Goal: Task Accomplishment & Management: Manage account settings

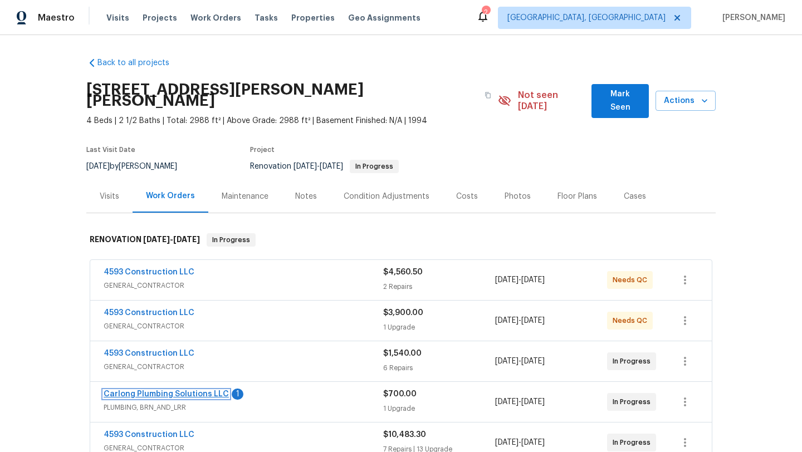
click at [125, 390] on link "Carlong Plumbing Solutions LLC" at bounding box center [166, 394] width 125 height 8
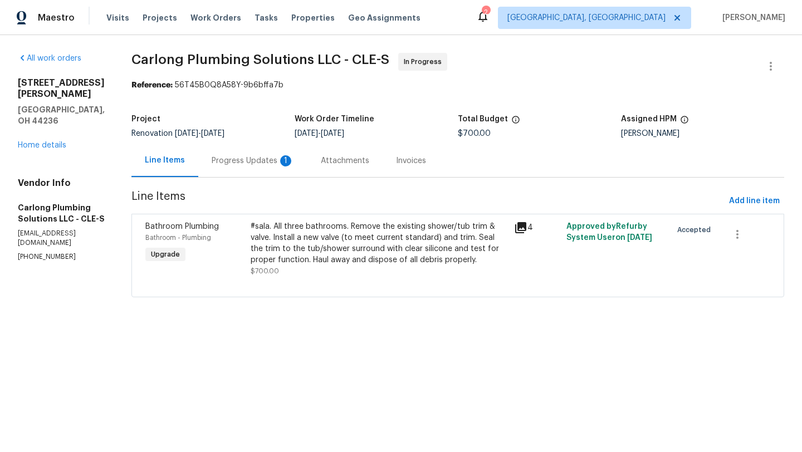
click at [262, 162] on div "Progress Updates 1" at bounding box center [253, 160] width 82 height 11
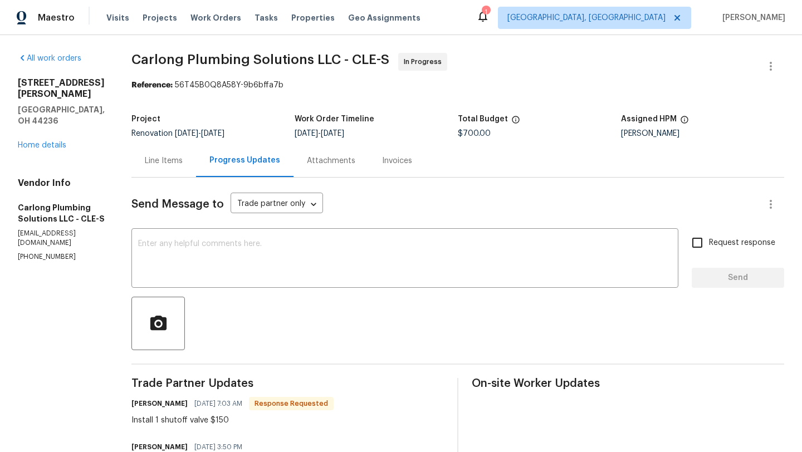
click at [164, 165] on div "Line Items" at bounding box center [164, 160] width 38 height 11
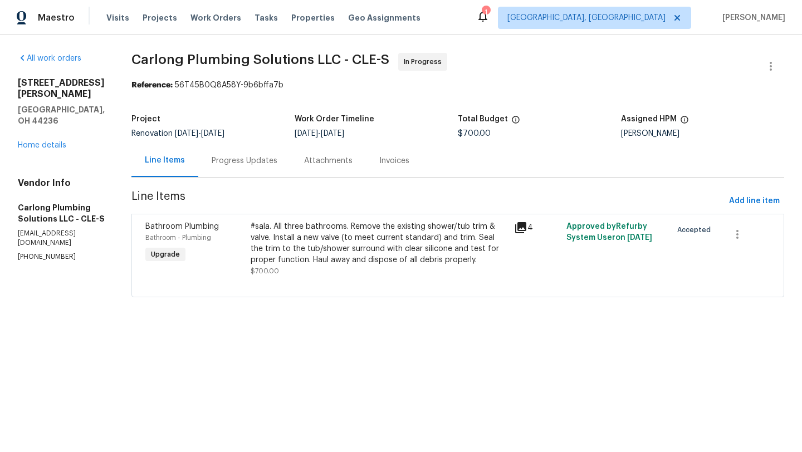
click at [361, 245] on div "#sala. All three bathrooms. Remove the existing shower/tub trim & valve. Instal…" at bounding box center [379, 243] width 257 height 45
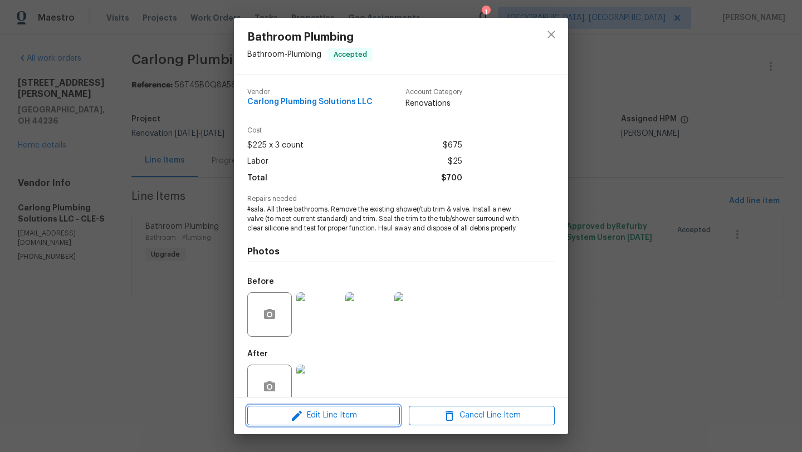
click at [305, 417] on span "Edit Line Item" at bounding box center [324, 416] width 146 height 14
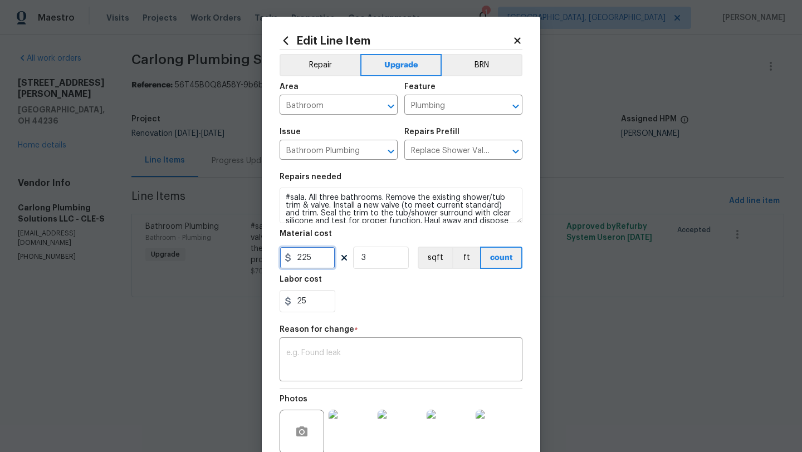
drag, startPoint x: 316, startPoint y: 255, endPoint x: 287, endPoint y: 256, distance: 29.0
click at [287, 256] on div "225" at bounding box center [308, 258] width 56 height 22
type input "150"
drag, startPoint x: 320, startPoint y: 304, endPoint x: 286, endPoint y: 304, distance: 34.0
click at [286, 304] on div "25" at bounding box center [308, 301] width 56 height 22
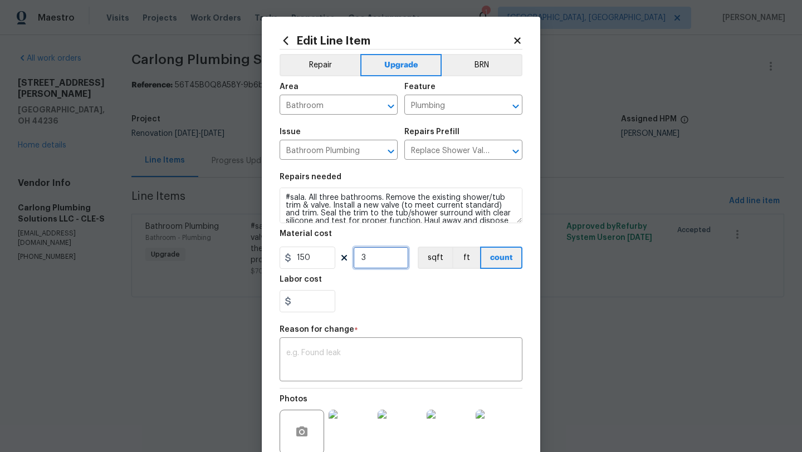
type input "0"
drag, startPoint x: 377, startPoint y: 254, endPoint x: 313, endPoint y: 254, distance: 64.1
click at [313, 254] on div "150 3 sqft ft count" at bounding box center [401, 258] width 243 height 22
type input "1"
click at [310, 358] on textarea at bounding box center [401, 360] width 230 height 23
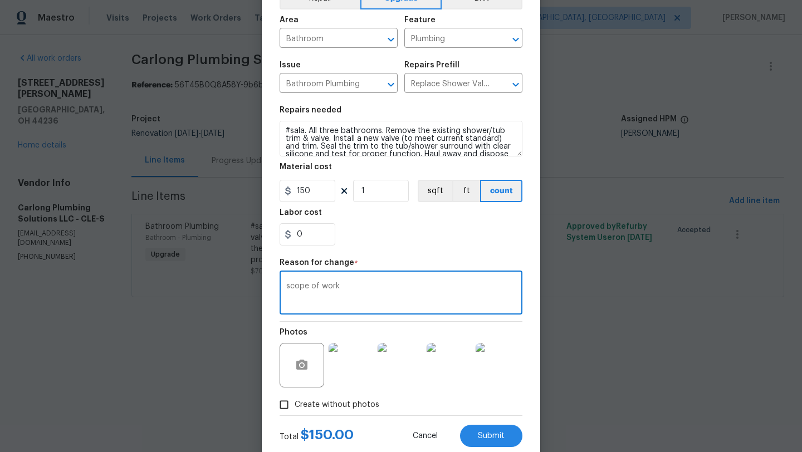
scroll to position [97, 0]
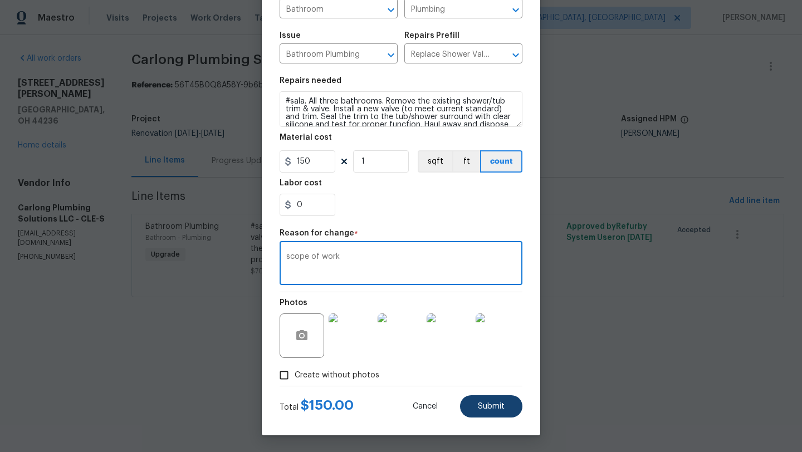
type textarea "scope of work"
click at [491, 402] on button "Submit" at bounding box center [491, 407] width 62 height 22
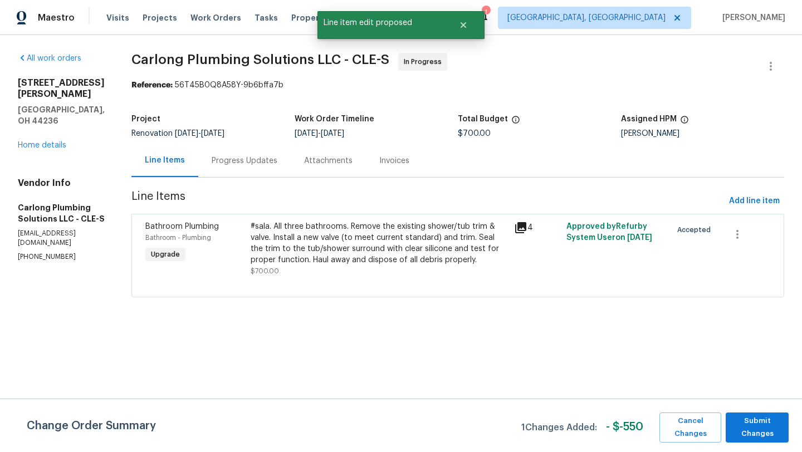
scroll to position [0, 0]
click at [756, 426] on span "Submit Changes" at bounding box center [757, 428] width 52 height 26
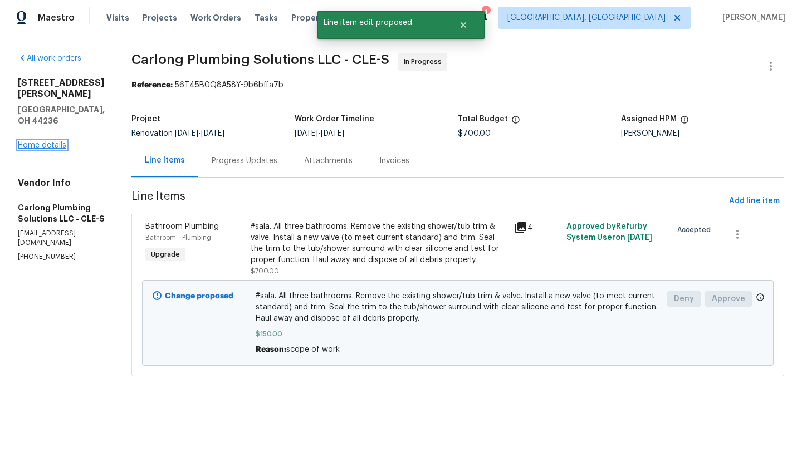
click at [38, 141] on link "Home details" at bounding box center [42, 145] width 48 height 8
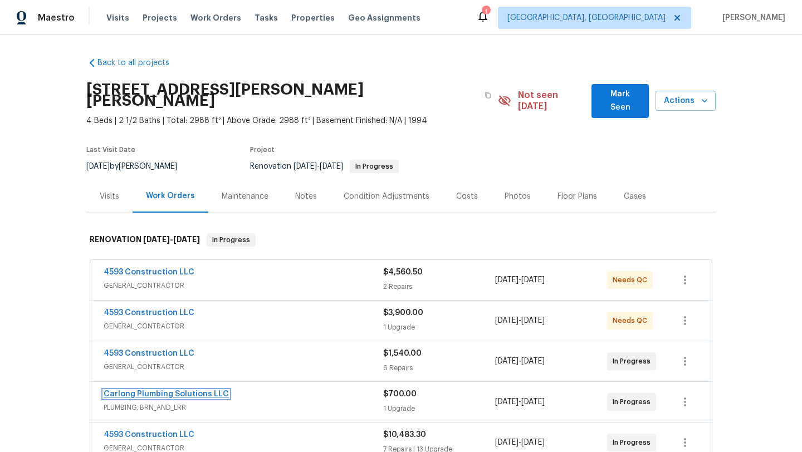
click at [154, 390] on link "Carlong Plumbing Solutions LLC" at bounding box center [166, 394] width 125 height 8
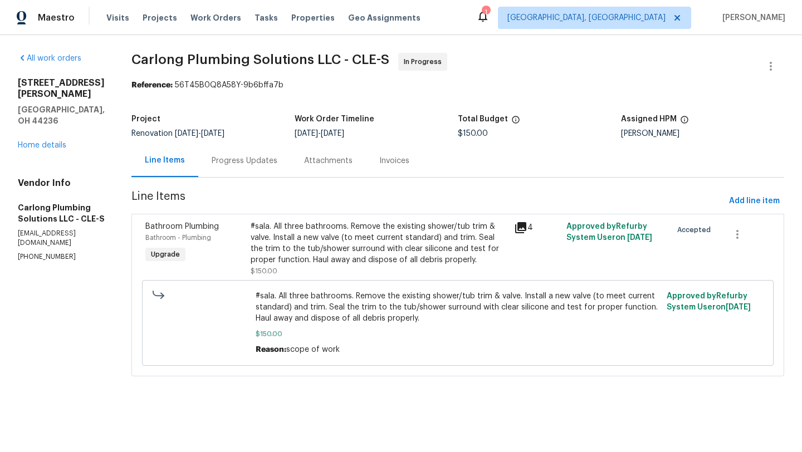
click at [322, 253] on div "#sala. All three bathrooms. Remove the existing shower/tub trim & valve. Instal…" at bounding box center [379, 243] width 257 height 45
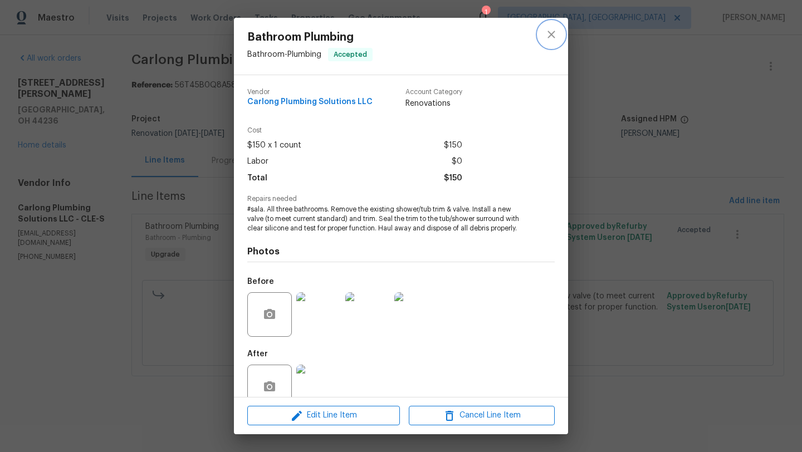
click at [548, 37] on icon "close" at bounding box center [551, 34] width 13 height 13
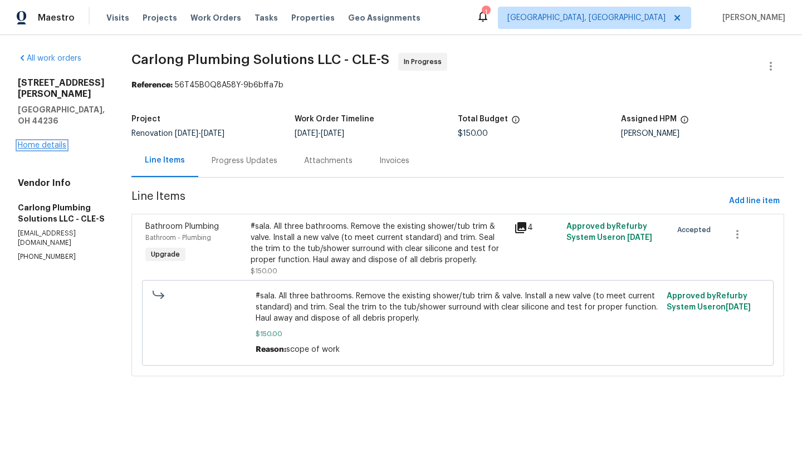
click at [32, 141] on link "Home details" at bounding box center [42, 145] width 48 height 8
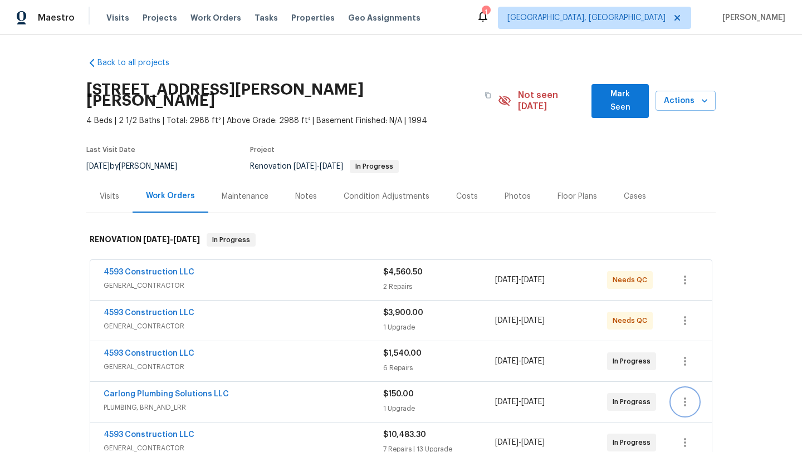
click at [686, 396] on icon "button" at bounding box center [684, 402] width 13 height 13
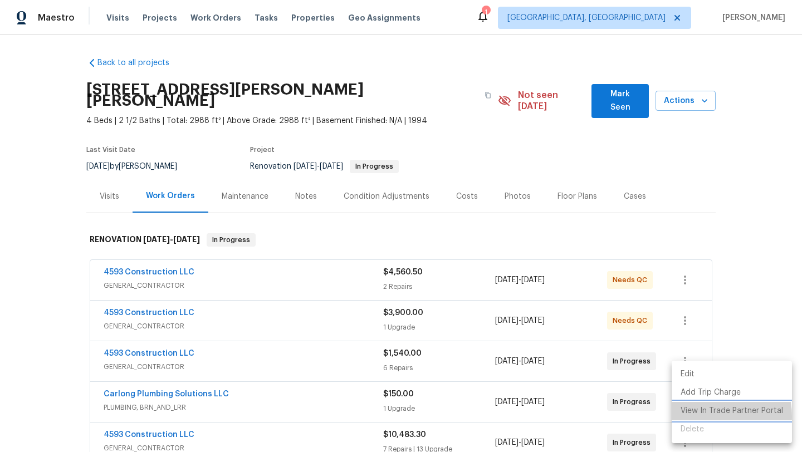
click at [690, 417] on li "View In Trade Partner Portal" at bounding box center [732, 411] width 120 height 18
click at [721, 408] on li "View In Trade Partner Portal" at bounding box center [732, 411] width 120 height 18
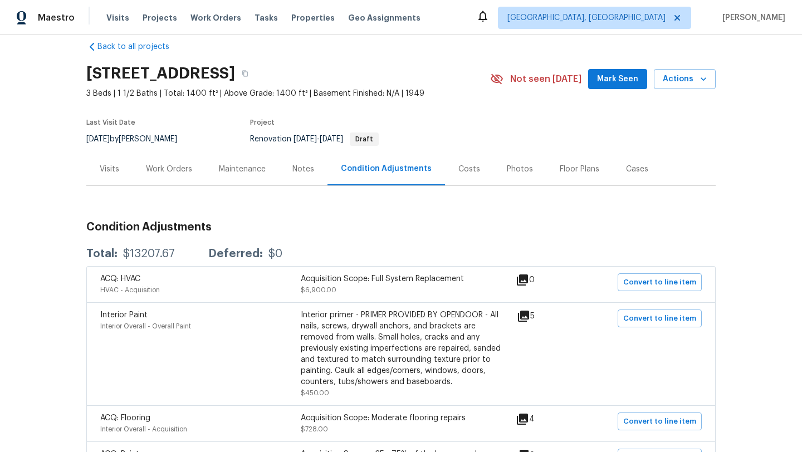
scroll to position [25, 0]
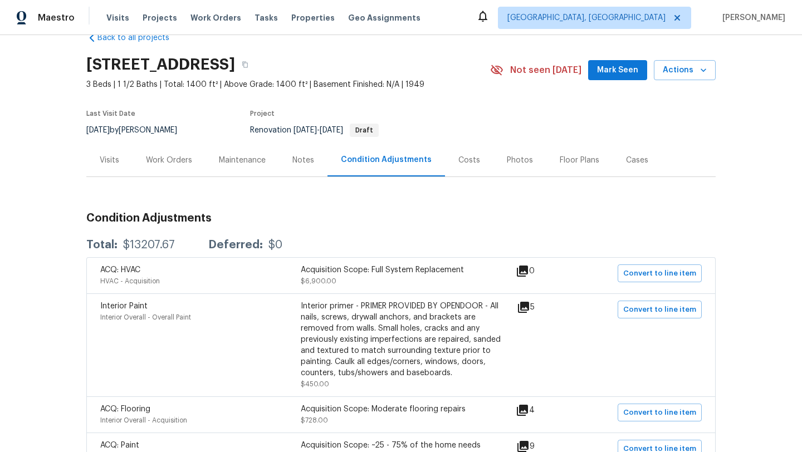
click at [169, 157] on div "Work Orders" at bounding box center [169, 160] width 46 height 11
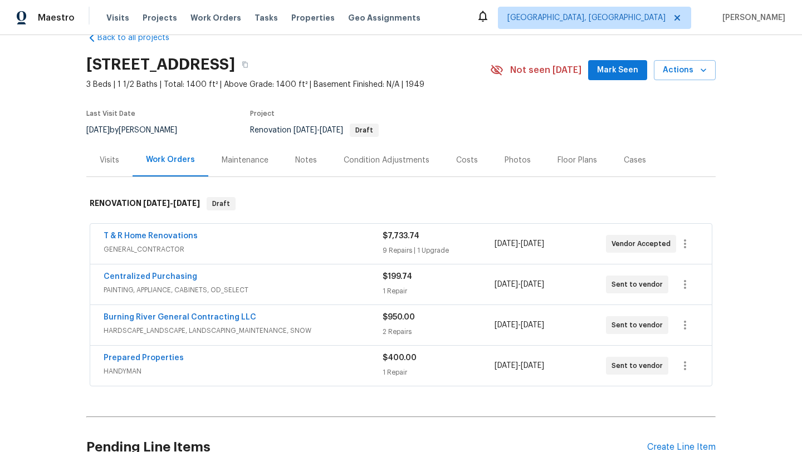
click at [512, 160] on div "Photos" at bounding box center [518, 160] width 26 height 11
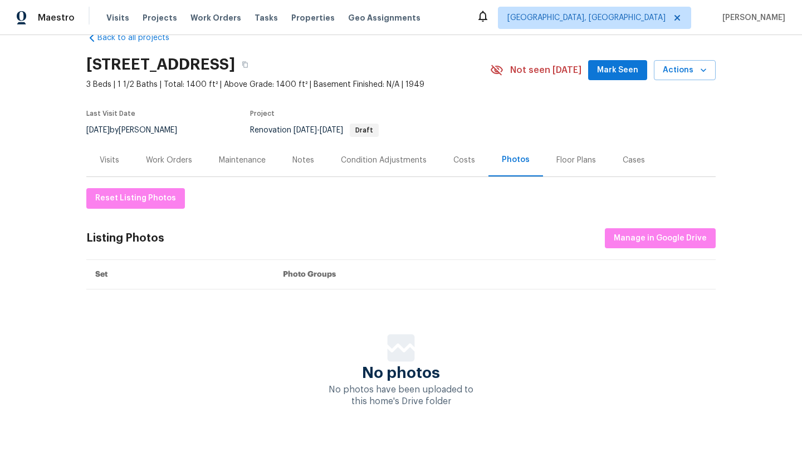
scroll to position [25, 0]
click at [567, 164] on div "Floor Plans" at bounding box center [576, 160] width 40 height 11
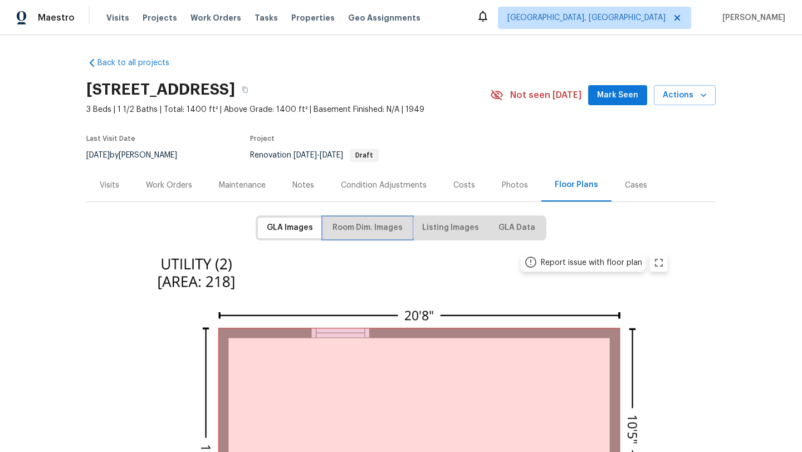
click at [346, 228] on span "Room Dim. Images" at bounding box center [368, 228] width 70 height 14
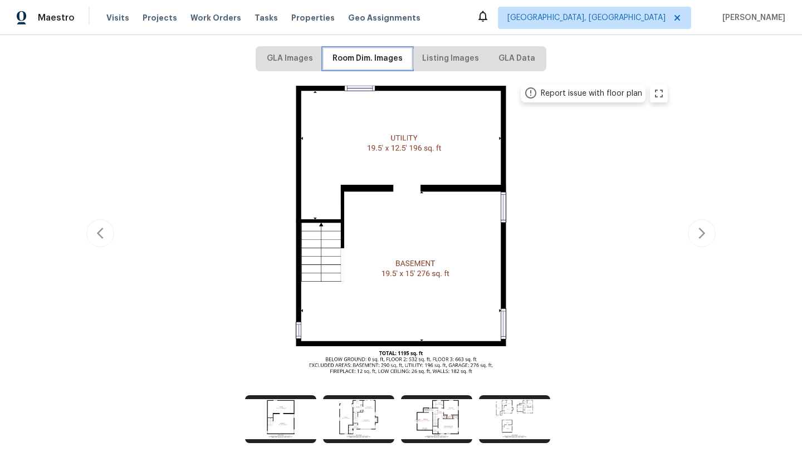
scroll to position [179, 0]
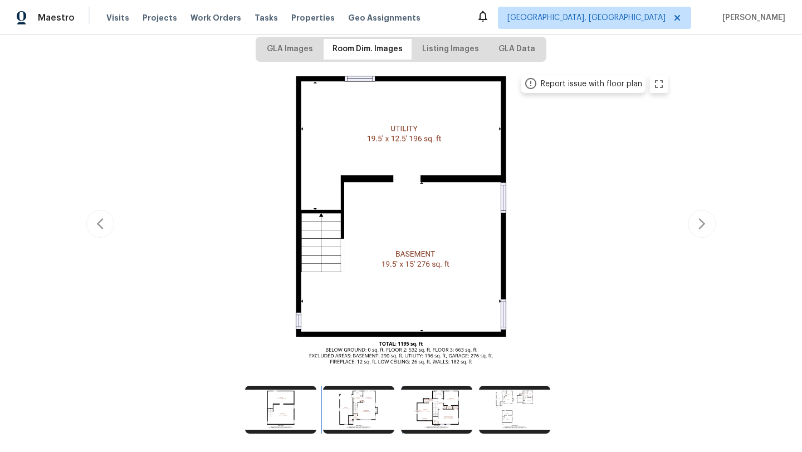
click at [360, 416] on img at bounding box center [358, 410] width 71 height 48
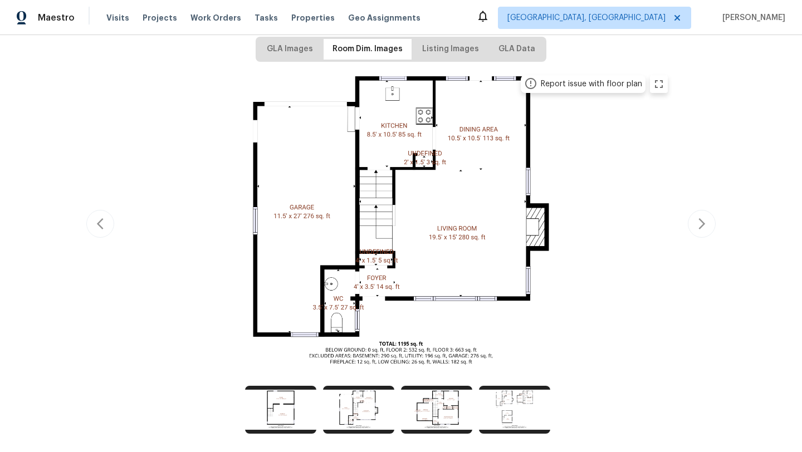
click at [391, 118] on img at bounding box center [401, 222] width 547 height 307
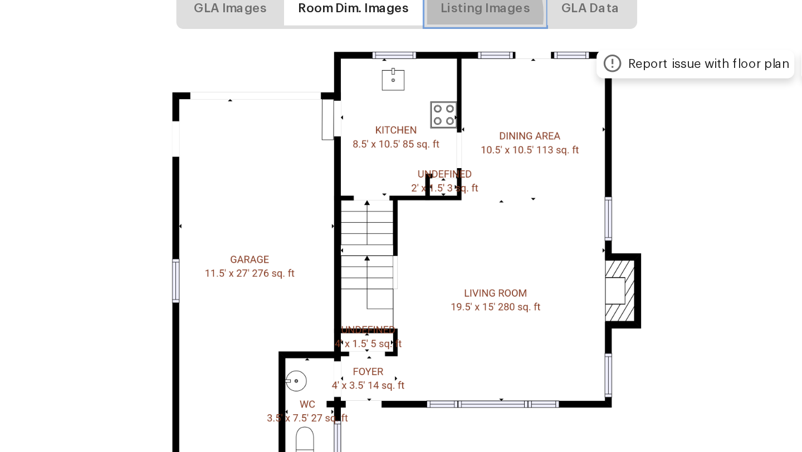
click at [440, 53] on span "Listing Images" at bounding box center [450, 49] width 57 height 14
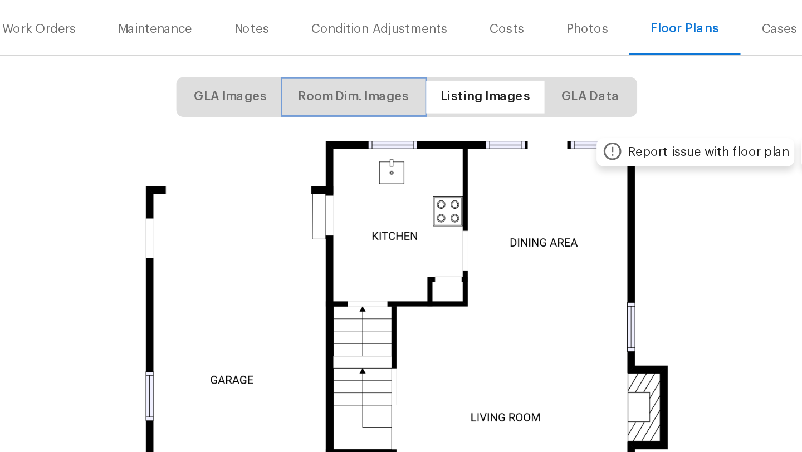
click at [374, 232] on span "Room Dim. Images" at bounding box center [368, 228] width 70 height 14
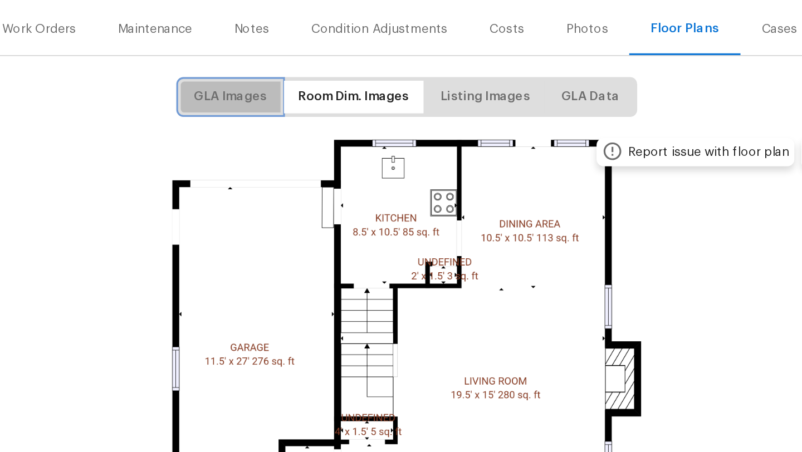
click at [308, 230] on span "GLA Images" at bounding box center [290, 228] width 46 height 14
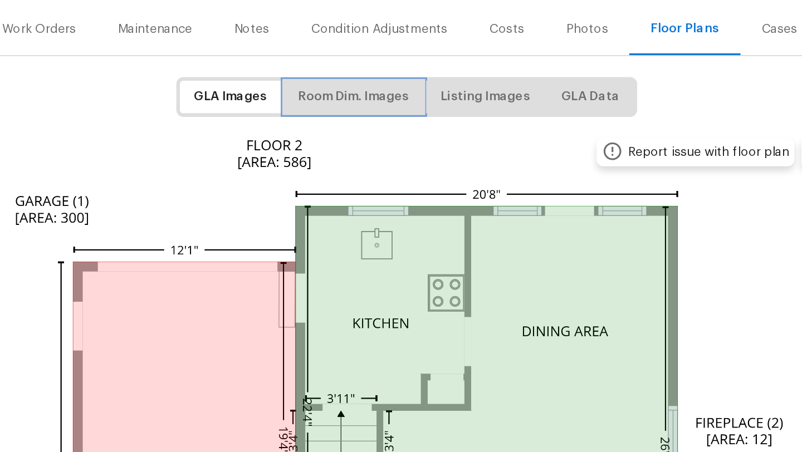
click at [366, 233] on span "Room Dim. Images" at bounding box center [368, 228] width 70 height 14
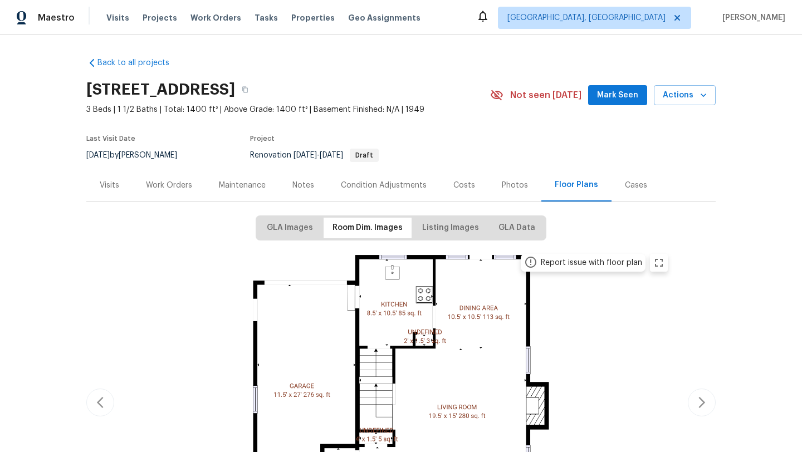
click at [162, 180] on div "Work Orders" at bounding box center [169, 185] width 46 height 11
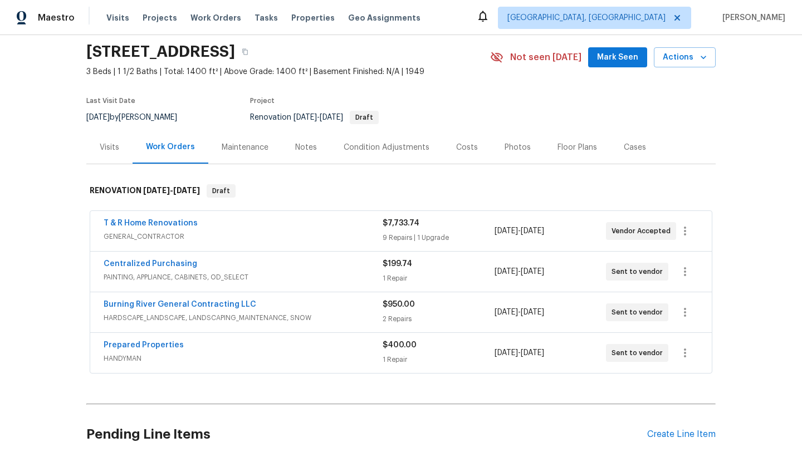
scroll to position [133, 0]
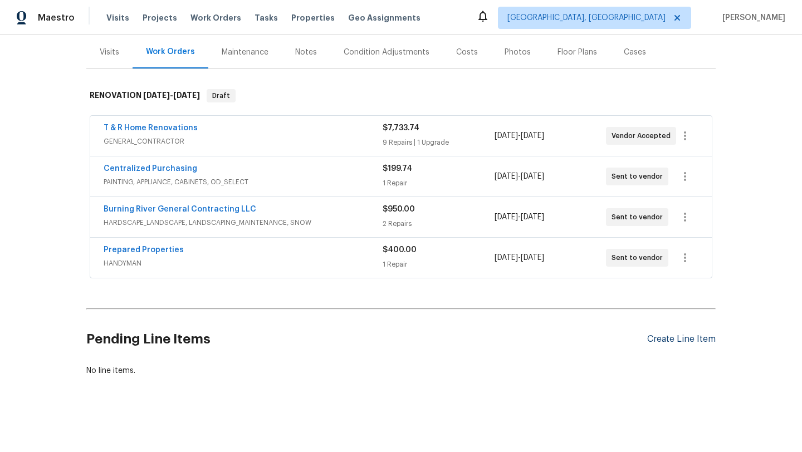
click at [665, 339] on div "Create Line Item" at bounding box center [681, 339] width 69 height 11
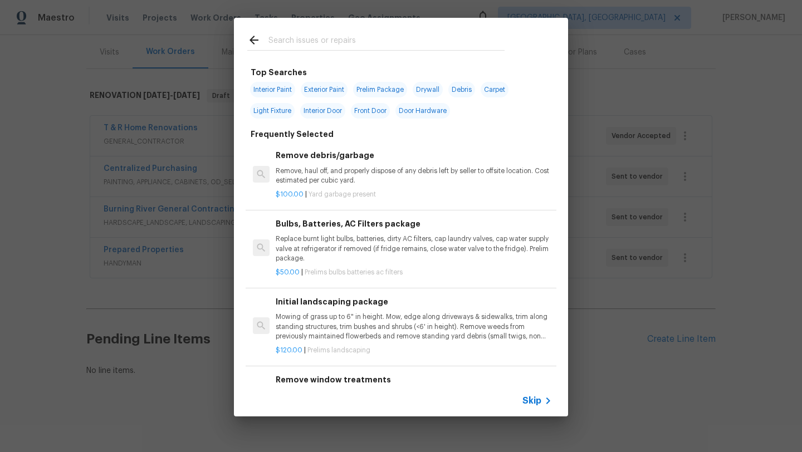
click at [306, 40] on input "text" at bounding box center [386, 41] width 236 height 17
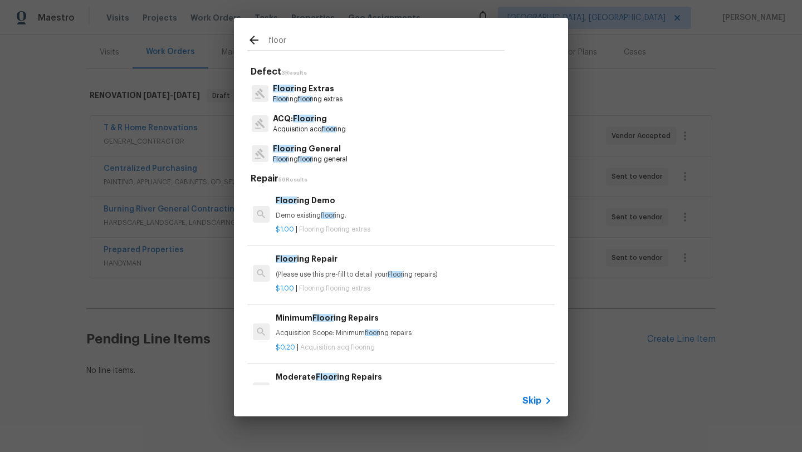
type input "floor"
click at [323, 154] on p "Floor ing General" at bounding box center [310, 149] width 75 height 12
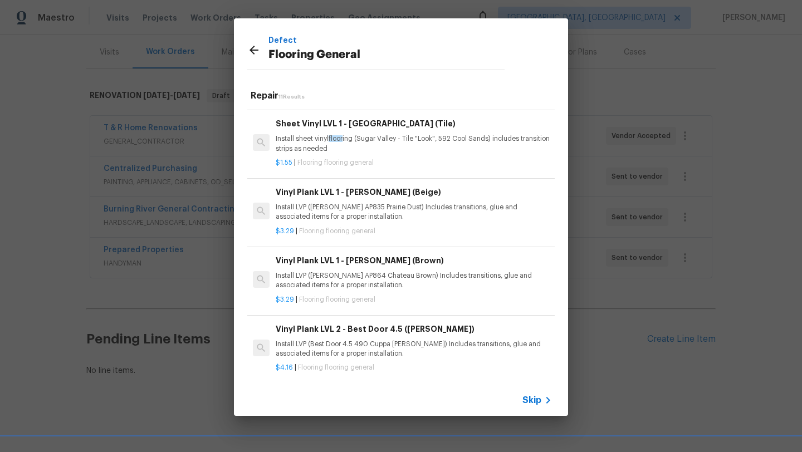
scroll to position [131, 0]
click at [349, 219] on p "Install LVP (Knighton AP835 Prairie Dust) Includes transitions, glue and associ…" at bounding box center [414, 211] width 276 height 19
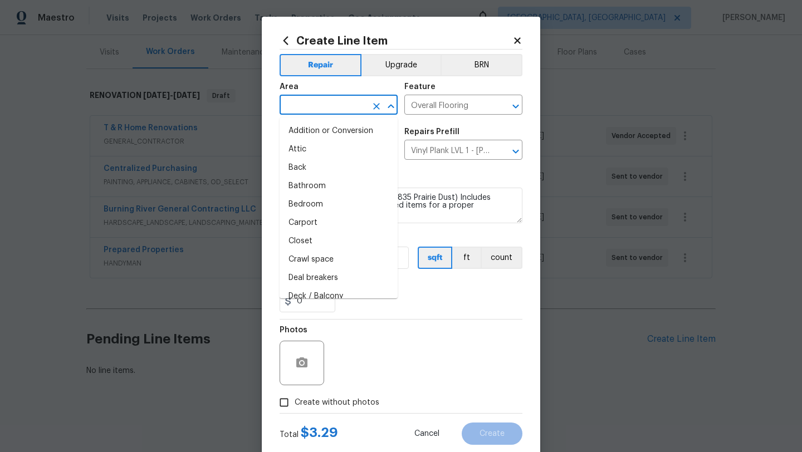
click at [311, 105] on input "text" at bounding box center [323, 105] width 87 height 17
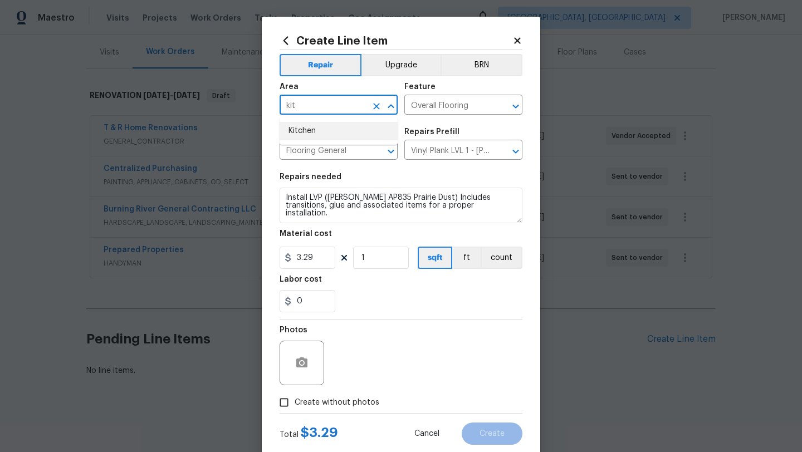
click at [311, 134] on li "Kitchen" at bounding box center [339, 131] width 118 height 18
type input "Kitchen"
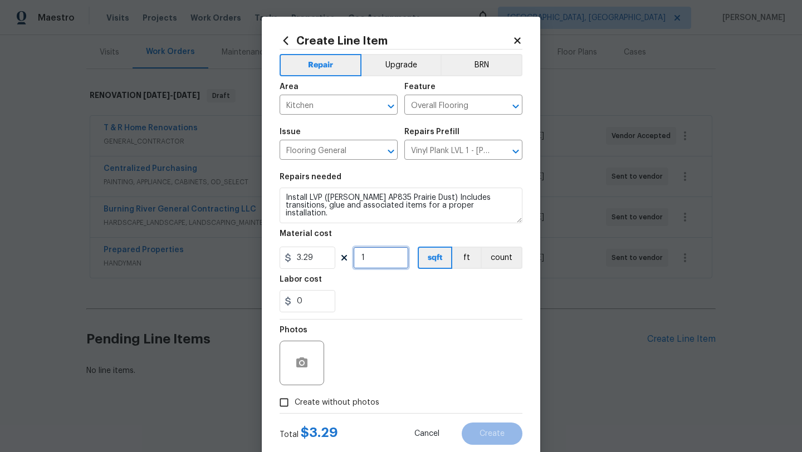
drag, startPoint x: 380, startPoint y: 262, endPoint x: 340, endPoint y: 260, distance: 40.7
click at [340, 260] on div "3.29 1 sqft ft count" at bounding box center [401, 258] width 243 height 22
type input "85"
click at [353, 355] on div "Photos" at bounding box center [401, 356] width 243 height 72
click at [283, 407] on input "Create without photos" at bounding box center [284, 402] width 21 height 21
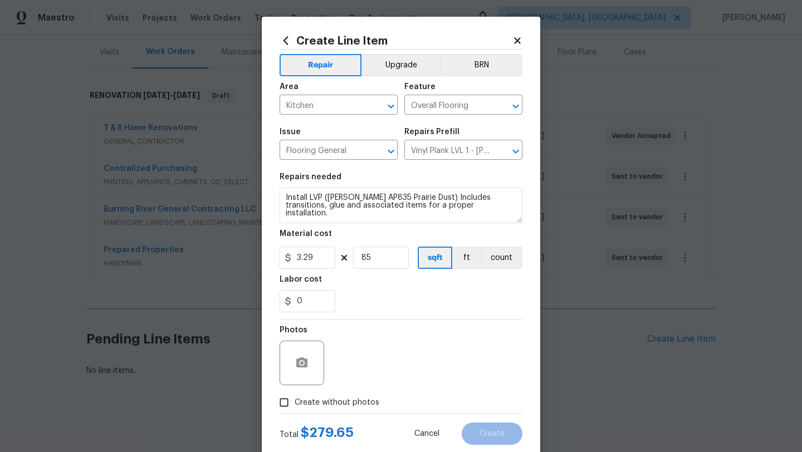
checkbox input "true"
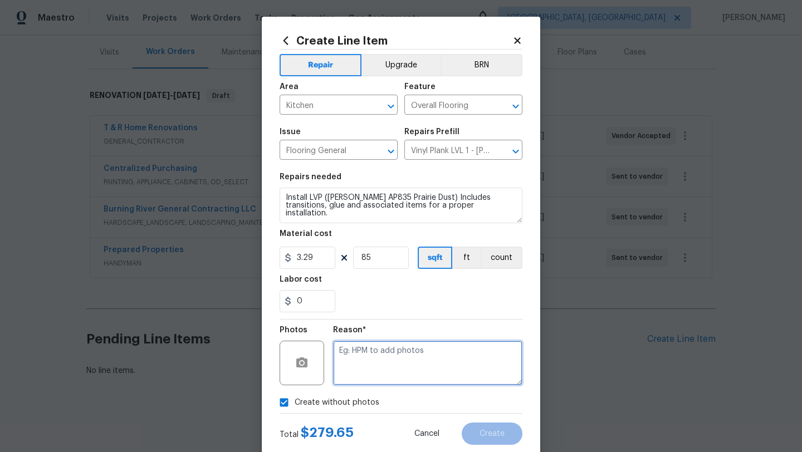
click at [370, 360] on textarea at bounding box center [427, 363] width 189 height 45
type textarea "desk"
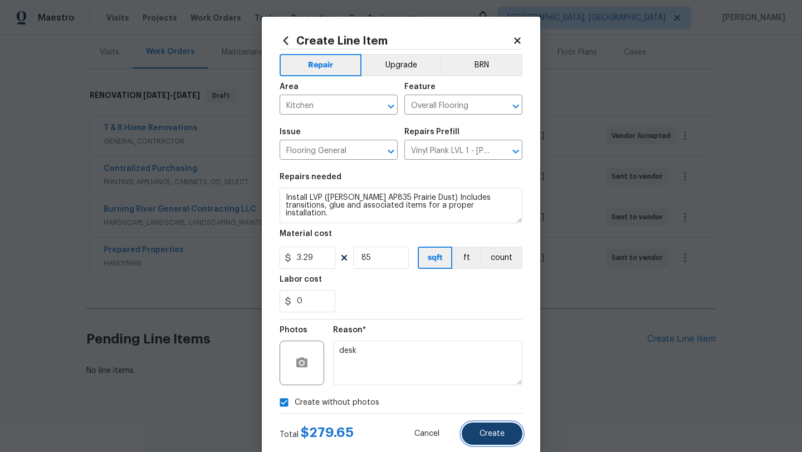
click at [494, 433] on span "Create" at bounding box center [492, 434] width 25 height 8
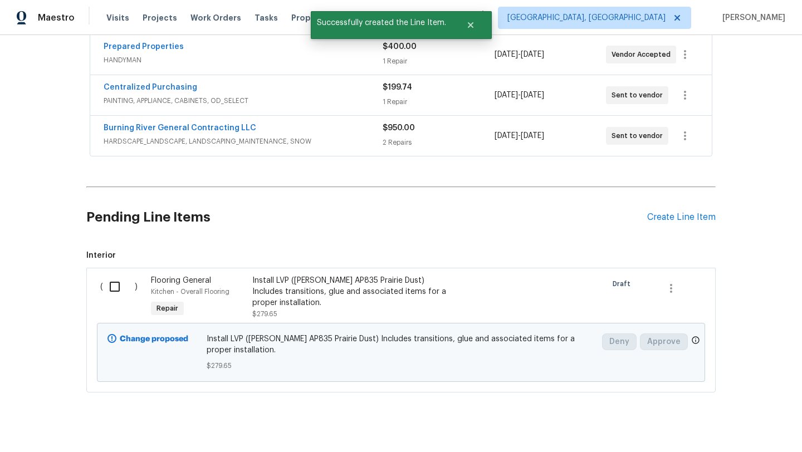
scroll to position [271, 0]
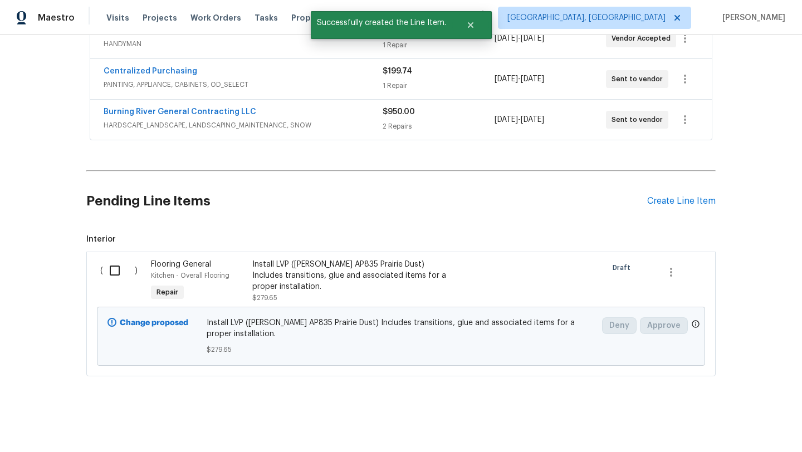
click at [327, 199] on h2 "Pending Line Items" at bounding box center [366, 201] width 561 height 52
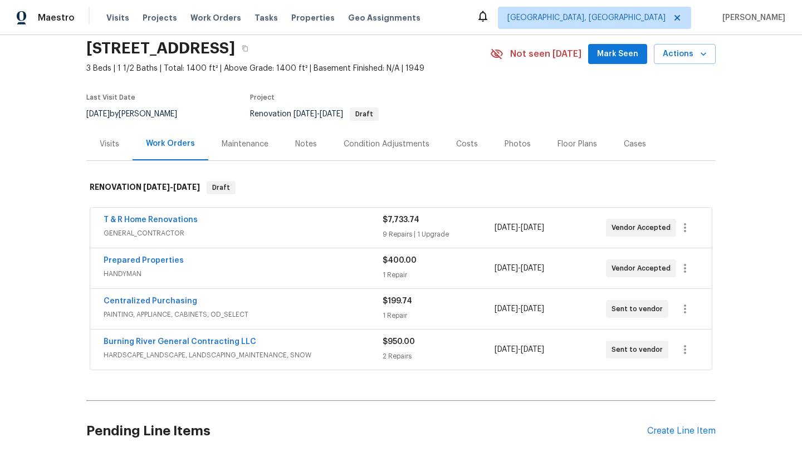
scroll to position [0, 0]
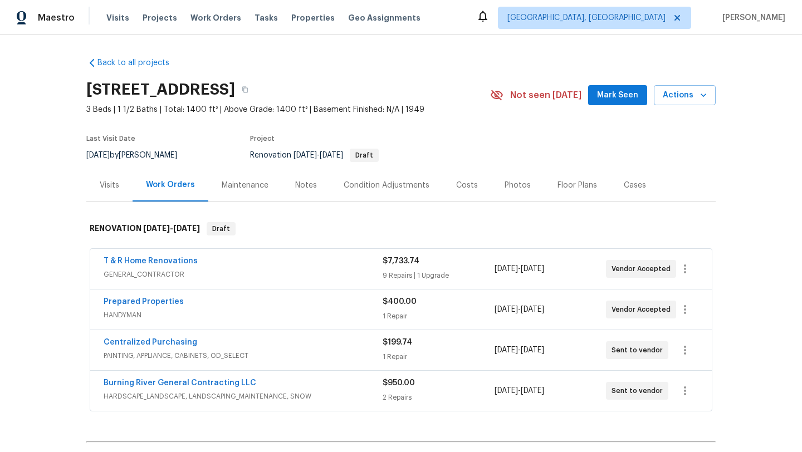
click at [570, 186] on div "Floor Plans" at bounding box center [578, 185] width 40 height 11
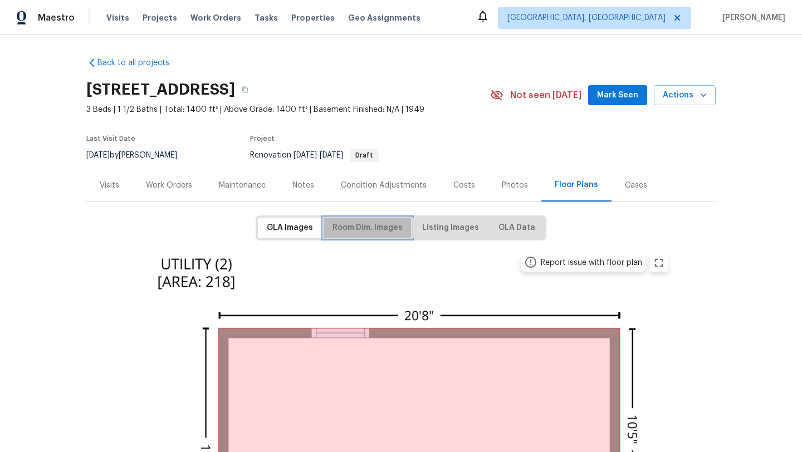
click at [344, 229] on span "Room Dim. Images" at bounding box center [368, 228] width 70 height 14
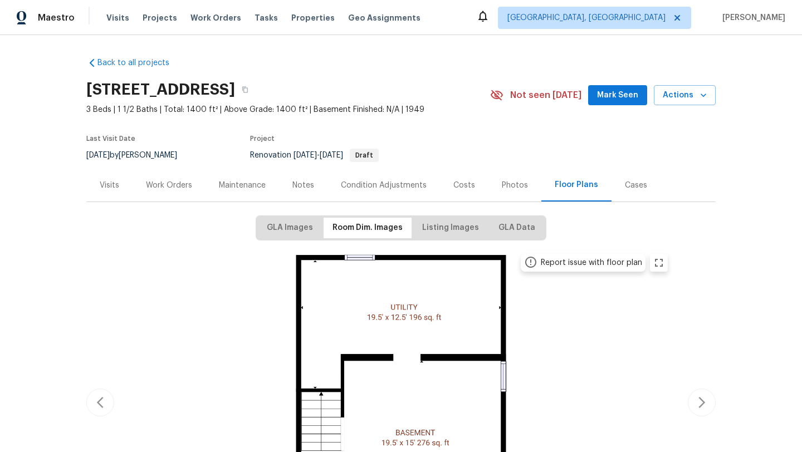
click at [173, 188] on div "Work Orders" at bounding box center [169, 185] width 46 height 11
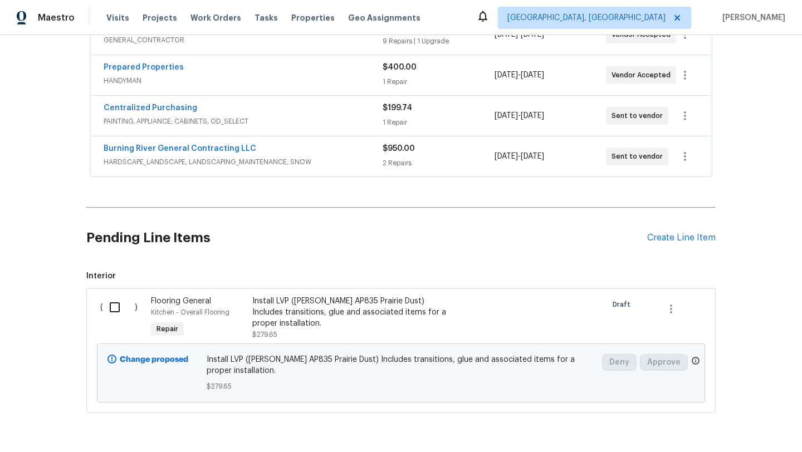
scroll to position [271, 0]
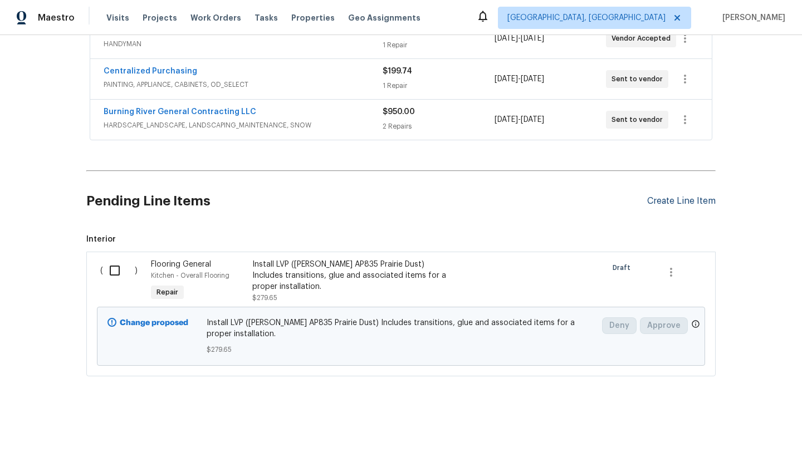
click at [674, 204] on div "Create Line Item" at bounding box center [681, 201] width 69 height 11
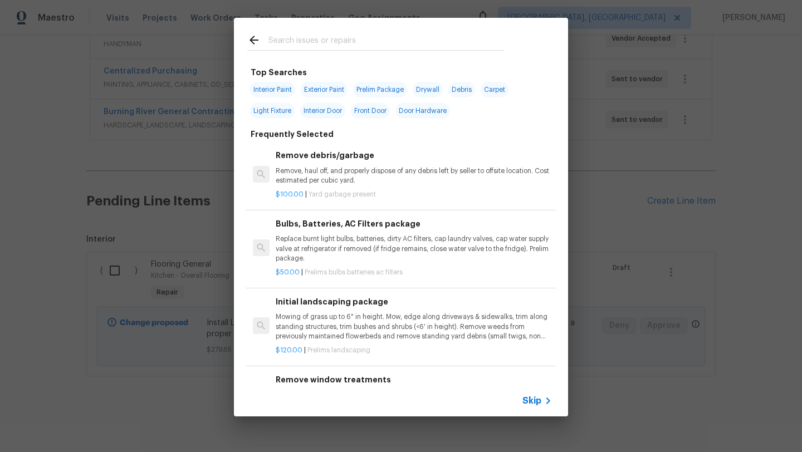
click at [329, 43] on input "text" at bounding box center [386, 41] width 236 height 17
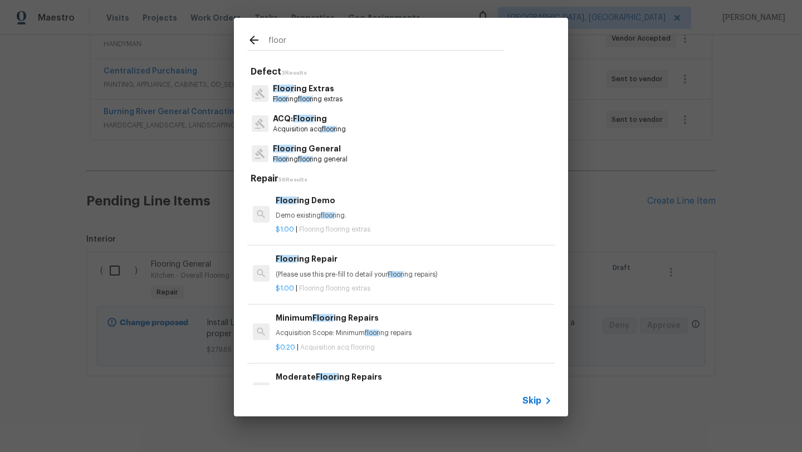
type input "floor"
click at [307, 153] on p "Floor ing General" at bounding box center [310, 149] width 75 height 12
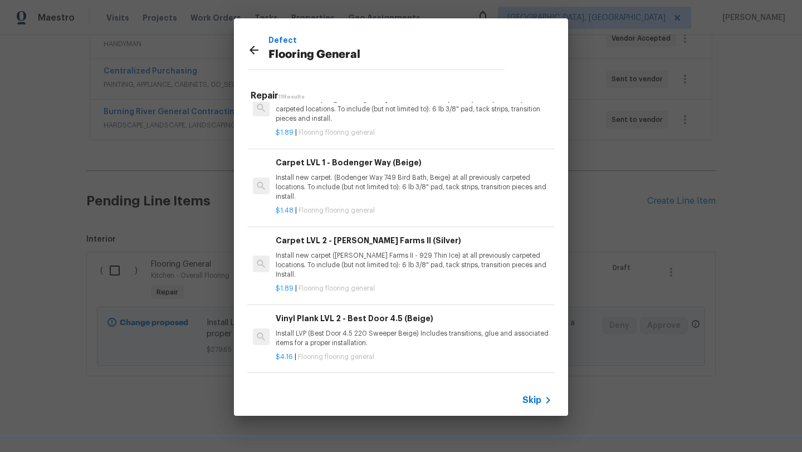
scroll to position [438, 0]
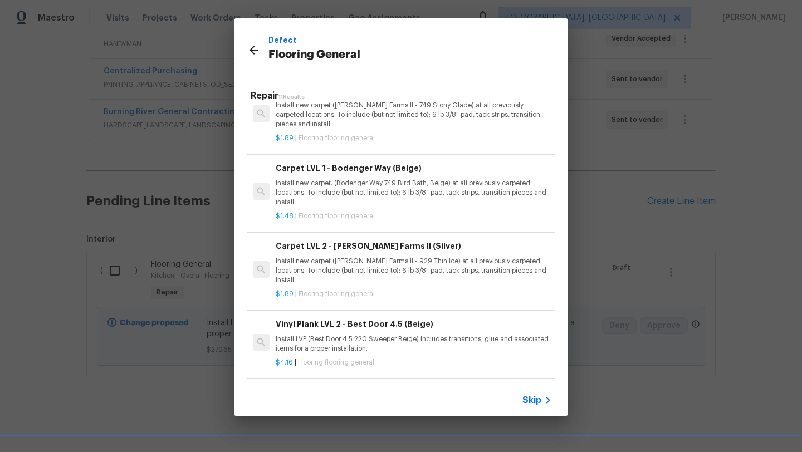
click at [306, 187] on p "Install new carpet. (Bodenger Way 749 Bird Bath, Beige) at all previously carpe…" at bounding box center [414, 193] width 276 height 28
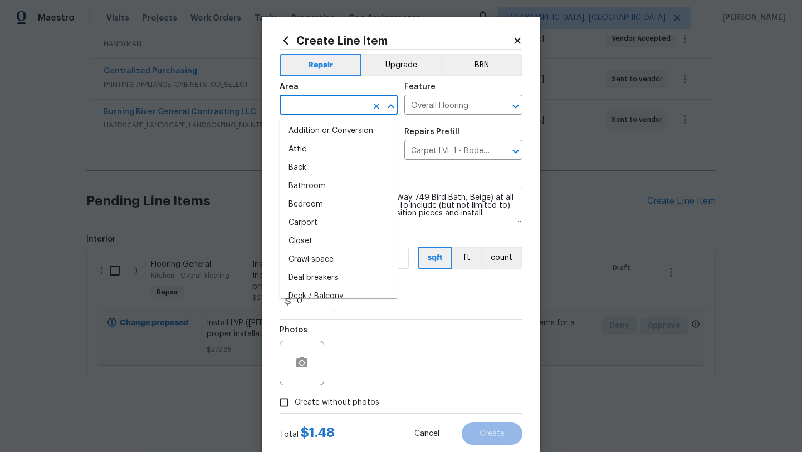
click at [313, 103] on input "text" at bounding box center [323, 105] width 87 height 17
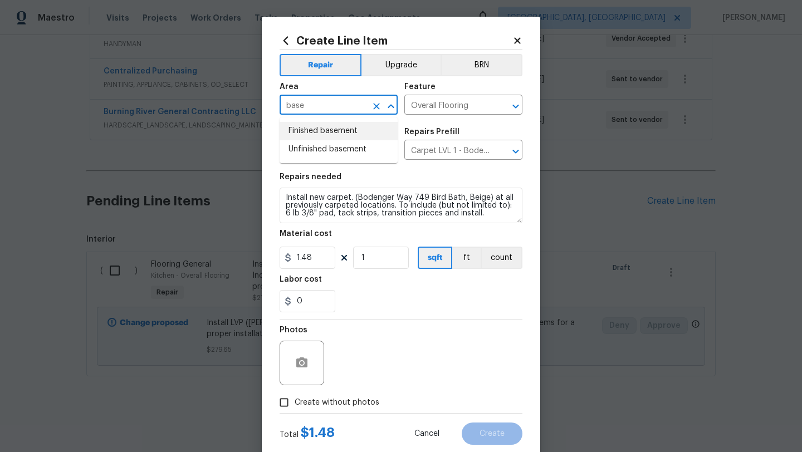
click at [305, 131] on li "Finished basement" at bounding box center [339, 131] width 118 height 18
type input "Finished basement"
click at [298, 372] on button "button" at bounding box center [302, 363] width 27 height 27
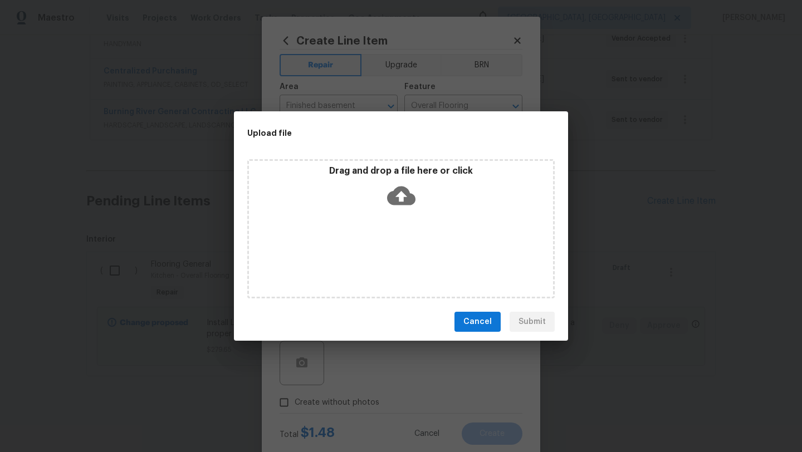
click at [399, 192] on icon at bounding box center [401, 196] width 28 height 28
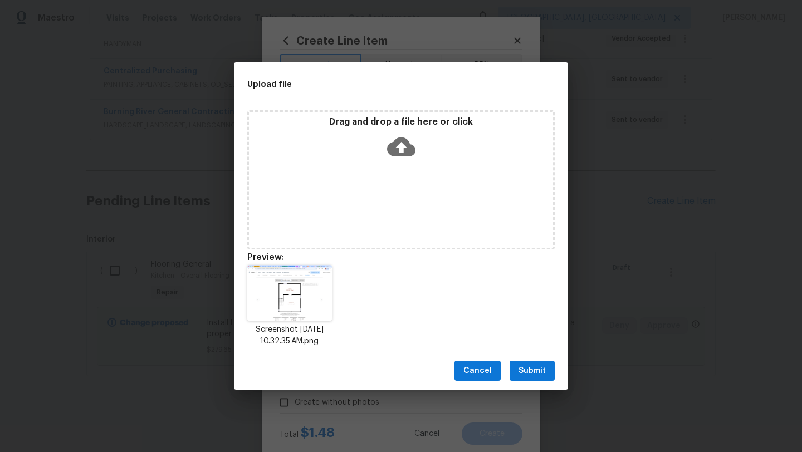
click at [537, 368] on span "Submit" at bounding box center [532, 371] width 27 height 14
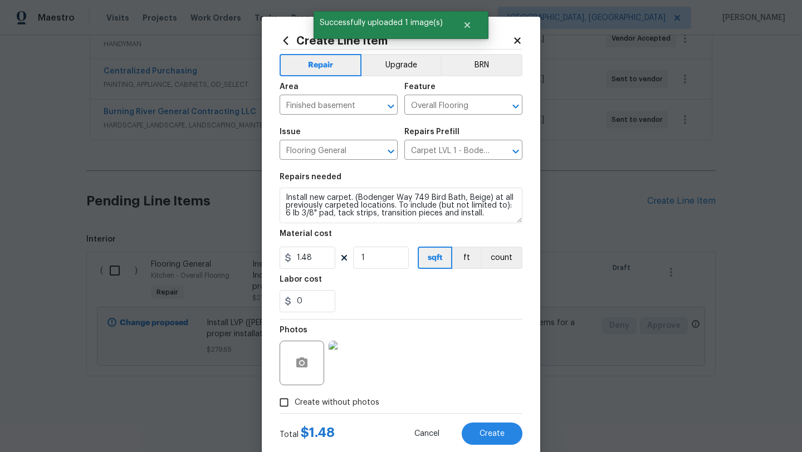
click at [365, 365] on img at bounding box center [351, 363] width 45 height 45
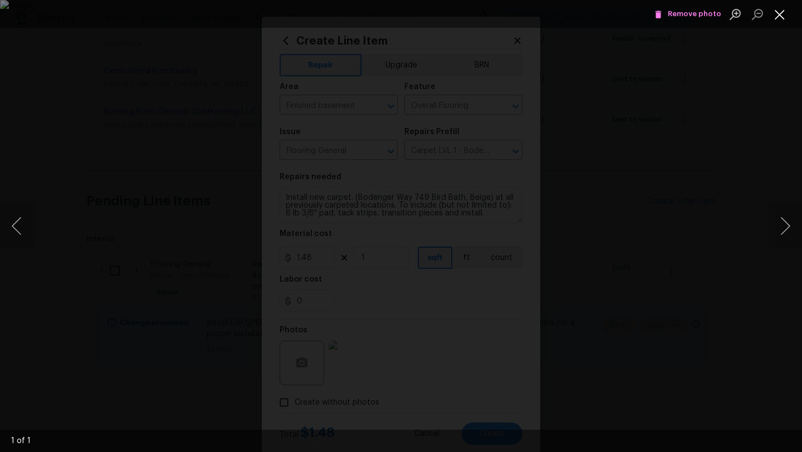
click at [778, 16] on button "Close lightbox" at bounding box center [780, 13] width 22 height 19
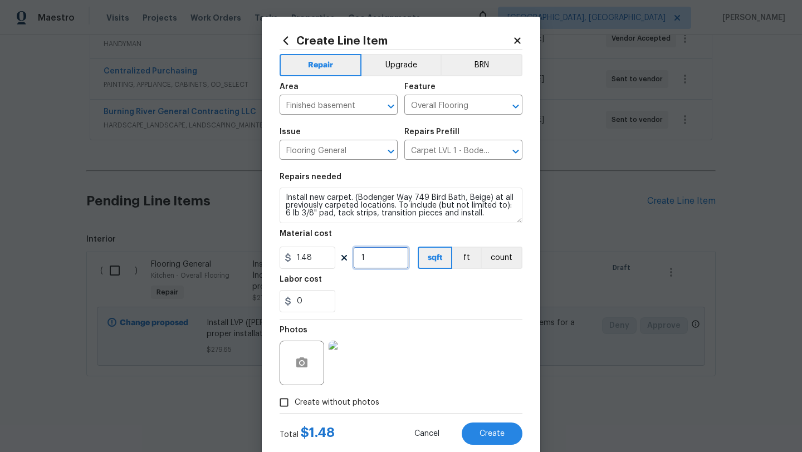
drag, startPoint x: 379, startPoint y: 263, endPoint x: 348, endPoint y: 263, distance: 31.8
click at [348, 263] on div "1.48 1 sqft ft count" at bounding box center [401, 258] width 243 height 22
type input "276"
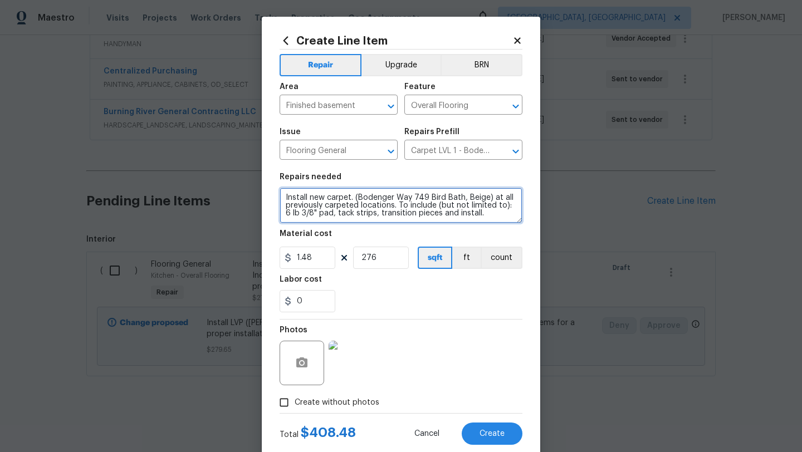
click at [283, 199] on textarea "Install new carpet. (Bodenger Way 749 Bird Bath, Beige) at all previously carpe…" at bounding box center [401, 206] width 243 height 36
type textarea "Only the finished side not utility Install new carpet. (Bodenger Way 749 Bird B…"
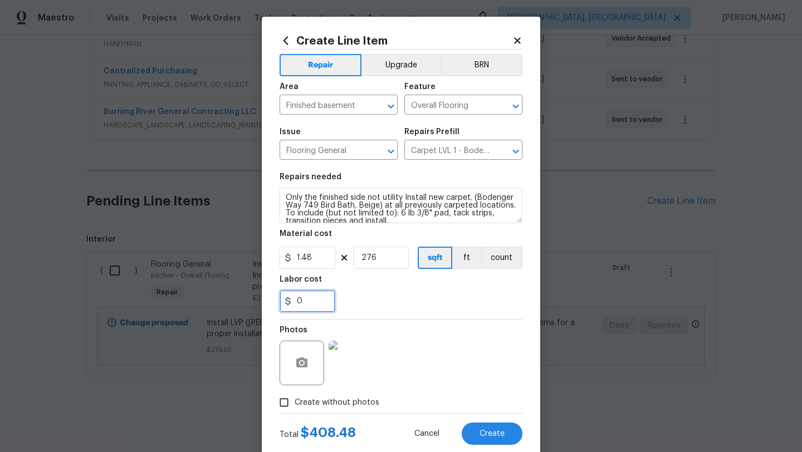
drag, startPoint x: 303, startPoint y: 300, endPoint x: 279, endPoint y: 300, distance: 24.5
click at [279, 300] on div "Create Line Item Repair Upgrade BRN Area Finished basement ​ Feature Overall Fl…" at bounding box center [401, 240] width 279 height 446
type input "50"
click at [424, 324] on div "Photos" at bounding box center [401, 356] width 243 height 72
click at [480, 431] on span "Create" at bounding box center [492, 434] width 25 height 8
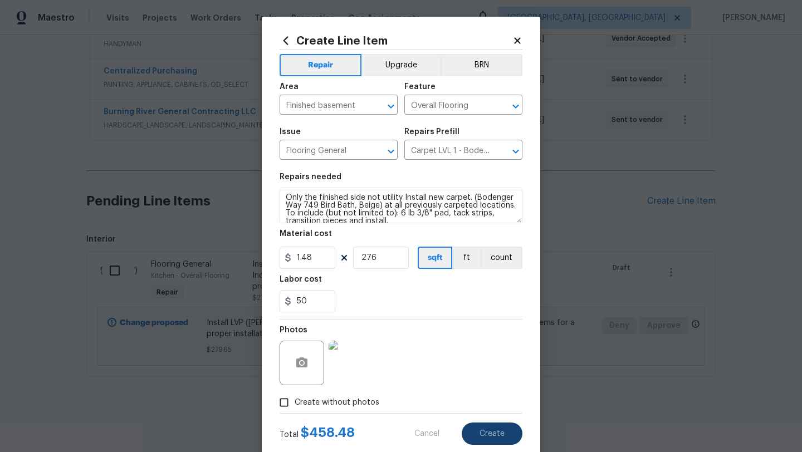
type input "0"
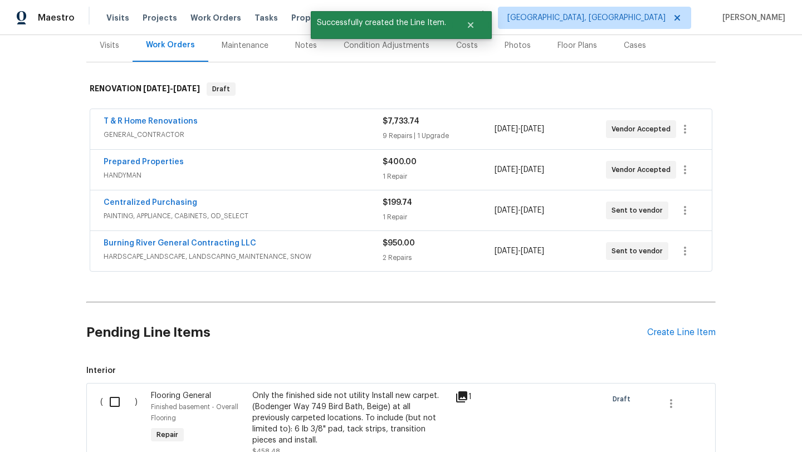
scroll to position [271, 0]
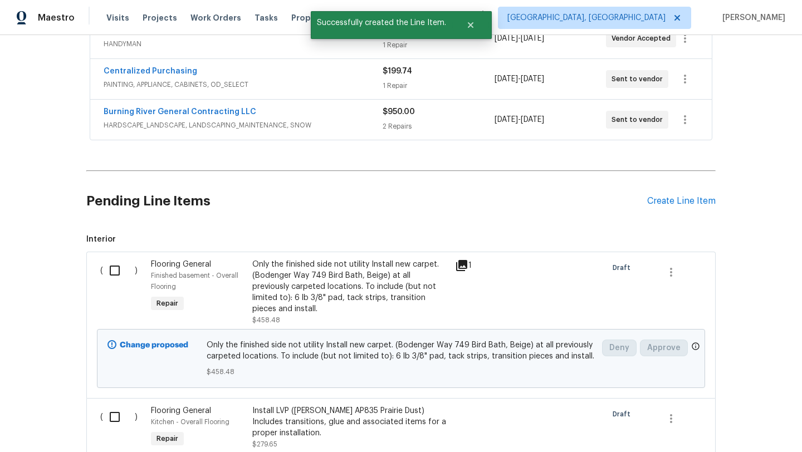
click at [287, 406] on div "Install LVP (Knighton AP835 Prairie Dust) Includes transitions, glue and associ…" at bounding box center [350, 422] width 196 height 33
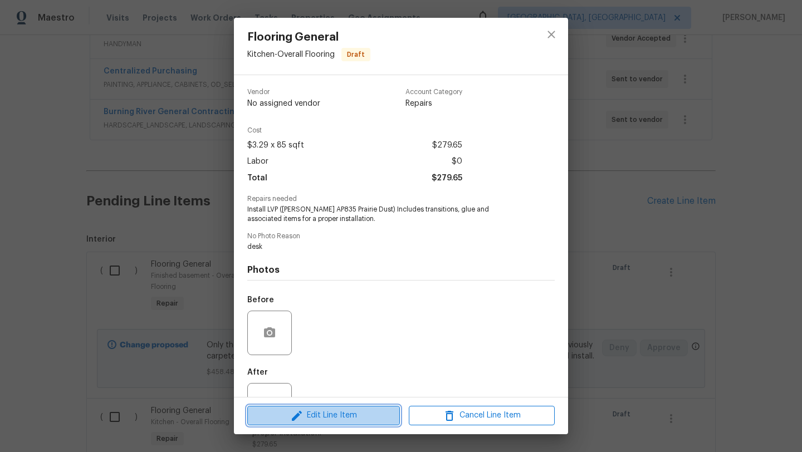
click at [285, 421] on span "Edit Line Item" at bounding box center [324, 416] width 146 height 14
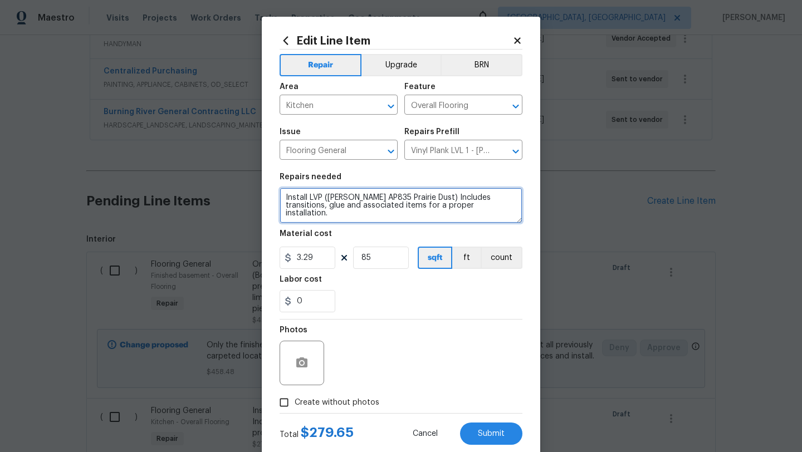
click at [282, 196] on textarea "Install LVP (Knighton AP835 Prairie Dust) Includes transitions, glue and associ…" at bounding box center [401, 206] width 243 height 36
type textarea "This is for the more expensive lvp that looks like tile I spoke to Anna about i…"
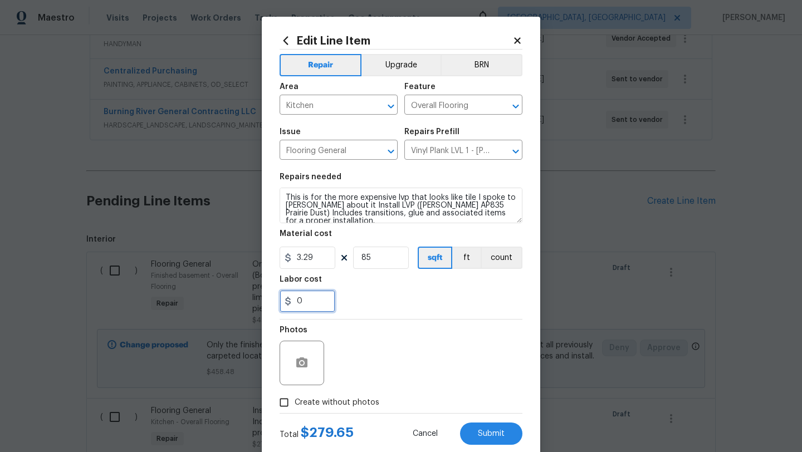
drag, startPoint x: 307, startPoint y: 305, endPoint x: 275, endPoint y: 305, distance: 32.3
click at [275, 305] on div "Edit Line Item Repair Upgrade BRN Area Kitchen ​ Feature Overall Flooring ​ Iss…" at bounding box center [401, 240] width 279 height 446
type input "3"
type input "50"
click at [377, 330] on div "Photos" at bounding box center [401, 356] width 243 height 72
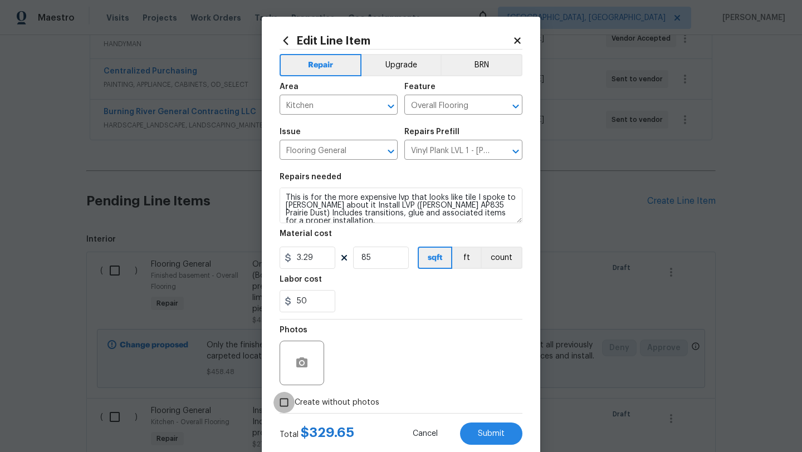
click at [284, 405] on input "Create without photos" at bounding box center [284, 402] width 21 height 21
checkbox input "true"
click at [494, 440] on button "Submit" at bounding box center [491, 434] width 62 height 22
type textarea "This is for the more expensive lvp that looks like tile I spoke to Anna about i…"
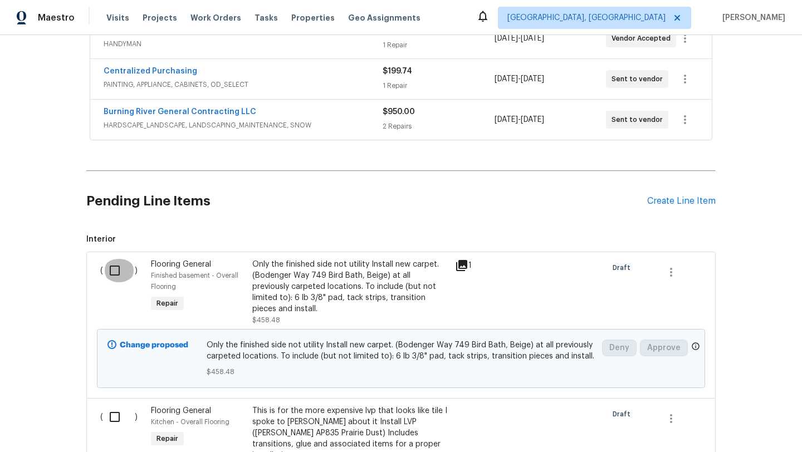
click at [108, 271] on input "checkbox" at bounding box center [119, 270] width 32 height 23
checkbox input "true"
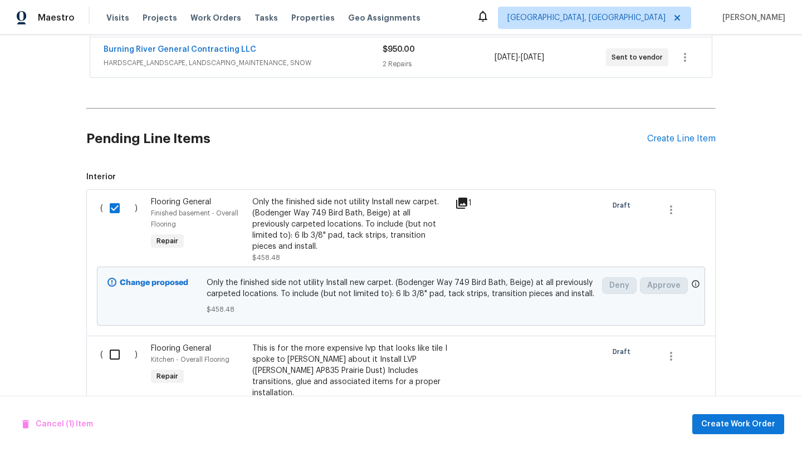
scroll to position [369, 0]
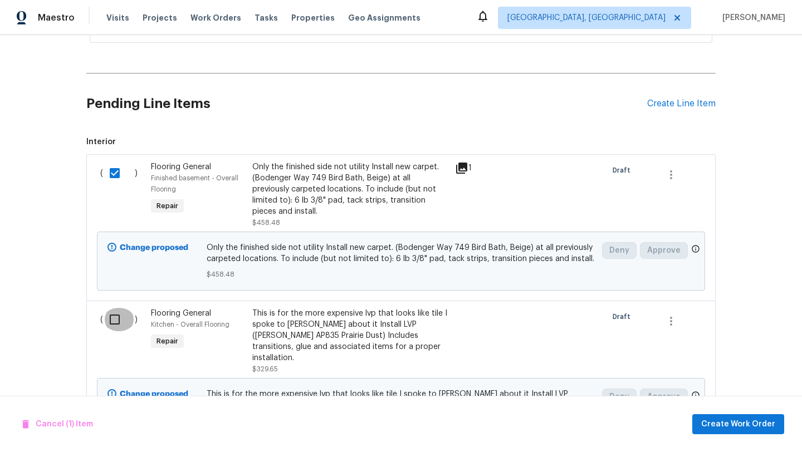
click at [114, 315] on input "checkbox" at bounding box center [119, 319] width 32 height 23
checkbox input "true"
click at [747, 420] on span "Create Work Order" at bounding box center [738, 425] width 74 height 14
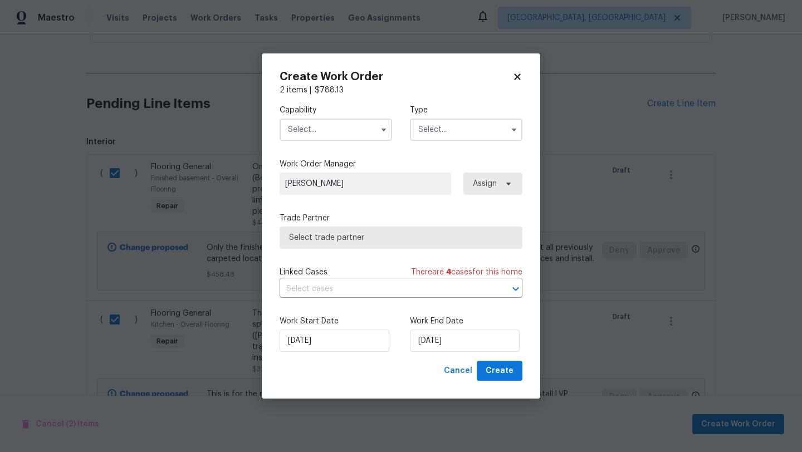
click at [323, 130] on input "text" at bounding box center [336, 130] width 113 height 22
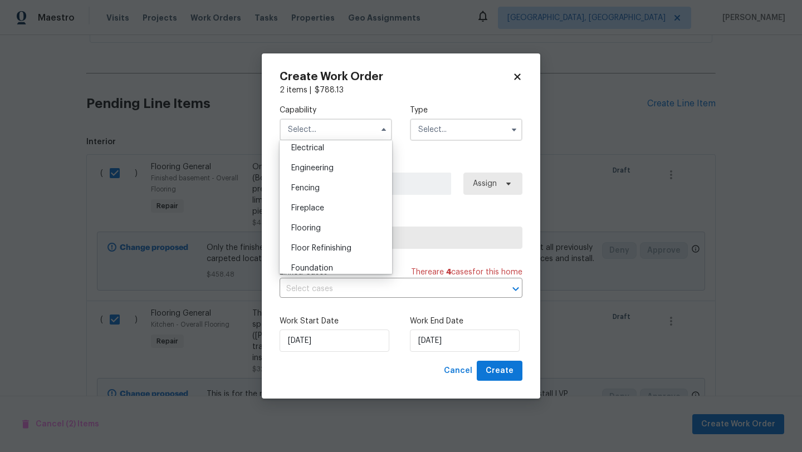
scroll to position [361, 0]
click at [321, 226] on span "Flooring" at bounding box center [306, 225] width 30 height 8
type input "Flooring"
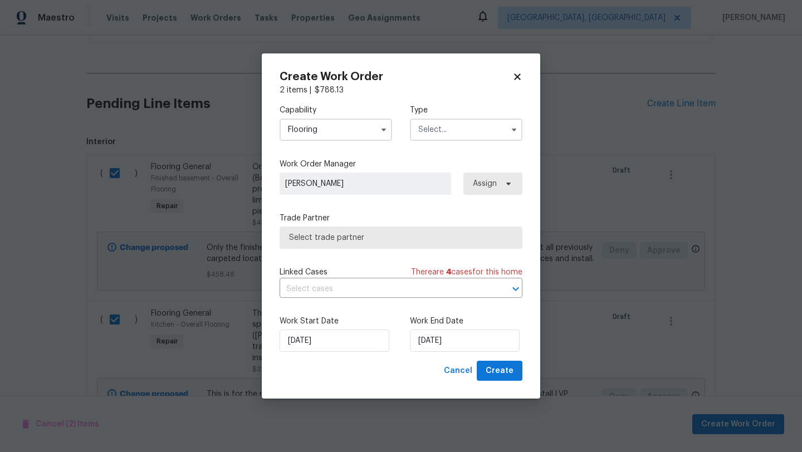
click at [452, 134] on input "text" at bounding box center [466, 130] width 113 height 22
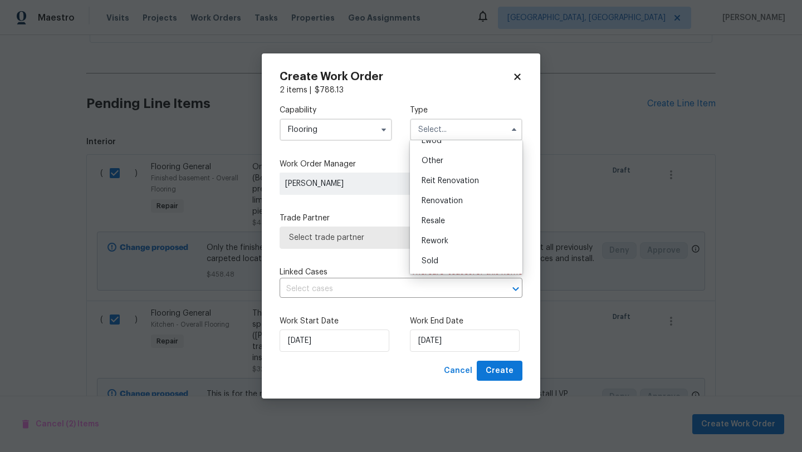
scroll to position [125, 0]
click at [451, 212] on span "Renovation" at bounding box center [442, 209] width 41 height 8
type input "Renovation"
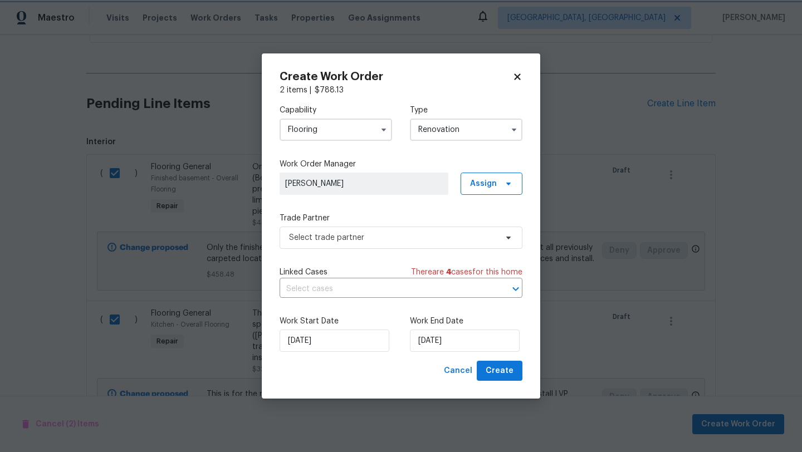
scroll to position [0, 0]
click at [406, 235] on span "Select trade partner" at bounding box center [393, 237] width 208 height 11
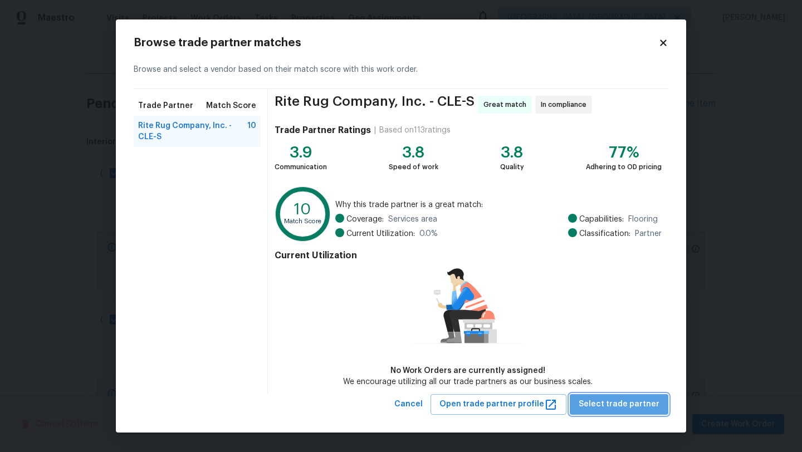
click at [628, 412] on button "Select trade partner" at bounding box center [619, 404] width 99 height 21
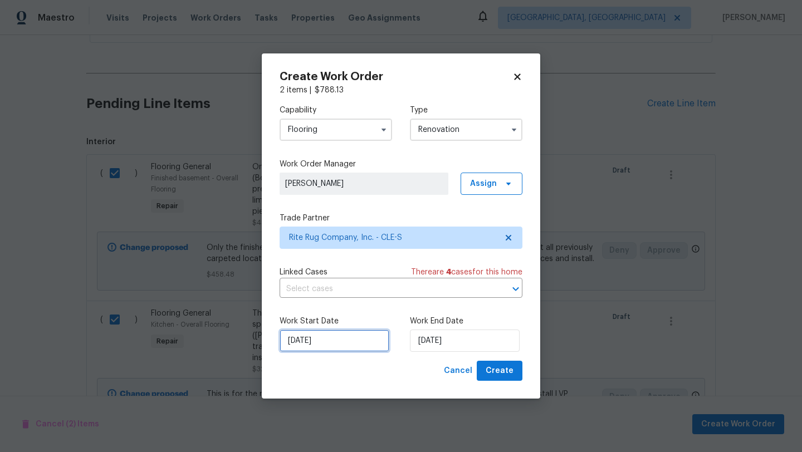
click at [326, 341] on input "10/6/2025" at bounding box center [335, 341] width 110 height 22
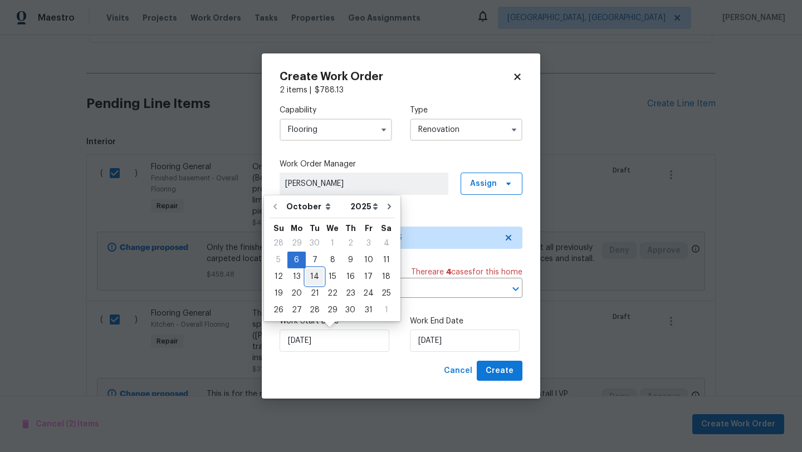
click at [316, 274] on div "14" at bounding box center [315, 277] width 18 height 16
type input "10/14/2025"
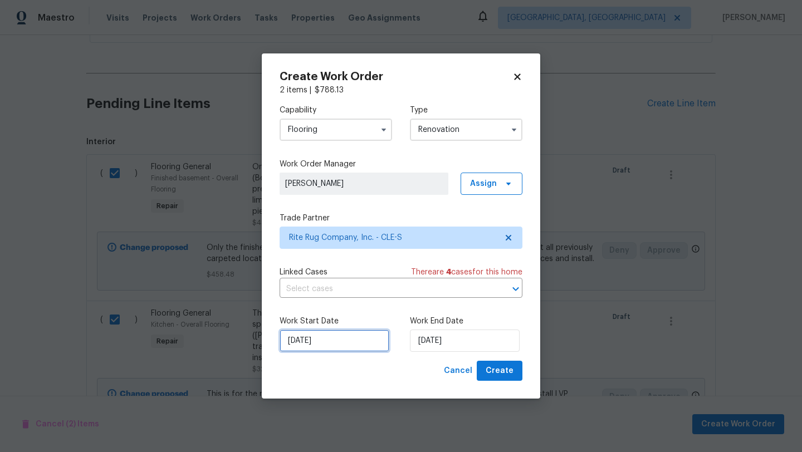
click at [360, 344] on input "10/14/2025" at bounding box center [335, 341] width 110 height 22
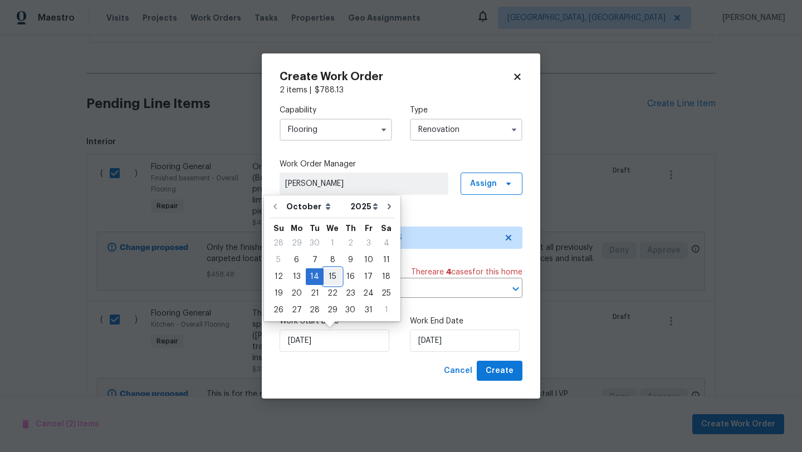
click at [331, 275] on div "15" at bounding box center [333, 277] width 18 height 16
type input "10/15/2025"
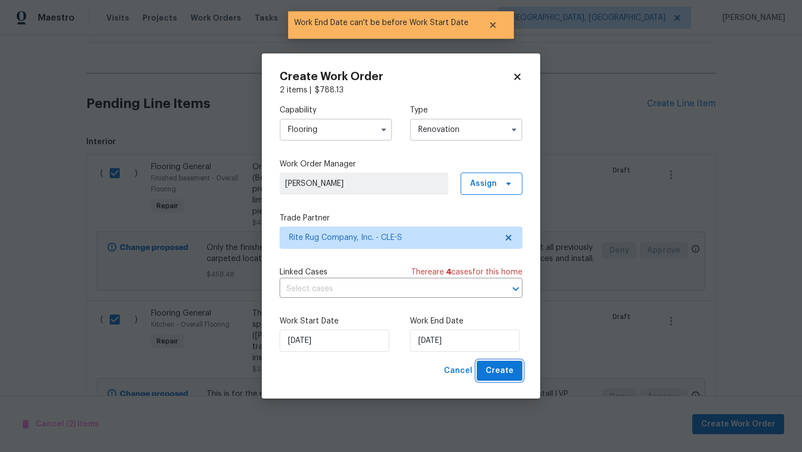
click at [499, 375] on span "Create" at bounding box center [500, 371] width 28 height 14
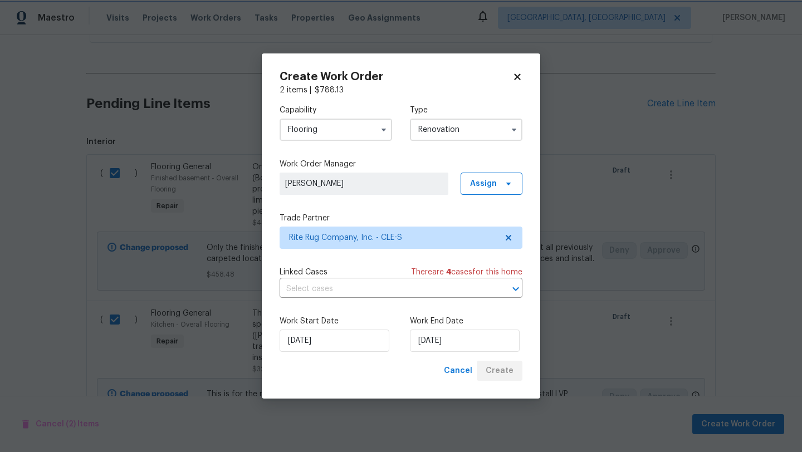
checkbox input "false"
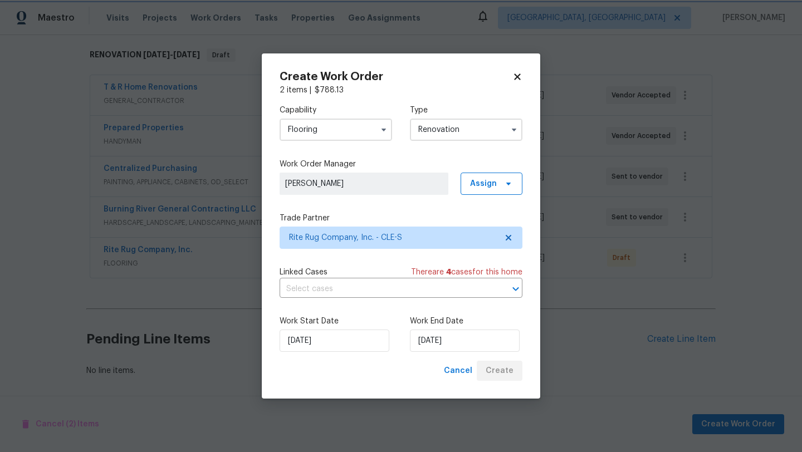
scroll to position [174, 0]
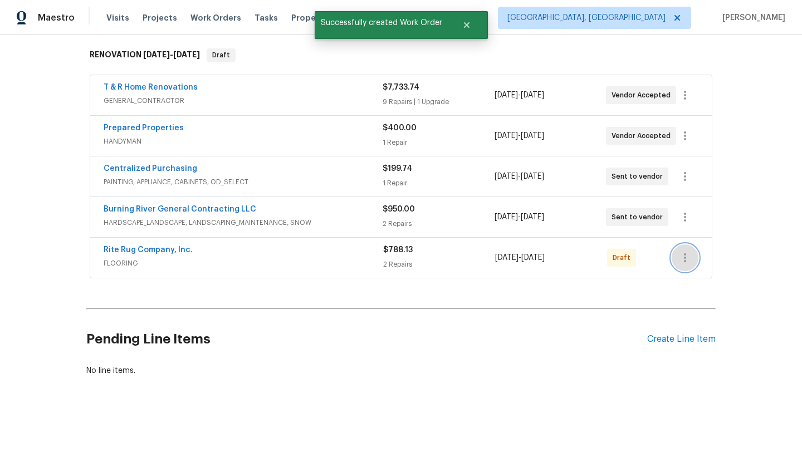
click at [687, 259] on icon "button" at bounding box center [684, 257] width 13 height 13
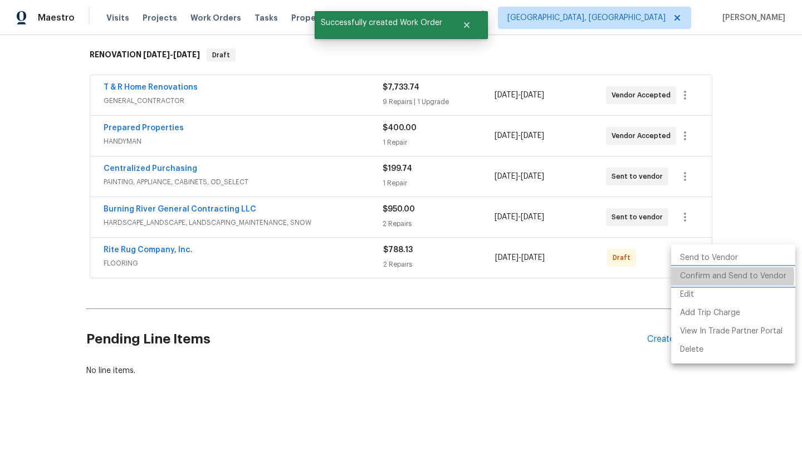
click at [683, 277] on li "Confirm and Send to Vendor" at bounding box center [733, 276] width 124 height 18
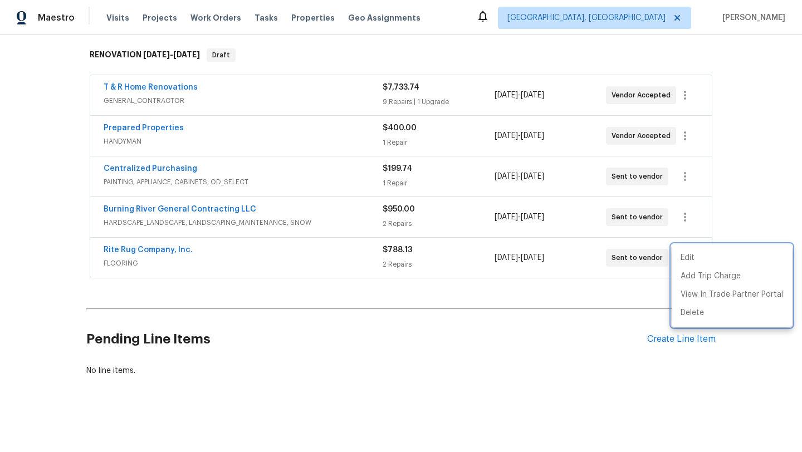
click at [158, 252] on div at bounding box center [401, 226] width 802 height 452
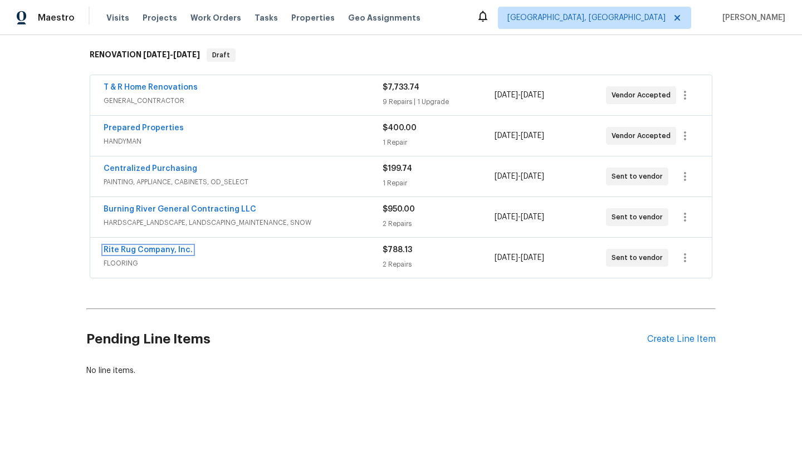
click at [158, 252] on link "Rite Rug Company, Inc." at bounding box center [148, 250] width 89 height 8
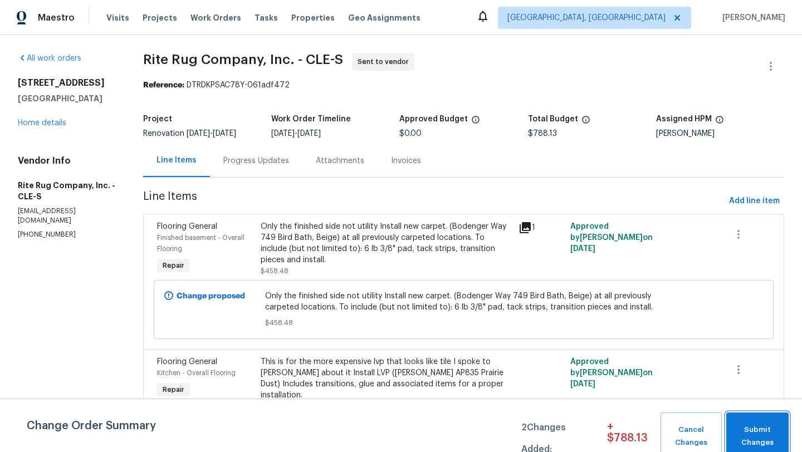
click at [763, 431] on span "Submit Changes" at bounding box center [757, 437] width 51 height 26
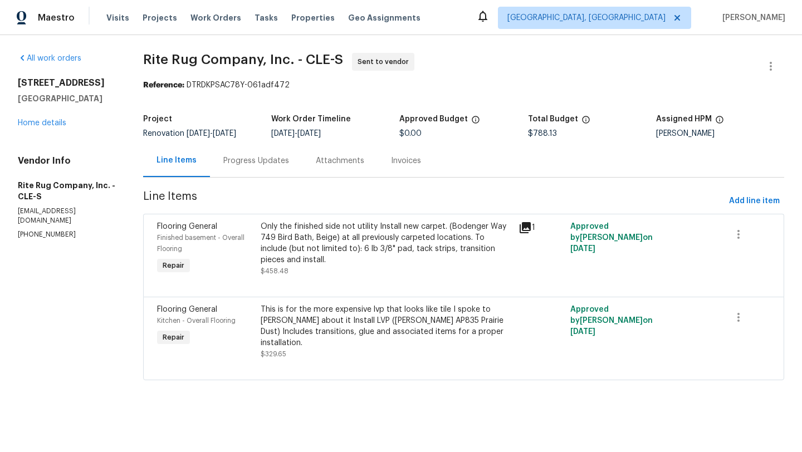
click at [344, 328] on div "This is for the more expensive lvp that looks like tile I spoke to Anna about i…" at bounding box center [387, 326] width 252 height 45
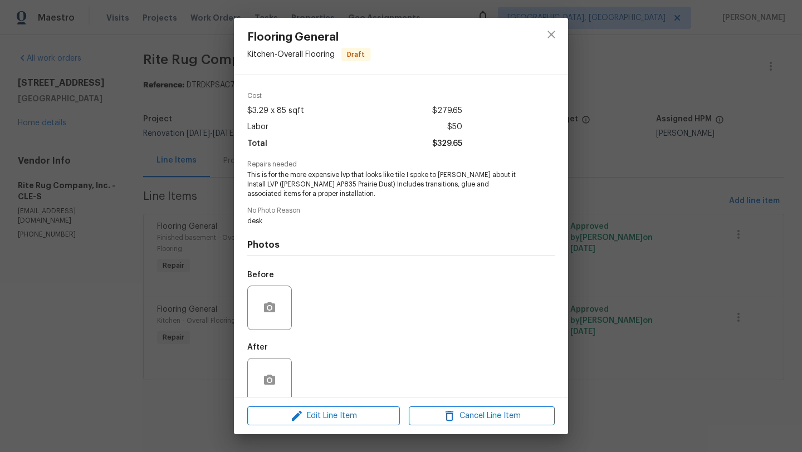
scroll to position [51, 0]
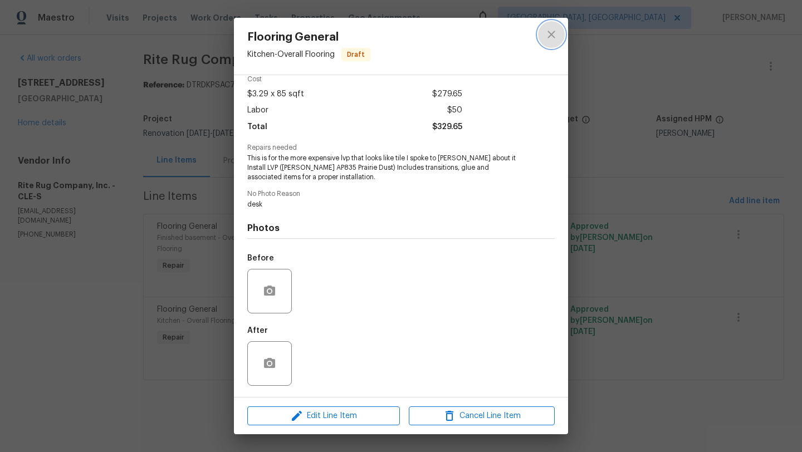
click at [553, 37] on icon "close" at bounding box center [551, 34] width 13 height 13
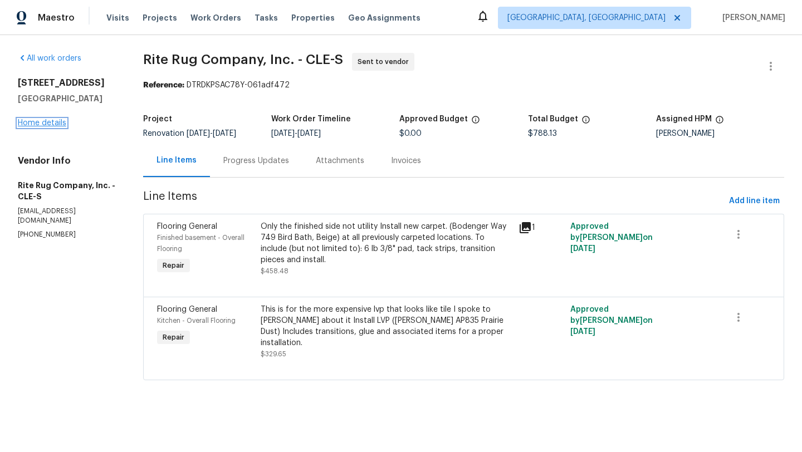
click at [56, 125] on link "Home details" at bounding box center [42, 123] width 48 height 8
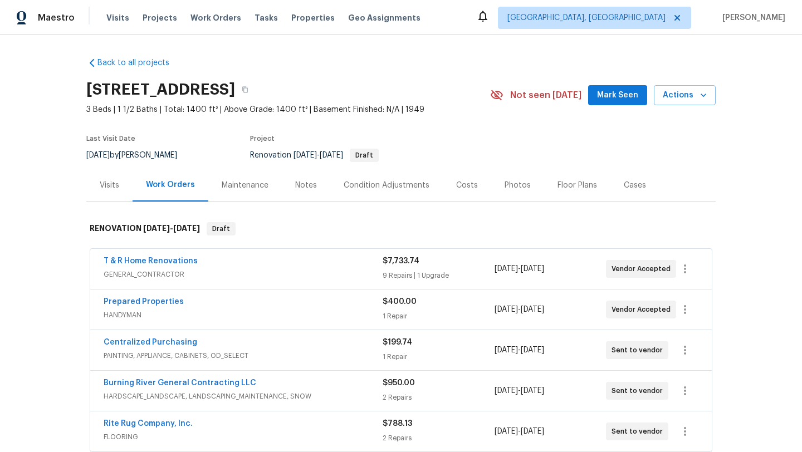
click at [615, 96] on span "Mark Seen" at bounding box center [617, 96] width 41 height 14
click at [169, 260] on link "T & R Home Renovations" at bounding box center [151, 261] width 94 height 8
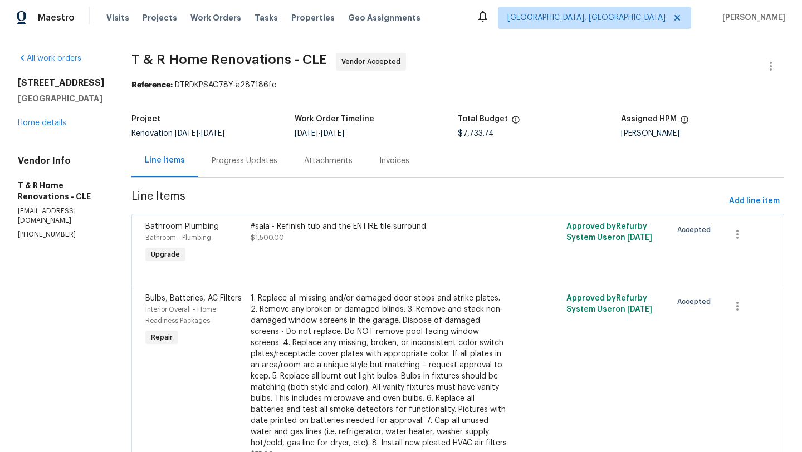
click at [344, 226] on div "#sala - Refinish tub and the ENTIRE tile surround" at bounding box center [379, 226] width 257 height 11
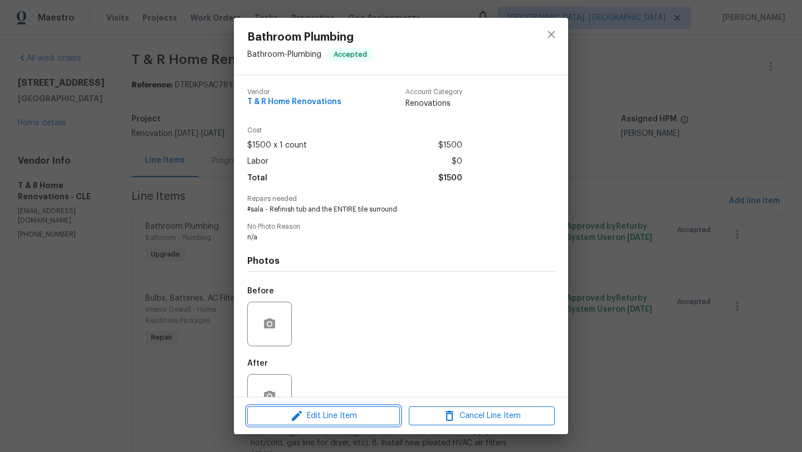
click at [285, 410] on span "Edit Line Item" at bounding box center [324, 416] width 146 height 14
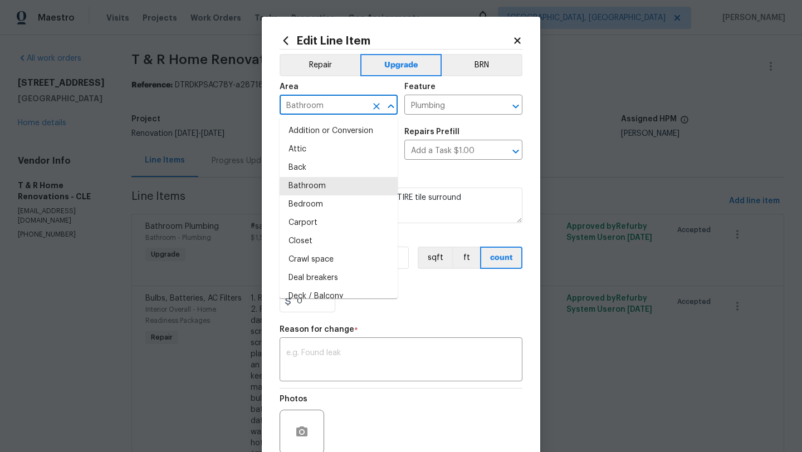
click at [326, 103] on input "Bathroom" at bounding box center [323, 105] width 87 height 17
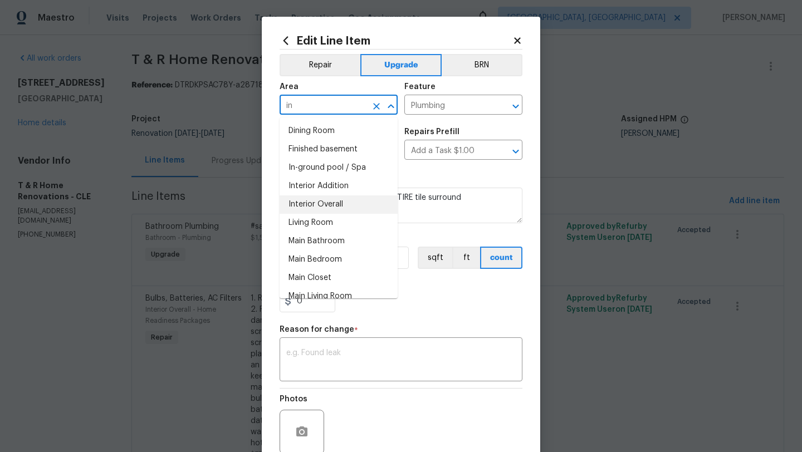
click at [327, 203] on li "Interior Overall" at bounding box center [339, 205] width 118 height 18
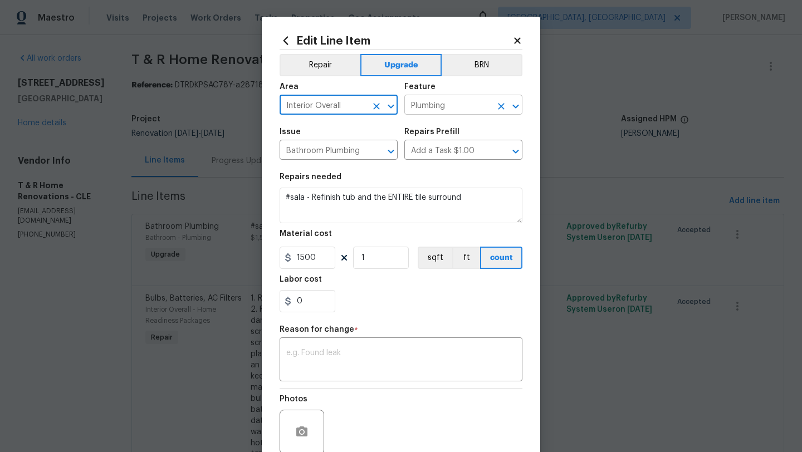
type input "Interior Overall"
click at [450, 112] on input "Plumbing" at bounding box center [447, 105] width 87 height 17
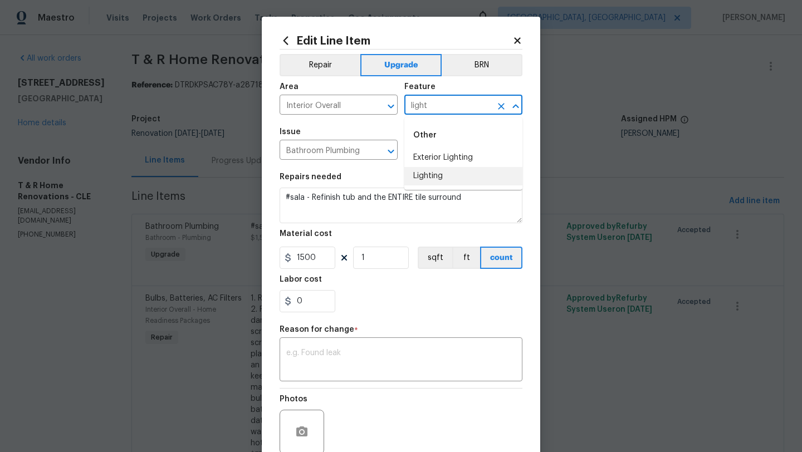
click at [423, 178] on li "Lighting" at bounding box center [463, 176] width 118 height 18
type input "Lighting"
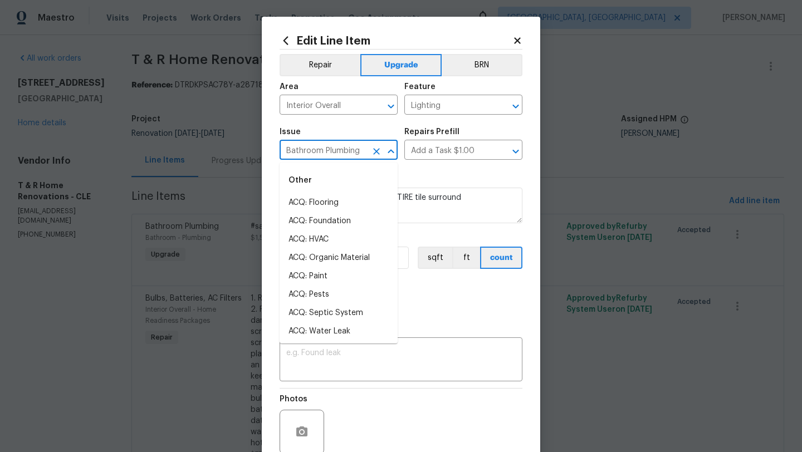
click at [345, 149] on input "Bathroom Plumbing" at bounding box center [323, 151] width 87 height 17
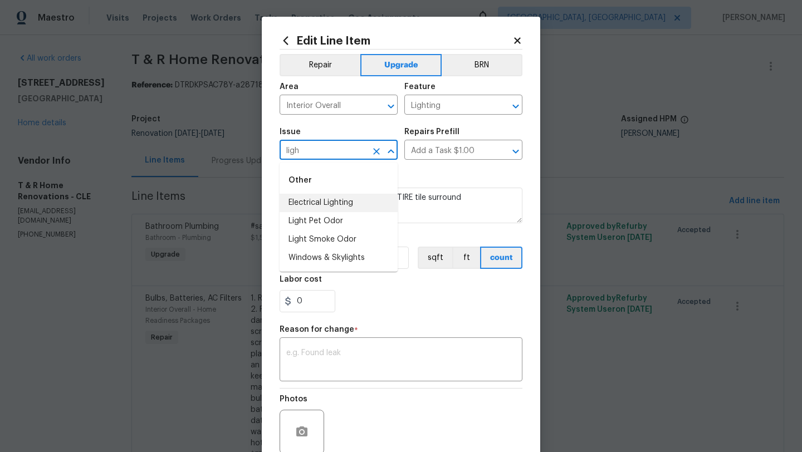
click at [345, 204] on li "Electrical Lighting" at bounding box center [339, 203] width 118 height 18
type input "Electrical Lighting"
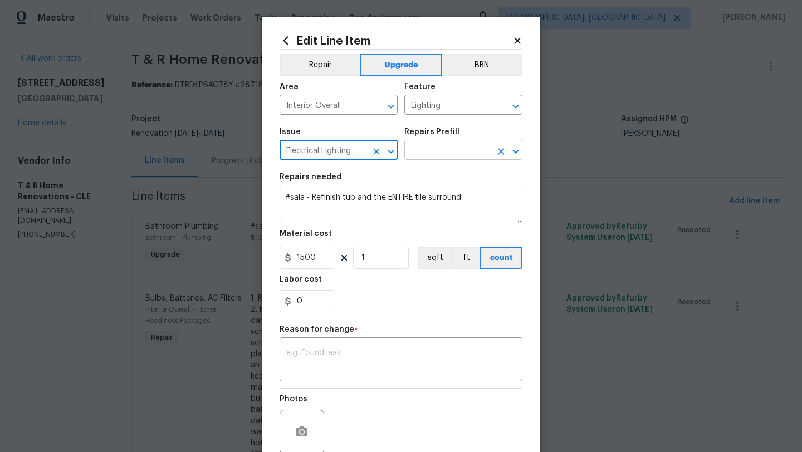
type input "Electrical Lighting"
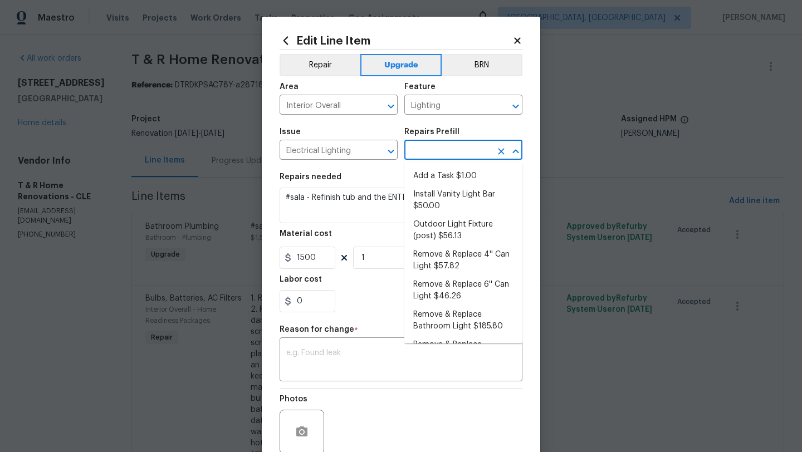
click at [471, 147] on input "text" at bounding box center [447, 151] width 87 height 17
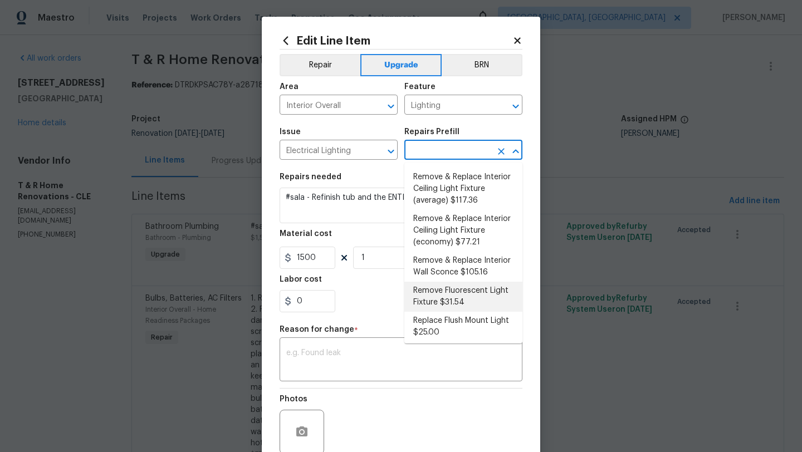
scroll to position [314, 0]
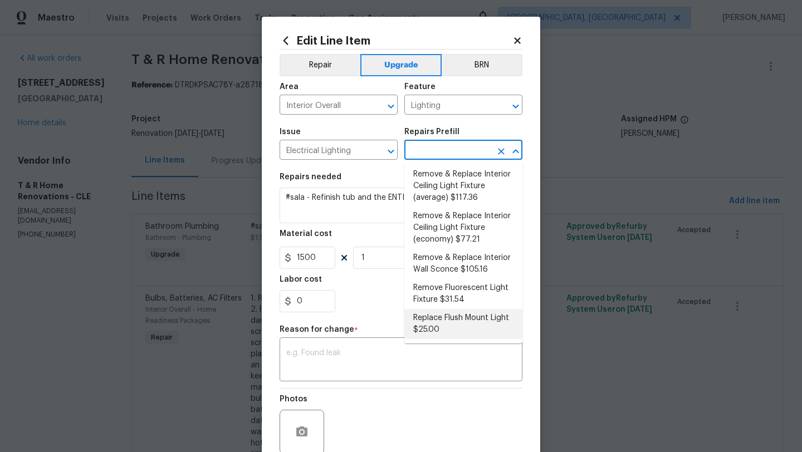
click at [475, 320] on li "Replace Flush Mount Light $25.00" at bounding box center [463, 324] width 118 height 30
type input "Replace Flush Mount Light $25.00"
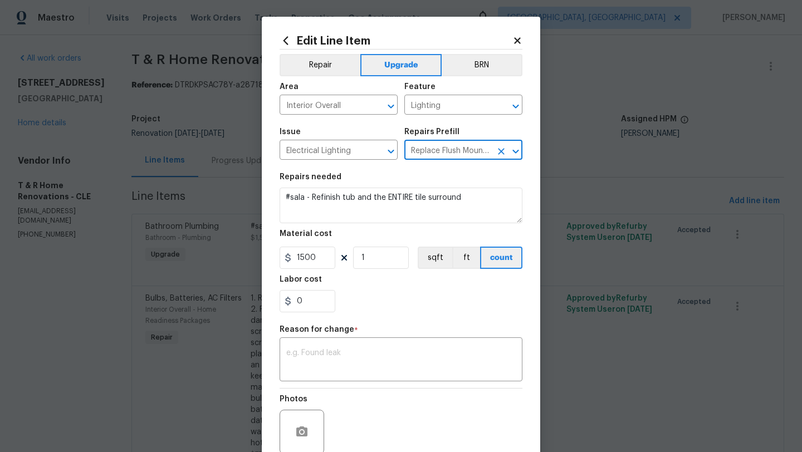
type textarea "Remove the existing light fixture and install a new, flush mount fixture. Ensur…"
type input "25"
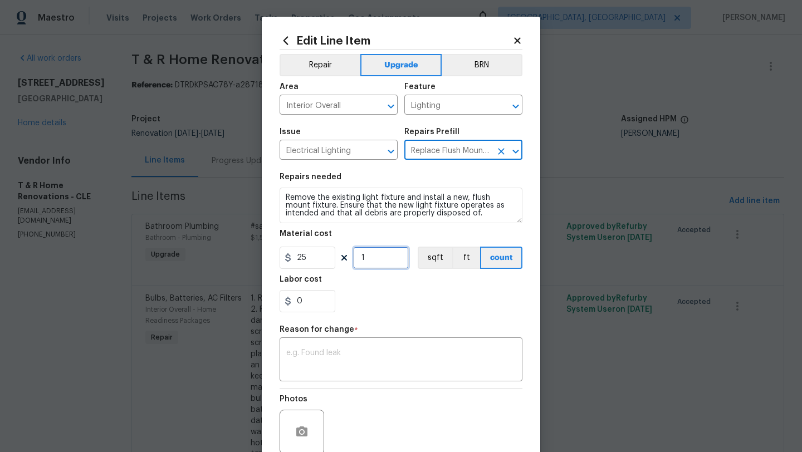
click at [388, 257] on input "1" at bounding box center [381, 258] width 56 height 22
type input "8"
click at [382, 303] on div "0" at bounding box center [401, 301] width 243 height 22
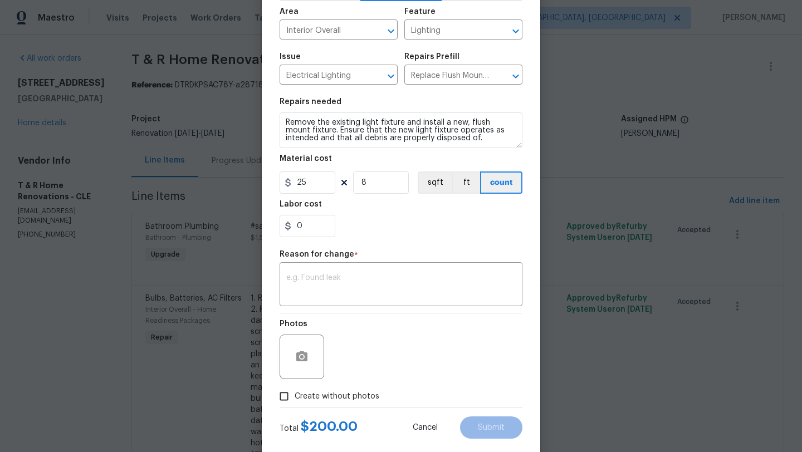
scroll to position [97, 0]
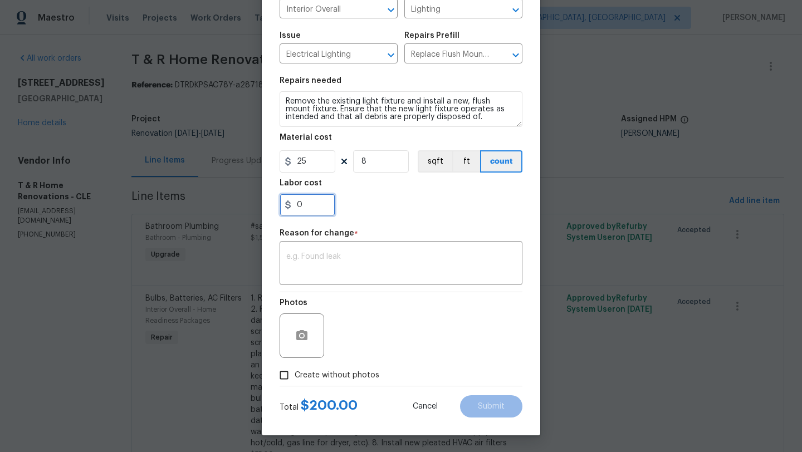
drag, startPoint x: 311, startPoint y: 209, endPoint x: 280, endPoint y: 209, distance: 31.8
click at [280, 209] on input "0" at bounding box center [308, 205] width 56 height 22
type input "200"
click at [374, 206] on div "200" at bounding box center [401, 205] width 243 height 22
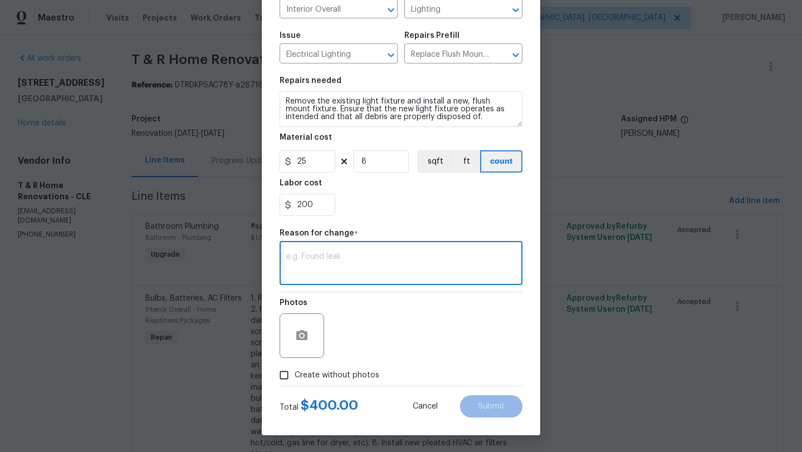
click at [341, 268] on textarea at bounding box center [401, 264] width 230 height 23
type textarea "scope"
click at [288, 375] on input "Create without photos" at bounding box center [284, 375] width 21 height 21
checkbox input "true"
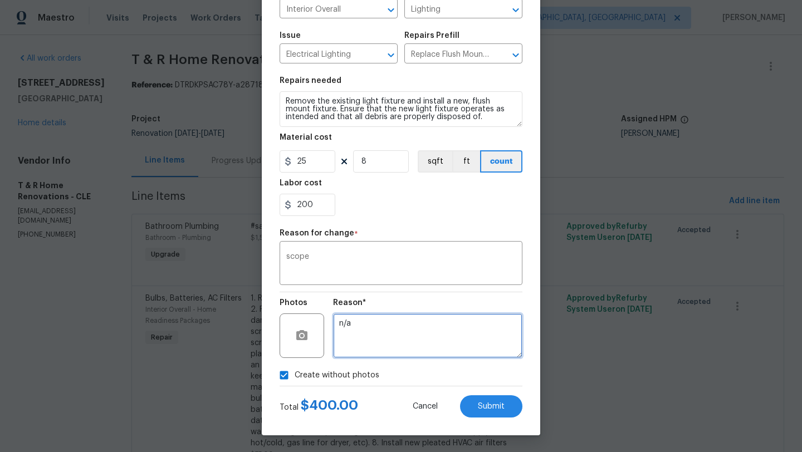
click at [367, 350] on textarea "n/a" at bounding box center [427, 336] width 189 height 45
click at [487, 418] on div "Edit Line Item Repair Upgrade BRN Area Interior Overall ​ Feature Lighting ​ Is…" at bounding box center [401, 177] width 279 height 515
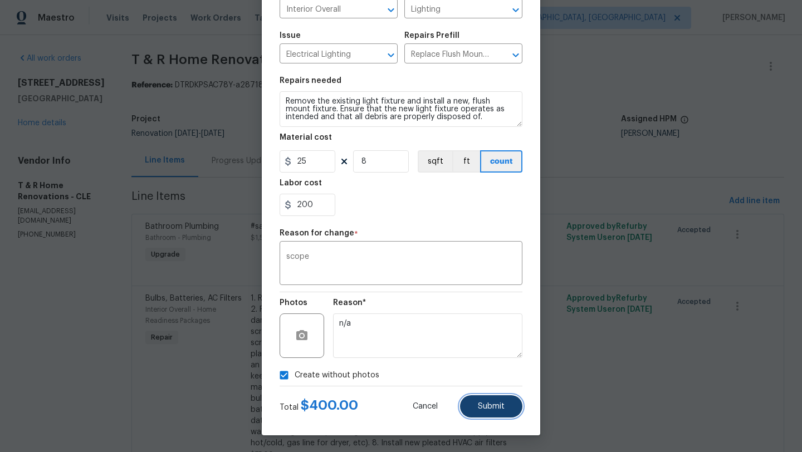
click at [487, 412] on button "Submit" at bounding box center [491, 407] width 62 height 22
type input "Bathroom"
type input "Plumbing"
type input "Bathroom Plumbing"
type input "Add a Task $1.00"
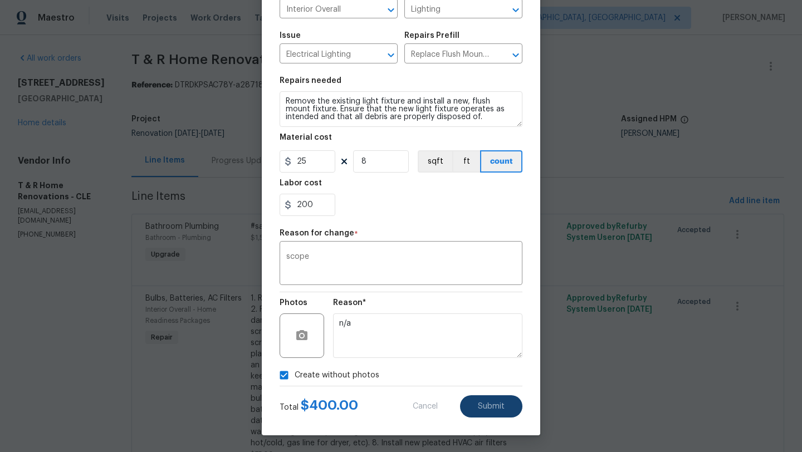
type textarea "#sala - Refinish tub and the ENTIRE tile surround"
type input "1500"
type input "1"
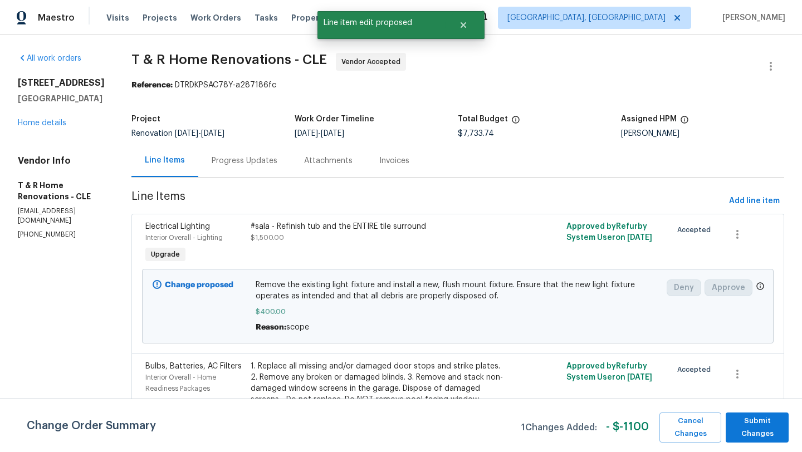
scroll to position [0, 0]
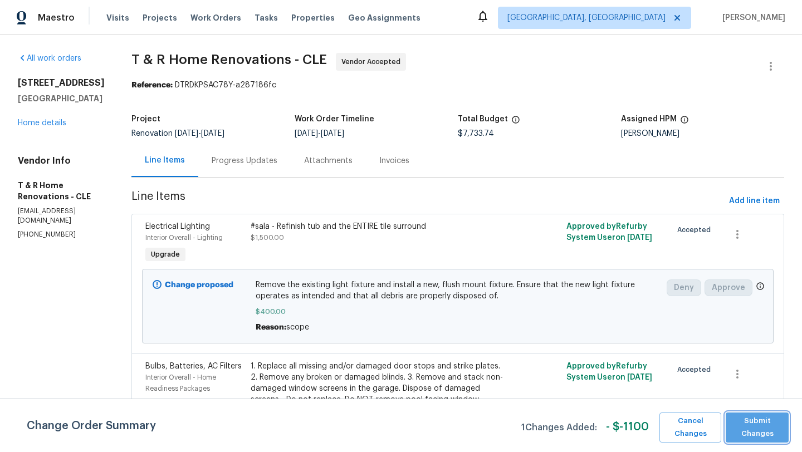
click at [750, 429] on span "Submit Changes" at bounding box center [757, 428] width 52 height 26
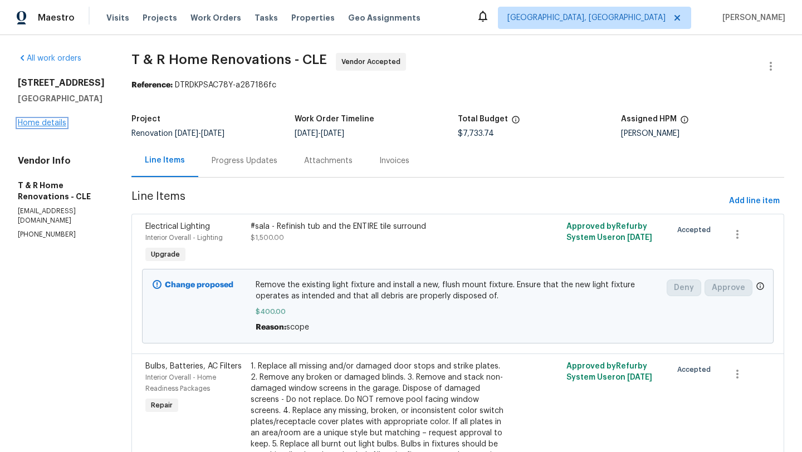
click at [38, 123] on link "Home details" at bounding box center [42, 123] width 48 height 8
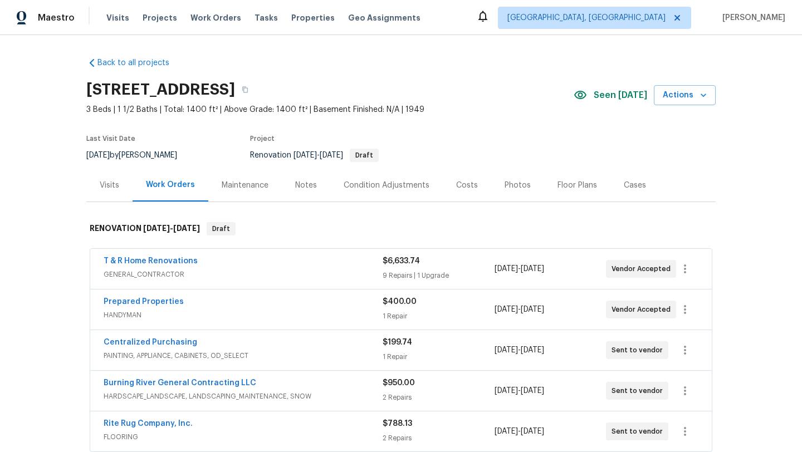
click at [578, 182] on div "Floor Plans" at bounding box center [578, 185] width 40 height 11
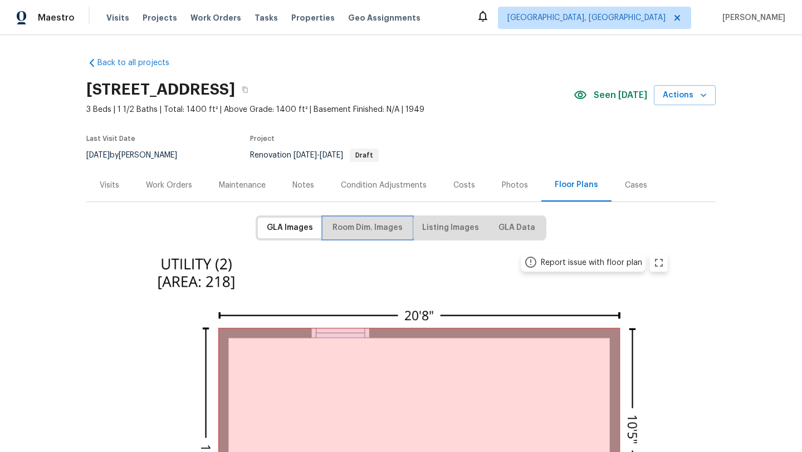
click at [371, 229] on span "Room Dim. Images" at bounding box center [368, 228] width 70 height 14
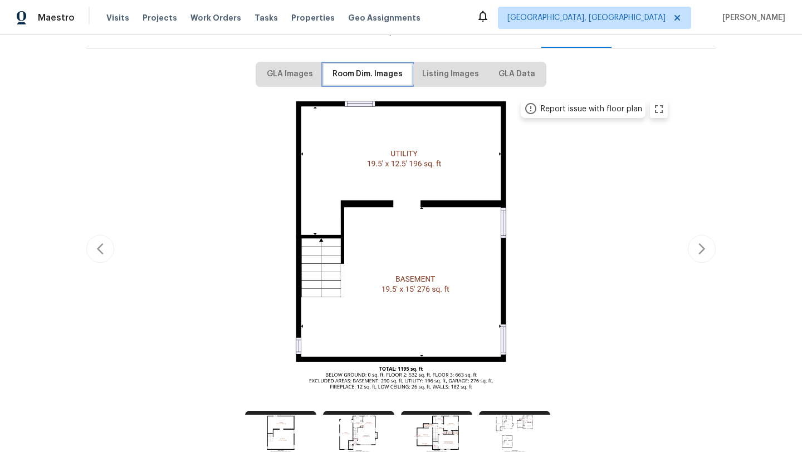
scroll to position [232, 0]
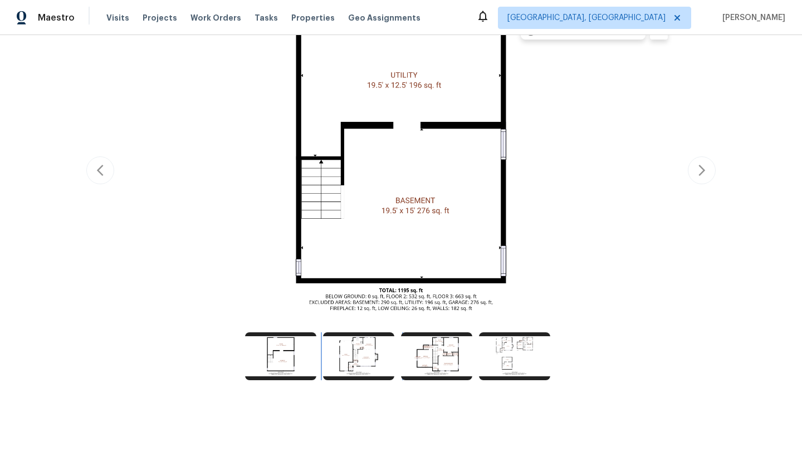
click at [339, 354] on img at bounding box center [358, 357] width 71 height 48
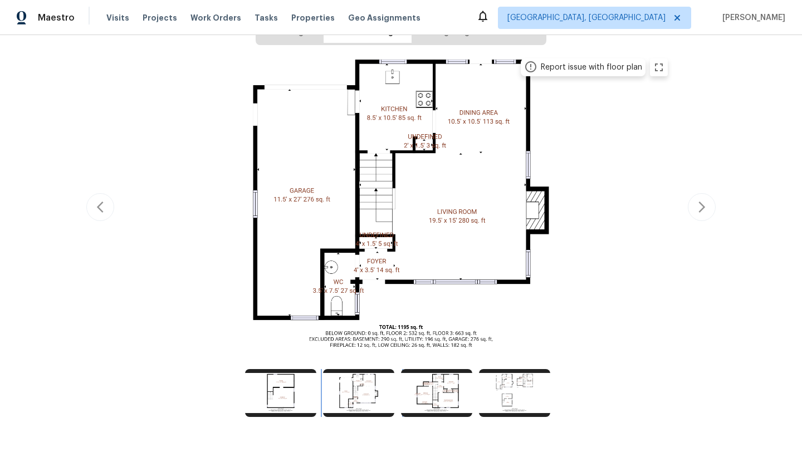
scroll to position [193, 0]
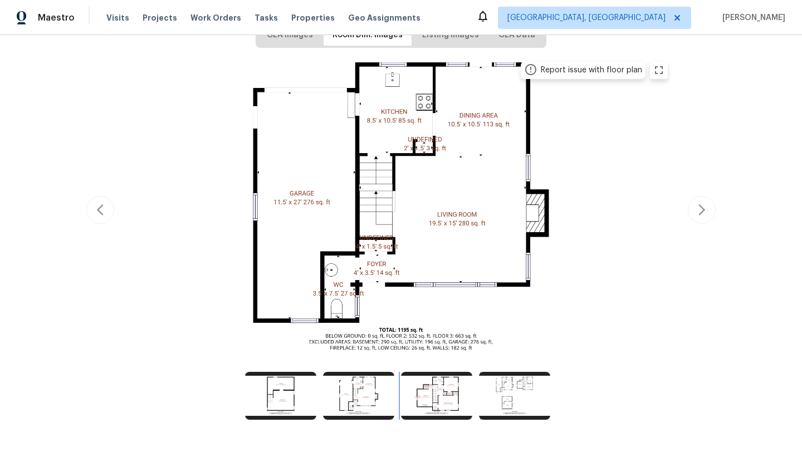
click at [432, 404] on img at bounding box center [436, 396] width 71 height 48
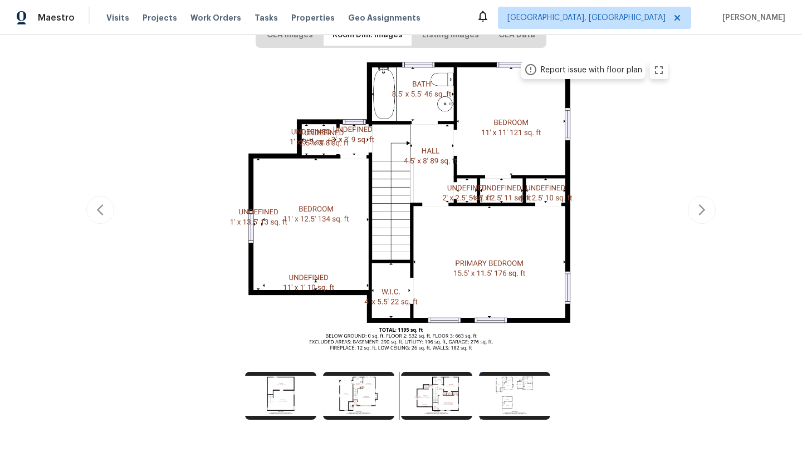
scroll to position [0, 0]
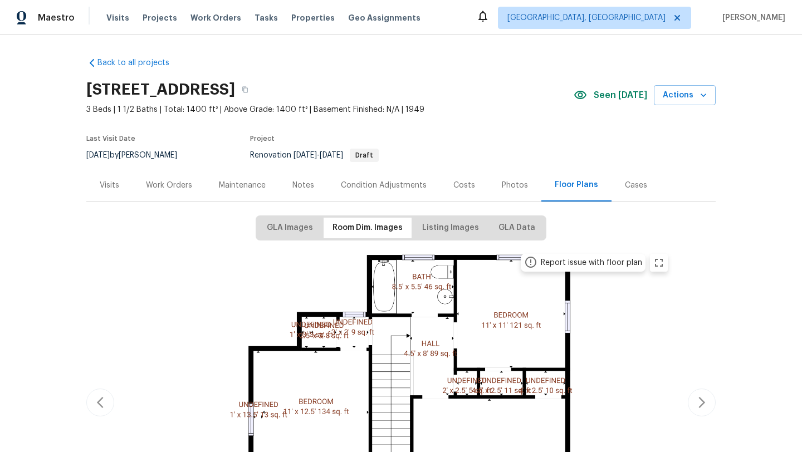
click at [177, 183] on div "Work Orders" at bounding box center [169, 185] width 46 height 11
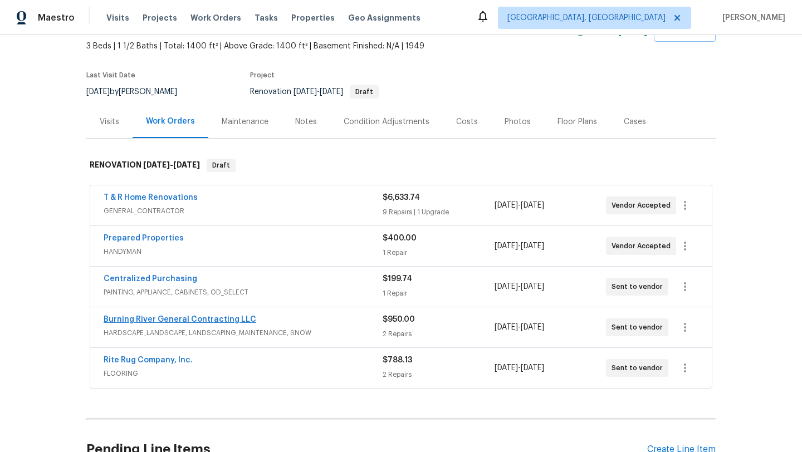
scroll to position [70, 0]
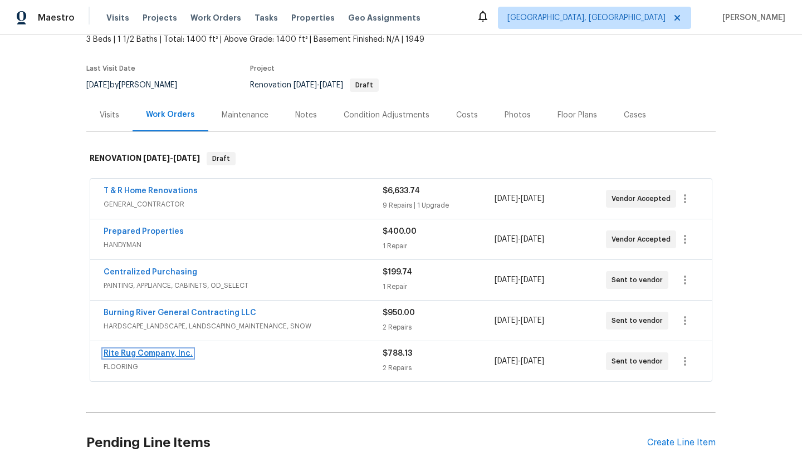
click at [164, 352] on link "Rite Rug Company, Inc." at bounding box center [148, 354] width 89 height 8
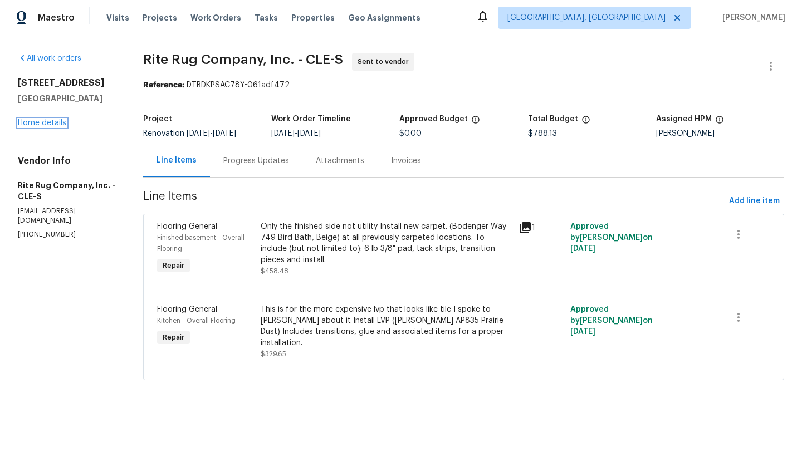
click at [55, 125] on link "Home details" at bounding box center [42, 123] width 48 height 8
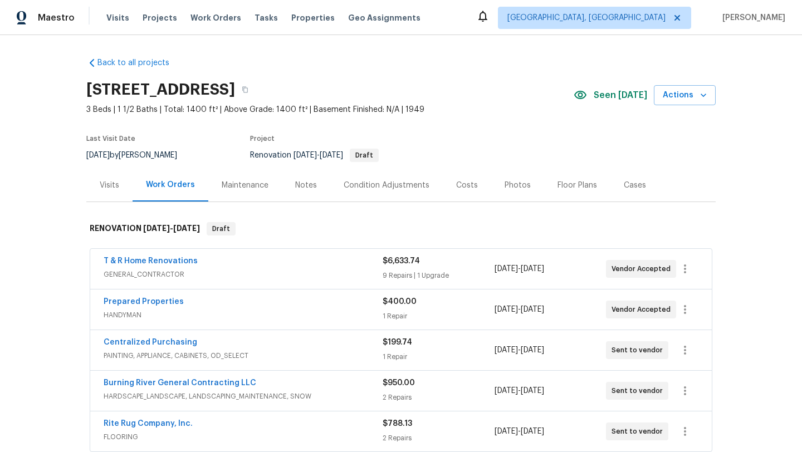
click at [144, 256] on span "T & R Home Renovations" at bounding box center [151, 261] width 94 height 11
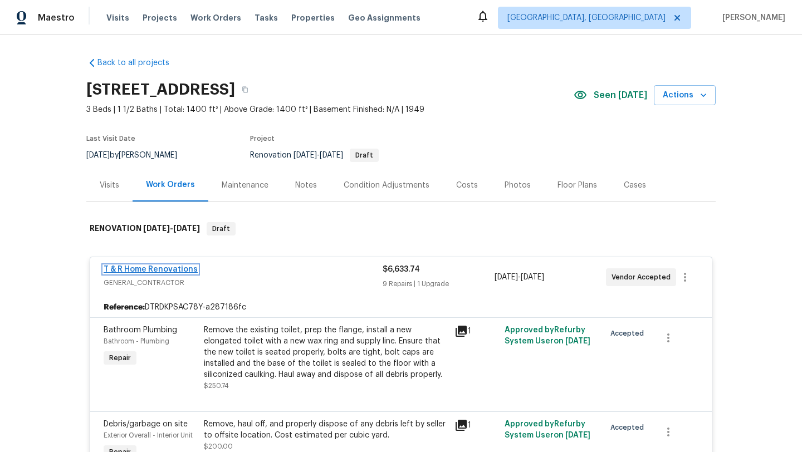
click at [144, 270] on link "T & R Home Renovations" at bounding box center [151, 270] width 94 height 8
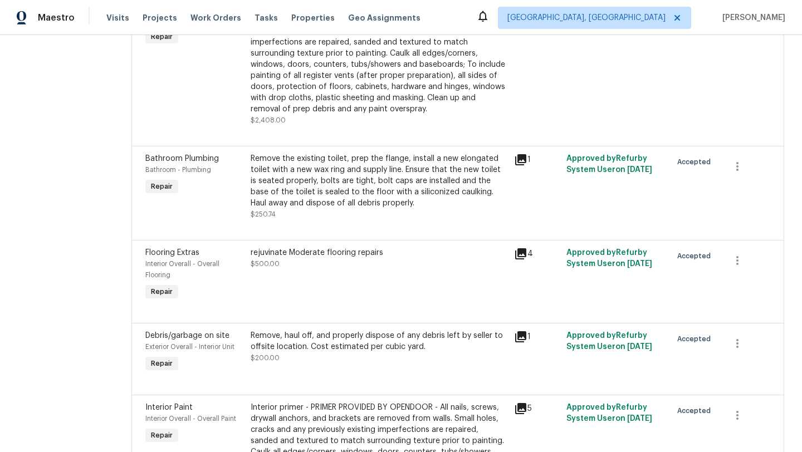
scroll to position [776, 0]
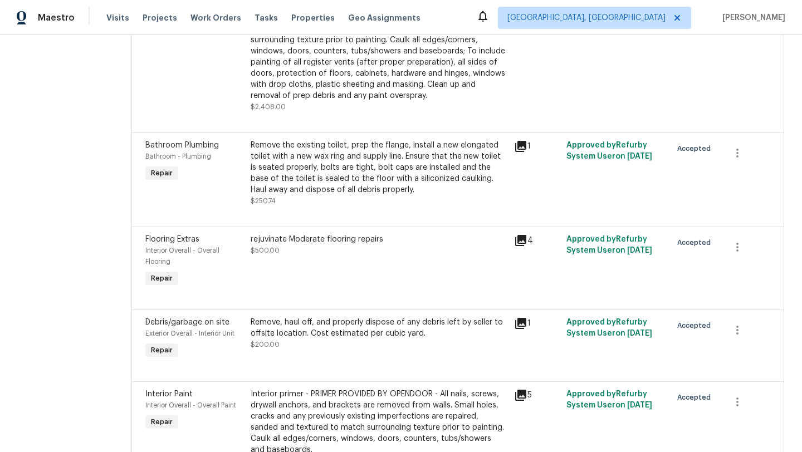
click at [350, 245] on div "rejuvinate Moderate flooring repairs" at bounding box center [379, 239] width 257 height 11
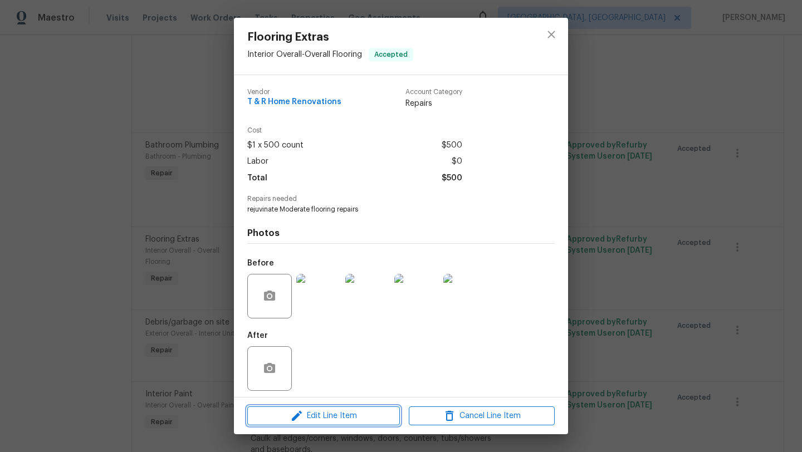
click at [265, 420] on span "Edit Line Item" at bounding box center [324, 416] width 146 height 14
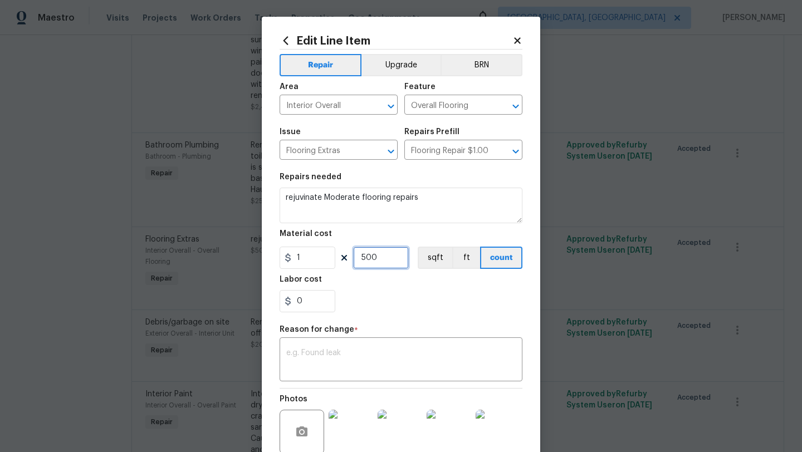
drag, startPoint x: 384, startPoint y: 257, endPoint x: 329, endPoint y: 257, distance: 55.1
click at [329, 257] on div "1 500 sqft ft count" at bounding box center [401, 258] width 243 height 22
type input "1000"
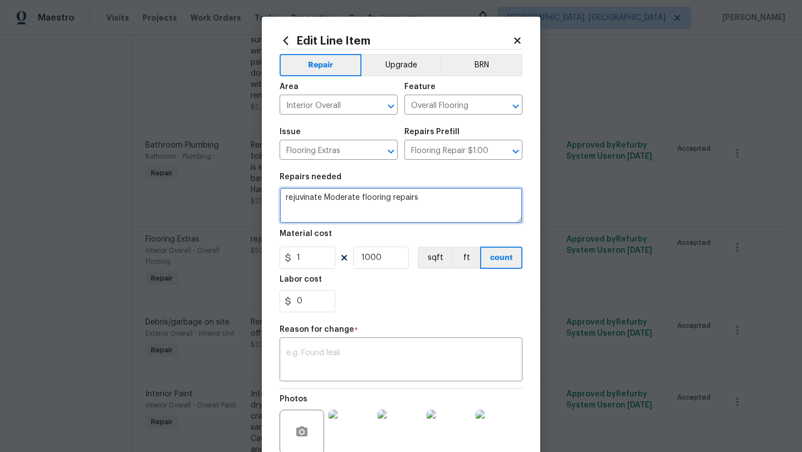
drag, startPoint x: 427, startPoint y: 199, endPoint x: 421, endPoint y: 199, distance: 6.1
click at [421, 199] on textarea "rejuvinate Moderate flooring repairs" at bounding box center [401, 206] width 243 height 36
type textarea "rejuvinate Moderate flooring repairs on all the hard wood."
click at [351, 366] on textarea at bounding box center [401, 360] width 230 height 23
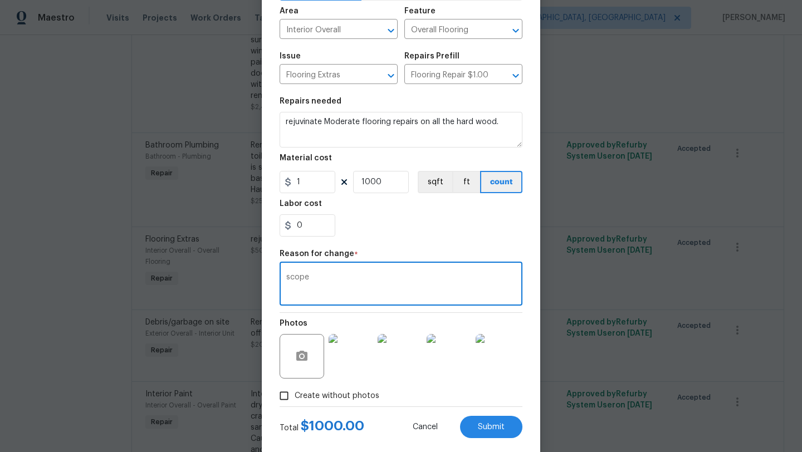
scroll to position [97, 0]
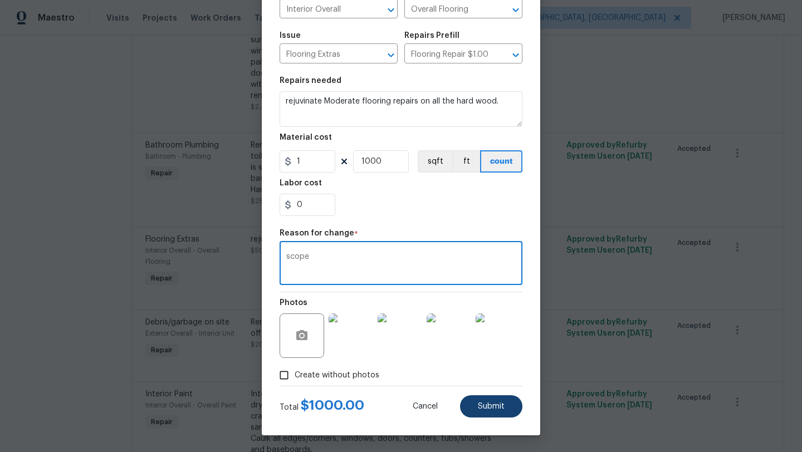
type textarea "scope"
click at [484, 404] on span "Submit" at bounding box center [491, 407] width 27 height 8
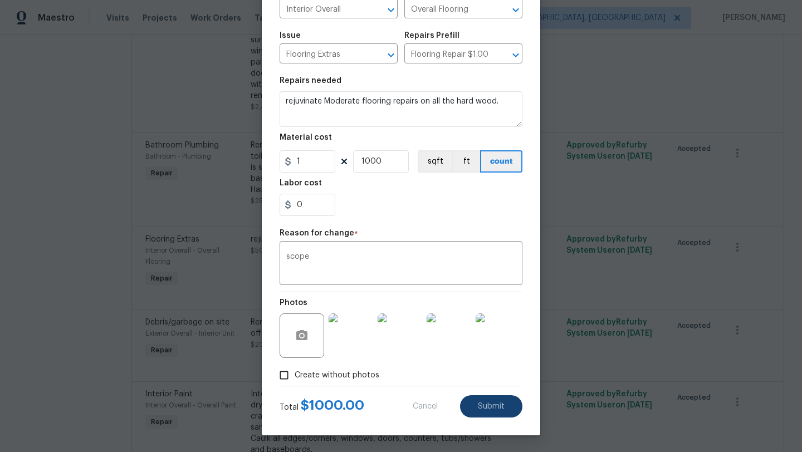
type textarea "rejuvinate Moderate flooring repairs"
type input "500"
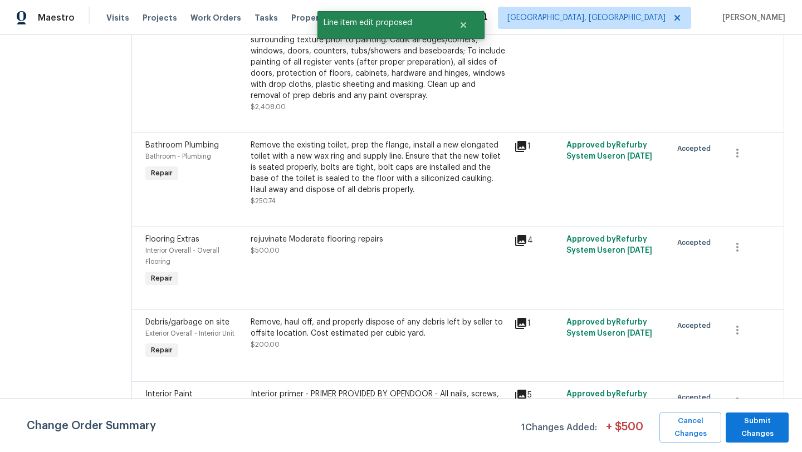
scroll to position [0, 0]
click at [775, 428] on span "Submit Changes" at bounding box center [757, 428] width 52 height 26
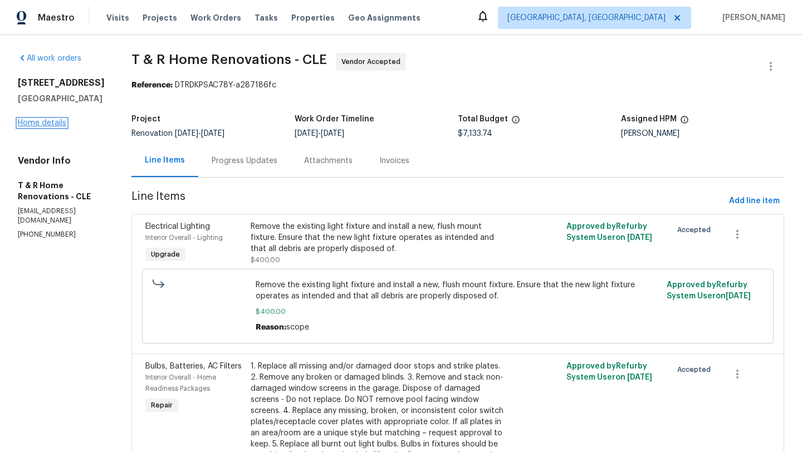
click at [40, 120] on link "Home details" at bounding box center [42, 123] width 48 height 8
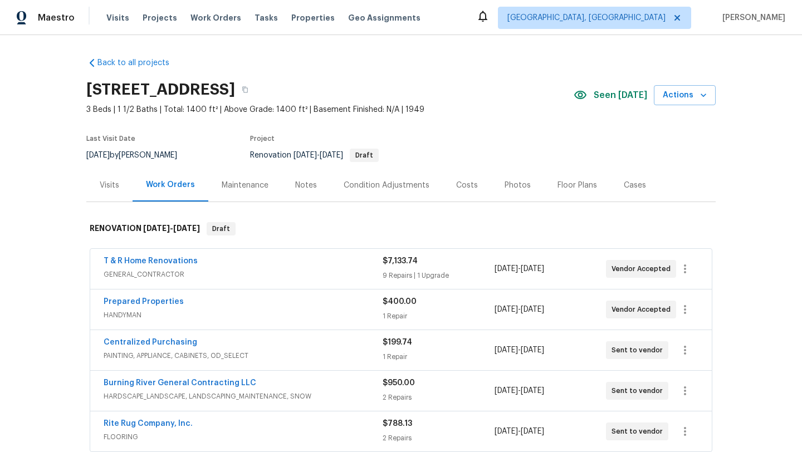
click at [559, 189] on div "Floor Plans" at bounding box center [578, 185] width 40 height 11
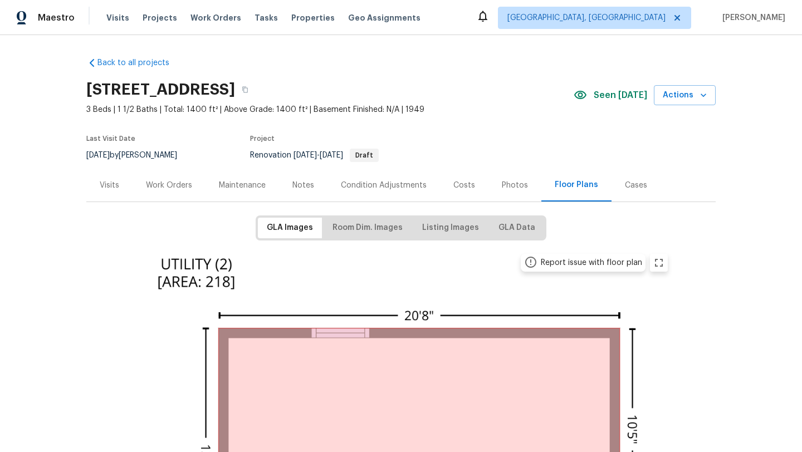
click at [367, 226] on span "Room Dim. Images" at bounding box center [368, 228] width 70 height 14
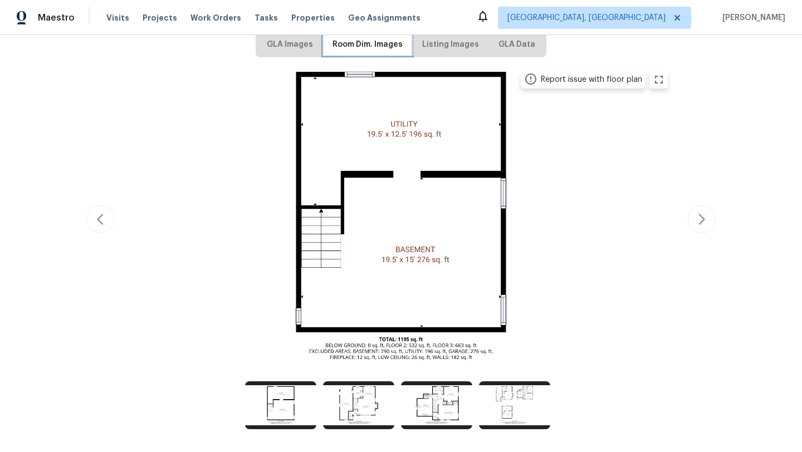
scroll to position [232, 0]
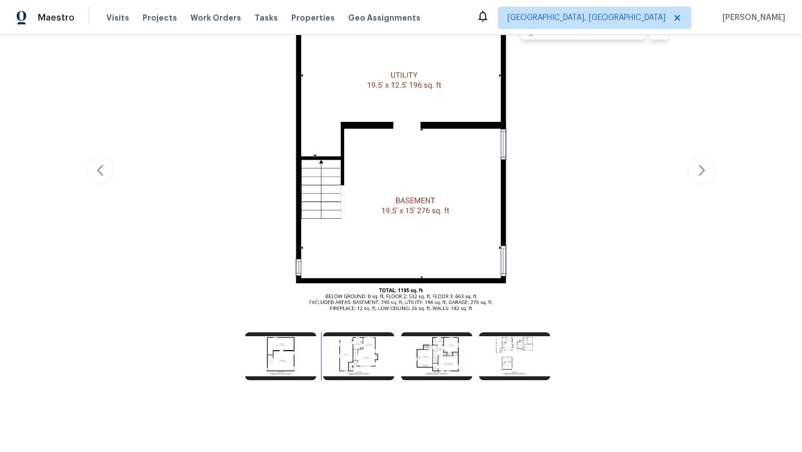
click at [369, 349] on img at bounding box center [358, 357] width 71 height 48
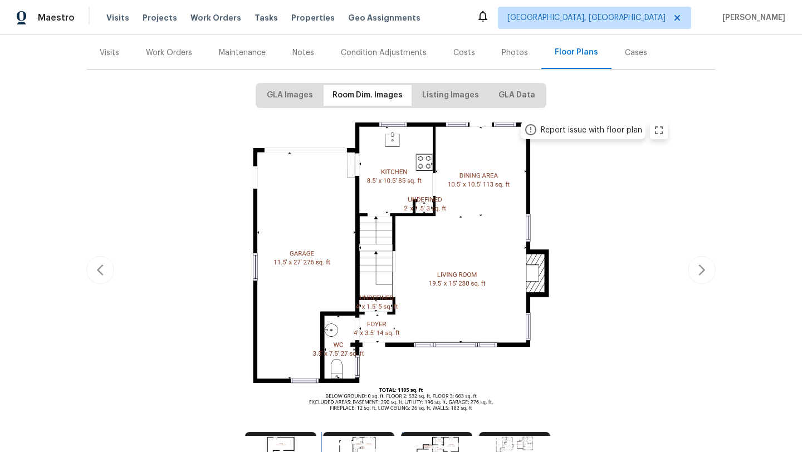
scroll to position [130, 0]
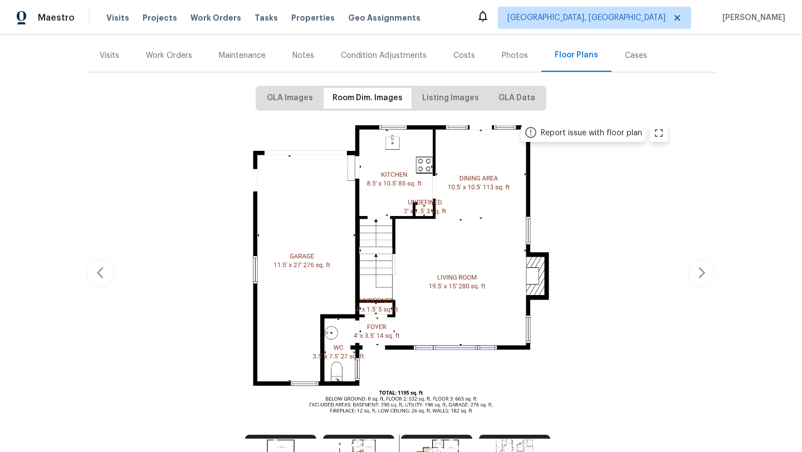
click at [423, 444] on img at bounding box center [436, 459] width 71 height 48
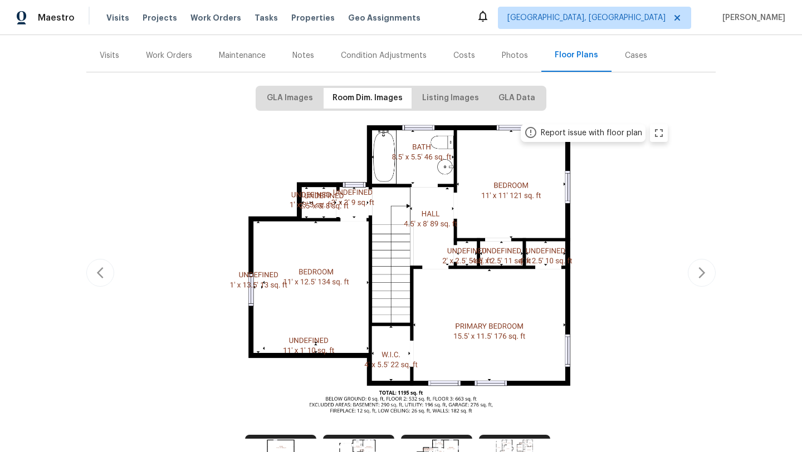
click at [167, 56] on div "Work Orders" at bounding box center [169, 55] width 46 height 11
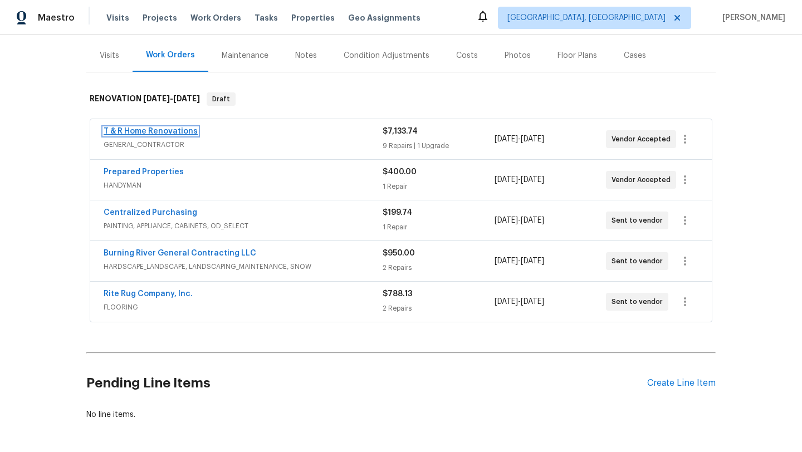
click at [143, 134] on link "T & R Home Renovations" at bounding box center [151, 132] width 94 height 8
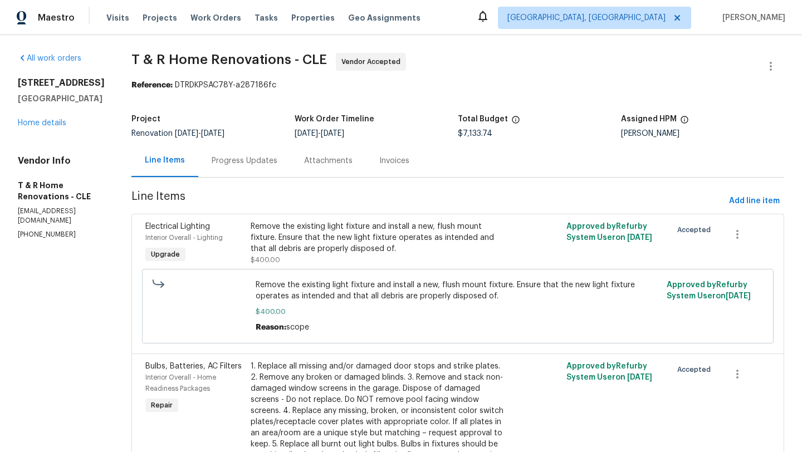
click at [323, 237] on div "Remove the existing light fixture and install a new, flush mount fixture. Ensur…" at bounding box center [379, 237] width 257 height 33
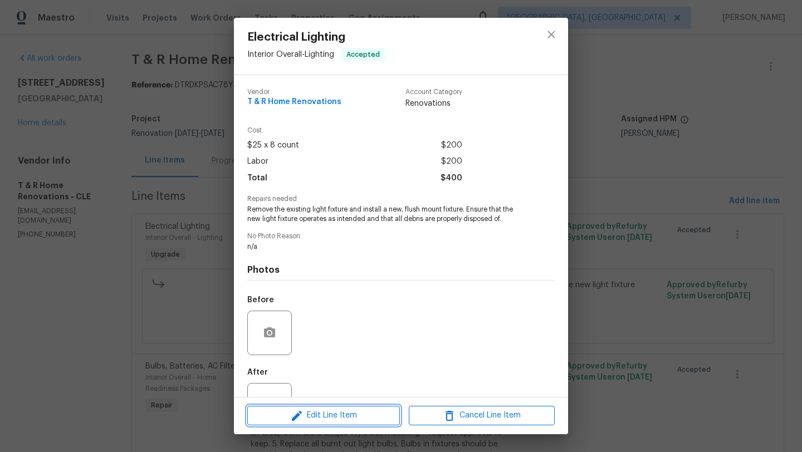
click at [320, 409] on span "Edit Line Item" at bounding box center [324, 416] width 146 height 14
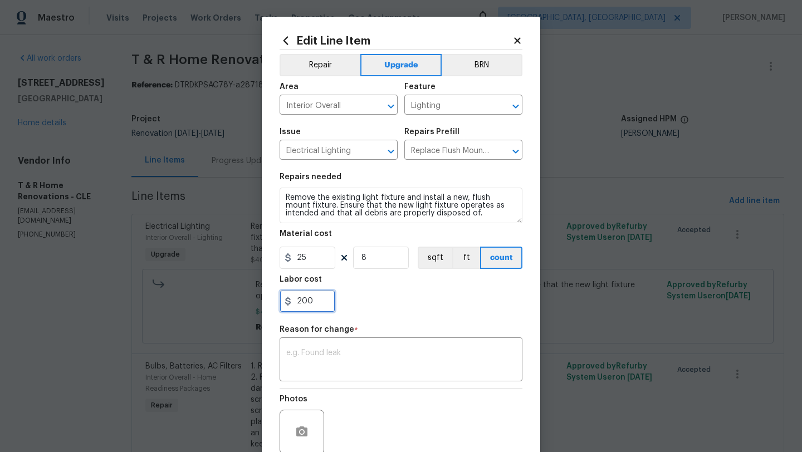
click at [308, 302] on input "200" at bounding box center [308, 301] width 56 height 22
type input "200"
click at [373, 263] on input "8" at bounding box center [381, 258] width 56 height 22
type input "9"
click at [310, 302] on input "200" at bounding box center [308, 301] width 56 height 22
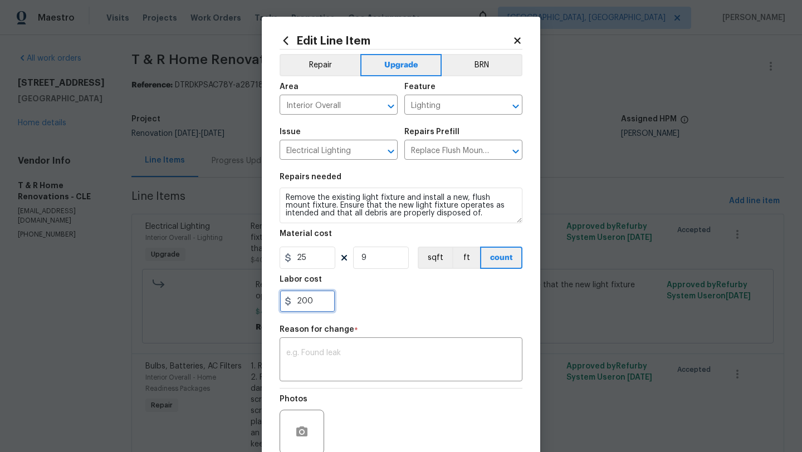
click at [306, 301] on input "200" at bounding box center [308, 301] width 56 height 22
drag, startPoint x: 316, startPoint y: 306, endPoint x: 302, endPoint y: 305, distance: 13.9
click at [302, 305] on input "200" at bounding box center [308, 301] width 56 height 22
type input "225"
click at [350, 324] on div "Repair Upgrade BRN Area Interior Overall ​ Feature Lighting ​ Issue Electrical …" at bounding box center [401, 266] width 243 height 433
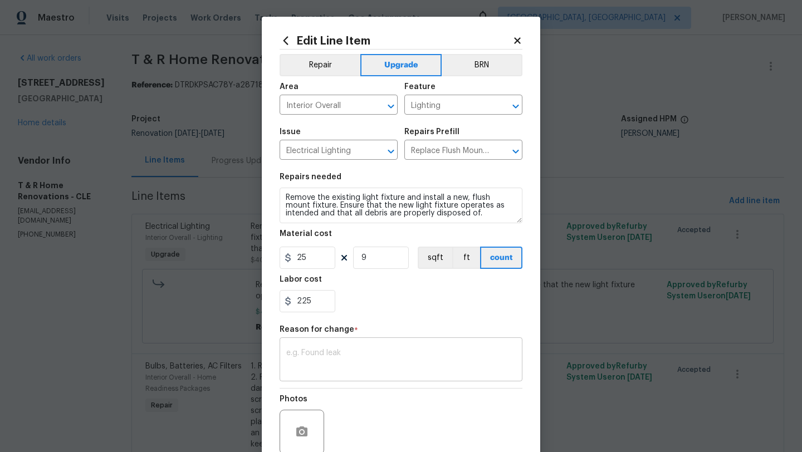
click at [325, 365] on textarea at bounding box center [401, 360] width 230 height 23
type textarea "scope"
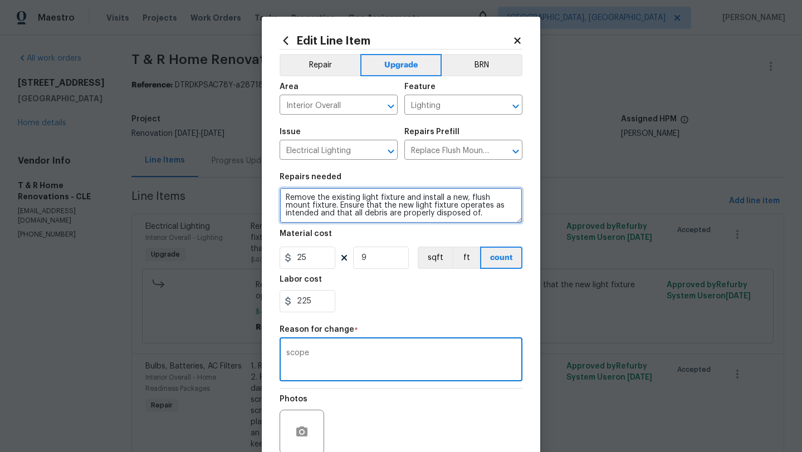
click at [450, 219] on textarea "Remove the existing light fixture and install a new, flush mount fixture. Ensur…" at bounding box center [401, 206] width 243 height 36
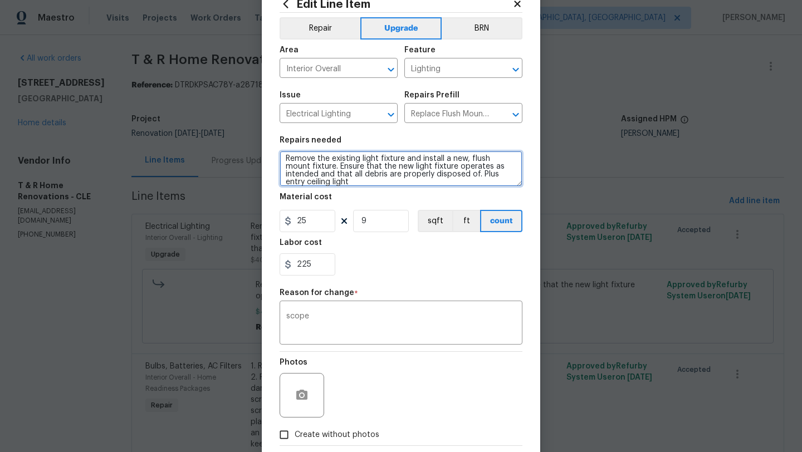
scroll to position [97, 0]
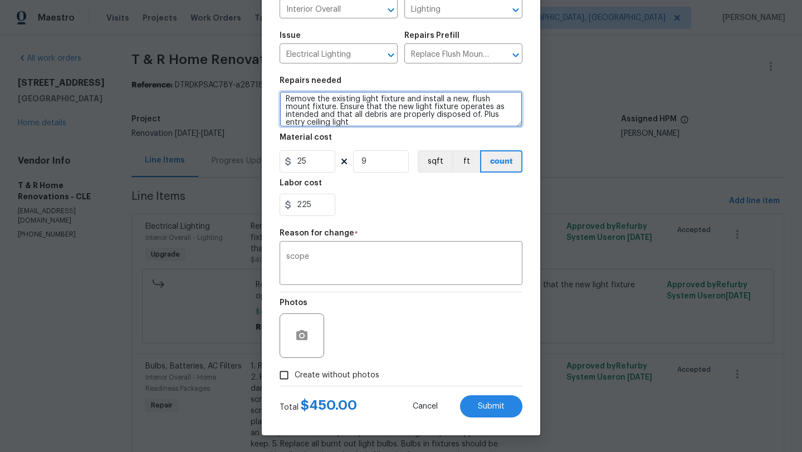
type textarea "Remove the existing light fixture and install a new, flush mount fixture. Ensur…"
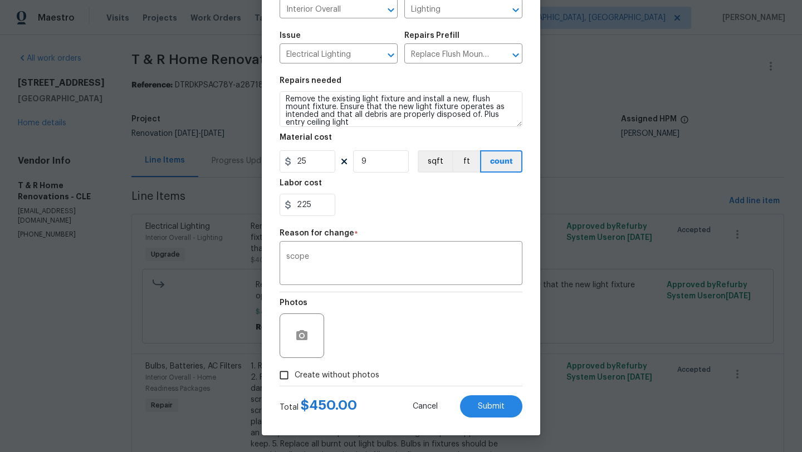
click at [422, 364] on div "Photos" at bounding box center [401, 328] width 243 height 72
click at [482, 411] on button "Submit" at bounding box center [491, 407] width 62 height 22
click at [283, 372] on input "Create without photos" at bounding box center [284, 375] width 21 height 21
checkbox input "true"
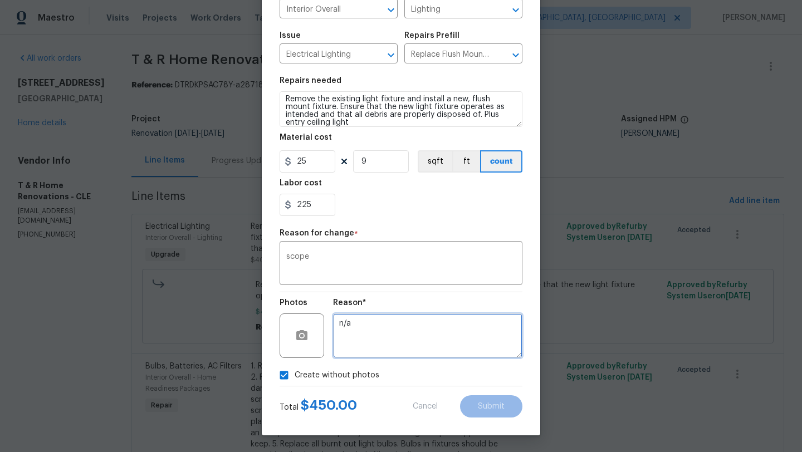
click at [368, 338] on textarea "n/a" at bounding box center [427, 336] width 189 height 45
click at [401, 262] on textarea "scope" at bounding box center [401, 264] width 230 height 23
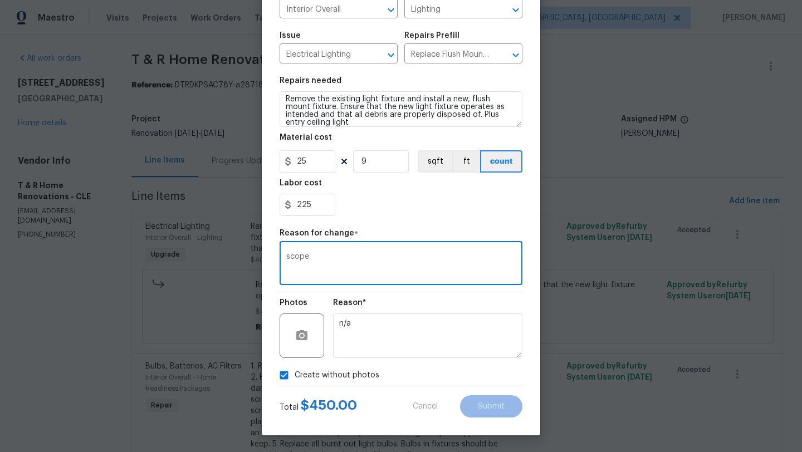
click at [421, 392] on div "Total $ 450.00 Cancel Submit" at bounding box center [401, 402] width 243 height 31
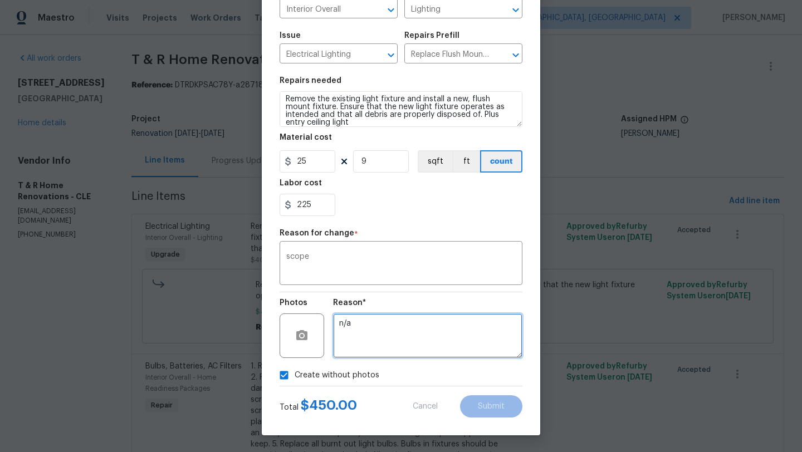
click at [382, 319] on textarea "n/a" at bounding box center [427, 336] width 189 height 45
click at [377, 330] on textarea "n/a" at bounding box center [427, 336] width 189 height 45
click at [577, 169] on body "Maestro Visits Projects Work Orders Tasks Properties Geo Assignments Cleveland,…" at bounding box center [401, 226] width 802 height 452
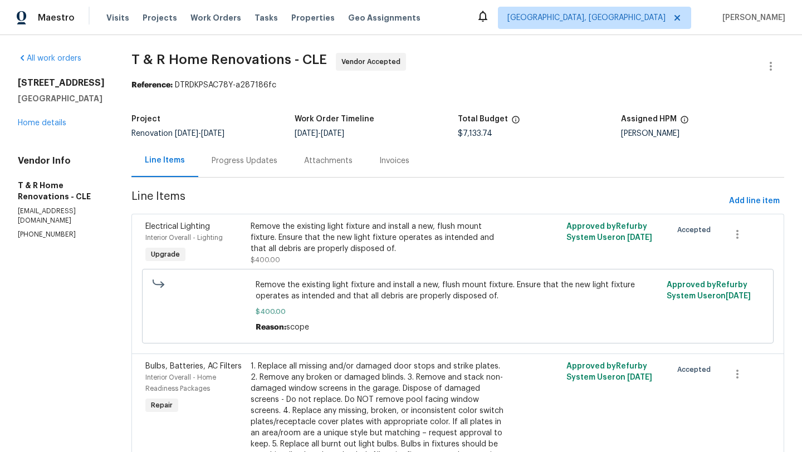
scroll to position [0, 0]
click at [325, 253] on div "Remove the existing light fixture and install a new, flush mount fixture. Ensur…" at bounding box center [379, 237] width 257 height 33
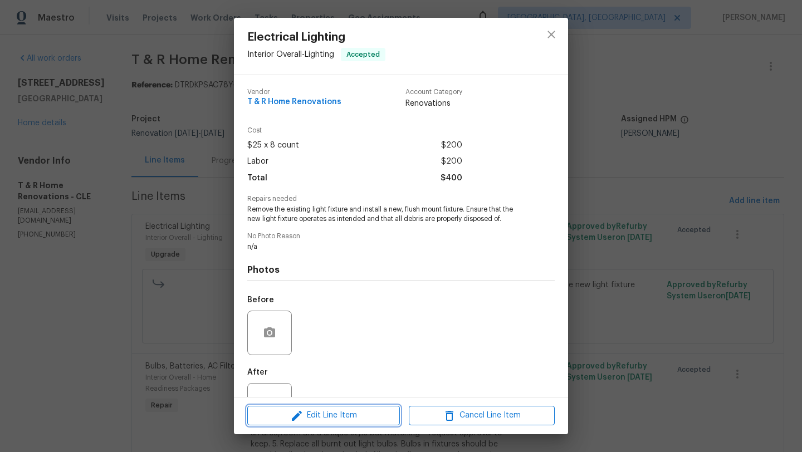
click at [323, 417] on span "Edit Line Item" at bounding box center [324, 416] width 146 height 14
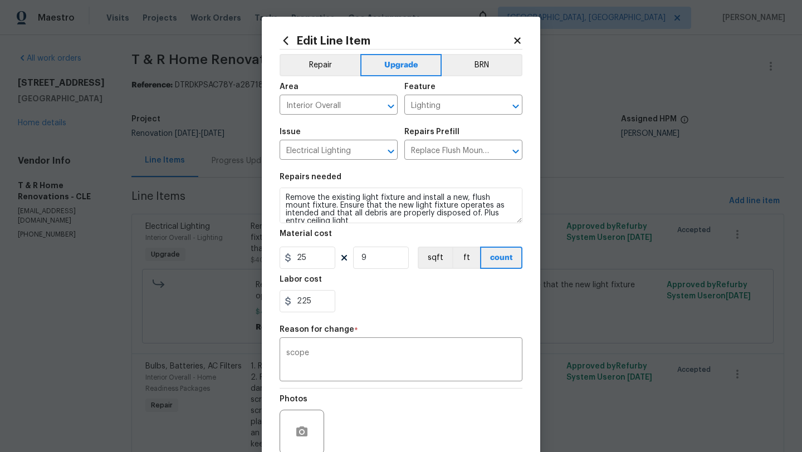
click at [370, 313] on div "225" at bounding box center [401, 301] width 243 height 22
click at [515, 41] on icon at bounding box center [517, 41] width 10 height 10
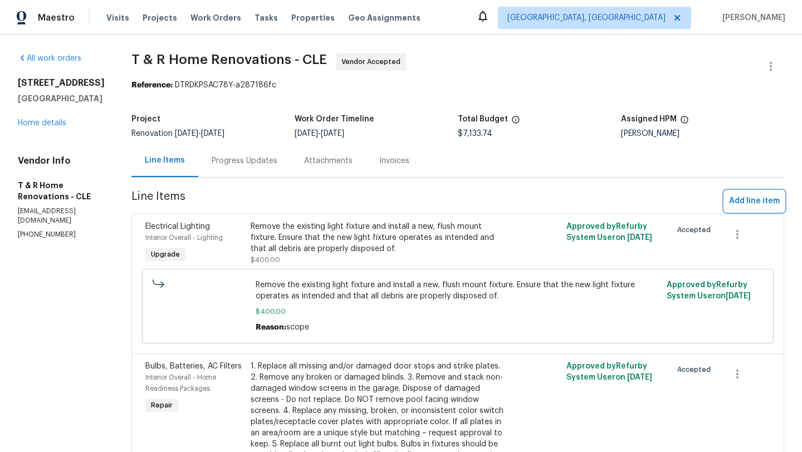
click at [741, 201] on span "Add line item" at bounding box center [754, 201] width 51 height 14
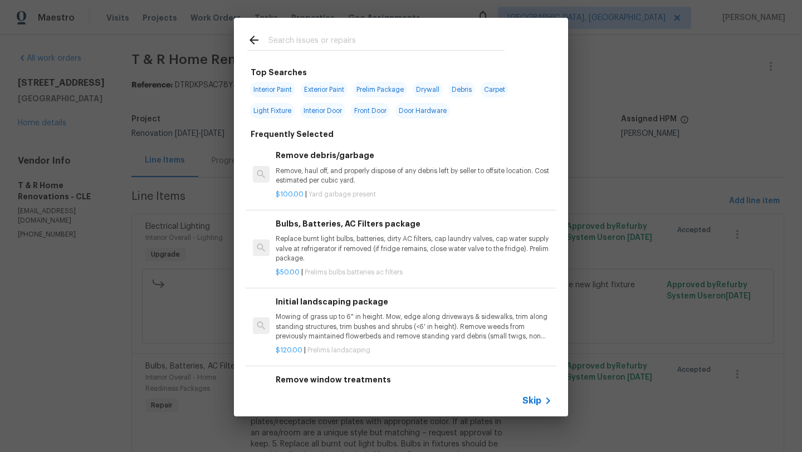
click at [312, 45] on input "text" at bounding box center [386, 41] width 236 height 17
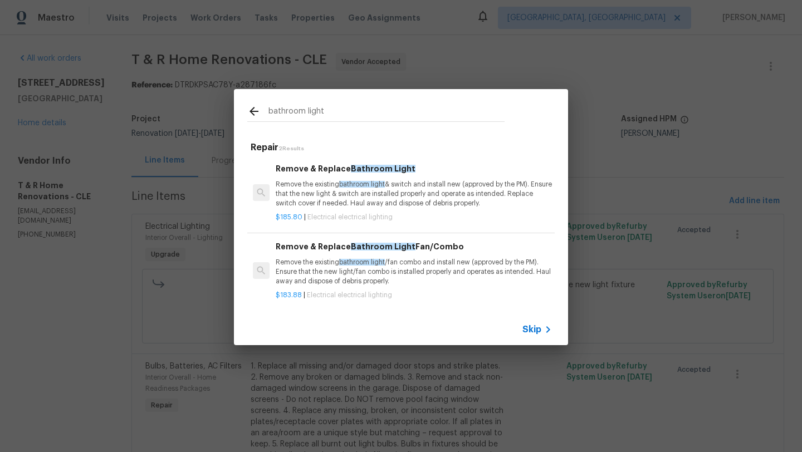
type input "bathroom light"
click at [310, 200] on p "Remove the existing bathroom light & switch and install new (approved by the PM…" at bounding box center [414, 194] width 276 height 28
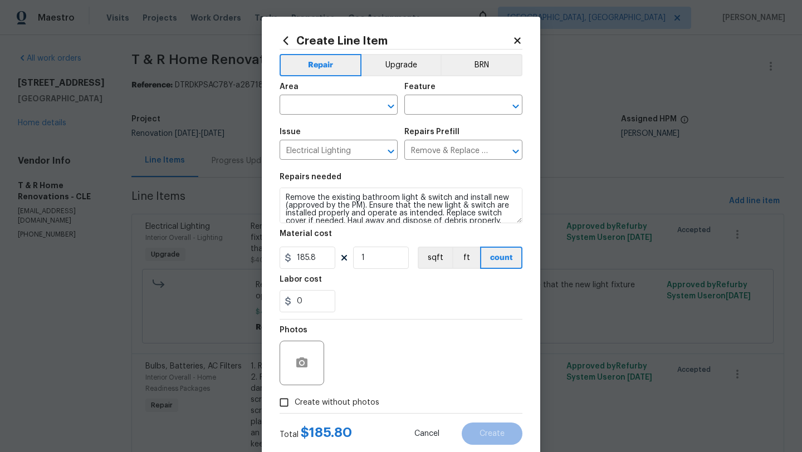
click at [313, 95] on div "Area" at bounding box center [339, 90] width 118 height 14
click at [313, 100] on input "text" at bounding box center [323, 105] width 87 height 17
click at [316, 147] on li "Main Bathroom" at bounding box center [339, 149] width 118 height 18
type input "Main Bathroom"
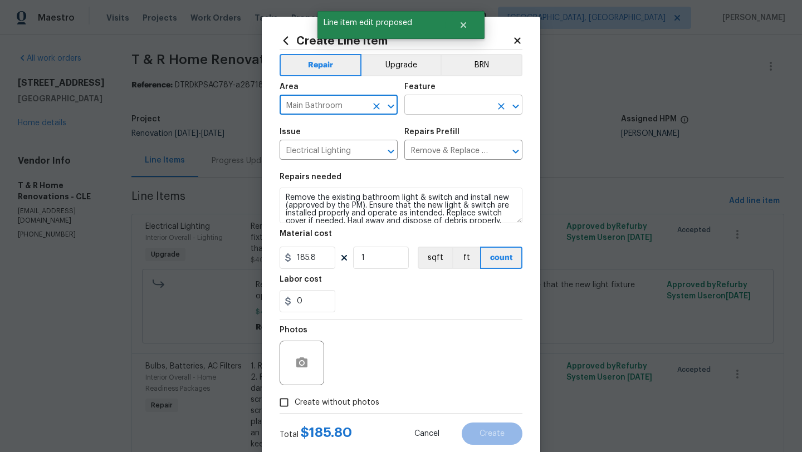
type input "0"
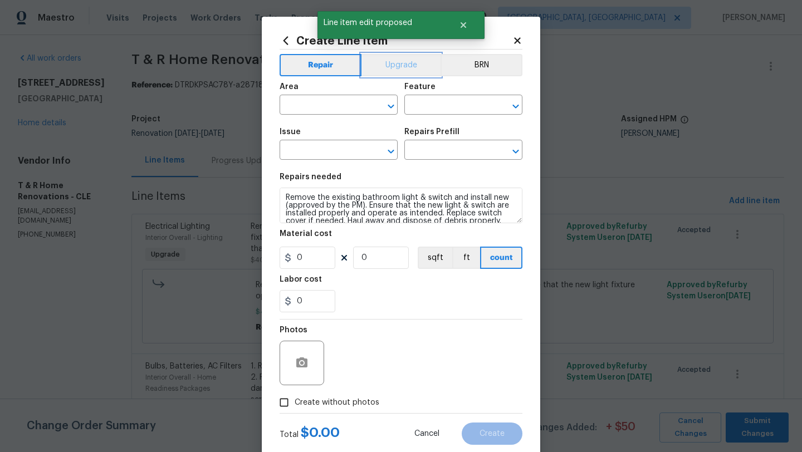
click at [423, 67] on button "Upgrade" at bounding box center [402, 65] width 80 height 22
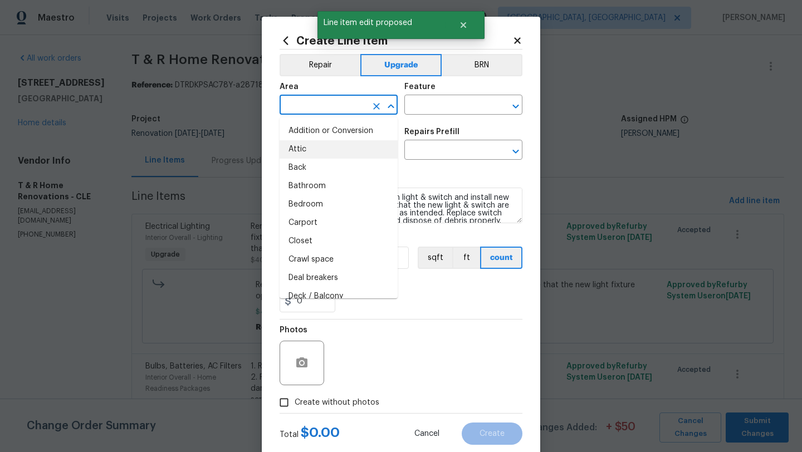
click at [313, 108] on input "text" at bounding box center [323, 105] width 87 height 17
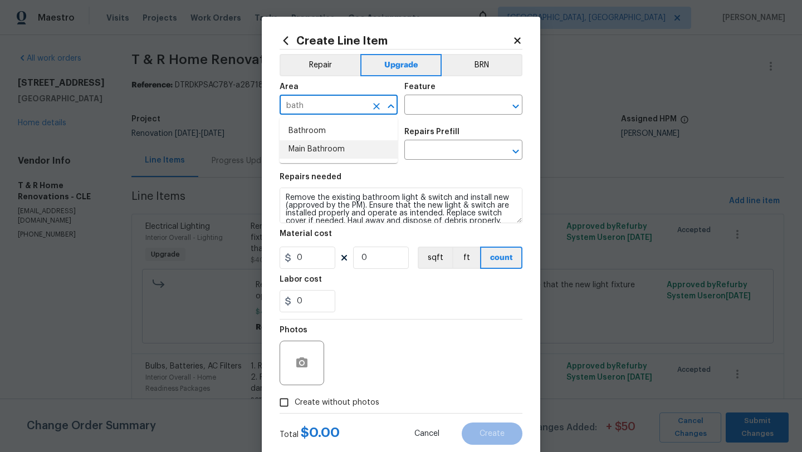
click at [319, 150] on li "Main Bathroom" at bounding box center [339, 149] width 118 height 18
type input "Main Bathroom"
click at [429, 101] on input "text" at bounding box center [447, 105] width 87 height 17
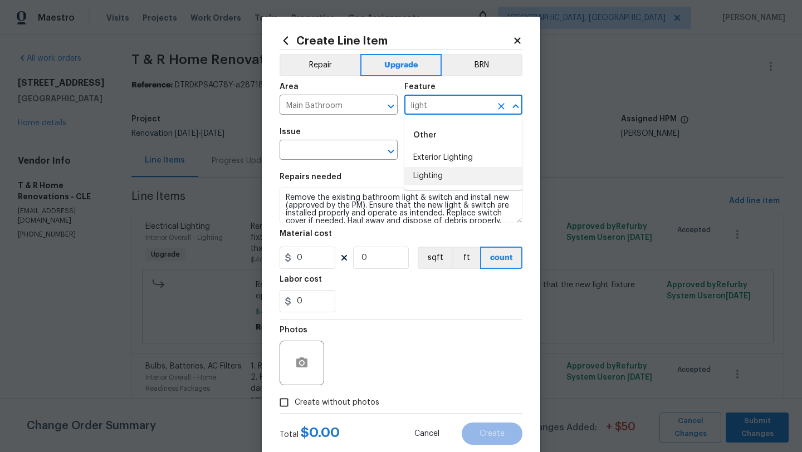
click at [441, 174] on li "Lighting" at bounding box center [463, 176] width 118 height 18
type input "Lighting"
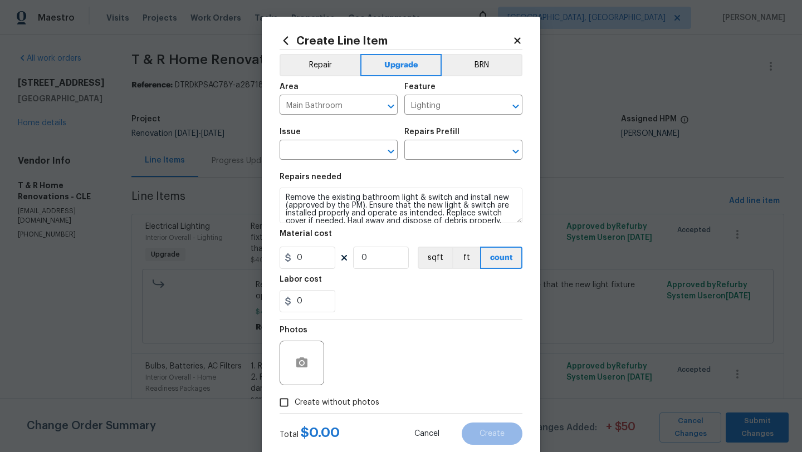
click at [333, 139] on div "Issue" at bounding box center [339, 135] width 118 height 14
click at [334, 146] on input "text" at bounding box center [323, 151] width 87 height 17
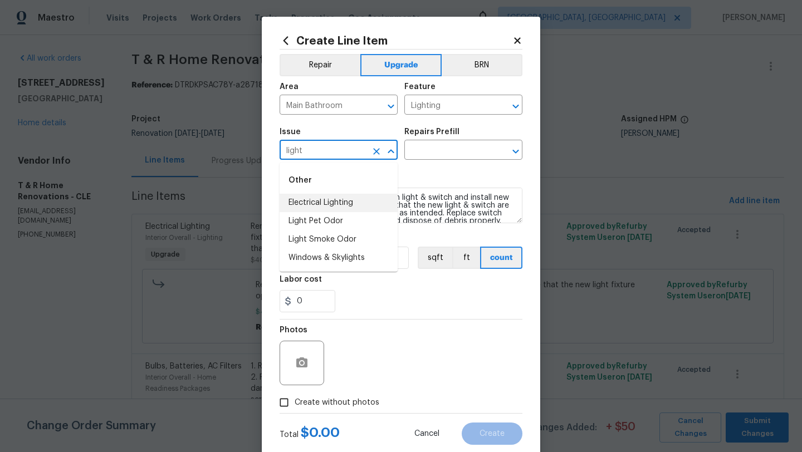
click at [350, 199] on li "Electrical Lighting" at bounding box center [339, 203] width 118 height 18
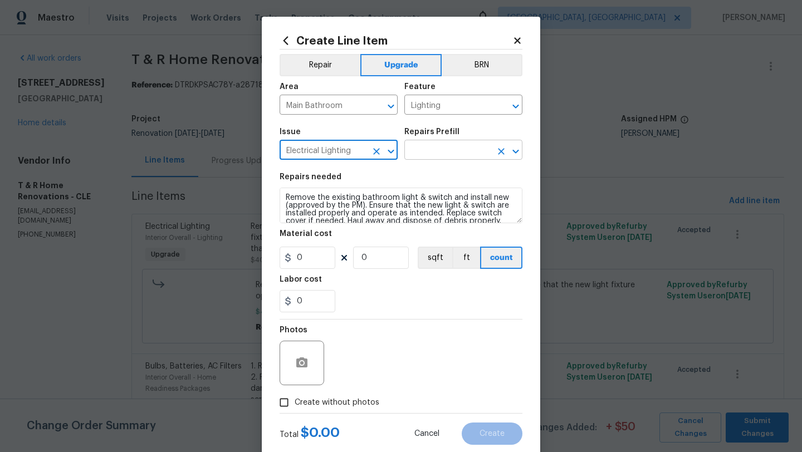
type input "Electrical Lighting"
click at [468, 147] on input "text" at bounding box center [447, 151] width 87 height 17
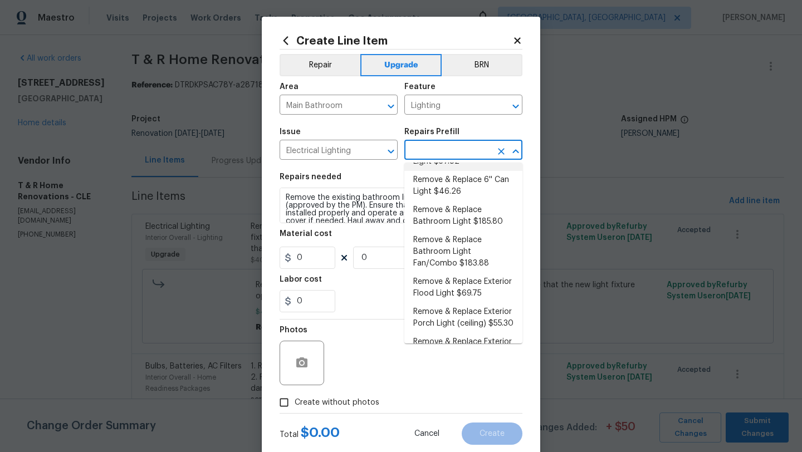
scroll to position [106, 0]
click at [460, 214] on li "Remove & Replace Bathroom Light $185.80" at bounding box center [463, 215] width 118 height 30
type input "Remove & Replace Bathroom Light $185.80"
type input "185.8"
type input "1"
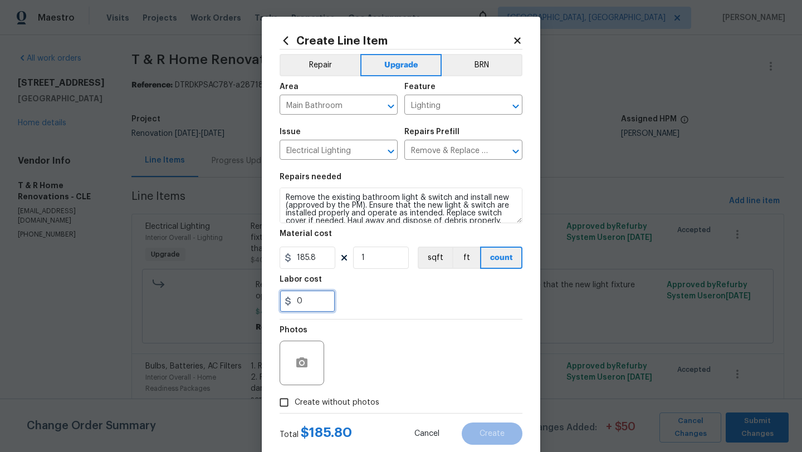
drag, startPoint x: 310, startPoint y: 300, endPoint x: 268, endPoint y: 291, distance: 42.3
click at [267, 291] on div "Create Line Item Repair Upgrade BRN Area Main Bathroom ​ Feature Lighting ​ Iss…" at bounding box center [401, 240] width 279 height 446
click at [383, 327] on div "Photos" at bounding box center [401, 356] width 243 height 72
drag, startPoint x: 309, startPoint y: 301, endPoint x: 283, endPoint y: 298, distance: 26.3
click at [283, 299] on input "50" at bounding box center [308, 301] width 56 height 22
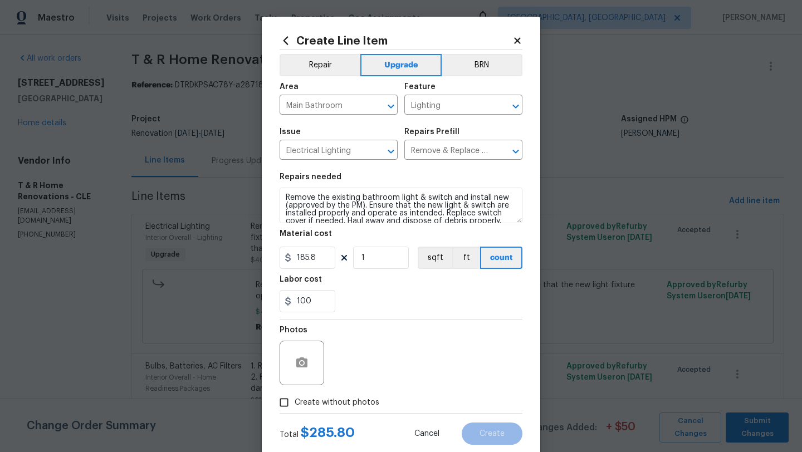
click at [367, 310] on div "100" at bounding box center [401, 301] width 243 height 22
click at [305, 302] on input "100" at bounding box center [308, 301] width 56 height 22
type input "10"
type input "50"
click at [419, 315] on section "Repairs needed Remove the existing bathroom light & switch and install new (app…" at bounding box center [401, 243] width 243 height 153
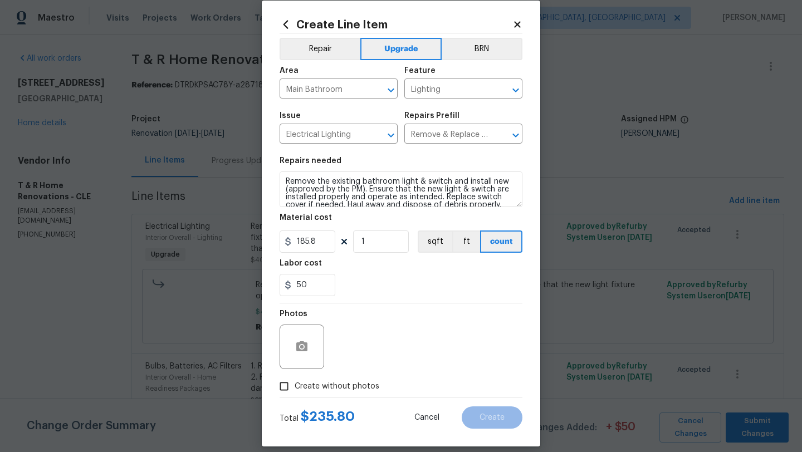
scroll to position [28, 0]
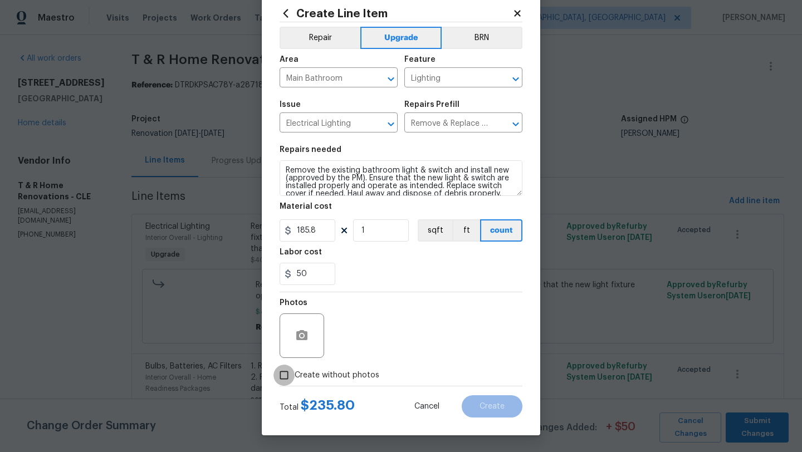
click at [282, 377] on input "Create without photos" at bounding box center [284, 375] width 21 height 21
checkbox input "true"
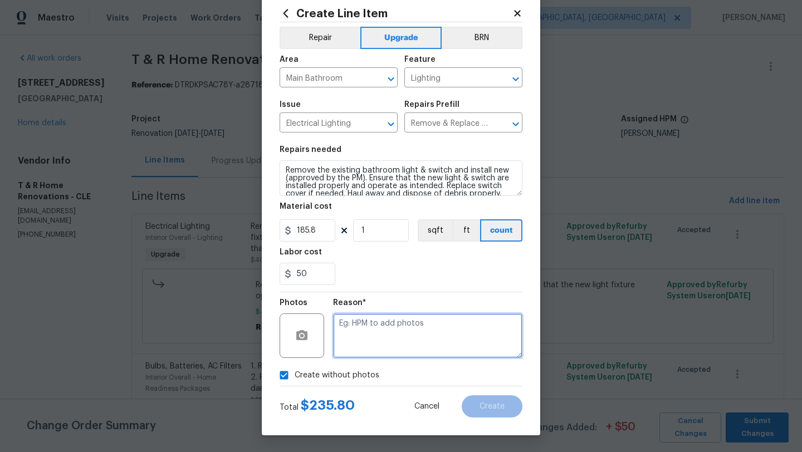
click at [456, 345] on textarea at bounding box center [427, 336] width 189 height 45
type textarea "desk"
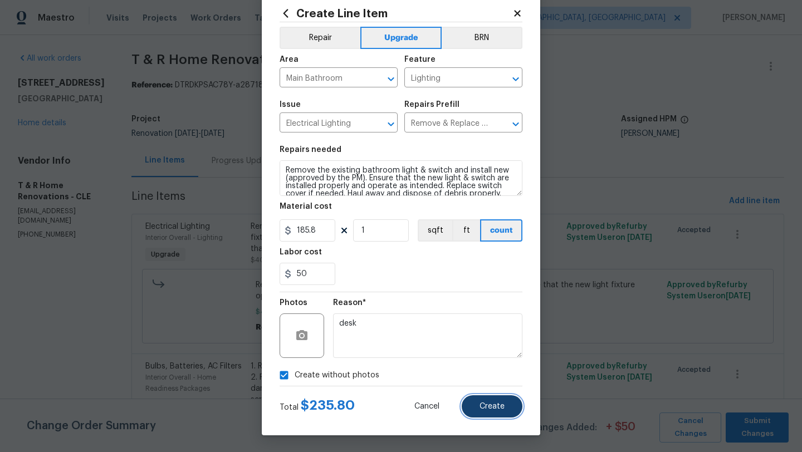
click at [503, 411] on button "Create" at bounding box center [492, 407] width 61 height 22
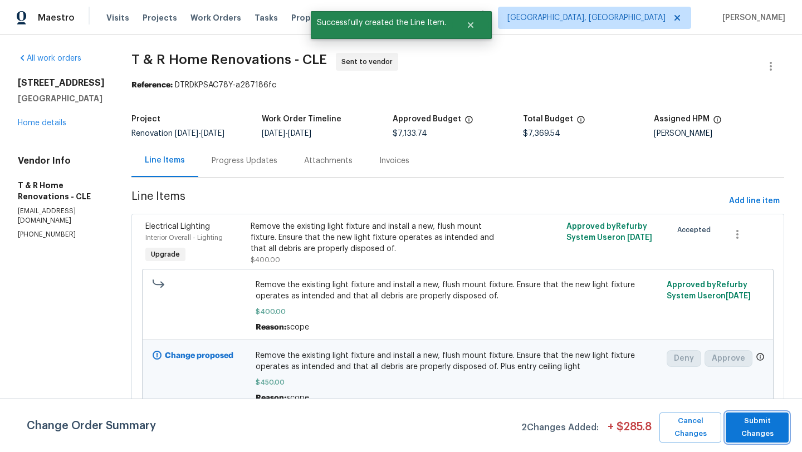
click at [741, 433] on span "Submit Changes" at bounding box center [757, 428] width 52 height 26
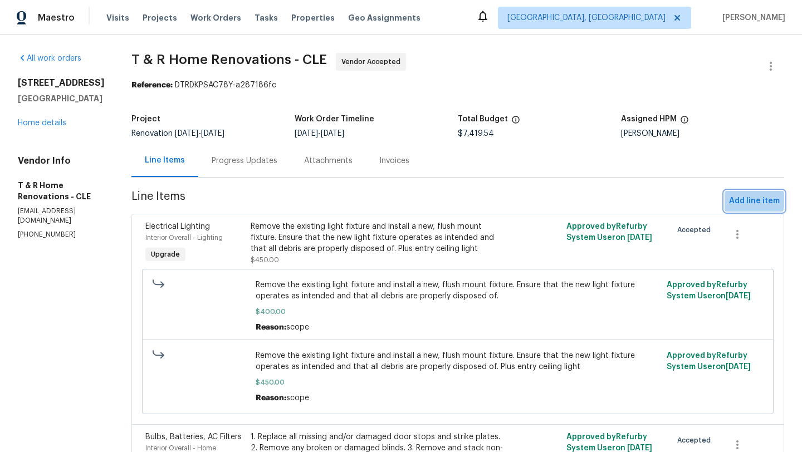
click at [743, 199] on span "Add line item" at bounding box center [754, 201] width 51 height 14
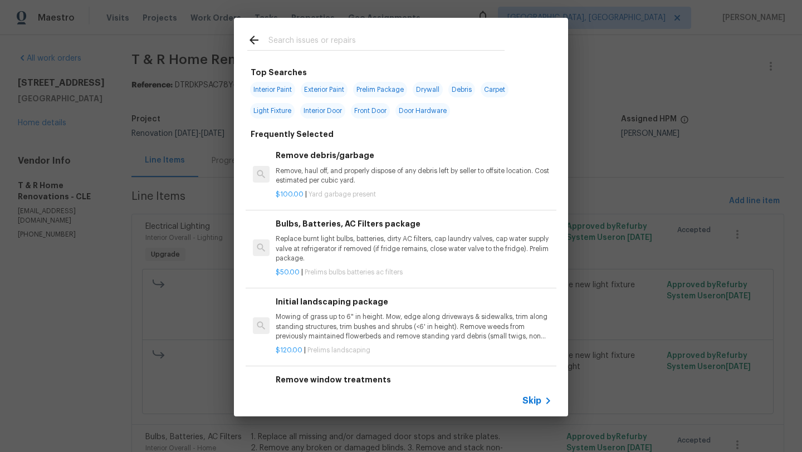
click at [289, 40] on input "text" at bounding box center [386, 41] width 236 height 17
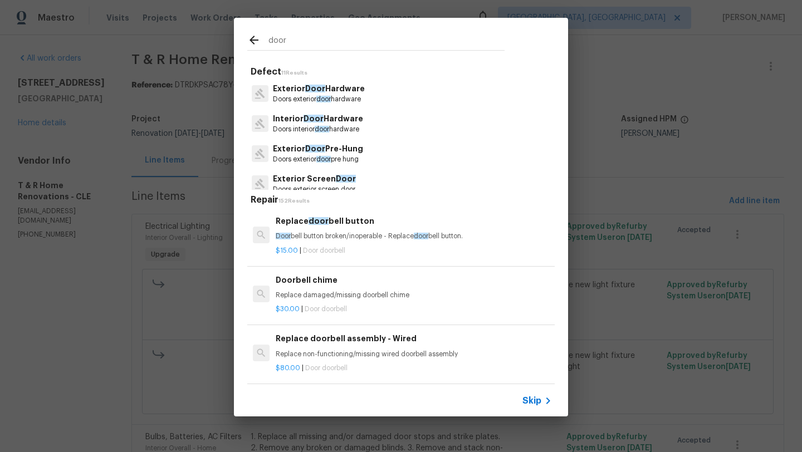
type input "door"
click at [349, 112] on div "Interior Door Hardware Doors interior door hardware" at bounding box center [400, 124] width 307 height 30
click at [353, 127] on p "Doors interior door hardware" at bounding box center [318, 129] width 90 height 9
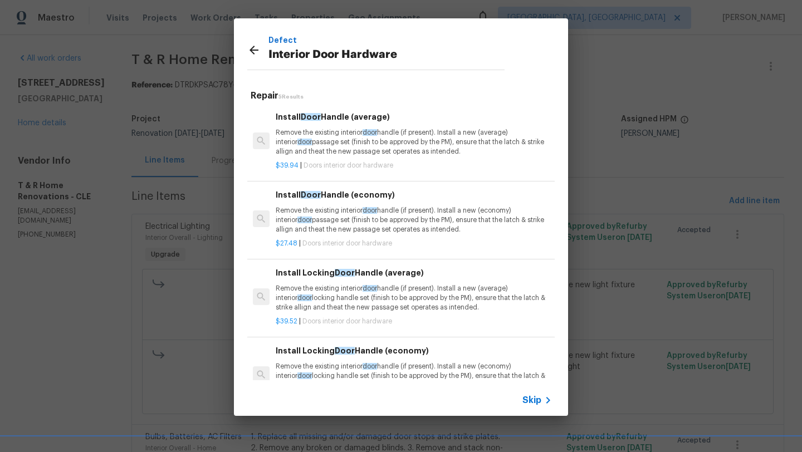
click at [345, 147] on p "Remove the existing interior door handle (if present). Install a new (average) …" at bounding box center [414, 142] width 276 height 28
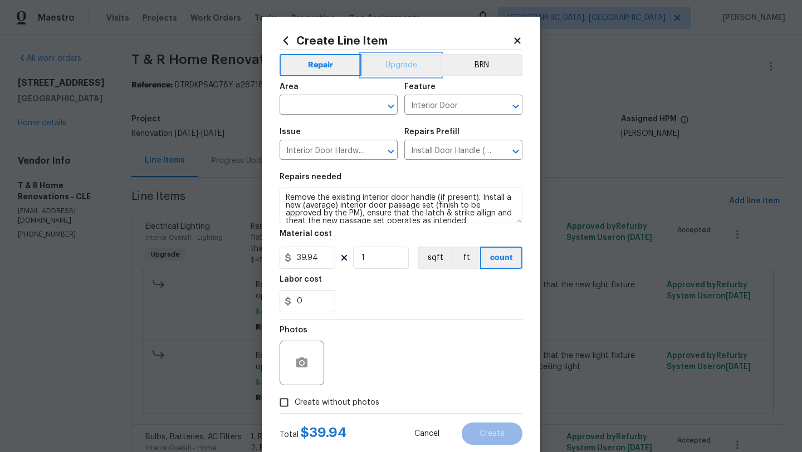
click at [389, 64] on button "Upgrade" at bounding box center [402, 65] width 80 height 22
click at [340, 109] on input "text" at bounding box center [323, 105] width 87 height 17
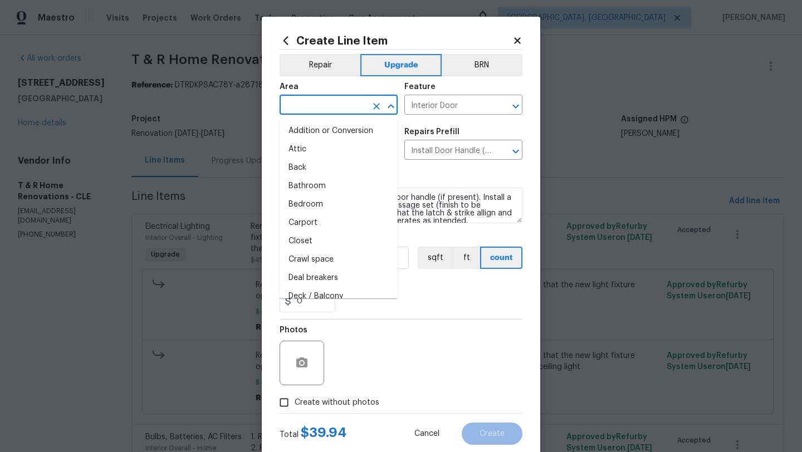
type input "h"
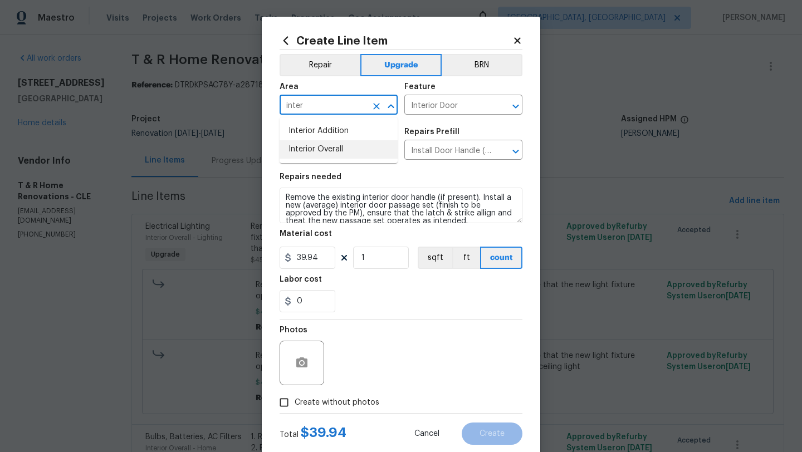
click at [352, 153] on li "Interior Overall" at bounding box center [339, 149] width 118 height 18
type input "Interior Overall"
click at [379, 263] on input "1" at bounding box center [381, 258] width 56 height 22
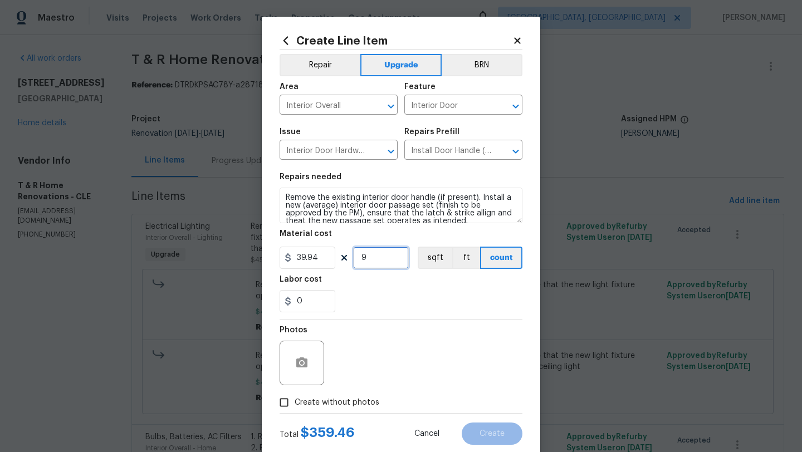
type input "9"
click at [387, 333] on div "Photos" at bounding box center [401, 356] width 243 height 72
click at [315, 305] on input "0" at bounding box center [308, 301] width 56 height 22
click at [363, 310] on div "0.54" at bounding box center [401, 301] width 243 height 22
click at [301, 302] on input "0.54" at bounding box center [308, 301] width 56 height 22
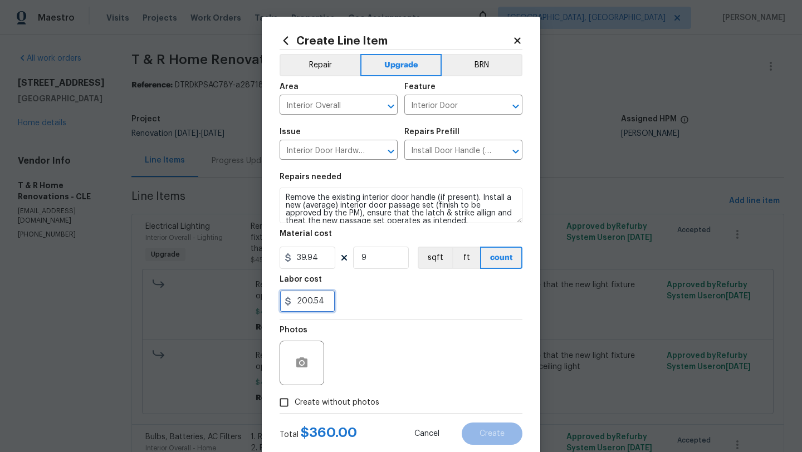
type input "200.54"
click at [385, 364] on div "Photos" at bounding box center [401, 356] width 243 height 72
click at [283, 403] on input "Create without photos" at bounding box center [284, 402] width 21 height 21
checkbox input "true"
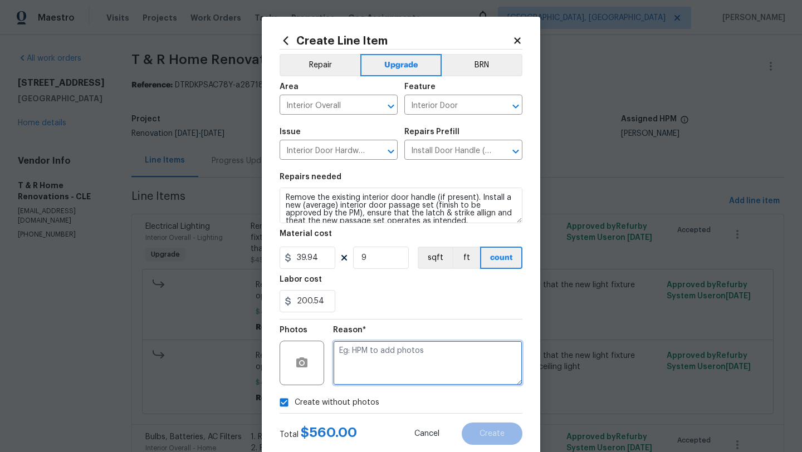
click at [380, 374] on textarea at bounding box center [427, 363] width 189 height 45
type textarea "desk"
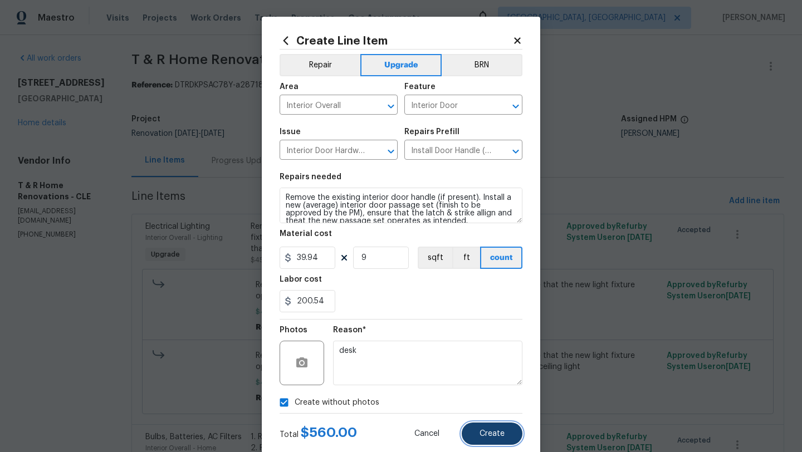
click at [504, 434] on span "Create" at bounding box center [492, 434] width 25 height 8
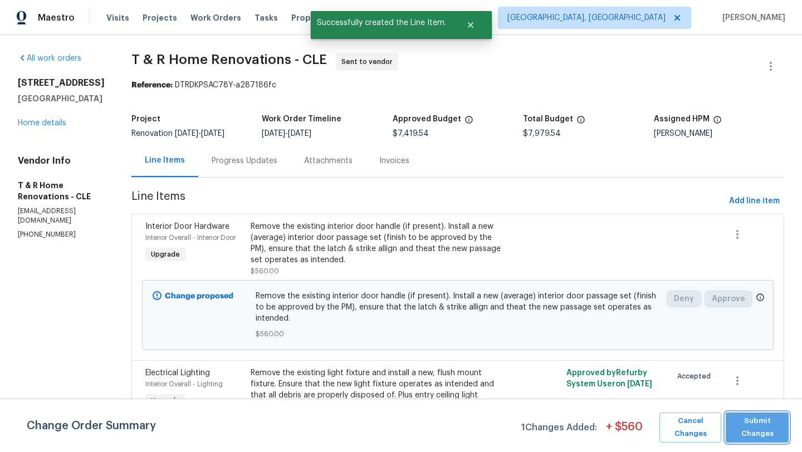
click at [754, 421] on span "Submit Changes" at bounding box center [757, 428] width 52 height 26
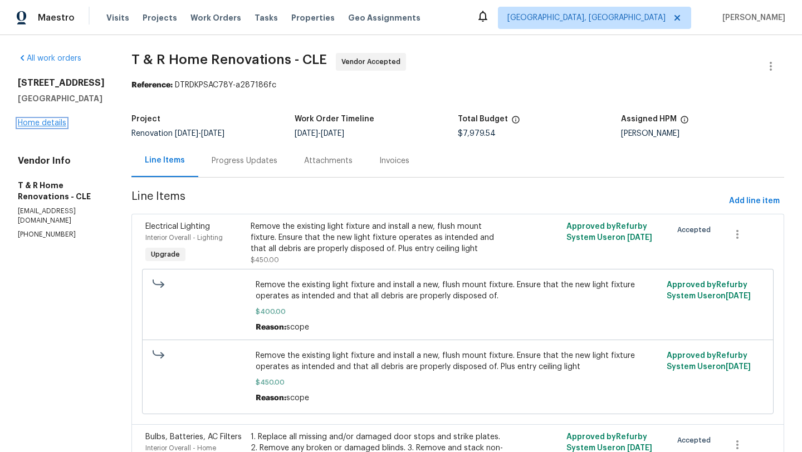
click at [46, 119] on link "Home details" at bounding box center [42, 123] width 48 height 8
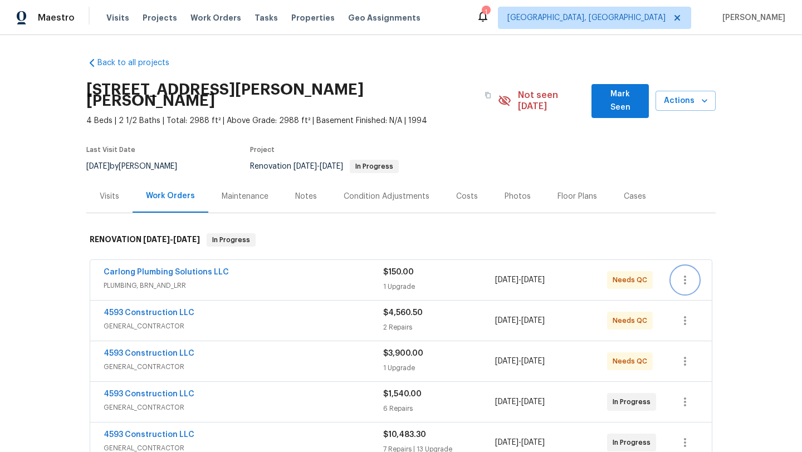
click at [687, 274] on icon "button" at bounding box center [684, 280] width 13 height 13
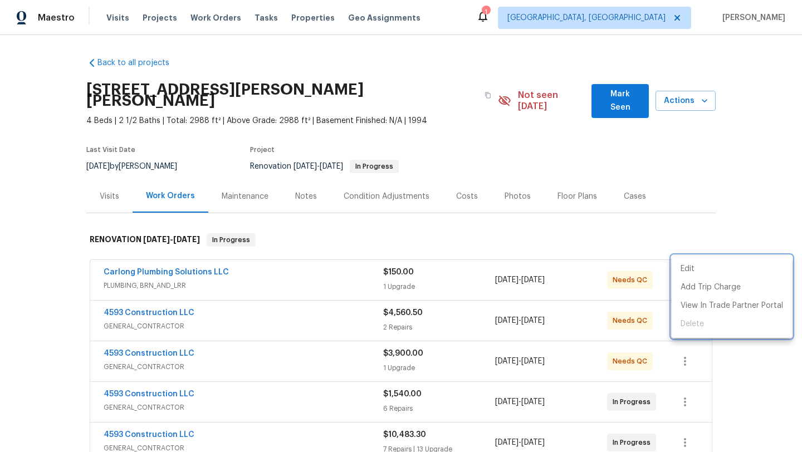
click at [173, 259] on div at bounding box center [401, 226] width 802 height 452
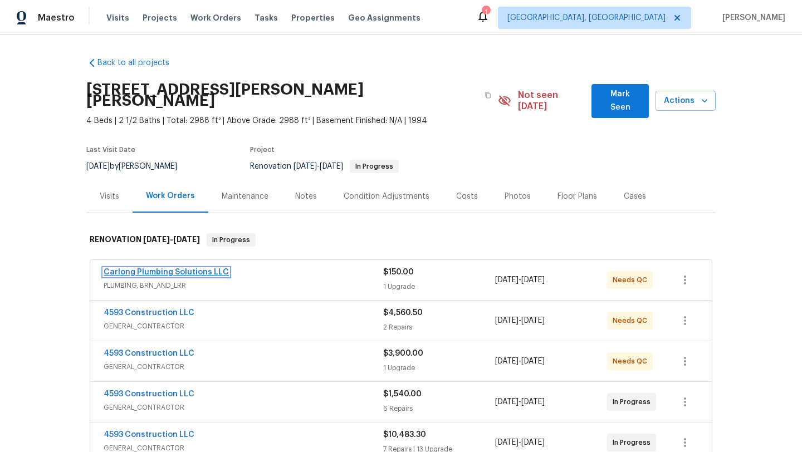
click at [173, 268] on link "Carlong Plumbing Solutions LLC" at bounding box center [166, 272] width 125 height 8
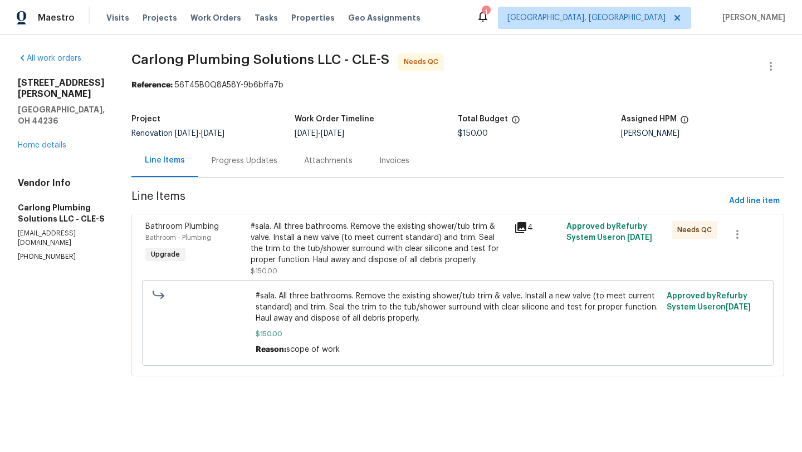
click at [367, 251] on div "#sala. All three bathrooms. Remove the existing shower/tub trim & valve. Instal…" at bounding box center [379, 243] width 257 height 45
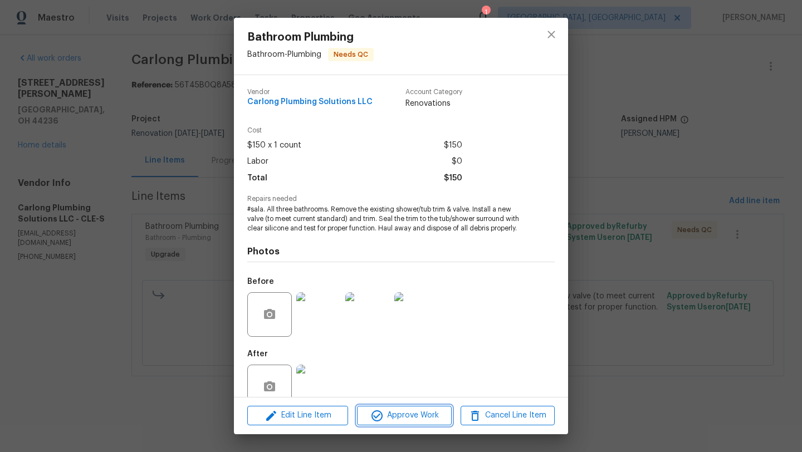
click at [393, 416] on span "Approve Work" at bounding box center [403, 416] width 87 height 14
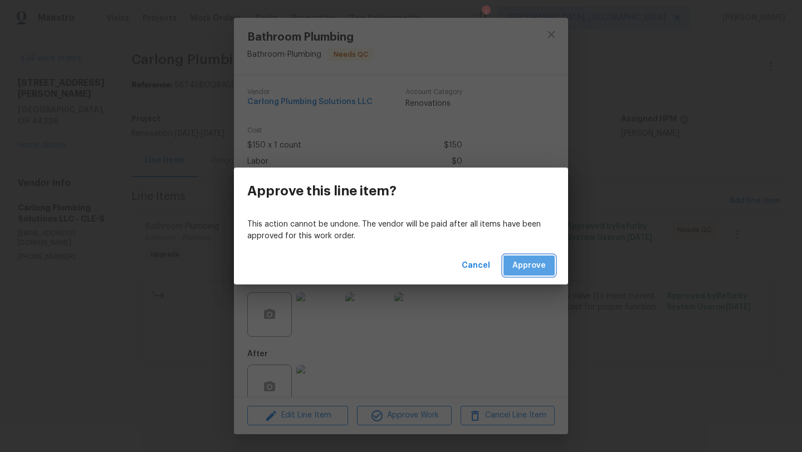
click at [530, 262] on span "Approve" at bounding box center [528, 266] width 33 height 14
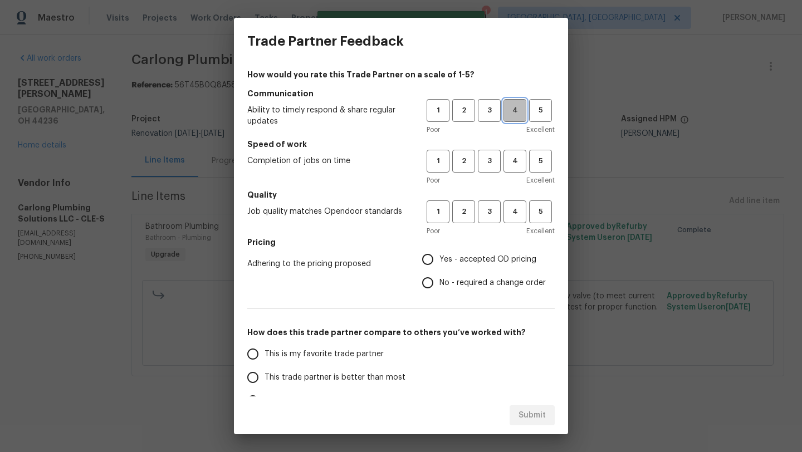
click at [510, 108] on span "4" at bounding box center [515, 110] width 21 height 13
click at [511, 158] on span "4" at bounding box center [515, 161] width 21 height 13
click at [510, 213] on span "4" at bounding box center [515, 212] width 21 height 13
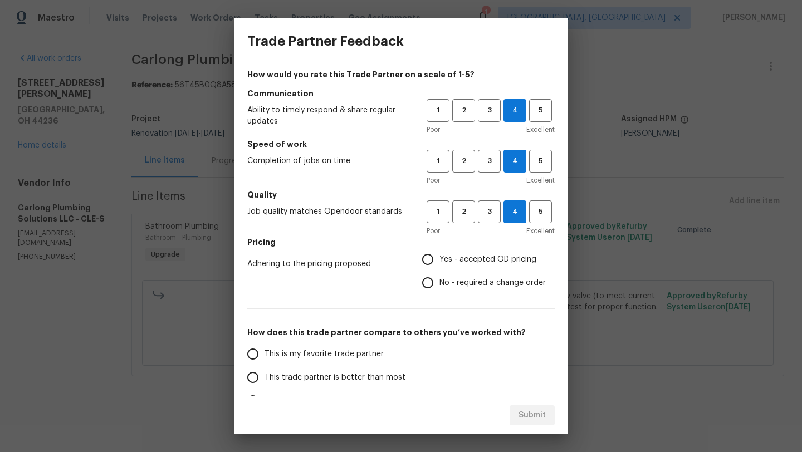
click at [428, 264] on input "Yes - accepted OD pricing" at bounding box center [427, 259] width 23 height 23
radio input "true"
click at [334, 379] on span "This trade partner is better than most" at bounding box center [335, 378] width 141 height 12
click at [265, 379] on input "This trade partner is better than most" at bounding box center [252, 377] width 23 height 23
click at [517, 419] on button "Submit" at bounding box center [532, 416] width 45 height 21
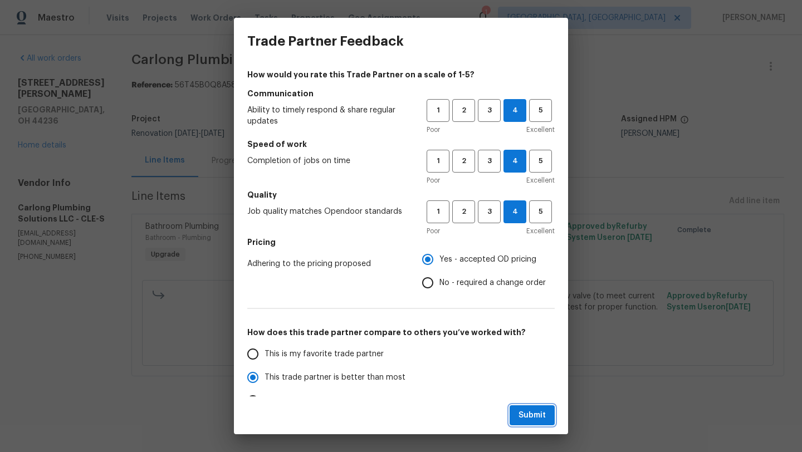
radio input "true"
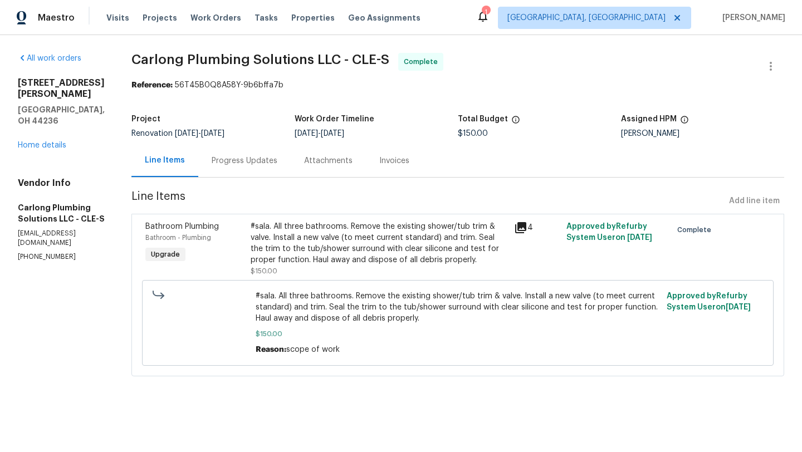
radio input "false"
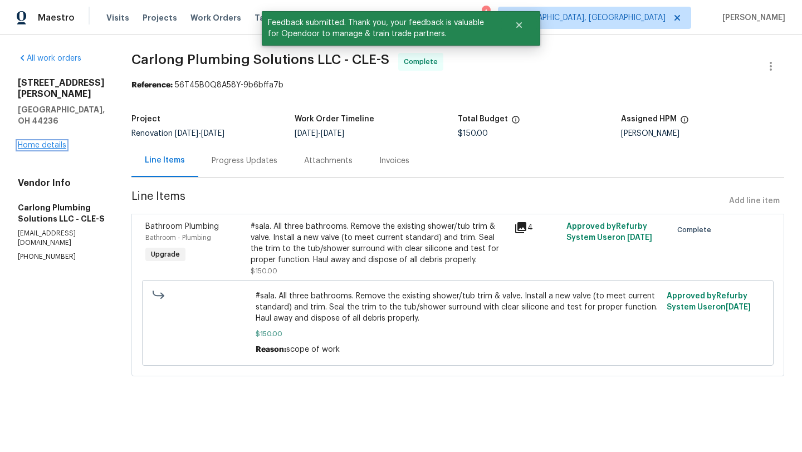
click at [39, 141] on link "Home details" at bounding box center [42, 145] width 48 height 8
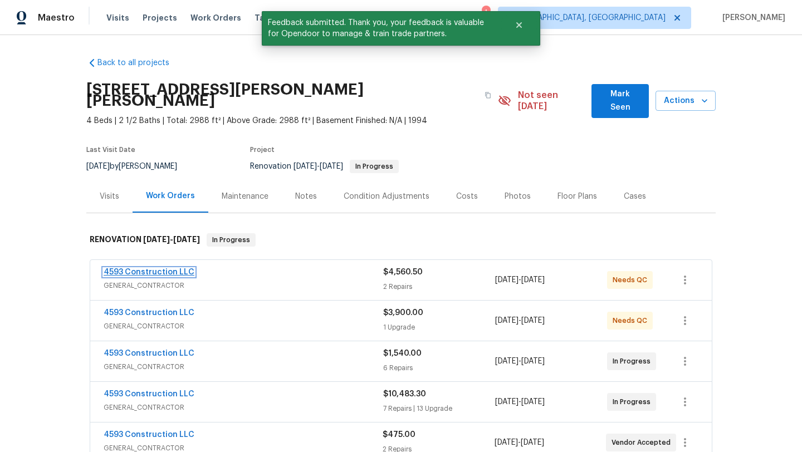
click at [158, 268] on link "4593 Construction LLC" at bounding box center [149, 272] width 91 height 8
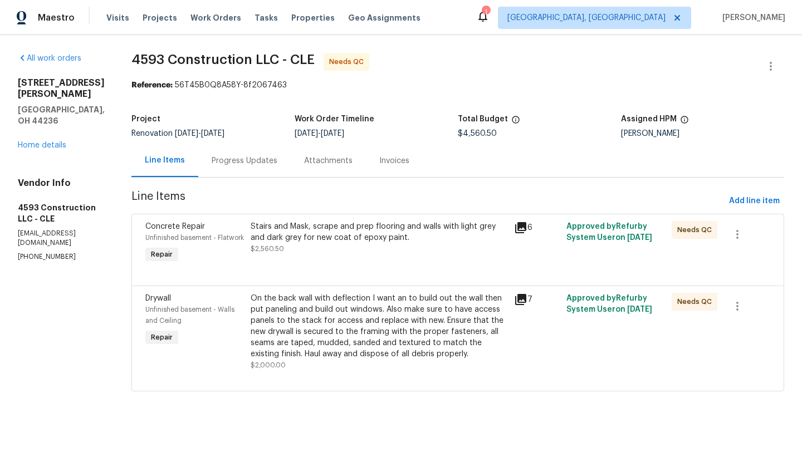
click at [345, 242] on div "Stairs and Mask, scrape and prep flooring and walls with light grey and dark gr…" at bounding box center [379, 232] width 257 height 22
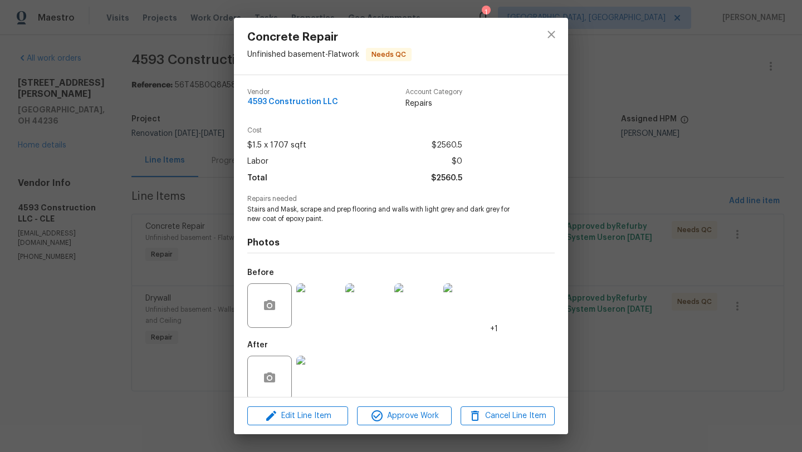
scroll to position [14, 0]
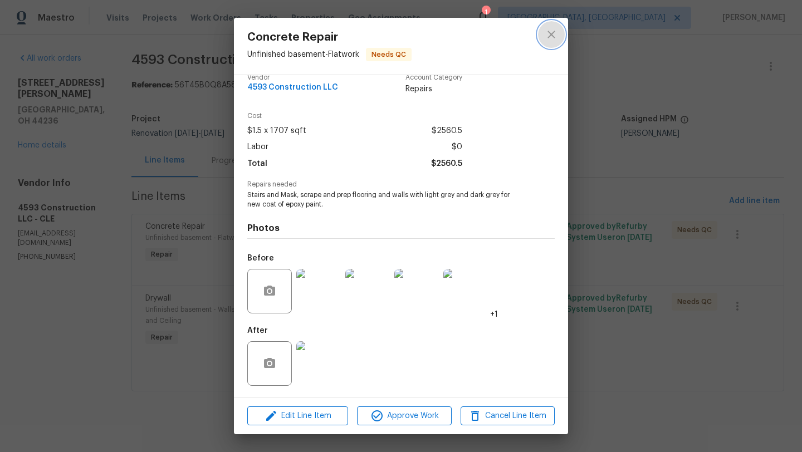
click at [556, 31] on icon "close" at bounding box center [551, 34] width 13 height 13
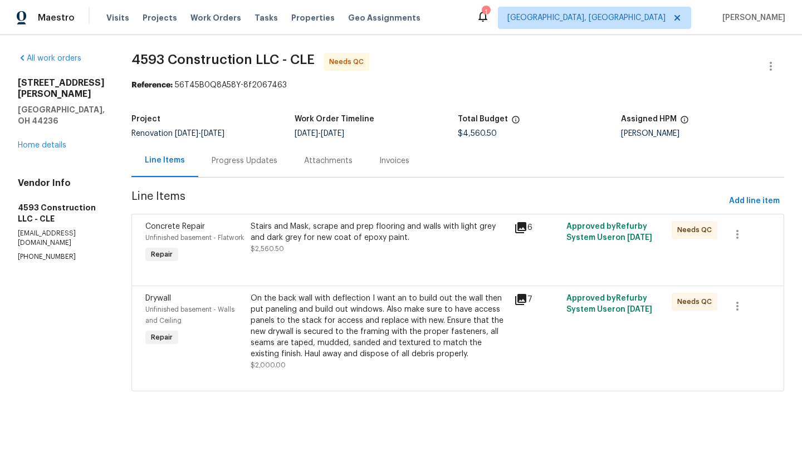
click at [294, 336] on div "On the back wall with deflection I want an to build out the wall then put panel…" at bounding box center [379, 326] width 257 height 67
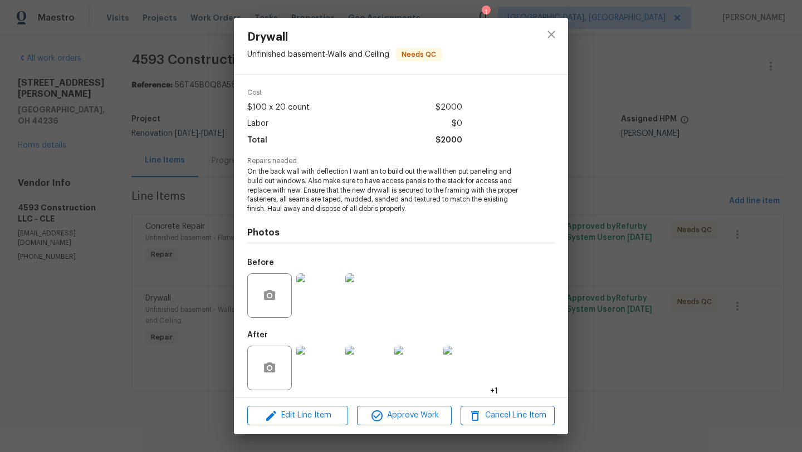
scroll to position [42, 0]
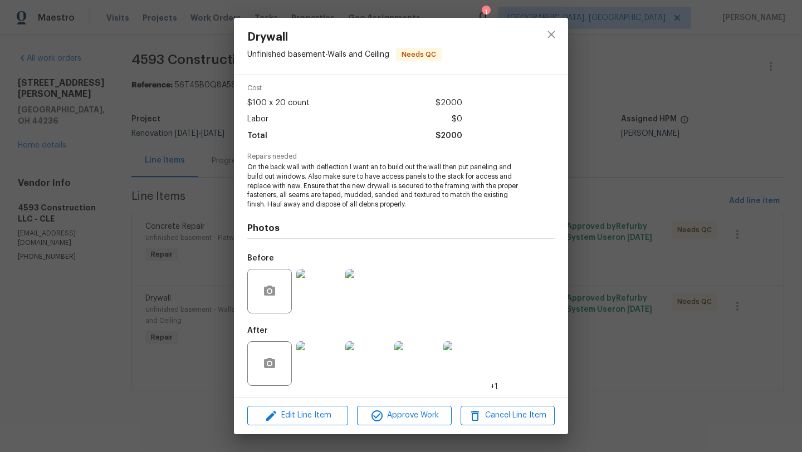
click at [314, 365] on img at bounding box center [318, 363] width 45 height 45
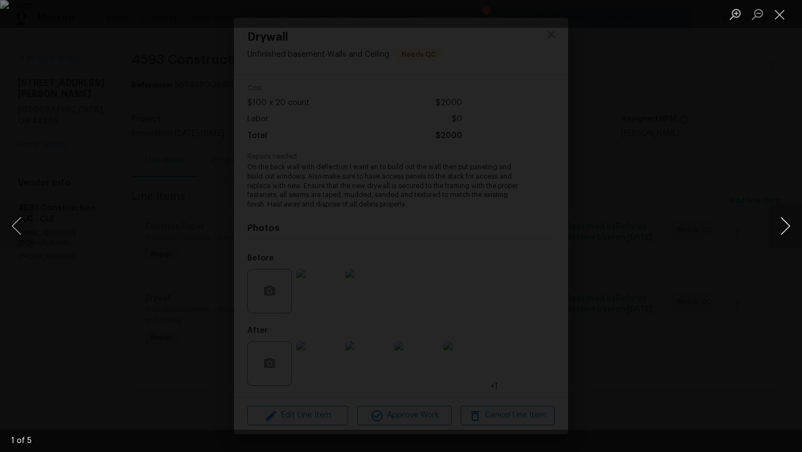
click at [784, 228] on button "Next image" at bounding box center [785, 226] width 33 height 45
click at [785, 14] on button "Close lightbox" at bounding box center [780, 13] width 22 height 19
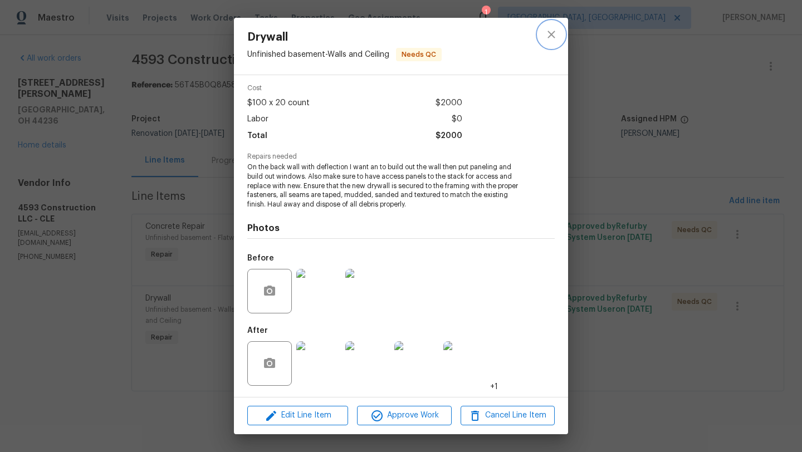
click at [555, 43] on button "close" at bounding box center [551, 34] width 27 height 27
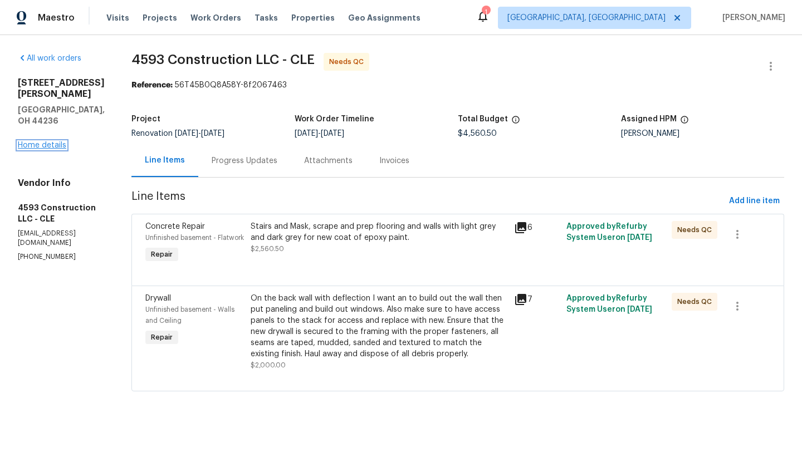
click at [40, 141] on link "Home details" at bounding box center [42, 145] width 48 height 8
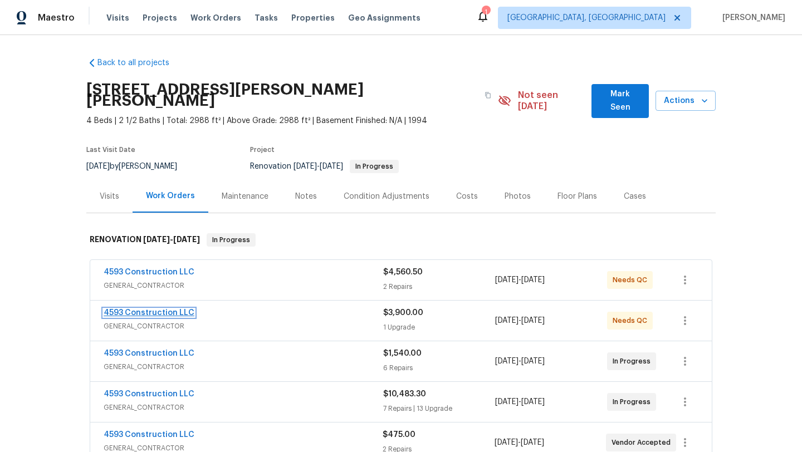
click at [109, 309] on link "4593 Construction LLC" at bounding box center [149, 313] width 91 height 8
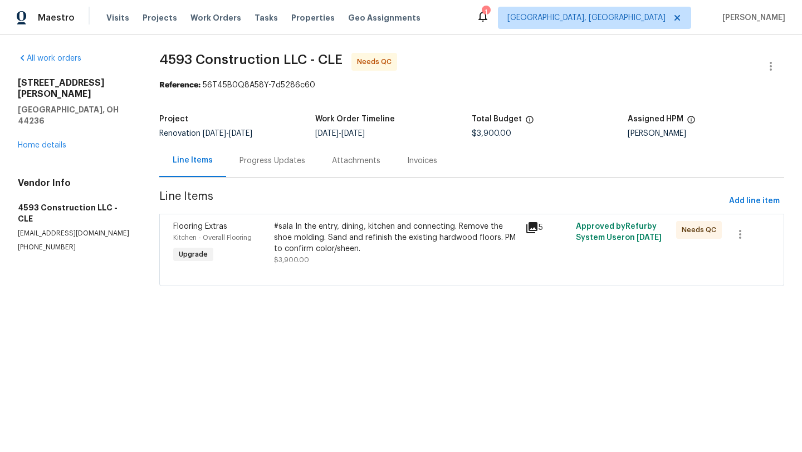
click at [338, 237] on div "#sala In the entry, dining, kitchen and connecting. Remove the shoe molding. Sa…" at bounding box center [396, 237] width 245 height 33
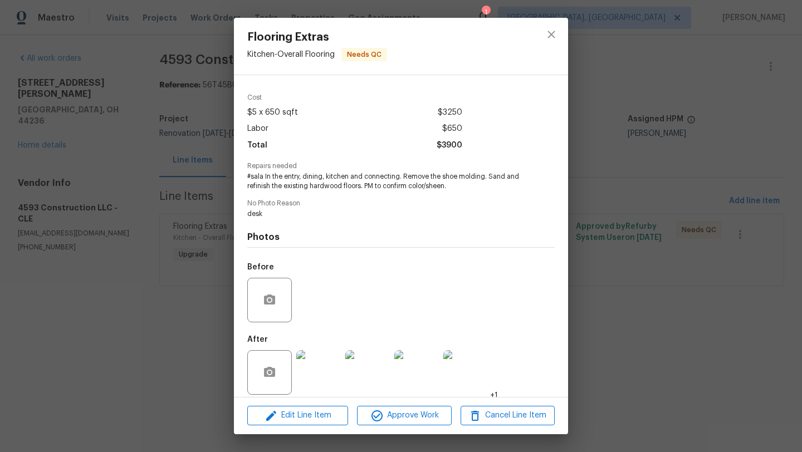
scroll to position [42, 0]
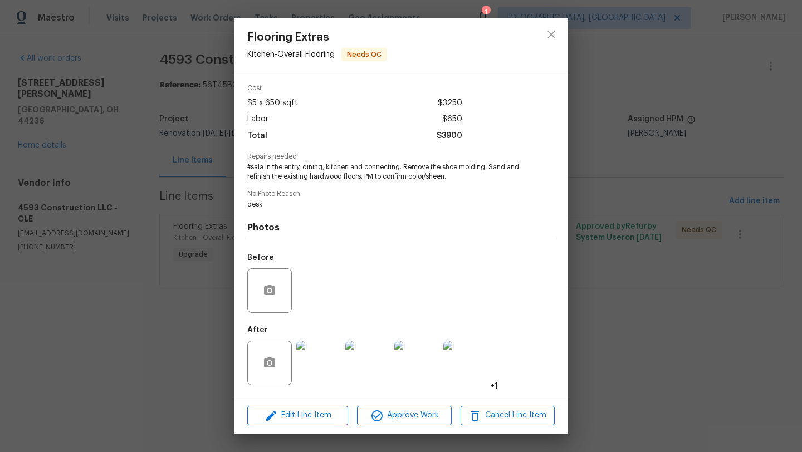
click at [316, 354] on img at bounding box center [318, 363] width 45 height 45
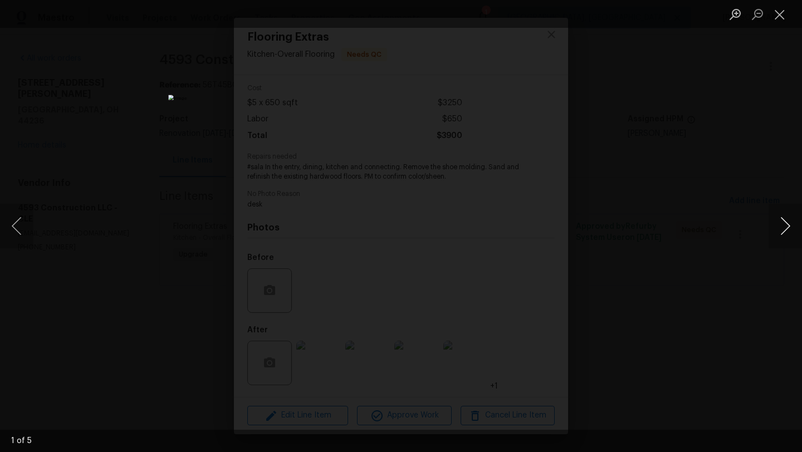
click at [784, 236] on button "Next image" at bounding box center [785, 226] width 33 height 45
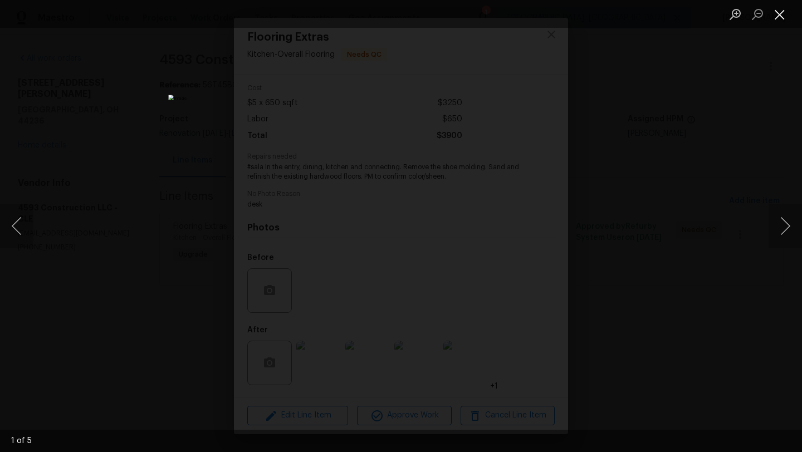
click at [779, 20] on button "Close lightbox" at bounding box center [780, 13] width 22 height 19
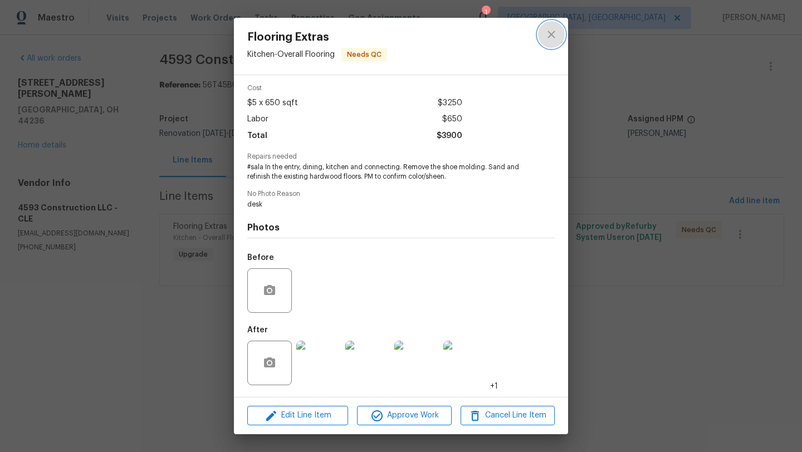
click at [549, 39] on icon "close" at bounding box center [551, 34] width 13 height 13
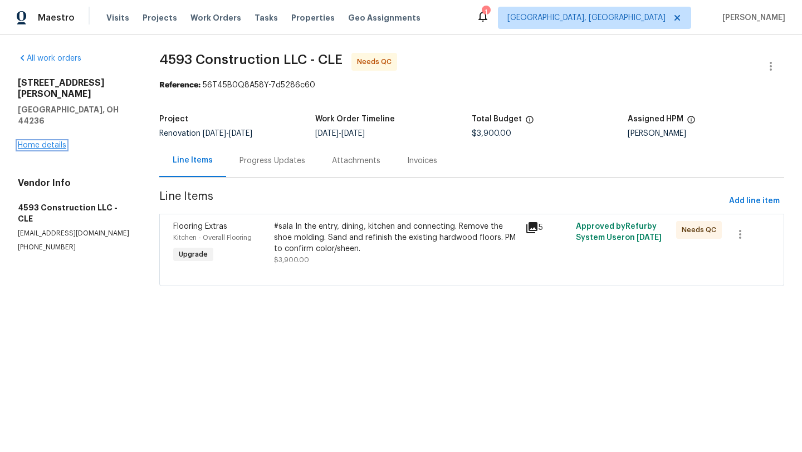
click at [35, 141] on link "Home details" at bounding box center [42, 145] width 48 height 8
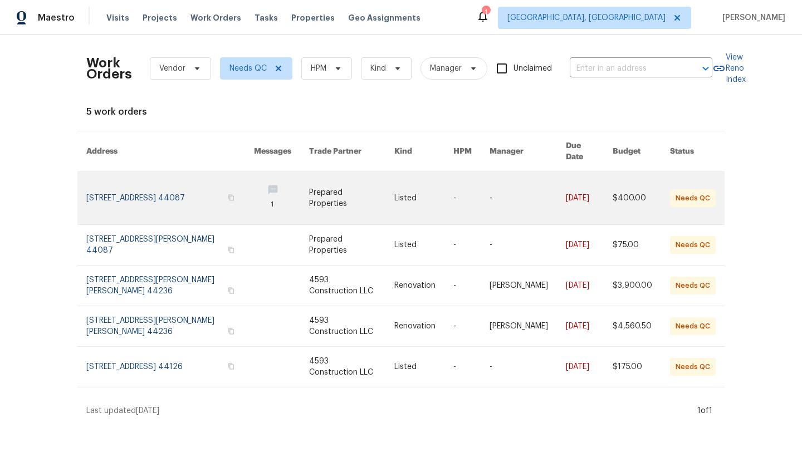
click at [148, 193] on link at bounding box center [170, 198] width 168 height 52
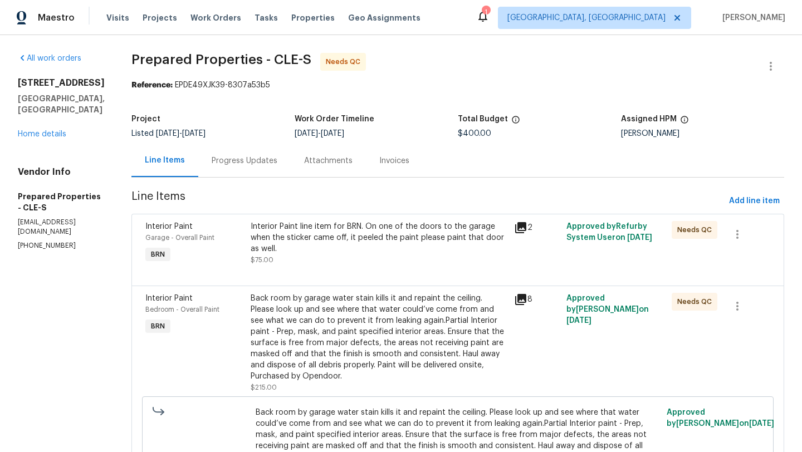
click at [374, 229] on div "Interior Paint line item for BRN. On one of the doors to the garage when the st…" at bounding box center [379, 237] width 257 height 33
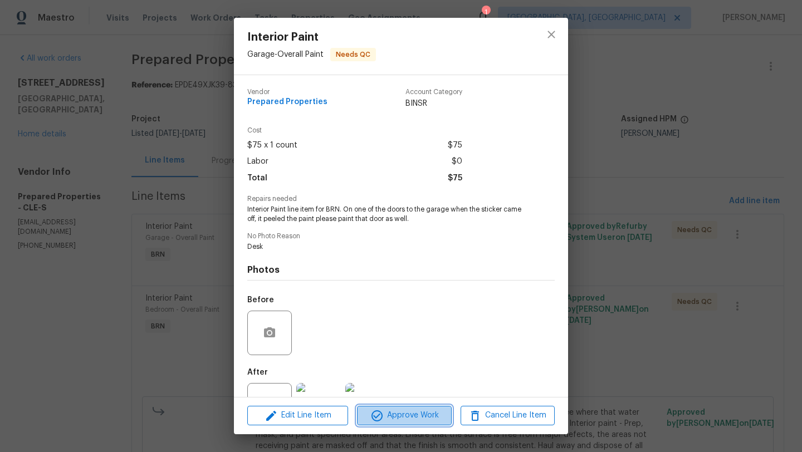
click at [392, 422] on span "Approve Work" at bounding box center [403, 416] width 87 height 14
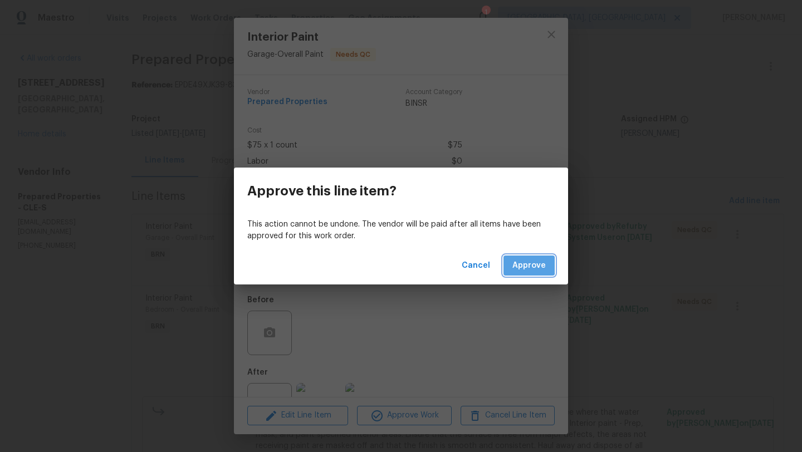
click at [524, 263] on span "Approve" at bounding box center [528, 266] width 33 height 14
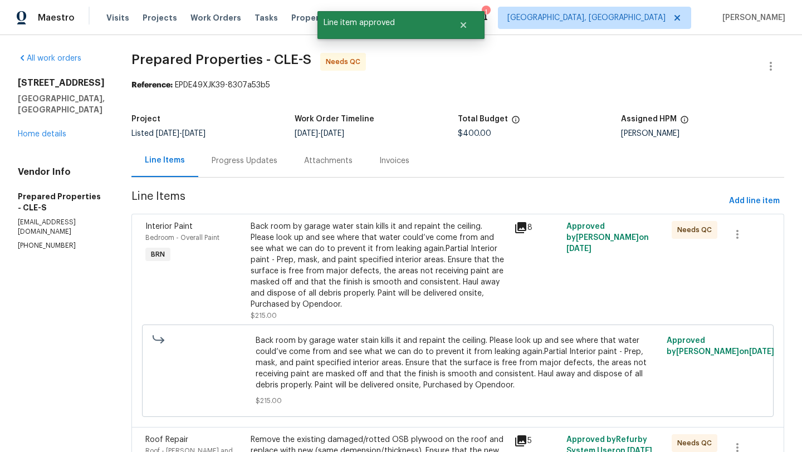
click at [375, 270] on div "Back room by garage water stain kills it and repaint the ceiling. Please look u…" at bounding box center [379, 265] width 257 height 89
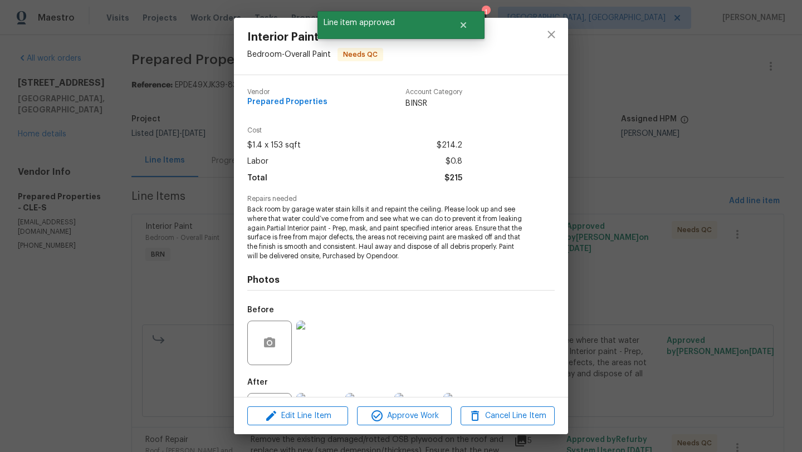
scroll to position [52, 0]
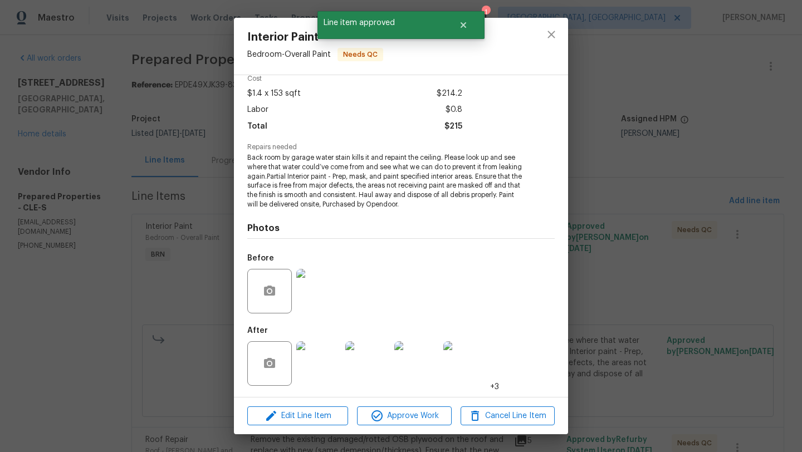
click at [330, 372] on img at bounding box center [318, 363] width 45 height 45
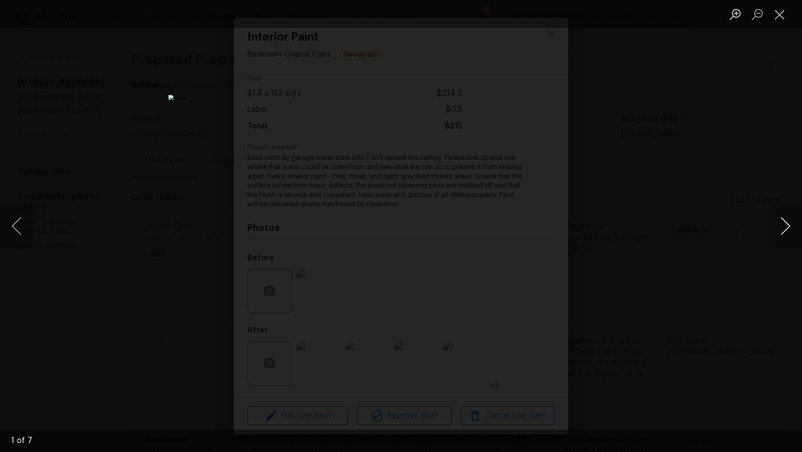
click at [784, 230] on button "Next image" at bounding box center [785, 226] width 33 height 45
click at [784, 231] on button "Next image" at bounding box center [785, 226] width 33 height 45
click at [779, 16] on button "Close lightbox" at bounding box center [780, 13] width 22 height 19
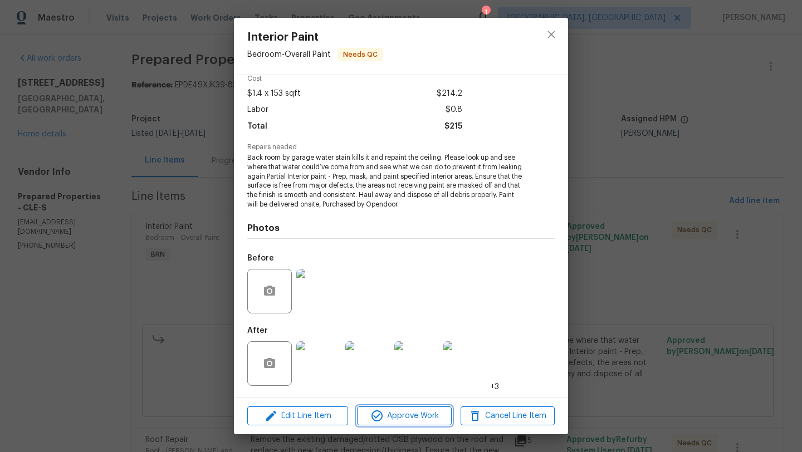
click at [394, 423] on button "Approve Work" at bounding box center [404, 416] width 94 height 19
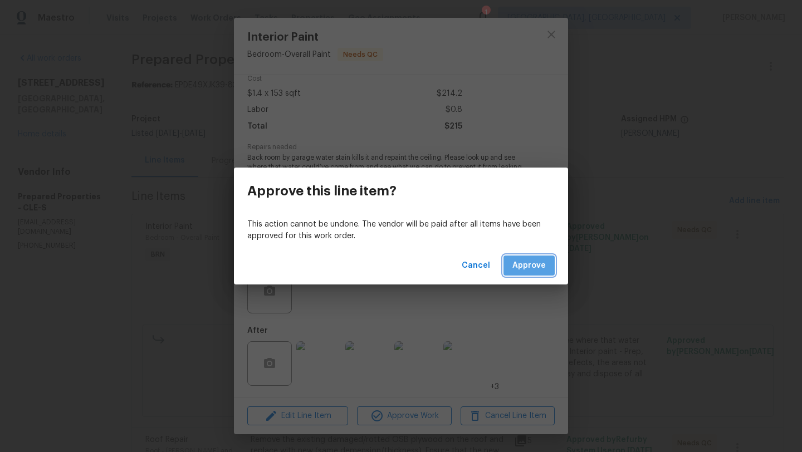
click at [535, 260] on span "Approve" at bounding box center [528, 266] width 33 height 14
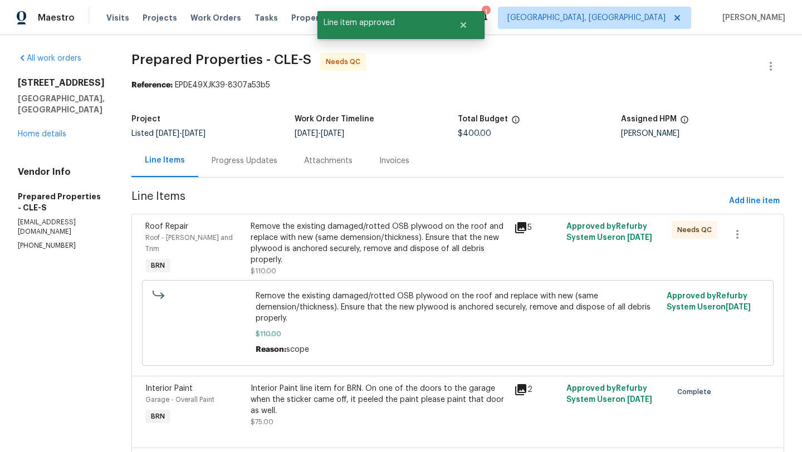
click at [419, 246] on div "Remove the existing damaged/rotted OSB plywood on the roof and replace with new…" at bounding box center [379, 243] width 257 height 45
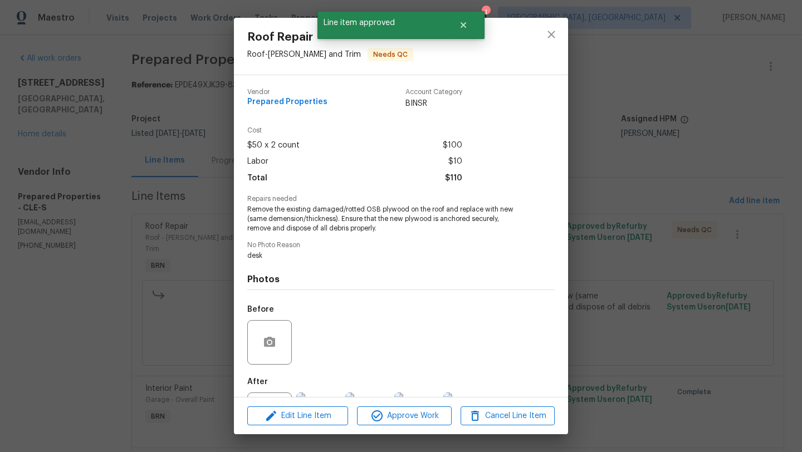
scroll to position [51, 0]
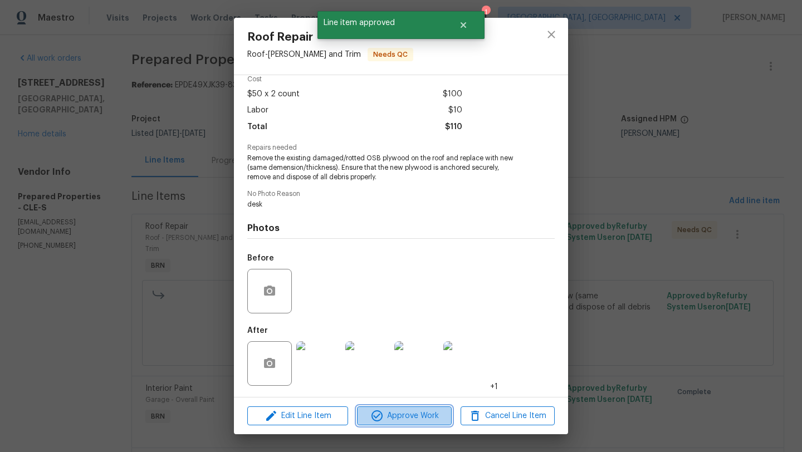
click at [372, 418] on icon "button" at bounding box center [377, 416] width 11 height 11
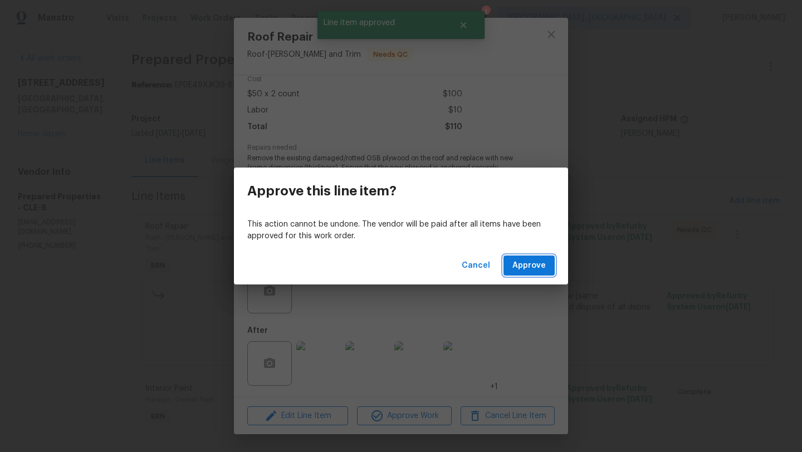
click at [531, 259] on span "Approve" at bounding box center [528, 266] width 33 height 14
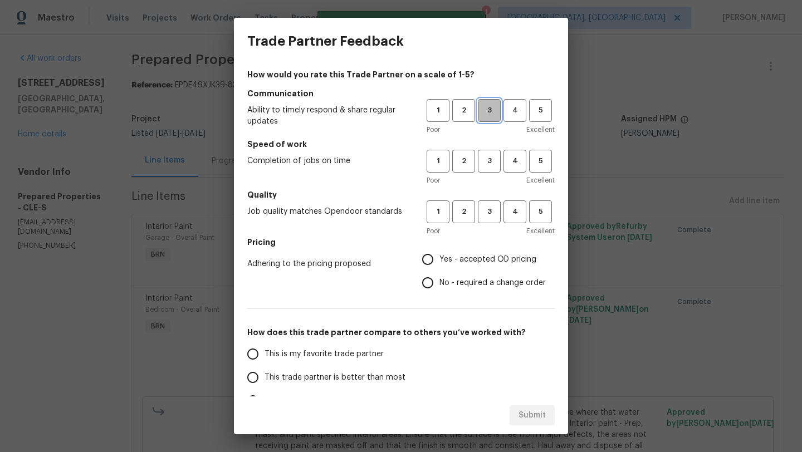
click at [490, 109] on span "3" at bounding box center [489, 110] width 21 height 13
click at [494, 162] on span "3" at bounding box center [489, 161] width 21 height 13
click at [514, 164] on span "4" at bounding box center [515, 161] width 21 height 13
click at [495, 209] on span "3" at bounding box center [489, 212] width 21 height 13
click at [423, 262] on input "Yes - accepted OD pricing" at bounding box center [427, 259] width 23 height 23
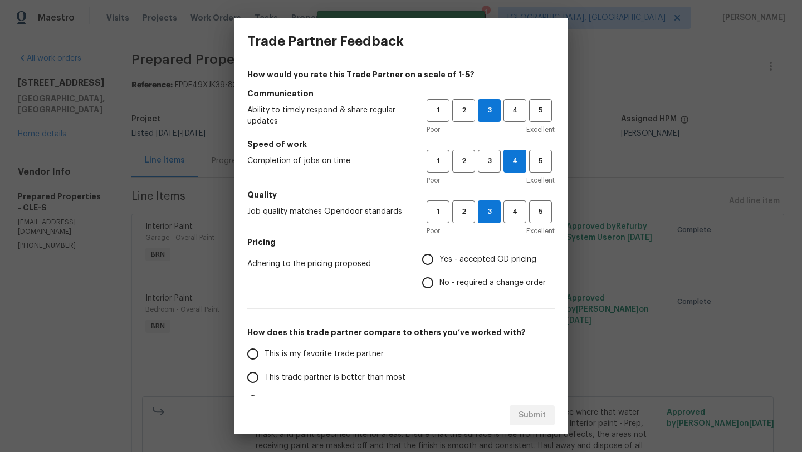
radio input "true"
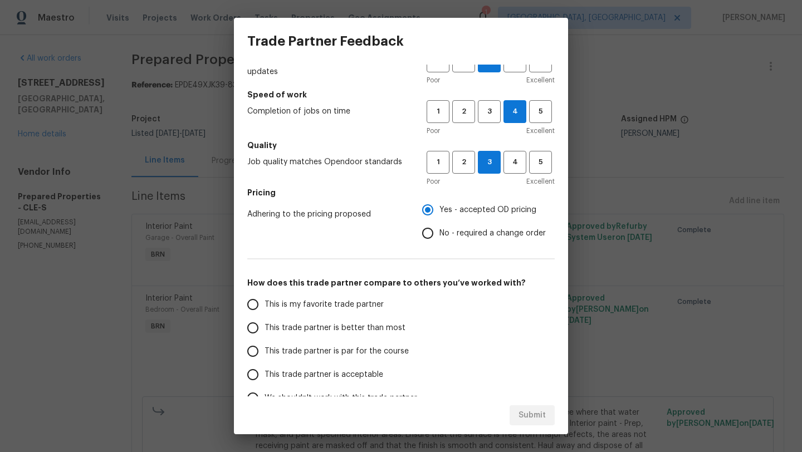
scroll to position [86, 0]
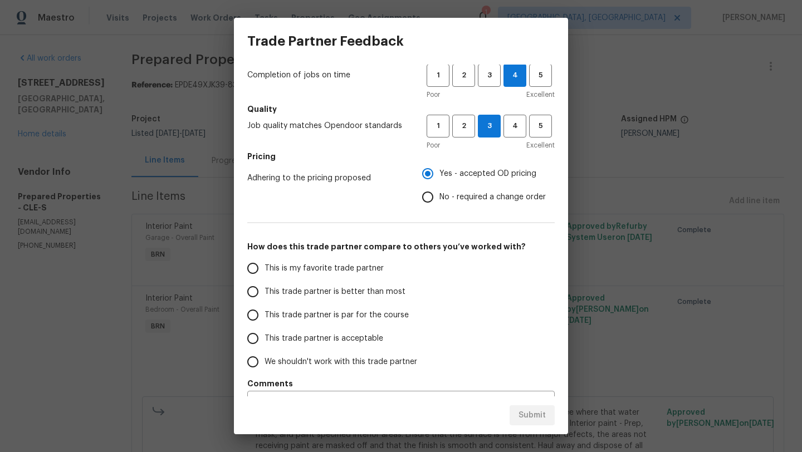
click at [320, 319] on span "This trade partner is par for the course" at bounding box center [337, 316] width 144 height 12
click at [265, 319] on input "This trade partner is par for the course" at bounding box center [252, 315] width 23 height 23
click at [536, 414] on span "Submit" at bounding box center [532, 416] width 27 height 14
radio input "true"
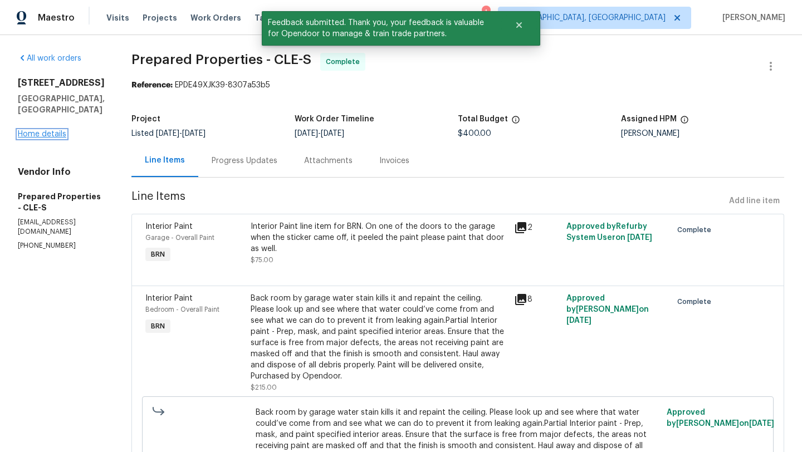
click at [28, 130] on link "Home details" at bounding box center [42, 134] width 48 height 8
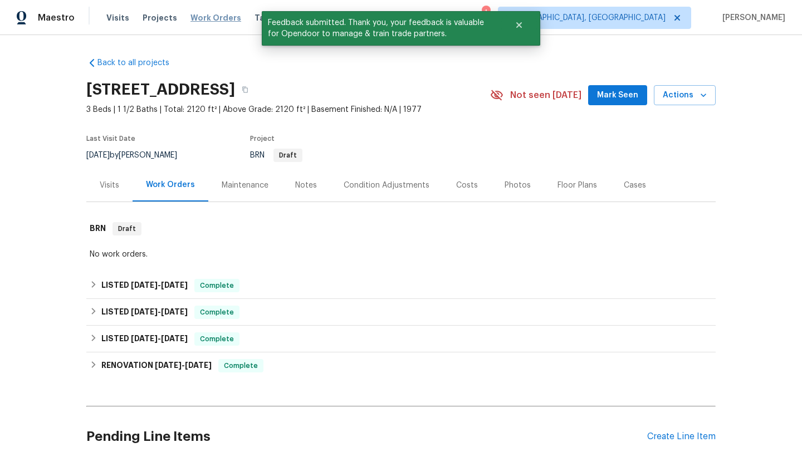
click at [206, 19] on span "Work Orders" at bounding box center [216, 17] width 51 height 11
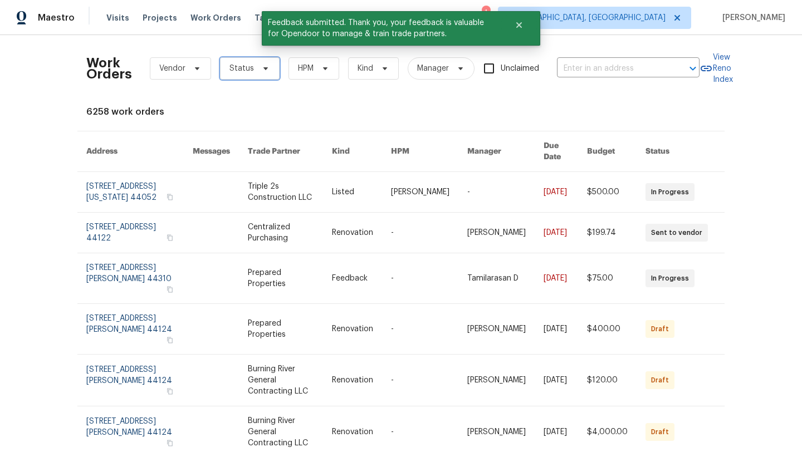
click at [237, 72] on span "Status" at bounding box center [242, 68] width 25 height 11
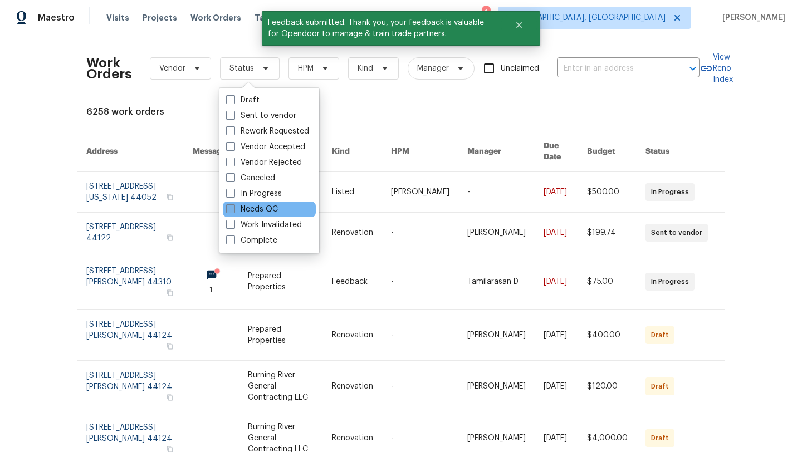
click at [264, 208] on label "Needs QC" at bounding box center [252, 209] width 52 height 11
click at [233, 208] on input "Needs QC" at bounding box center [229, 207] width 7 height 7
checkbox input "true"
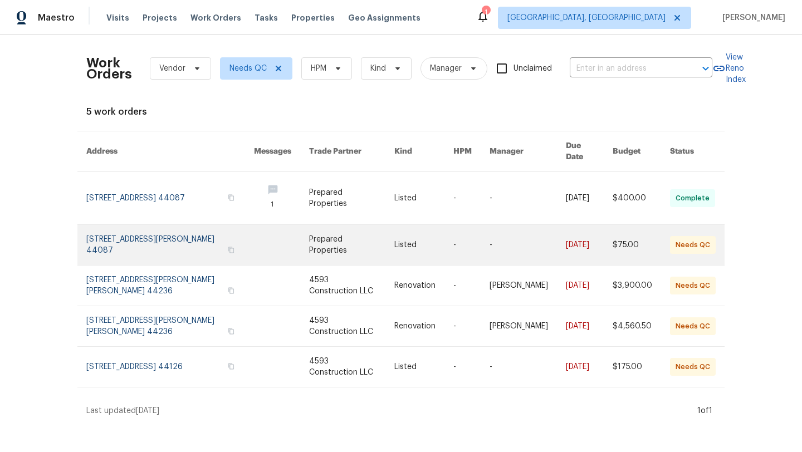
click at [127, 225] on link at bounding box center [170, 245] width 168 height 40
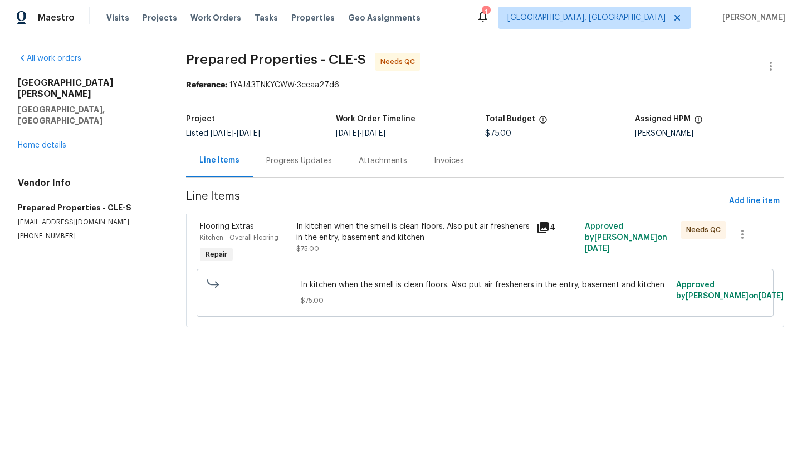
click at [390, 233] on div "In kitchen when the smell is clean floors. Also put air fresheners in the entry…" at bounding box center [413, 232] width 234 height 22
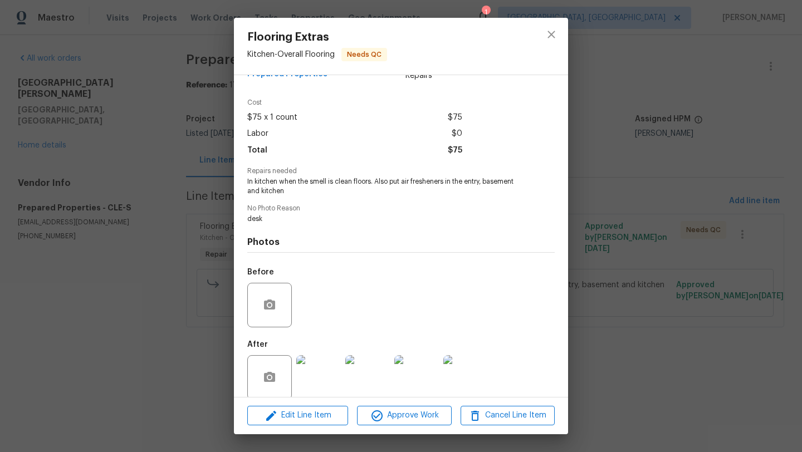
scroll to position [42, 0]
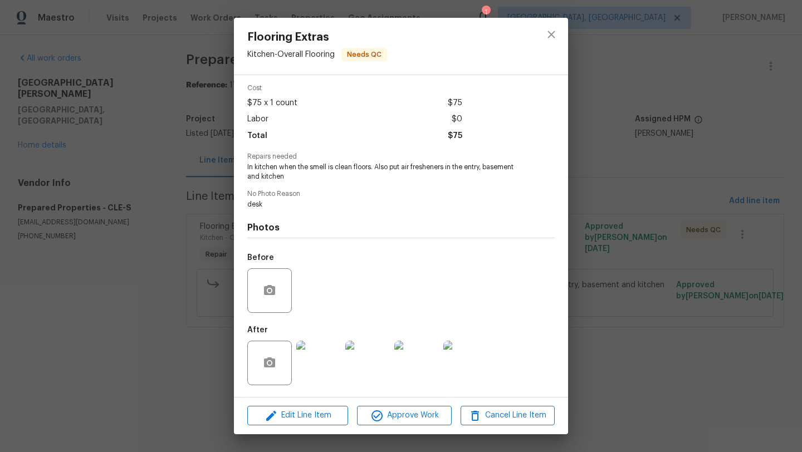
click at [321, 372] on img at bounding box center [318, 363] width 45 height 45
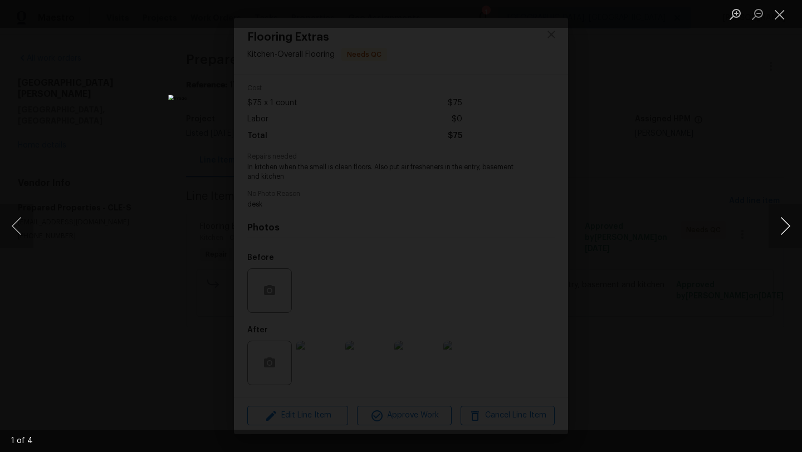
click at [802, 236] on button "Next image" at bounding box center [785, 226] width 33 height 45
click at [799, 237] on button "Next image" at bounding box center [785, 226] width 33 height 45
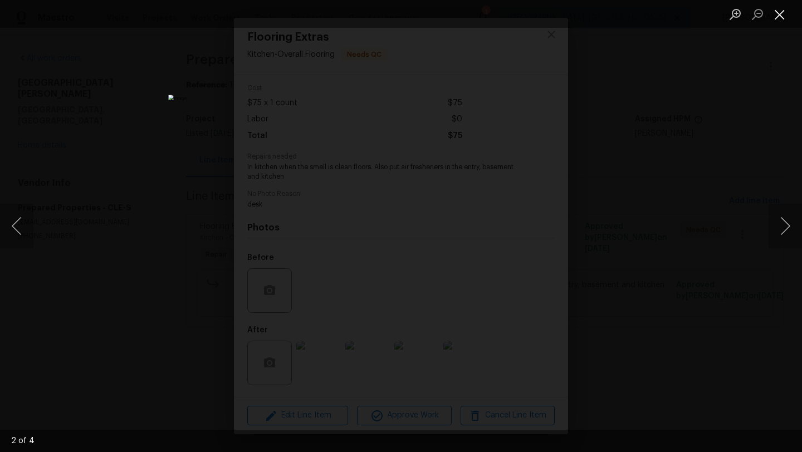
click at [779, 11] on button "Close lightbox" at bounding box center [780, 13] width 22 height 19
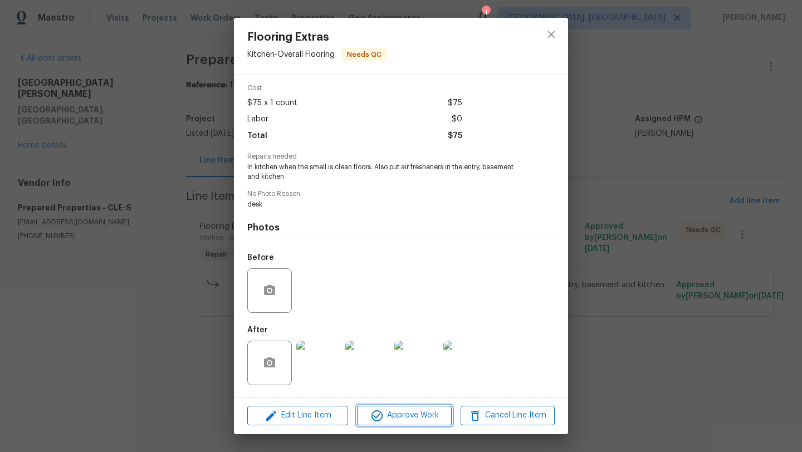
click at [396, 422] on span "Approve Work" at bounding box center [403, 416] width 87 height 14
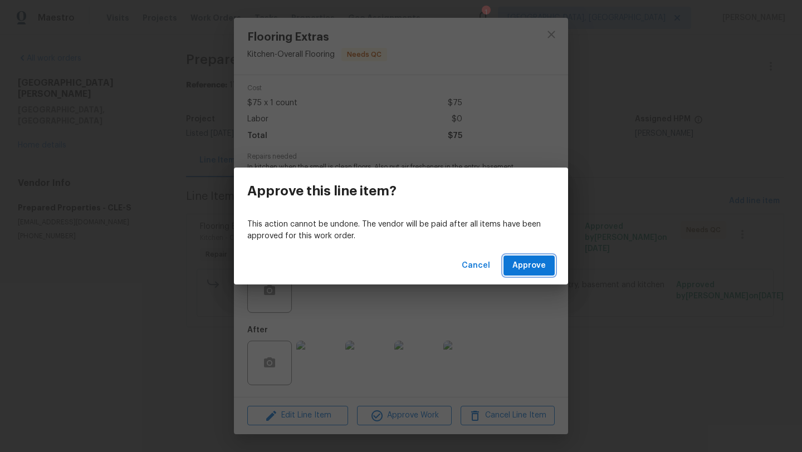
click at [526, 271] on span "Approve" at bounding box center [528, 266] width 33 height 14
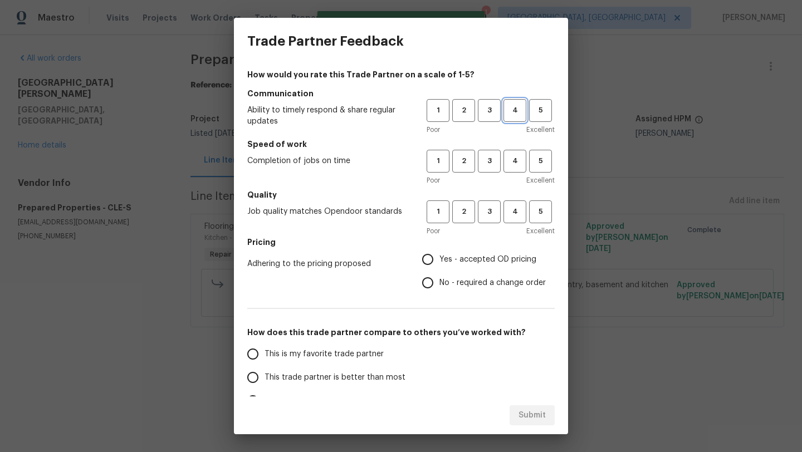
click at [516, 104] on span "4" at bounding box center [515, 110] width 21 height 13
click at [511, 163] on span "4" at bounding box center [515, 161] width 21 height 13
click at [511, 218] on span "4" at bounding box center [515, 212] width 21 height 13
click at [504, 213] on button "4" at bounding box center [515, 212] width 23 height 23
click at [494, 213] on span "3" at bounding box center [489, 212] width 21 height 13
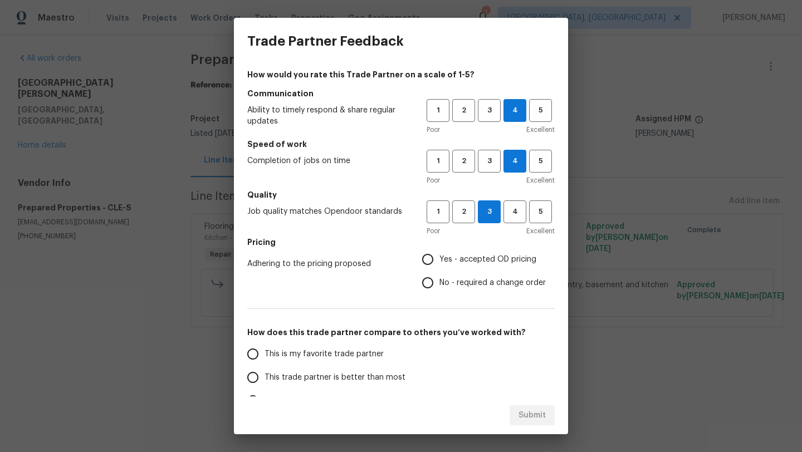
click at [425, 258] on input "Yes - accepted OD pricing" at bounding box center [427, 259] width 23 height 23
radio input "true"
click at [355, 374] on span "This trade partner is better than most" at bounding box center [335, 378] width 141 height 12
click at [265, 374] on input "This trade partner is better than most" at bounding box center [252, 377] width 23 height 23
radio input "false"
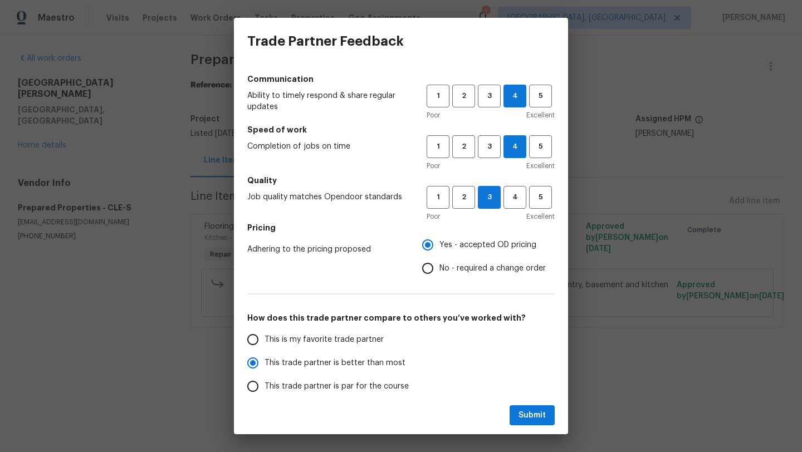
click at [351, 389] on span "This trade partner is par for the course" at bounding box center [337, 387] width 144 height 12
click at [265, 389] on input "This trade partner is par for the course" at bounding box center [252, 386] width 23 height 23
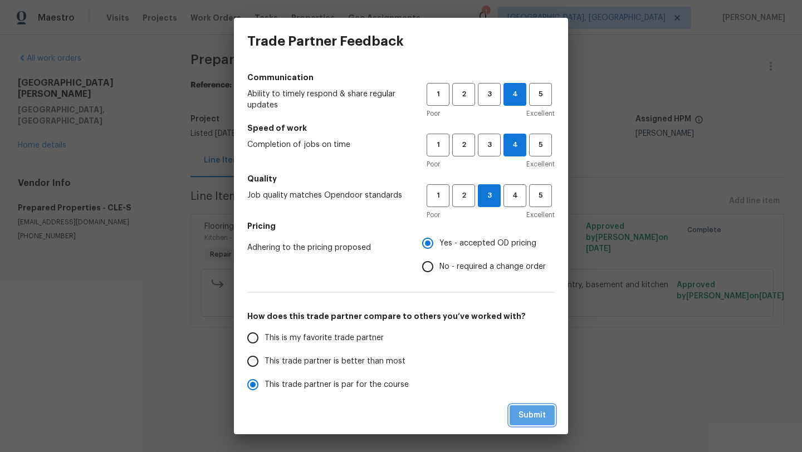
click at [526, 418] on span "Submit" at bounding box center [532, 416] width 27 height 14
radio input "true"
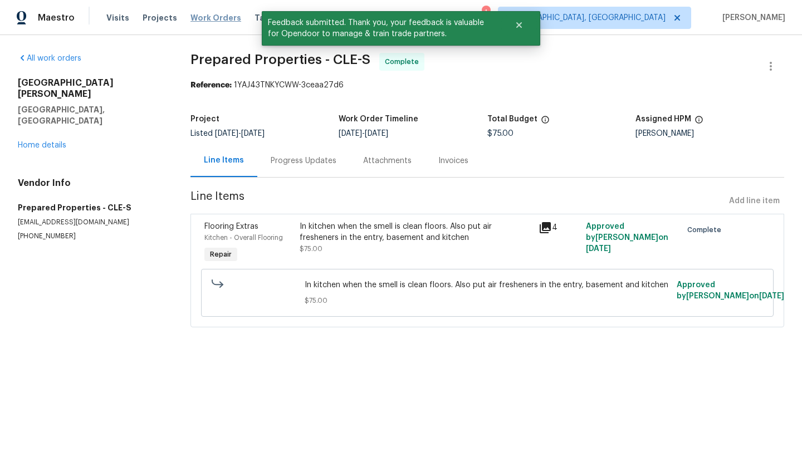
click at [191, 21] on span "Work Orders" at bounding box center [216, 17] width 51 height 11
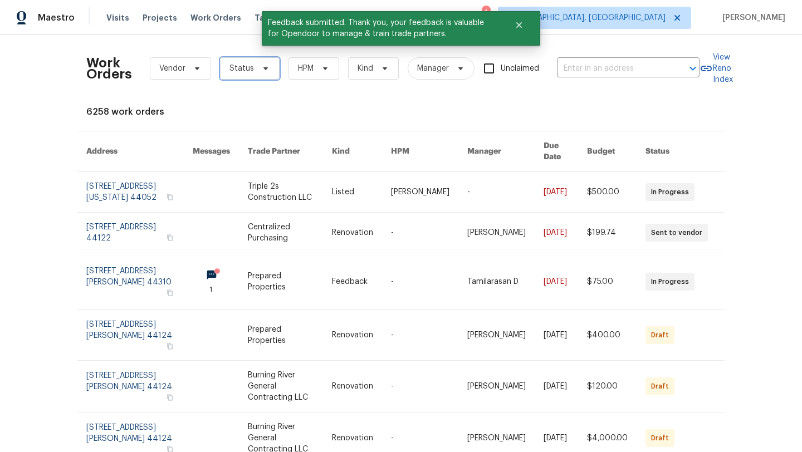
click at [243, 75] on span "Status" at bounding box center [250, 68] width 60 height 22
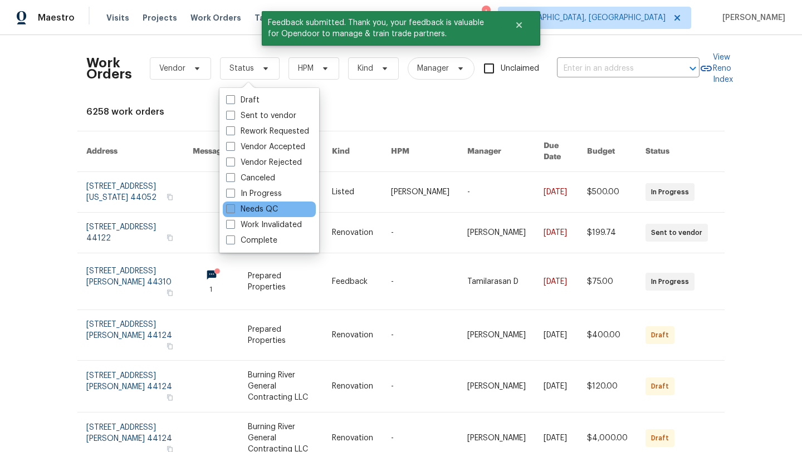
click at [254, 211] on label "Needs QC" at bounding box center [252, 209] width 52 height 11
click at [233, 211] on input "Needs QC" at bounding box center [229, 207] width 7 height 7
checkbox input "true"
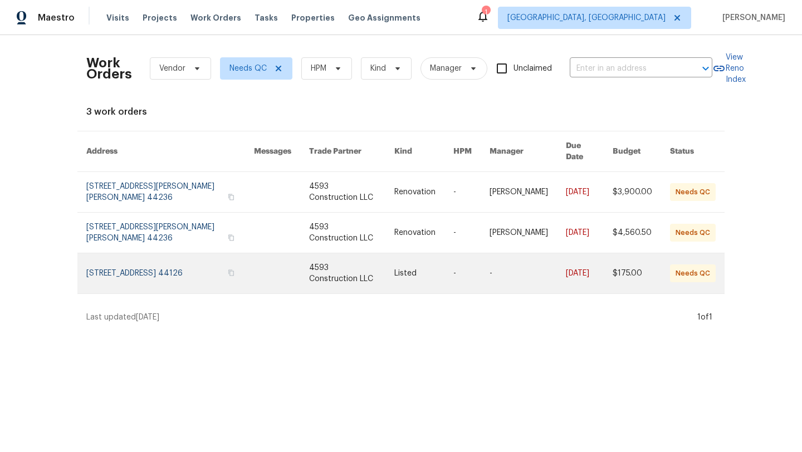
click at [119, 257] on link at bounding box center [170, 273] width 168 height 40
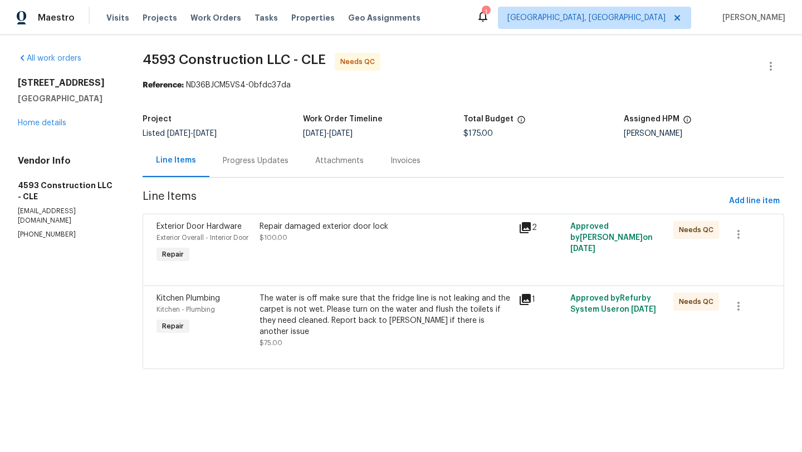
click at [307, 232] on div "Repair damaged exterior door lock $100.00" at bounding box center [386, 232] width 252 height 22
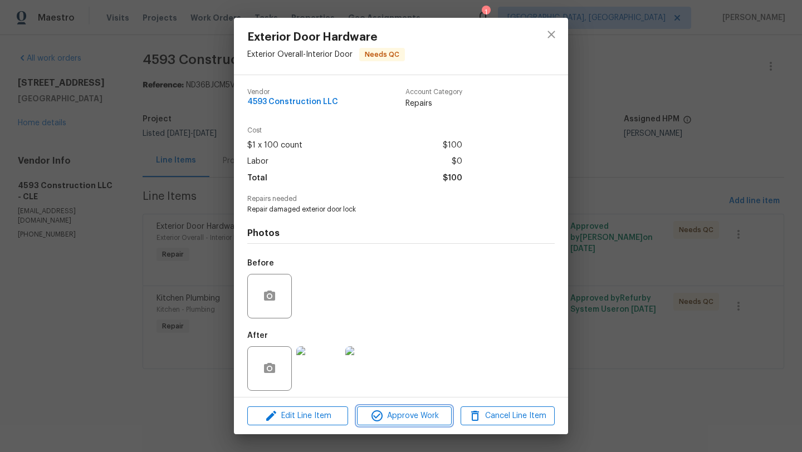
click at [390, 417] on span "Approve Work" at bounding box center [403, 416] width 87 height 14
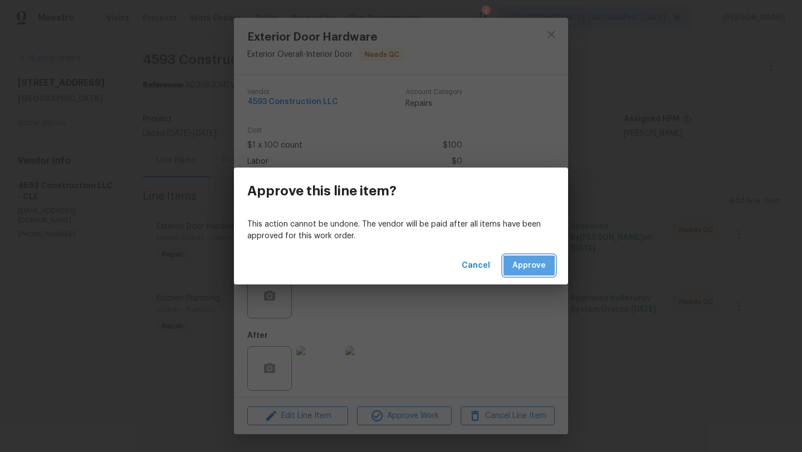
click at [520, 266] on span "Approve" at bounding box center [528, 266] width 33 height 14
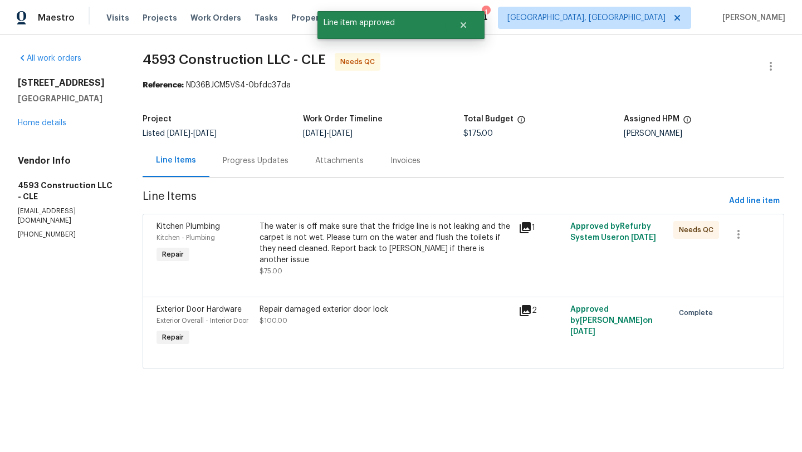
click at [329, 237] on div "The water is off make sure that the fridge line is not leaking and the carpet i…" at bounding box center [386, 243] width 252 height 45
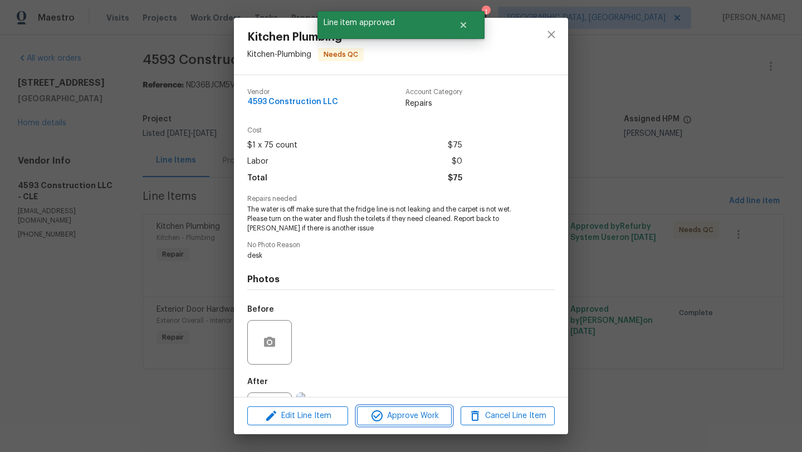
click at [399, 412] on span "Approve Work" at bounding box center [403, 416] width 87 height 14
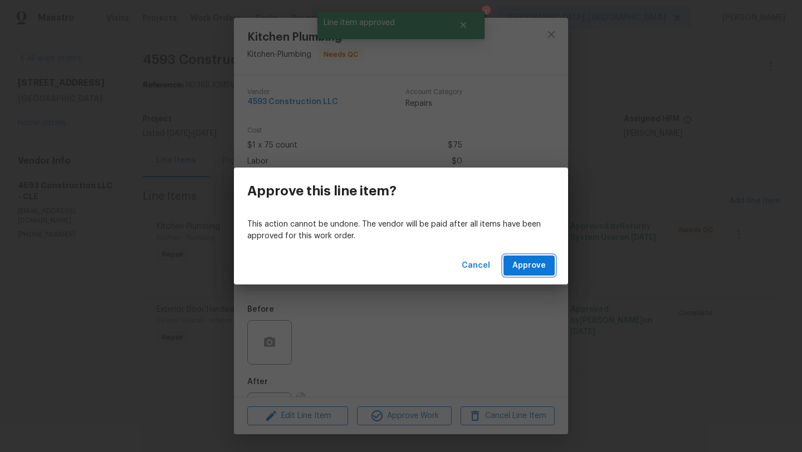
click at [529, 266] on span "Approve" at bounding box center [528, 266] width 33 height 14
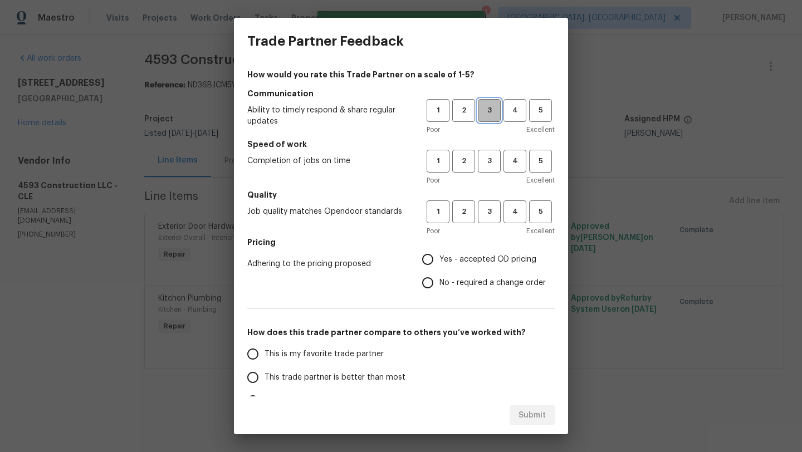
click at [487, 112] on span "3" at bounding box center [489, 110] width 21 height 13
click at [488, 164] on span "3" at bounding box center [489, 161] width 21 height 13
click at [490, 224] on div "1 2 3 4 5 Poor Excellent" at bounding box center [491, 219] width 128 height 36
click at [489, 218] on button "3" at bounding box center [489, 212] width 23 height 23
click at [429, 265] on input "Yes - accepted OD pricing" at bounding box center [427, 259] width 23 height 23
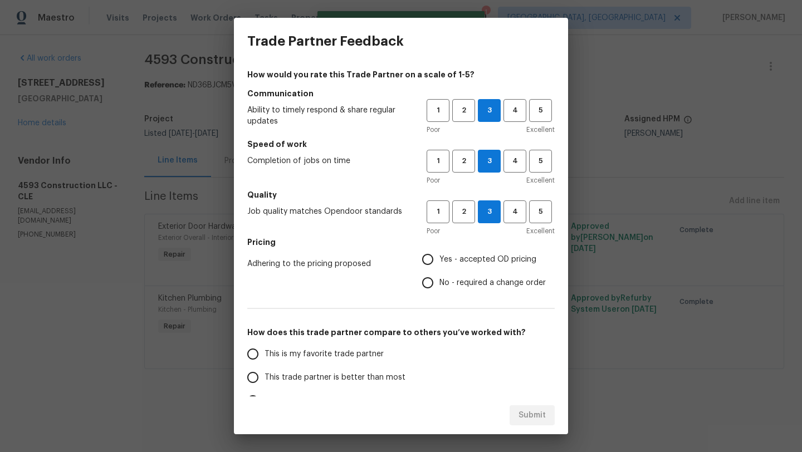
radio input "true"
click at [368, 378] on span "This trade partner is better than most" at bounding box center [335, 378] width 141 height 12
click at [265, 378] on input "This trade partner is better than most" at bounding box center [252, 377] width 23 height 23
click at [535, 423] on button "Submit" at bounding box center [532, 416] width 45 height 21
radio input "true"
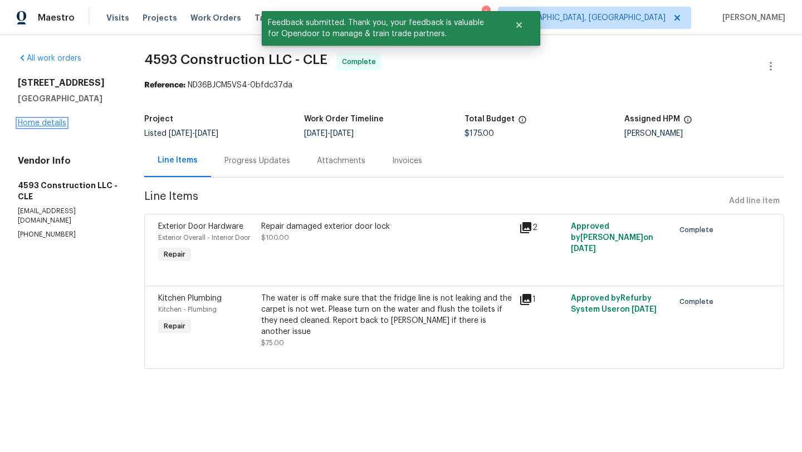
click at [51, 124] on link "Home details" at bounding box center [42, 123] width 48 height 8
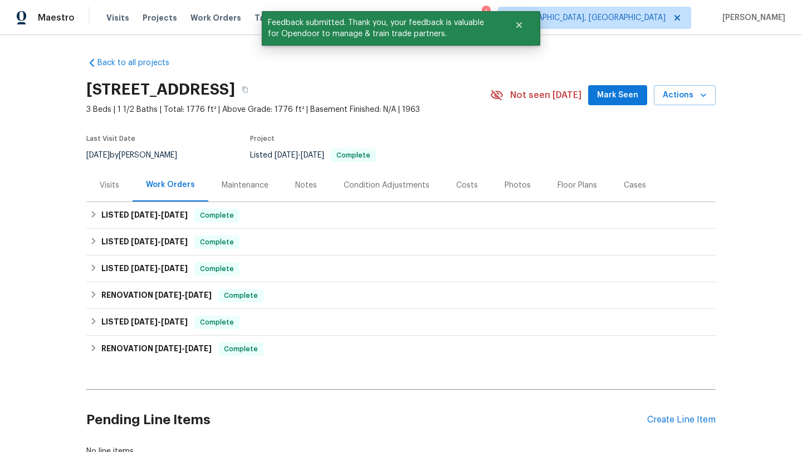
click at [207, 10] on div "Visits Projects Work Orders Tasks Properties Geo Assignments" at bounding box center [270, 18] width 328 height 22
click at [207, 14] on span "Work Orders" at bounding box center [216, 17] width 51 height 11
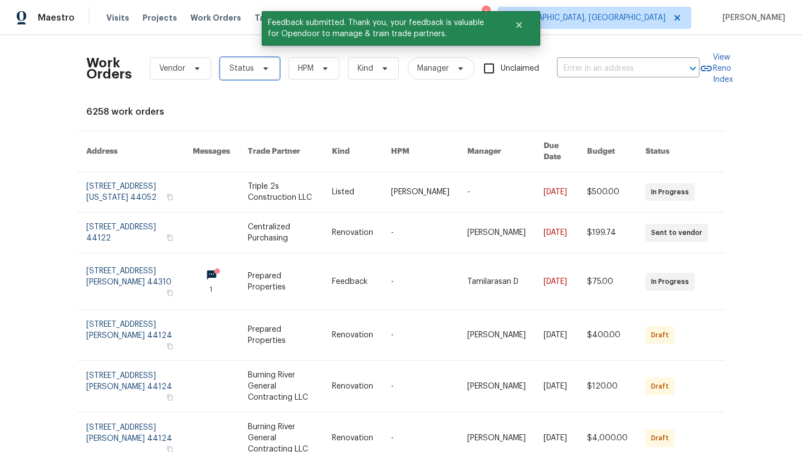
click at [247, 72] on span "Status" at bounding box center [242, 68] width 25 height 11
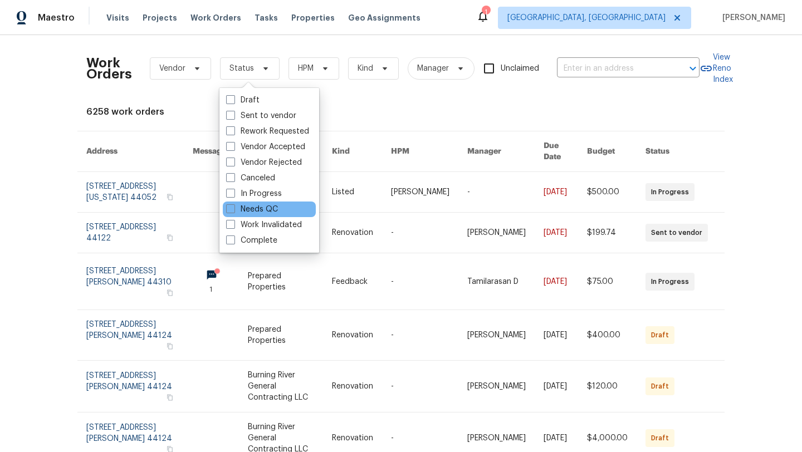
click at [280, 209] on div "Needs QC" at bounding box center [269, 210] width 93 height 16
click at [251, 205] on label "Needs QC" at bounding box center [252, 209] width 52 height 11
click at [233, 205] on input "Needs QC" at bounding box center [229, 207] width 7 height 7
checkbox input "true"
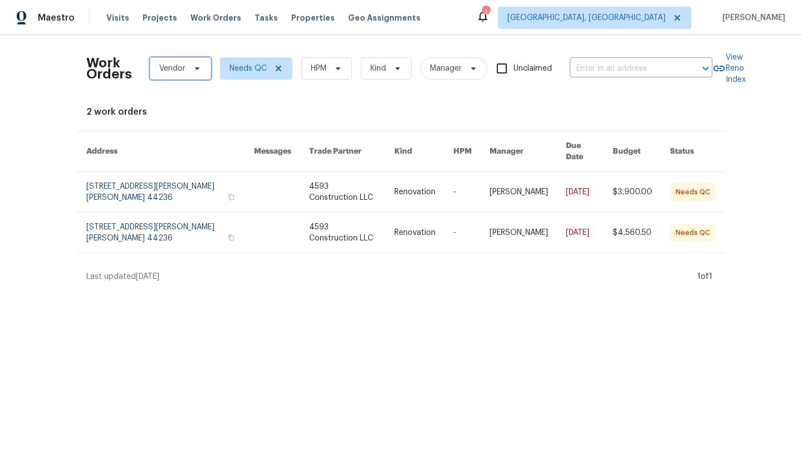
click at [168, 66] on span "Vendor" at bounding box center [172, 68] width 26 height 11
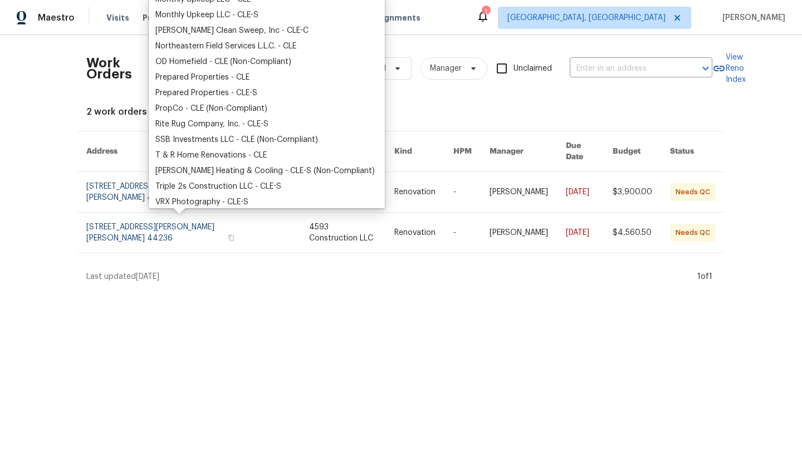
scroll to position [214, 0]
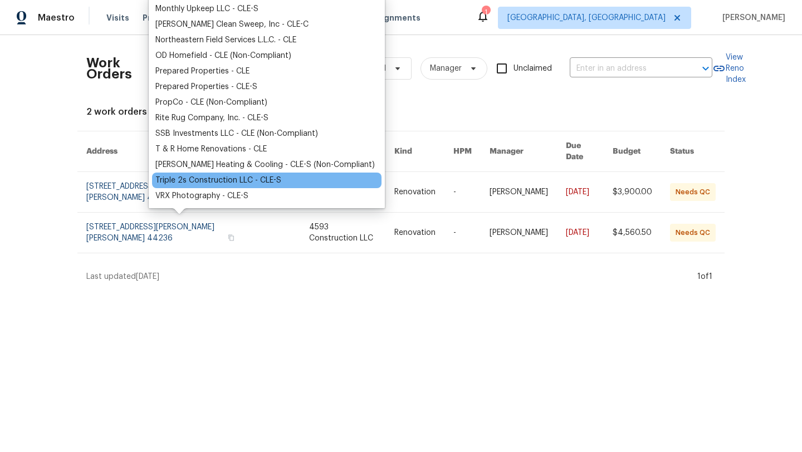
click at [178, 184] on div "Triple 2s Construction LLC - CLE-S" at bounding box center [218, 180] width 126 height 11
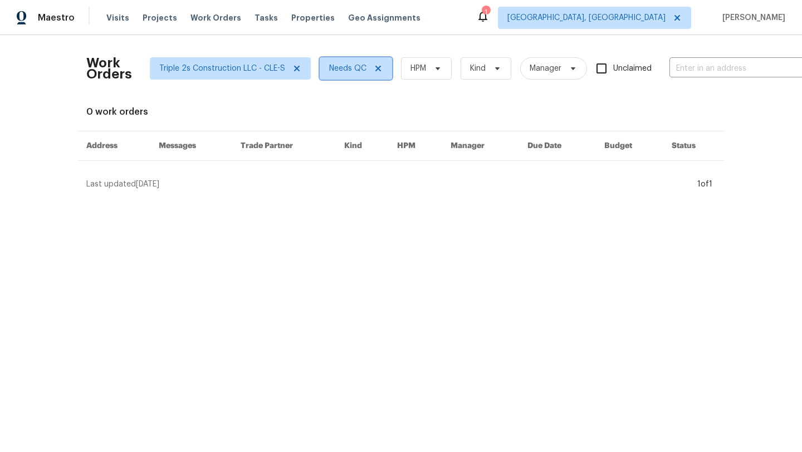
click at [375, 71] on icon at bounding box center [378, 68] width 9 height 9
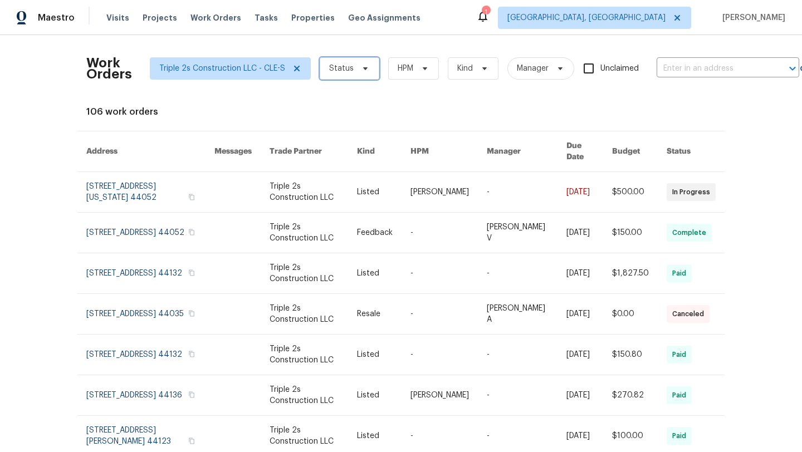
click at [354, 76] on span "Status" at bounding box center [350, 68] width 60 height 22
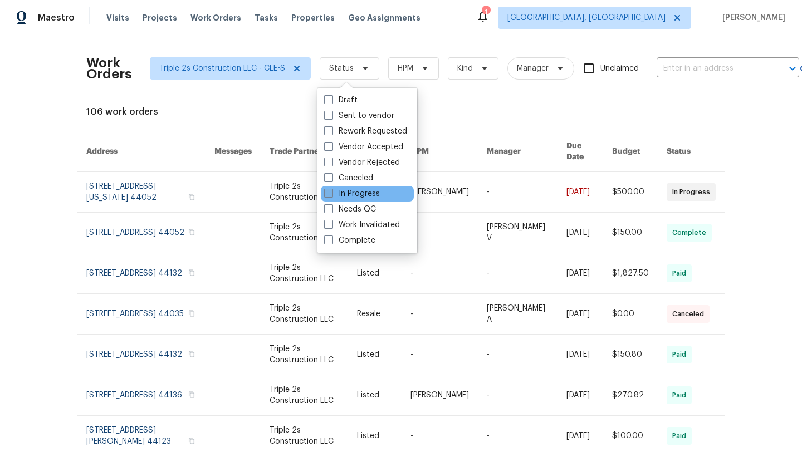
click at [345, 196] on label "In Progress" at bounding box center [352, 193] width 56 height 11
click at [331, 196] on input "In Progress" at bounding box center [327, 191] width 7 height 7
checkbox input "true"
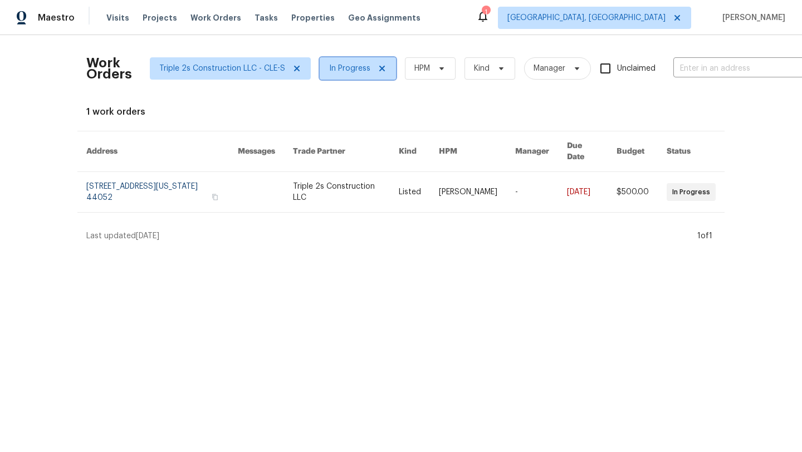
click at [350, 65] on span "In Progress" at bounding box center [349, 68] width 41 height 11
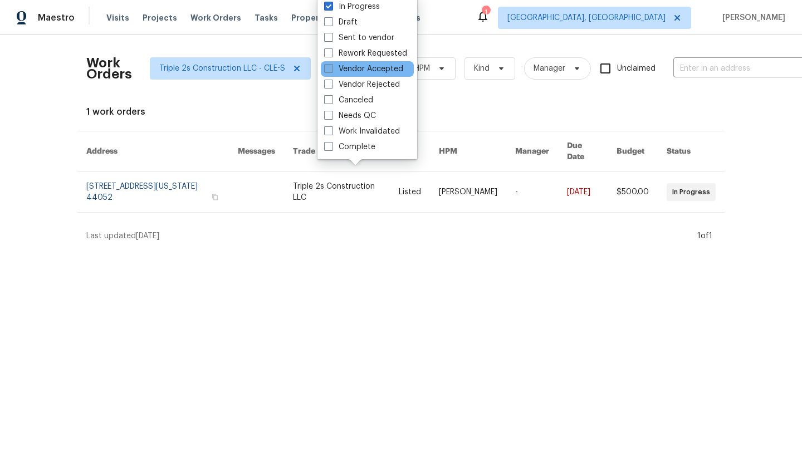
click at [353, 70] on label "Vendor Accepted" at bounding box center [363, 69] width 79 height 11
click at [331, 70] on input "Vendor Accepted" at bounding box center [327, 67] width 7 height 7
checkbox input "true"
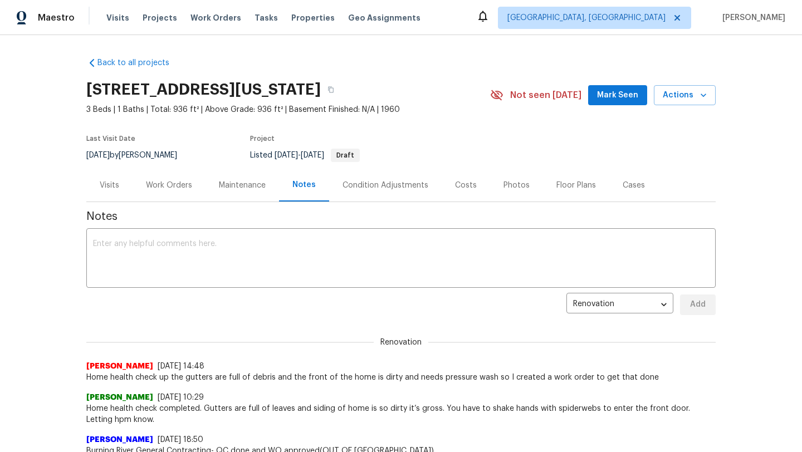
click at [159, 190] on div "Work Orders" at bounding box center [169, 185] width 46 height 11
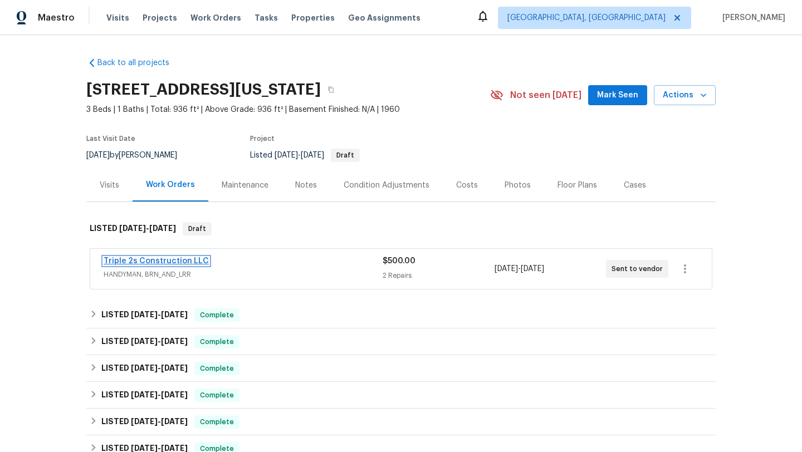
click at [180, 260] on link "Triple 2s Construction LLC" at bounding box center [156, 261] width 105 height 8
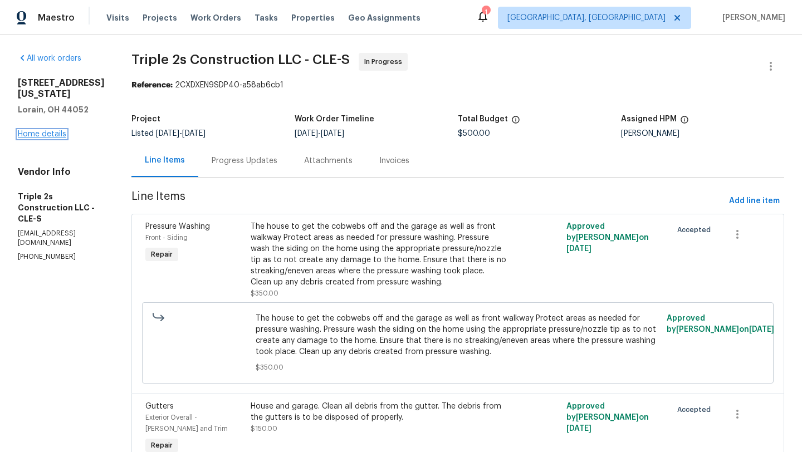
click at [61, 130] on link "Home details" at bounding box center [42, 134] width 48 height 8
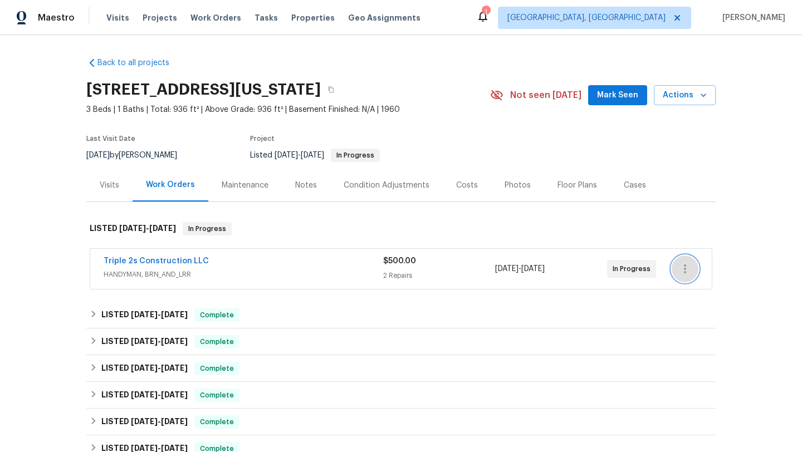
click at [687, 271] on icon "button" at bounding box center [684, 268] width 13 height 13
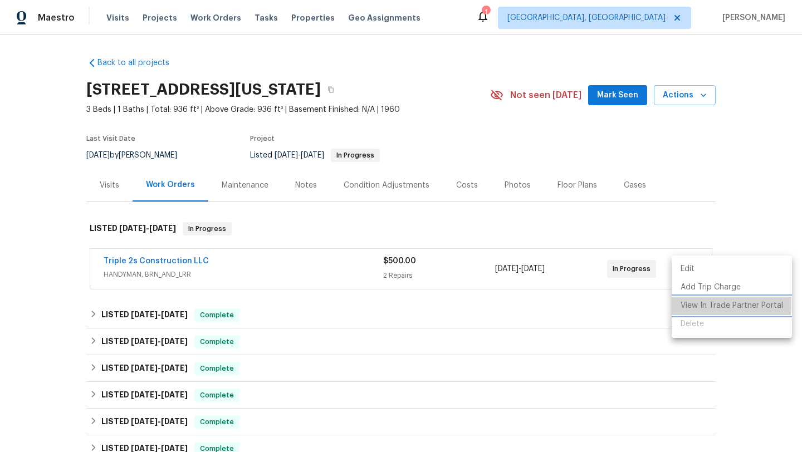
click at [692, 304] on li "View In Trade Partner Portal" at bounding box center [732, 306] width 120 height 18
click at [628, 99] on div at bounding box center [401, 226] width 802 height 452
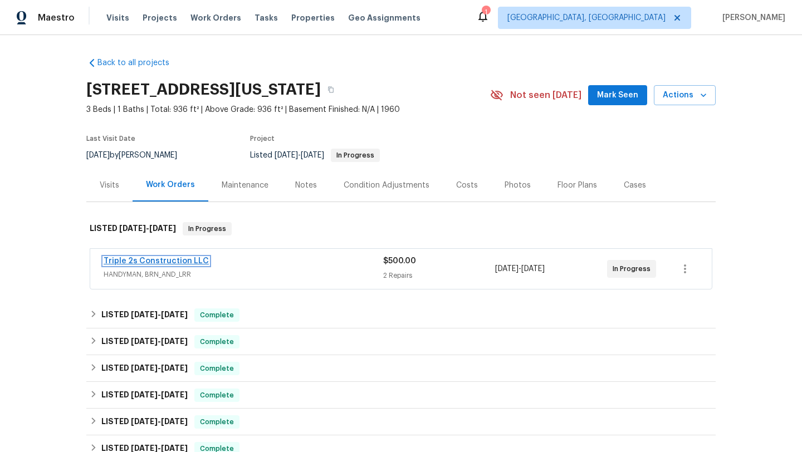
click at [153, 262] on link "Triple 2s Construction LLC" at bounding box center [156, 261] width 105 height 8
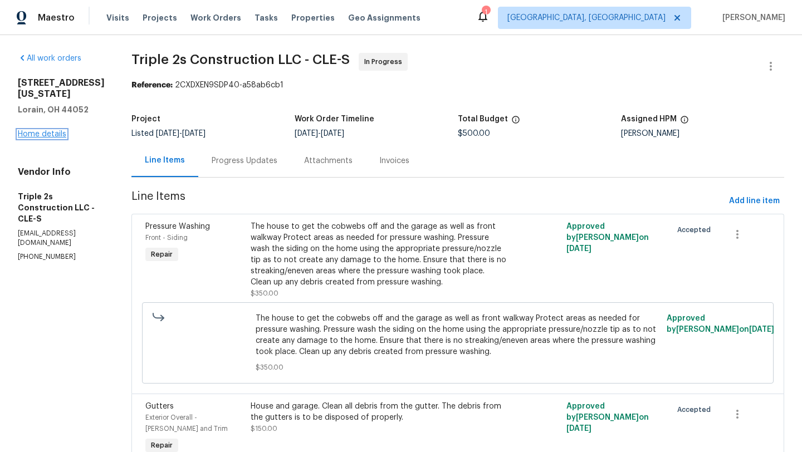
click at [50, 130] on link "Home details" at bounding box center [42, 134] width 48 height 8
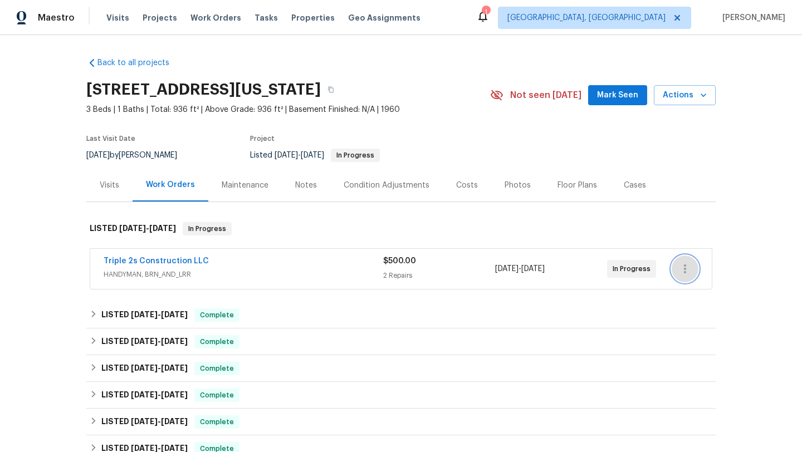
click at [685, 270] on icon "button" at bounding box center [685, 269] width 2 height 9
click at [686, 269] on li "Edit" at bounding box center [732, 269] width 120 height 18
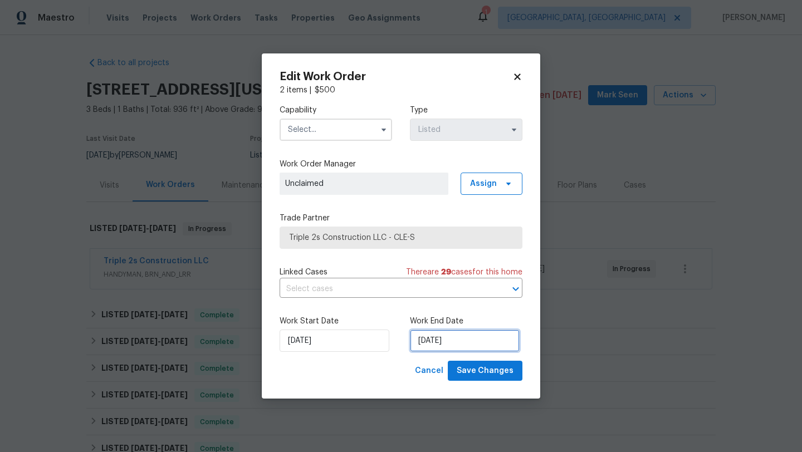
click at [445, 340] on input "10/6/2025" at bounding box center [465, 341] width 110 height 22
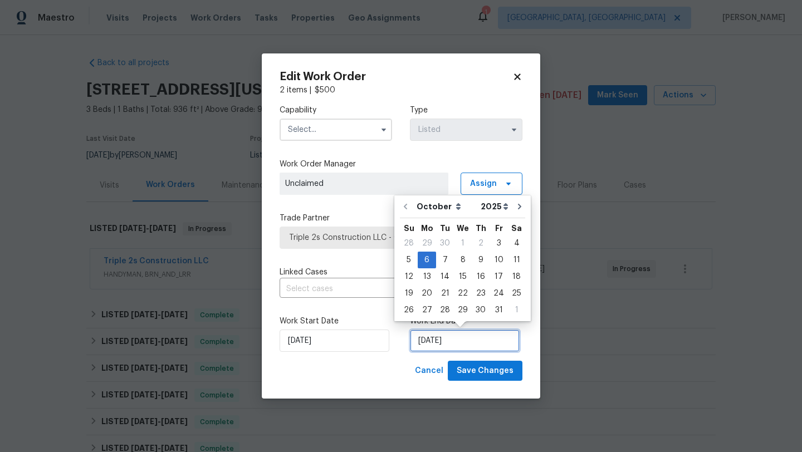
click at [445, 340] on input "10/6/2025" at bounding box center [465, 341] width 110 height 22
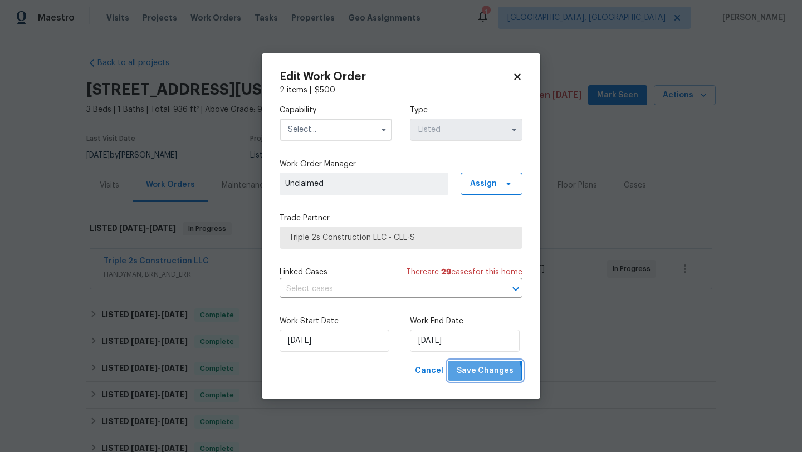
click at [476, 375] on span "Save Changes" at bounding box center [485, 371] width 57 height 14
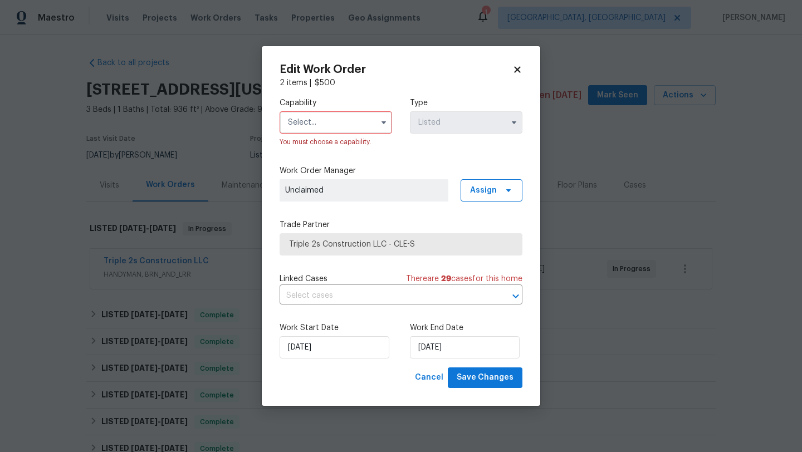
click at [517, 68] on icon at bounding box center [517, 70] width 10 height 10
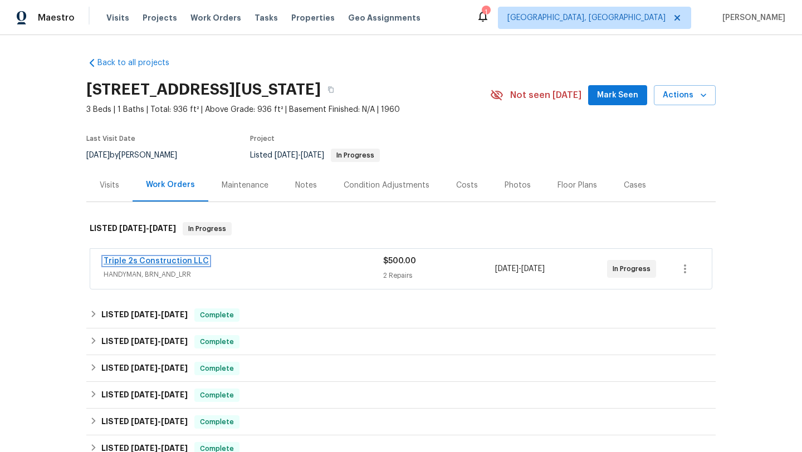
click at [127, 260] on link "Triple 2s Construction LLC" at bounding box center [156, 261] width 105 height 8
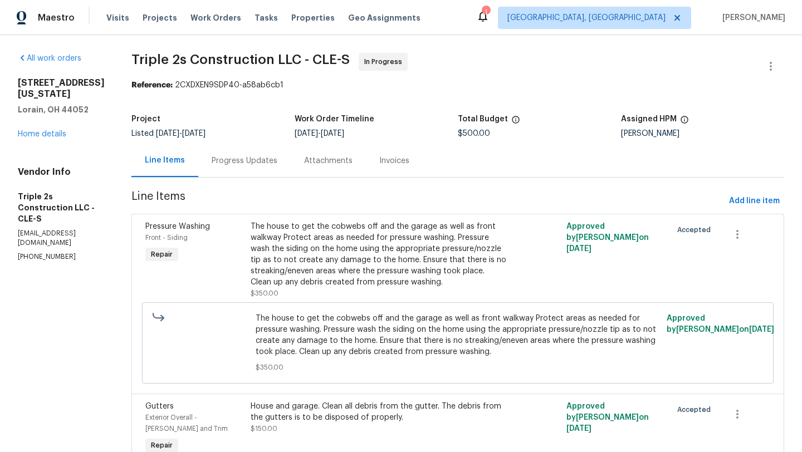
click at [56, 116] on div "1623 Nevada Ave Lorain, OH 44052 Home details" at bounding box center [61, 108] width 87 height 62
click at [56, 130] on link "Home details" at bounding box center [42, 134] width 48 height 8
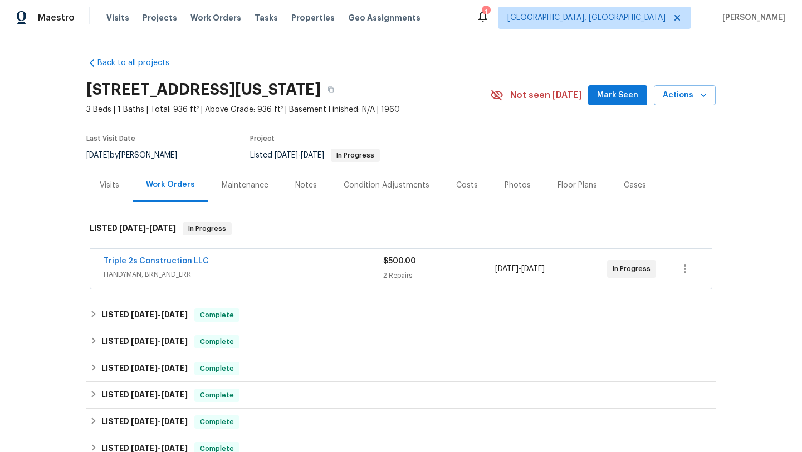
click at [630, 92] on span "Mark Seen" at bounding box center [617, 96] width 41 height 14
click at [685, 264] on icon "button" at bounding box center [684, 268] width 13 height 13
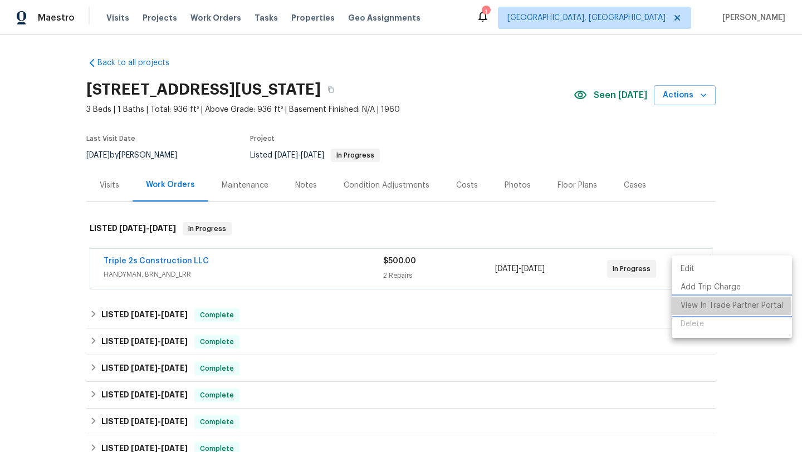
click at [691, 307] on li "View In Trade Partner Portal" at bounding box center [732, 306] width 120 height 18
click at [705, 307] on li "View In Trade Partner Portal" at bounding box center [732, 306] width 120 height 18
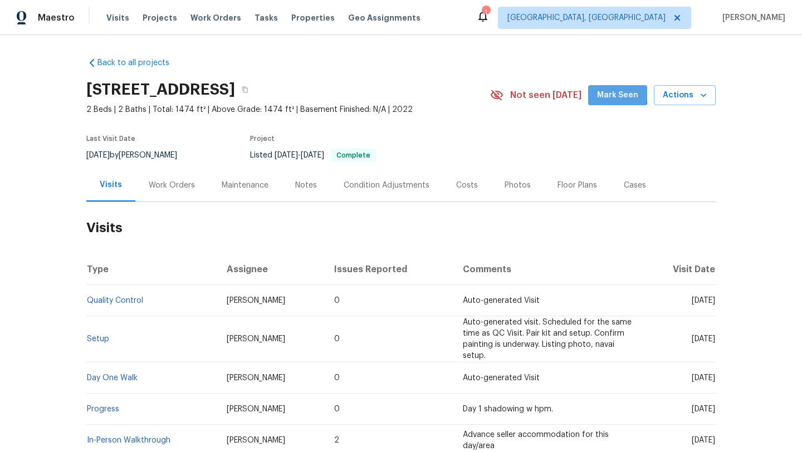
click at [614, 94] on span "Mark Seen" at bounding box center [617, 96] width 41 height 14
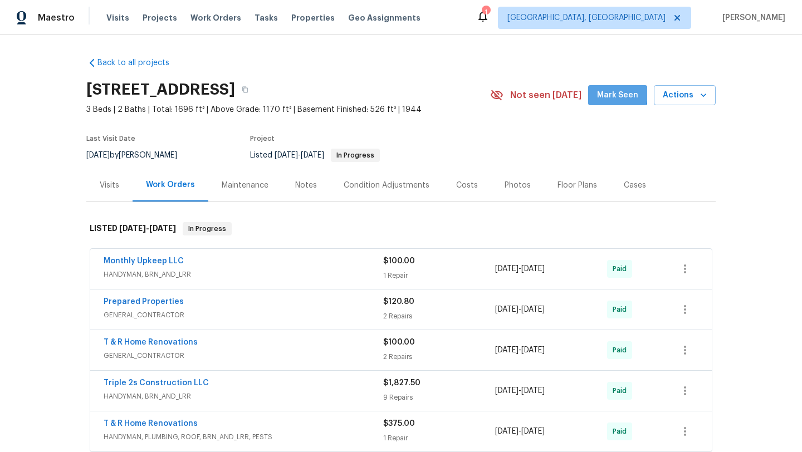
click at [618, 94] on span "Mark Seen" at bounding box center [617, 96] width 41 height 14
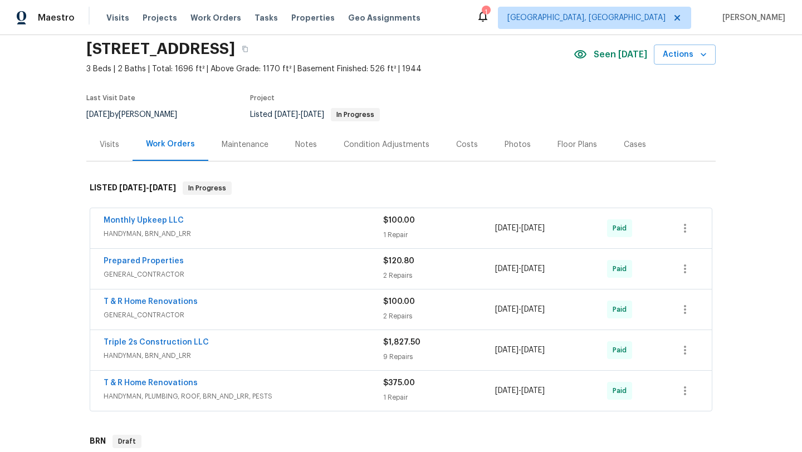
scroll to position [32, 0]
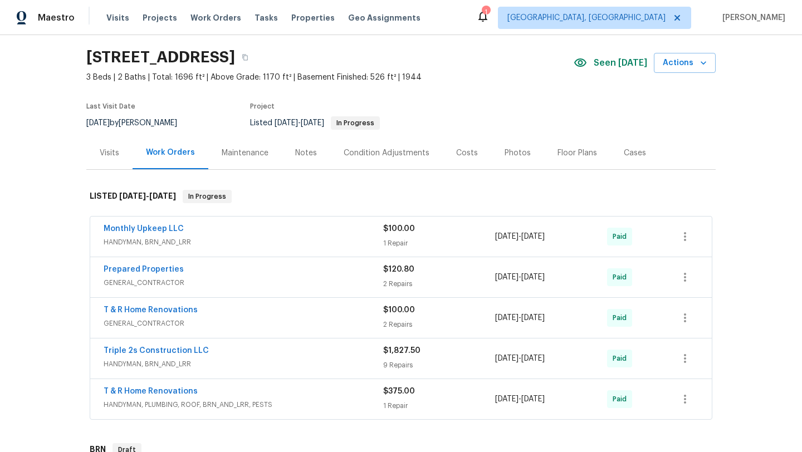
click at [114, 154] on div "Visits" at bounding box center [109, 153] width 19 height 11
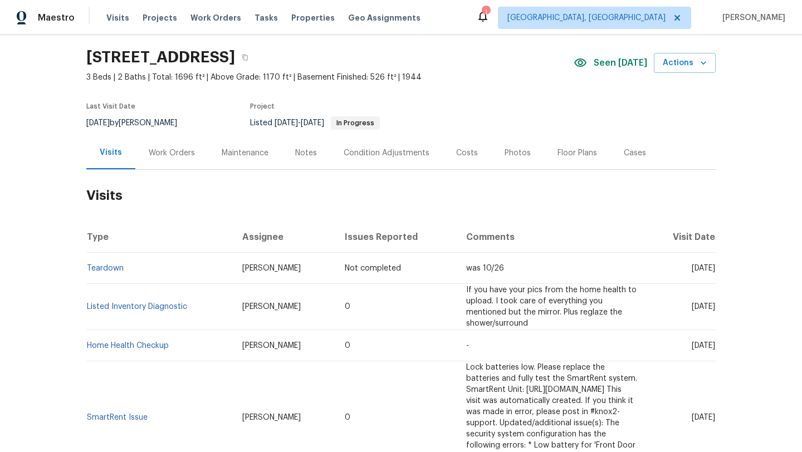
click at [150, 153] on div "Work Orders" at bounding box center [172, 153] width 46 height 11
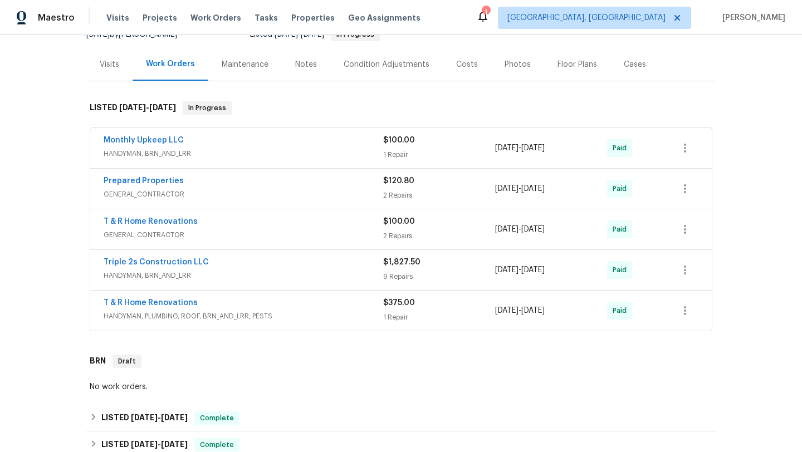
scroll to position [122, 0]
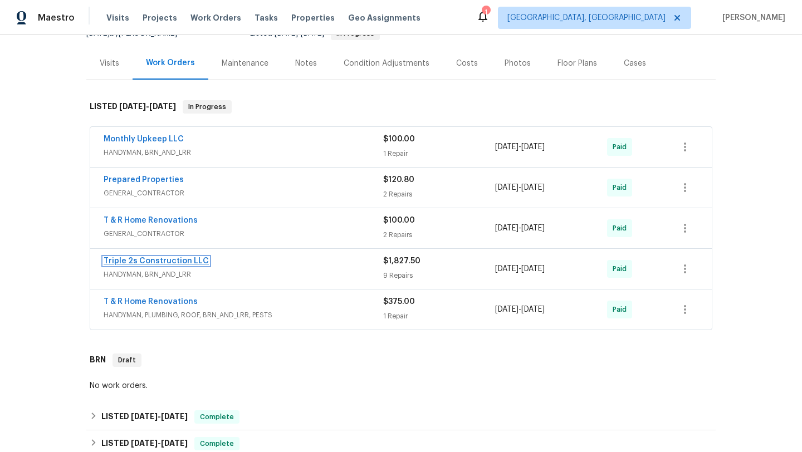
click at [184, 263] on link "Triple 2s Construction LLC" at bounding box center [156, 261] width 105 height 8
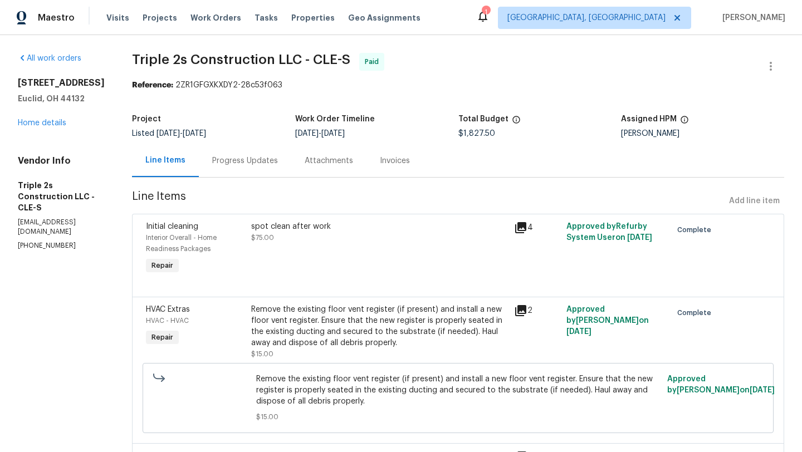
scroll to position [8, 0]
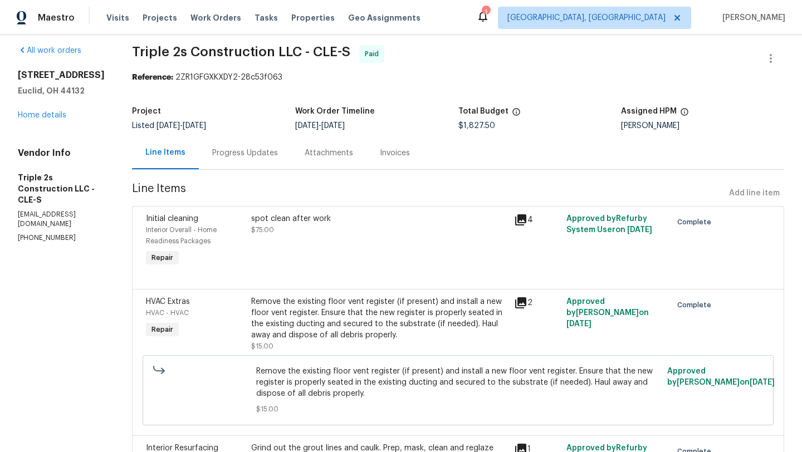
click at [520, 222] on icon at bounding box center [520, 219] width 11 height 11
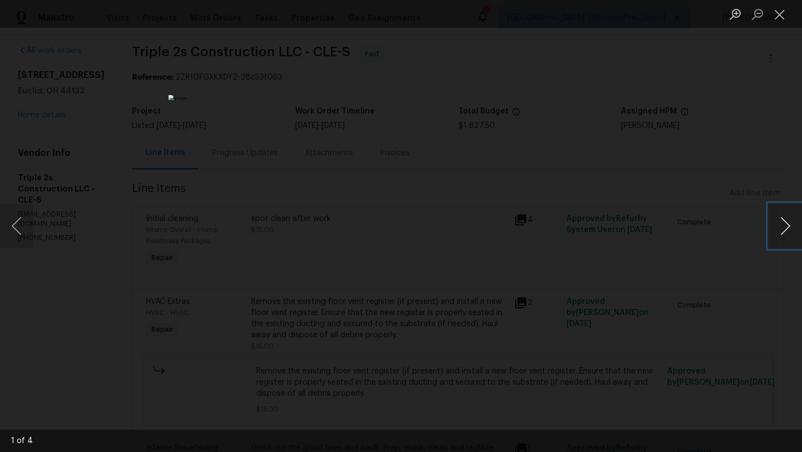
click at [789, 228] on button "Next image" at bounding box center [785, 226] width 33 height 45
click at [788, 229] on button "Next image" at bounding box center [785, 226] width 33 height 45
click at [782, 14] on button "Close lightbox" at bounding box center [780, 13] width 22 height 19
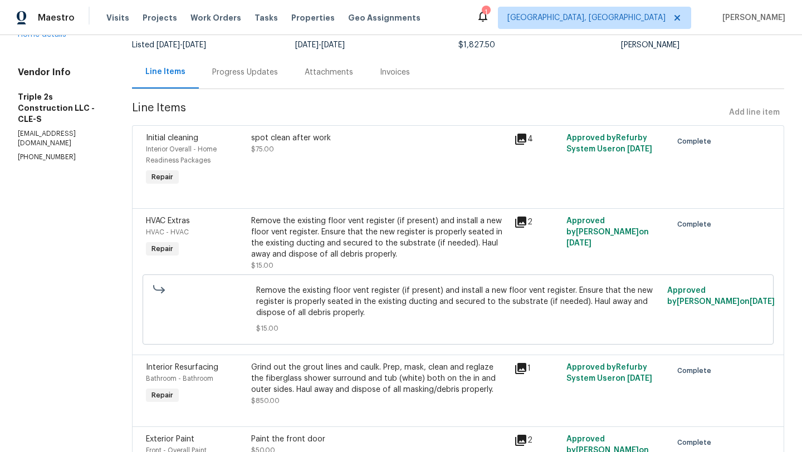
scroll to position [4, 0]
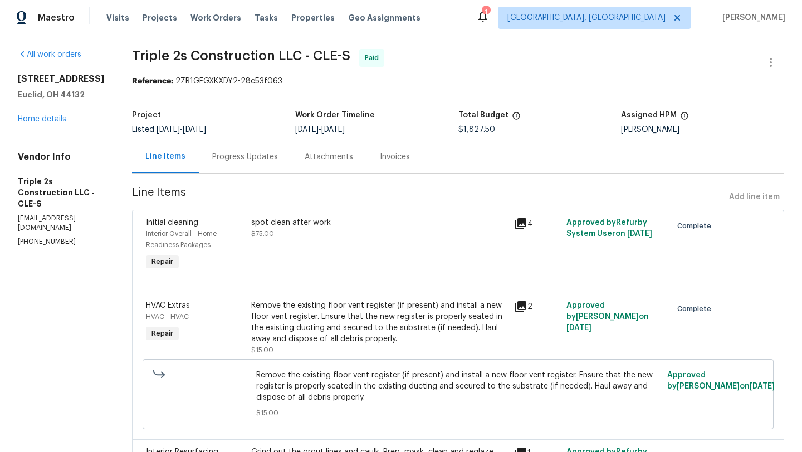
click at [242, 154] on div "Progress Updates" at bounding box center [245, 157] width 66 height 11
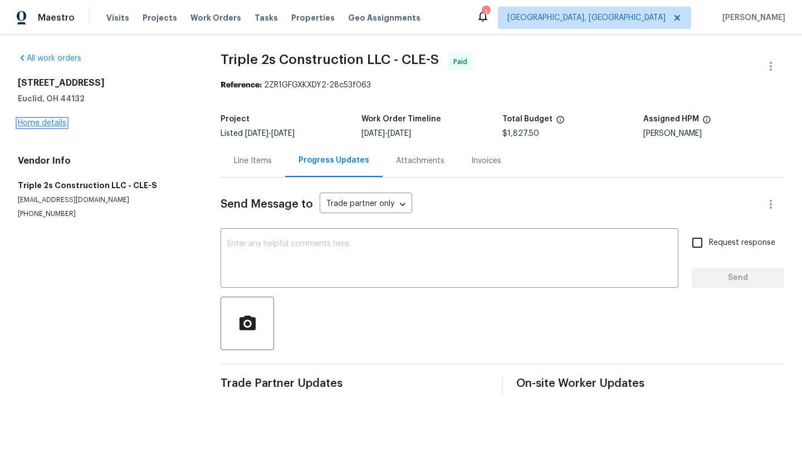
click at [56, 124] on link "Home details" at bounding box center [42, 123] width 48 height 8
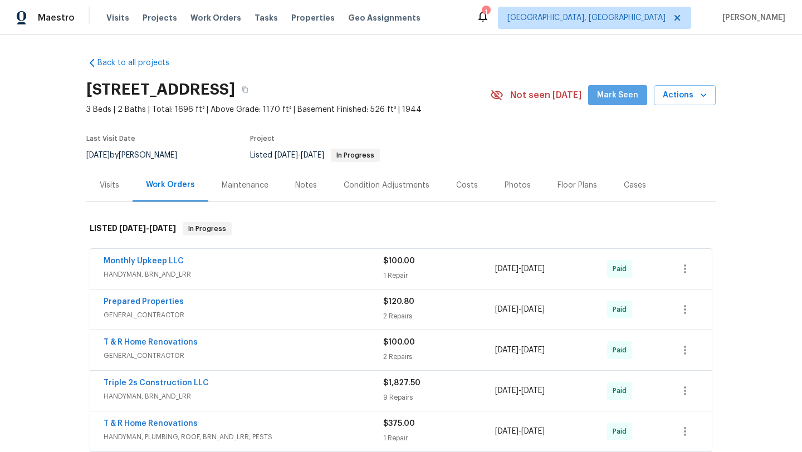
click at [629, 97] on span "Mark Seen" at bounding box center [617, 96] width 41 height 14
click at [688, 391] on icon "button" at bounding box center [684, 390] width 13 height 13
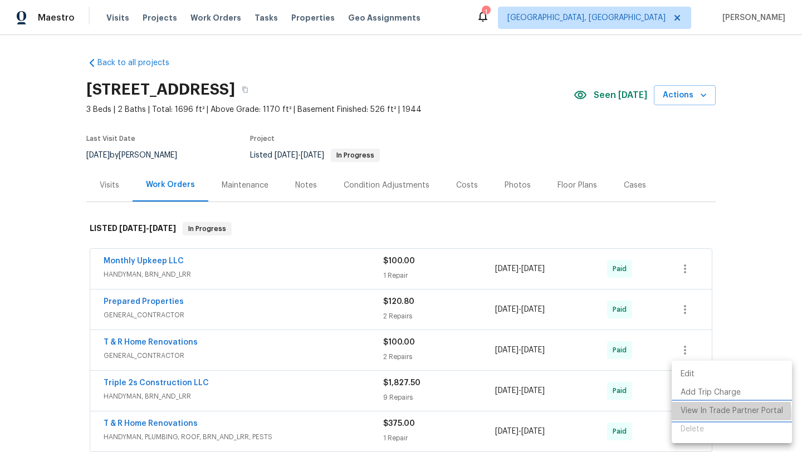
click at [685, 414] on li "View In Trade Partner Portal" at bounding box center [732, 411] width 120 height 18
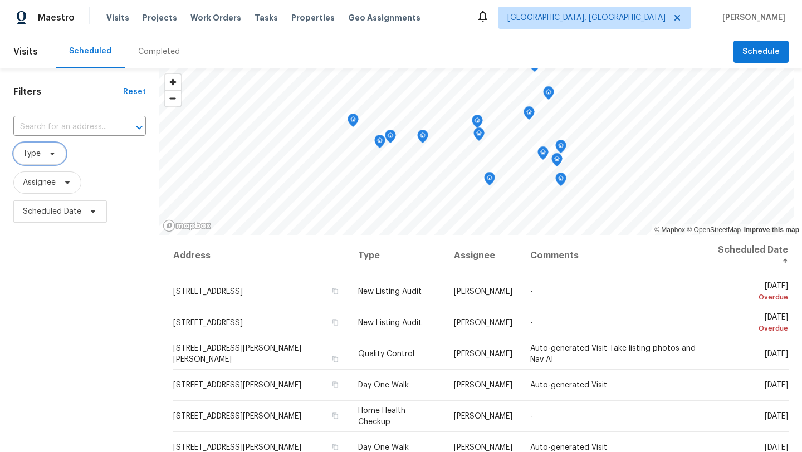
click at [40, 156] on span "Type" at bounding box center [39, 154] width 53 height 22
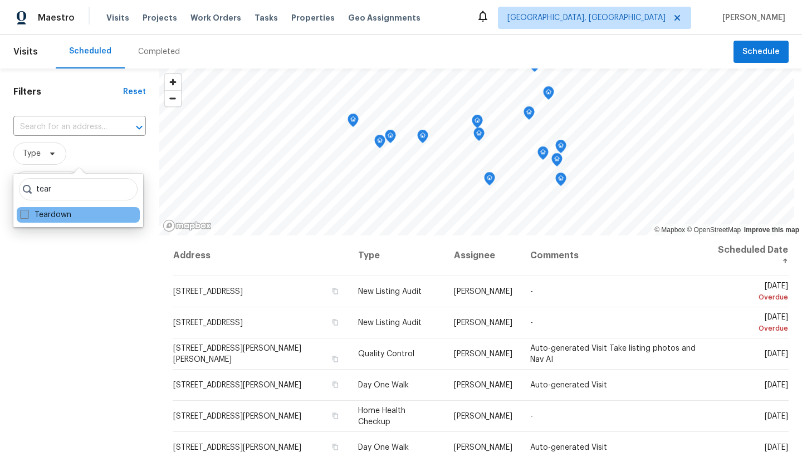
type input "tear"
click at [29, 211] on label "Teardown" at bounding box center [45, 214] width 51 height 11
click at [27, 211] on input "Teardown" at bounding box center [23, 212] width 7 height 7
checkbox input "true"
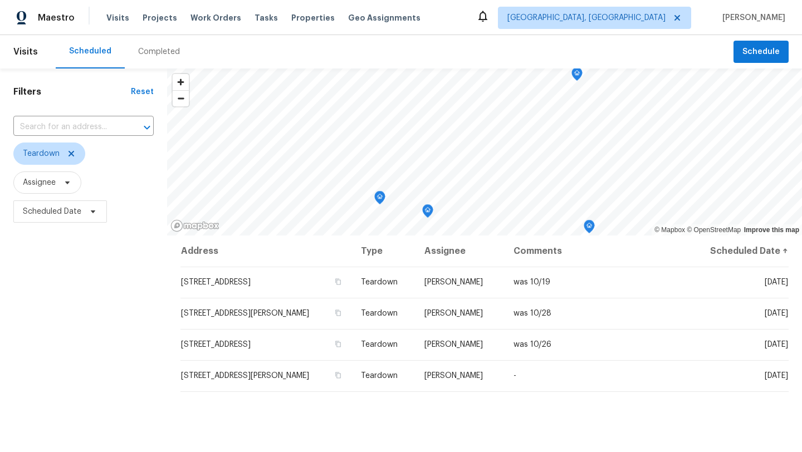
click at [138, 343] on div "Filters Reset ​ Teardown Assignee Scheduled Date" at bounding box center [83, 333] width 167 height 529
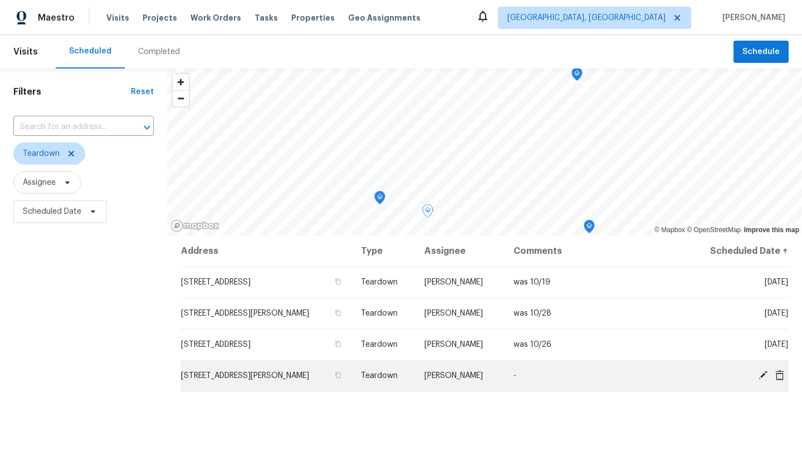
click at [762, 375] on icon at bounding box center [763, 375] width 9 height 9
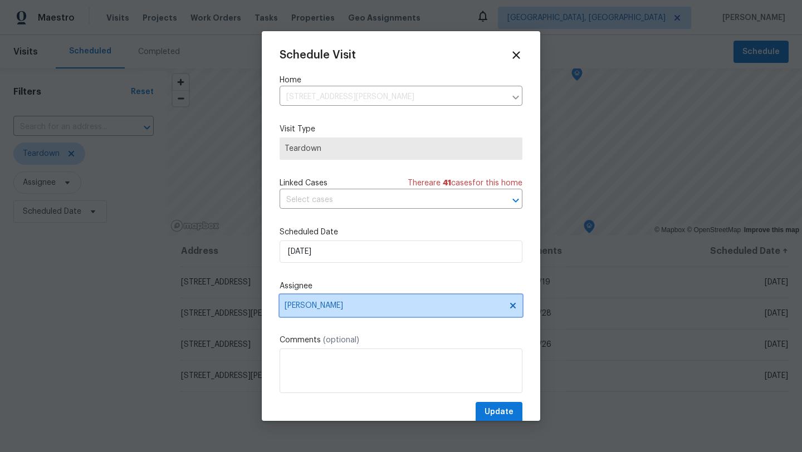
click at [351, 307] on span "[PERSON_NAME]" at bounding box center [394, 305] width 218 height 9
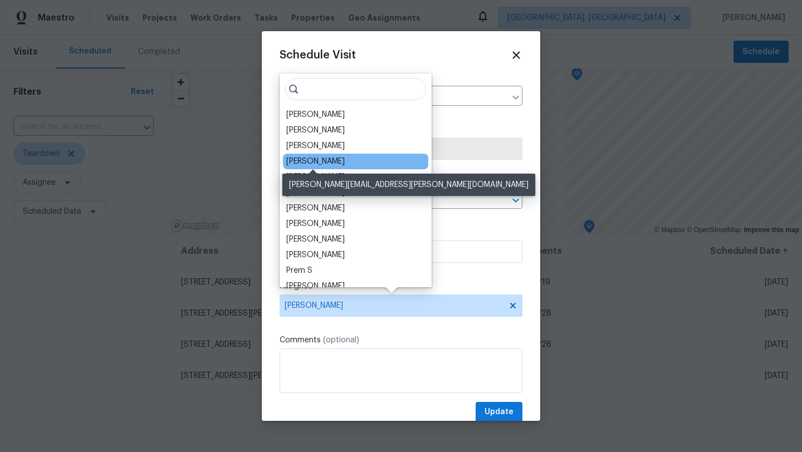
click at [292, 158] on div "[PERSON_NAME]" at bounding box center [315, 161] width 58 height 11
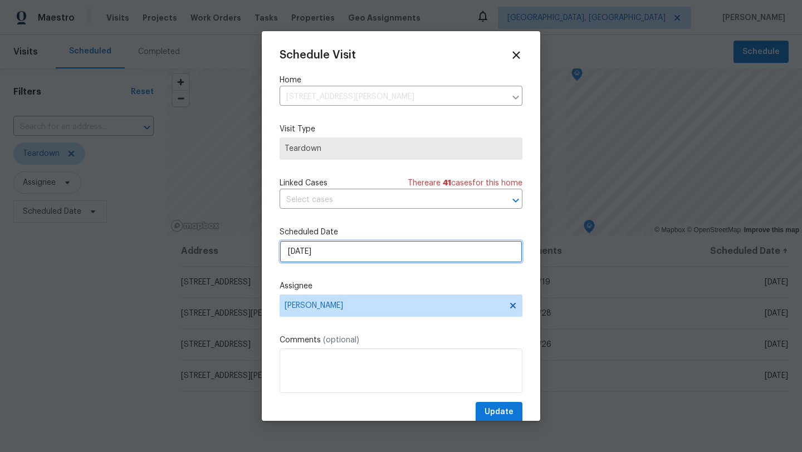
click at [320, 255] on input "11/9/2025" at bounding box center [401, 252] width 243 height 22
select select "10"
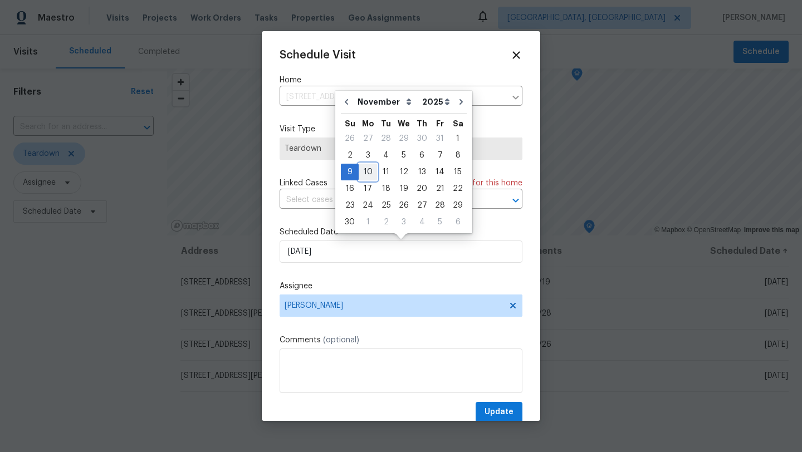
click at [367, 172] on div "10" at bounding box center [368, 172] width 18 height 16
type input "11/10/2025"
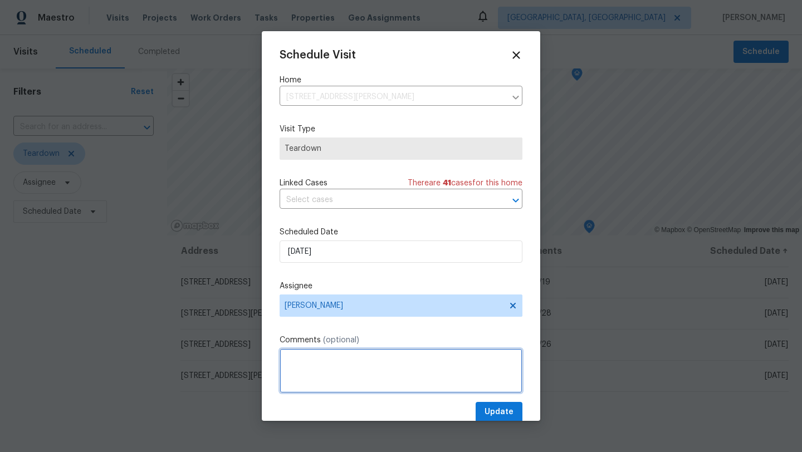
click at [325, 357] on textarea at bounding box center [401, 371] width 243 height 45
type textarea "was 11/9"
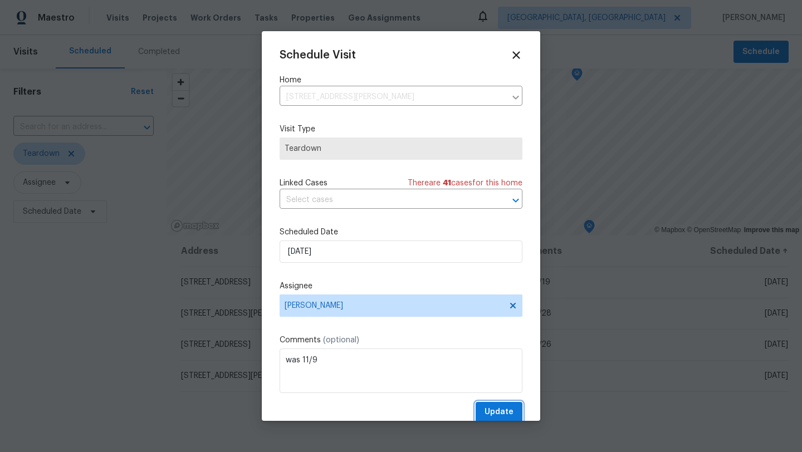
click at [495, 414] on span "Update" at bounding box center [499, 413] width 29 height 14
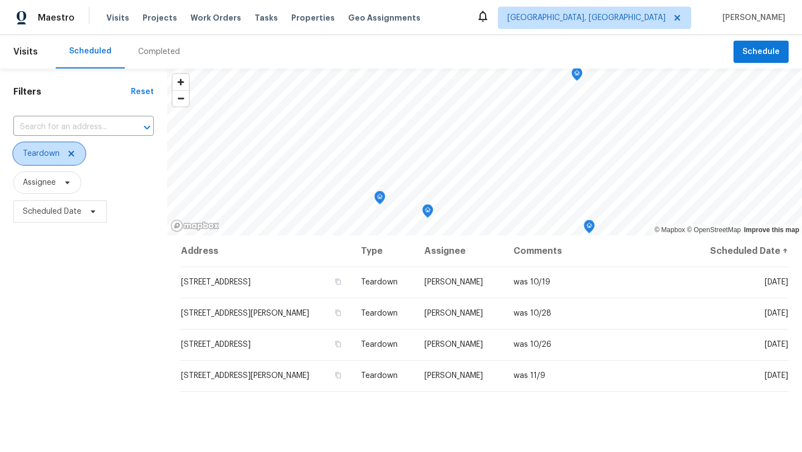
click at [72, 154] on icon at bounding box center [71, 153] width 9 height 9
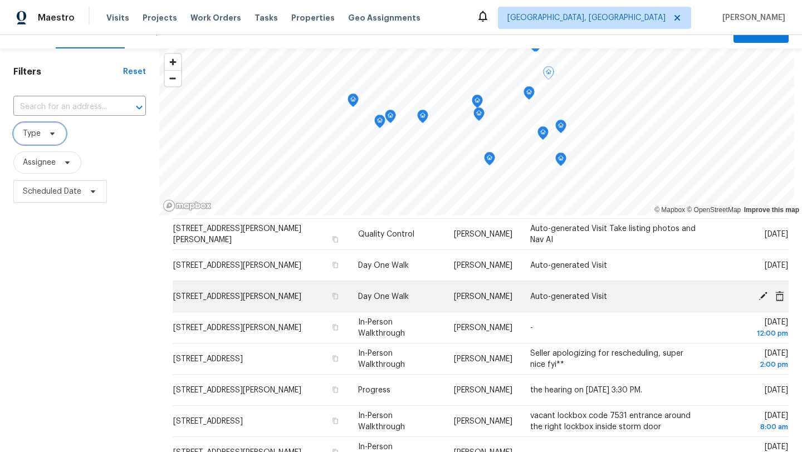
scroll to position [102, 0]
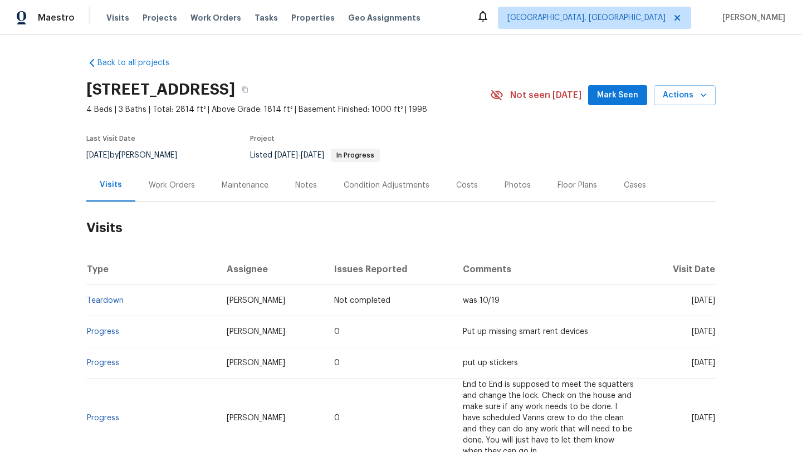
click at [178, 190] on div "Work Orders" at bounding box center [172, 185] width 46 height 11
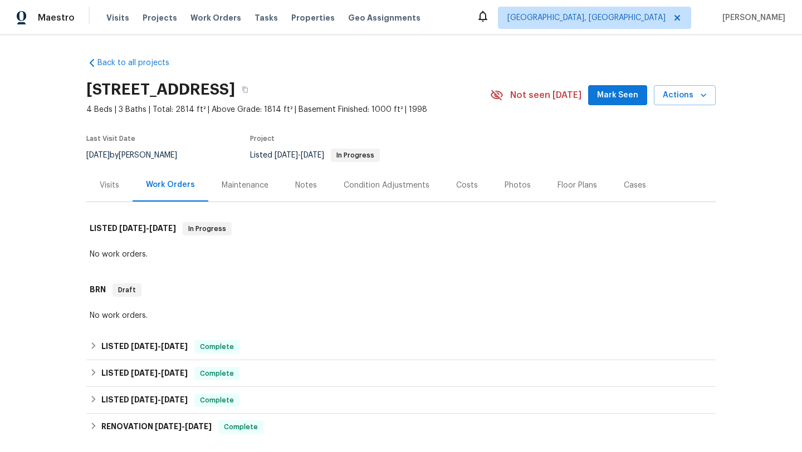
click at [115, 184] on div "Visits" at bounding box center [109, 185] width 19 height 11
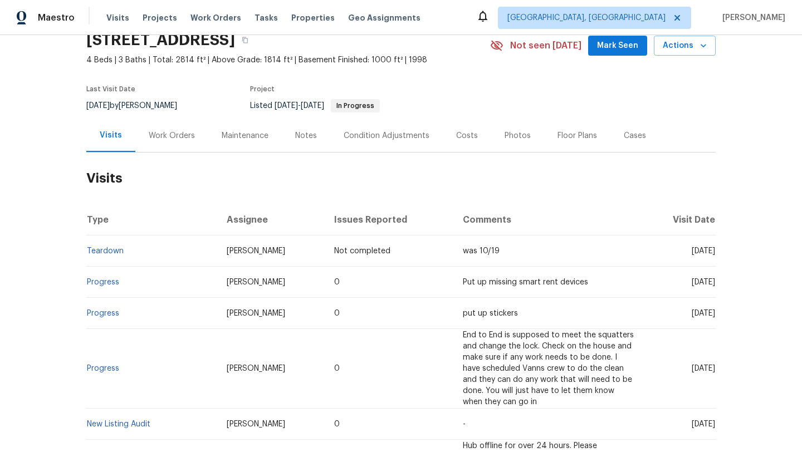
scroll to position [53, 0]
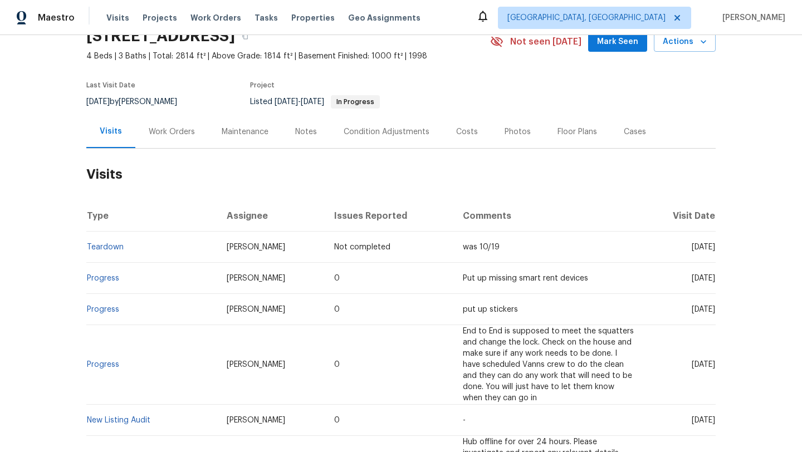
click at [162, 136] on div "Work Orders" at bounding box center [172, 131] width 46 height 11
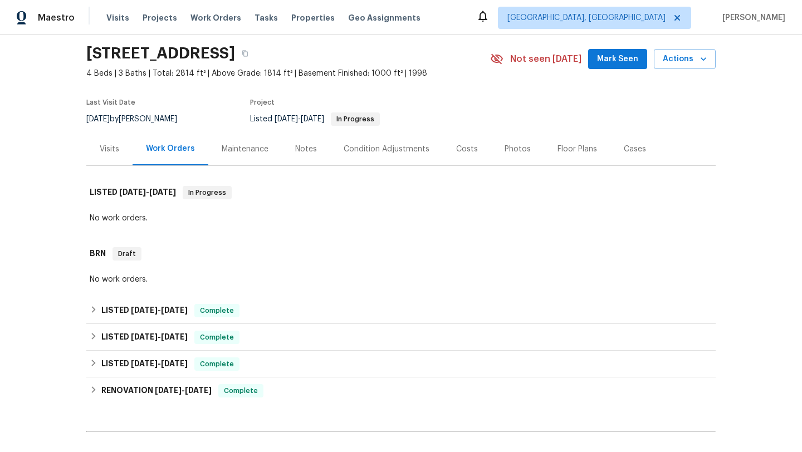
scroll to position [33, 0]
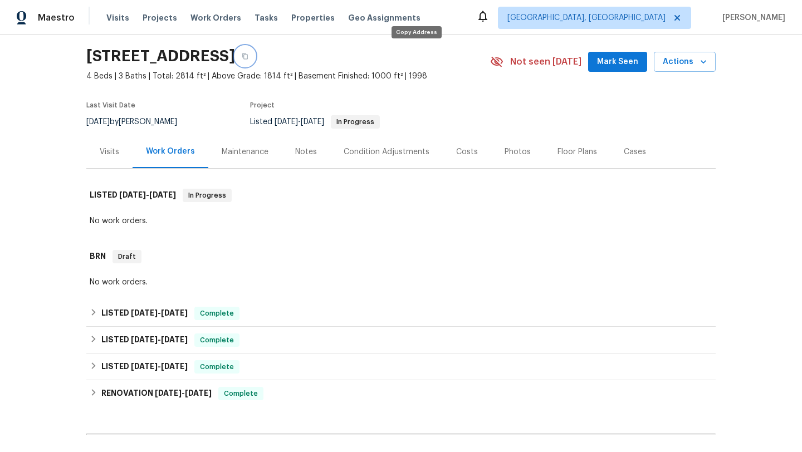
click at [248, 54] on icon "button" at bounding box center [245, 56] width 7 height 7
click at [115, 147] on div "Visits" at bounding box center [109, 152] width 19 height 11
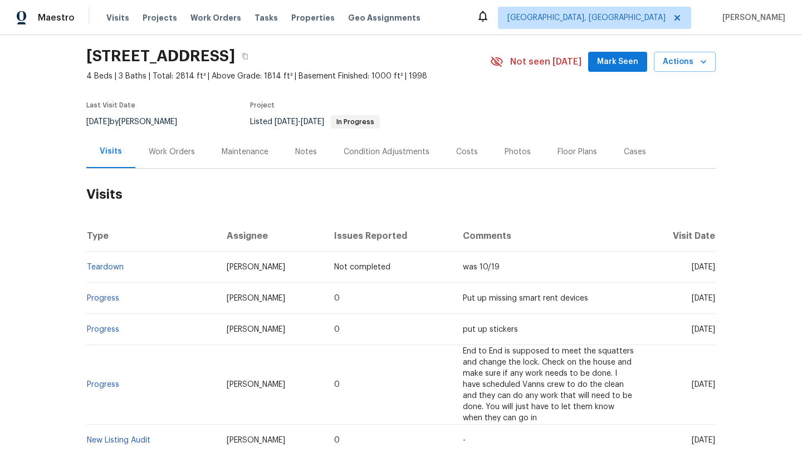
click at [164, 145] on div "Work Orders" at bounding box center [171, 151] width 73 height 33
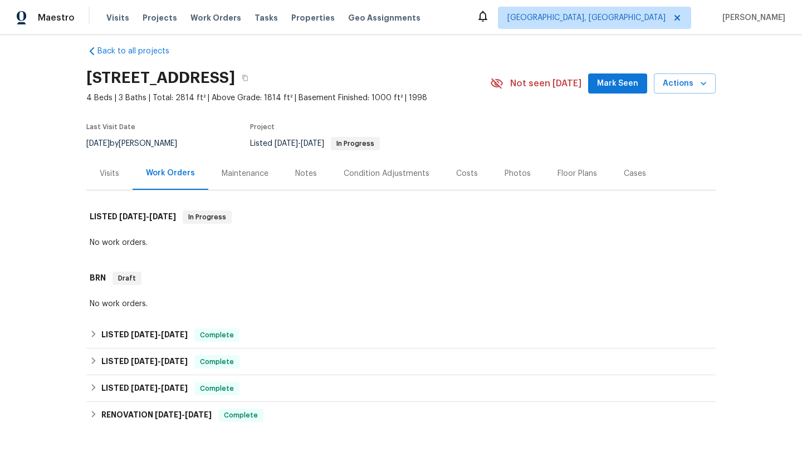
scroll to position [11, 0]
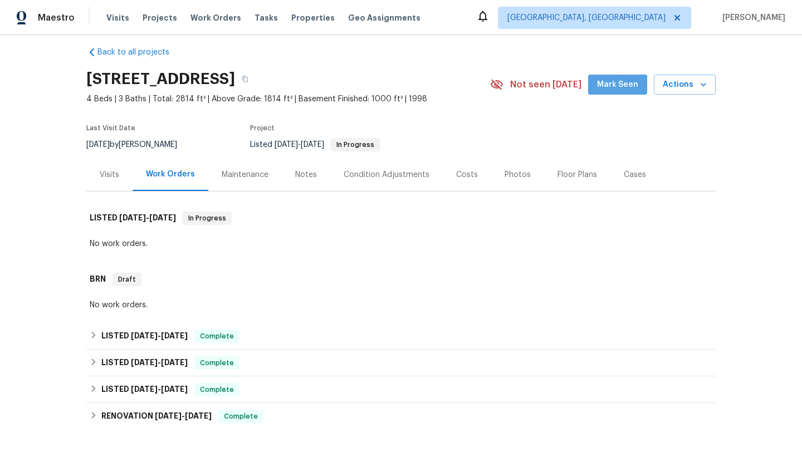
click at [618, 90] on span "Mark Seen" at bounding box center [617, 85] width 41 height 14
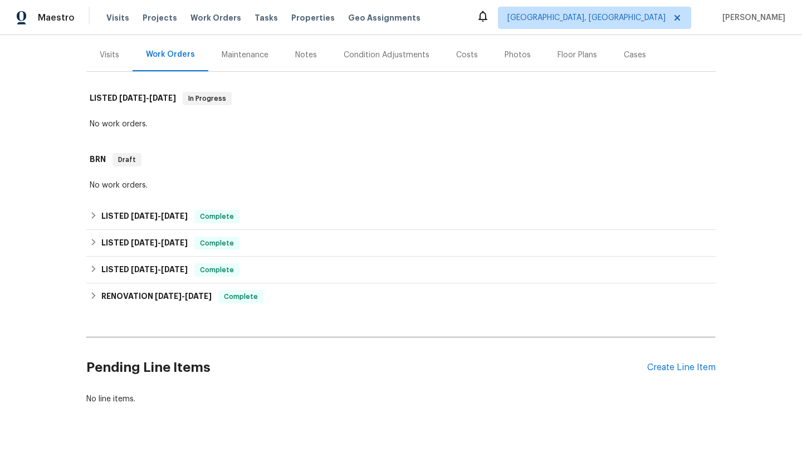
scroll to position [159, 0]
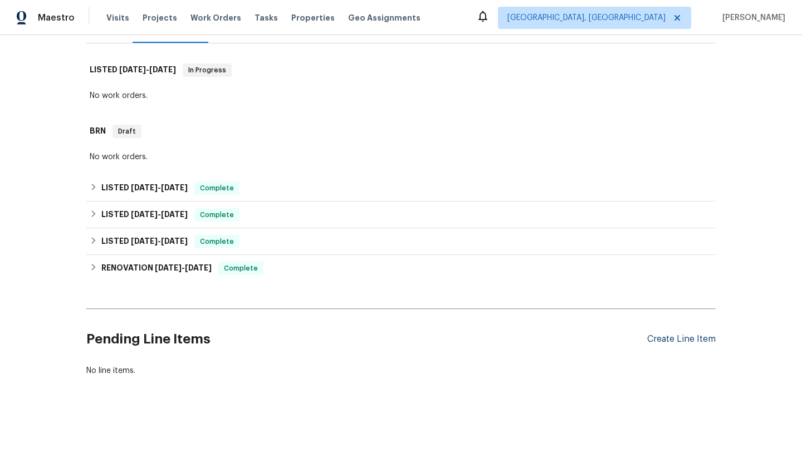
click at [664, 338] on div "Create Line Item" at bounding box center [681, 339] width 69 height 11
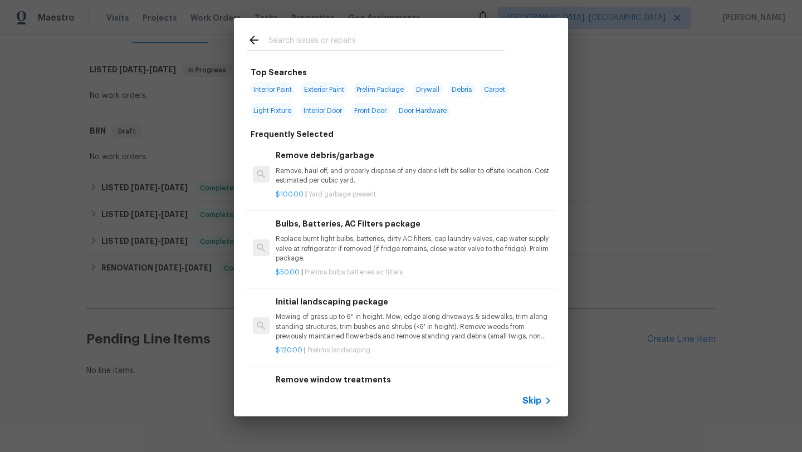
click at [290, 42] on input "text" at bounding box center [386, 41] width 236 height 17
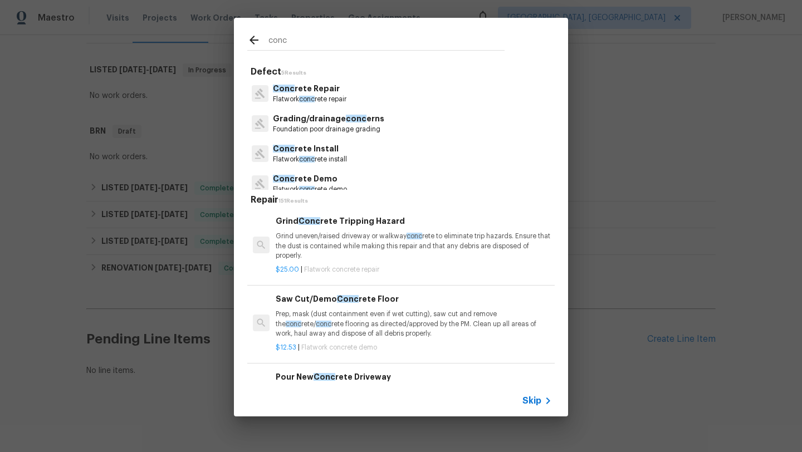
type input "conc"
click at [317, 97] on p "Flatwork conc rete repair" at bounding box center [310, 99] width 74 height 9
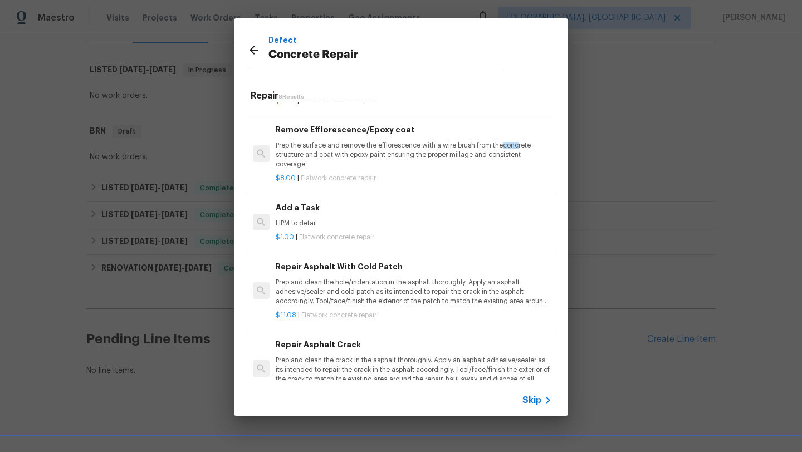
scroll to position [140, 0]
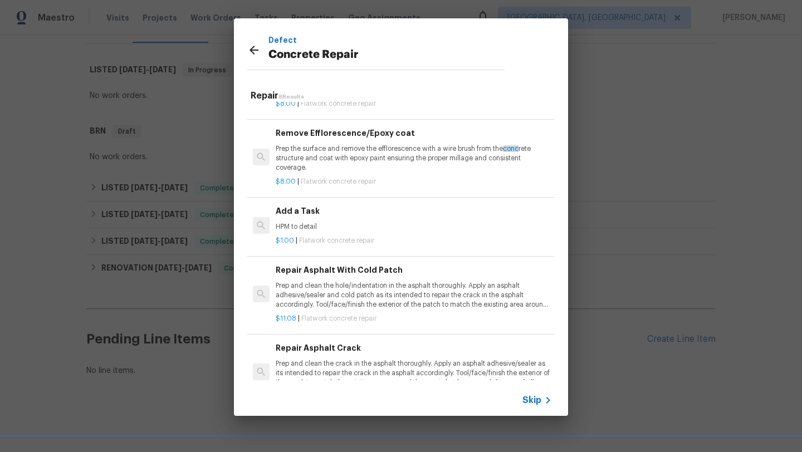
click at [305, 218] on div "Add a Task HPM to detail" at bounding box center [414, 218] width 276 height 27
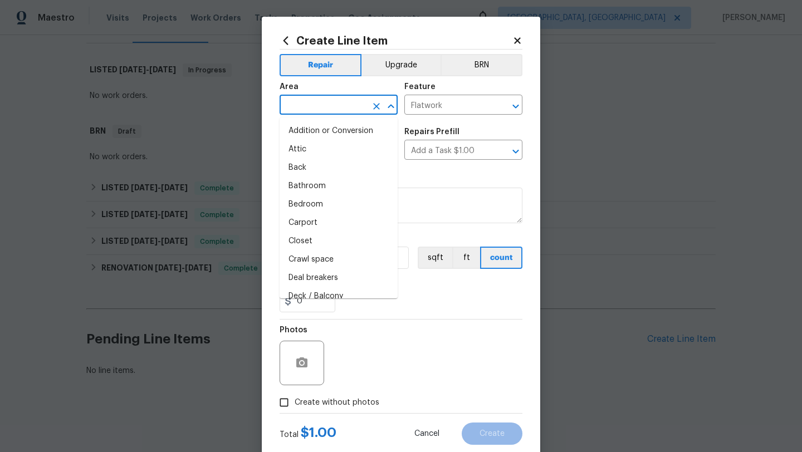
click at [316, 106] on input "text" at bounding box center [323, 105] width 87 height 17
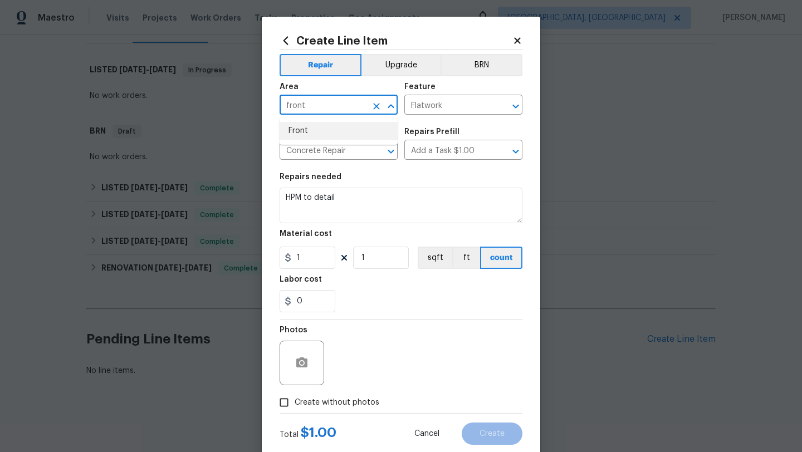
click at [321, 135] on li "Front" at bounding box center [339, 131] width 118 height 18
type input "Front"
click at [476, 65] on button "BRN" at bounding box center [482, 65] width 82 height 22
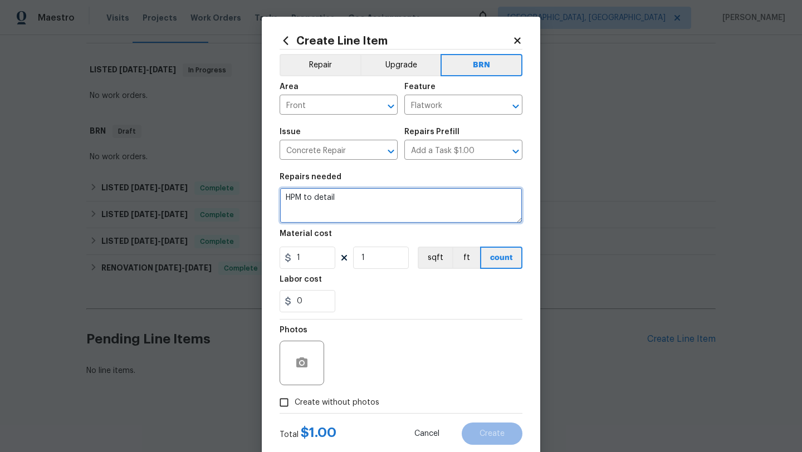
drag, startPoint x: 345, startPoint y: 204, endPoint x: 245, endPoint y: 196, distance: 100.6
click at [245, 196] on div "Create Line Item Repair Upgrade BRN Area Front ​ Feature Flatwork ​ Issue Concr…" at bounding box center [401, 226] width 802 height 452
type textarea "POS repairs to mudjack the sidewalk and the driveway areas. Follow what is list…"
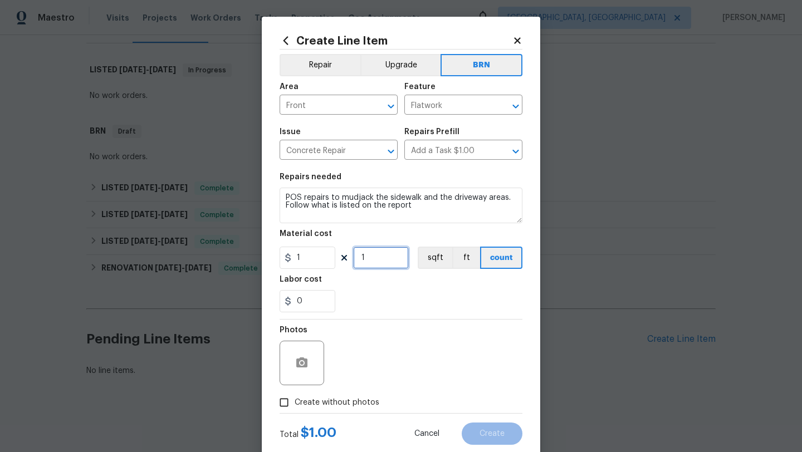
click at [379, 259] on input "1" at bounding box center [381, 258] width 56 height 22
type input "1000"
click at [285, 403] on input "Create without photos" at bounding box center [284, 402] width 21 height 21
checkbox input "true"
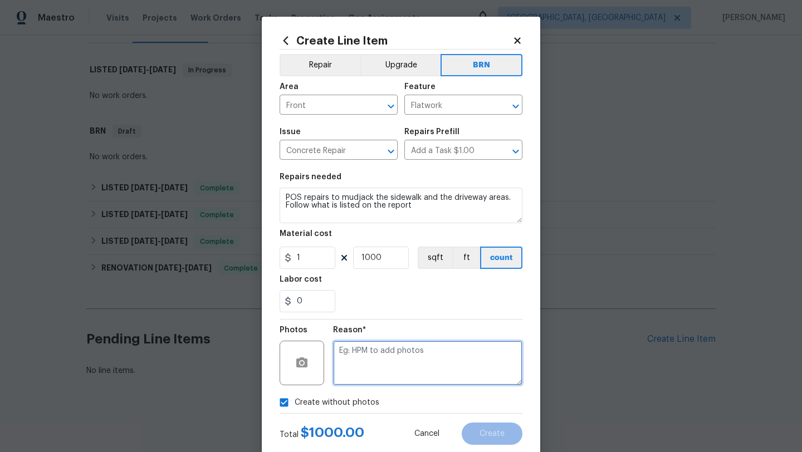
click at [405, 360] on textarea at bounding box center [427, 363] width 189 height 45
type textarea "d"
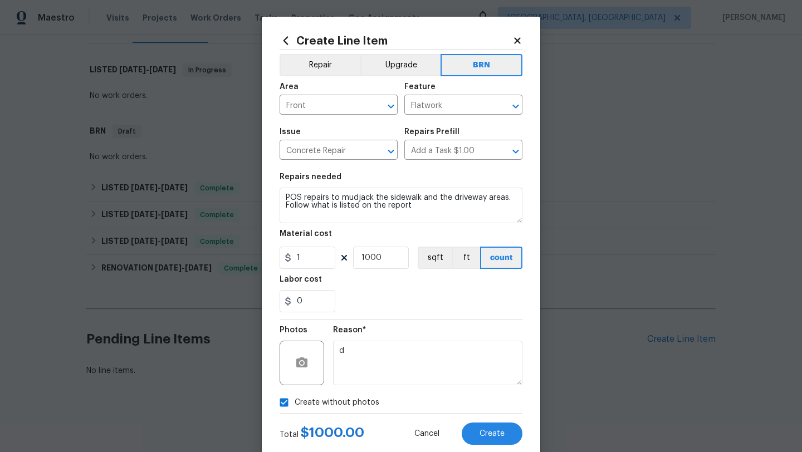
click at [284, 405] on input "Create without photos" at bounding box center [284, 402] width 21 height 21
click at [300, 363] on circle "button" at bounding box center [301, 363] width 3 height 3
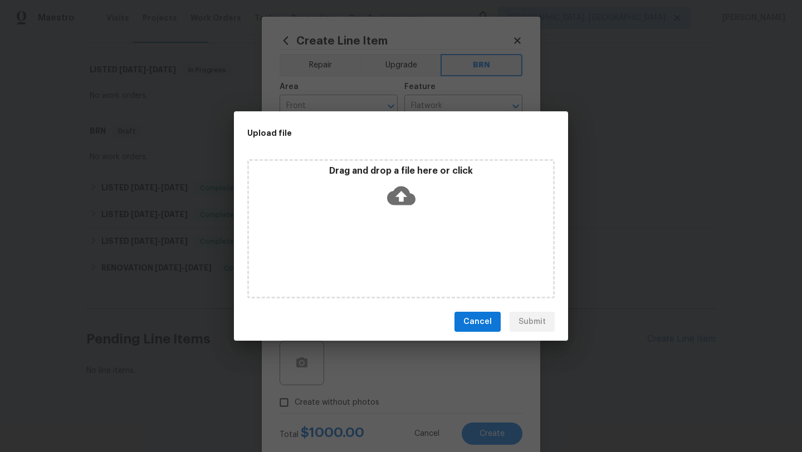
click at [397, 196] on icon at bounding box center [401, 196] width 28 height 28
click at [472, 323] on span "Cancel" at bounding box center [477, 322] width 28 height 14
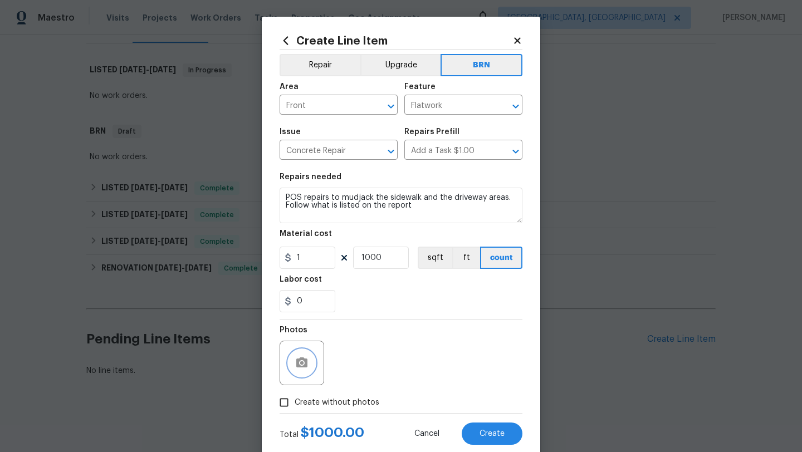
click at [305, 367] on icon "button" at bounding box center [301, 363] width 11 height 10
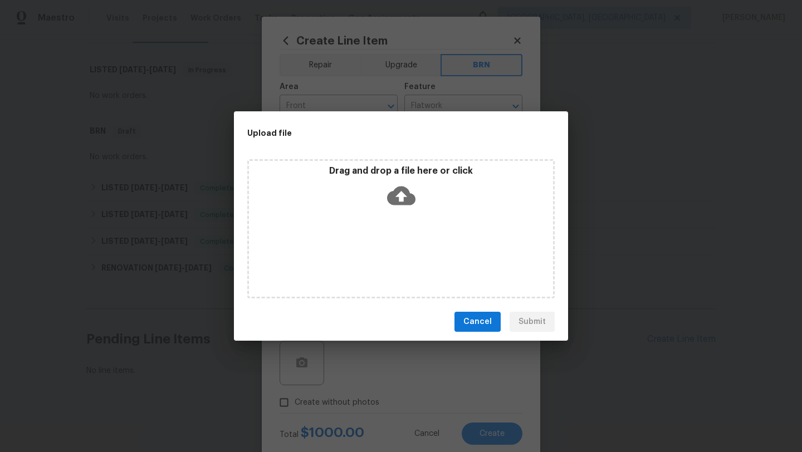
click at [406, 201] on icon at bounding box center [401, 196] width 28 height 19
click at [475, 321] on span "Cancel" at bounding box center [477, 322] width 28 height 14
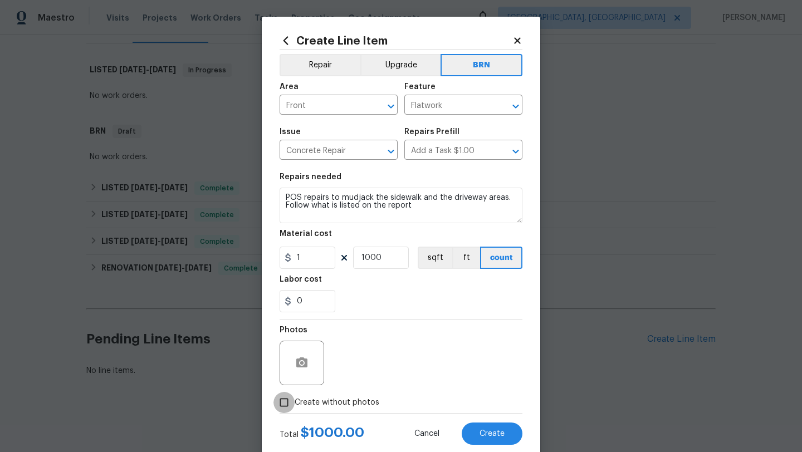
click at [281, 399] on input "Create without photos" at bounding box center [284, 402] width 21 height 21
checkbox input "true"
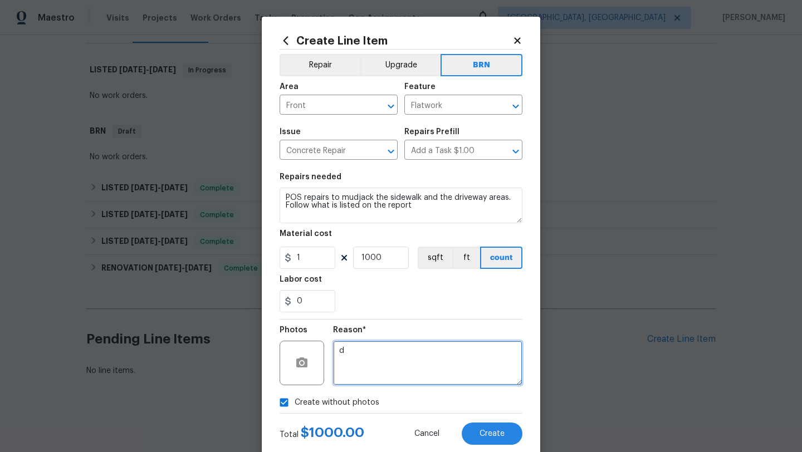
click at [390, 365] on textarea "d" at bounding box center [427, 363] width 189 height 45
type textarea "desk"
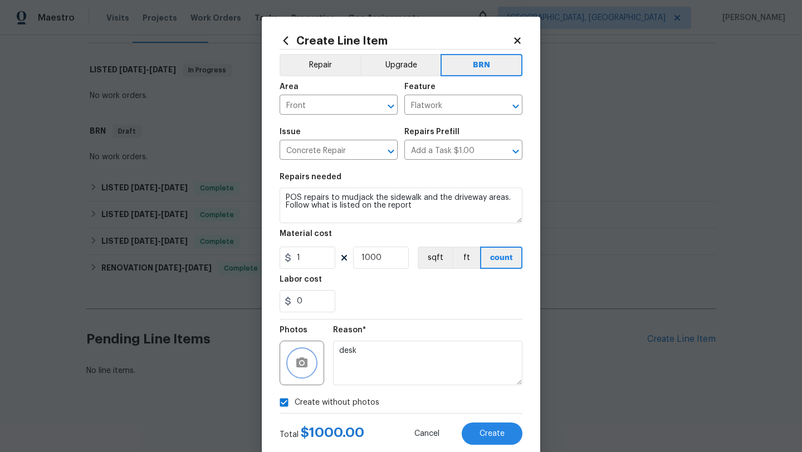
click at [301, 370] on button "button" at bounding box center [302, 363] width 27 height 27
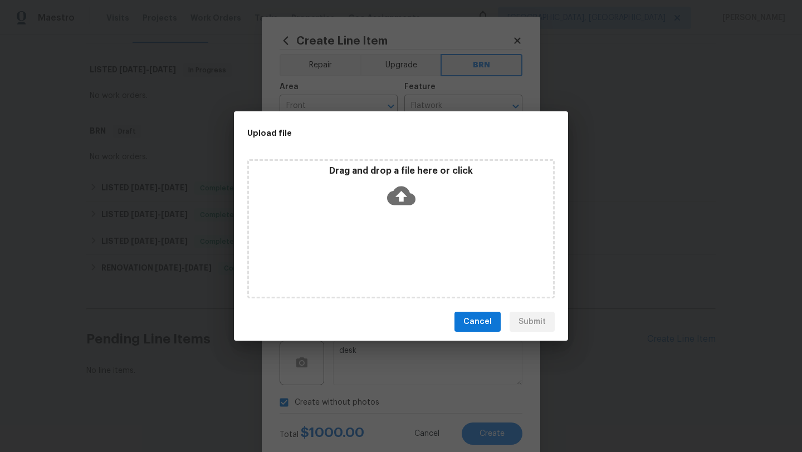
click at [401, 198] on icon at bounding box center [401, 196] width 28 height 28
click at [477, 333] on div "Cancel Submit" at bounding box center [401, 322] width 334 height 38
click at [477, 320] on span "Cancel" at bounding box center [477, 322] width 28 height 14
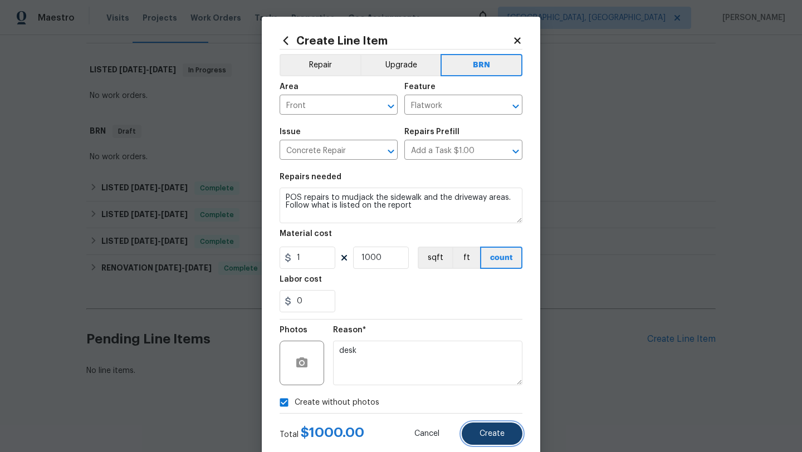
click at [485, 439] on button "Create" at bounding box center [492, 434] width 61 height 22
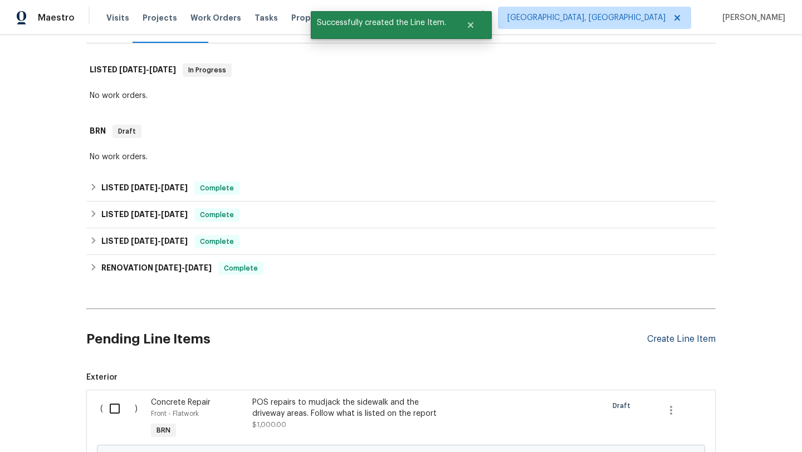
click at [667, 339] on div "Create Line Item" at bounding box center [681, 339] width 69 height 11
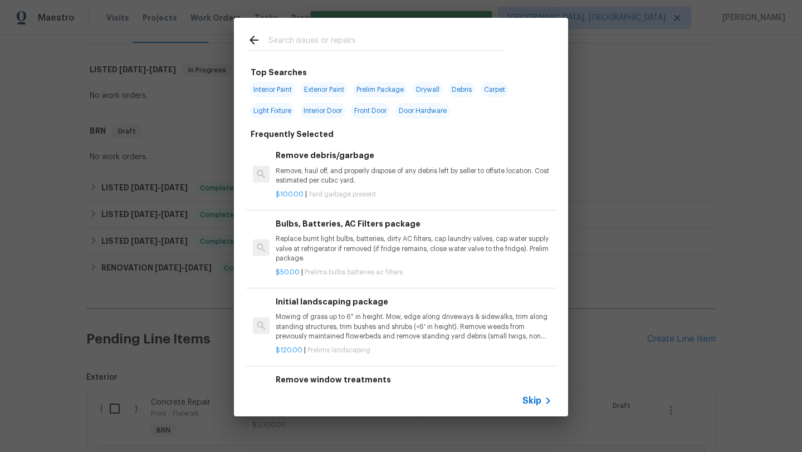
click at [320, 42] on input "text" at bounding box center [386, 41] width 236 height 17
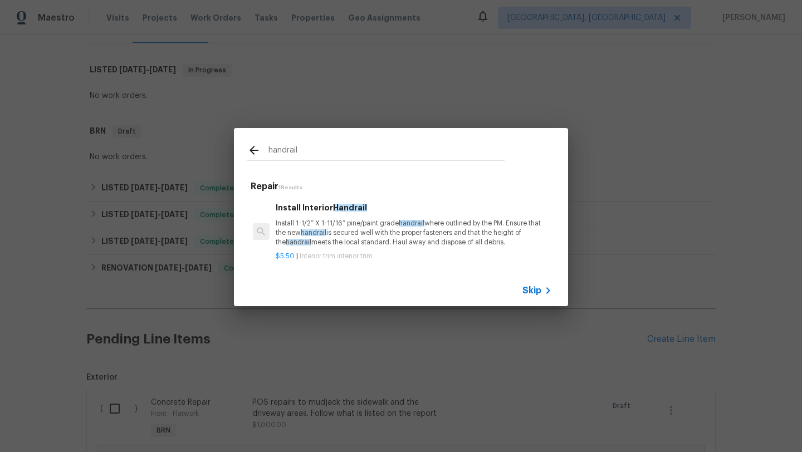
type input "handrail"
click at [373, 234] on p "Install 1-1/2” X 1-11/16” pine/paint grade handrail where outlined by the PM. E…" at bounding box center [414, 233] width 276 height 28
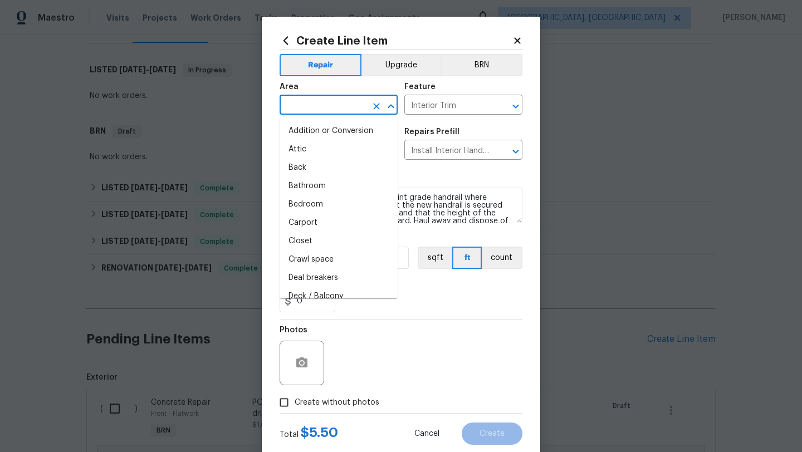
click at [301, 107] on input "text" at bounding box center [323, 105] width 87 height 17
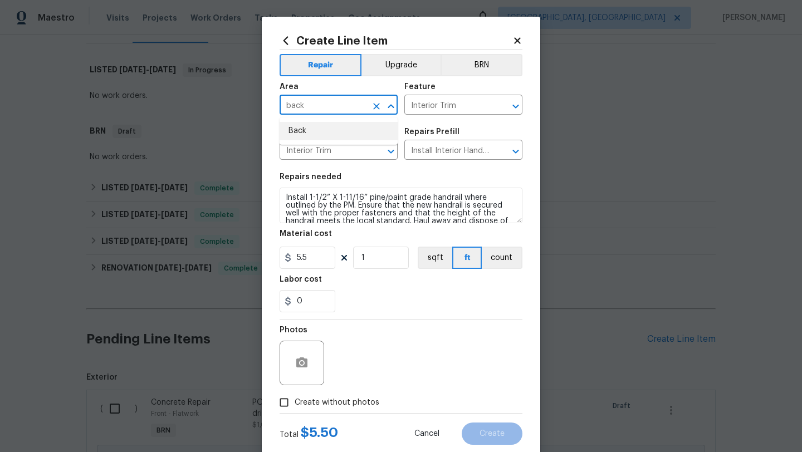
click at [305, 127] on li "Back" at bounding box center [339, 131] width 118 height 18
type input "Back"
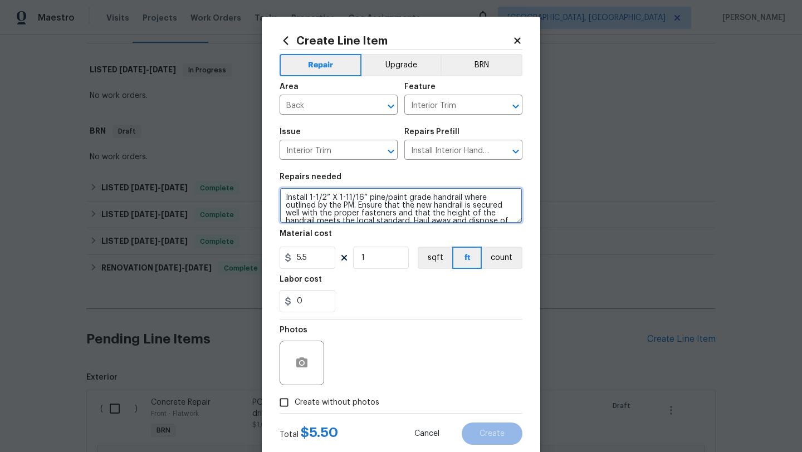
scroll to position [8, 0]
drag, startPoint x: 286, startPoint y: 202, endPoint x: 367, endPoint y: 243, distance: 90.4
click at [367, 243] on section "Repairs needed Install 1-1/2” X 1-11/16” pine/paint grade handrail where outlin…" at bounding box center [401, 243] width 243 height 153
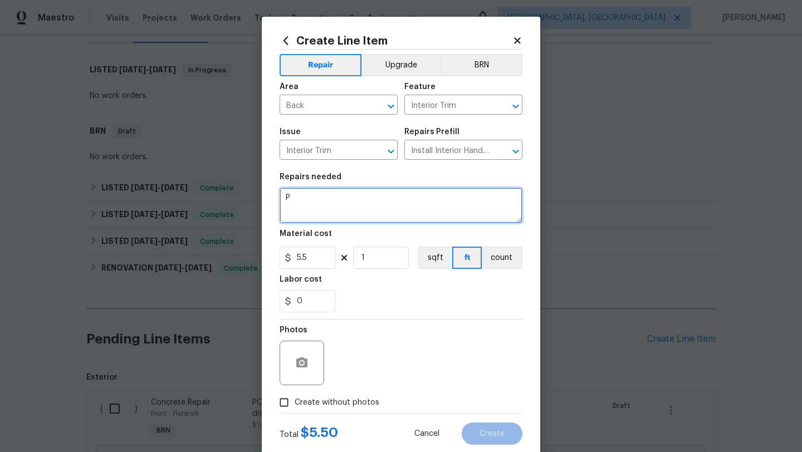
scroll to position [0, 0]
paste textarea "The deck stairs handrails are loose and the guardrails for the deck are loose. …"
drag, startPoint x: 393, startPoint y: 216, endPoint x: 307, endPoint y: 218, distance: 86.4
click at [307, 218] on textarea "POS-The deck stairs handrails are loose and the guardrails for the deck are loo…" at bounding box center [401, 206] width 243 height 36
click at [284, 212] on textarea "POS-The deck stairs handrails are loose and the guardrails for the deck are loo…" at bounding box center [401, 206] width 243 height 36
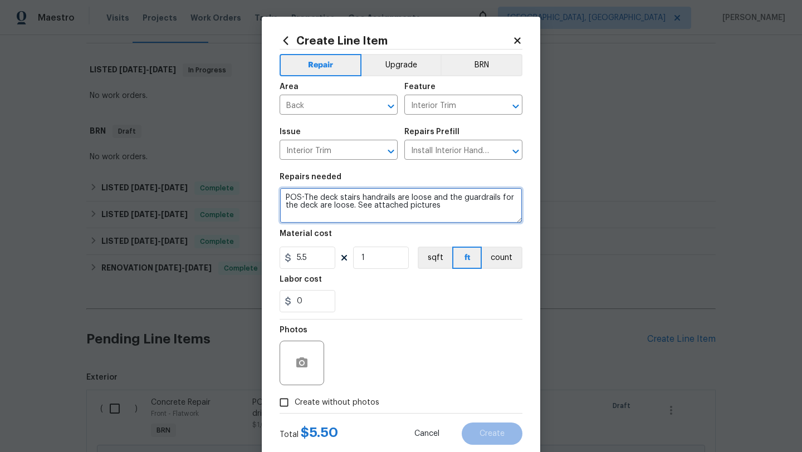
drag, startPoint x: 466, startPoint y: 208, endPoint x: 357, endPoint y: 202, distance: 108.8
click at [357, 202] on textarea "POS-The deck stairs handrails are loose and the guardrails for the deck are loo…" at bounding box center [401, 206] width 243 height 36
click at [367, 208] on textarea "POS-The deck stairs handrails are loose and the guardrails for the deck are loo…" at bounding box center [401, 206] width 243 height 36
drag, startPoint x: 360, startPoint y: 207, endPoint x: 440, endPoint y: 208, distance: 80.2
click at [440, 208] on textarea "POS-The deck stairs handrails are loose and the guardrails for the deck are loo…" at bounding box center [401, 206] width 243 height 36
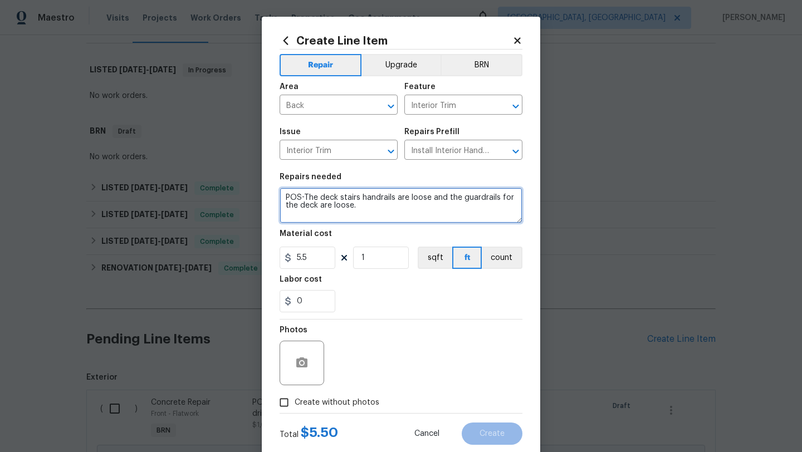
type textarea "POS-The deck stairs handrails are loose and the guardrails for the deck are loo…"
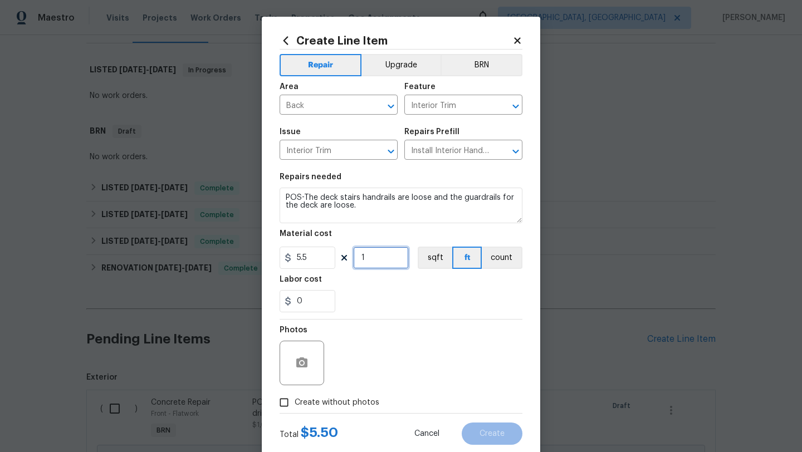
click at [379, 260] on input "1" at bounding box center [381, 258] width 56 height 22
type input "10"
drag, startPoint x: 307, startPoint y: 302, endPoint x: 260, endPoint y: 302, distance: 47.4
click at [260, 302] on div "Create Line Item Repair Upgrade BRN Area Back ​ Feature Interior Trim ​ Issue I…" at bounding box center [401, 226] width 802 height 452
type input "45"
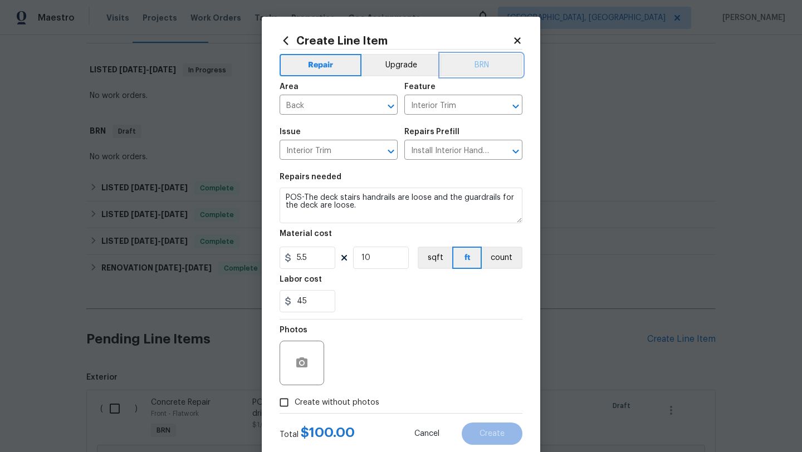
click at [489, 64] on button "BRN" at bounding box center [482, 65] width 82 height 22
click at [289, 402] on input "Create without photos" at bounding box center [284, 402] width 21 height 21
checkbox input "true"
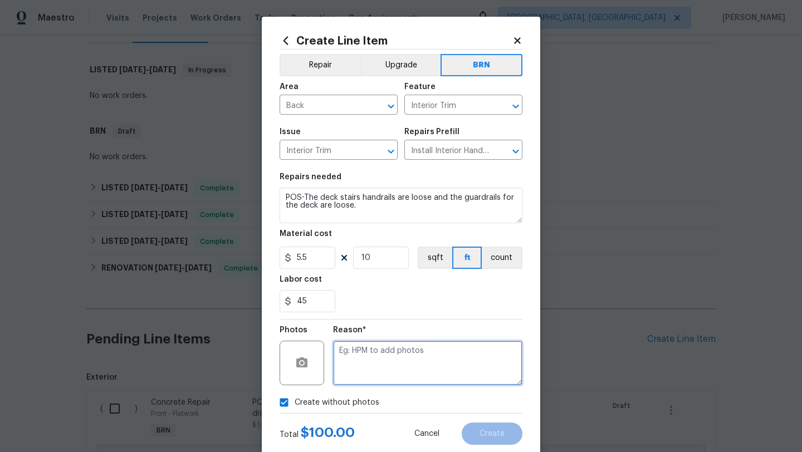
click at [380, 345] on textarea at bounding box center [427, 363] width 189 height 45
type textarea "desk"
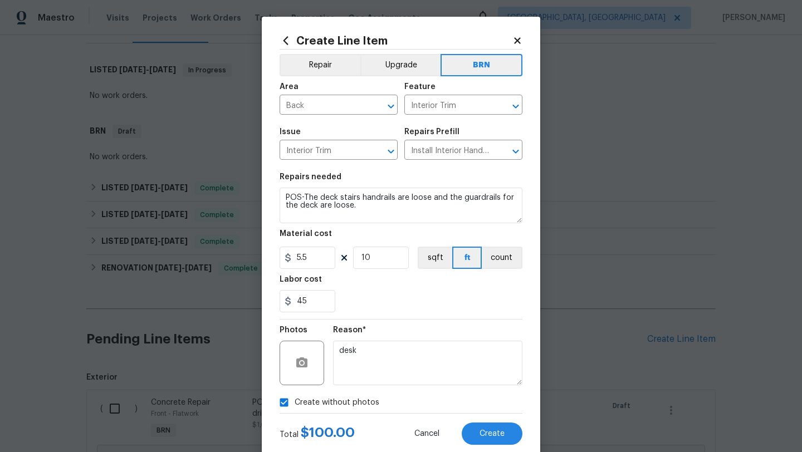
click at [497, 447] on div "Create Line Item Repair Upgrade BRN Area Back ​ Feature Interior Trim ​ Issue I…" at bounding box center [401, 240] width 279 height 446
click at [497, 440] on button "Create" at bounding box center [492, 434] width 61 height 22
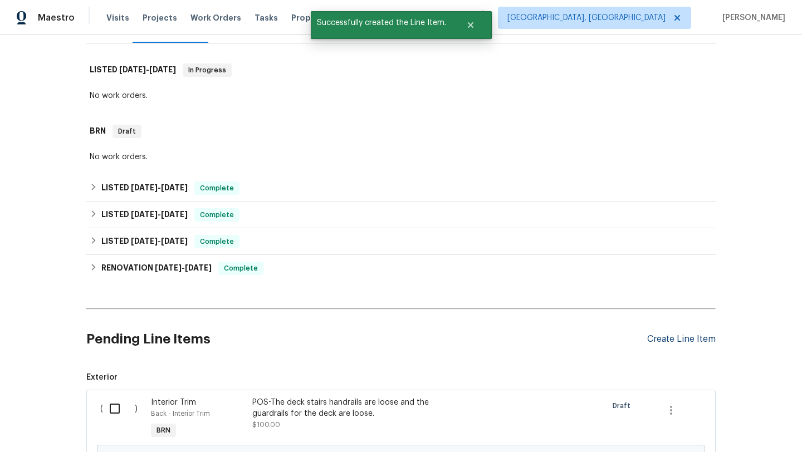
click at [676, 341] on div "Create Line Item" at bounding box center [681, 339] width 69 height 11
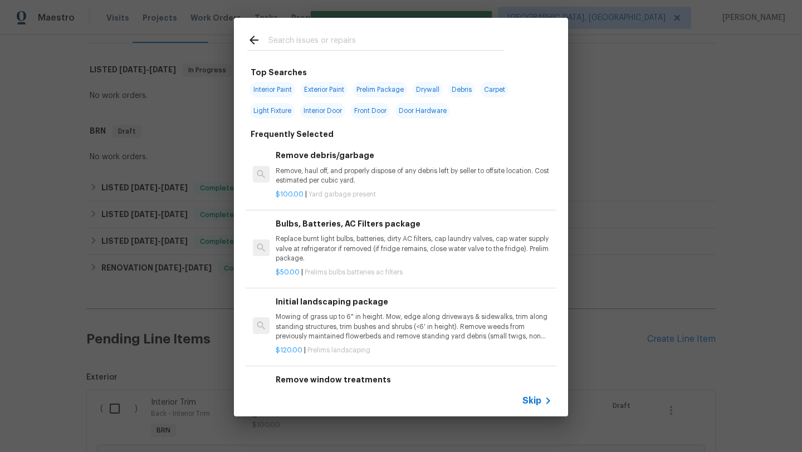
click at [297, 41] on input "text" at bounding box center [386, 41] width 236 height 17
type input "d"
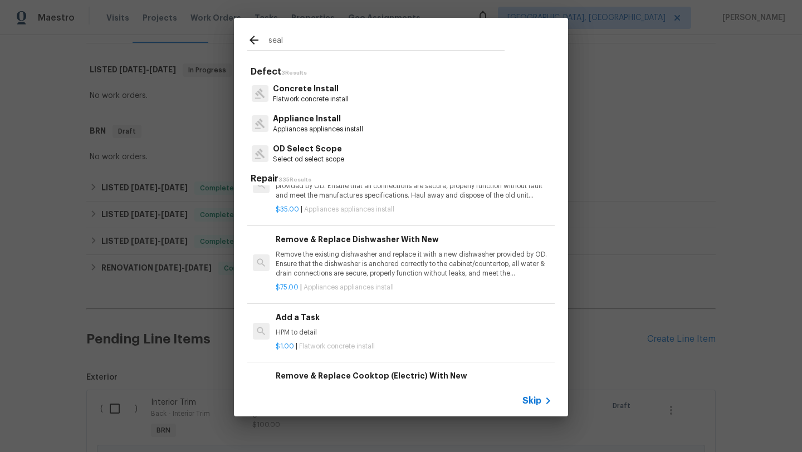
scroll to position [1091, 0]
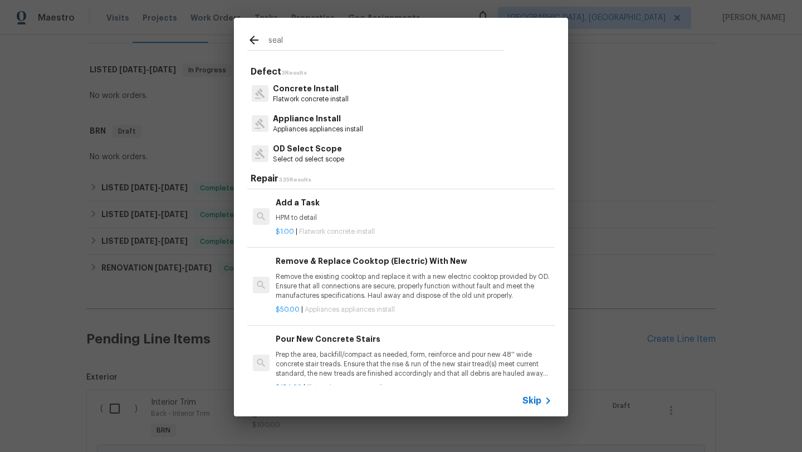
type input "seal"
click at [315, 216] on p "HPM to detail" at bounding box center [414, 217] width 276 height 9
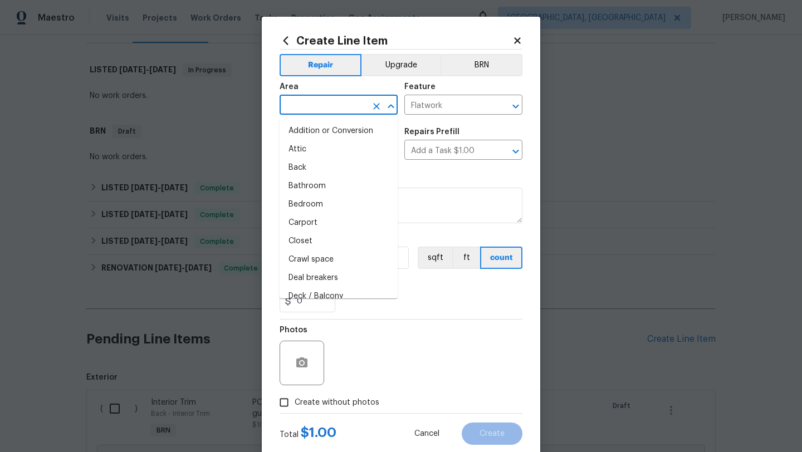
click at [317, 114] on input "text" at bounding box center [323, 105] width 87 height 17
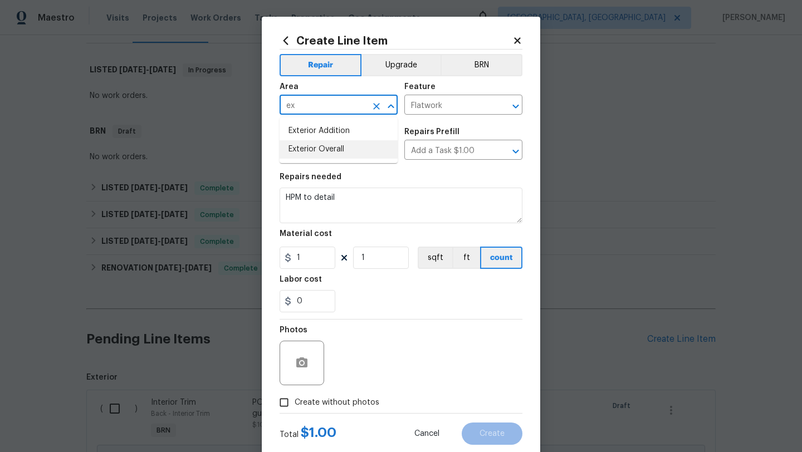
click at [332, 147] on li "Exterior Overall" at bounding box center [339, 149] width 118 height 18
type input "Exterior Overall"
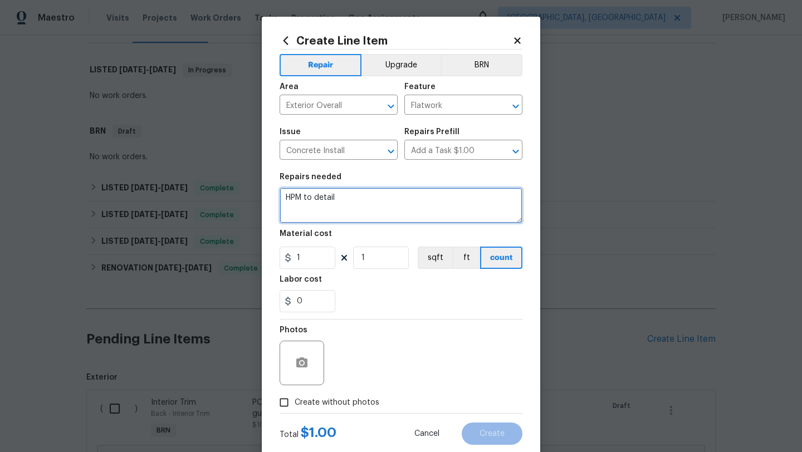
drag, startPoint x: 351, startPoint y: 202, endPoint x: 233, endPoint y: 198, distance: 118.1
click at [233, 198] on div "Create Line Item Repair Upgrade BRN Area Exterior Overall ​ Feature Flatwork ​ …" at bounding box center [401, 226] width 802 height 452
click at [281, 196] on textarea "Seal round the pipes on the exterior of the home. And they want a protective co…" at bounding box center [401, 206] width 243 height 36
type textarea "POS- Seal round the pipes on the exterior of the home. And they want a protecti…"
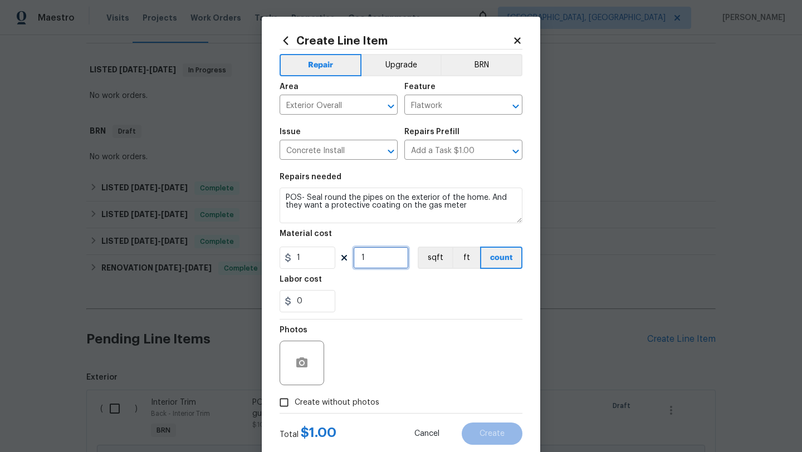
click at [390, 260] on input "1" at bounding box center [381, 258] width 56 height 22
click at [481, 62] on button "BRN" at bounding box center [482, 65] width 82 height 22
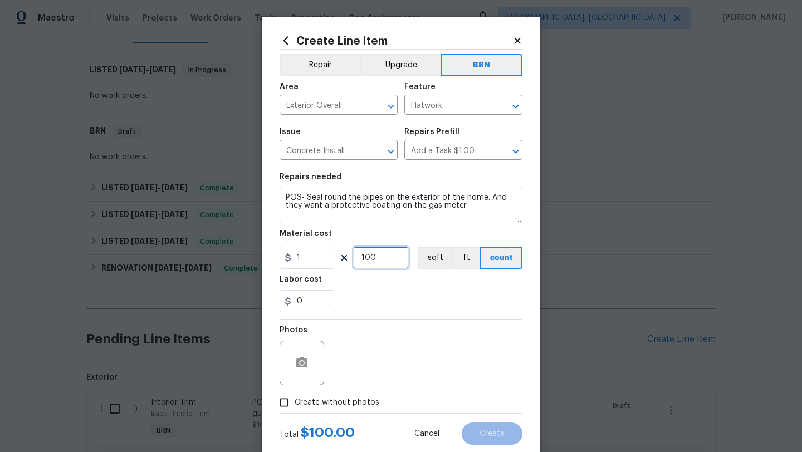
drag, startPoint x: 379, startPoint y: 260, endPoint x: 355, endPoint y: 259, distance: 24.5
click at [355, 259] on input "100" at bounding box center [381, 258] width 56 height 22
type input "75"
click at [402, 341] on div "Photos" at bounding box center [401, 356] width 243 height 72
click at [285, 403] on input "Create without photos" at bounding box center [284, 402] width 21 height 21
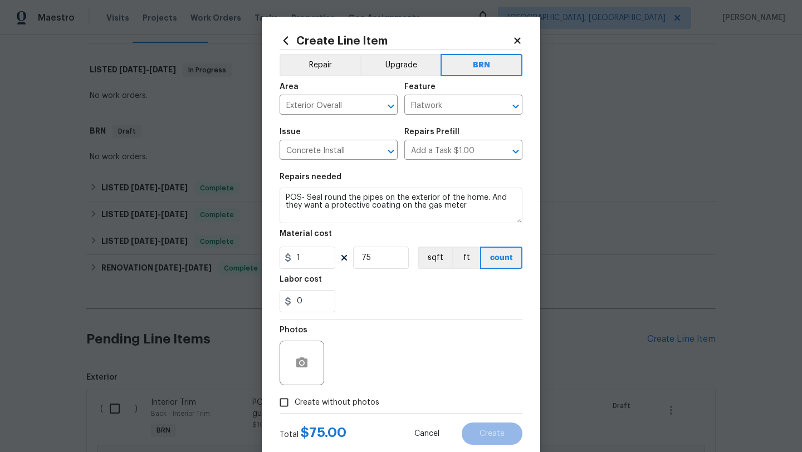
checkbox input "true"
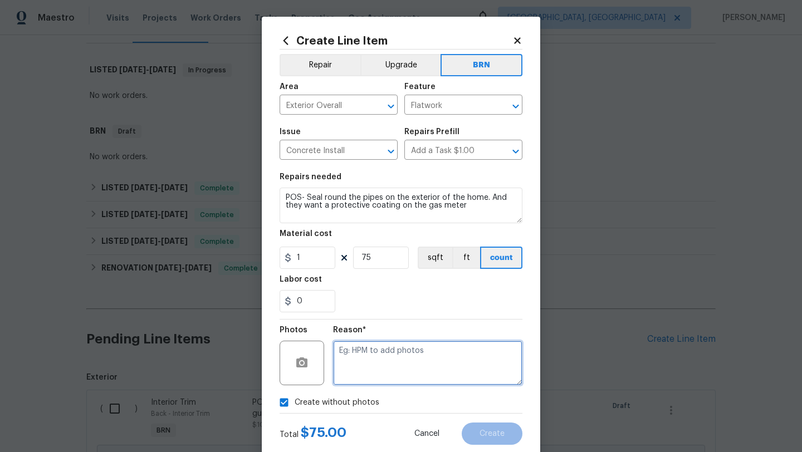
click at [375, 375] on textarea at bounding box center [427, 363] width 189 height 45
type textarea "desk"
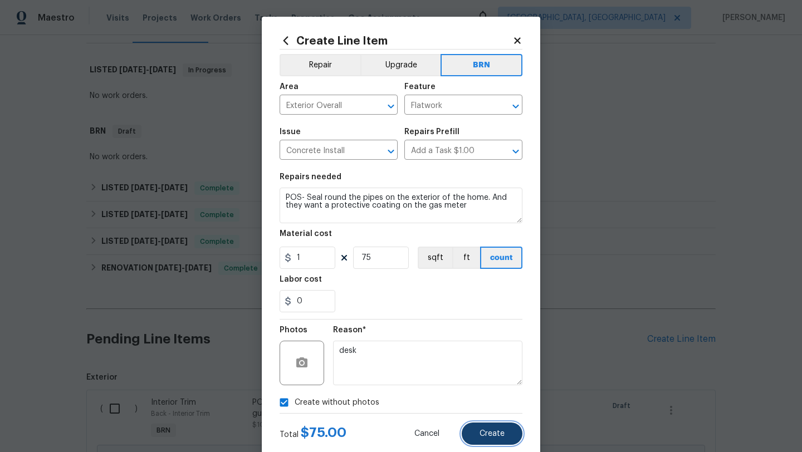
click at [487, 429] on button "Create" at bounding box center [492, 434] width 61 height 22
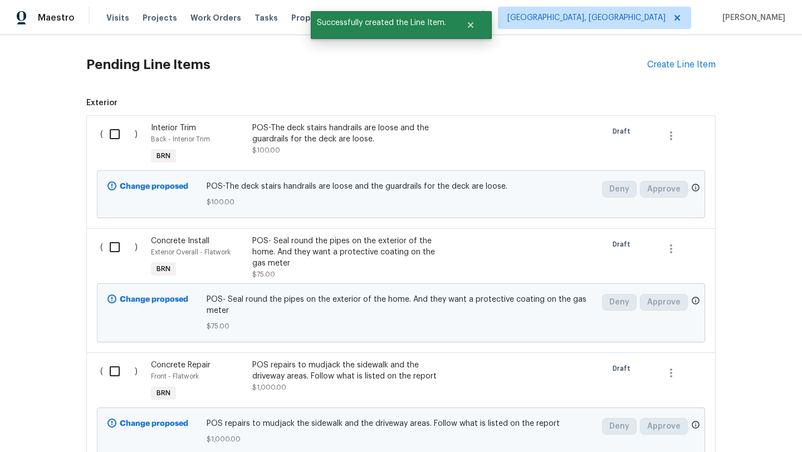
scroll to position [464, 0]
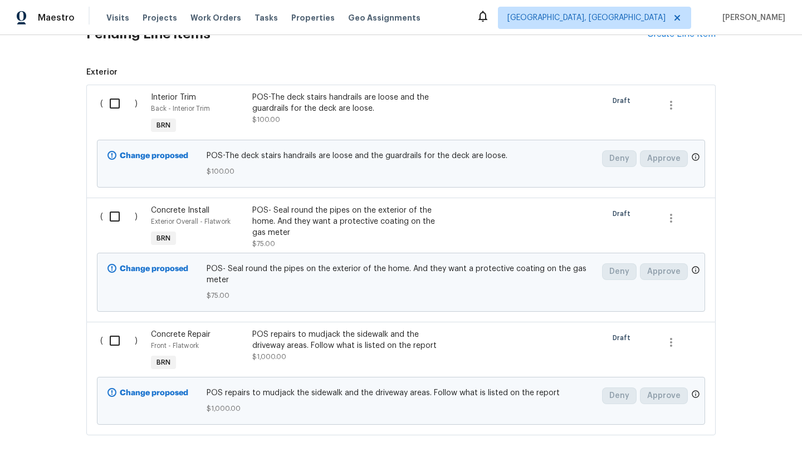
click at [314, 220] on div "POS- Seal round the pipes on the exterior of the home. And they want a protecti…" at bounding box center [350, 221] width 196 height 33
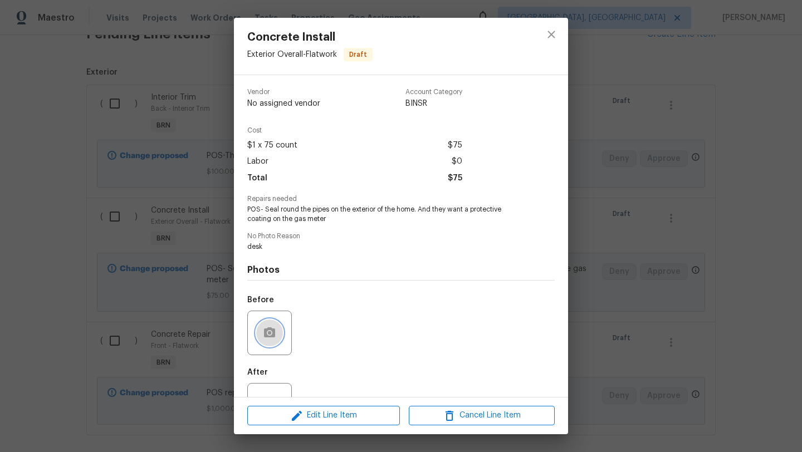
click at [270, 333] on circle "button" at bounding box center [269, 332] width 3 height 3
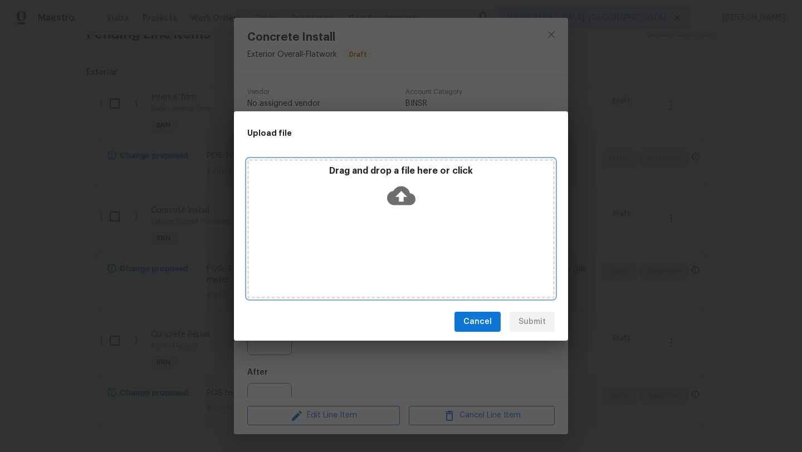
click at [400, 196] on icon at bounding box center [401, 196] width 28 height 28
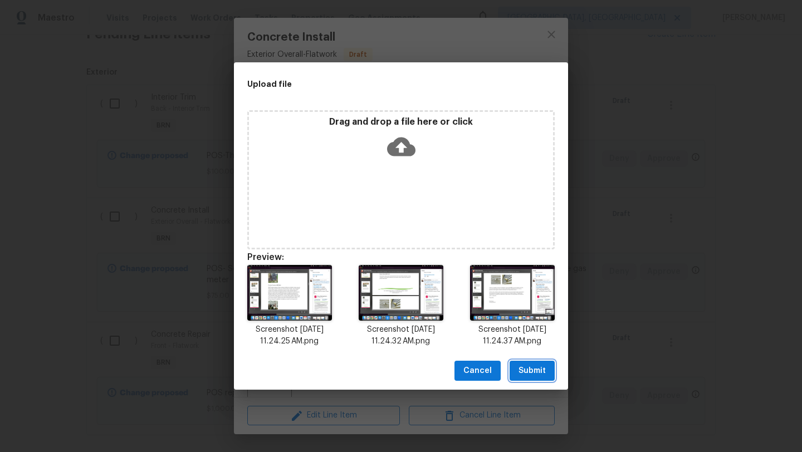
click at [531, 372] on span "Submit" at bounding box center [532, 371] width 27 height 14
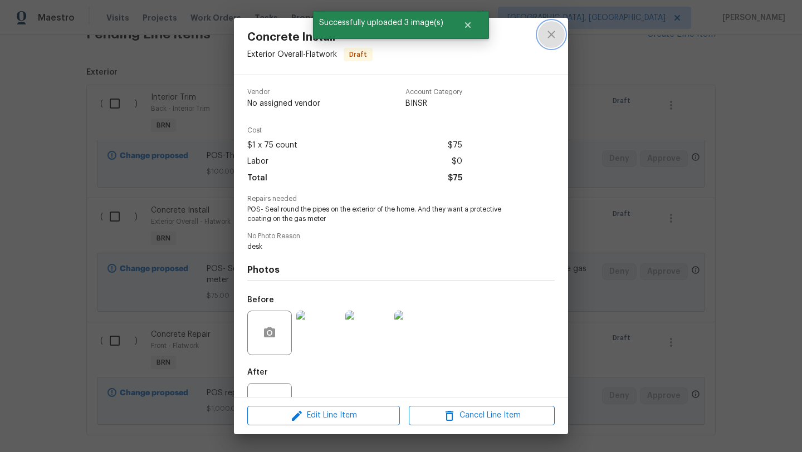
click at [553, 33] on icon "close" at bounding box center [551, 34] width 13 height 13
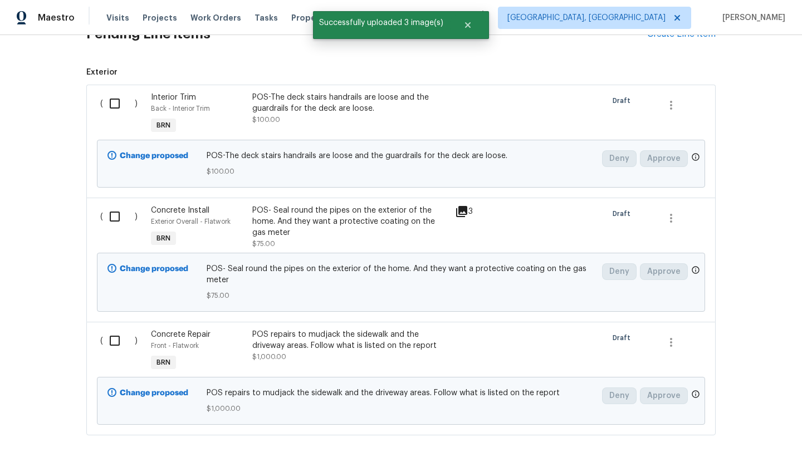
click at [306, 101] on div "POS-The deck stairs handrails are loose and the guardrails for the deck are loo…" at bounding box center [350, 103] width 196 height 22
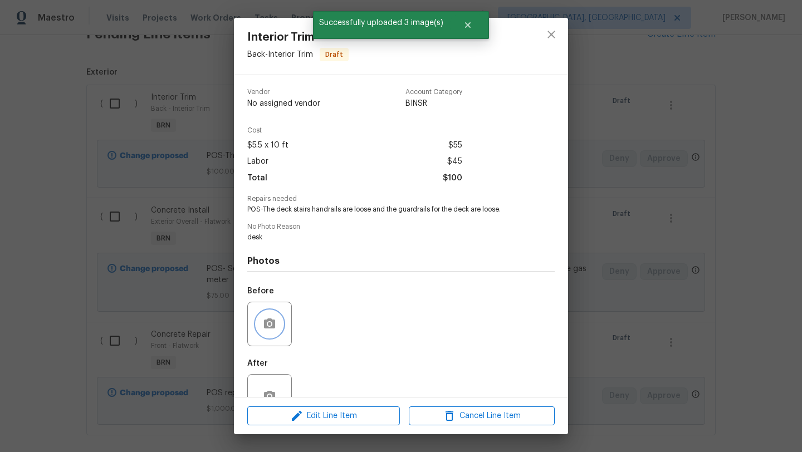
click at [272, 326] on icon "button" at bounding box center [269, 324] width 11 height 10
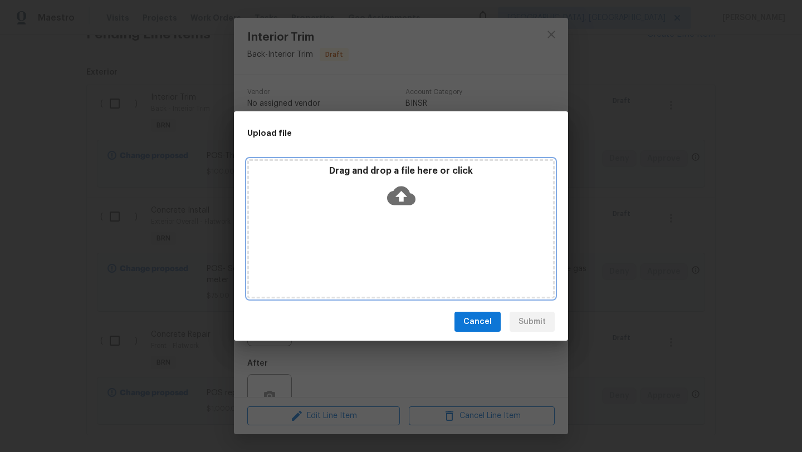
click at [408, 192] on icon at bounding box center [401, 196] width 28 height 19
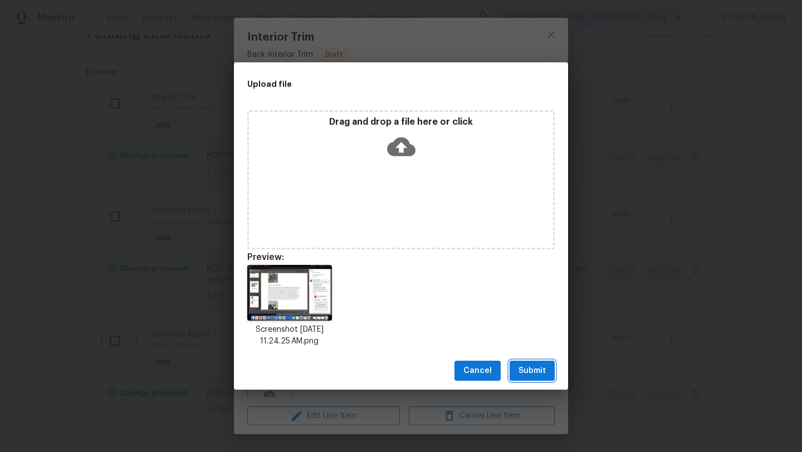
click at [534, 364] on span "Submit" at bounding box center [532, 371] width 27 height 14
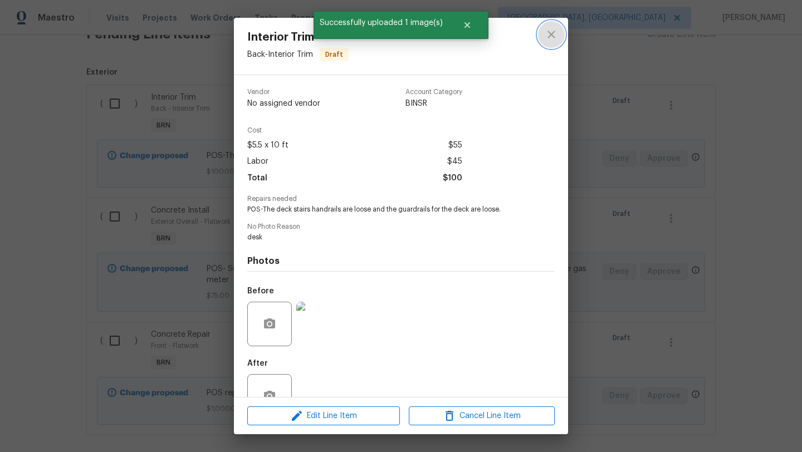
click at [551, 36] on icon "close" at bounding box center [551, 34] width 13 height 13
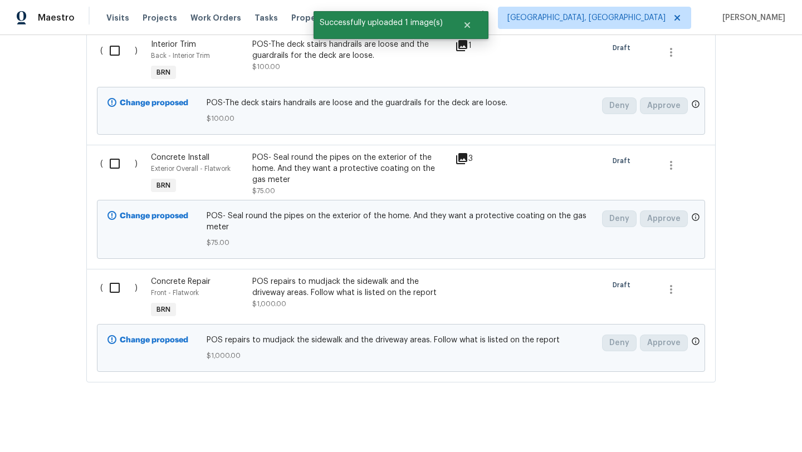
scroll to position [517, 0]
click at [311, 293] on div "POS repairs to mudjack the sidewalk and the driveway areas. Follow what is list…" at bounding box center [350, 287] width 196 height 22
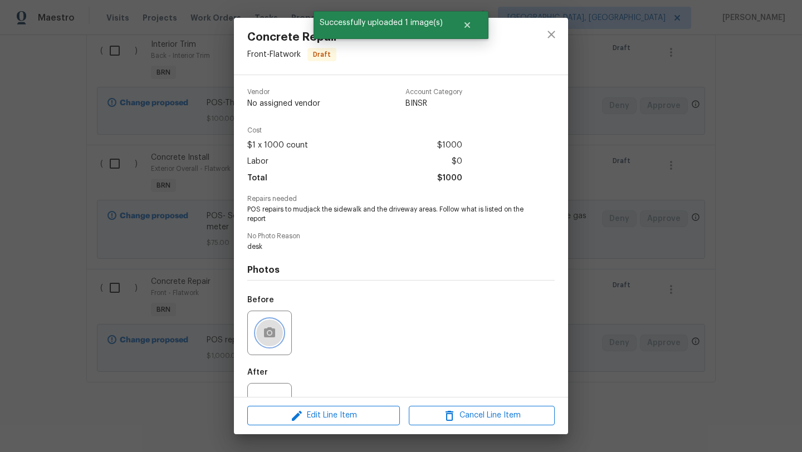
click at [262, 329] on button "button" at bounding box center [269, 333] width 27 height 27
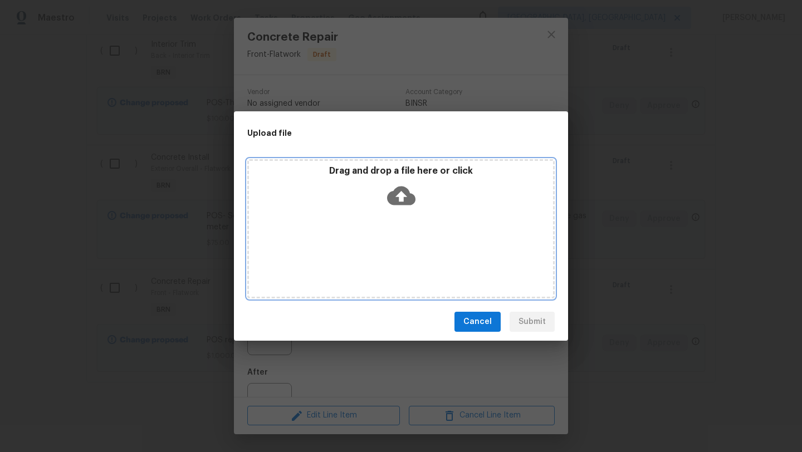
click at [402, 194] on icon at bounding box center [401, 196] width 28 height 28
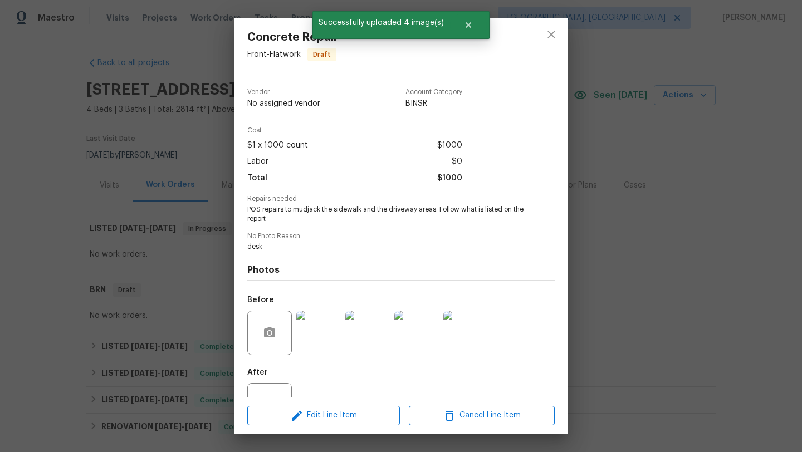
scroll to position [517, 0]
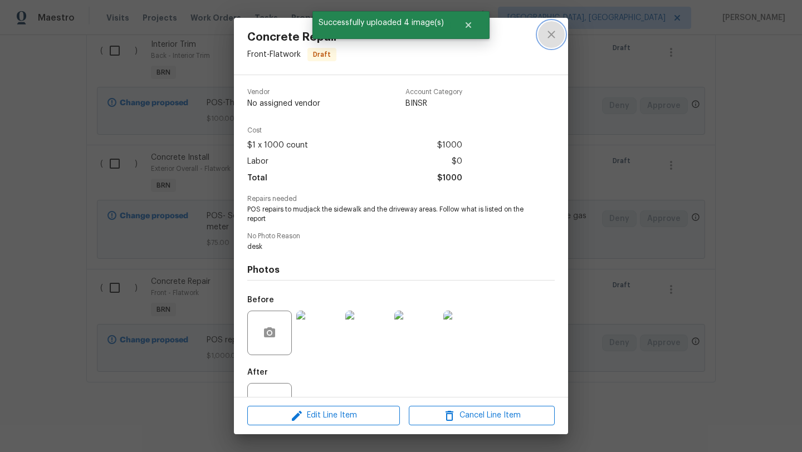
click at [547, 35] on icon "close" at bounding box center [551, 34] width 13 height 13
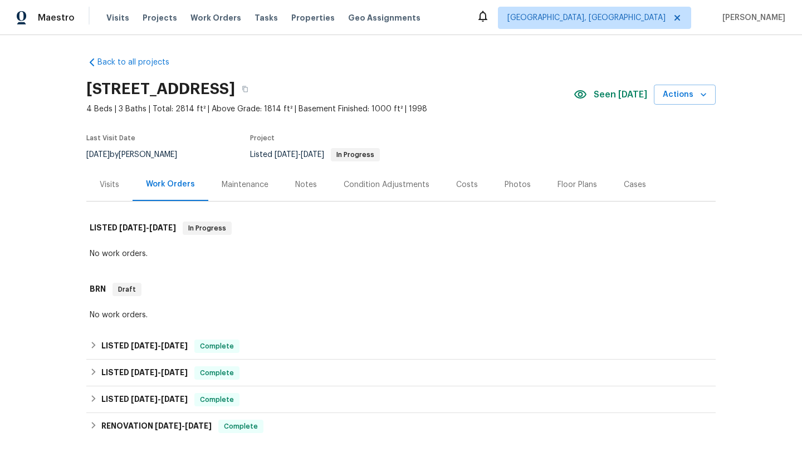
scroll to position [0, 0]
click at [299, 183] on div "Notes" at bounding box center [306, 185] width 22 height 11
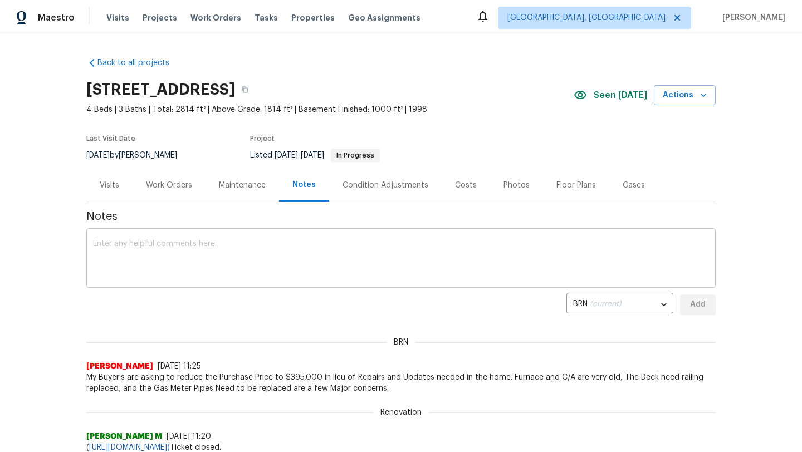
click at [199, 238] on div "x ​" at bounding box center [400, 259] width 629 height 57
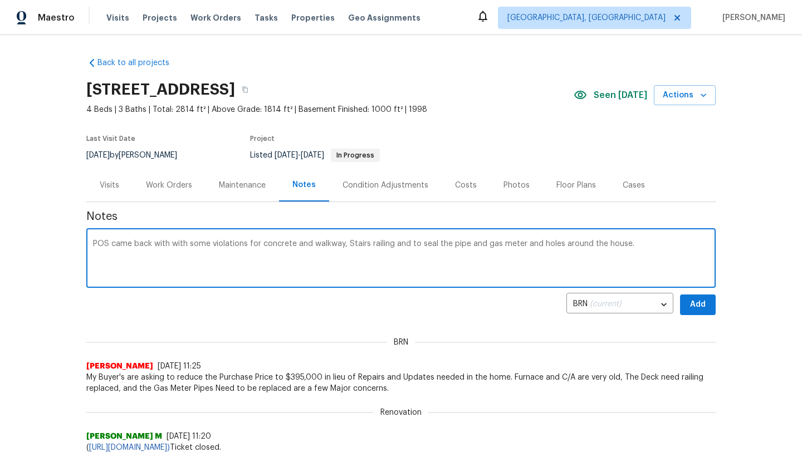
type textarea "POS came back with with some violations for concrete and walkway, Stairs railin…"
click at [703, 302] on span "Add" at bounding box center [698, 305] width 18 height 14
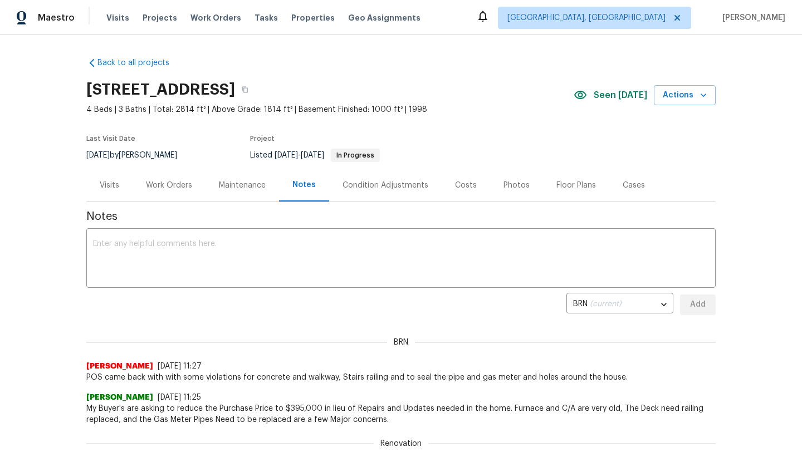
click at [174, 188] on div "Work Orders" at bounding box center [169, 185] width 46 height 11
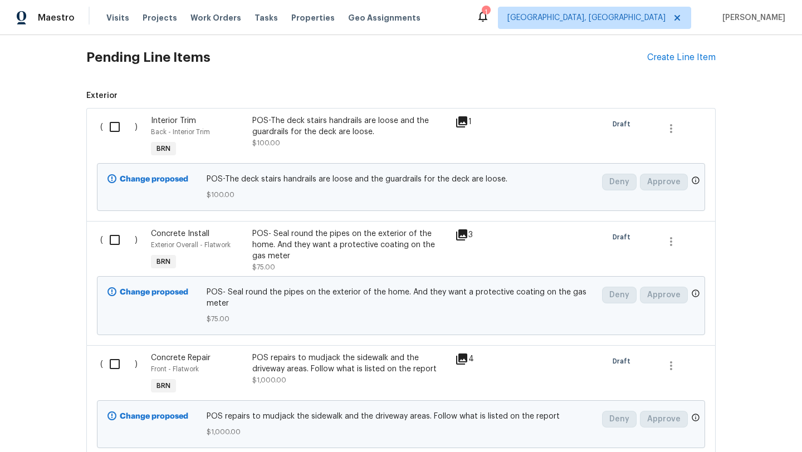
scroll to position [445, 0]
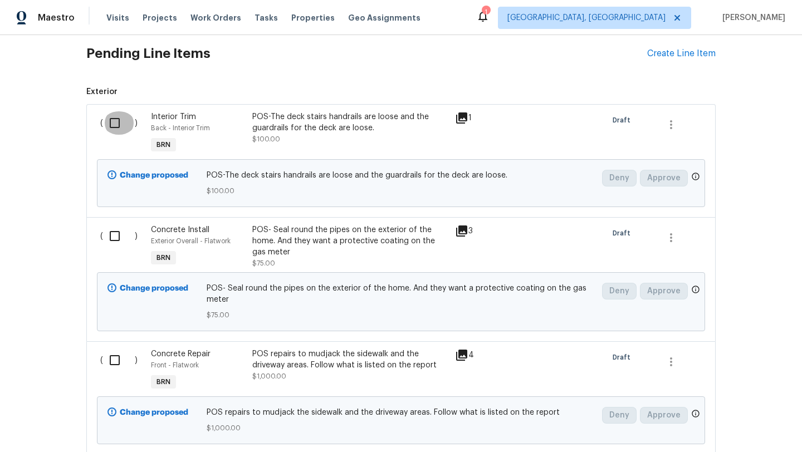
click at [113, 125] on input "checkbox" at bounding box center [119, 122] width 32 height 23
checkbox input "true"
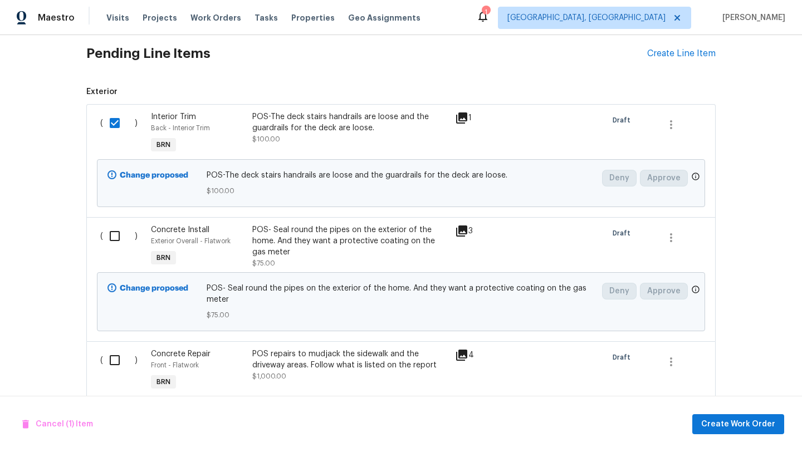
click at [111, 242] on input "checkbox" at bounding box center [119, 235] width 32 height 23
checkbox input "true"
click at [113, 360] on input "checkbox" at bounding box center [119, 360] width 32 height 23
checkbox input "true"
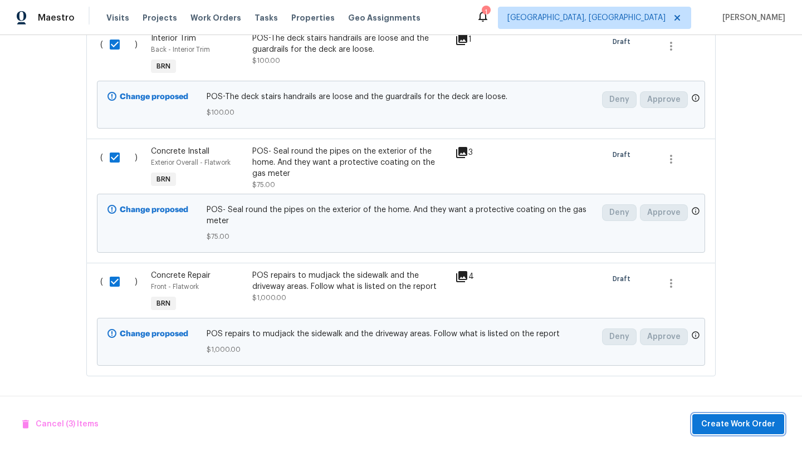
click at [722, 427] on span "Create Work Order" at bounding box center [738, 425] width 74 height 14
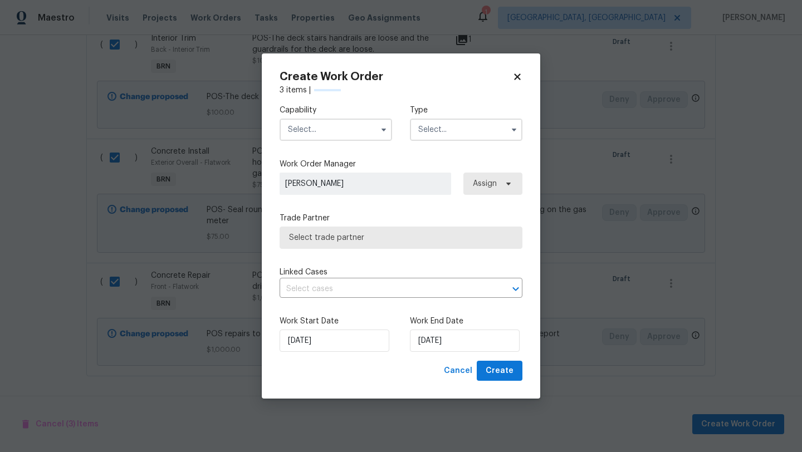
checkbox input "false"
click at [308, 121] on input "text" at bounding box center [336, 130] width 113 height 22
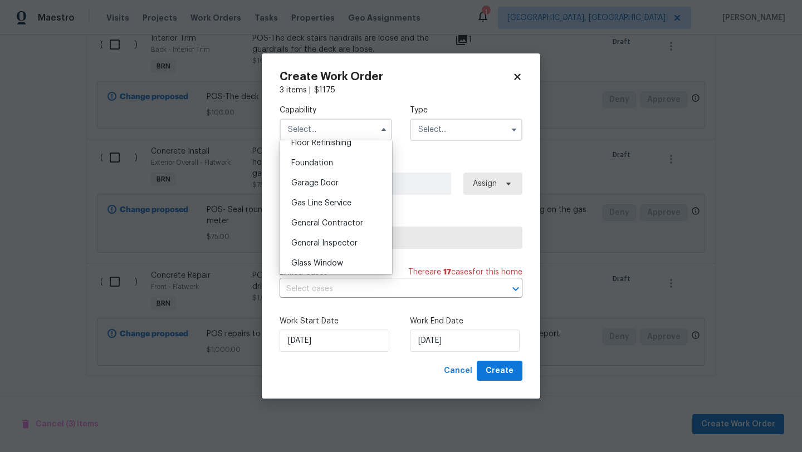
scroll to position [463, 0]
click at [311, 222] on span "General Contractor" at bounding box center [327, 223] width 72 height 8
type input "General Contractor"
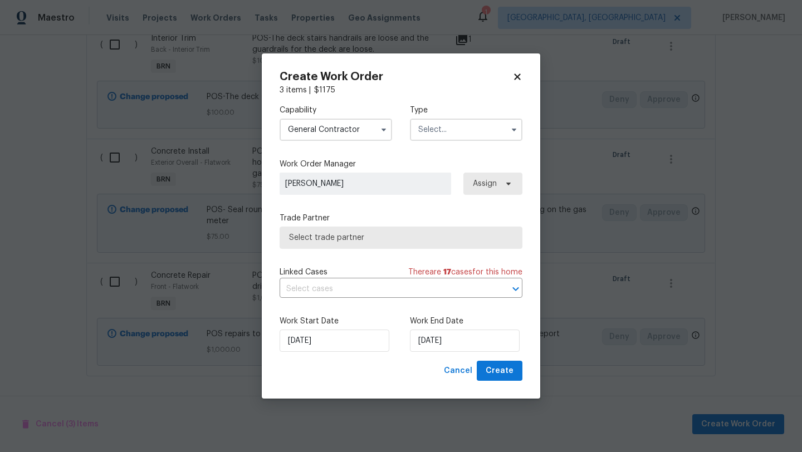
click at [438, 126] on input "text" at bounding box center [466, 130] width 113 height 22
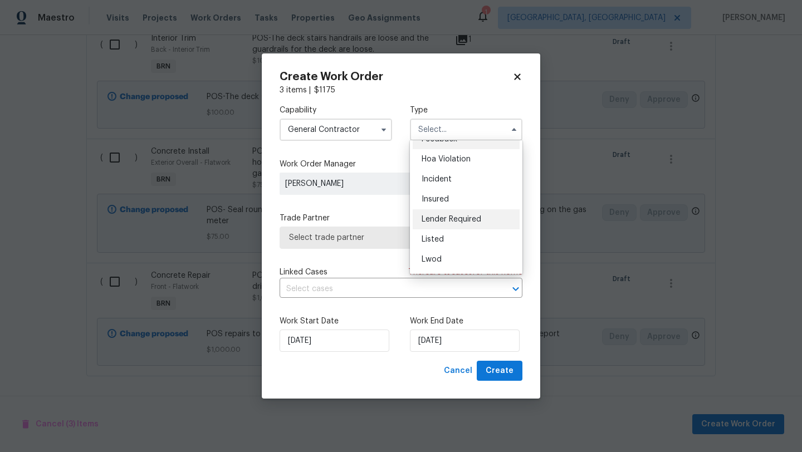
scroll to position [22, 0]
click at [431, 231] on span "Listed" at bounding box center [433, 231] width 22 height 8
type input "Listed"
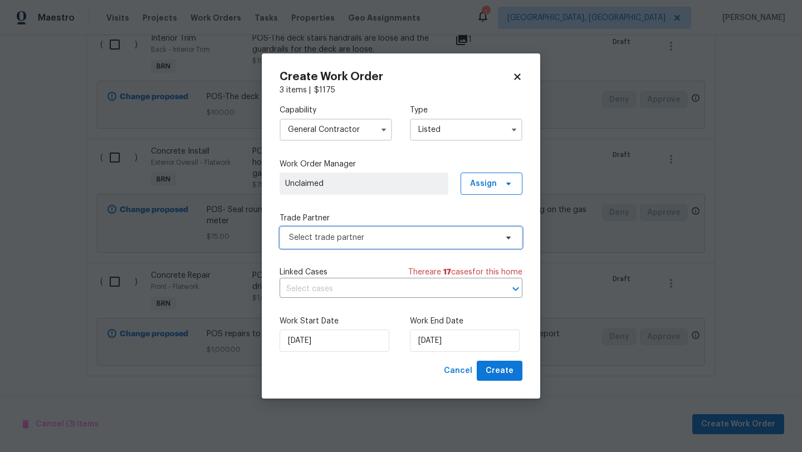
click at [332, 230] on span "Select trade partner" at bounding box center [401, 238] width 243 height 22
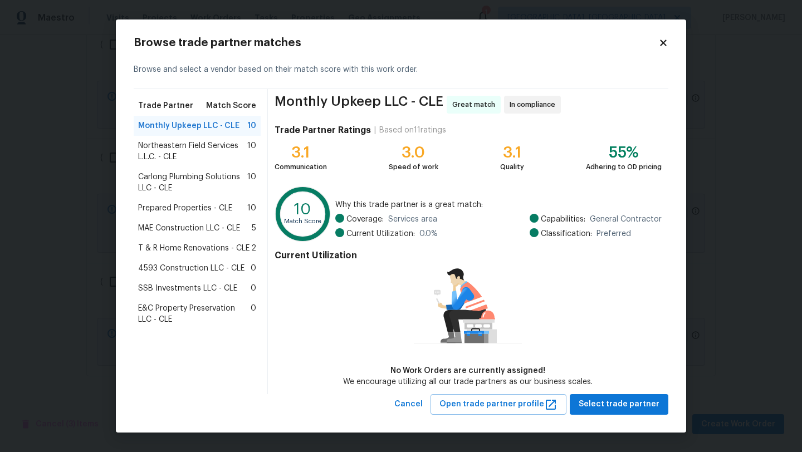
click at [193, 153] on span "Northeastern Field Services L.L.C. - CLE" at bounding box center [192, 151] width 109 height 22
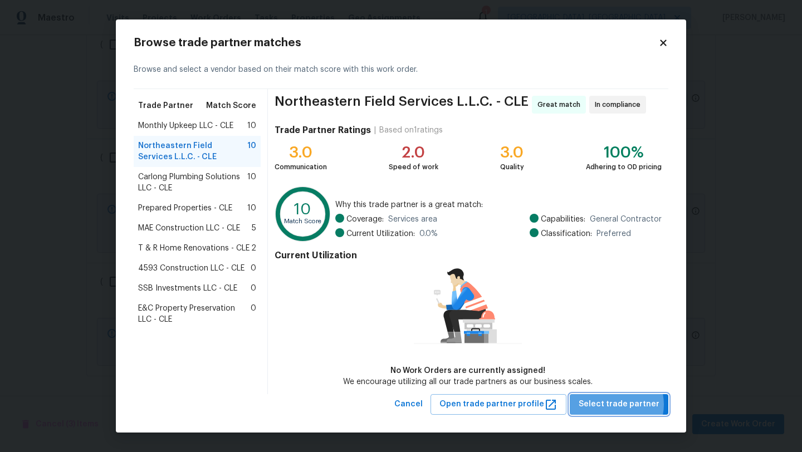
click at [621, 404] on span "Select trade partner" at bounding box center [619, 405] width 81 height 14
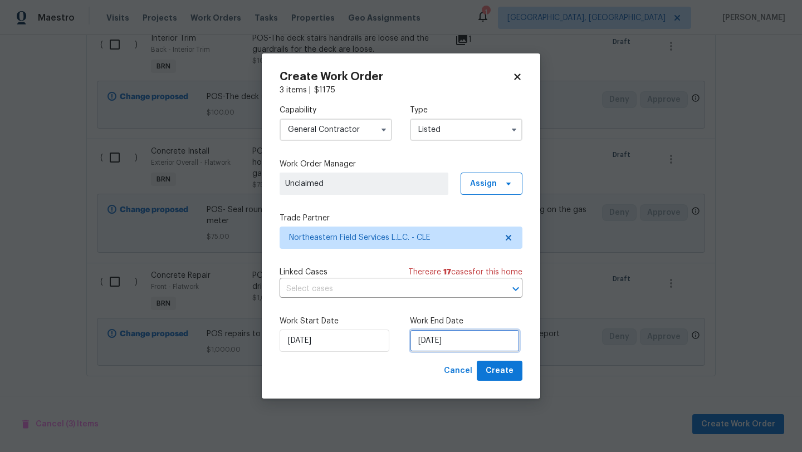
click at [437, 346] on input "[DATE]" at bounding box center [465, 341] width 110 height 22
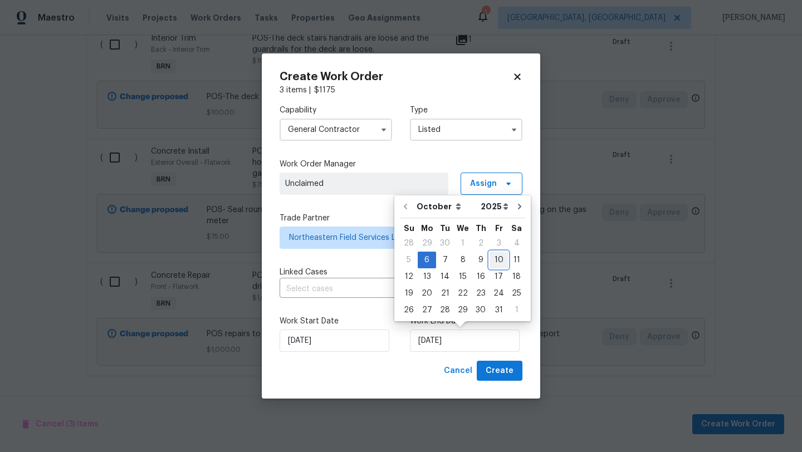
click at [496, 257] on div "10" at bounding box center [499, 260] width 18 height 16
type input "[DATE]"
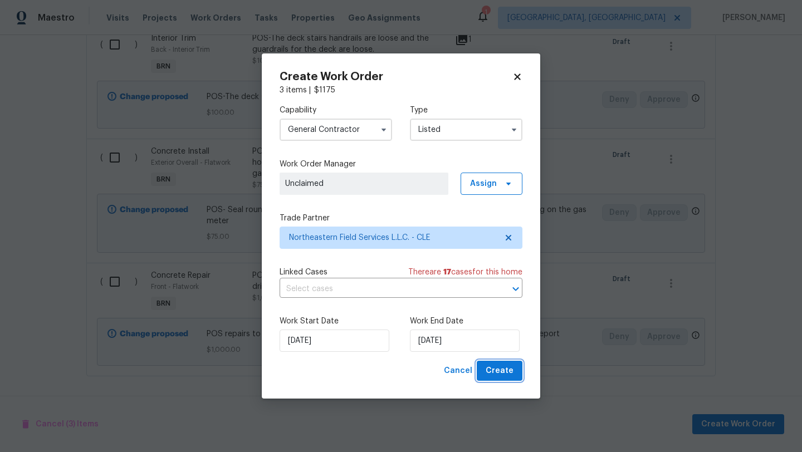
click at [491, 372] on span "Create" at bounding box center [500, 371] width 28 height 14
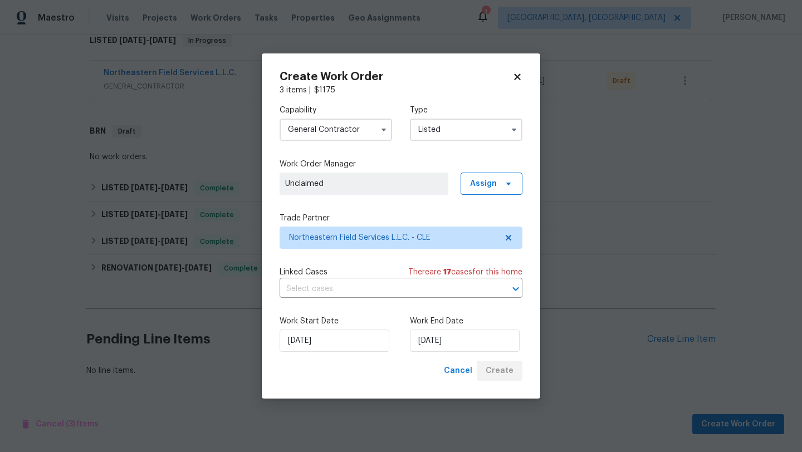
scroll to position [188, 0]
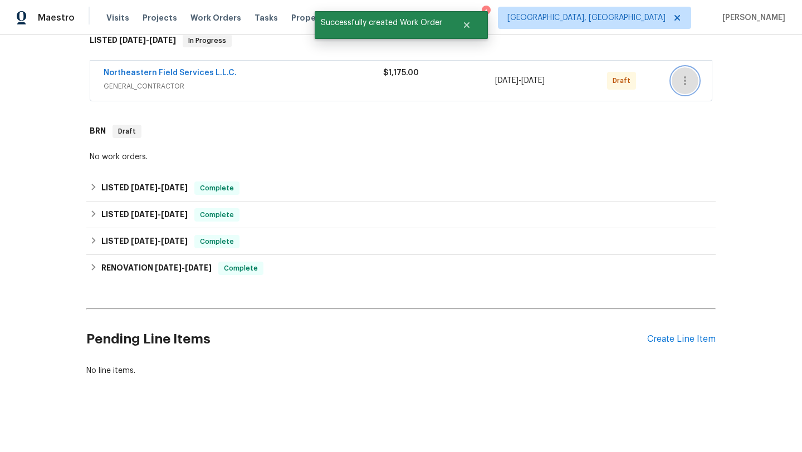
click at [685, 83] on icon "button" at bounding box center [685, 80] width 2 height 9
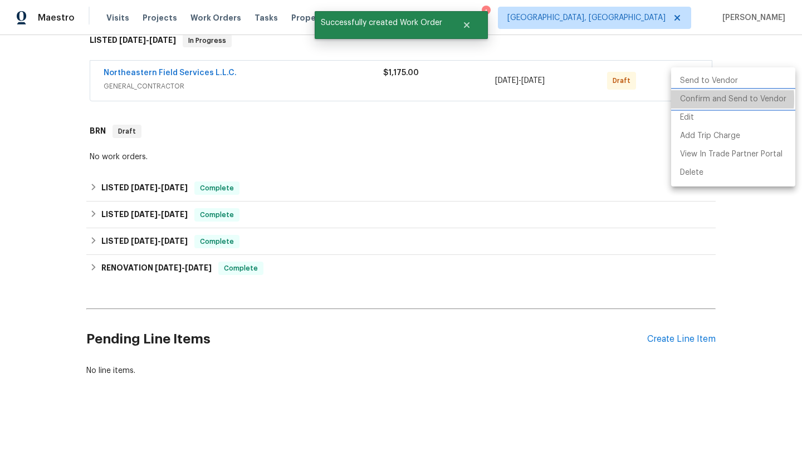
click at [685, 99] on li "Confirm and Send to Vendor" at bounding box center [733, 99] width 124 height 18
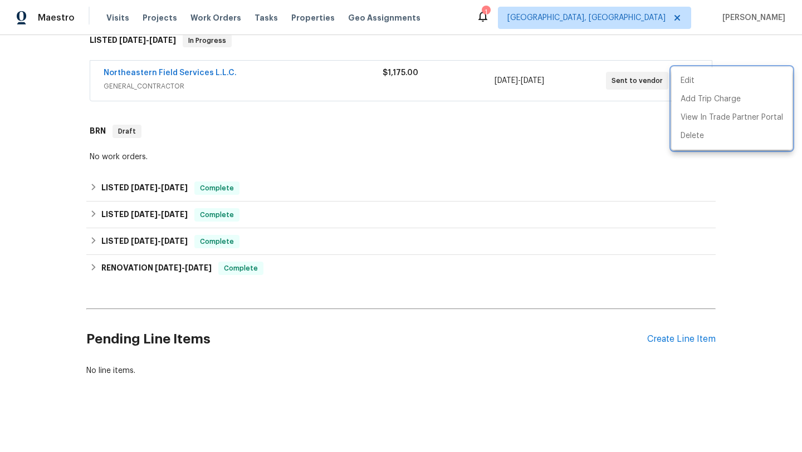
click at [331, 132] on div at bounding box center [401, 226] width 802 height 452
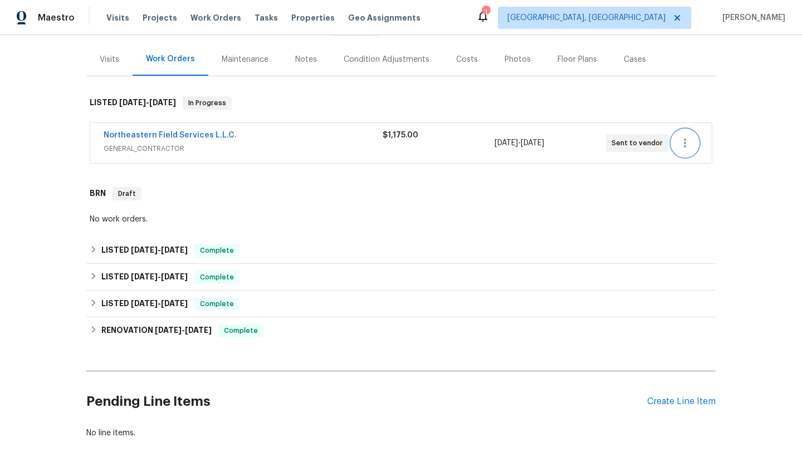
scroll to position [125, 0]
click at [160, 136] on link "Northeastern Field Services L.L.C." at bounding box center [170, 136] width 133 height 8
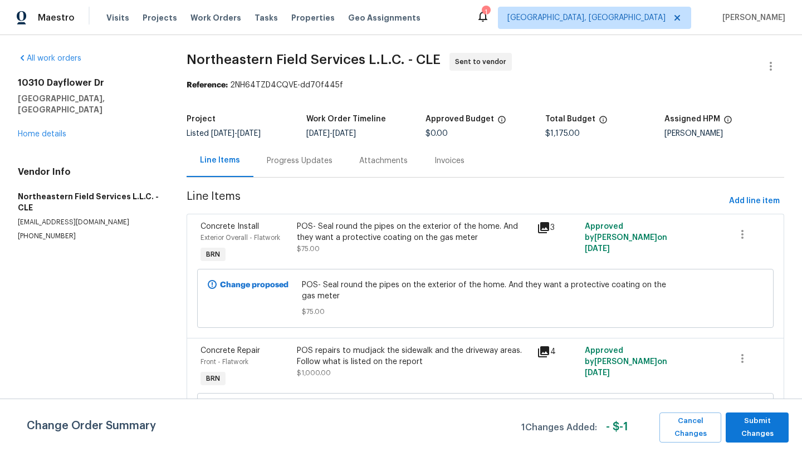
click at [301, 160] on div "Progress Updates" at bounding box center [300, 160] width 66 height 11
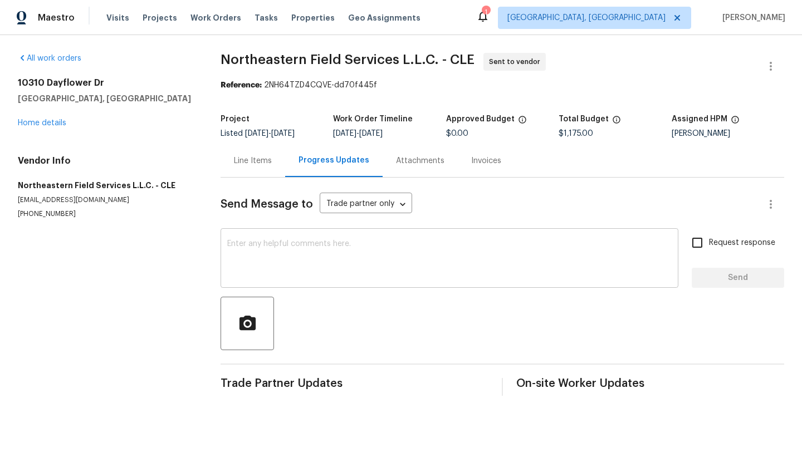
click at [335, 257] on textarea at bounding box center [449, 259] width 445 height 39
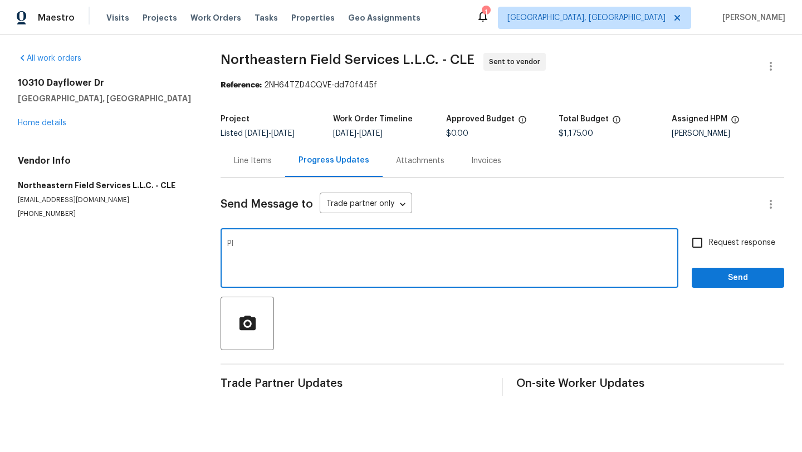
type textarea "P"
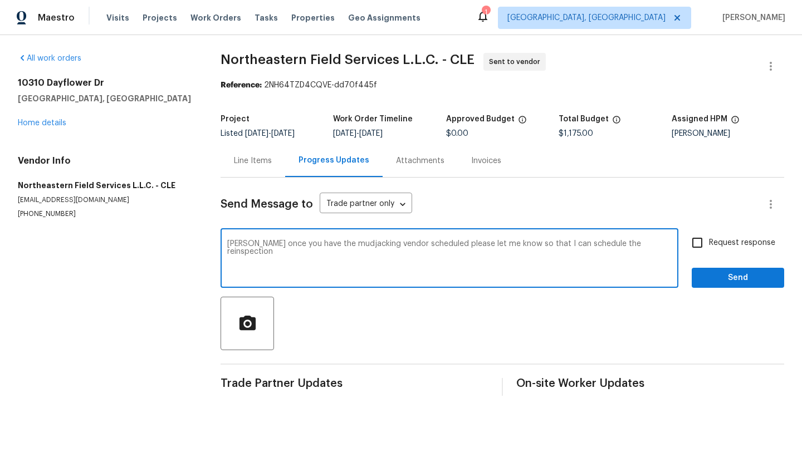
click at [626, 246] on textarea "Joe once you have the mudjacking vendor scheduled please let me know so that I …" at bounding box center [449, 259] width 445 height 39
type textarea "Joe once you have the mudjacking vendor scheduled please let me know so that I …"
click at [701, 245] on input "Request response" at bounding box center [697, 242] width 23 height 23
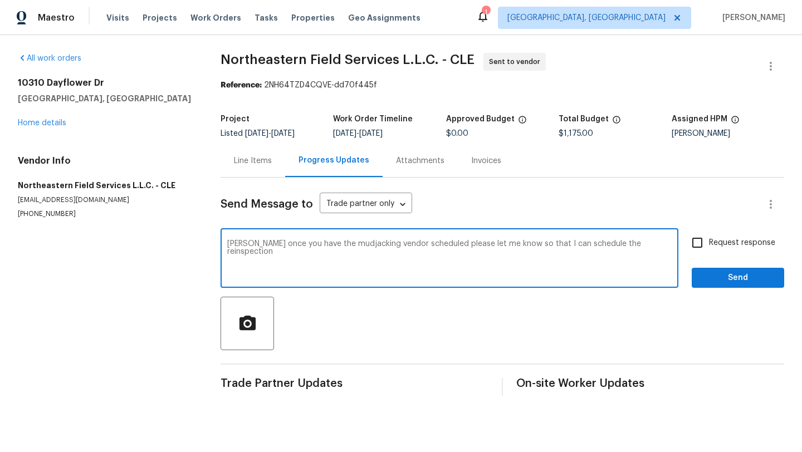
checkbox input "true"
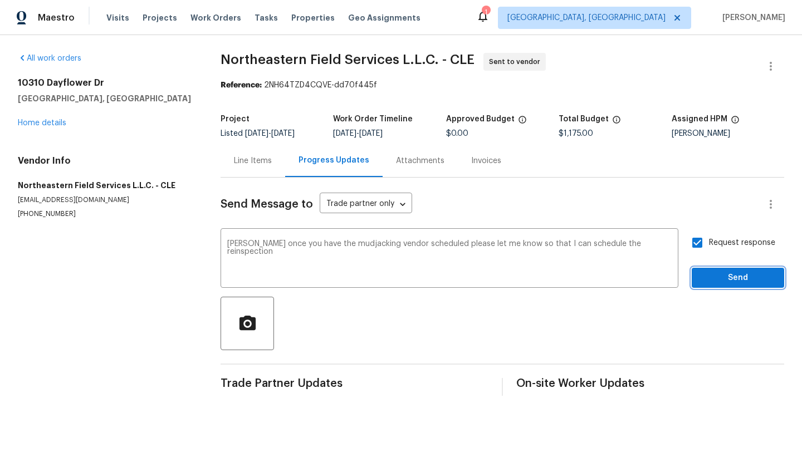
click at [704, 274] on span "Send" at bounding box center [738, 278] width 75 height 14
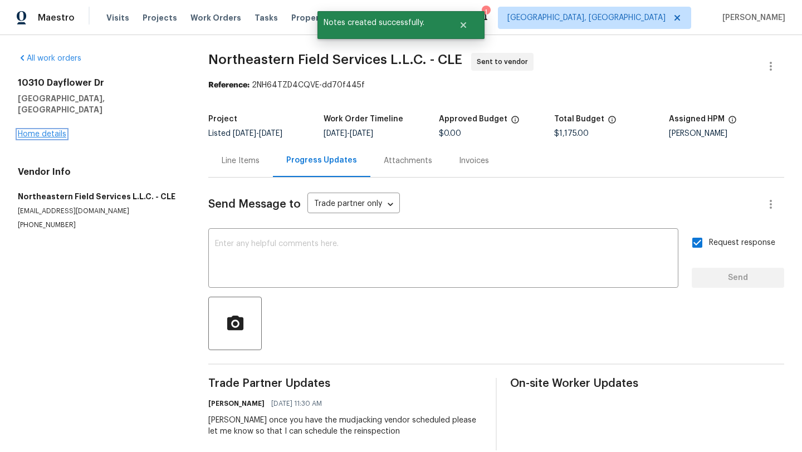
click at [58, 130] on link "Home details" at bounding box center [42, 134] width 48 height 8
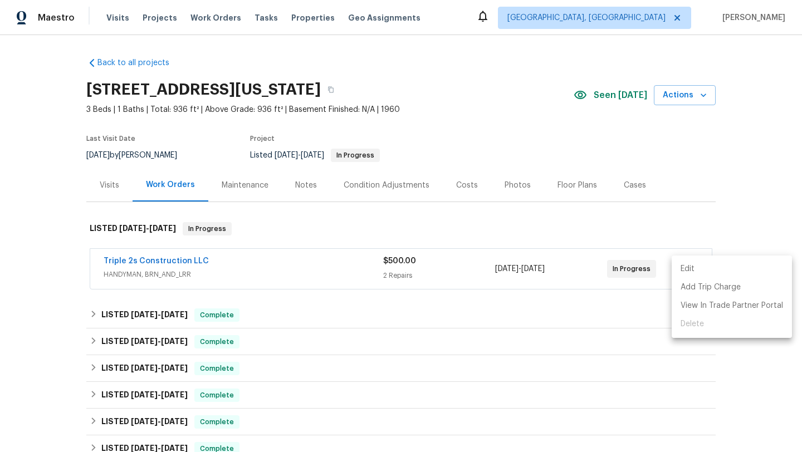
click at [709, 311] on li "View In Trade Partner Portal" at bounding box center [732, 306] width 120 height 18
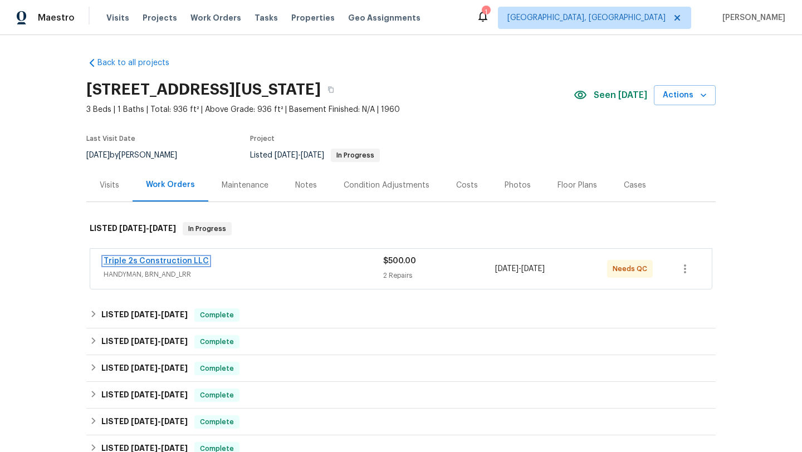
click at [193, 261] on link "Triple 2s Construction LLC" at bounding box center [156, 261] width 105 height 8
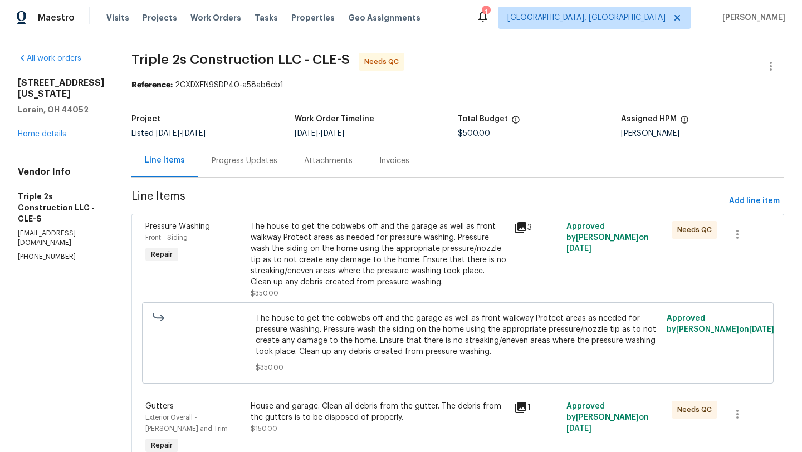
click at [448, 258] on div "The house to get the cobwebs off and the garage as well as front walkway Protec…" at bounding box center [379, 254] width 257 height 67
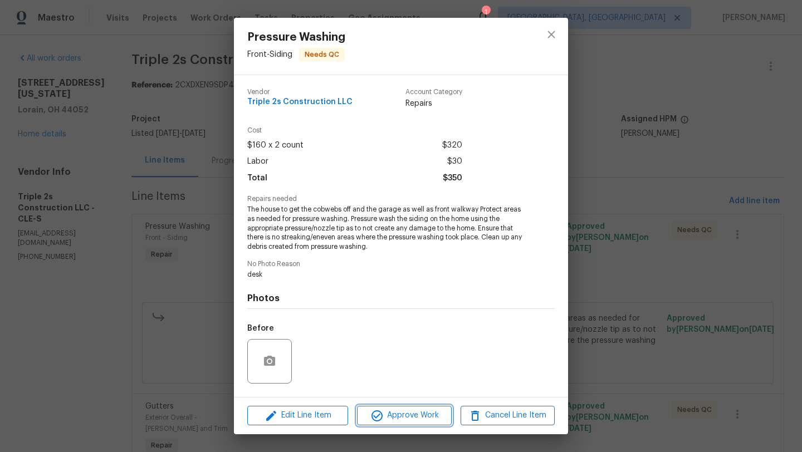
click at [397, 421] on span "Approve Work" at bounding box center [403, 416] width 87 height 14
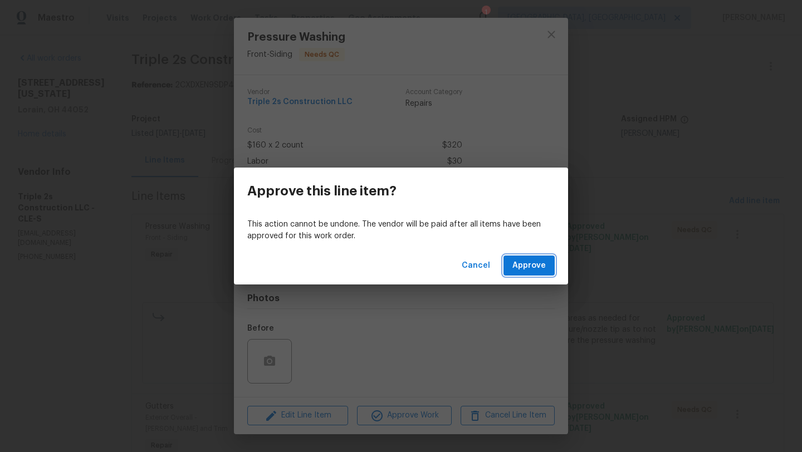
click at [533, 264] on span "Approve" at bounding box center [528, 266] width 33 height 14
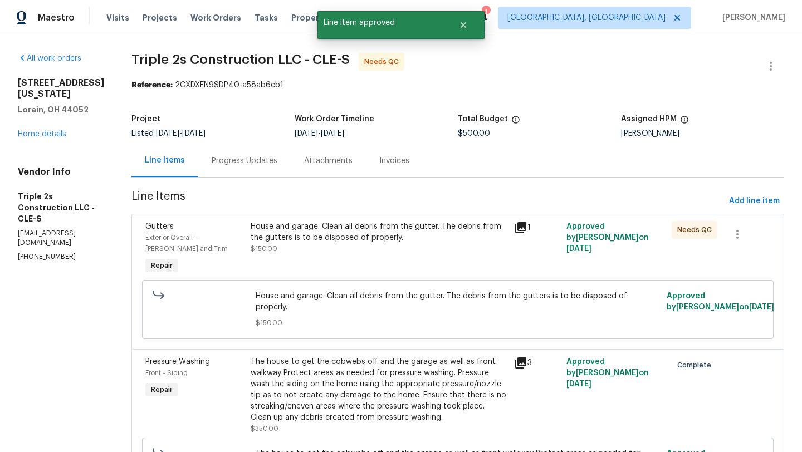
click at [393, 237] on div "House and garage. Clean all debris from the gutter. The debris from the gutters…" at bounding box center [379, 232] width 257 height 22
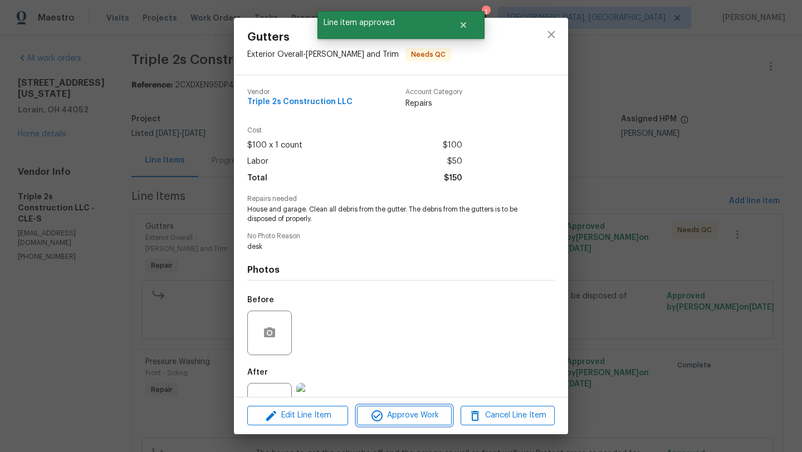
click at [409, 418] on span "Approve Work" at bounding box center [403, 416] width 87 height 14
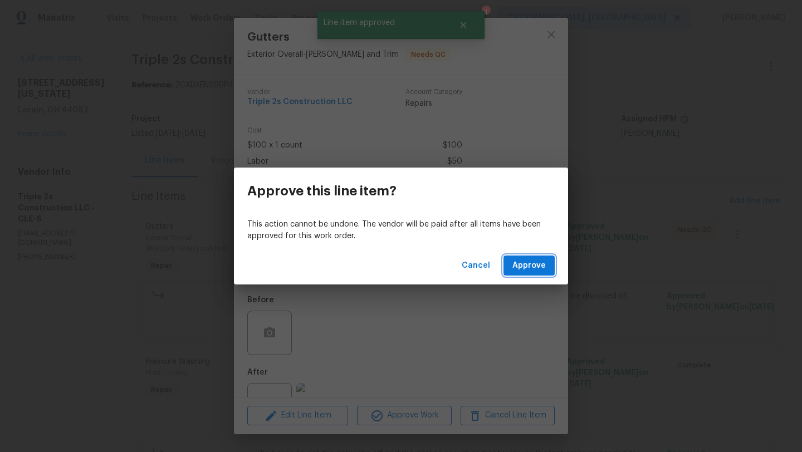
click at [538, 267] on span "Approve" at bounding box center [528, 266] width 33 height 14
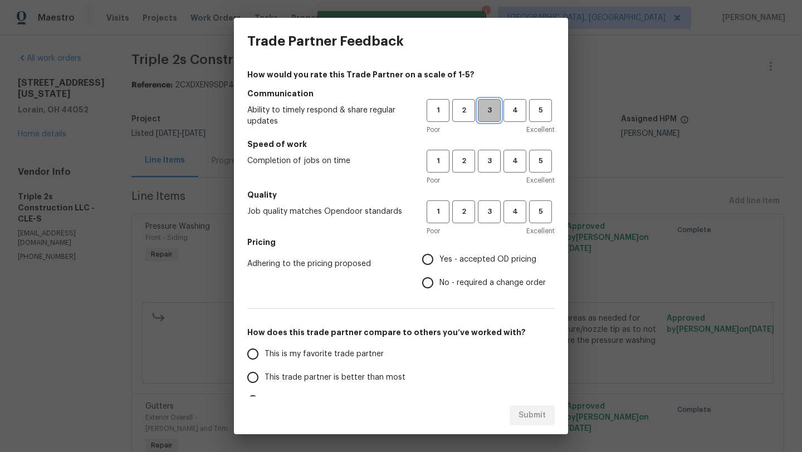
click at [482, 111] on span "3" at bounding box center [489, 110] width 21 height 13
click at [516, 113] on span "4" at bounding box center [515, 110] width 21 height 13
click at [493, 160] on span "3" at bounding box center [489, 161] width 21 height 13
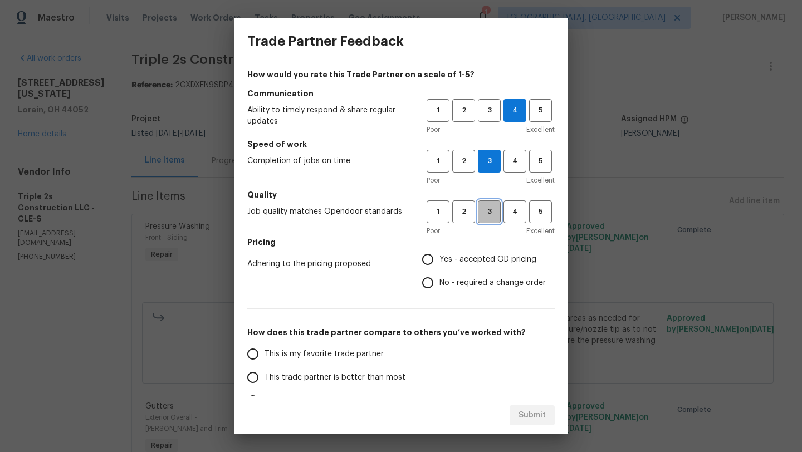
click at [488, 206] on span "3" at bounding box center [489, 212] width 21 height 13
click at [425, 258] on input "Yes - accepted OD pricing" at bounding box center [427, 259] width 23 height 23
radio input "true"
click at [310, 378] on span "This trade partner is better than most" at bounding box center [335, 378] width 141 height 12
click at [265, 378] on input "This trade partner is better than most" at bounding box center [252, 377] width 23 height 23
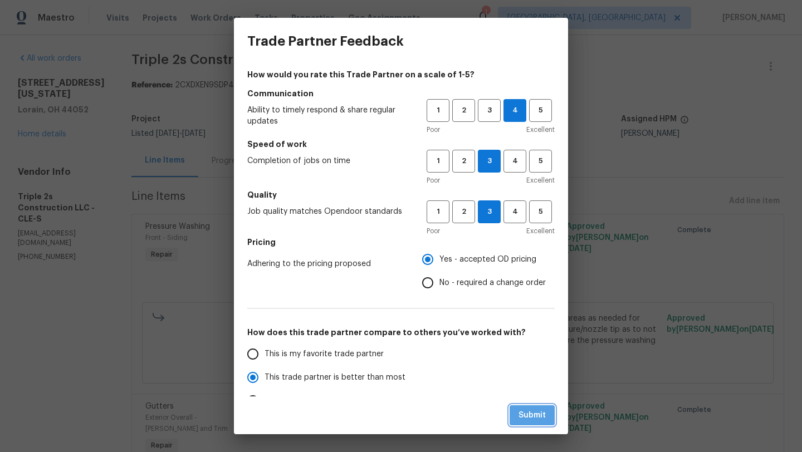
click at [512, 410] on button "Submit" at bounding box center [532, 416] width 45 height 21
radio input "true"
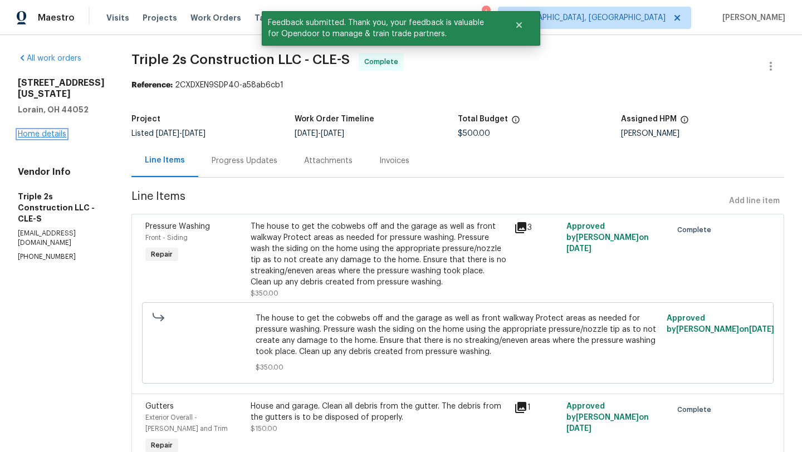
click at [51, 130] on link "Home details" at bounding box center [42, 134] width 48 height 8
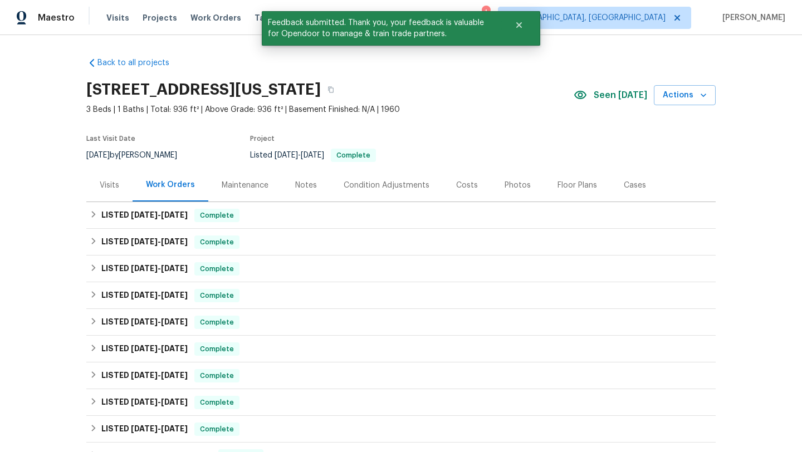
click at [106, 184] on div "Visits" at bounding box center [109, 185] width 19 height 11
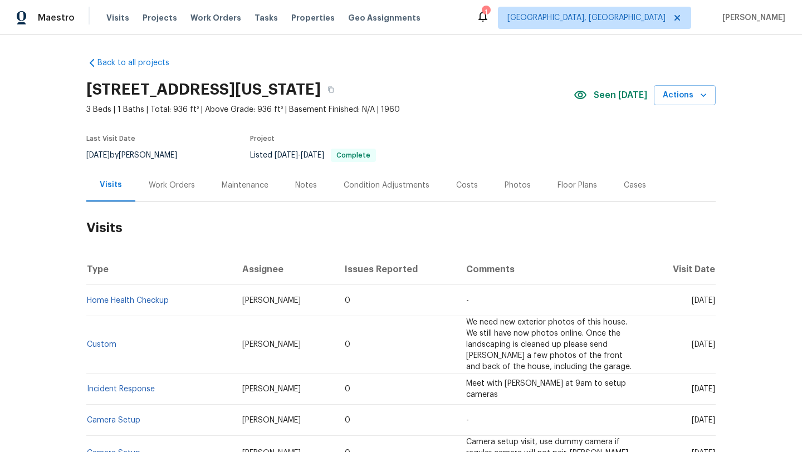
click at [231, 180] on div "Maintenance" at bounding box center [245, 185] width 47 height 11
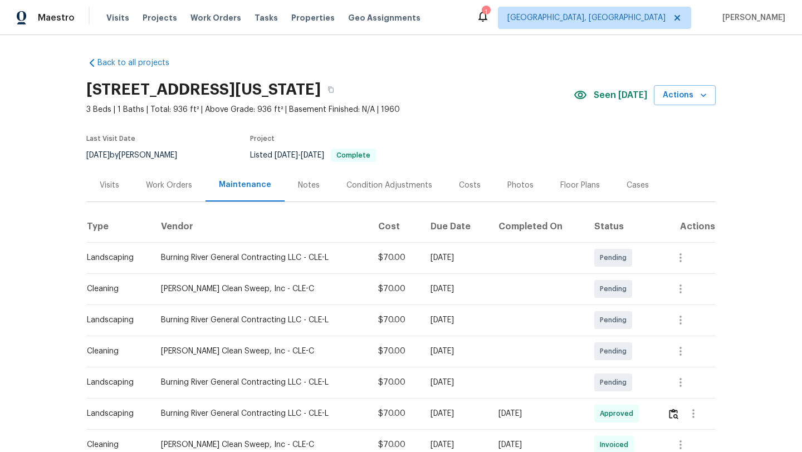
click at [112, 183] on div "Visits" at bounding box center [109, 185] width 19 height 11
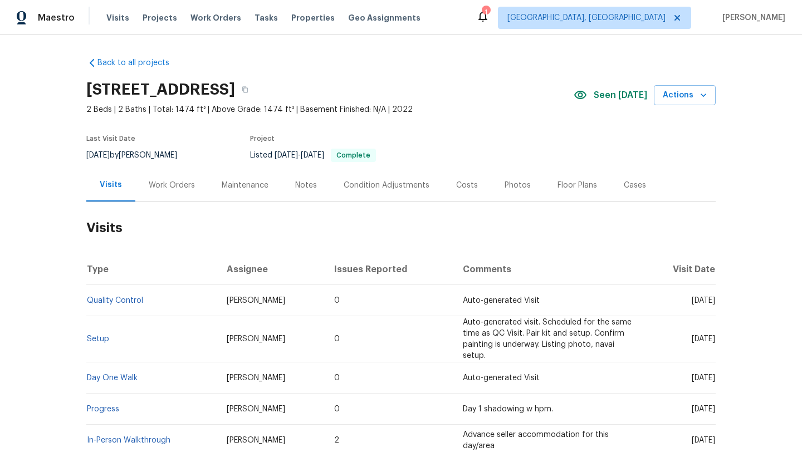
click at [230, 187] on div "Maintenance" at bounding box center [245, 185] width 47 height 11
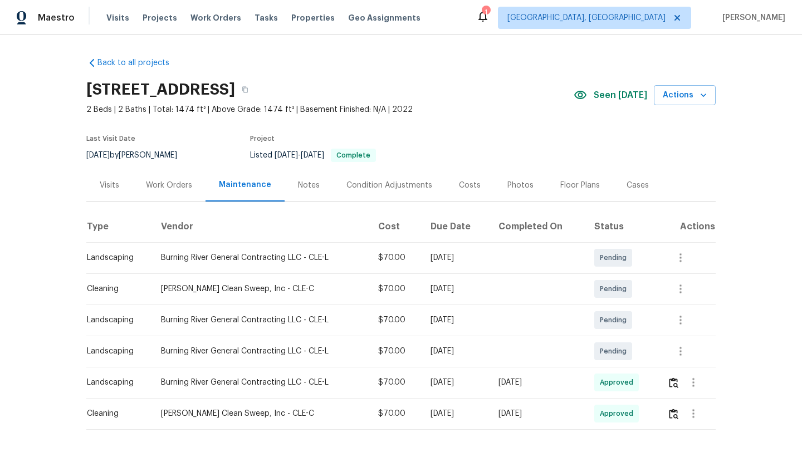
scroll to position [44, 0]
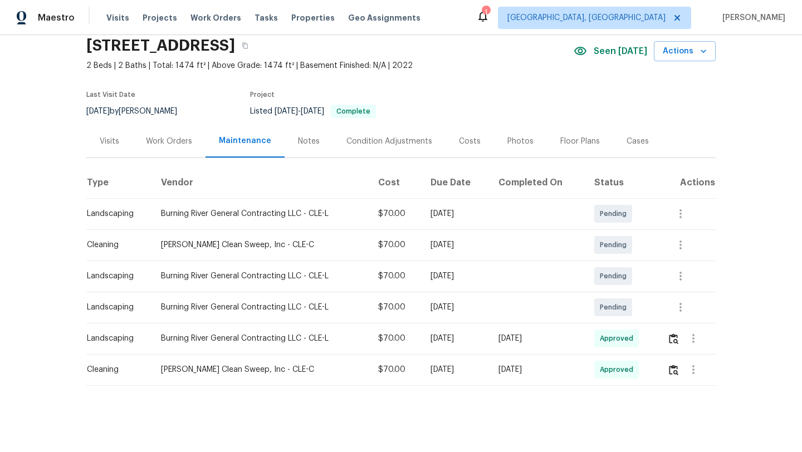
click at [104, 136] on div "Visits" at bounding box center [109, 141] width 19 height 11
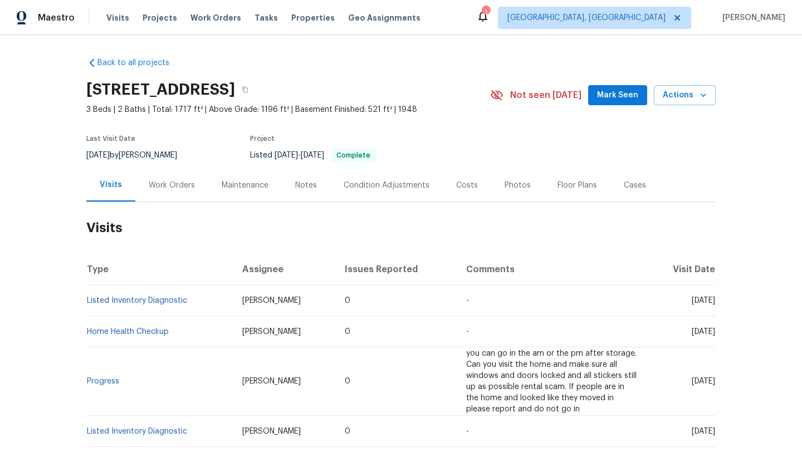
click at [619, 94] on span "Mark Seen" at bounding box center [617, 96] width 41 height 14
click at [181, 187] on div "Work Orders" at bounding box center [172, 185] width 46 height 11
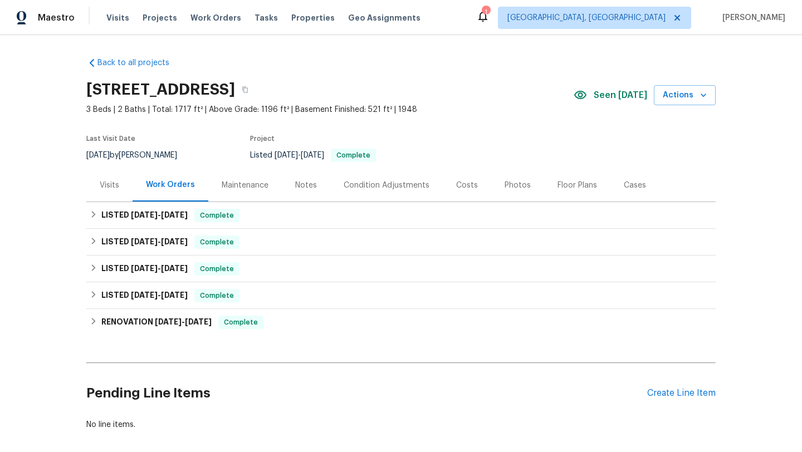
click at [110, 189] on div "Visits" at bounding box center [109, 185] width 19 height 11
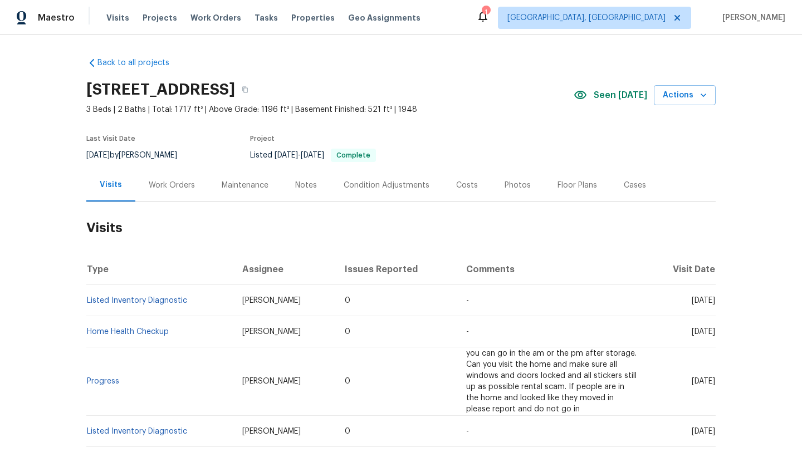
click at [248, 183] on div "Maintenance" at bounding box center [245, 185] width 47 height 11
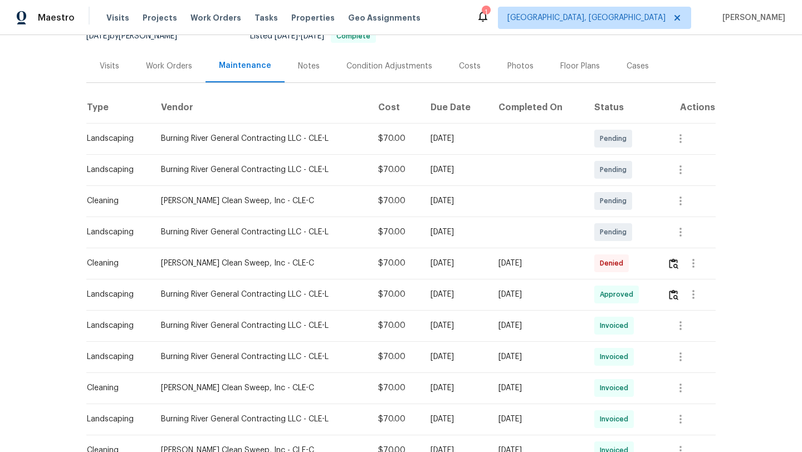
scroll to position [179, 0]
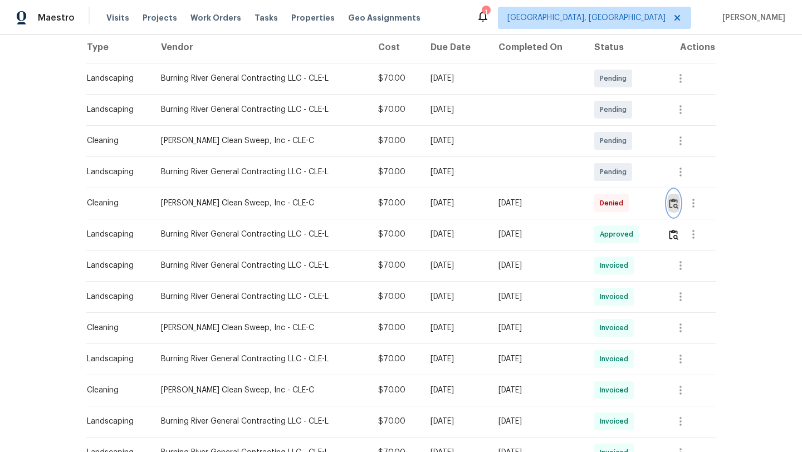
click at [676, 203] on img "button" at bounding box center [673, 203] width 9 height 11
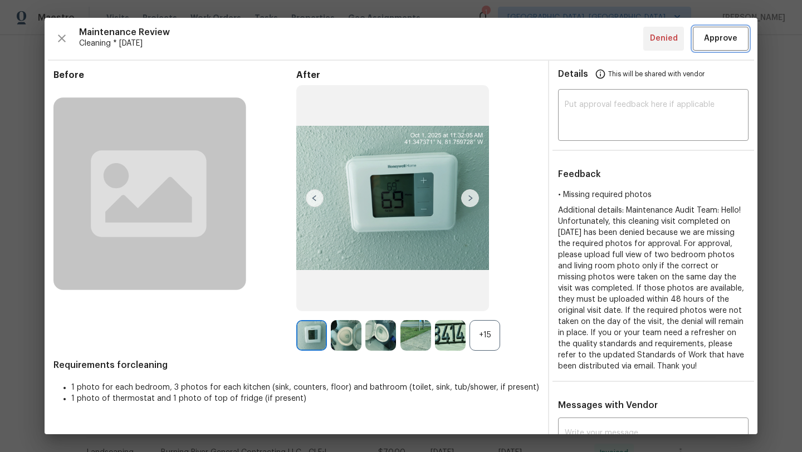
click at [731, 35] on span "Approve" at bounding box center [720, 39] width 33 height 14
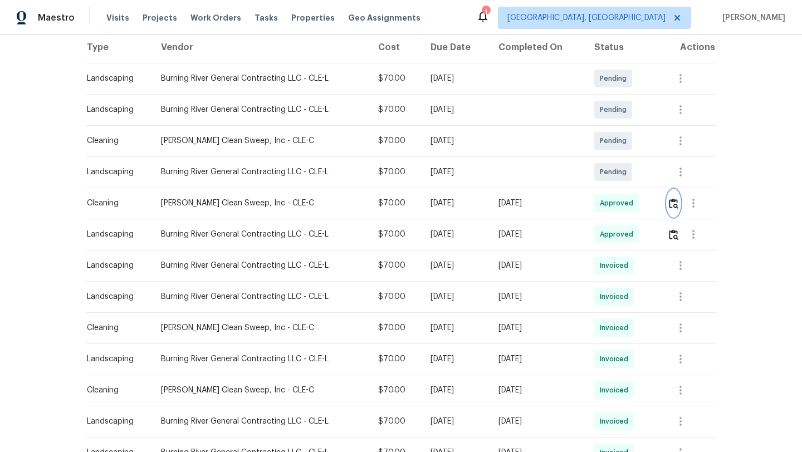
scroll to position [0, 0]
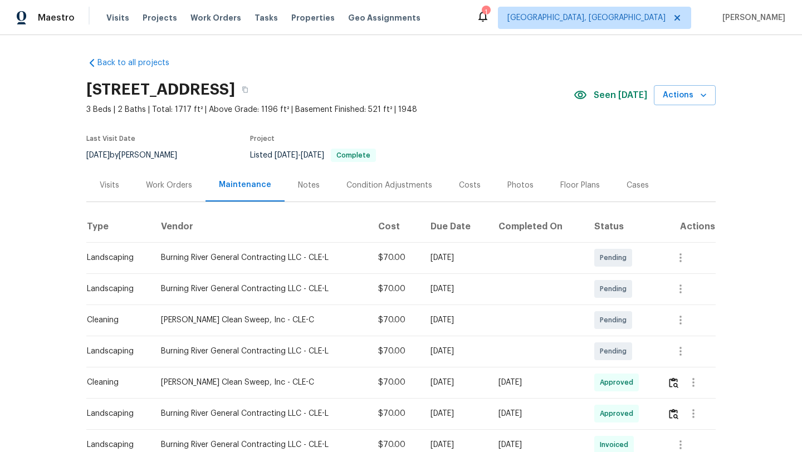
click at [109, 189] on div "Visits" at bounding box center [109, 185] width 19 height 11
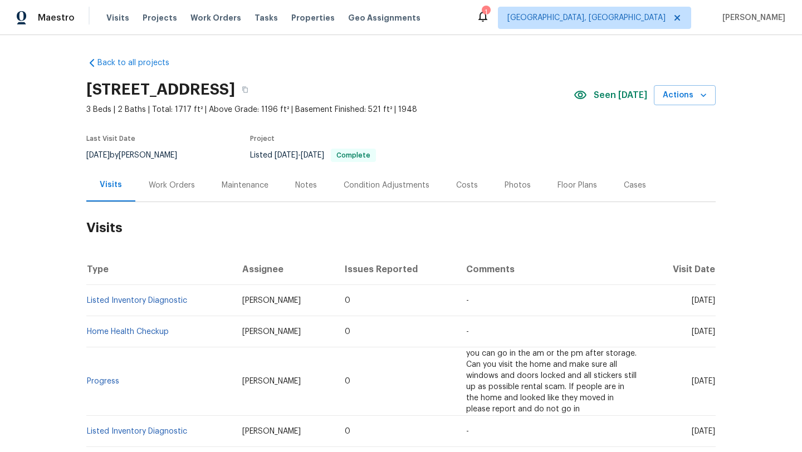
click at [251, 186] on div "Maintenance" at bounding box center [245, 185] width 47 height 11
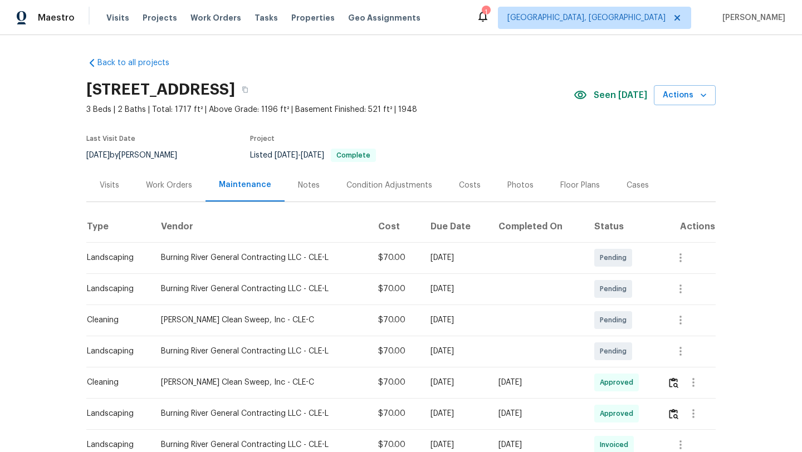
click at [106, 187] on div "Visits" at bounding box center [109, 185] width 19 height 11
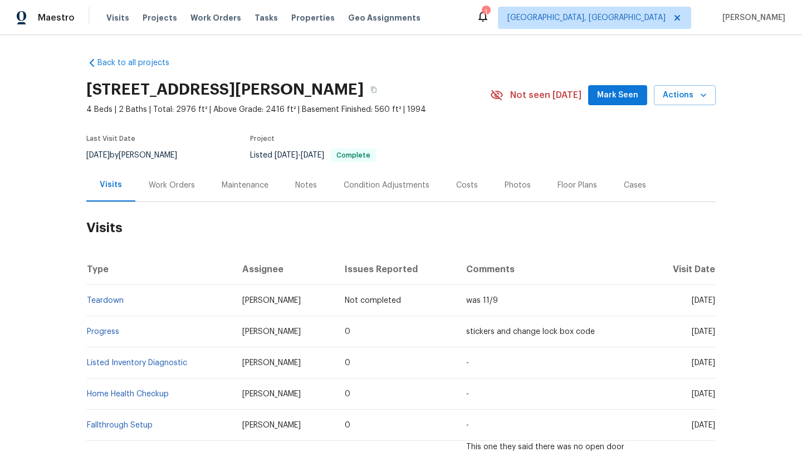
click at [619, 96] on span "Mark Seen" at bounding box center [617, 96] width 41 height 14
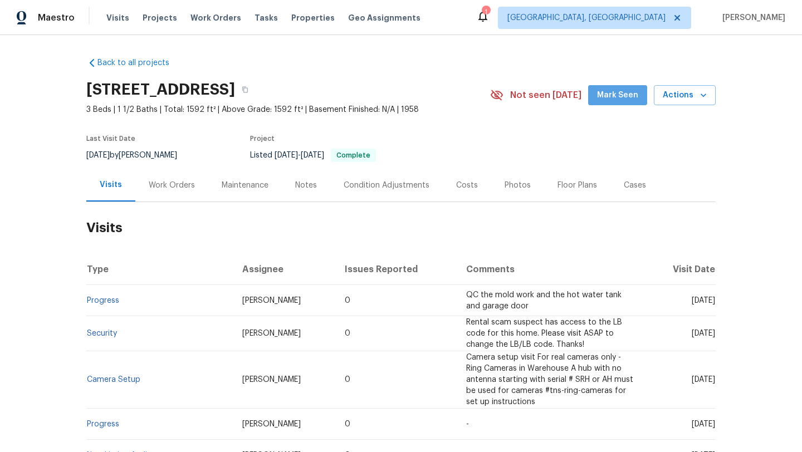
click at [623, 91] on span "Mark Seen" at bounding box center [617, 96] width 41 height 14
click at [179, 184] on div "Work Orders" at bounding box center [172, 185] width 46 height 11
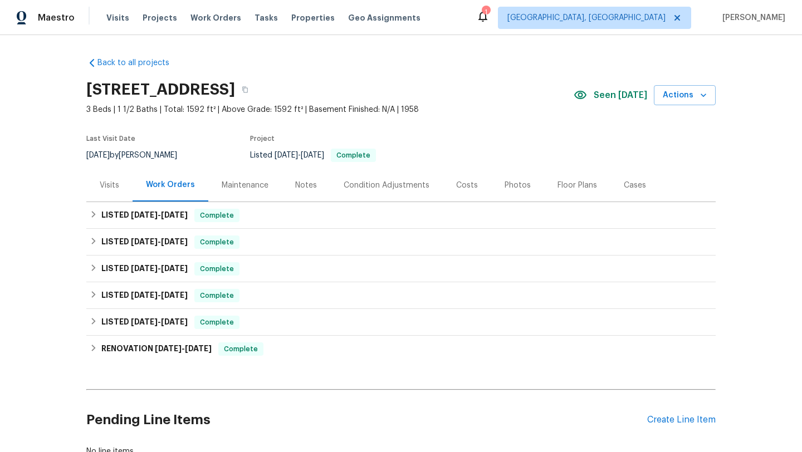
click at [107, 193] on div "Visits" at bounding box center [109, 185] width 46 height 33
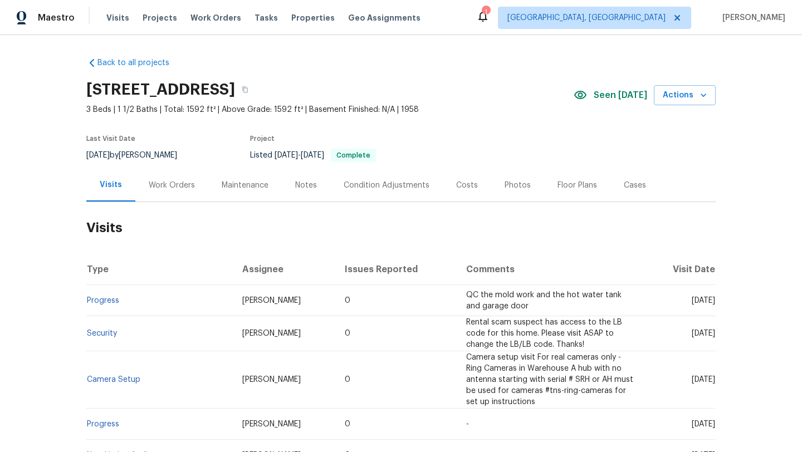
click at [245, 184] on div "Maintenance" at bounding box center [245, 185] width 47 height 11
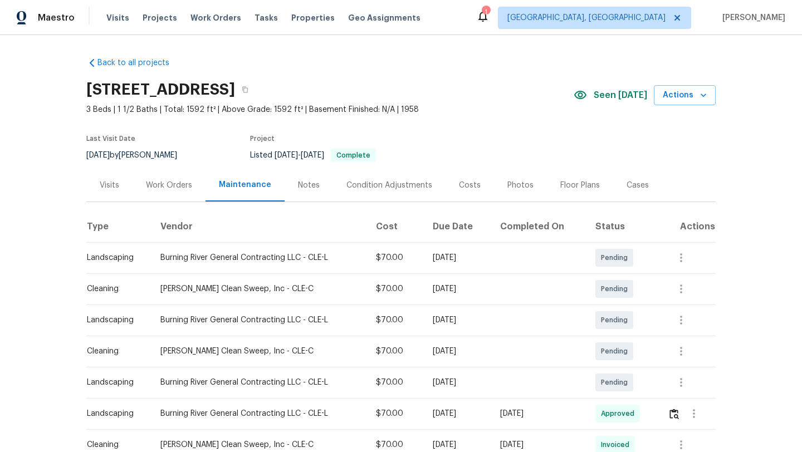
click at [113, 187] on div "Visits" at bounding box center [109, 185] width 19 height 11
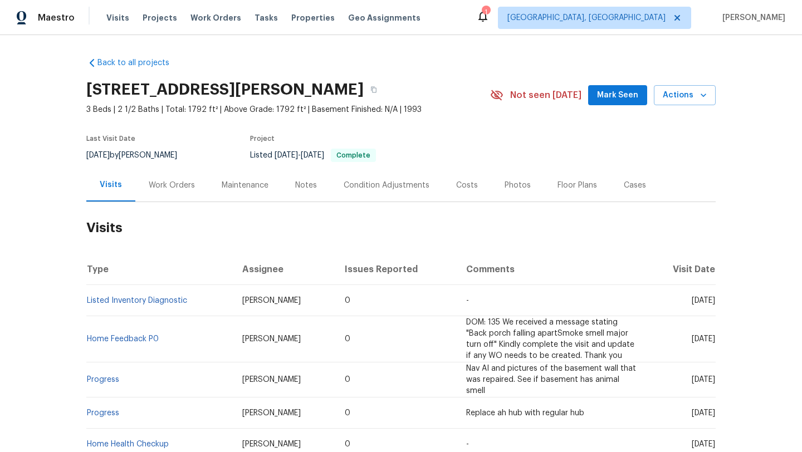
click at [629, 95] on span "Mark Seen" at bounding box center [617, 96] width 41 height 14
click at [170, 185] on div "Work Orders" at bounding box center [172, 185] width 46 height 11
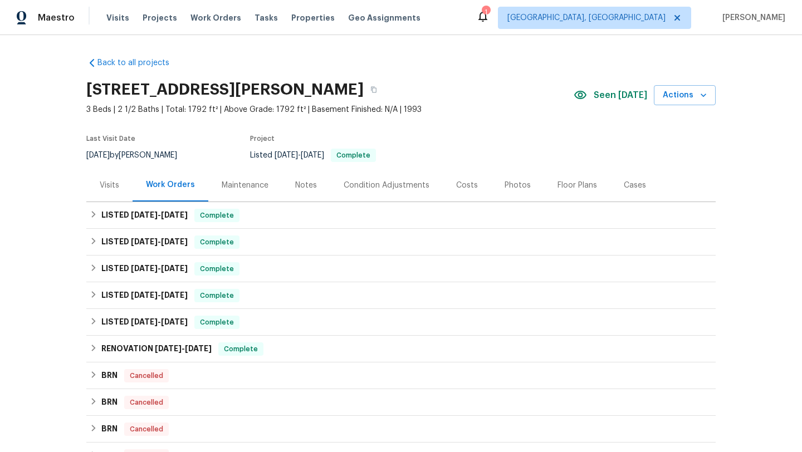
click at [111, 185] on div "Visits" at bounding box center [109, 185] width 19 height 11
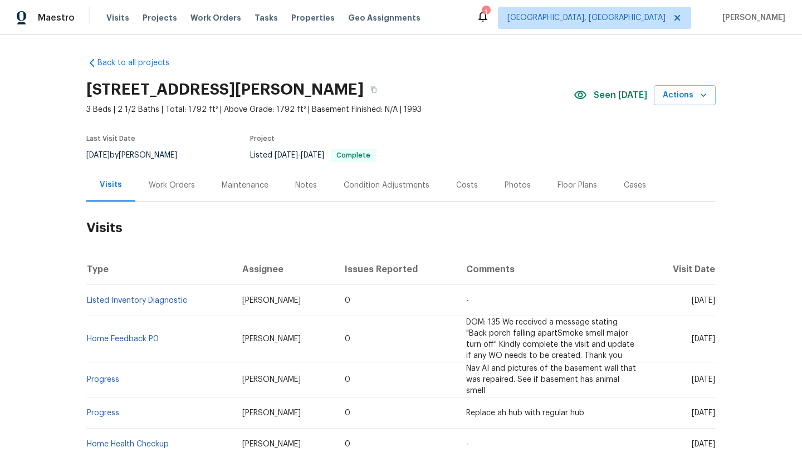
scroll to position [37, 0]
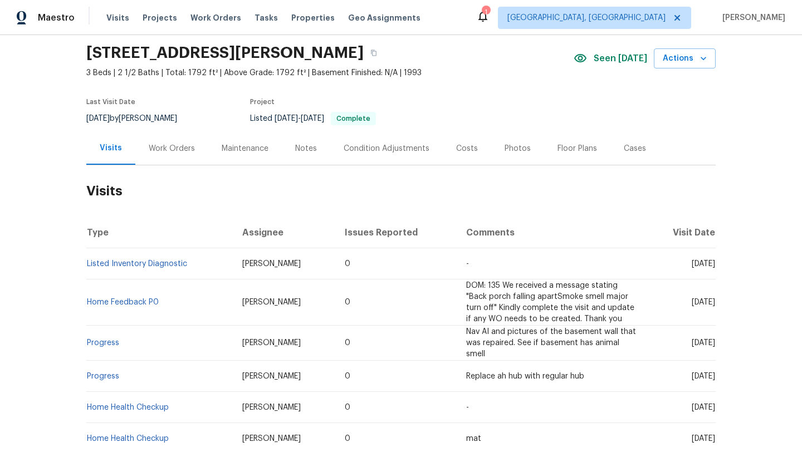
click at [236, 148] on div "Maintenance" at bounding box center [245, 148] width 47 height 11
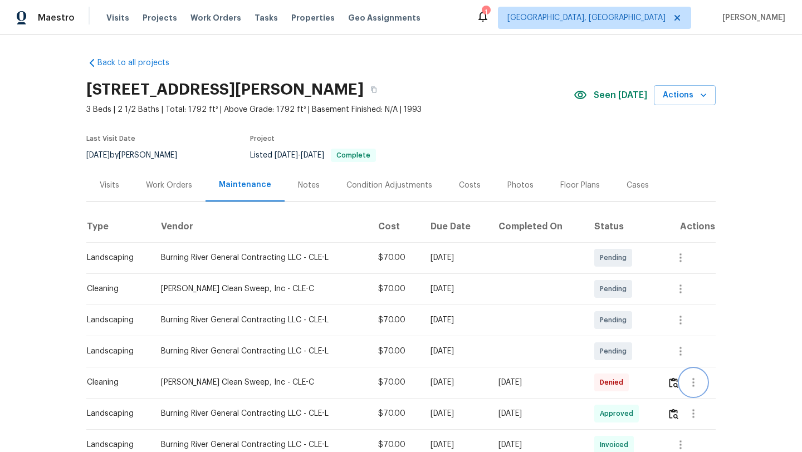
click at [694, 383] on icon "button" at bounding box center [693, 382] width 13 height 13
click at [676, 384] on div at bounding box center [401, 226] width 802 height 452
click at [676, 388] on button "button" at bounding box center [673, 382] width 13 height 27
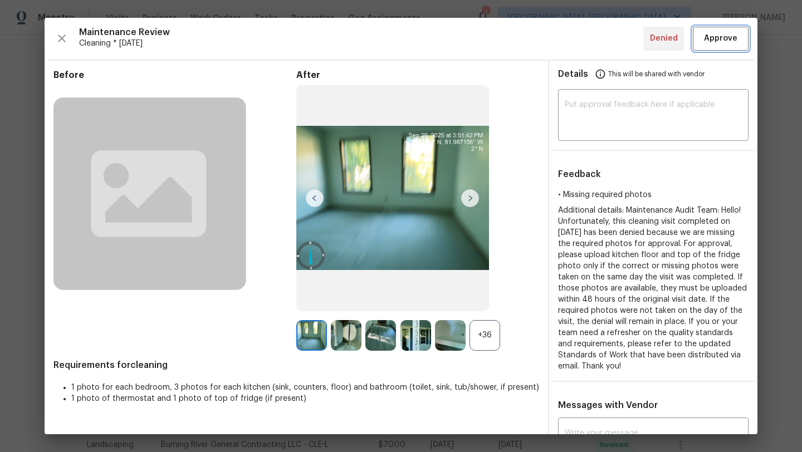
click at [726, 38] on span "Approve" at bounding box center [720, 39] width 33 height 14
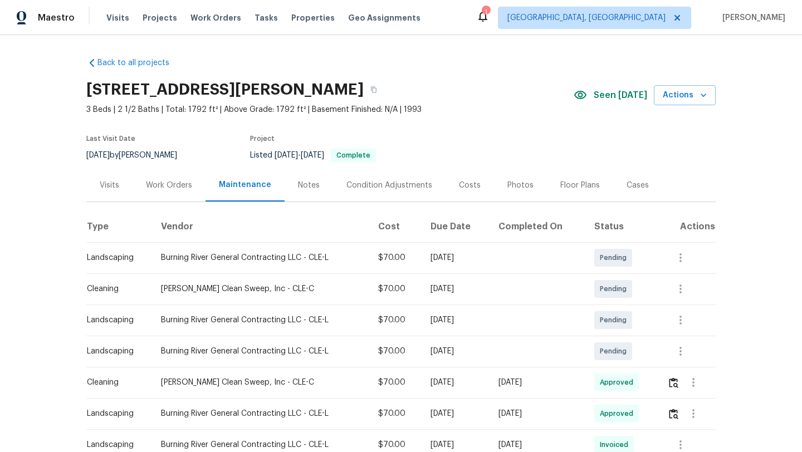
click at [109, 182] on div "Visits" at bounding box center [109, 185] width 19 height 11
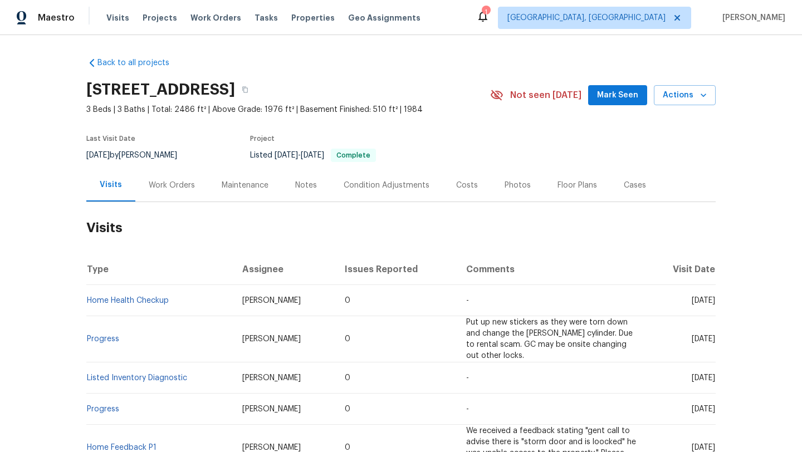
click at [629, 98] on span "Mark Seen" at bounding box center [617, 96] width 41 height 14
click at [173, 185] on div "Work Orders" at bounding box center [172, 185] width 46 height 11
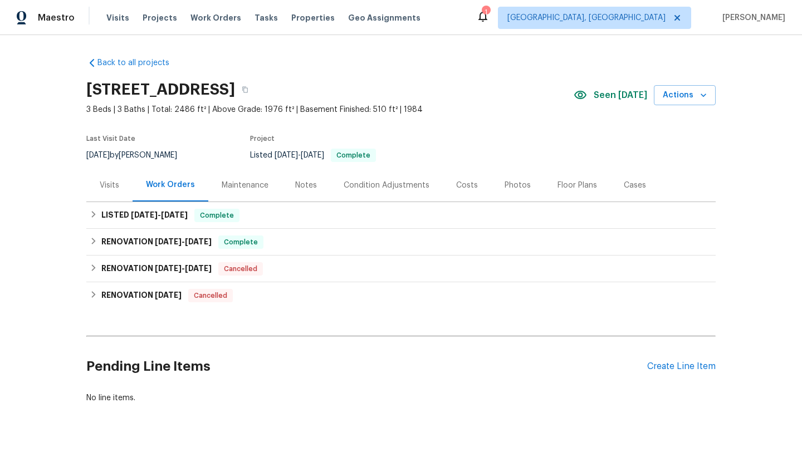
click at [108, 184] on div "Visits" at bounding box center [109, 185] width 19 height 11
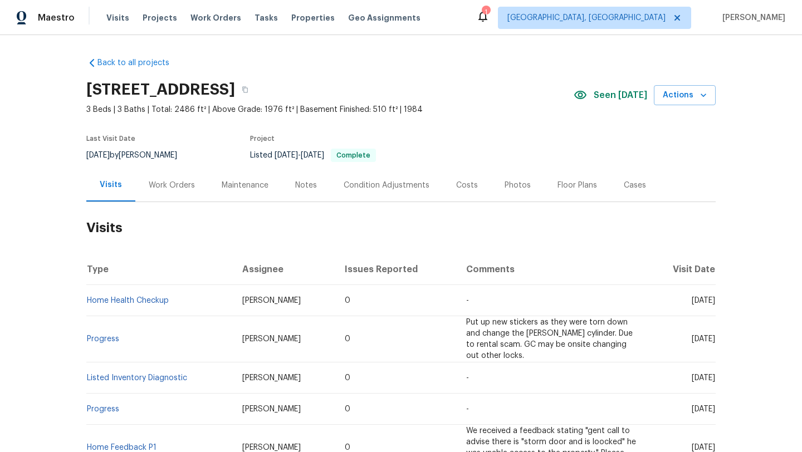
click at [234, 185] on div "Maintenance" at bounding box center [245, 185] width 47 height 11
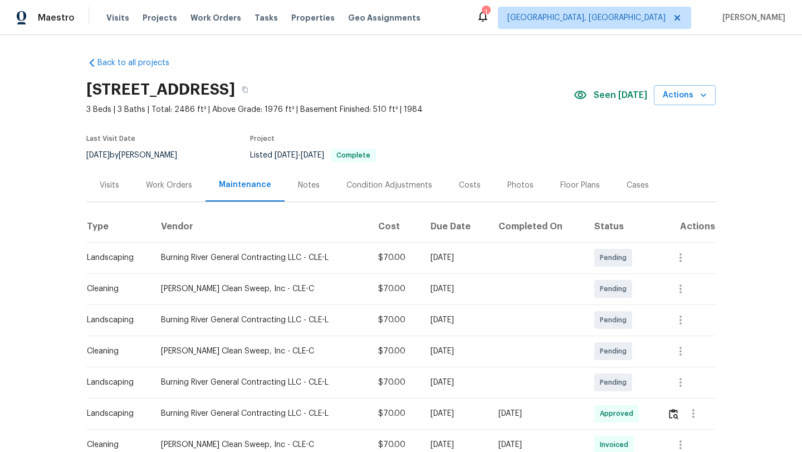
click at [106, 185] on div "Visits" at bounding box center [109, 185] width 19 height 11
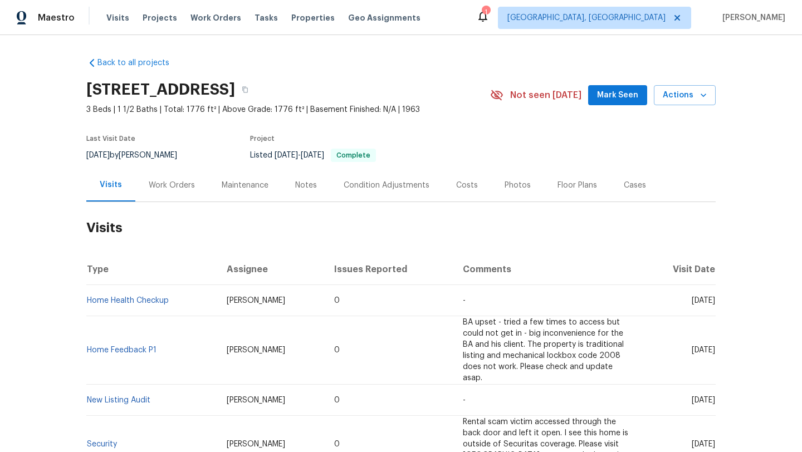
click at [615, 100] on span "Mark Seen" at bounding box center [617, 96] width 41 height 14
click at [162, 185] on div "Work Orders" at bounding box center [172, 185] width 46 height 11
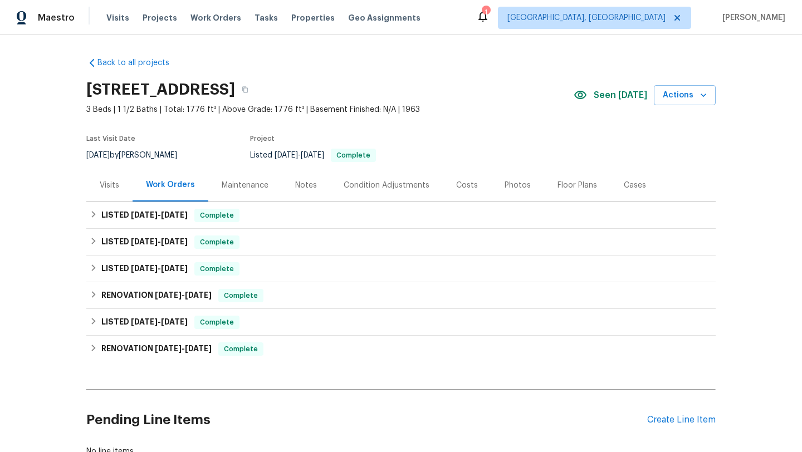
click at [111, 187] on div "Visits" at bounding box center [109, 185] width 19 height 11
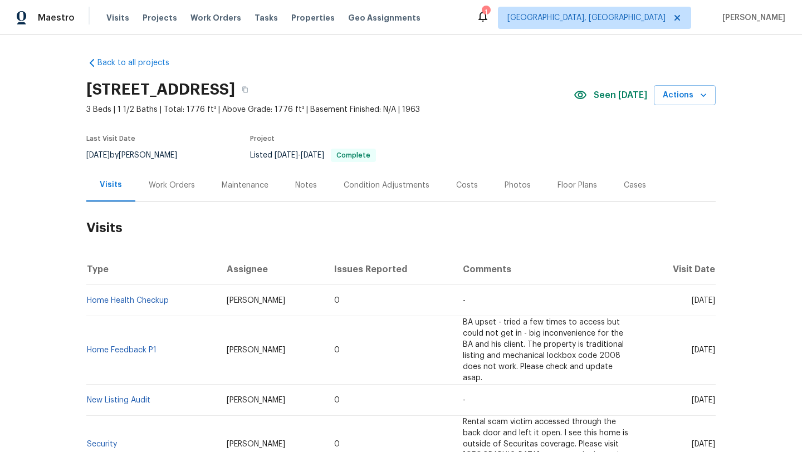
click at [240, 185] on div "Maintenance" at bounding box center [245, 185] width 47 height 11
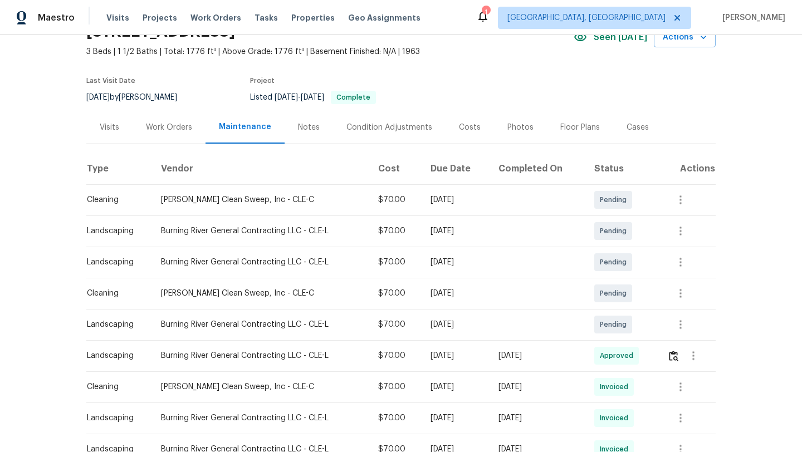
scroll to position [15, 0]
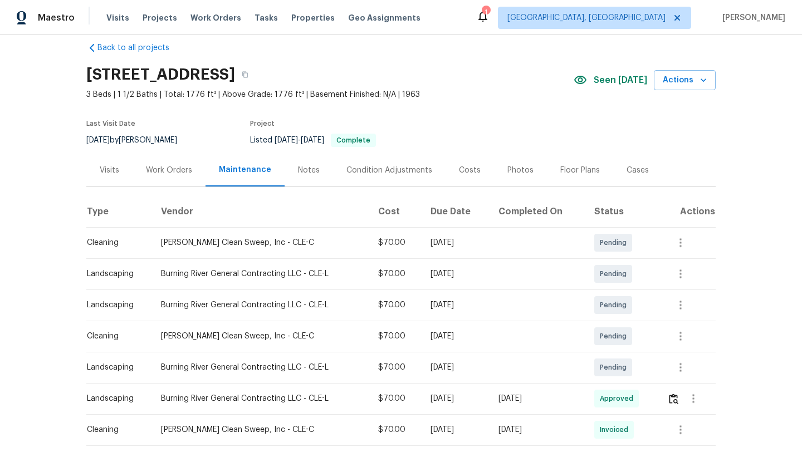
click at [109, 172] on div "Visits" at bounding box center [109, 170] width 19 height 11
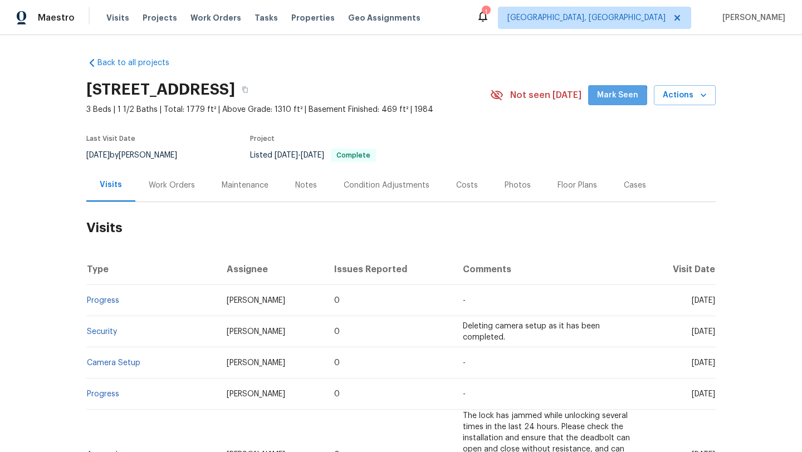
click at [609, 97] on span "Mark Seen" at bounding box center [617, 96] width 41 height 14
click at [159, 189] on div "Work Orders" at bounding box center [172, 185] width 46 height 11
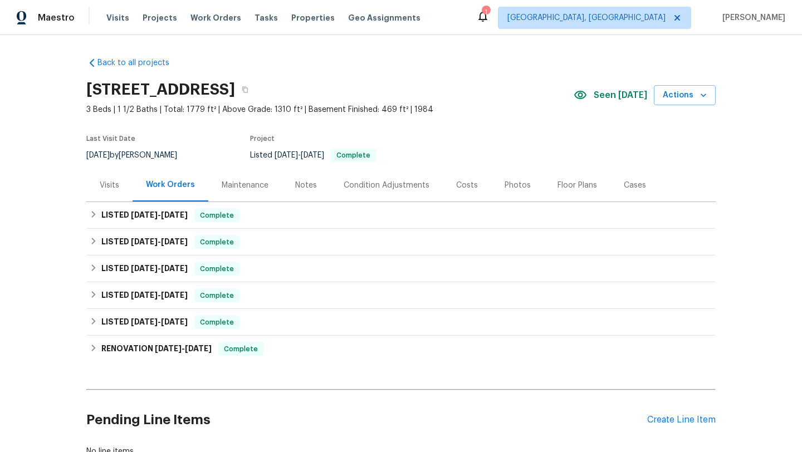
click at [105, 181] on div "Visits" at bounding box center [109, 185] width 19 height 11
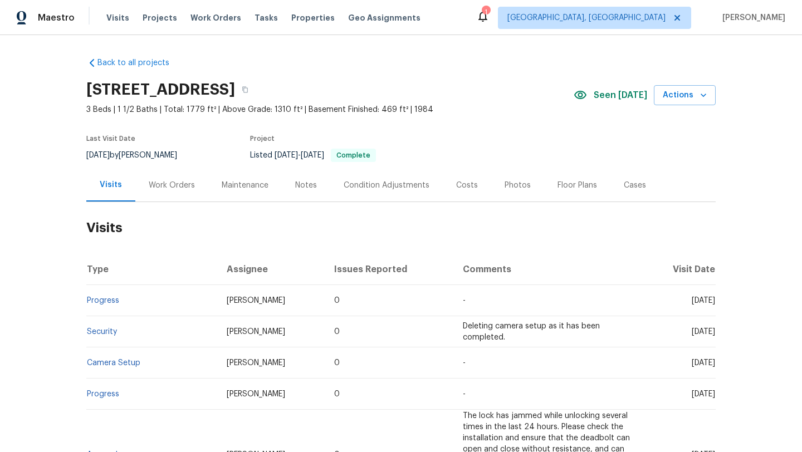
click at [227, 183] on div "Maintenance" at bounding box center [245, 185] width 47 height 11
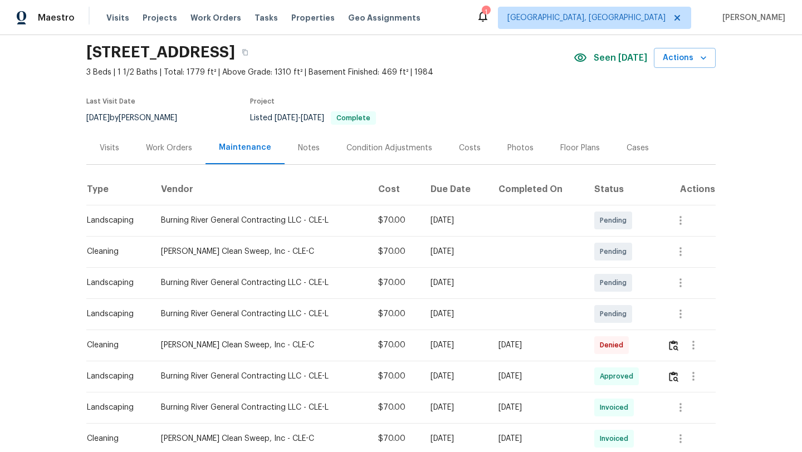
scroll to position [58, 0]
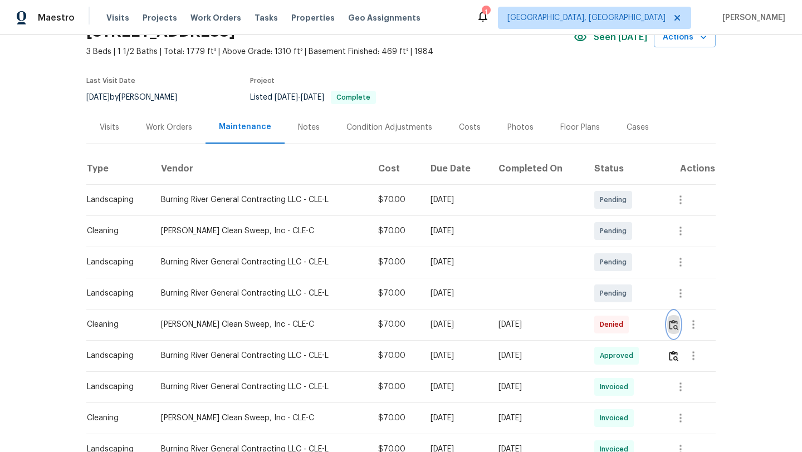
click at [675, 326] on img "button" at bounding box center [673, 325] width 9 height 11
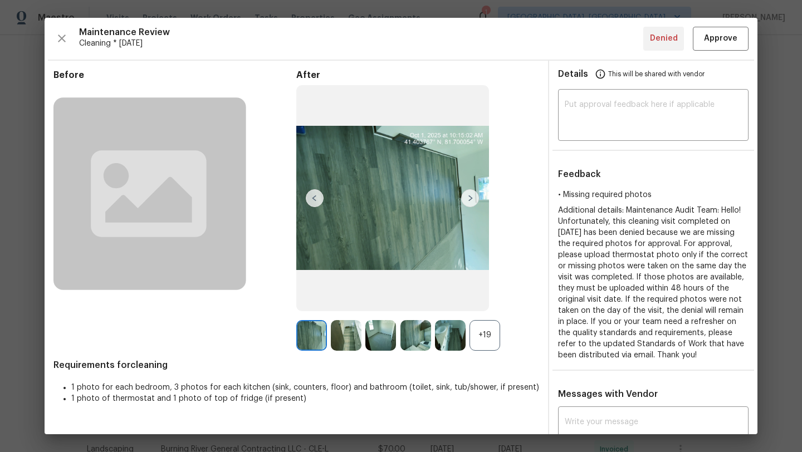
click at [470, 197] on img at bounding box center [470, 198] width 18 height 18
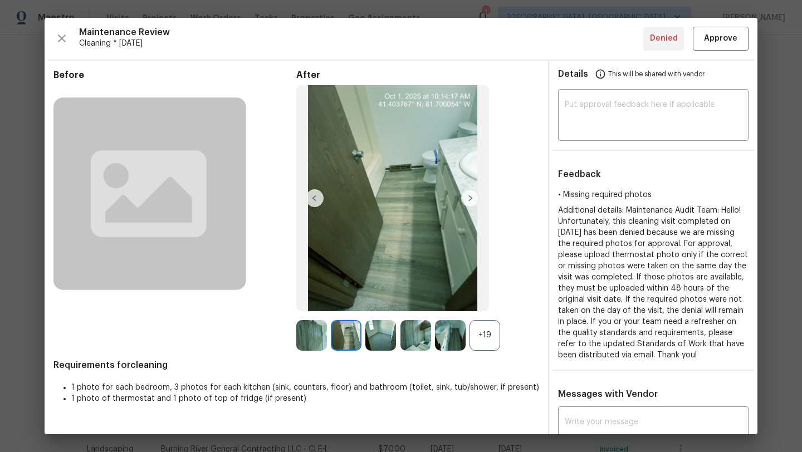
click at [470, 197] on img at bounding box center [470, 198] width 18 height 18
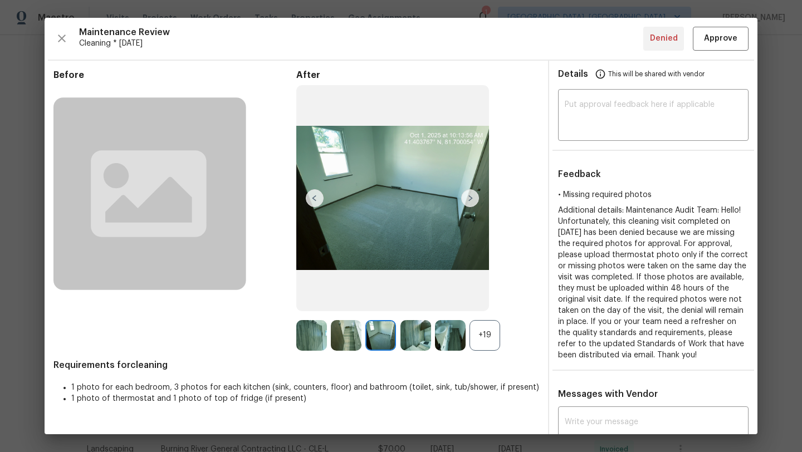
click at [470, 197] on img at bounding box center [470, 198] width 18 height 18
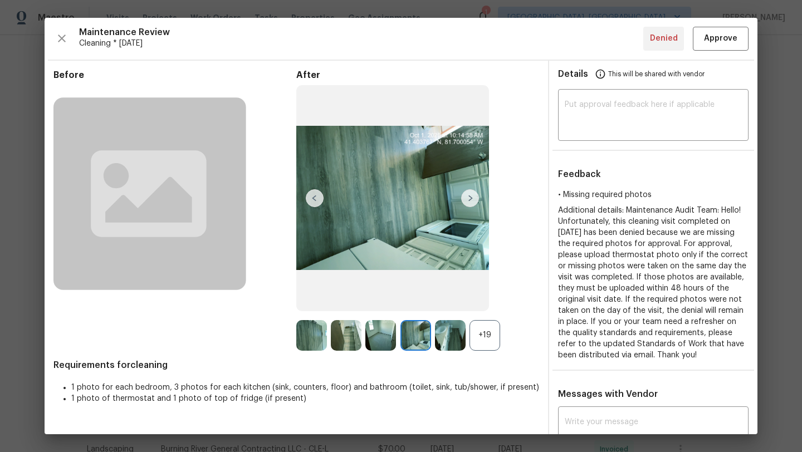
click at [470, 197] on img at bounding box center [470, 198] width 18 height 18
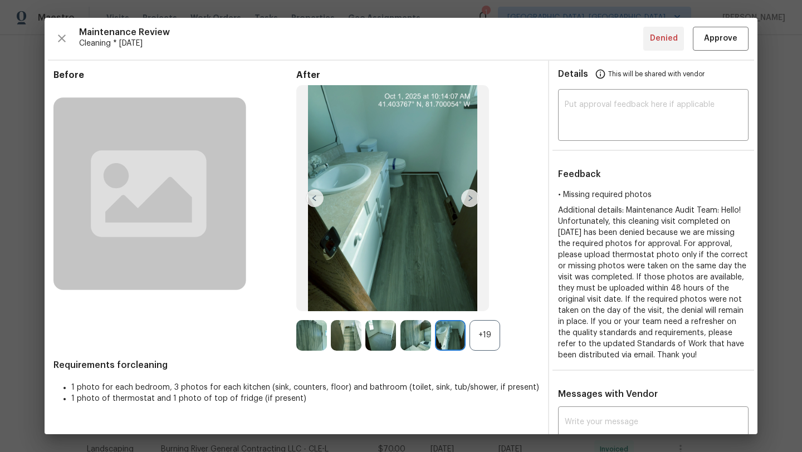
click at [470, 197] on img at bounding box center [470, 198] width 18 height 18
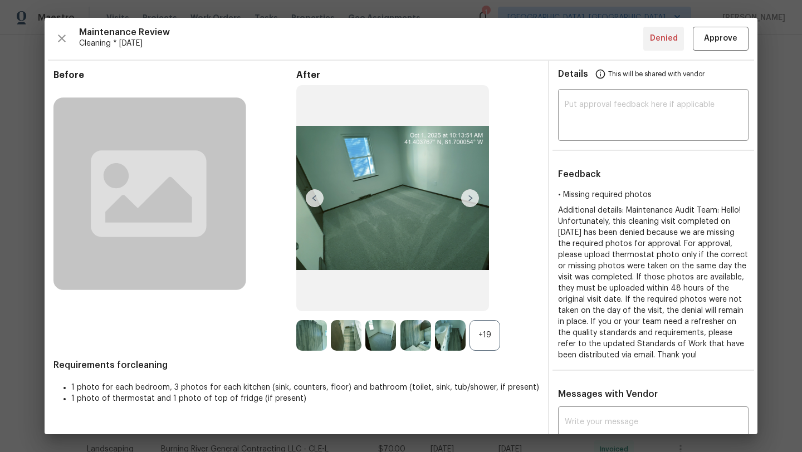
click at [470, 197] on img at bounding box center [470, 198] width 18 height 18
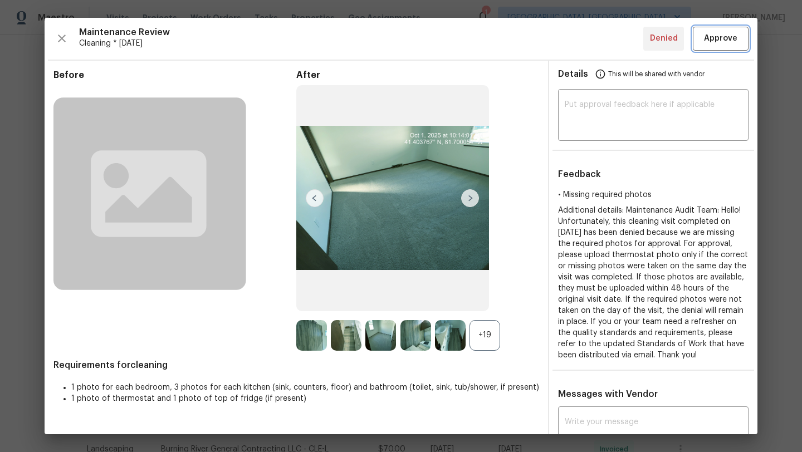
click at [731, 41] on span "Approve" at bounding box center [720, 39] width 33 height 14
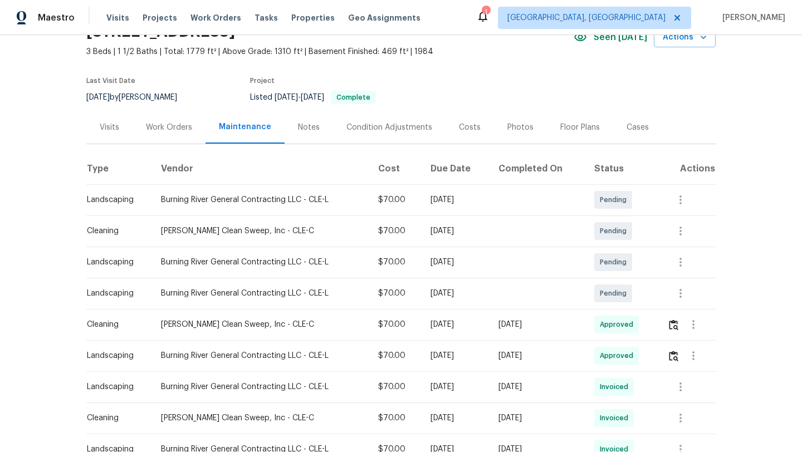
click at [110, 128] on div "Visits" at bounding box center [109, 127] width 19 height 11
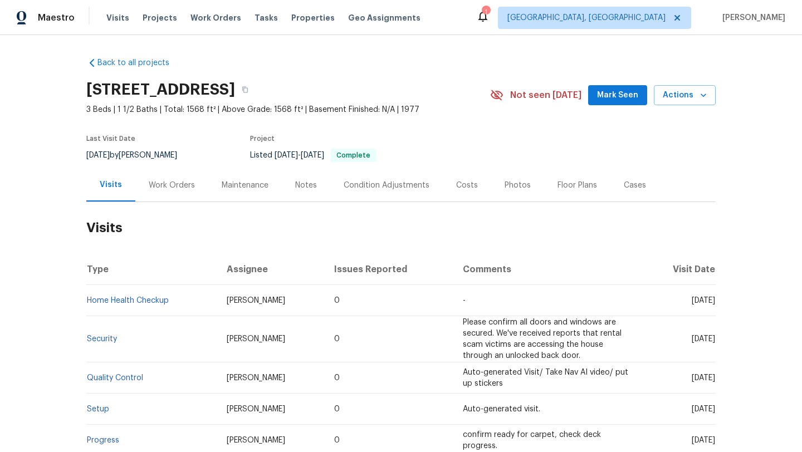
click at [621, 99] on span "Mark Seen" at bounding box center [617, 96] width 41 height 14
click at [145, 182] on div "Work Orders" at bounding box center [171, 185] width 73 height 33
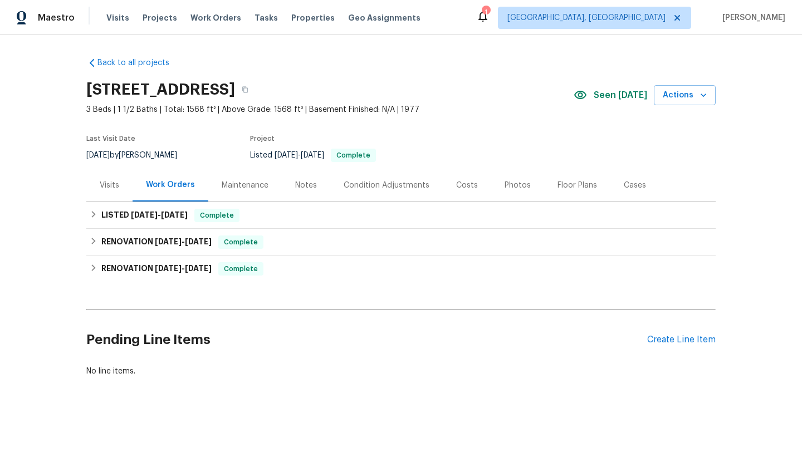
click at [95, 191] on div "Visits" at bounding box center [109, 185] width 46 height 33
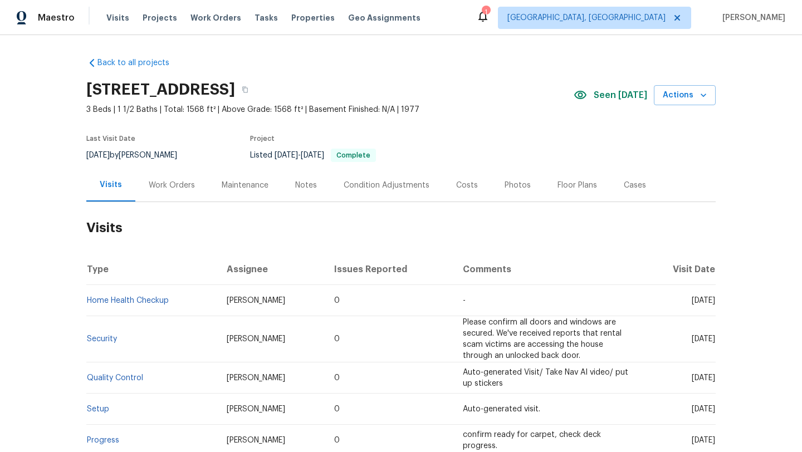
click at [249, 182] on div "Maintenance" at bounding box center [245, 185] width 47 height 11
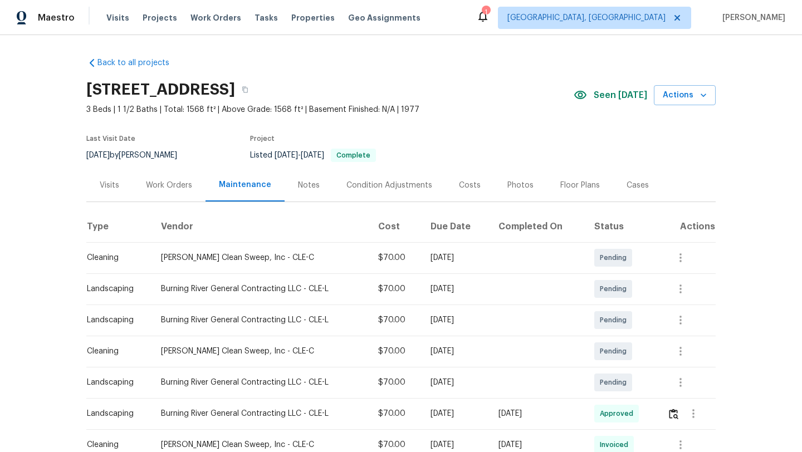
click at [118, 182] on div "Visits" at bounding box center [109, 185] width 19 height 11
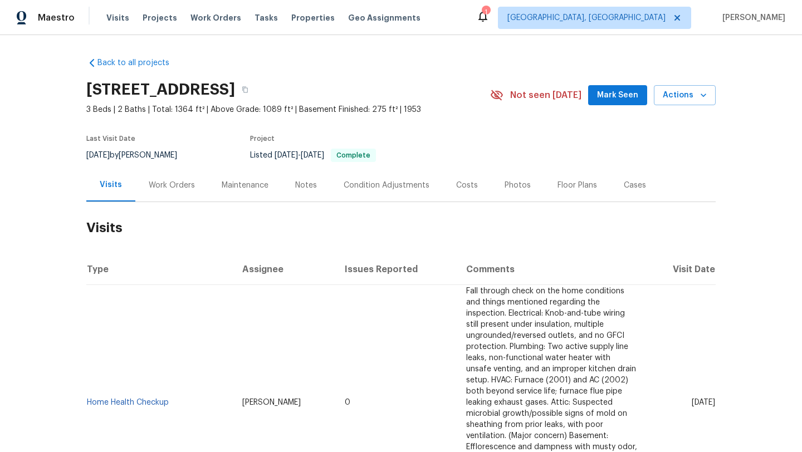
click at [624, 96] on span "Mark Seen" at bounding box center [617, 96] width 41 height 14
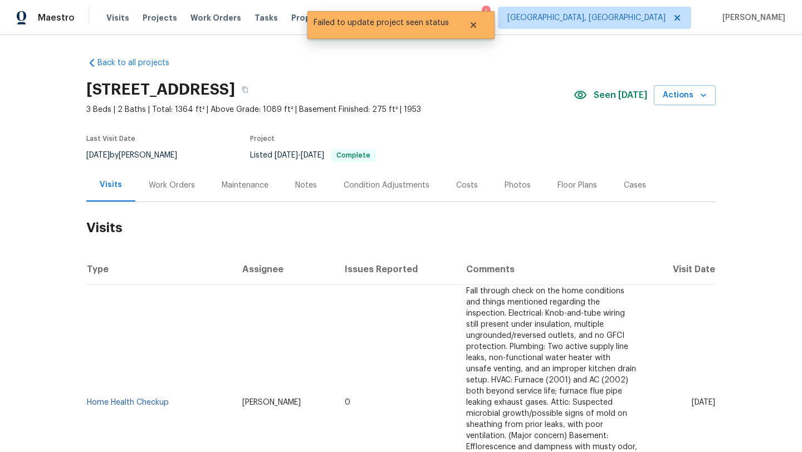
click at [177, 188] on div "Work Orders" at bounding box center [172, 185] width 46 height 11
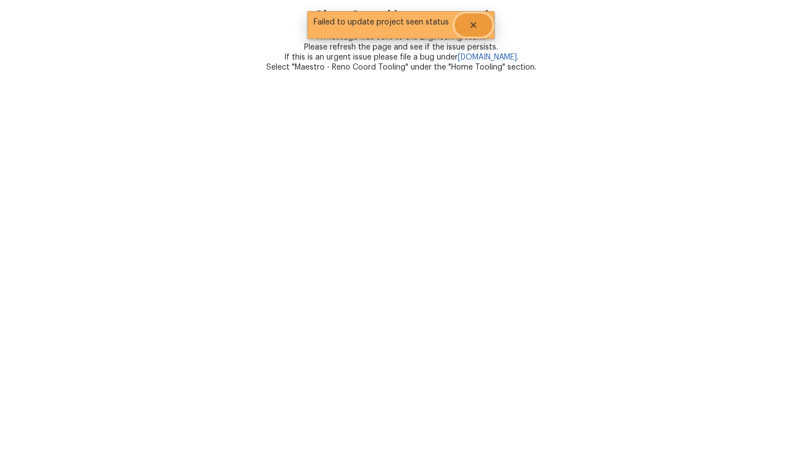
click at [471, 26] on icon "Close" at bounding box center [474, 25] width 6 height 6
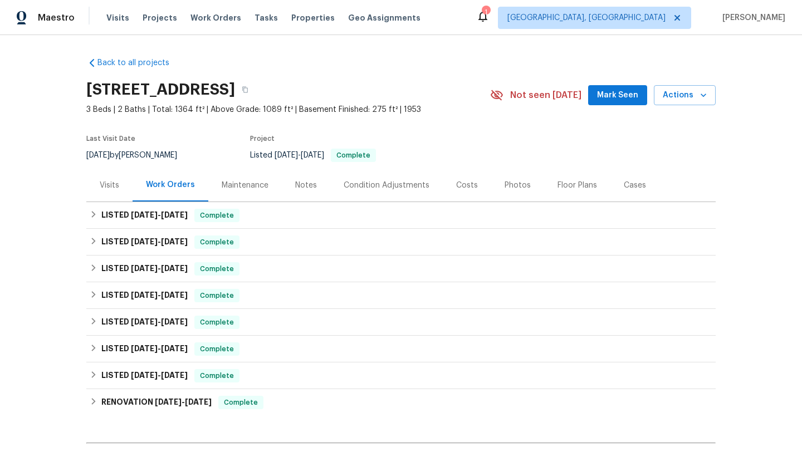
click at [111, 185] on div "Visits" at bounding box center [109, 185] width 19 height 11
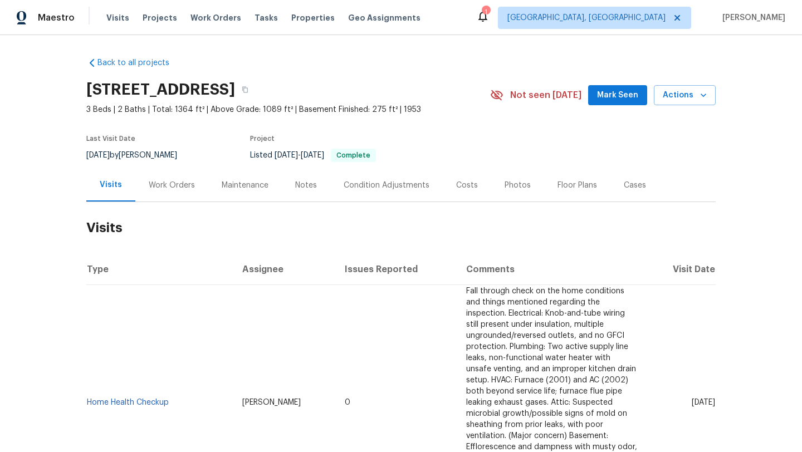
click at [607, 96] on span "Mark Seen" at bounding box center [617, 96] width 41 height 14
click at [228, 189] on div "Maintenance" at bounding box center [245, 185] width 47 height 11
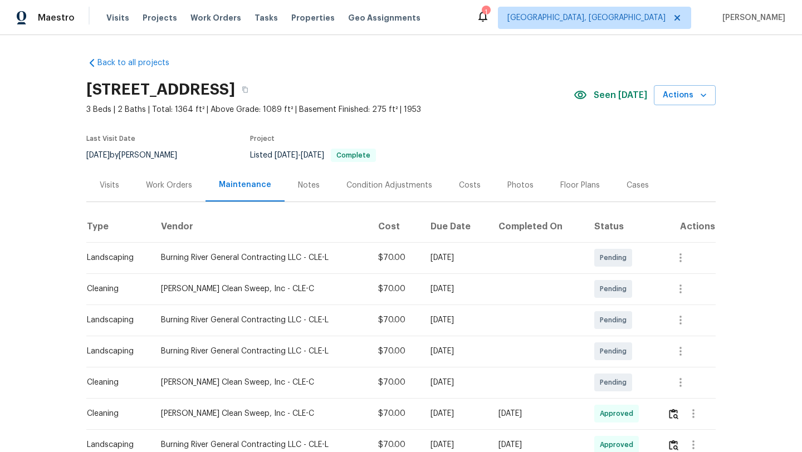
click at [112, 186] on div "Visits" at bounding box center [109, 185] width 19 height 11
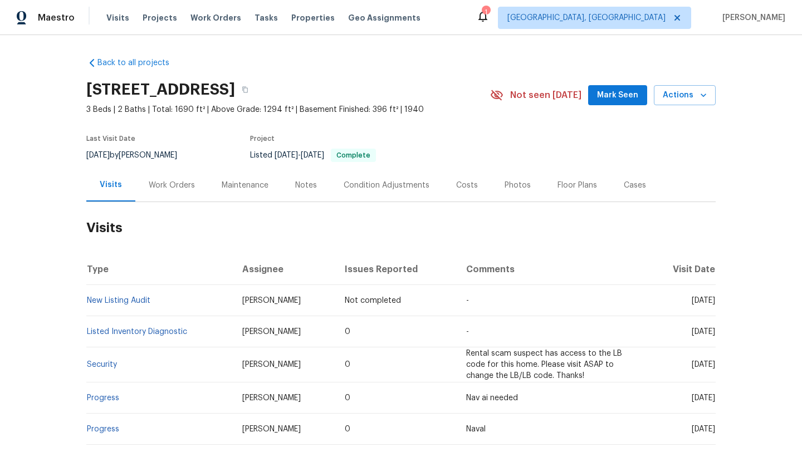
click at [609, 92] on span "Mark Seen" at bounding box center [617, 96] width 41 height 14
click at [172, 184] on div "Work Orders" at bounding box center [172, 185] width 46 height 11
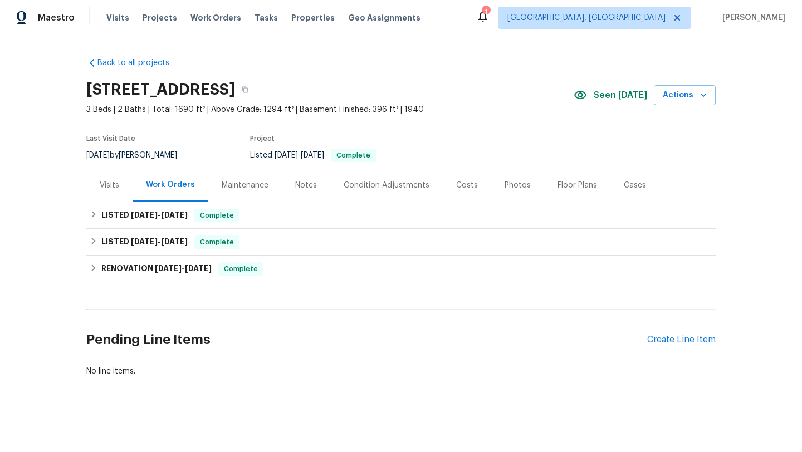
click at [109, 187] on div "Visits" at bounding box center [109, 185] width 19 height 11
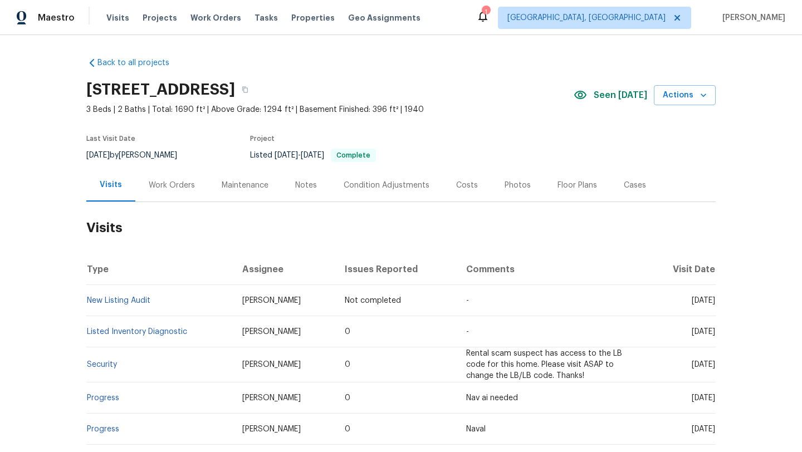
click at [235, 180] on div "Maintenance" at bounding box center [245, 185] width 47 height 11
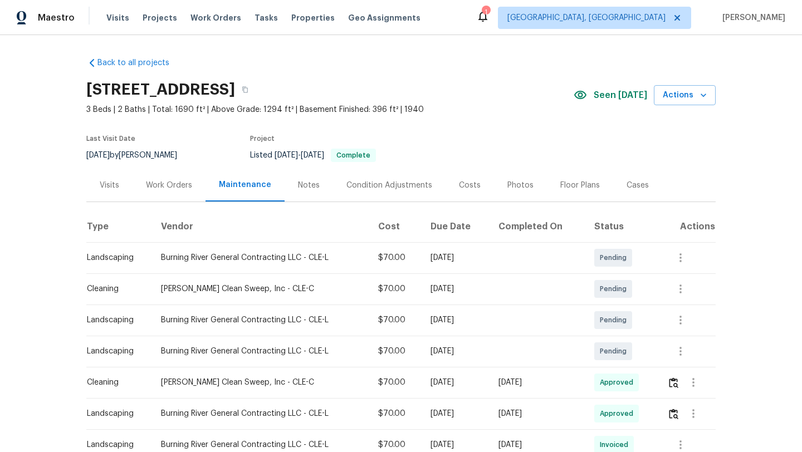
click at [112, 187] on div "Visits" at bounding box center [109, 185] width 19 height 11
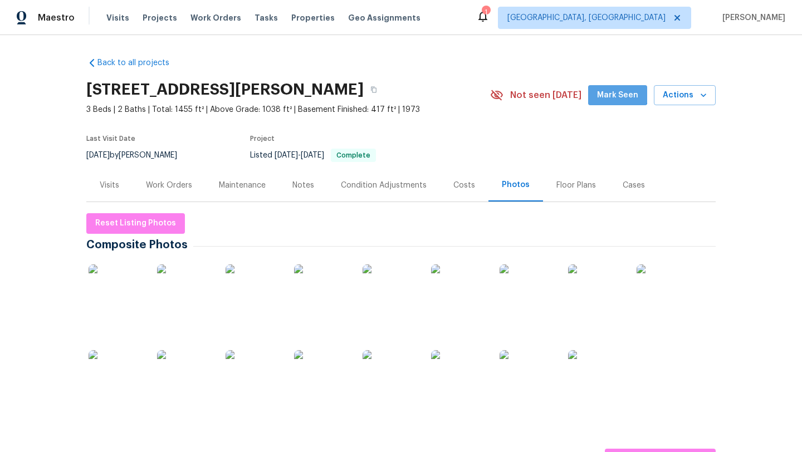
click at [616, 87] on button "Mark Seen" at bounding box center [617, 95] width 59 height 21
click at [165, 192] on div "Work Orders" at bounding box center [169, 185] width 73 height 33
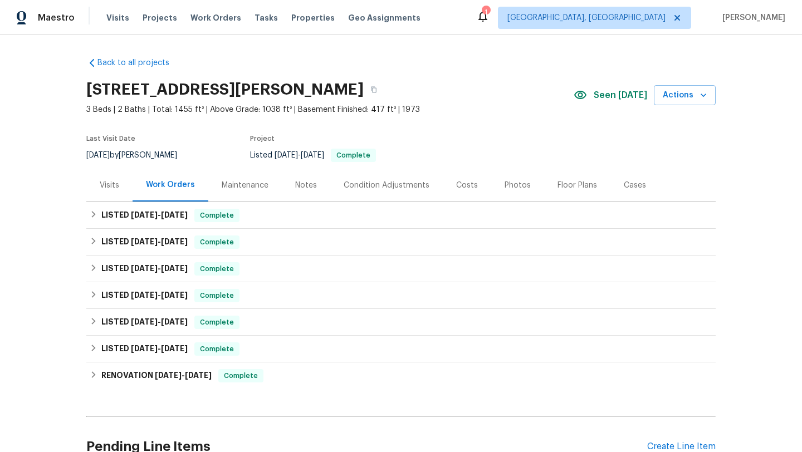
click at [108, 188] on div "Visits" at bounding box center [109, 185] width 19 height 11
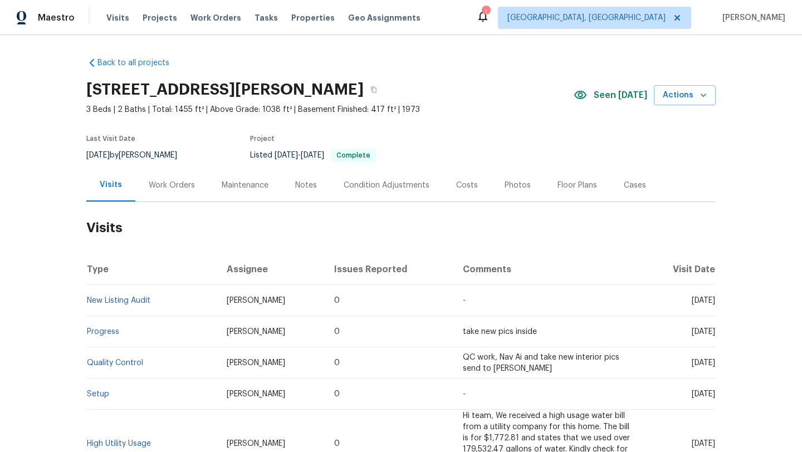
click at [467, 185] on div "Costs" at bounding box center [467, 185] width 22 height 11
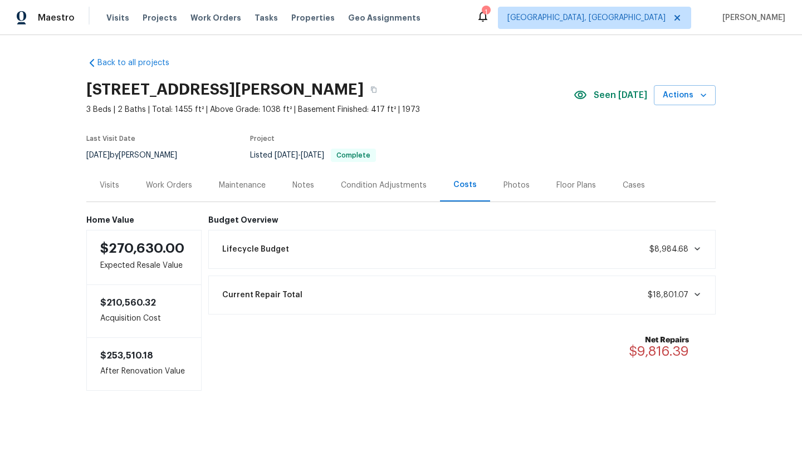
click at [521, 185] on div "Photos" at bounding box center [517, 185] width 26 height 11
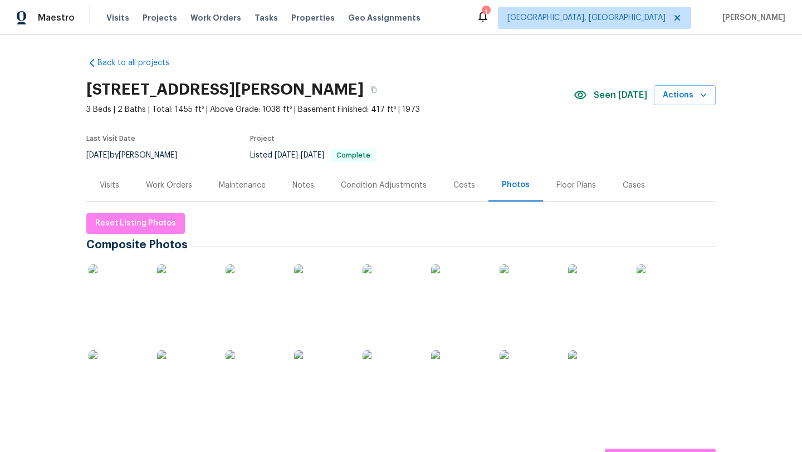
click at [467, 301] on img at bounding box center [459, 293] width 56 height 56
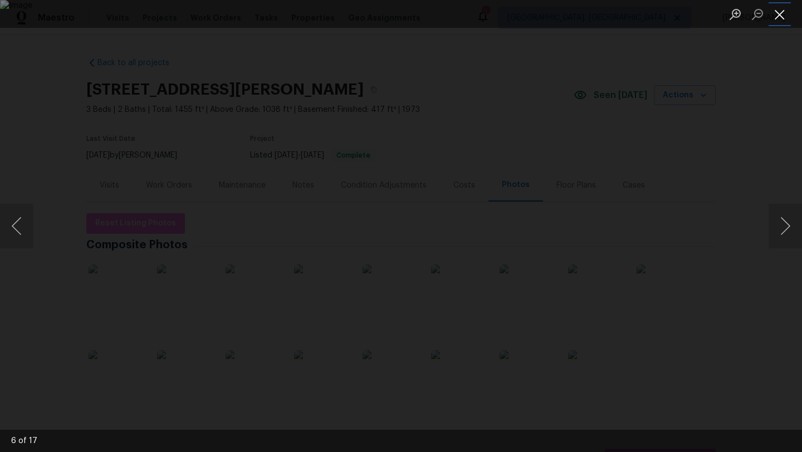
click at [782, 11] on button "Close lightbox" at bounding box center [780, 13] width 22 height 19
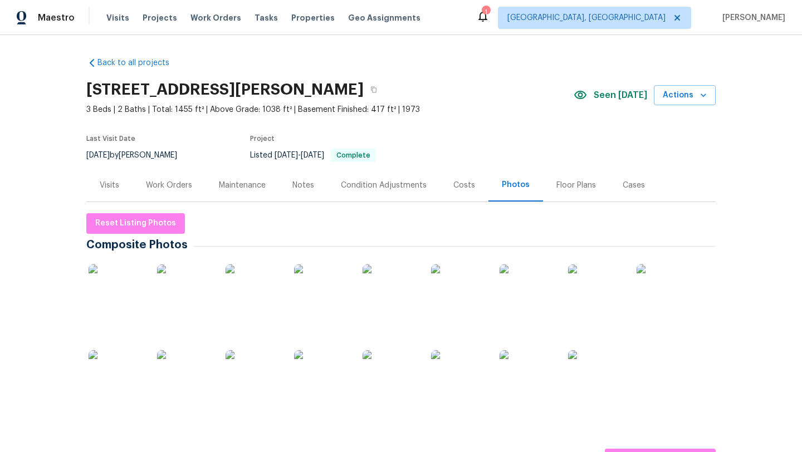
click at [108, 185] on div "Visits" at bounding box center [109, 185] width 19 height 11
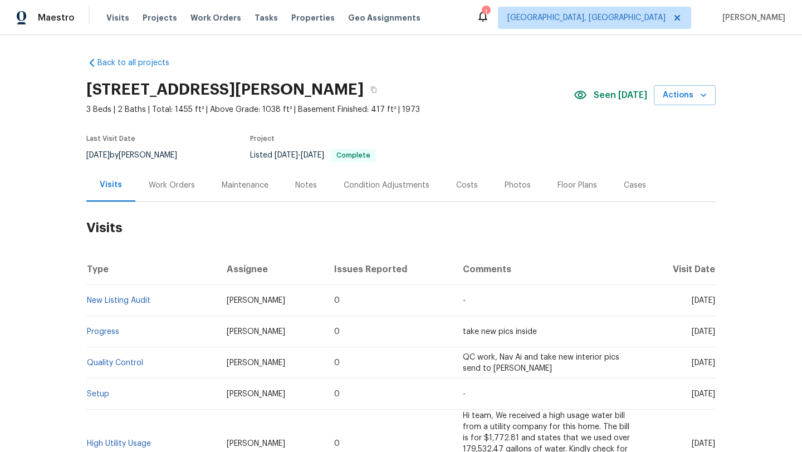
click at [247, 186] on div "Maintenance" at bounding box center [245, 185] width 47 height 11
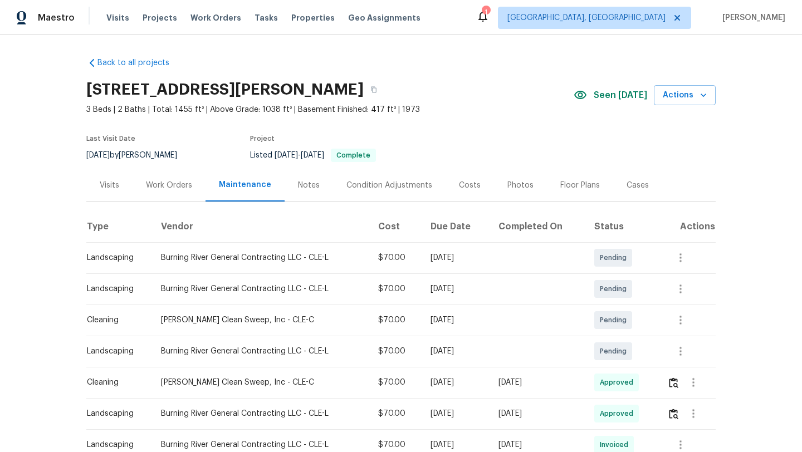
click at [111, 184] on div "Visits" at bounding box center [109, 185] width 19 height 11
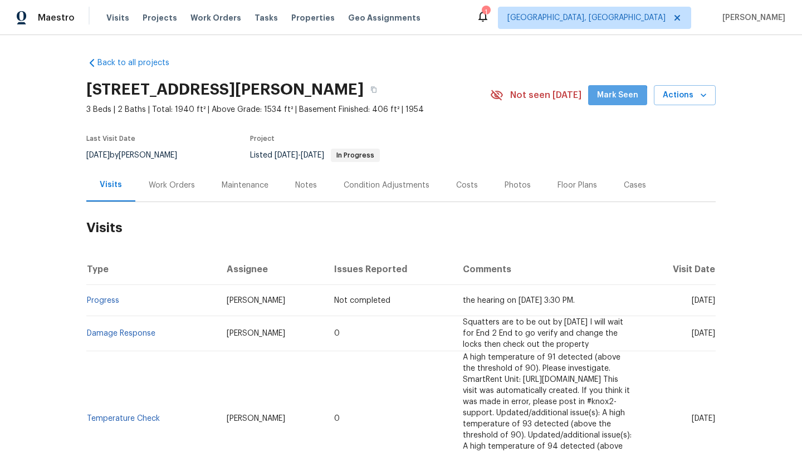
click at [606, 101] on span "Mark Seen" at bounding box center [617, 96] width 41 height 14
click at [307, 185] on div "Notes" at bounding box center [306, 185] width 22 height 11
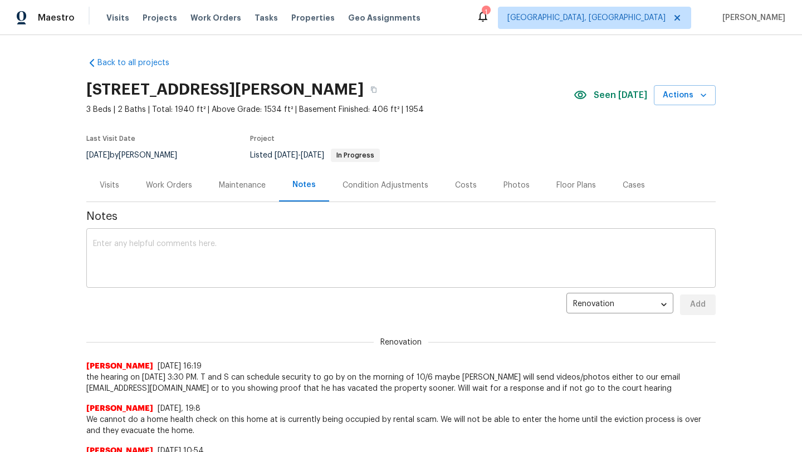
click at [248, 253] on textarea at bounding box center [401, 259] width 616 height 39
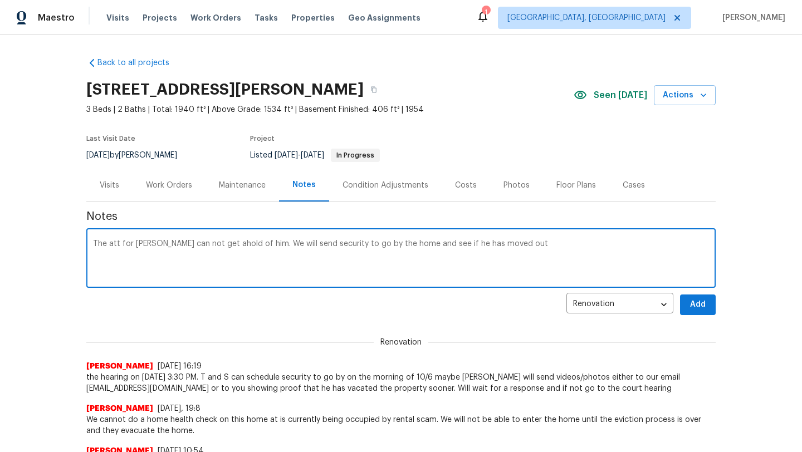
type textarea "The att for [PERSON_NAME] can not get ahold of him. We will send security to go…"
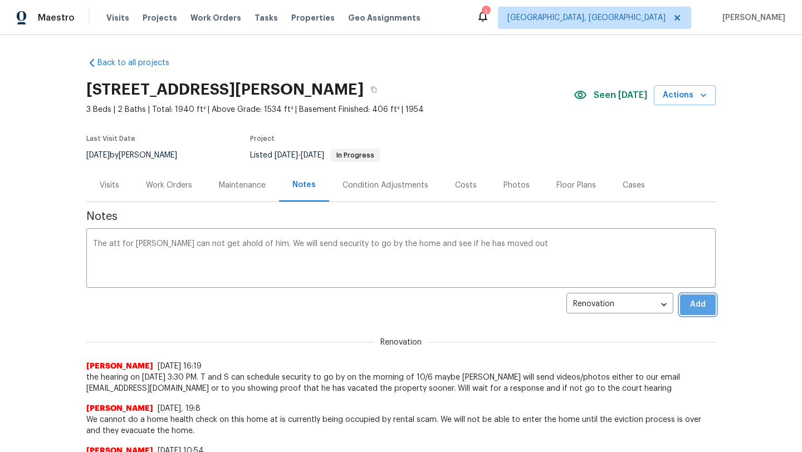
click at [706, 302] on span "Add" at bounding box center [698, 305] width 18 height 14
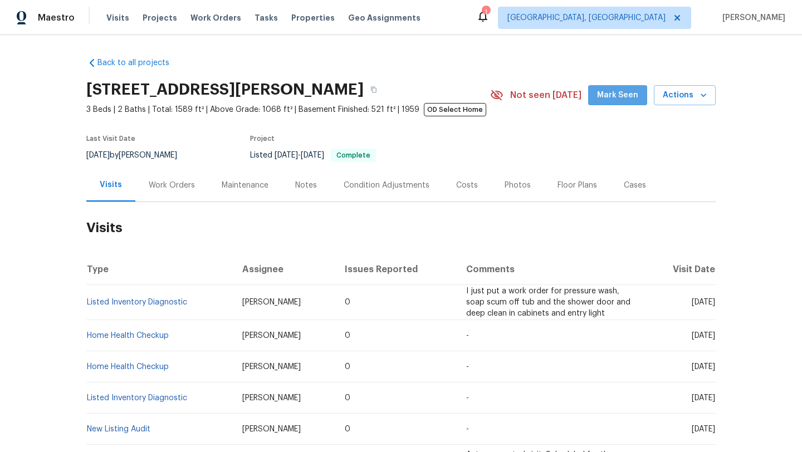
click at [623, 97] on span "Mark Seen" at bounding box center [617, 96] width 41 height 14
click at [169, 188] on div "Work Orders" at bounding box center [172, 185] width 46 height 11
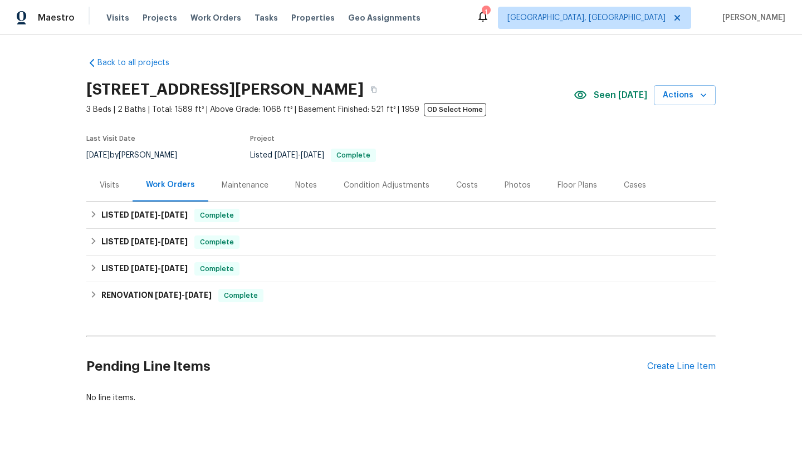
click at [109, 189] on div "Visits" at bounding box center [109, 185] width 19 height 11
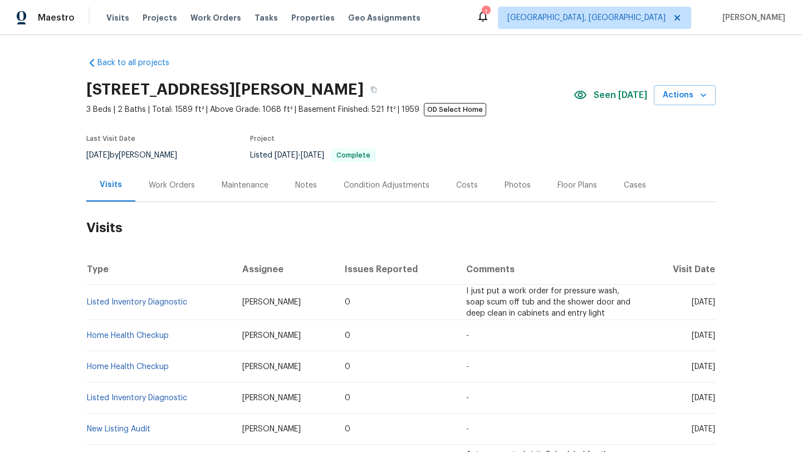
click at [176, 189] on div "Work Orders" at bounding box center [172, 185] width 46 height 11
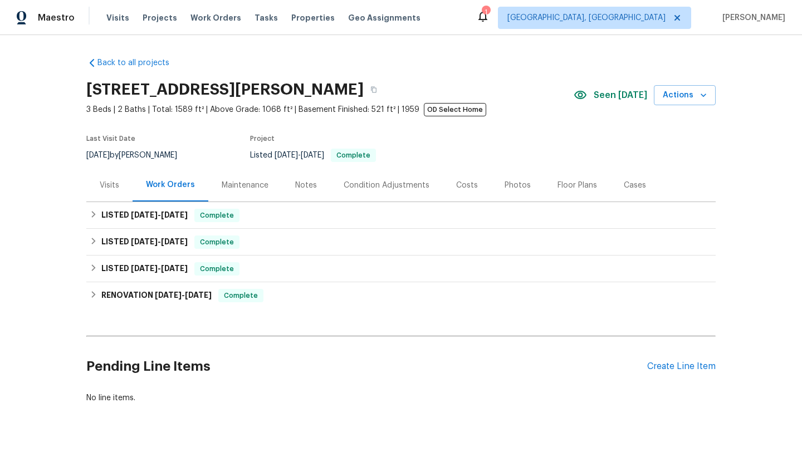
click at [114, 184] on div "Visits" at bounding box center [109, 185] width 19 height 11
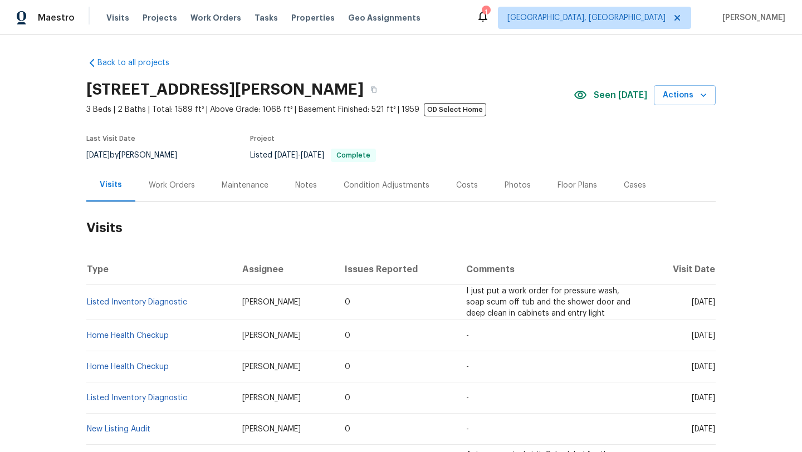
click at [250, 183] on div "Maintenance" at bounding box center [245, 185] width 47 height 11
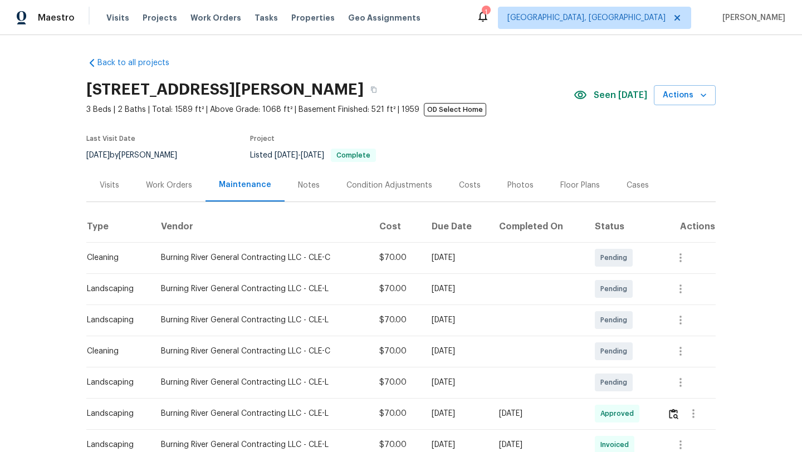
click at [112, 187] on div "Visits" at bounding box center [109, 185] width 19 height 11
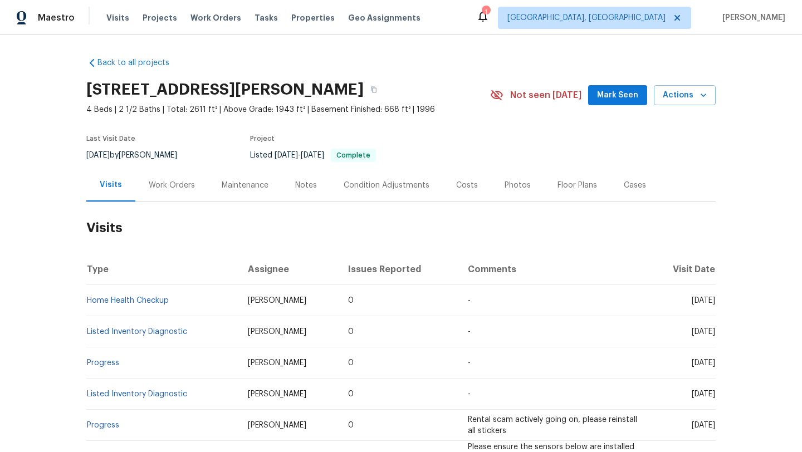
click at [161, 187] on div "Work Orders" at bounding box center [172, 185] width 46 height 11
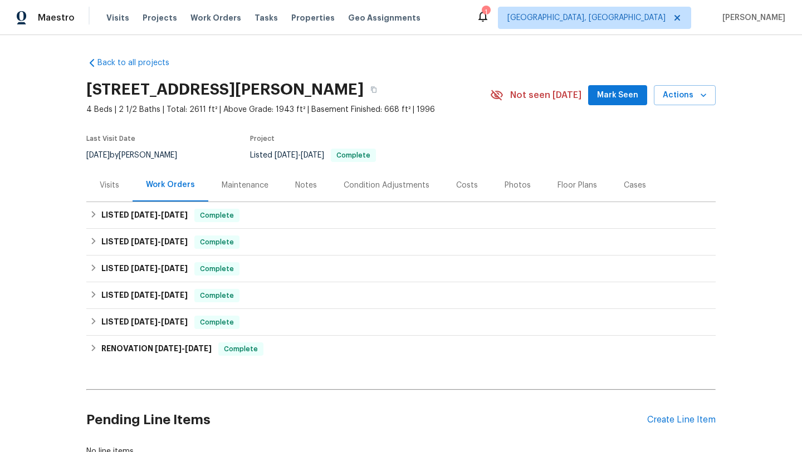
click at [119, 180] on div "Visits" at bounding box center [109, 185] width 19 height 11
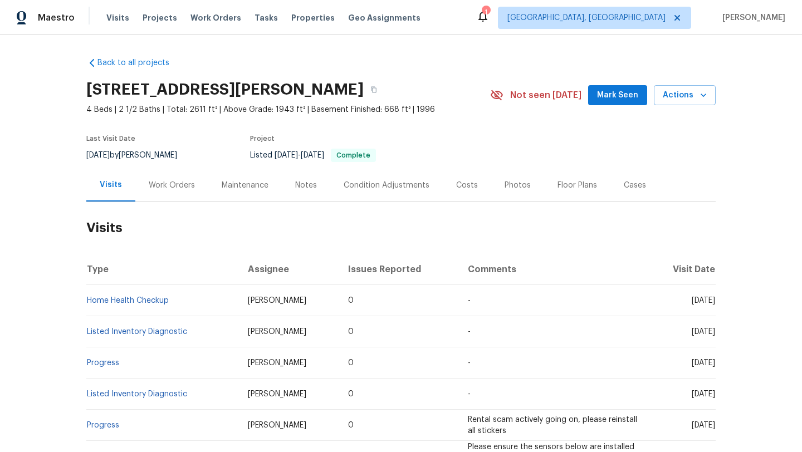
click at [616, 96] on span "Mark Seen" at bounding box center [617, 96] width 41 height 14
click at [232, 185] on div "Maintenance" at bounding box center [245, 185] width 47 height 11
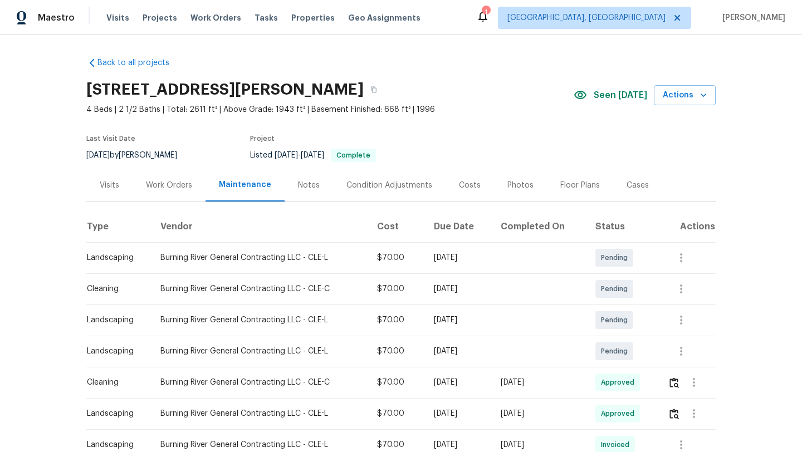
click at [118, 182] on div "Visits" at bounding box center [109, 185] width 19 height 11
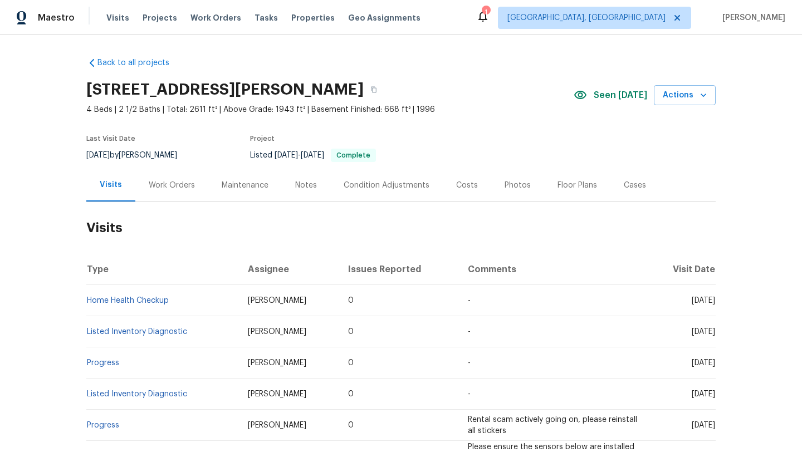
click at [173, 184] on div "Work Orders" at bounding box center [172, 185] width 46 height 11
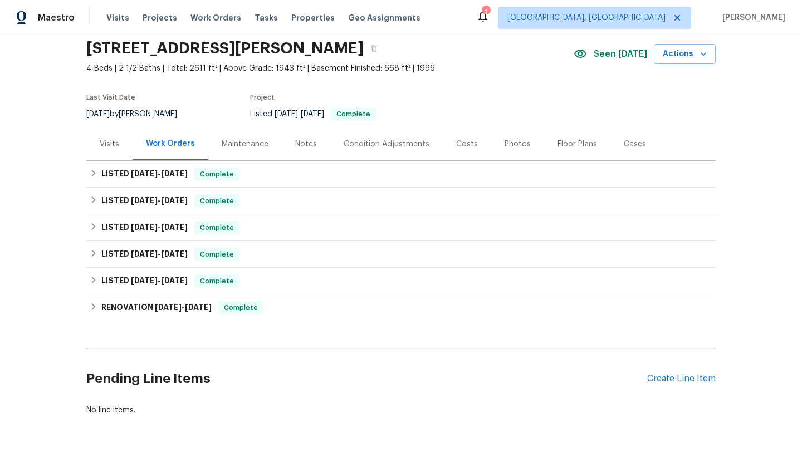
scroll to position [81, 0]
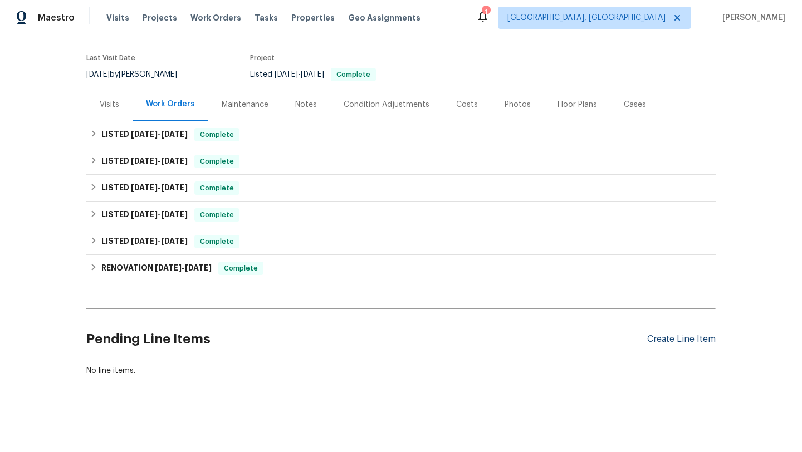
click at [678, 344] on div "Create Line Item" at bounding box center [681, 339] width 69 height 11
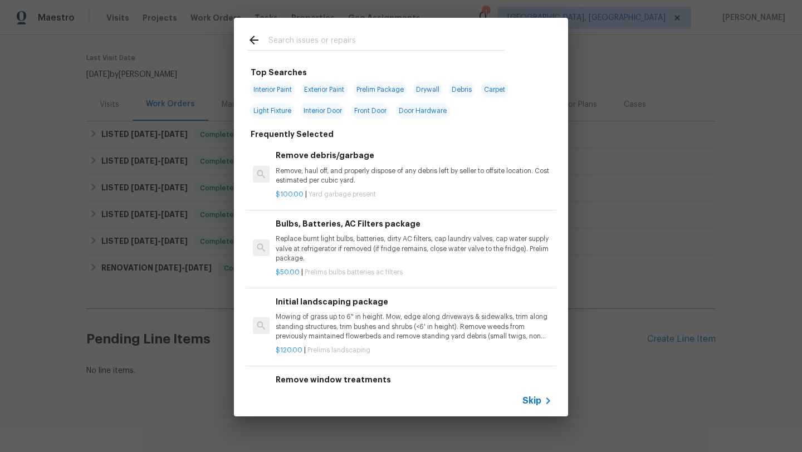
click at [296, 42] on input "text" at bounding box center [386, 41] width 236 height 17
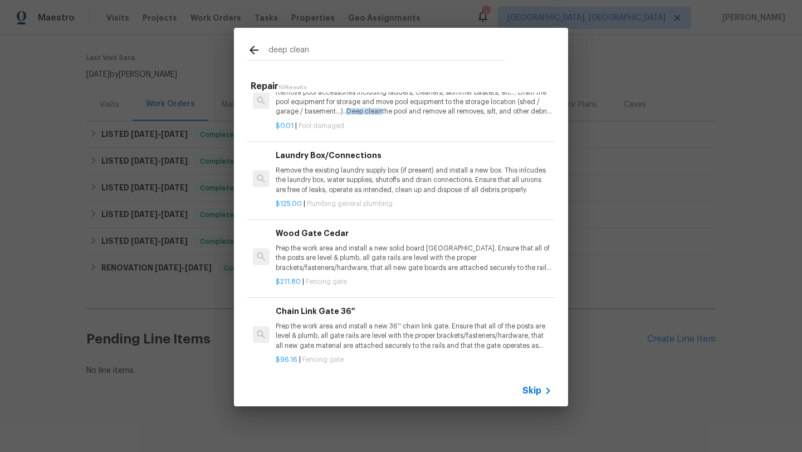
scroll to position [231, 0]
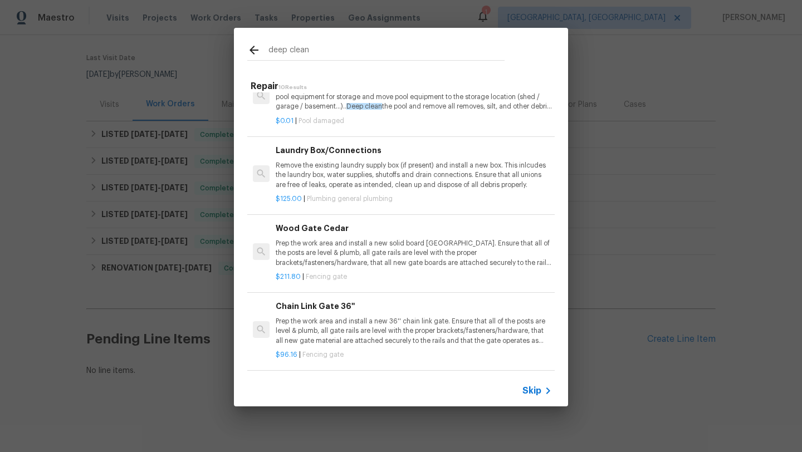
click at [324, 54] on input "deep clean" at bounding box center [386, 51] width 236 height 17
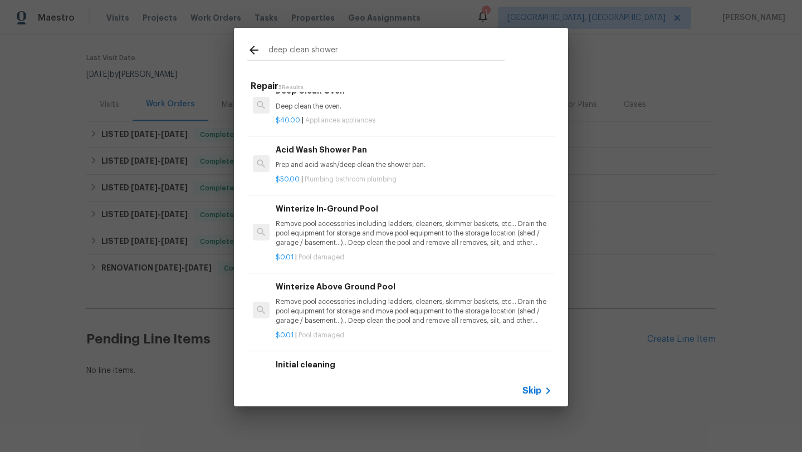
scroll to position [0, 0]
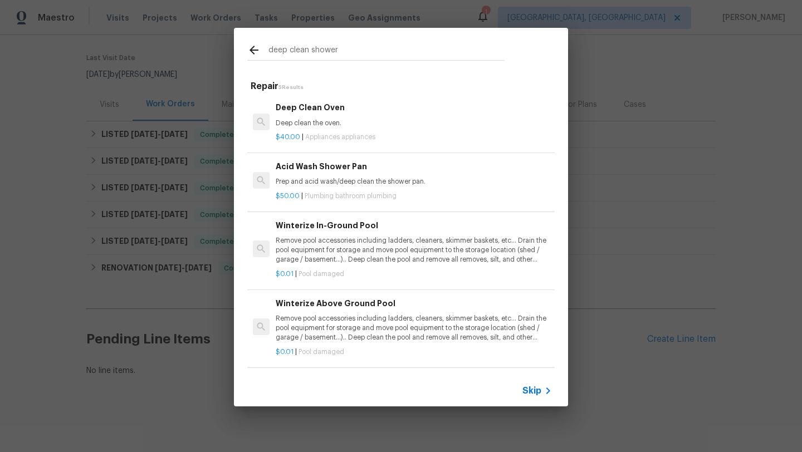
type input "deep clean shower"
click at [311, 183] on p "Prep and acid wash/deep clean the shower pan." at bounding box center [414, 181] width 276 height 9
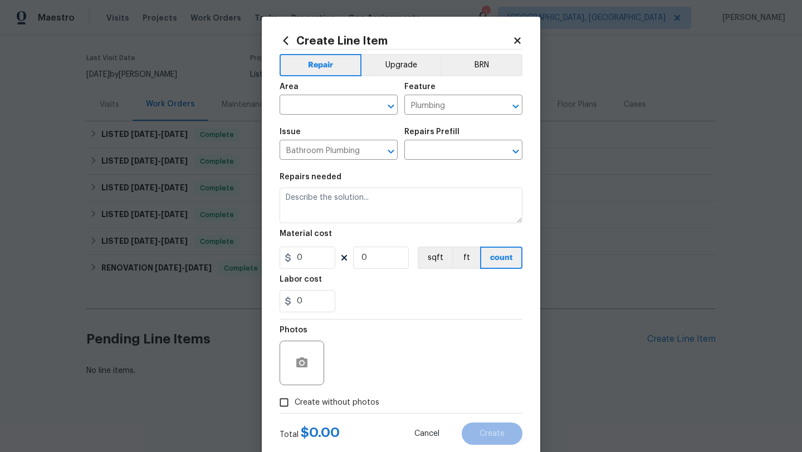
type input "Acid Wash Shower Pan $50.00"
type textarea "Prep and acid wash/deep clean the shower pan."
type input "50"
type input "1"
click at [312, 100] on input "text" at bounding box center [323, 105] width 87 height 17
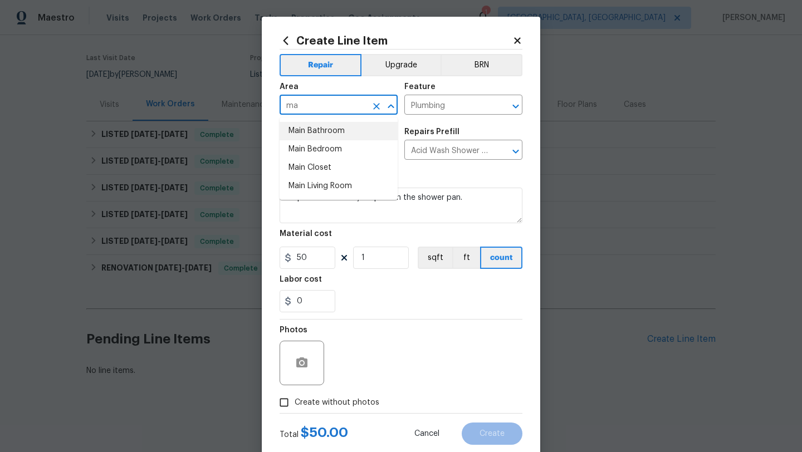
click at [315, 130] on li "Main Bathroom" at bounding box center [339, 131] width 118 height 18
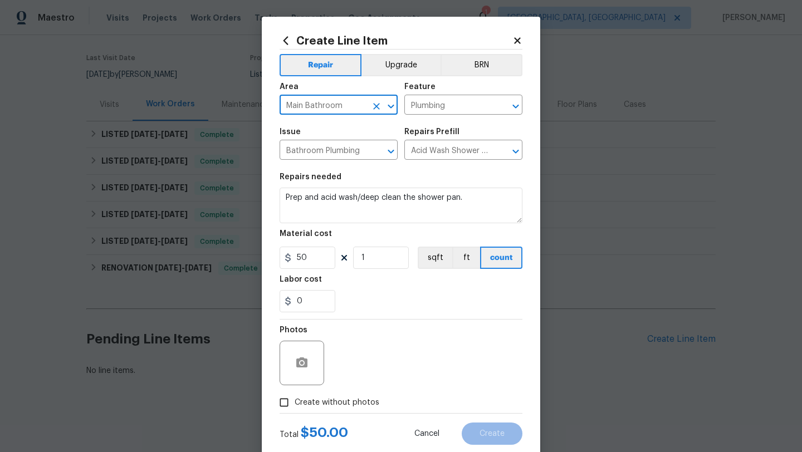
type input "Main Bathroom"
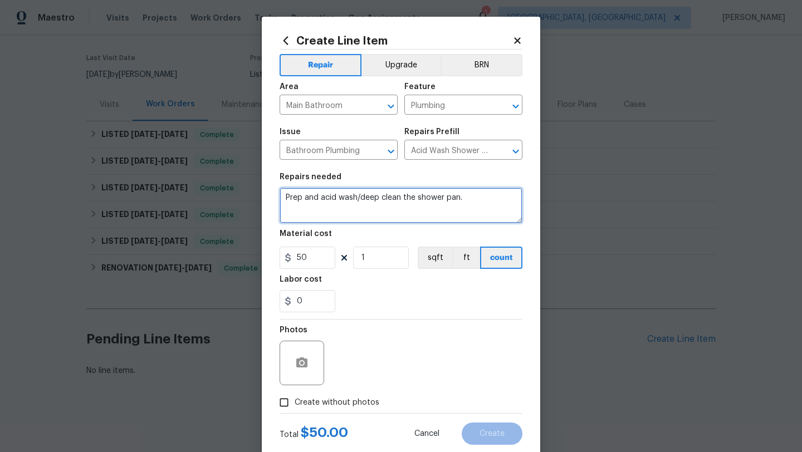
drag, startPoint x: 284, startPoint y: 198, endPoint x: 475, endPoint y: 194, distance: 191.1
click at [475, 194] on textarea "Prep and acid wash/deep clean the shower pan." at bounding box center [401, 206] width 243 height 36
type textarea "prep and clean the shower door in the main bath with a magic eraser to get soap…"
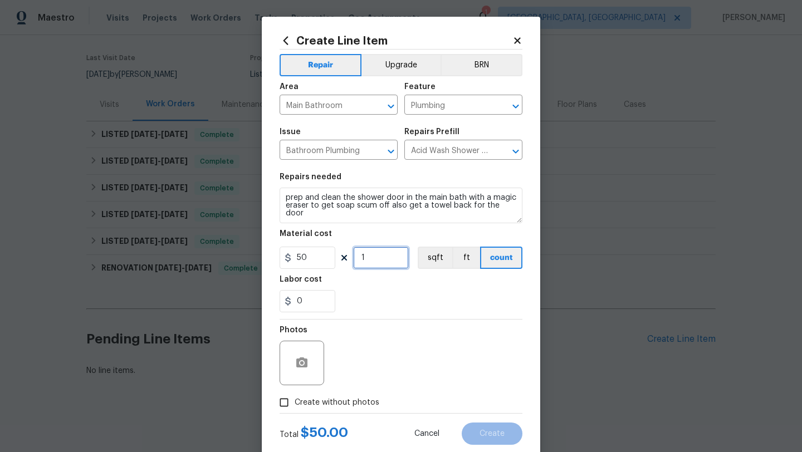
drag, startPoint x: 374, startPoint y: 261, endPoint x: 354, endPoint y: 261, distance: 20.6
click at [354, 261] on input "1" at bounding box center [381, 258] width 56 height 22
type input "3"
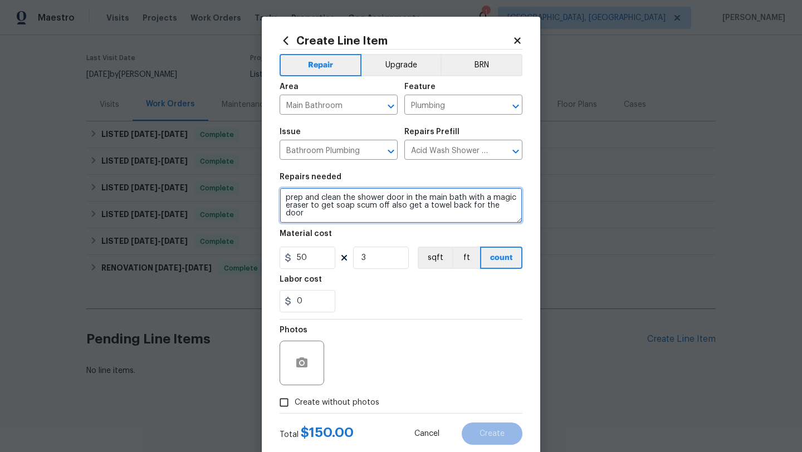
click at [512, 206] on textarea "prep and clean the shower door in the main bath with a magic eraser to get soap…" at bounding box center [401, 206] width 243 height 36
type textarea "prep and clean the shower door in the main bath with a magic eraser to get soap…"
click at [373, 324] on div "Photos" at bounding box center [401, 356] width 243 height 72
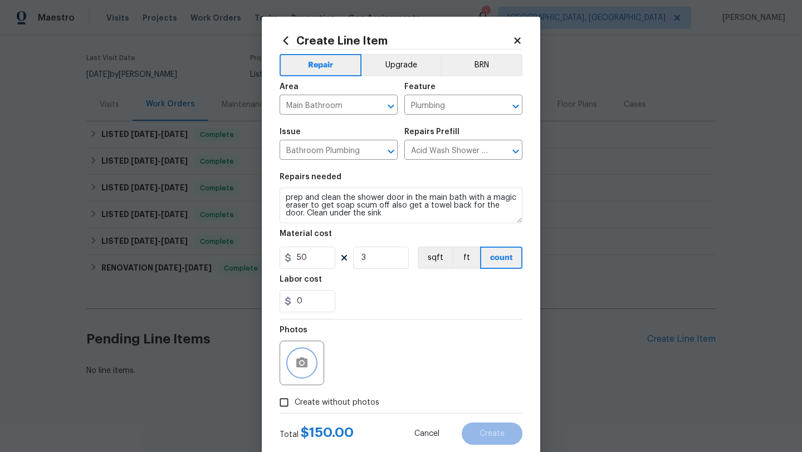
click at [302, 359] on icon "button" at bounding box center [301, 363] width 11 height 10
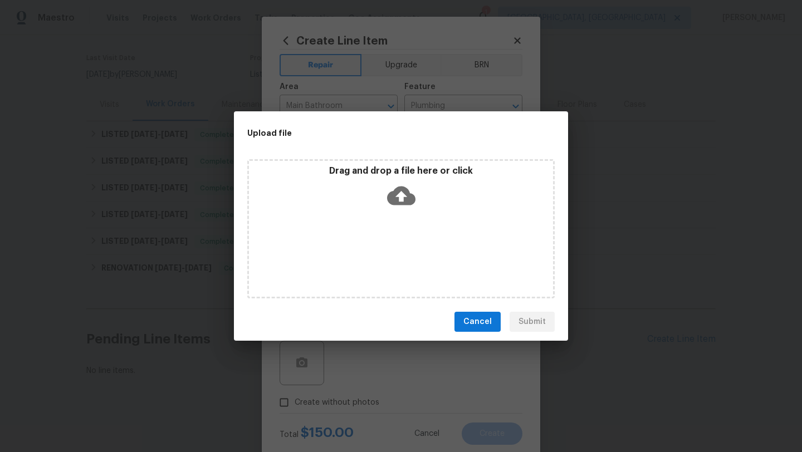
click at [402, 191] on icon at bounding box center [401, 196] width 28 height 19
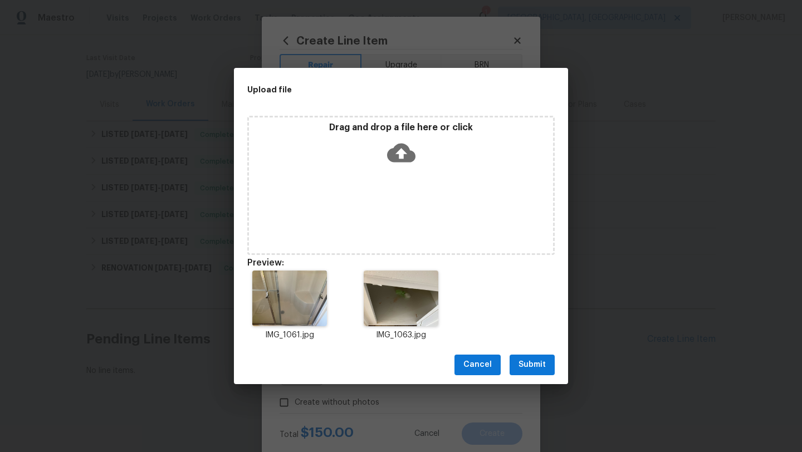
click at [540, 363] on span "Submit" at bounding box center [532, 365] width 27 height 14
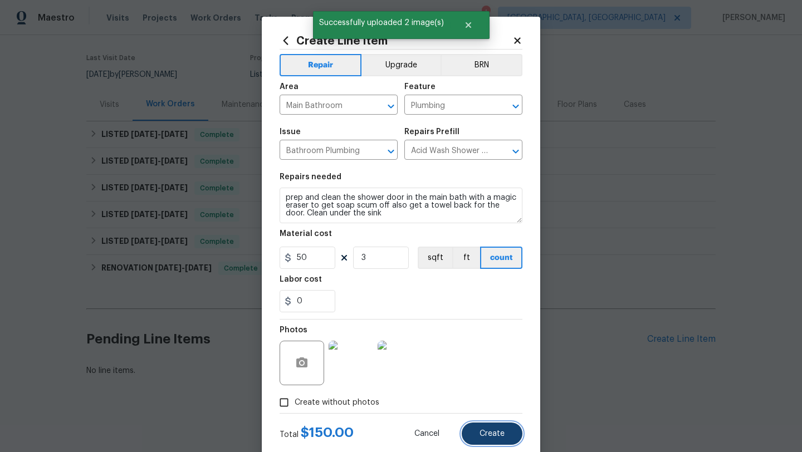
click at [485, 434] on span "Create" at bounding box center [492, 434] width 25 height 8
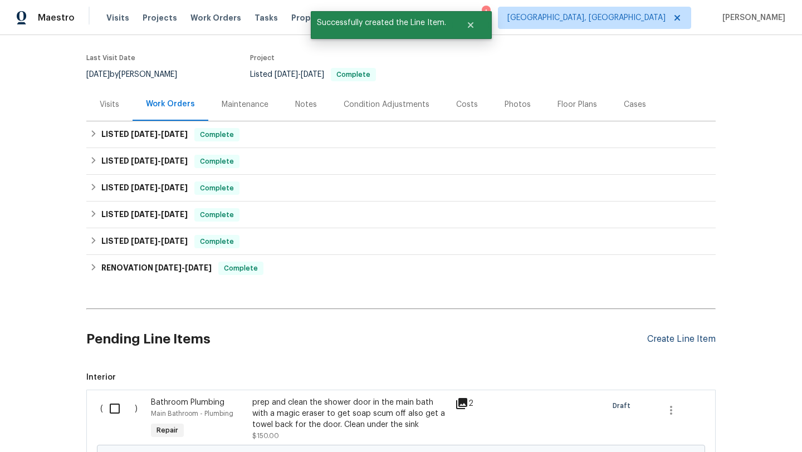
click at [663, 336] on div "Create Line Item" at bounding box center [681, 339] width 69 height 11
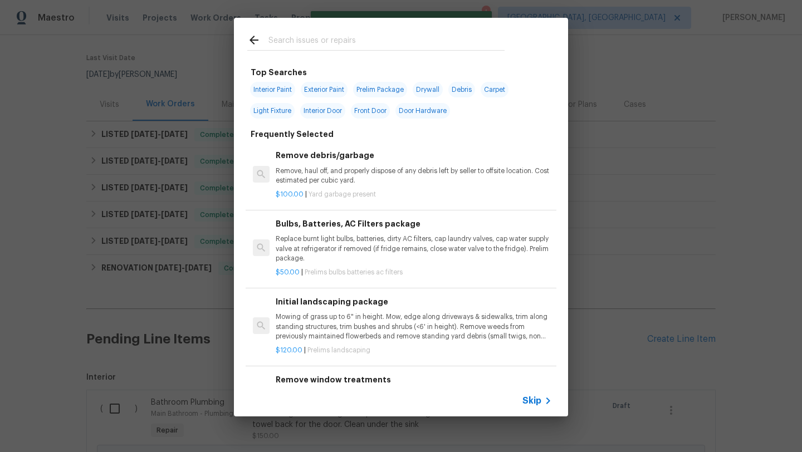
click at [295, 42] on input "text" at bounding box center [386, 41] width 236 height 17
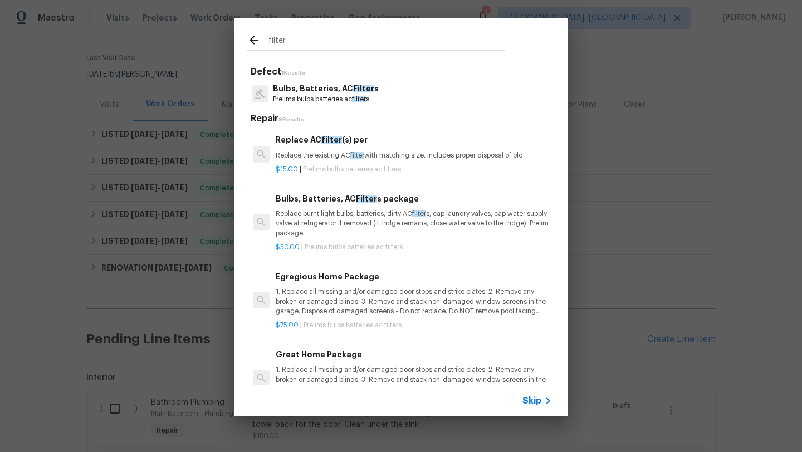
type input "filter"
click at [299, 300] on p "1. Replace all missing and/or damaged door stops and strike plates. 2. Remove a…" at bounding box center [414, 301] width 276 height 28
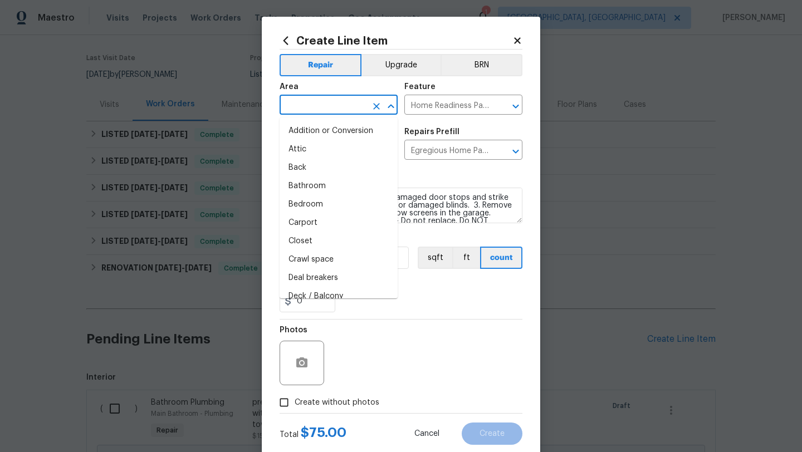
click at [322, 106] on input "text" at bounding box center [323, 105] width 87 height 17
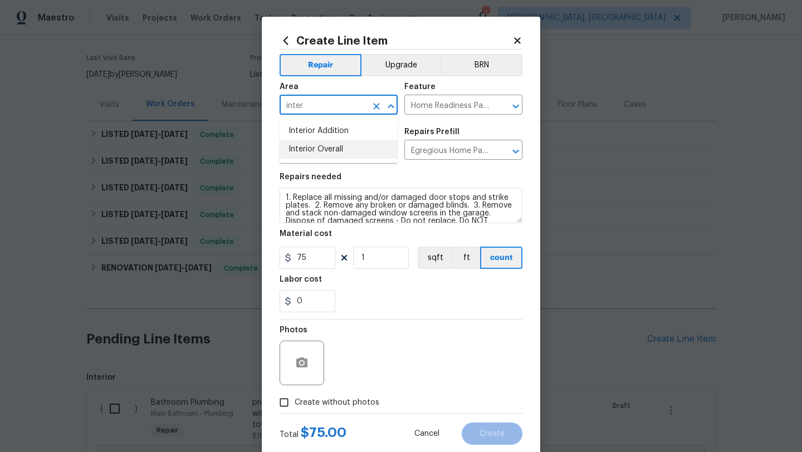
click at [330, 150] on li "Interior Overall" at bounding box center [339, 149] width 118 height 18
type input "Interior Overall"
click at [303, 365] on icon "button" at bounding box center [301, 363] width 13 height 13
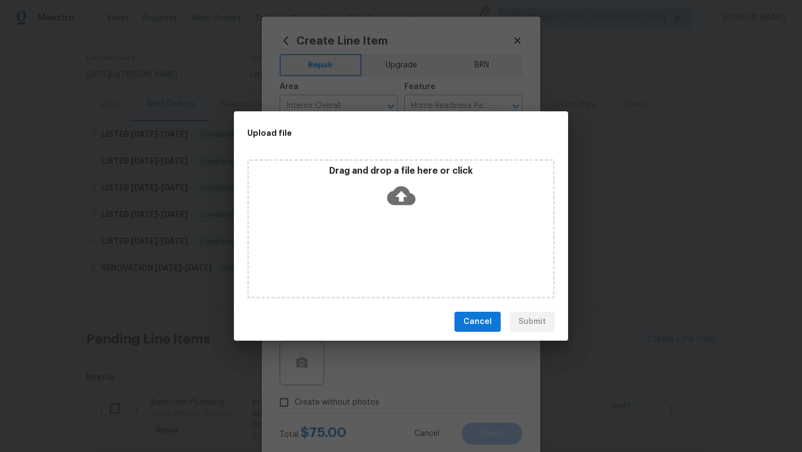
click at [410, 196] on icon at bounding box center [401, 196] width 28 height 19
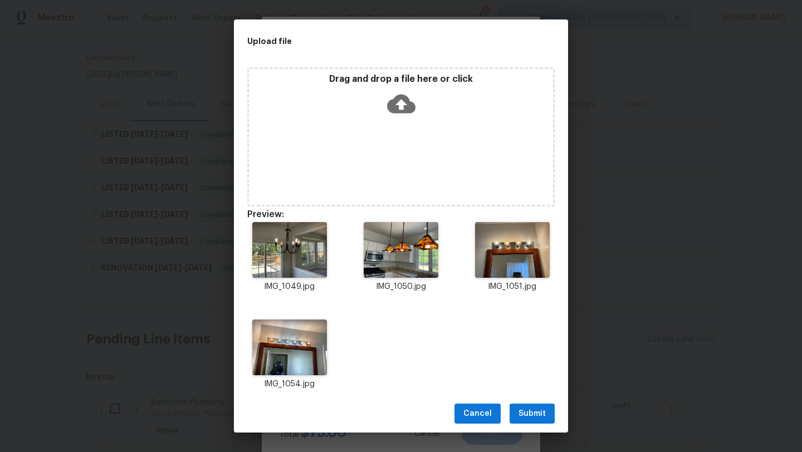
click at [529, 409] on span "Submit" at bounding box center [532, 414] width 27 height 14
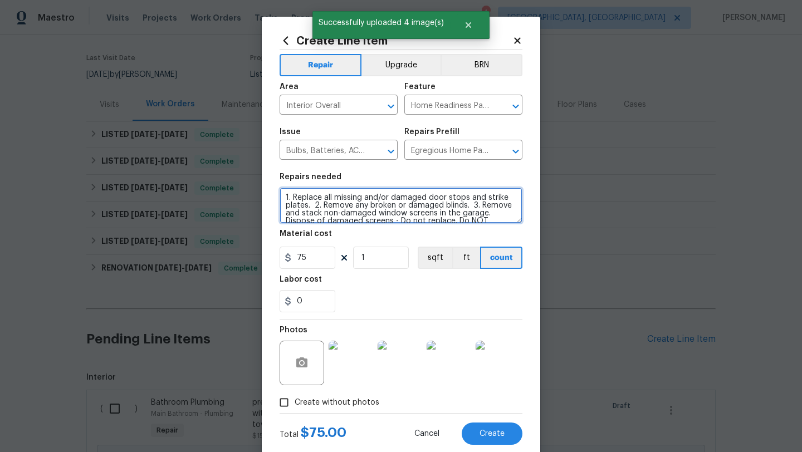
click at [281, 199] on textarea "1. Replace all missing and/or damaged door stops and strike plates. 2. Remove a…" at bounding box center [401, 206] width 243 height 36
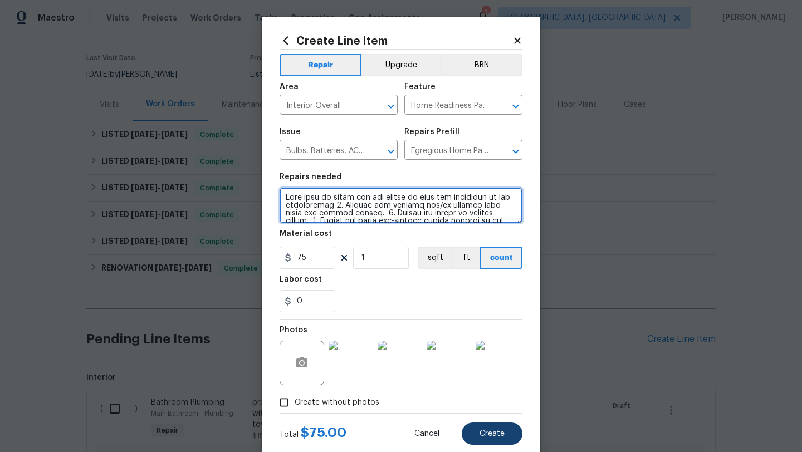
type textarea "Make sure to check the air filter as well and batteries in the thermostate 1. R…"
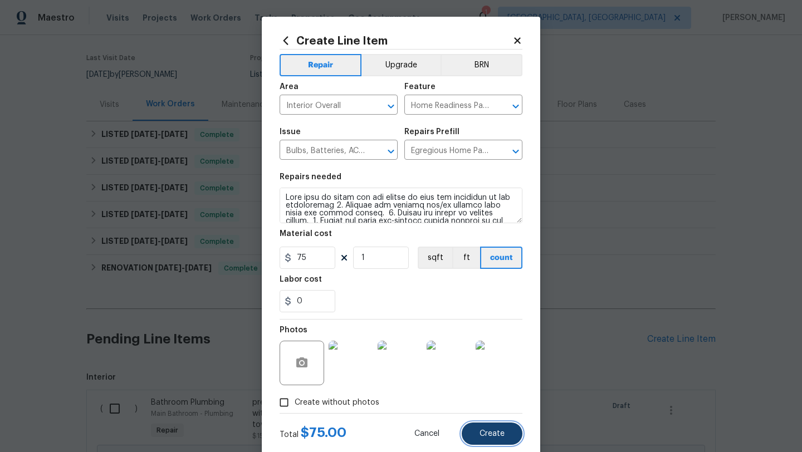
click at [473, 440] on button "Create" at bounding box center [492, 434] width 61 height 22
type input "0"
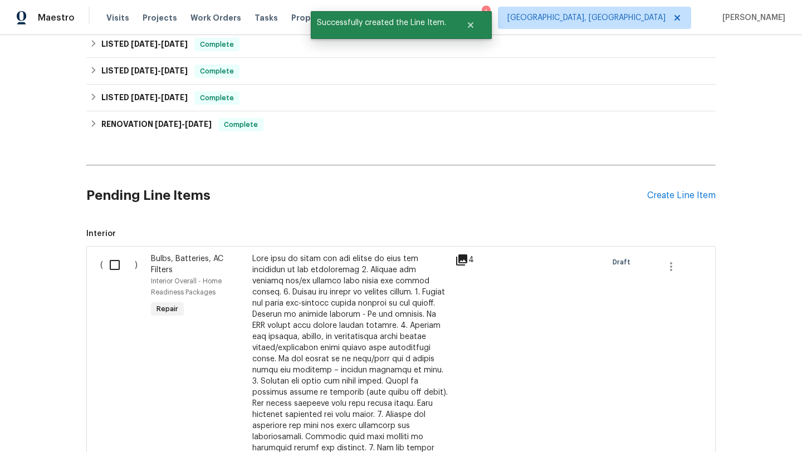
scroll to position [397, 0]
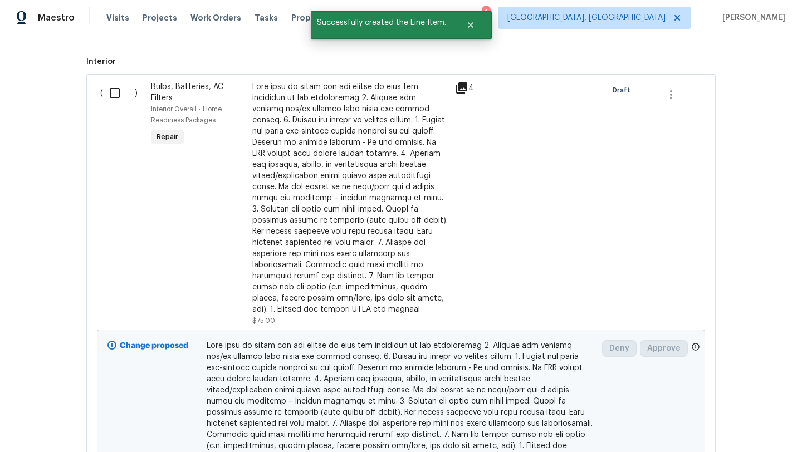
click at [115, 94] on input "checkbox" at bounding box center [119, 92] width 32 height 23
checkbox input "true"
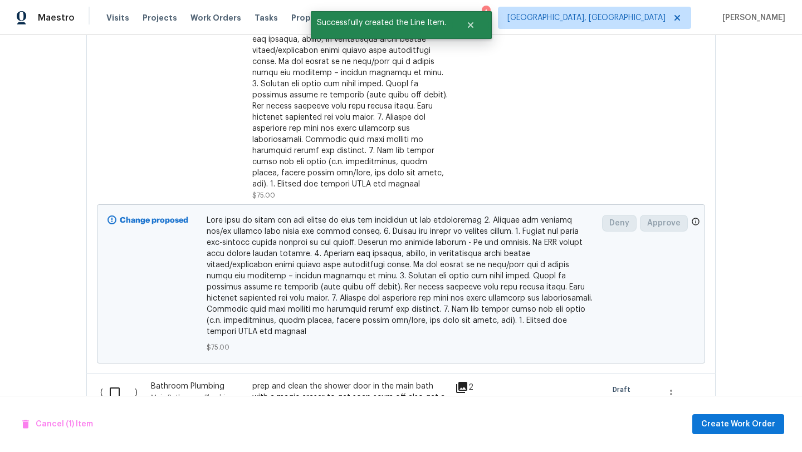
scroll to position [622, 0]
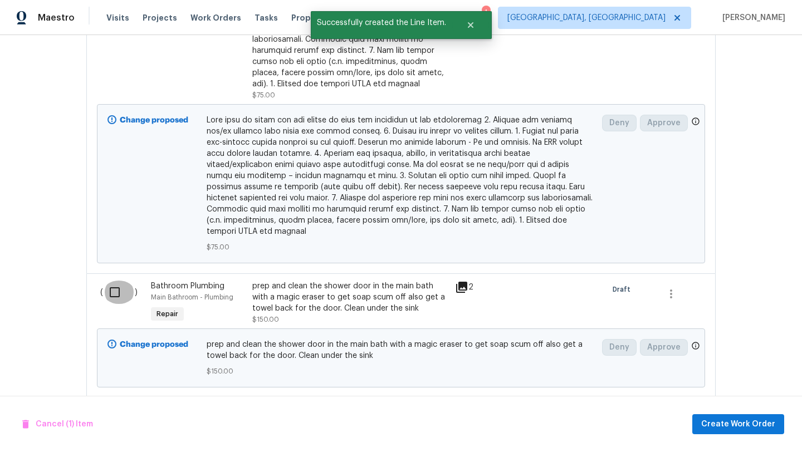
click at [114, 281] on input "checkbox" at bounding box center [119, 292] width 32 height 23
checkbox input "true"
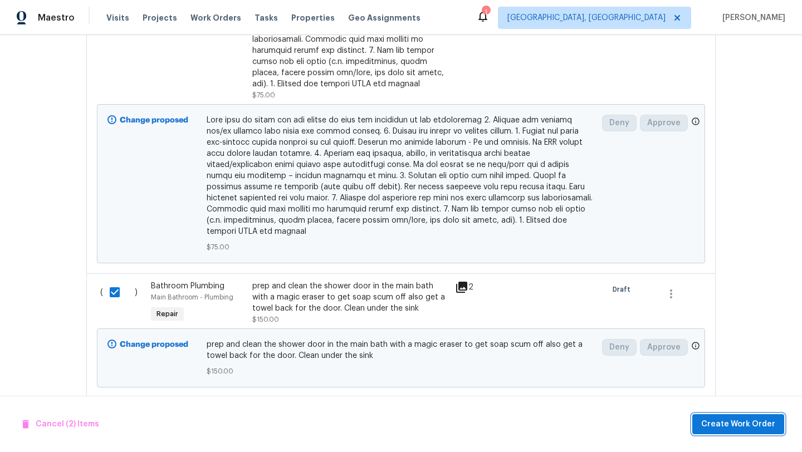
click at [717, 423] on span "Create Work Order" at bounding box center [738, 425] width 74 height 14
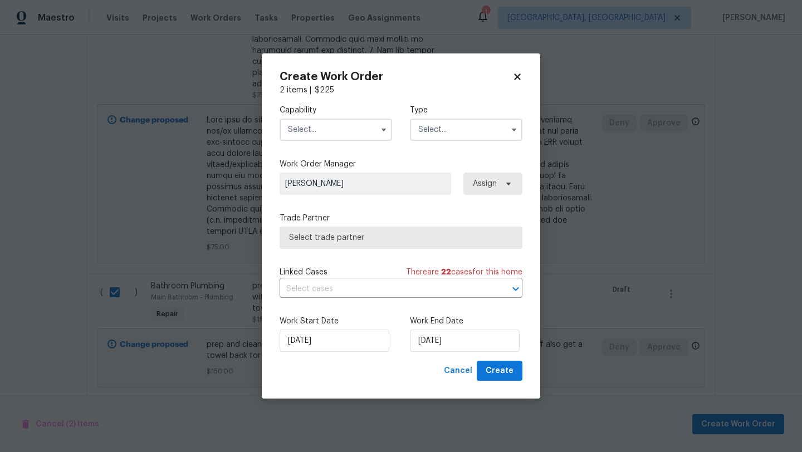
click at [317, 136] on input "text" at bounding box center [336, 130] width 113 height 22
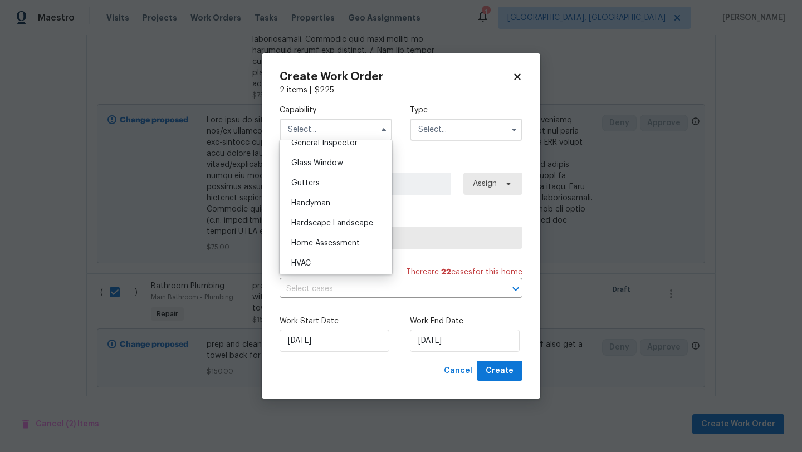
scroll to position [565, 0]
click at [328, 202] on span "Handyman" at bounding box center [310, 201] width 39 height 8
type input "Handyman"
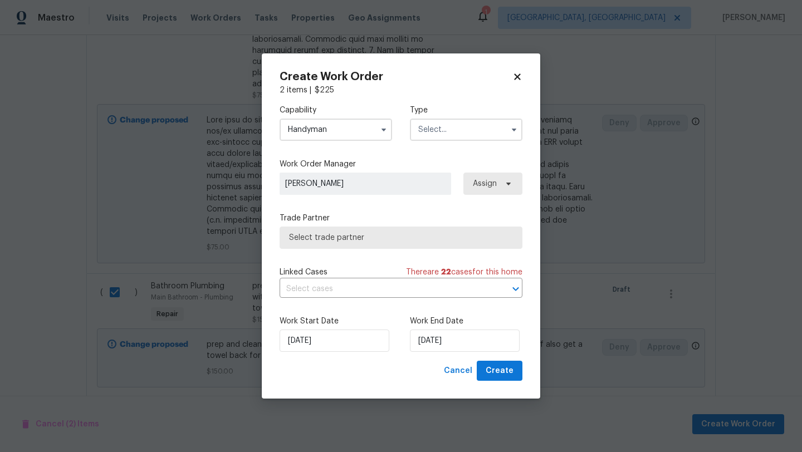
click at [460, 126] on input "text" at bounding box center [466, 130] width 113 height 22
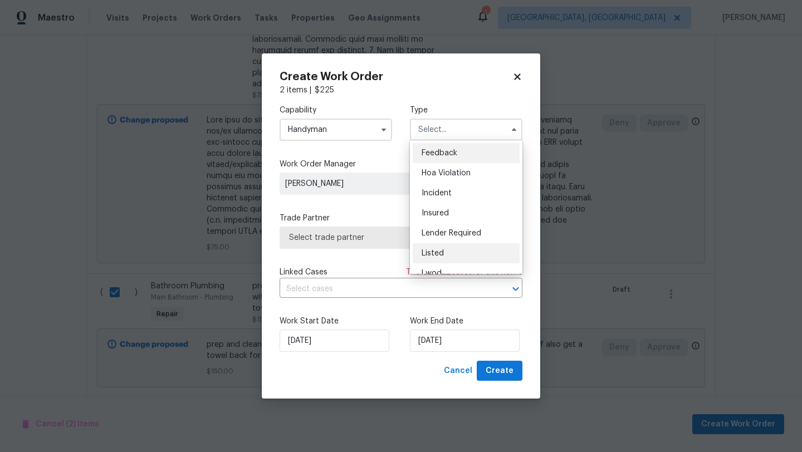
click at [433, 252] on span "Listed" at bounding box center [433, 254] width 22 height 8
type input "Listed"
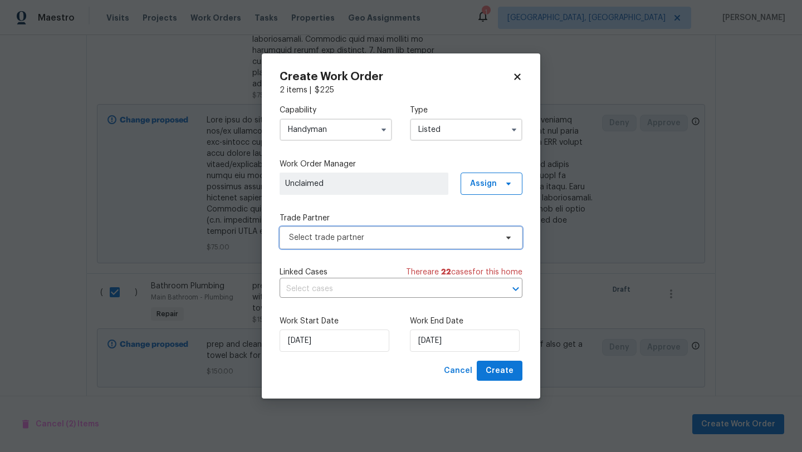
click at [333, 238] on span "Select trade partner" at bounding box center [393, 237] width 208 height 11
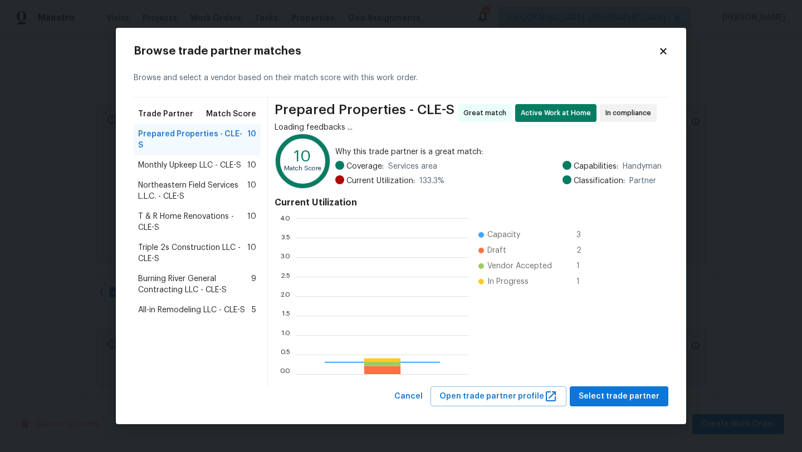
scroll to position [156, 173]
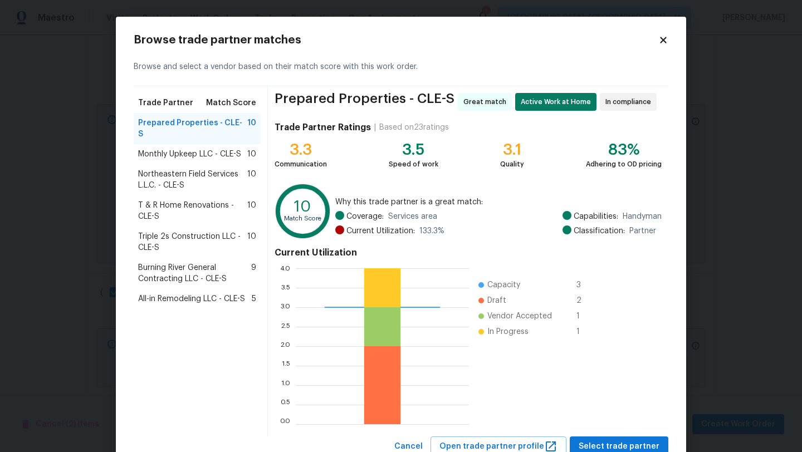
click at [151, 233] on span "Triple 2s Construction LLC - CLE-S" at bounding box center [192, 242] width 109 height 22
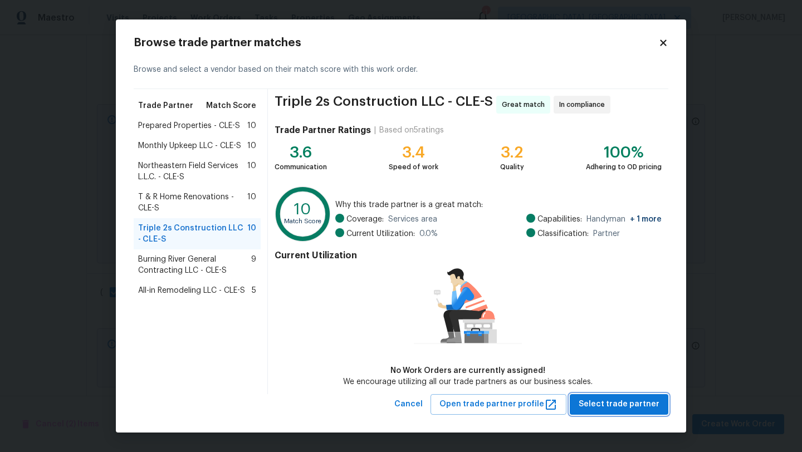
click at [637, 403] on span "Select trade partner" at bounding box center [619, 405] width 81 height 14
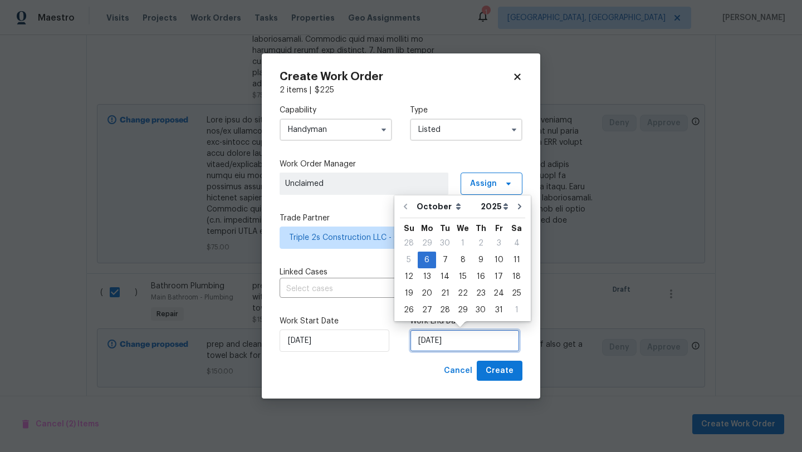
click at [427, 339] on input "10/6/2025" at bounding box center [465, 341] width 110 height 22
click at [440, 263] on div "7" at bounding box center [445, 260] width 18 height 16
type input "[DATE]"
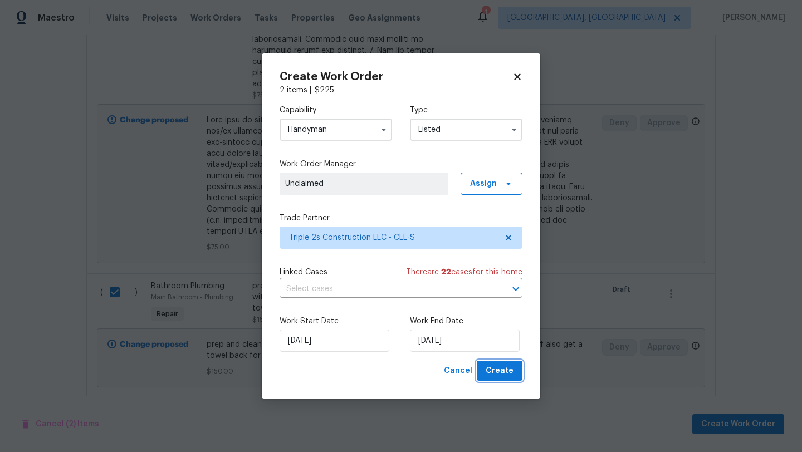
click at [492, 372] on span "Create" at bounding box center [500, 371] width 28 height 14
checkbox input "false"
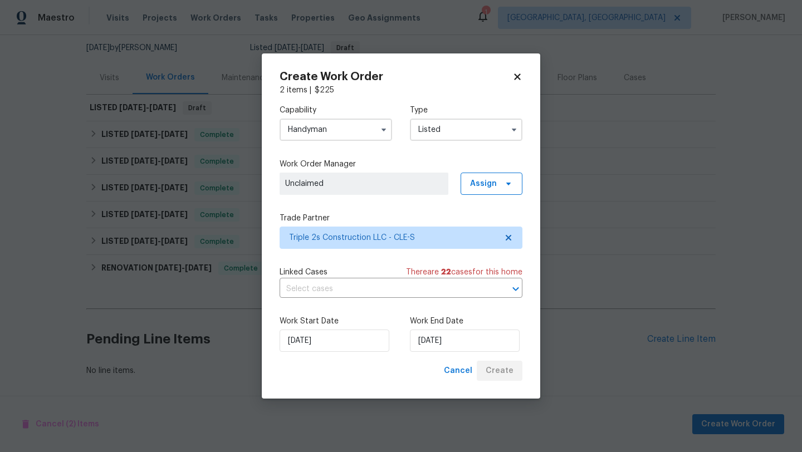
scroll to position [108, 0]
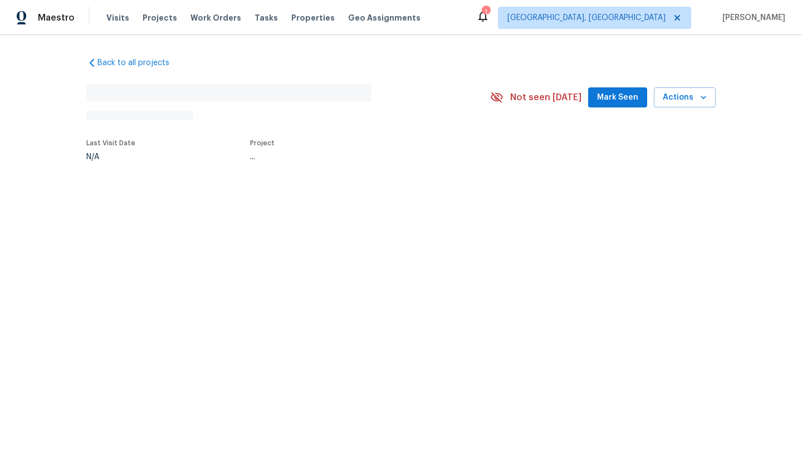
click at [627, 94] on span "Mark Seen" at bounding box center [617, 98] width 41 height 14
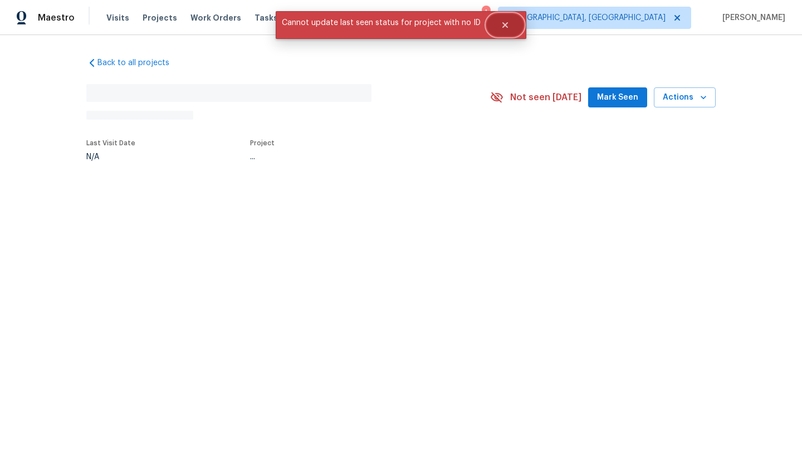
click at [503, 24] on icon "Close" at bounding box center [505, 25] width 6 height 6
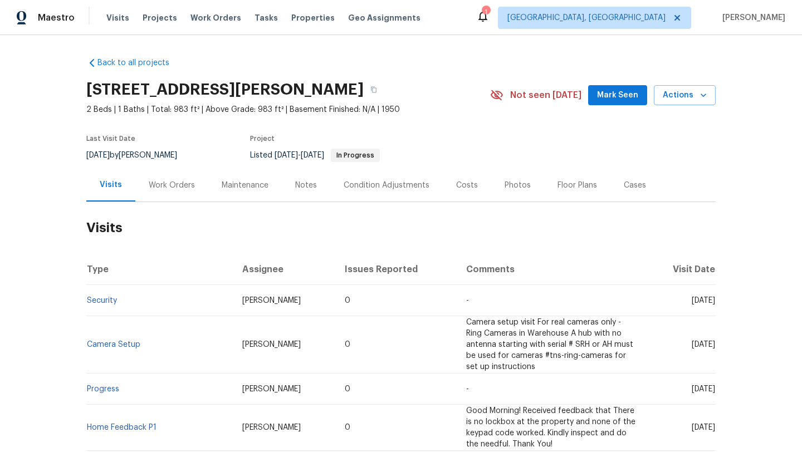
click at [603, 101] on span "Mark Seen" at bounding box center [617, 96] width 41 height 14
click at [161, 190] on div "Work Orders" at bounding box center [172, 185] width 46 height 11
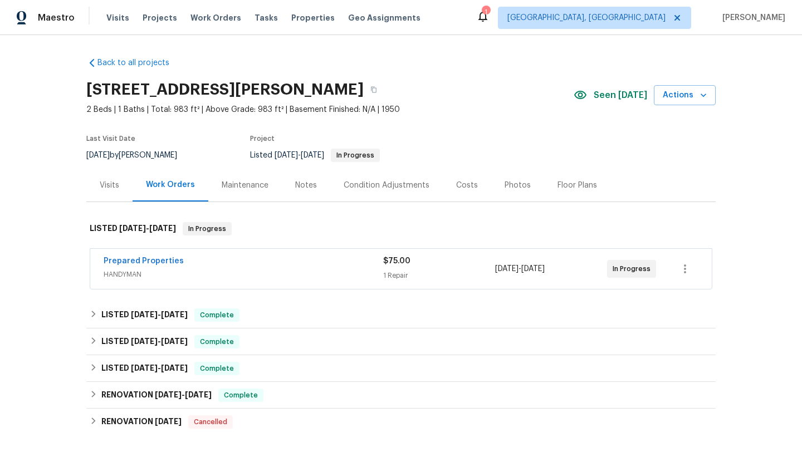
click at [632, 102] on div "Seen [DATE] Actions" at bounding box center [645, 95] width 142 height 21
click at [148, 262] on link "Prepared Properties" at bounding box center [144, 261] width 80 height 8
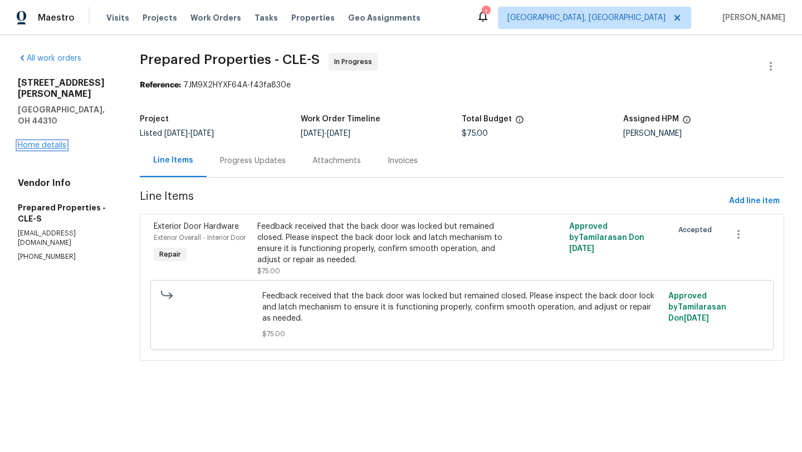
click at [35, 141] on link "Home details" at bounding box center [42, 145] width 48 height 8
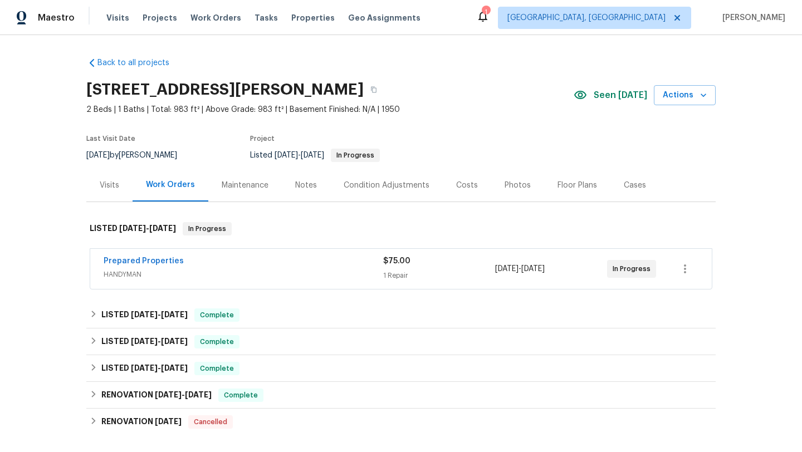
click at [235, 182] on div "Maintenance" at bounding box center [245, 185] width 47 height 11
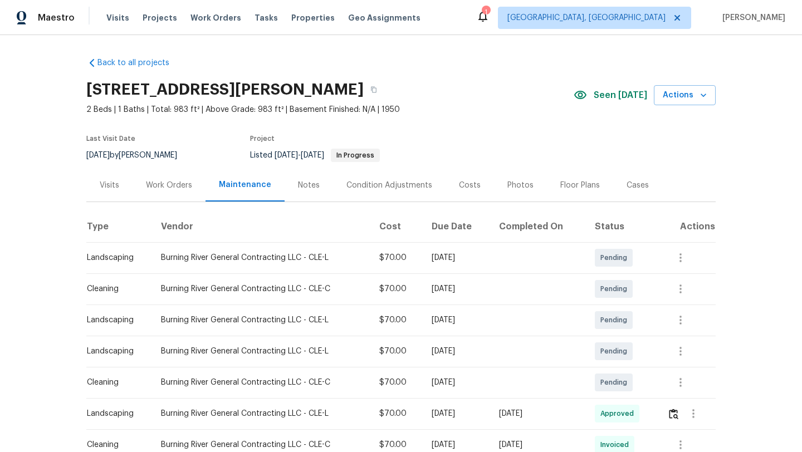
click at [105, 195] on div "Visits" at bounding box center [109, 185] width 46 height 33
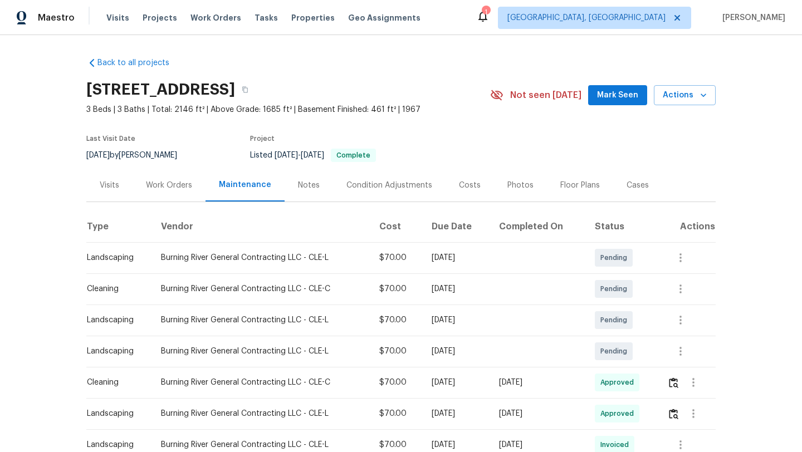
click at [164, 191] on div "Work Orders" at bounding box center [169, 185] width 73 height 33
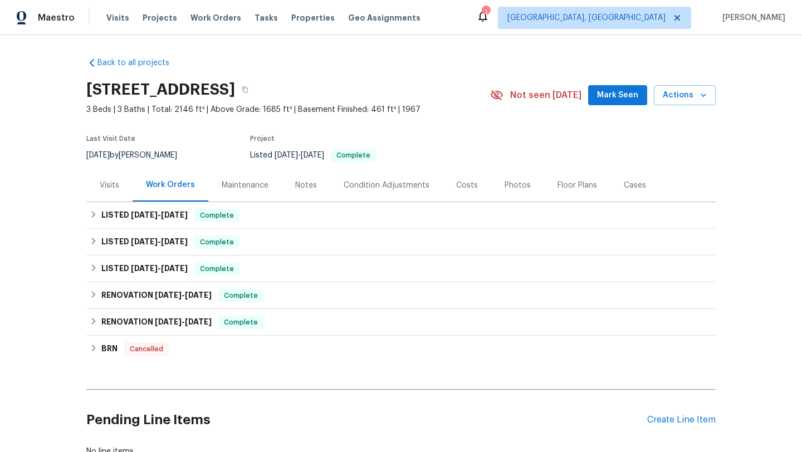
click at [108, 177] on div "Visits" at bounding box center [109, 185] width 46 height 33
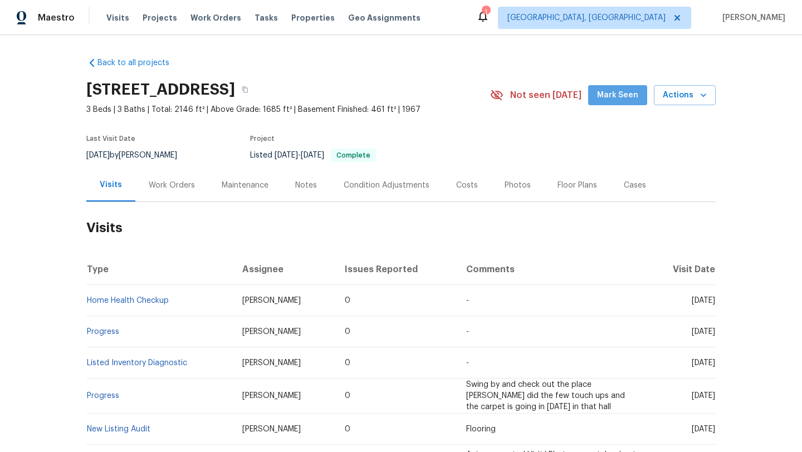
click at [624, 94] on span "Mark Seen" at bounding box center [617, 96] width 41 height 14
click at [235, 187] on div "Maintenance" at bounding box center [245, 185] width 47 height 11
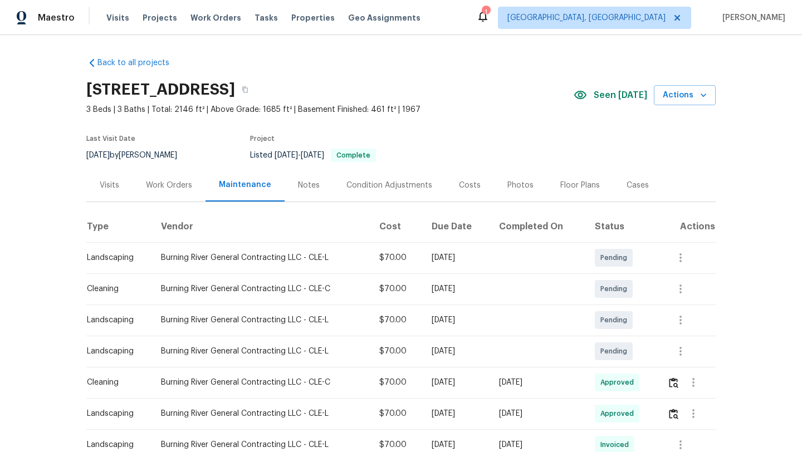
click at [100, 188] on div "Visits" at bounding box center [109, 185] width 19 height 11
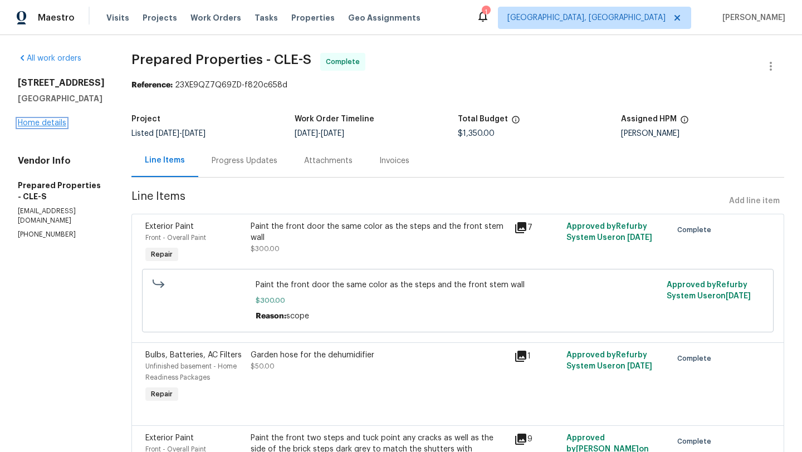
click at [43, 120] on link "Home details" at bounding box center [42, 123] width 48 height 8
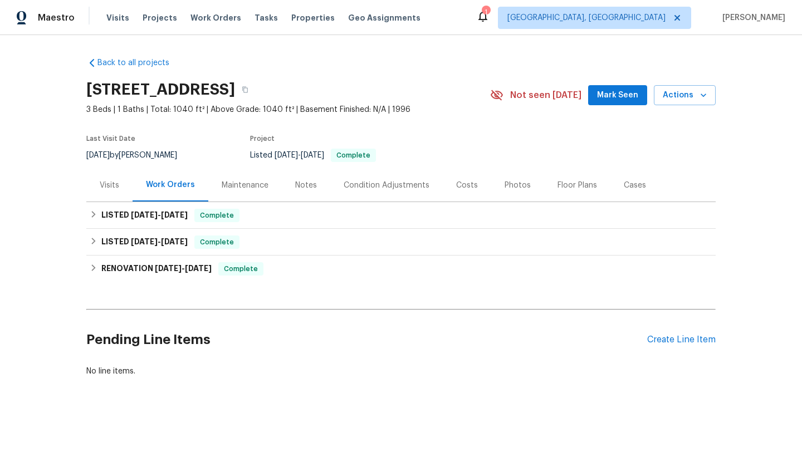
click at [599, 97] on button "Mark Seen" at bounding box center [617, 95] width 59 height 21
click at [108, 180] on div "Visits" at bounding box center [109, 185] width 19 height 11
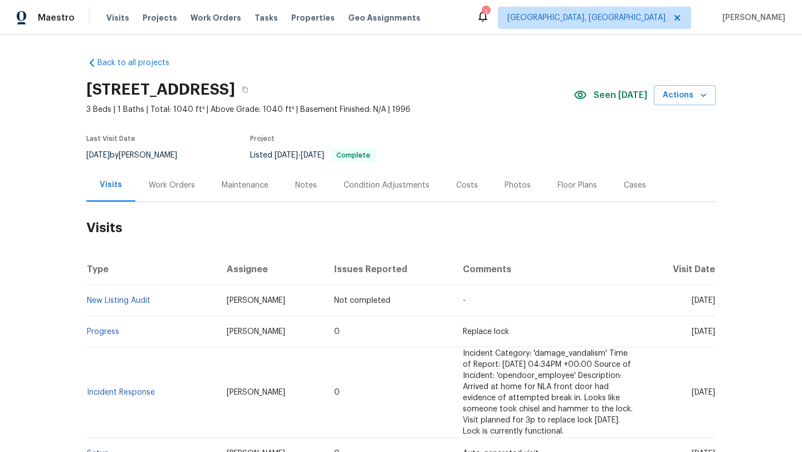
click at [231, 183] on div "Maintenance" at bounding box center [245, 185] width 47 height 11
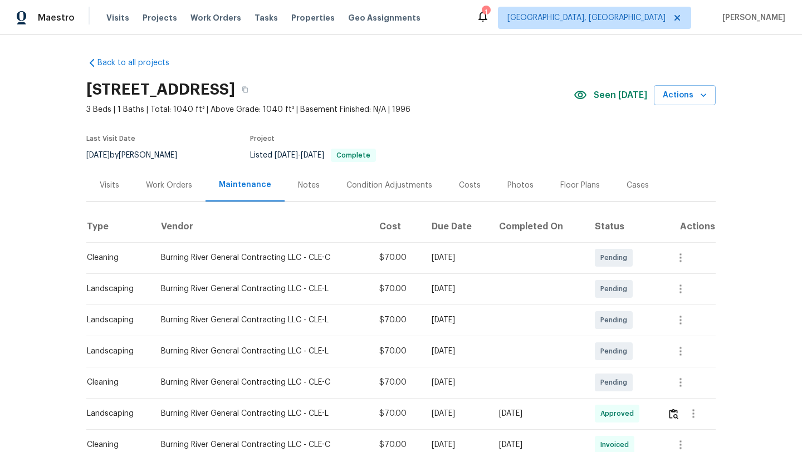
click at [102, 187] on div "Visits" at bounding box center [109, 185] width 19 height 11
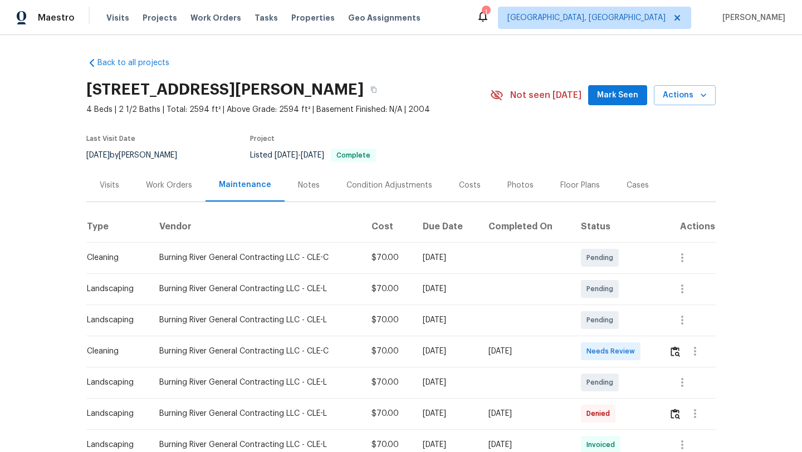
click at [622, 96] on span "Mark Seen" at bounding box center [617, 96] width 41 height 14
click at [679, 414] on img "button" at bounding box center [675, 414] width 9 height 11
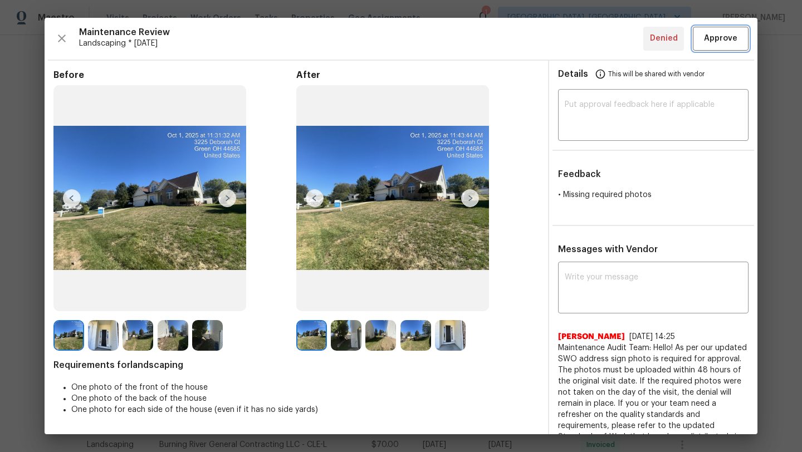
click at [716, 40] on span "Approve" at bounding box center [720, 39] width 33 height 14
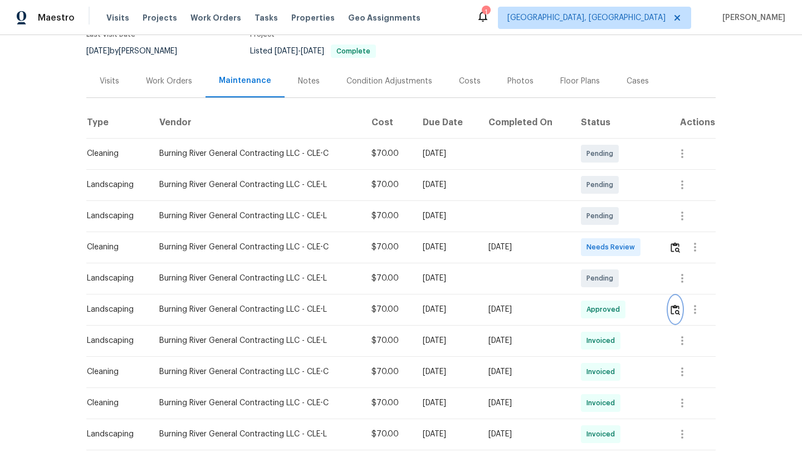
scroll to position [105, 0]
click at [106, 80] on div "Visits" at bounding box center [109, 80] width 19 height 11
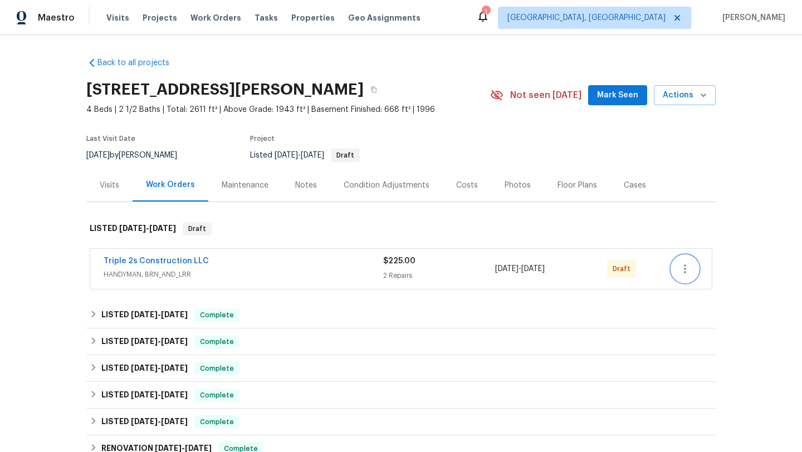
click at [689, 269] on icon "button" at bounding box center [684, 268] width 13 height 13
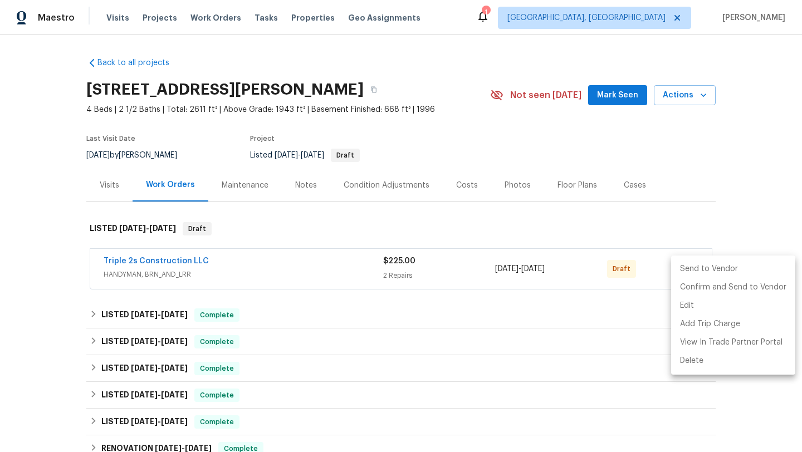
click at [688, 268] on li "Send to Vendor" at bounding box center [733, 269] width 124 height 18
click at [690, 284] on li "Confirm and Send to Vendor" at bounding box center [733, 288] width 124 height 18
click at [713, 288] on li "Confirm and Send to Vendor" at bounding box center [733, 288] width 124 height 18
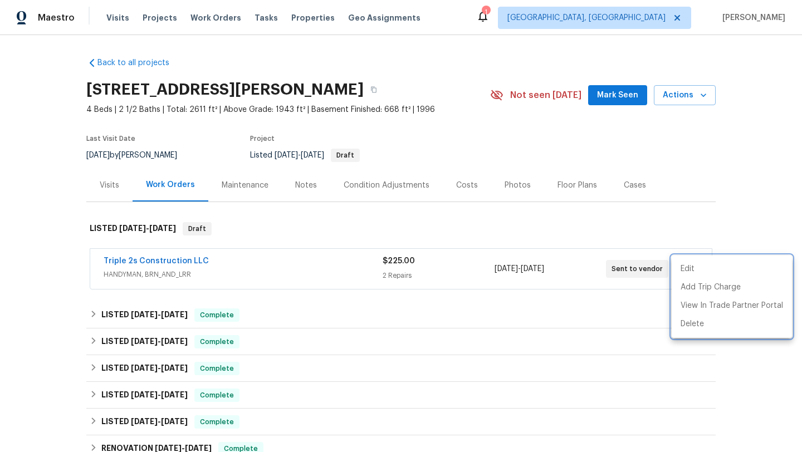
click at [599, 100] on div at bounding box center [401, 226] width 802 height 452
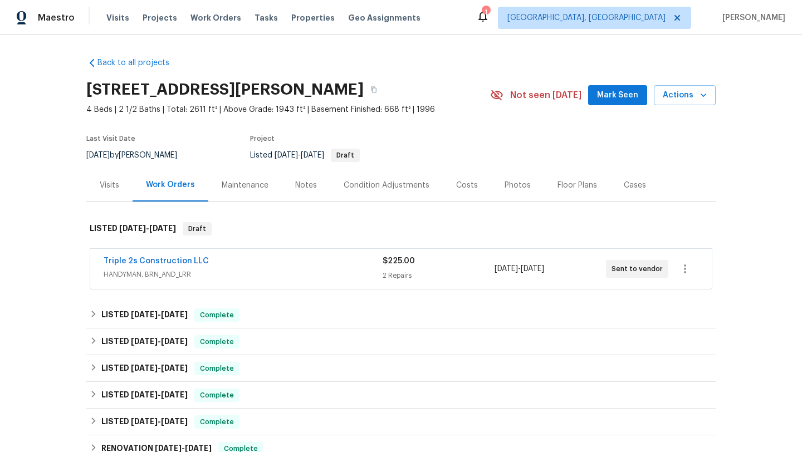
click at [309, 187] on div "Notes" at bounding box center [306, 185] width 22 height 11
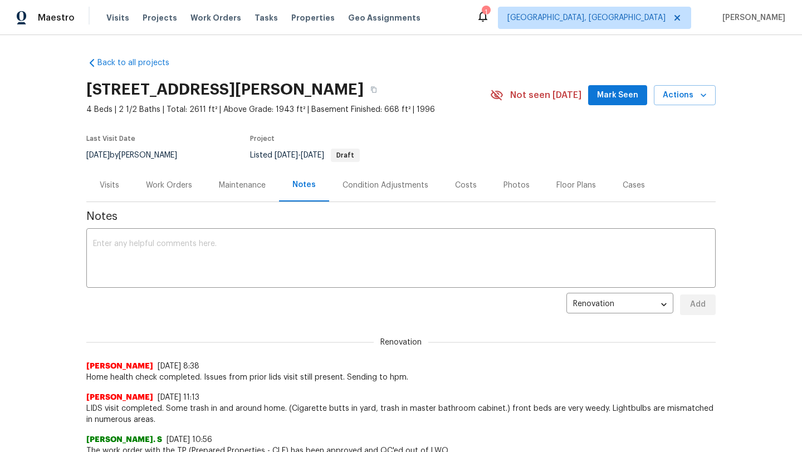
click at [616, 92] on span "Mark Seen" at bounding box center [617, 96] width 41 height 14
click at [150, 262] on textarea at bounding box center [401, 259] width 616 height 39
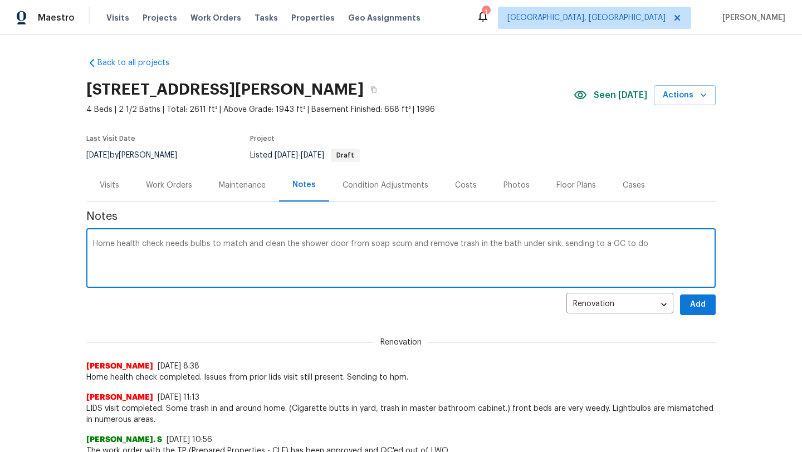
type textarea "Home health check needs bulbs to match and clean the shower door from soap scum…"
click at [705, 306] on span "Add" at bounding box center [698, 305] width 18 height 14
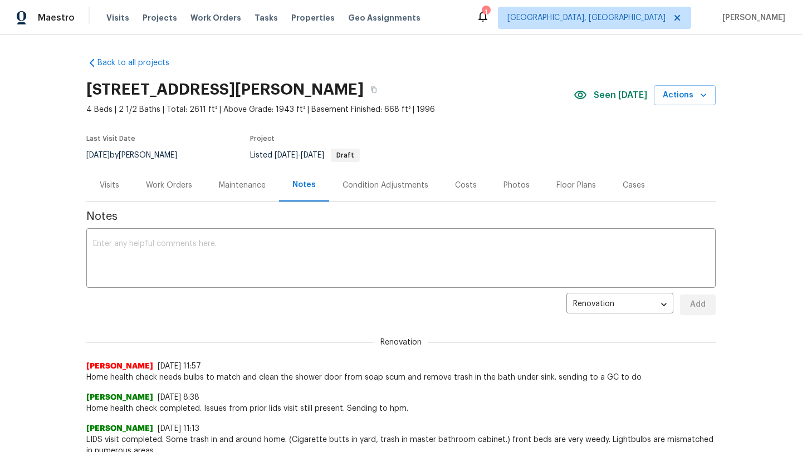
click at [166, 185] on div "Work Orders" at bounding box center [169, 185] width 46 height 11
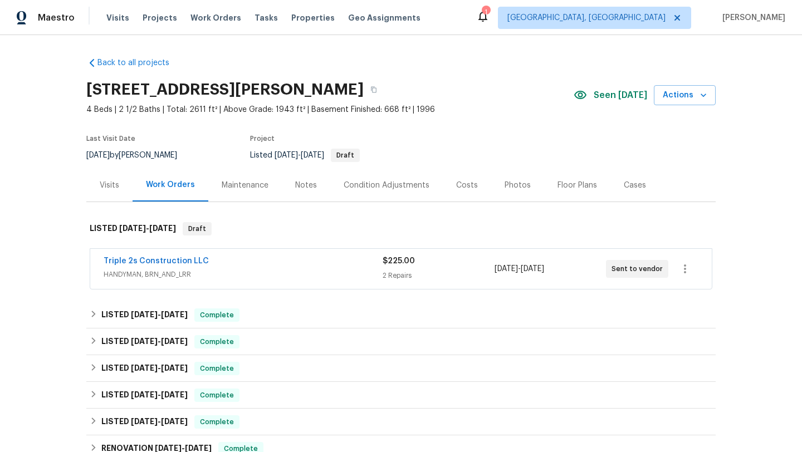
click at [246, 187] on div "Maintenance" at bounding box center [245, 185] width 47 height 11
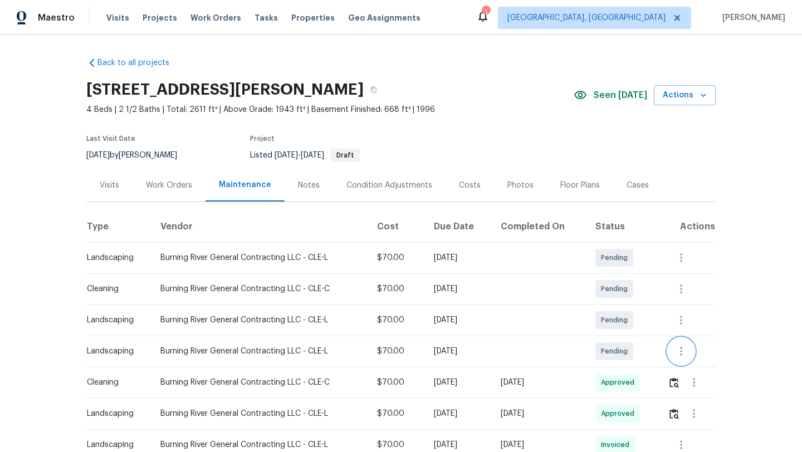
click at [682, 354] on icon "button" at bounding box center [681, 351] width 2 height 9
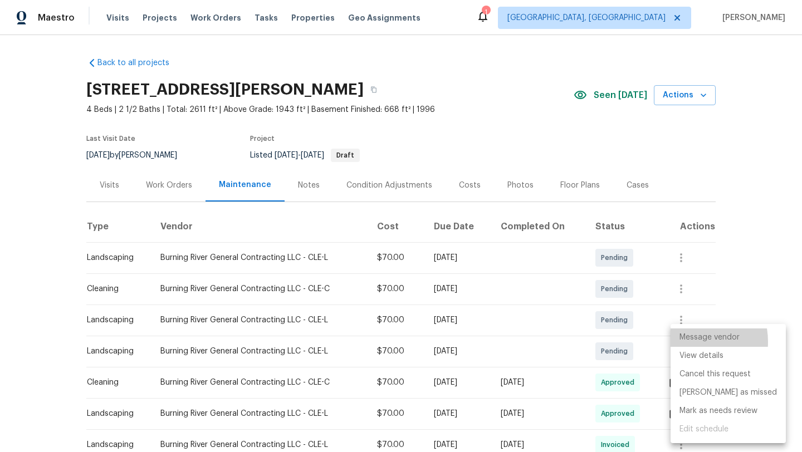
click at [685, 342] on li "Message vendor" at bounding box center [728, 338] width 115 height 18
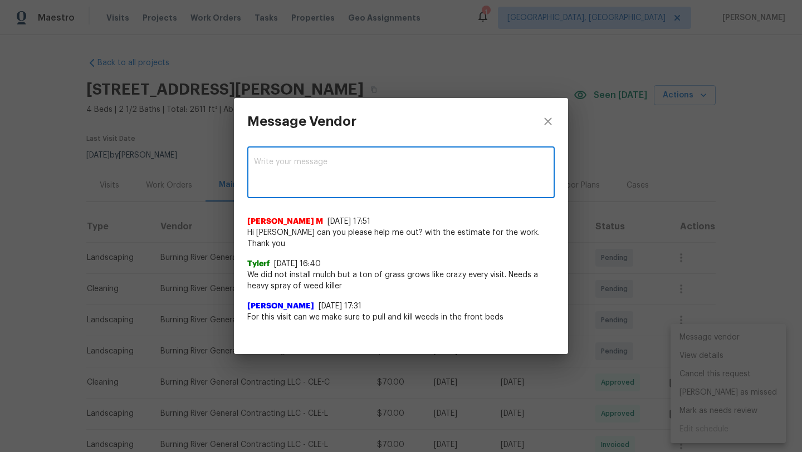
click at [270, 173] on textarea at bounding box center [401, 173] width 294 height 31
type textarea "Hey the front beds have a good amount of weeds I will send you a couple pics an…"
click at [540, 184] on button "Post" at bounding box center [530, 174] width 36 height 21
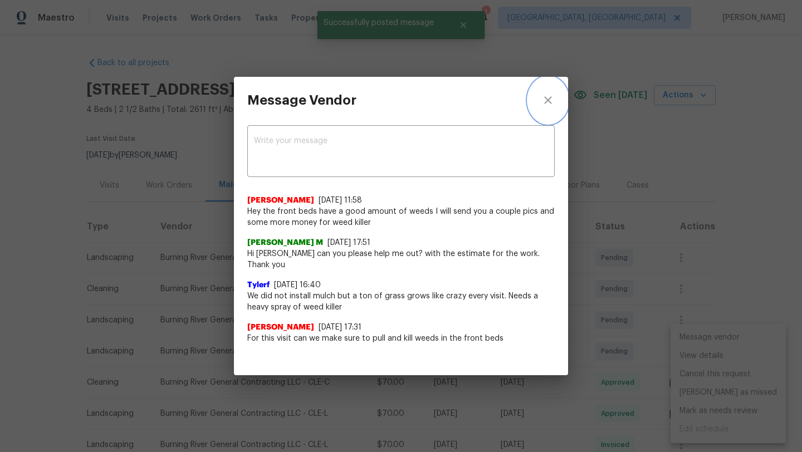
click at [545, 102] on icon "close" at bounding box center [547, 99] width 7 height 7
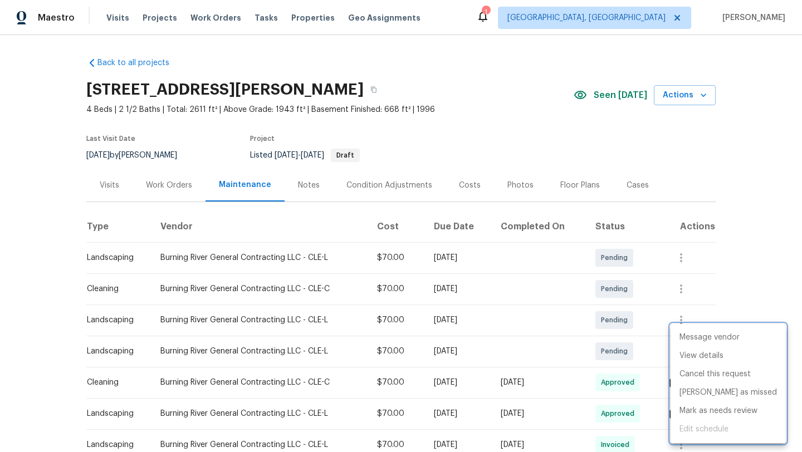
click at [570, 355] on div at bounding box center [401, 226] width 802 height 452
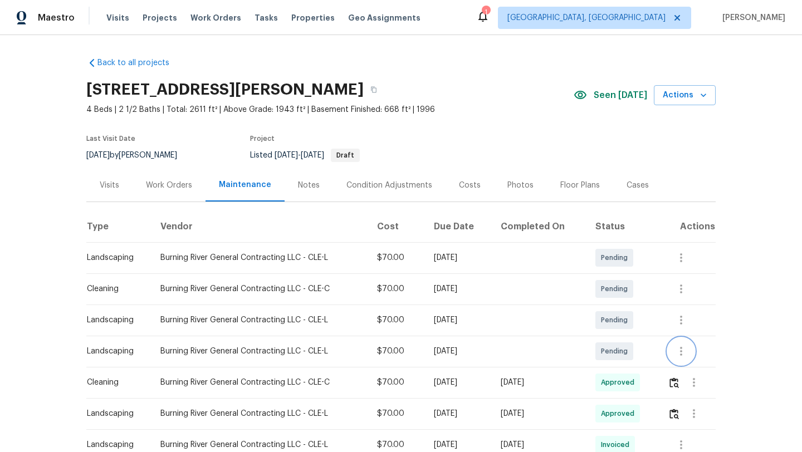
click at [686, 357] on icon "button" at bounding box center [681, 351] width 13 height 13
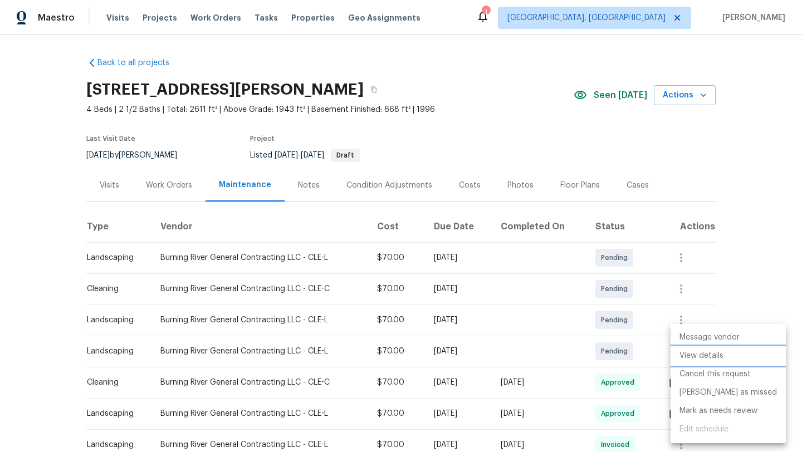
click at [690, 358] on li "View details" at bounding box center [728, 356] width 115 height 18
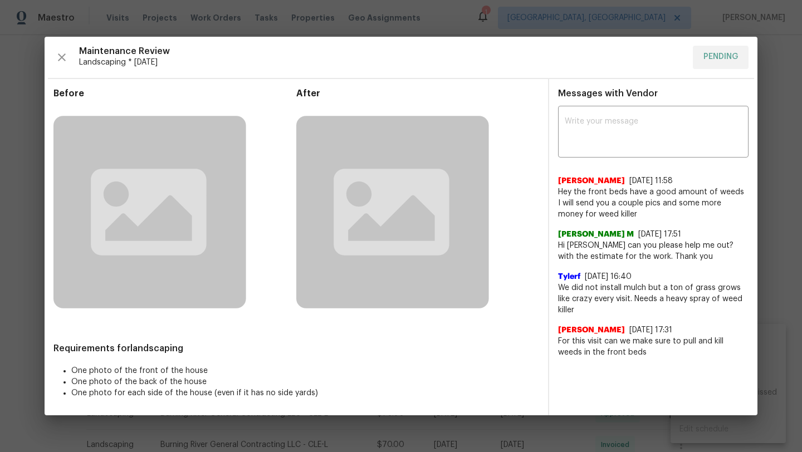
click at [476, 38] on div "Maintenance Review Landscaping * Mon, Oct 06 PENDING Before After Requirements …" at bounding box center [401, 226] width 713 height 379
click at [64, 57] on icon "button" at bounding box center [61, 57] width 13 height 13
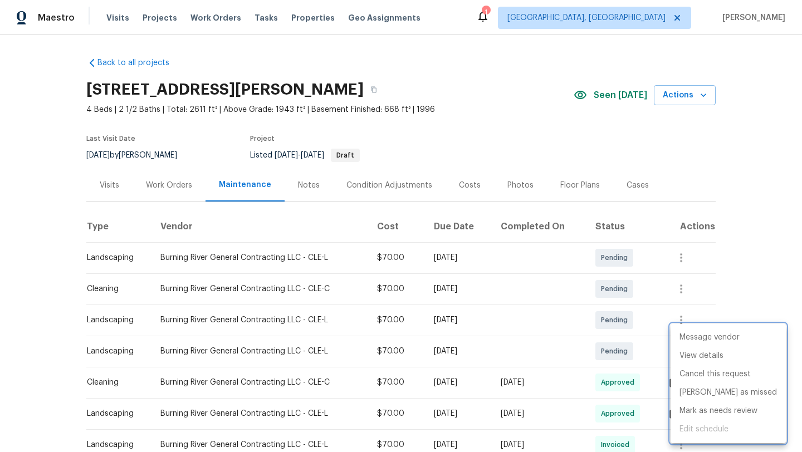
click at [156, 184] on div at bounding box center [401, 226] width 802 height 452
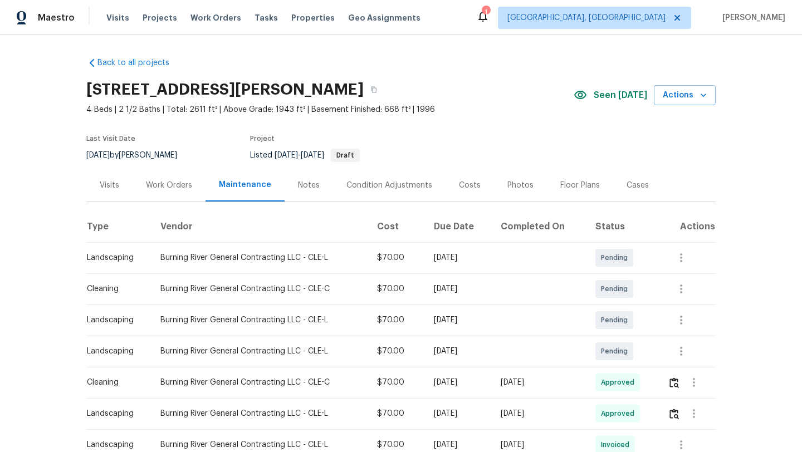
click at [156, 184] on div "Work Orders" at bounding box center [169, 185] width 46 height 11
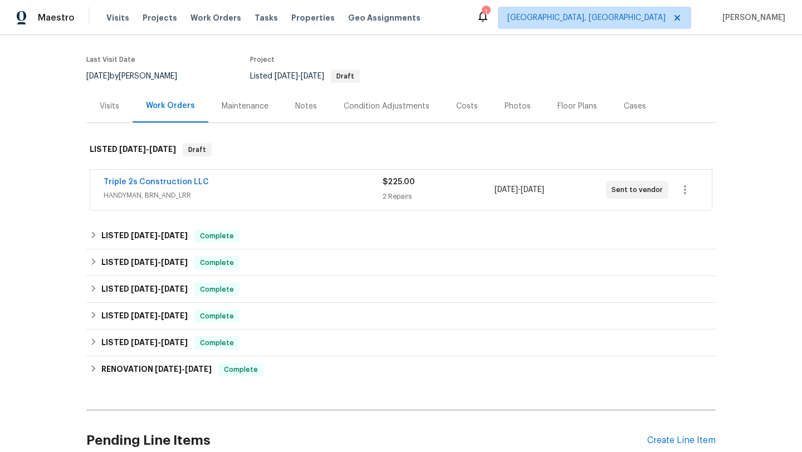
scroll to position [180, 0]
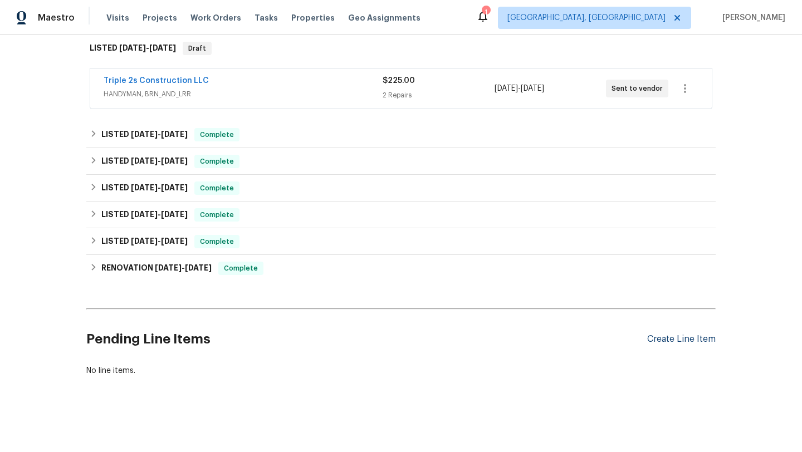
click at [692, 338] on div "Create Line Item" at bounding box center [681, 339] width 69 height 11
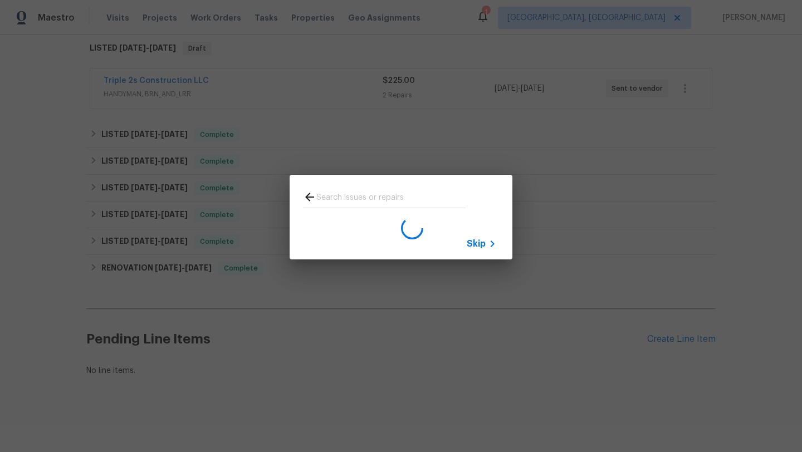
click at [352, 194] on input "text" at bounding box center [390, 199] width 149 height 17
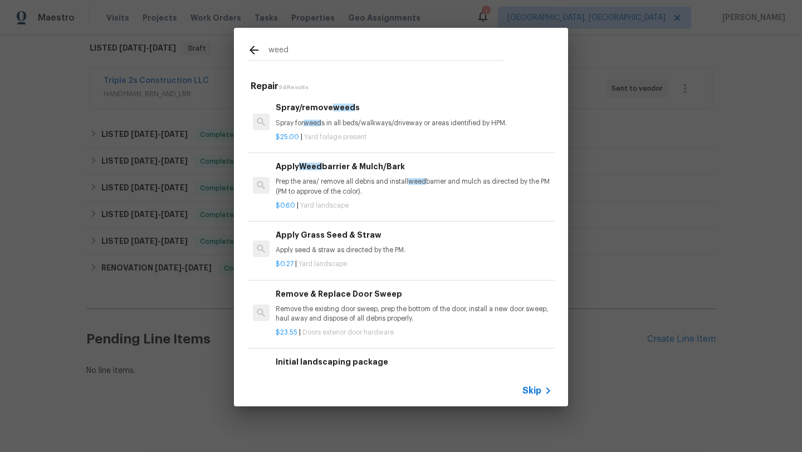
type input "weed"
click at [341, 128] on p "Spray for weed s in all beds/walkways/driveway or areas identified by HPM." at bounding box center [414, 123] width 276 height 9
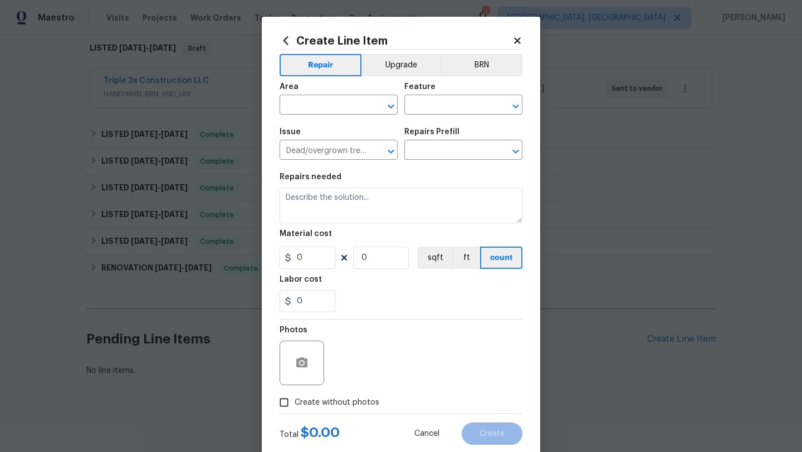
type input "Spray/remove weeds $25.00"
type textarea "Spray for weeds in all beds/walkways/driveway or areas identified by HPM."
type input "25"
type input "1"
click at [315, 100] on input "text" at bounding box center [323, 105] width 87 height 17
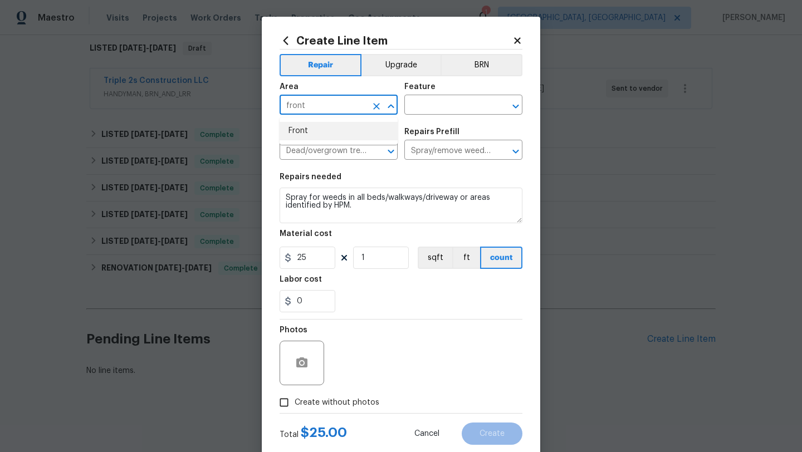
click at [320, 135] on li "Front" at bounding box center [339, 131] width 118 height 18
type input "Front"
click at [475, 100] on input "text" at bounding box center [447, 105] width 87 height 17
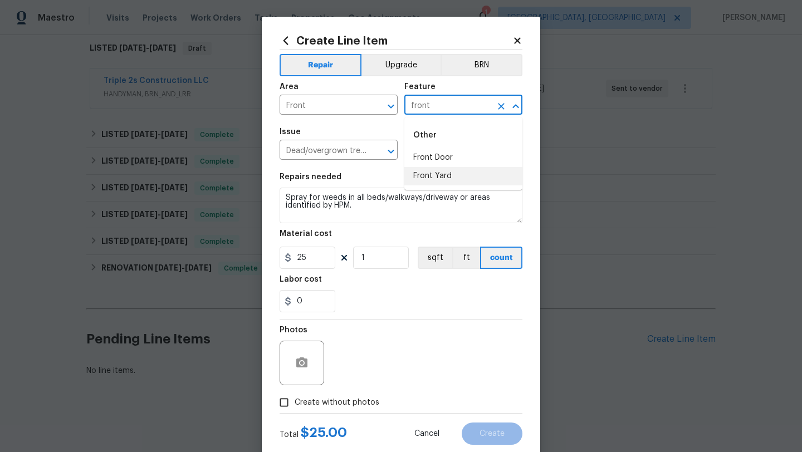
click at [447, 174] on li "Front Yard" at bounding box center [463, 176] width 118 height 18
type input "Front Yard"
click at [306, 365] on icon "button" at bounding box center [301, 363] width 11 height 10
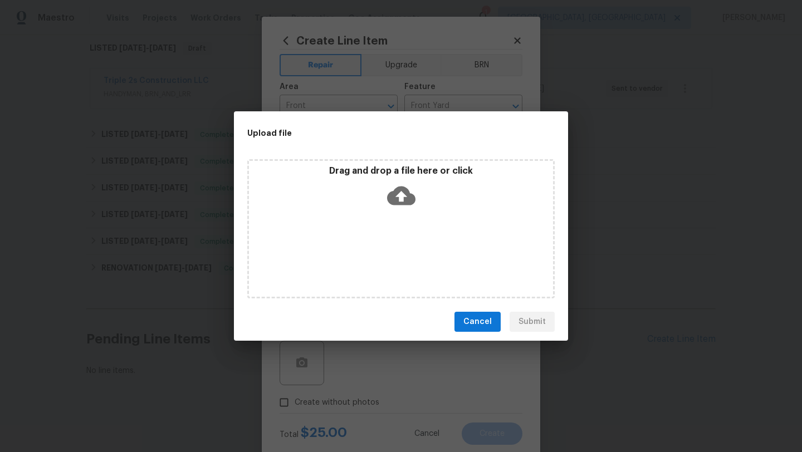
click at [403, 201] on icon at bounding box center [401, 196] width 28 height 19
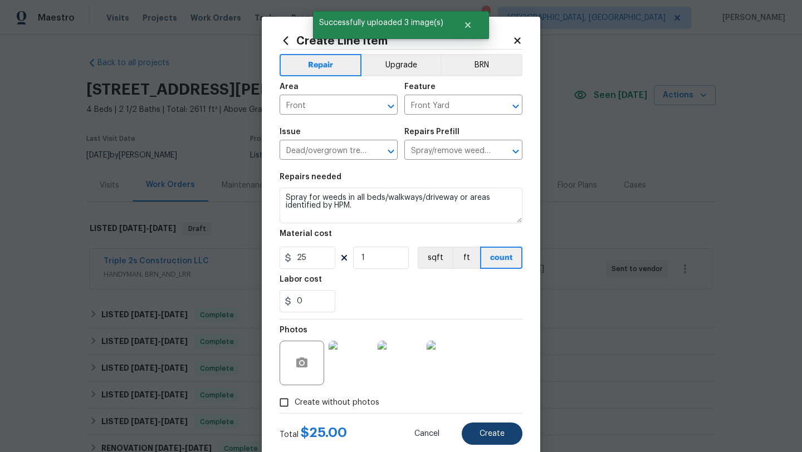
scroll to position [180, 0]
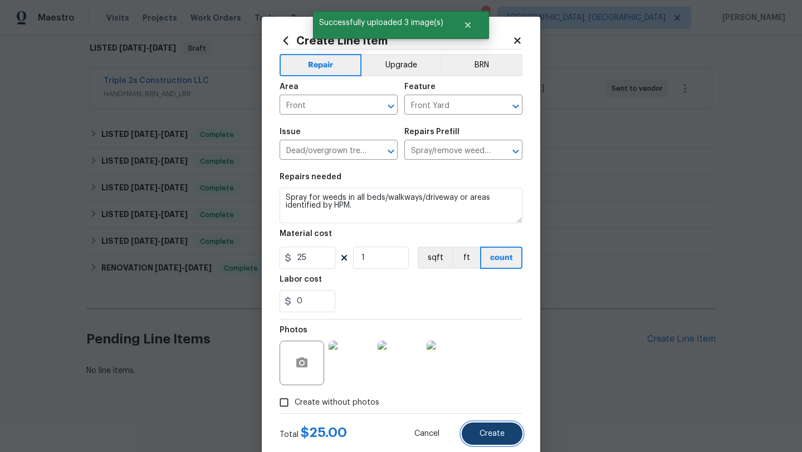
click at [487, 431] on span "Create" at bounding box center [492, 434] width 25 height 8
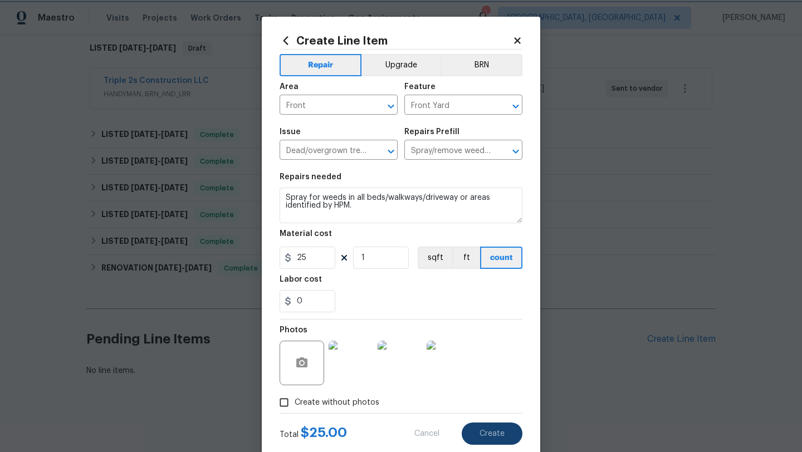
type input "0"
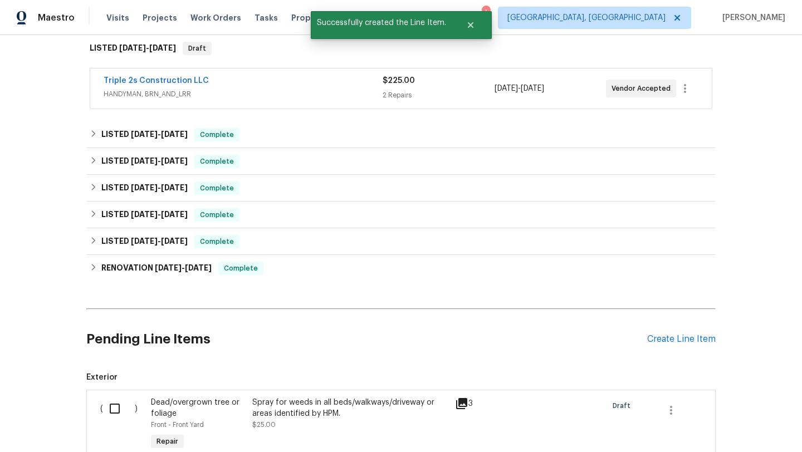
click at [114, 407] on input "checkbox" at bounding box center [119, 408] width 32 height 23
checkbox input "true"
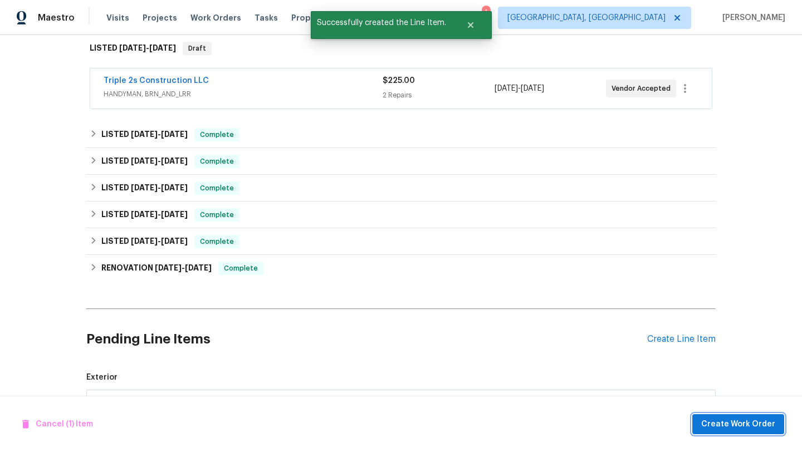
click at [731, 424] on span "Create Work Order" at bounding box center [738, 425] width 74 height 14
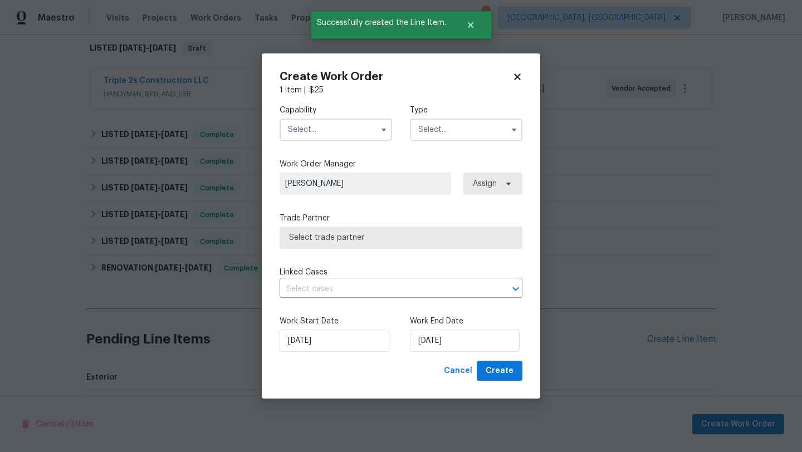
click at [326, 124] on input "text" at bounding box center [336, 130] width 113 height 22
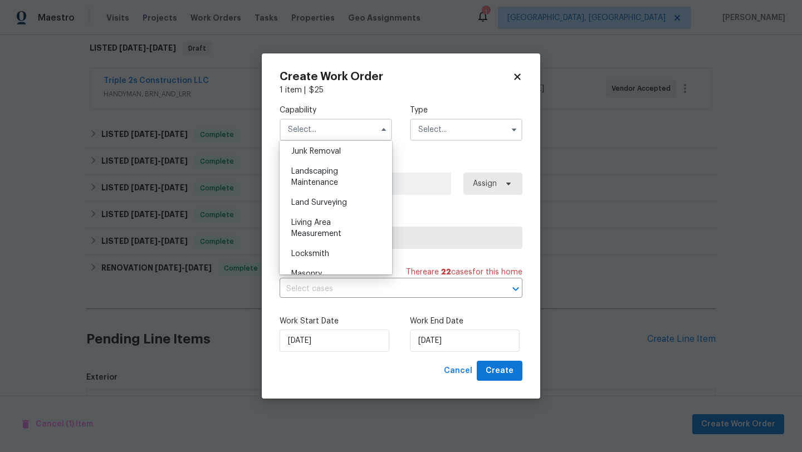
scroll to position [713, 0]
click at [327, 182] on span "Landscaping Maintenance" at bounding box center [314, 179] width 47 height 19
type input "Landscaping Maintenance"
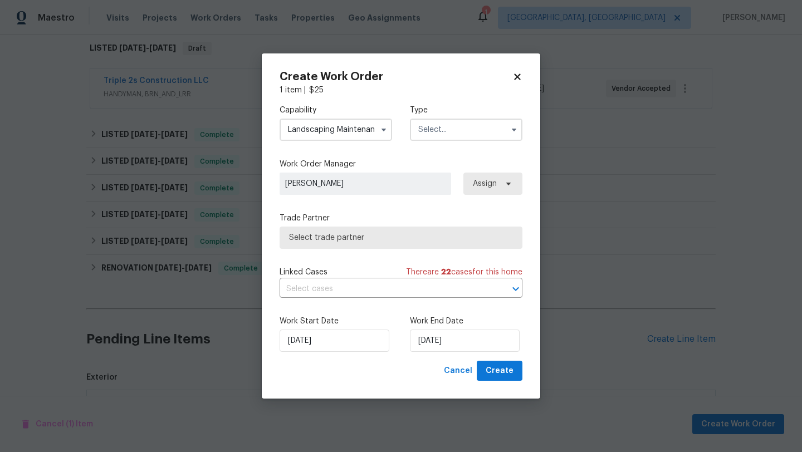
click at [460, 105] on label "Type" at bounding box center [466, 110] width 113 height 11
click at [451, 126] on input "text" at bounding box center [466, 130] width 113 height 22
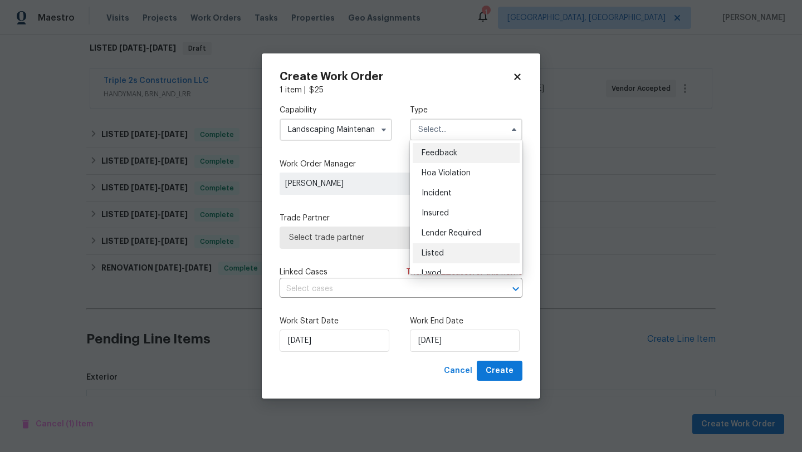
click at [445, 251] on div "Listed" at bounding box center [466, 253] width 107 height 20
type input "Listed"
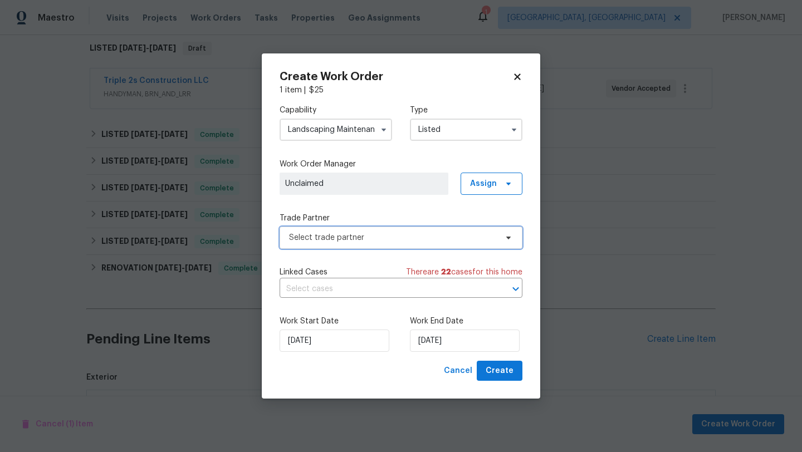
click at [360, 240] on span "Select trade partner" at bounding box center [393, 237] width 208 height 11
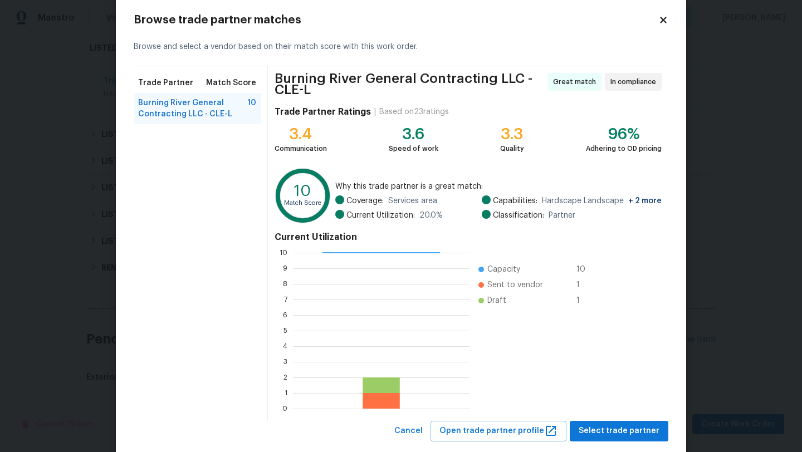
scroll to position [43, 0]
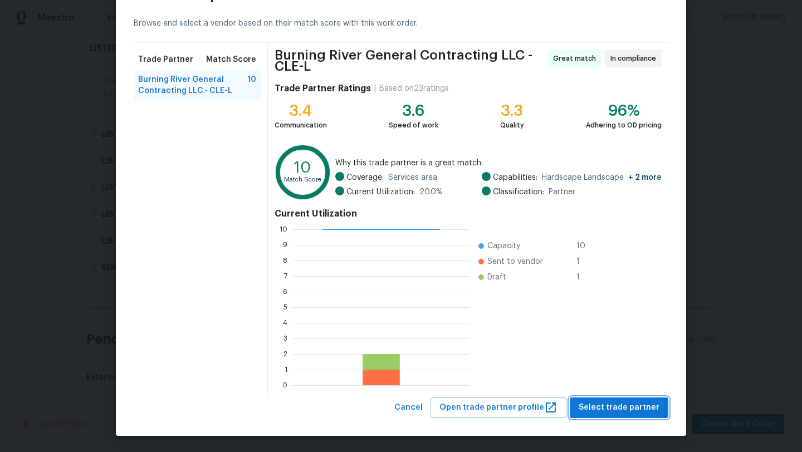
click at [603, 412] on span "Select trade partner" at bounding box center [619, 408] width 81 height 14
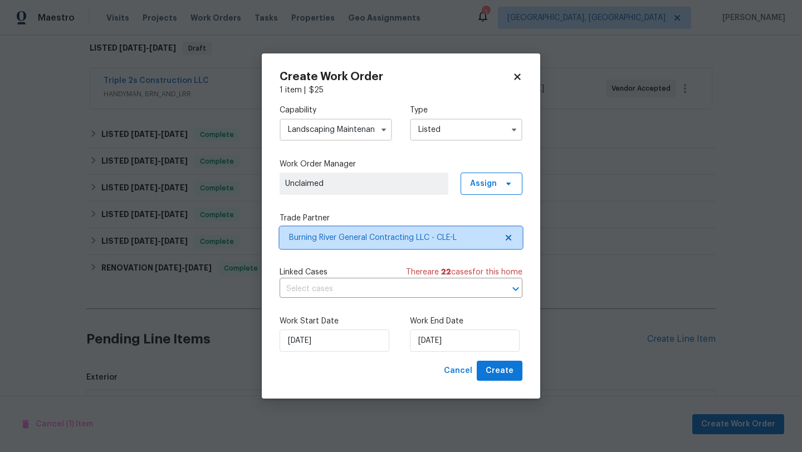
scroll to position [0, 0]
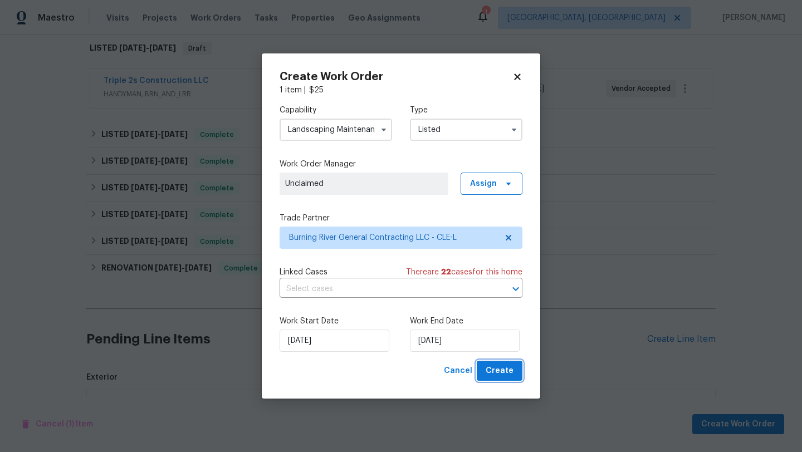
click at [514, 374] on button "Create" at bounding box center [500, 371] width 46 height 21
checkbox input "false"
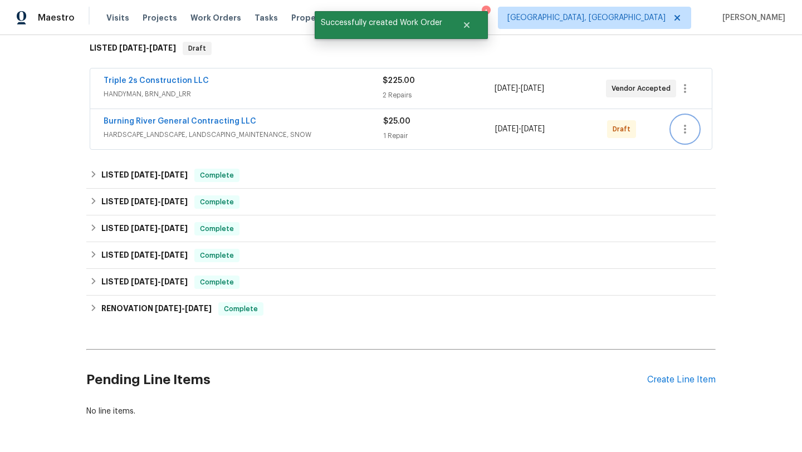
click at [686, 126] on icon "button" at bounding box center [684, 129] width 13 height 13
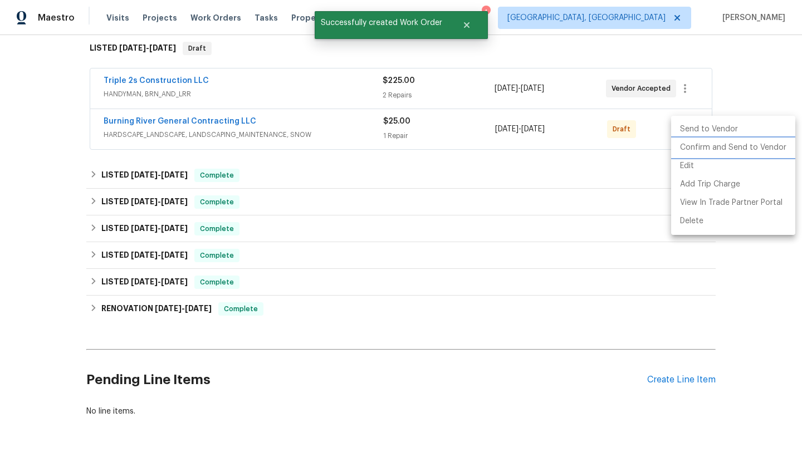
click at [689, 150] on li "Confirm and Send to Vendor" at bounding box center [733, 148] width 124 height 18
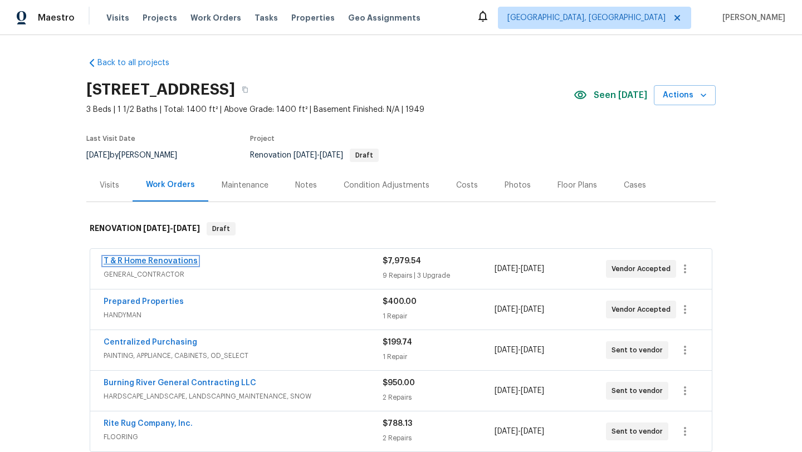
click at [140, 259] on link "T & R Home Renovations" at bounding box center [151, 261] width 94 height 8
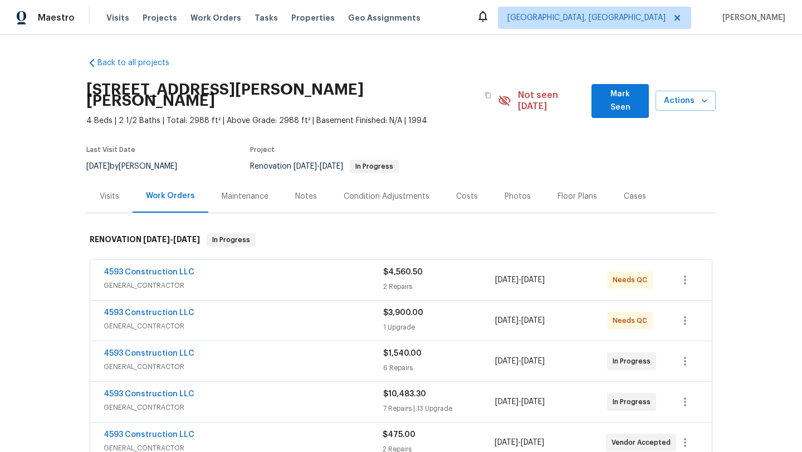
click at [299, 191] on div "Notes" at bounding box center [306, 196] width 22 height 11
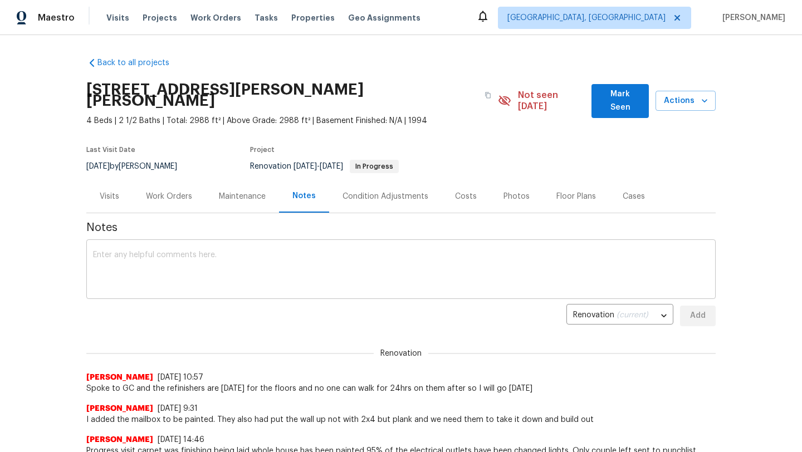
click at [165, 251] on textarea at bounding box center [401, 270] width 616 height 39
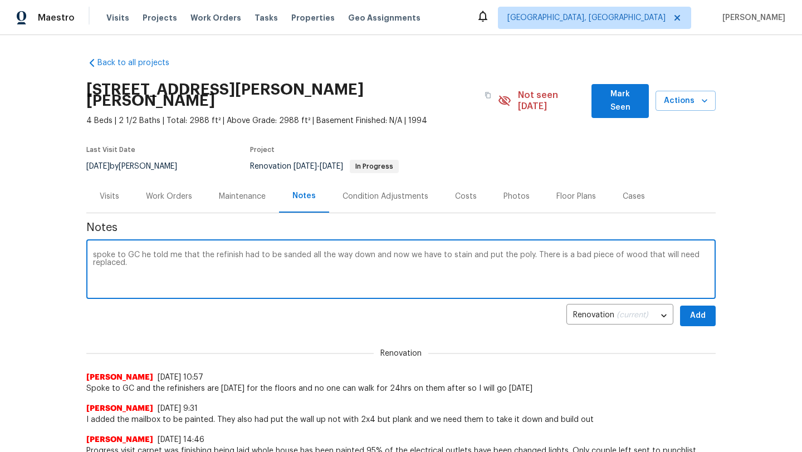
type textarea "spoke to GC he told me that the refinish had to be sanded all the way down and …"
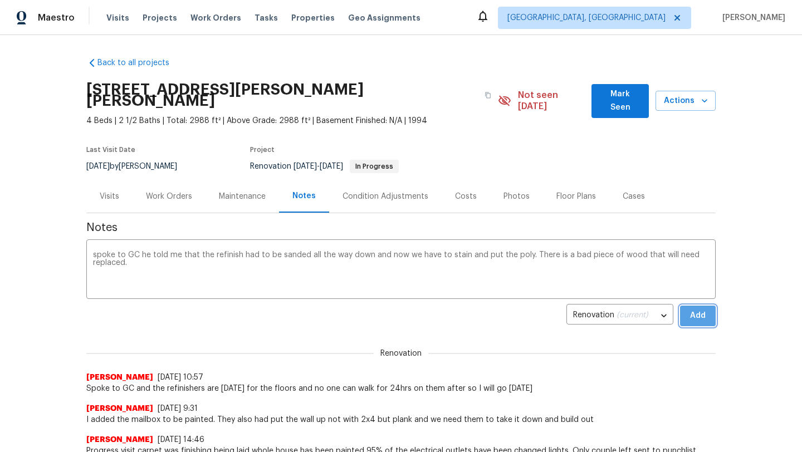
click at [668, 309] on span "Add" at bounding box center [698, 316] width 18 height 14
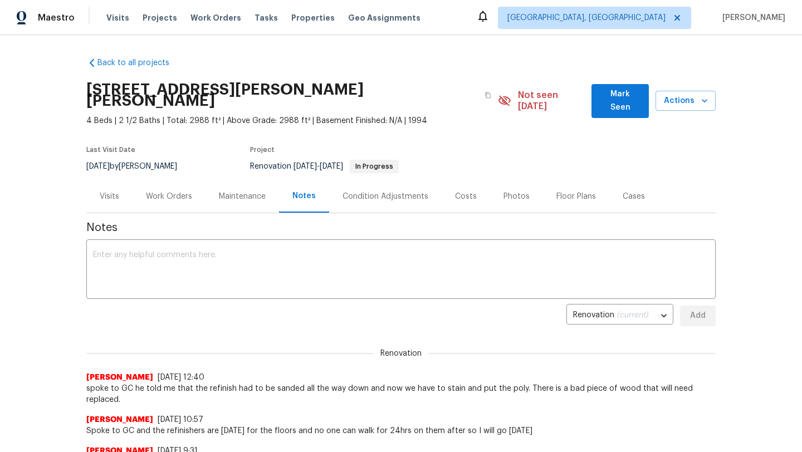
click at [167, 191] on div "Work Orders" at bounding box center [169, 196] width 46 height 11
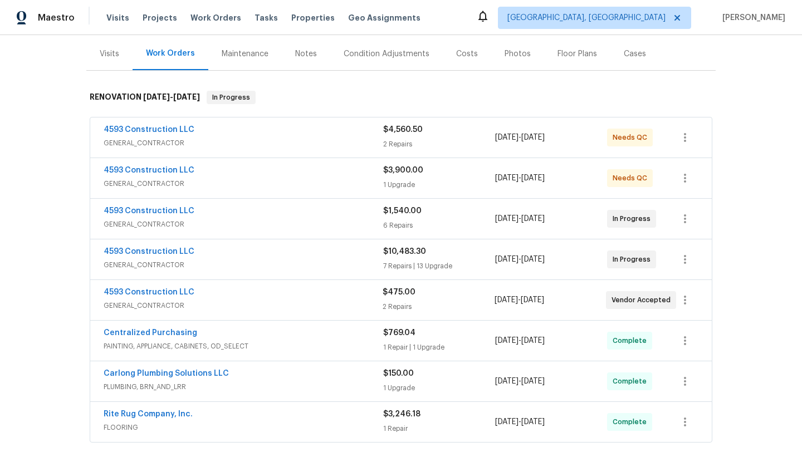
scroll to position [142, 0]
click at [140, 248] on link "4593 Construction LLC" at bounding box center [149, 252] width 91 height 8
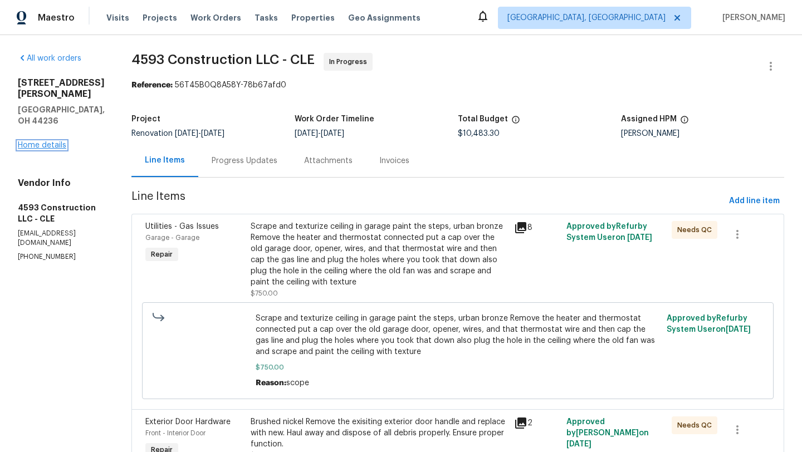
click at [61, 141] on link "Home details" at bounding box center [42, 145] width 48 height 8
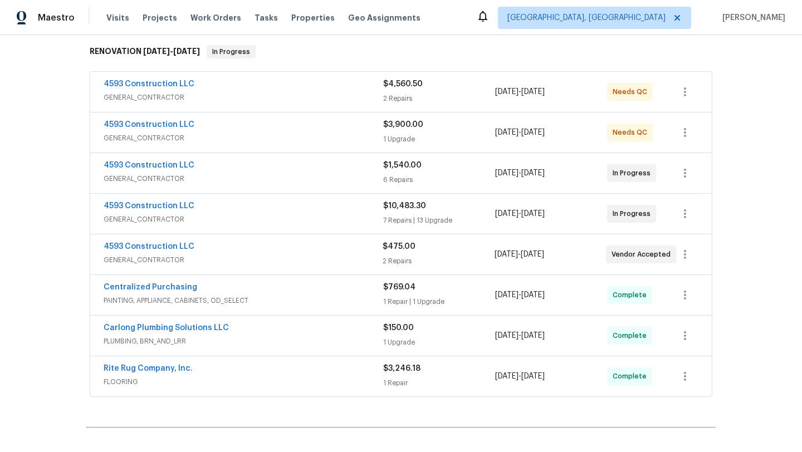
scroll to position [189, 0]
click at [163, 161] on link "4593 Construction LLC" at bounding box center [149, 165] width 91 height 8
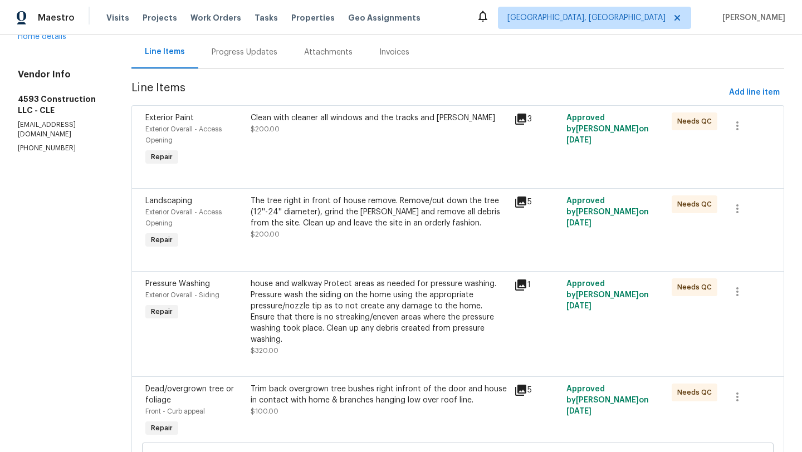
scroll to position [129, 0]
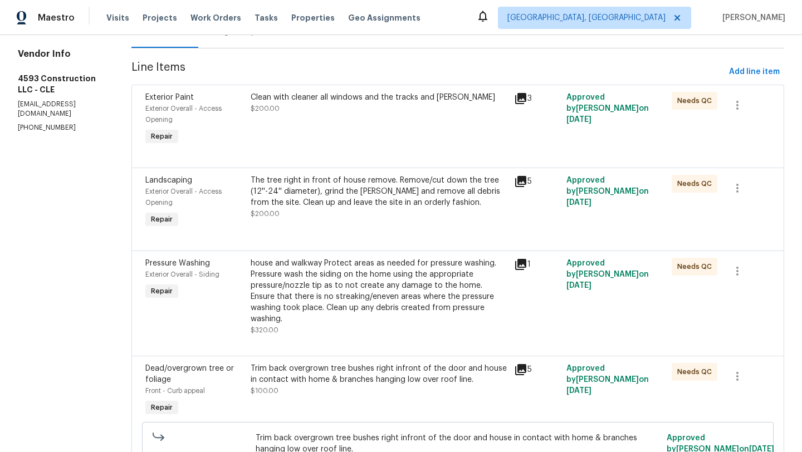
click at [368, 307] on div "house and walkway Protect areas as needed for pressure washing. Pressure wash t…" at bounding box center [379, 291] width 257 height 67
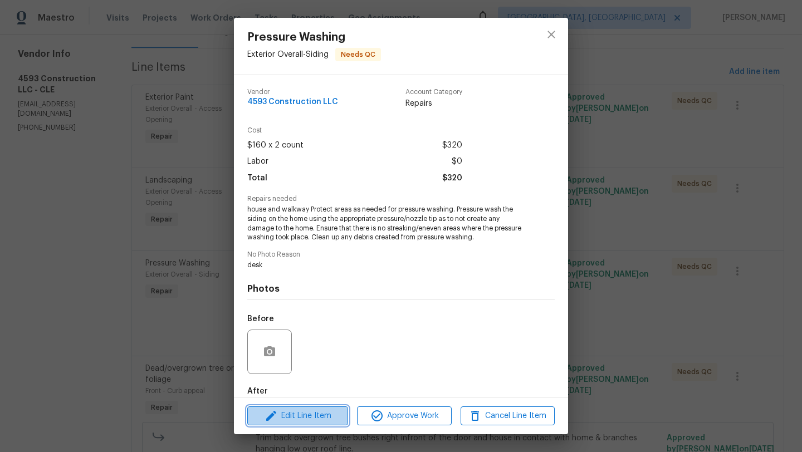
click at [265, 374] on icon "button" at bounding box center [271, 415] width 13 height 13
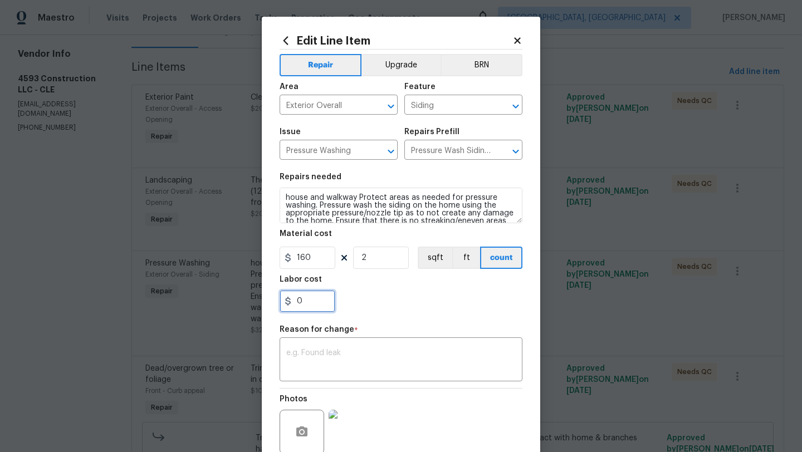
drag, startPoint x: 311, startPoint y: 300, endPoint x: 293, endPoint y: 300, distance: 17.8
click at [293, 300] on input "0" at bounding box center [308, 301] width 56 height 22
type input "200"
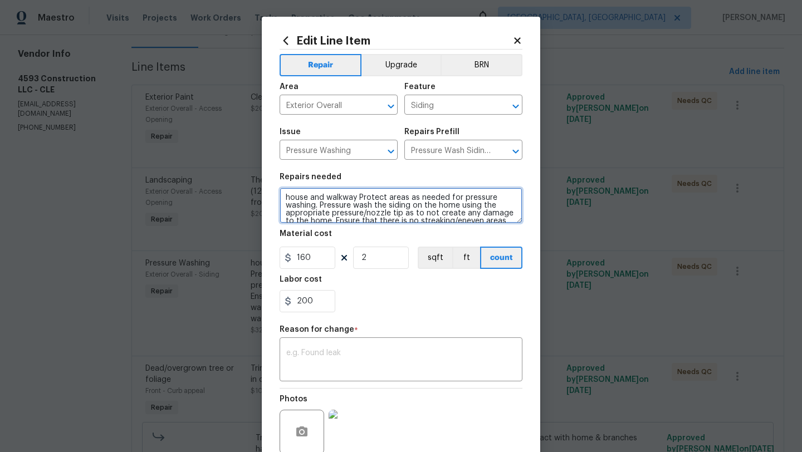
click at [284, 195] on textarea "house and walkway Protect areas as needed for pressure washing. Pressure wash t…" at bounding box center [401, 206] width 243 height 36
type textarea "driveway, house and walkway Protect areas as needed for pressure washing. Press…"
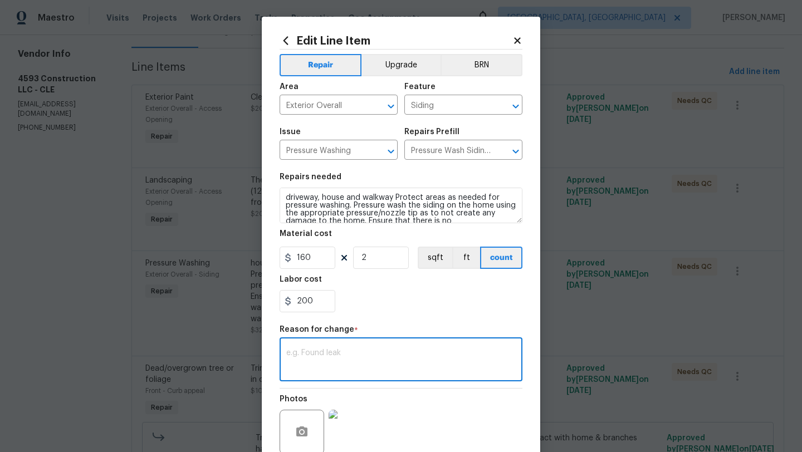
click at [325, 353] on textarea at bounding box center [401, 360] width 230 height 23
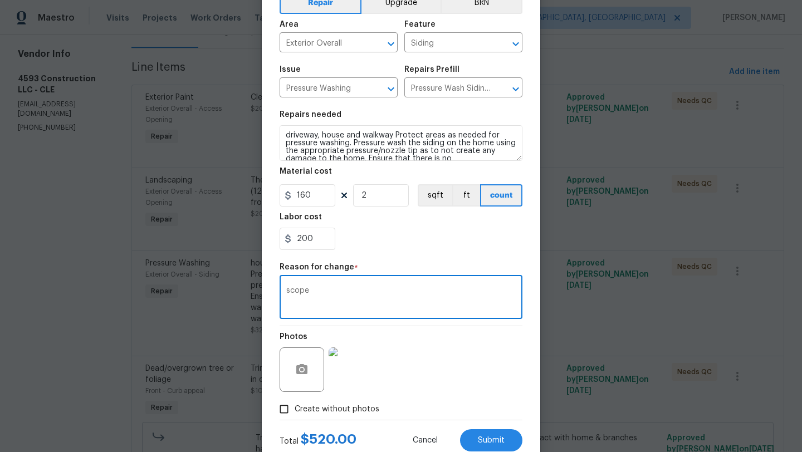
scroll to position [64, 0]
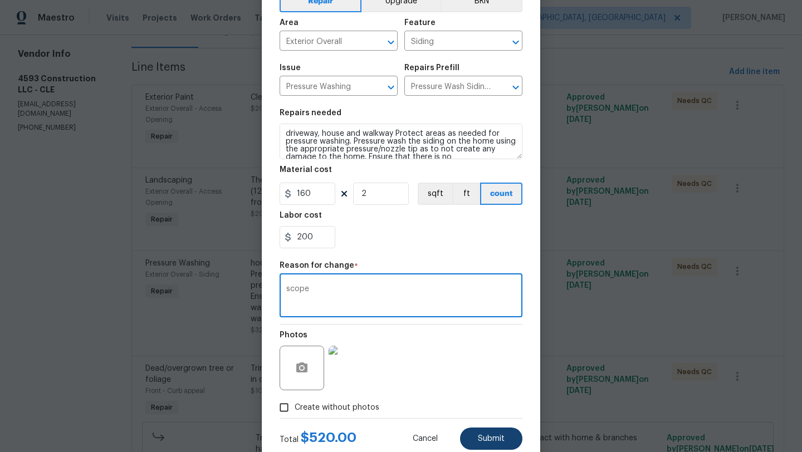
type textarea "scope"
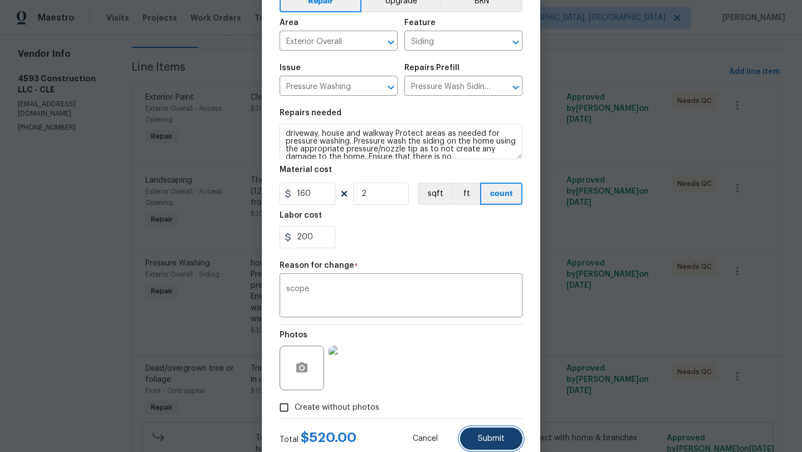
click at [471, 374] on button "Submit" at bounding box center [491, 439] width 62 height 22
type textarea "house and walkway Protect areas as needed for pressure washing. Pressure wash t…"
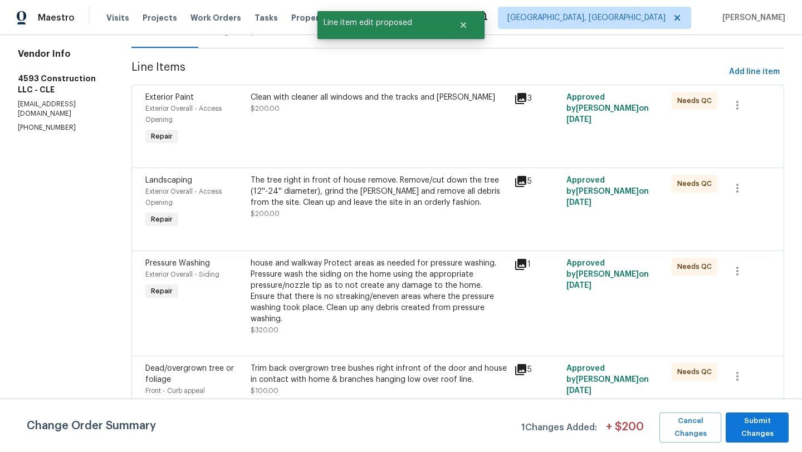
scroll to position [0, 0]
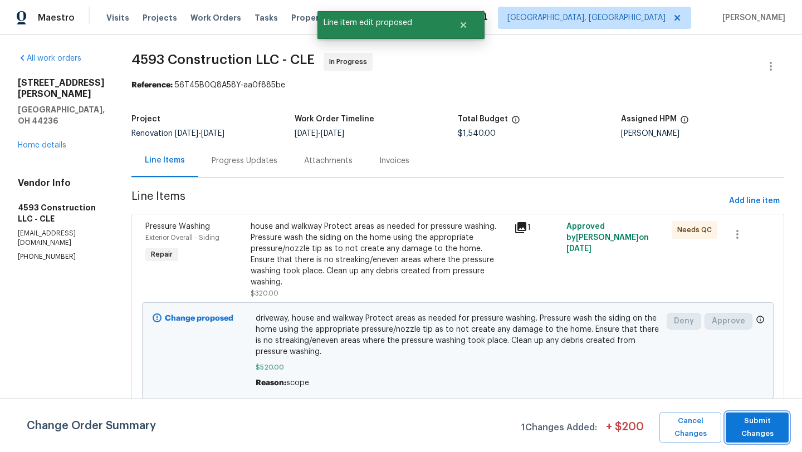
click at [668, 374] on span "Submit Changes" at bounding box center [757, 428] width 52 height 26
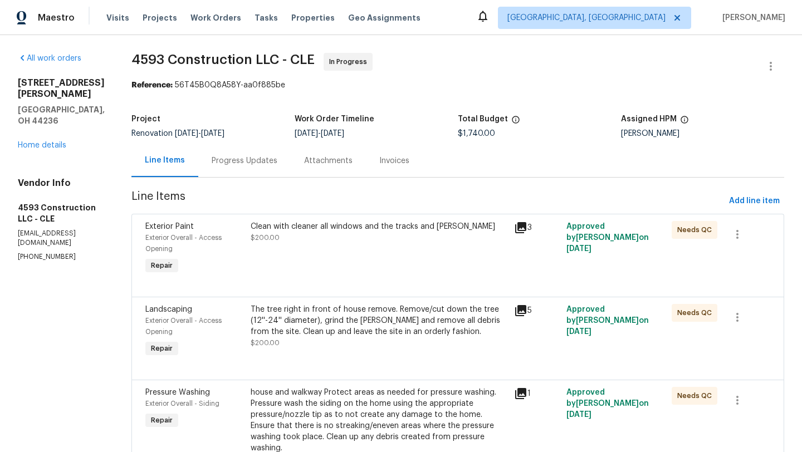
click at [338, 250] on div "Clean with cleaner all windows and the tracks and sills $200.00" at bounding box center [378, 249] width 263 height 62
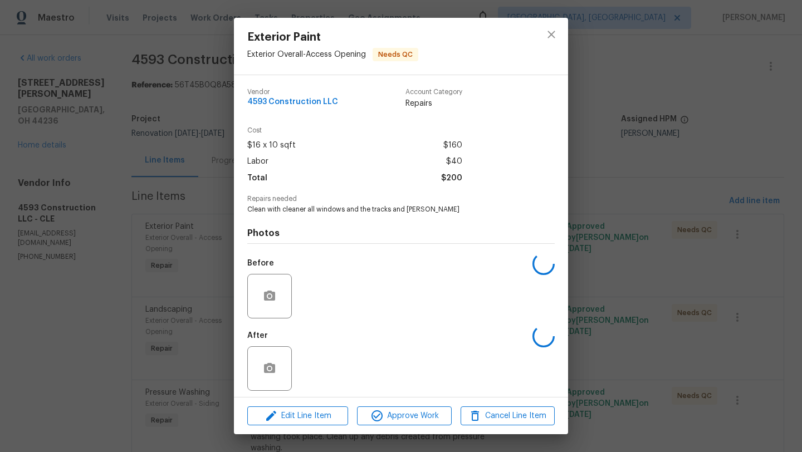
scroll to position [5, 0]
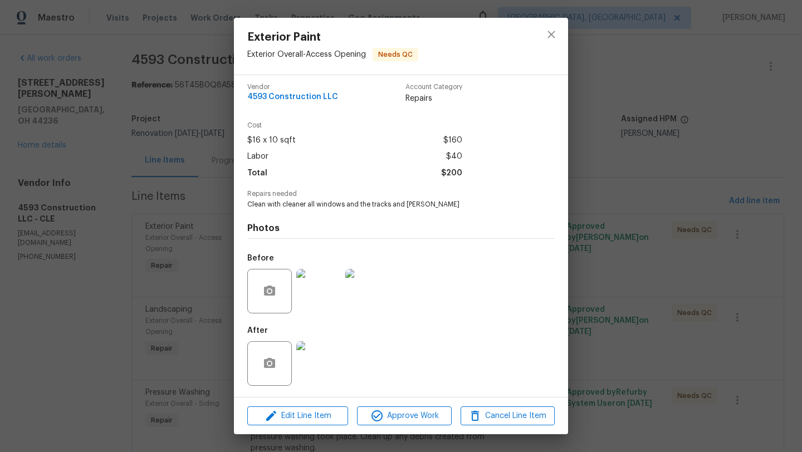
click at [317, 369] on img at bounding box center [318, 363] width 45 height 45
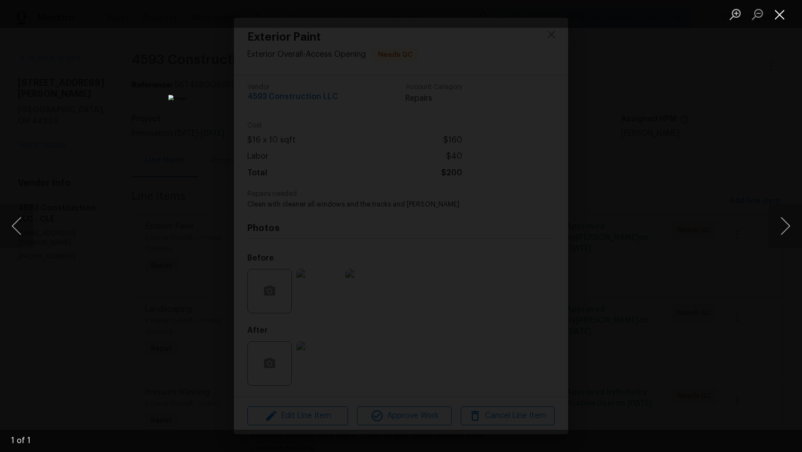
click at [668, 14] on button "Close lightbox" at bounding box center [780, 13] width 22 height 19
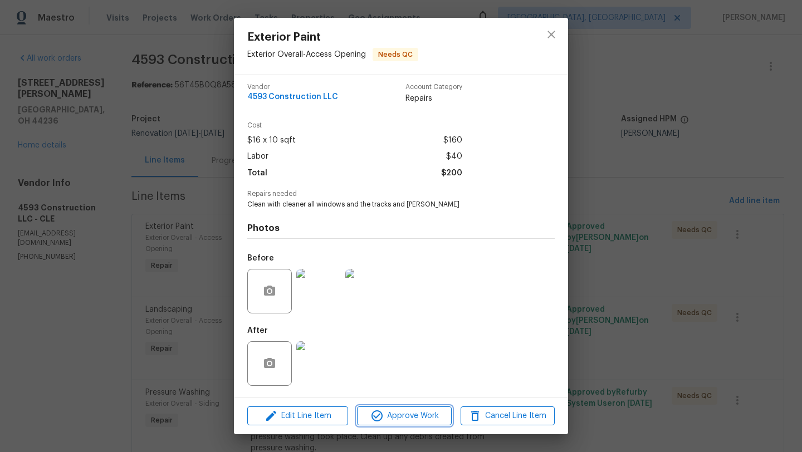
click at [403, 374] on span "Approve Work" at bounding box center [403, 416] width 87 height 14
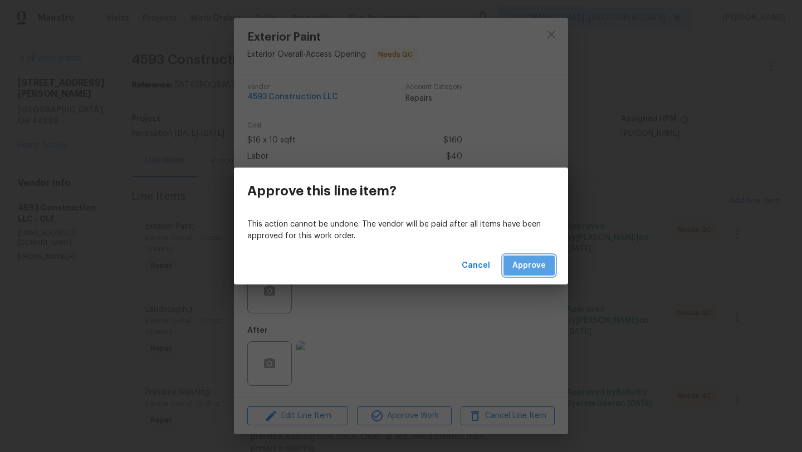
click at [528, 265] on span "Approve" at bounding box center [528, 266] width 33 height 14
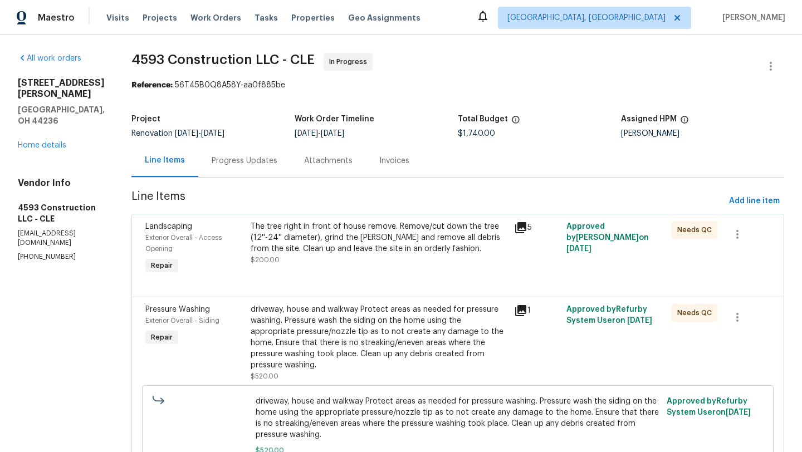
click at [321, 280] on div at bounding box center [457, 283] width 625 height 13
click at [327, 242] on div "The tree right in front of house remove. Remove/cut down the tree (12''-24'' di…" at bounding box center [379, 237] width 257 height 33
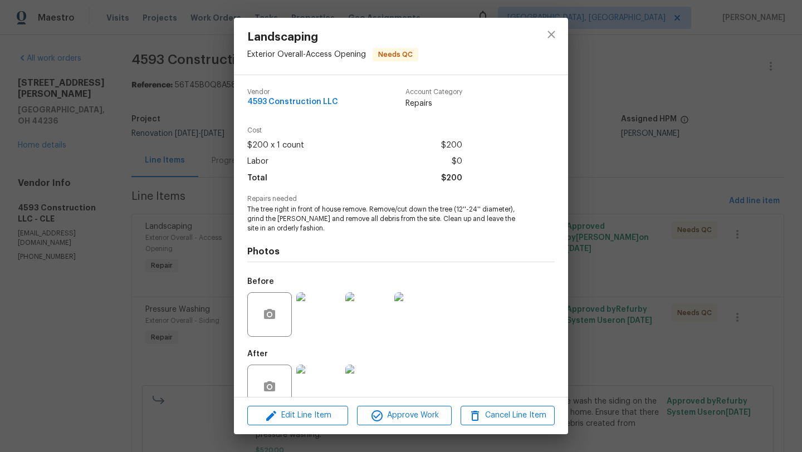
scroll to position [24, 0]
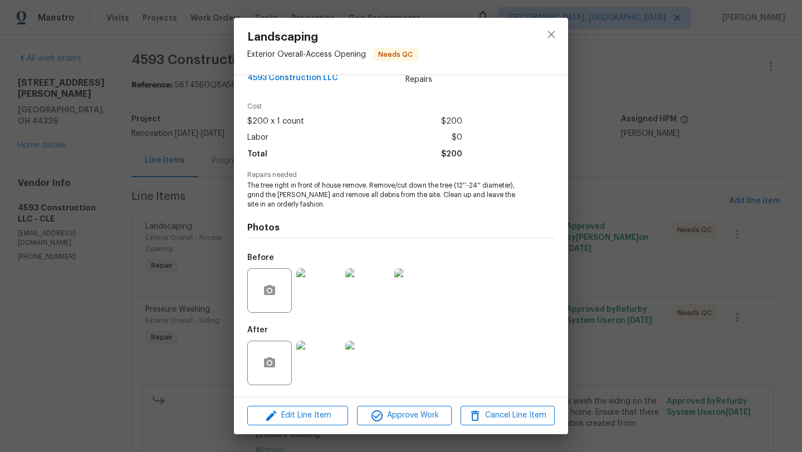
click at [314, 358] on img at bounding box center [318, 363] width 45 height 45
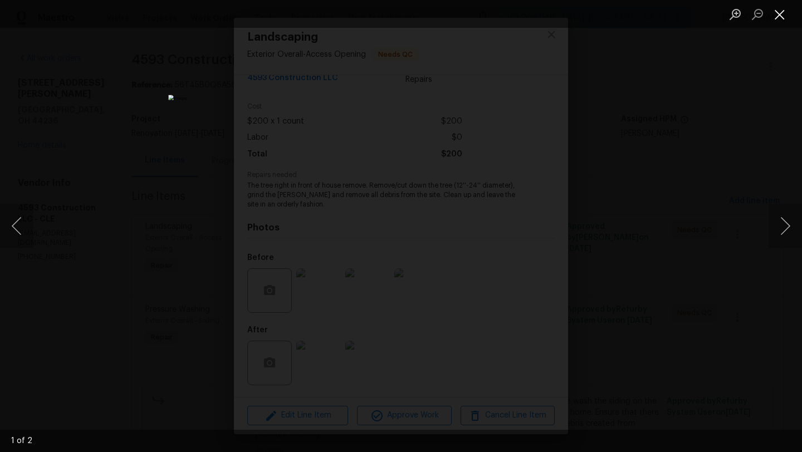
click at [668, 16] on button "Close lightbox" at bounding box center [780, 13] width 22 height 19
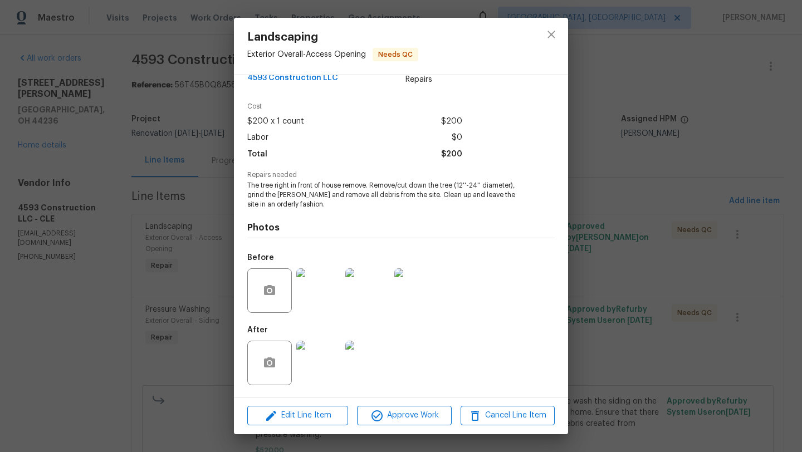
click at [370, 373] on img at bounding box center [367, 363] width 45 height 45
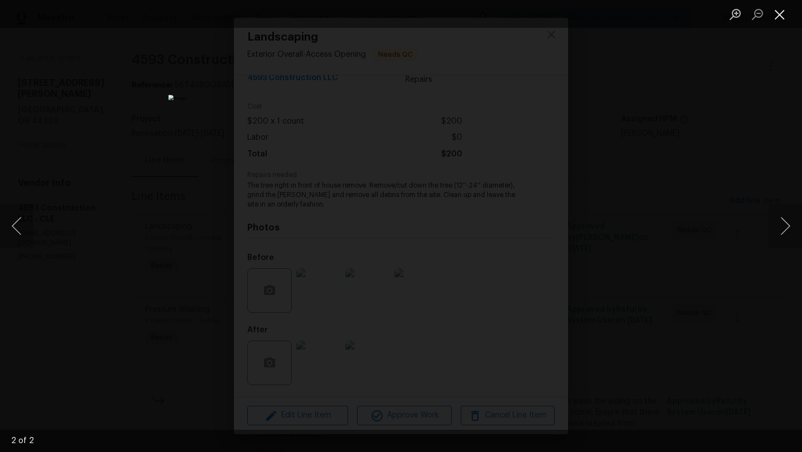
click at [668, 20] on button "Close lightbox" at bounding box center [780, 13] width 22 height 19
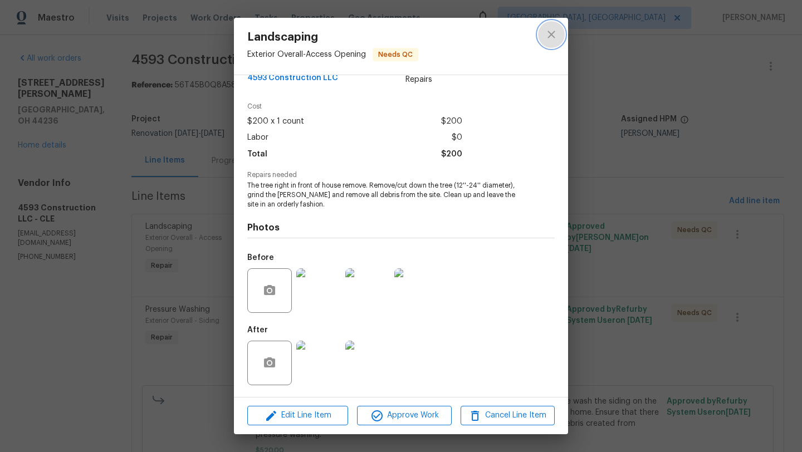
click at [560, 33] on button "close" at bounding box center [551, 34] width 27 height 27
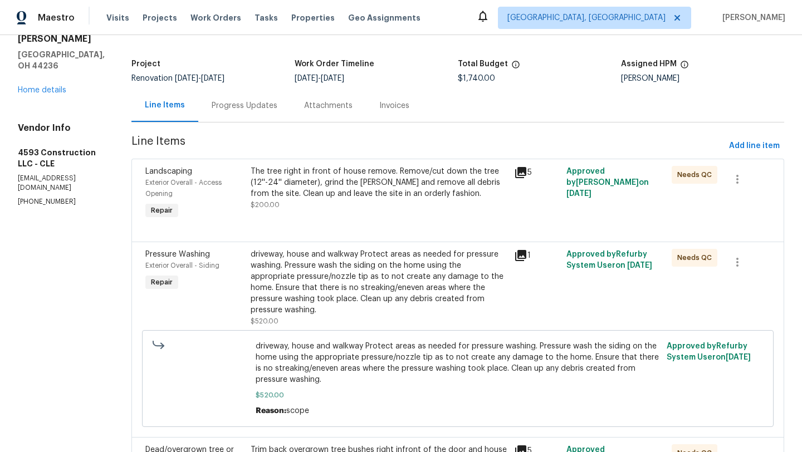
scroll to position [52, 0]
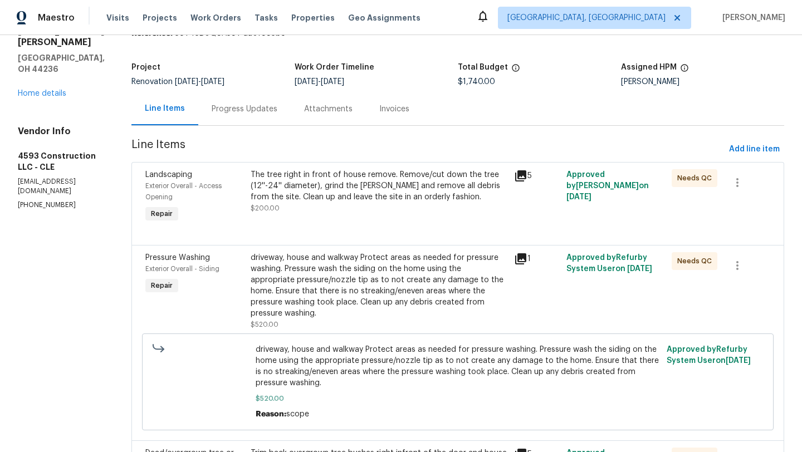
click at [374, 277] on div "driveway, house and walkway Protect areas as needed for pressure washing. Press…" at bounding box center [379, 285] width 257 height 67
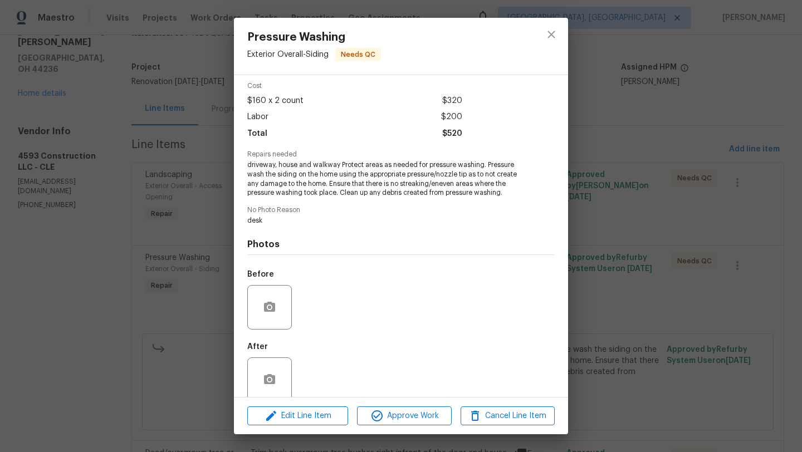
scroll to position [61, 0]
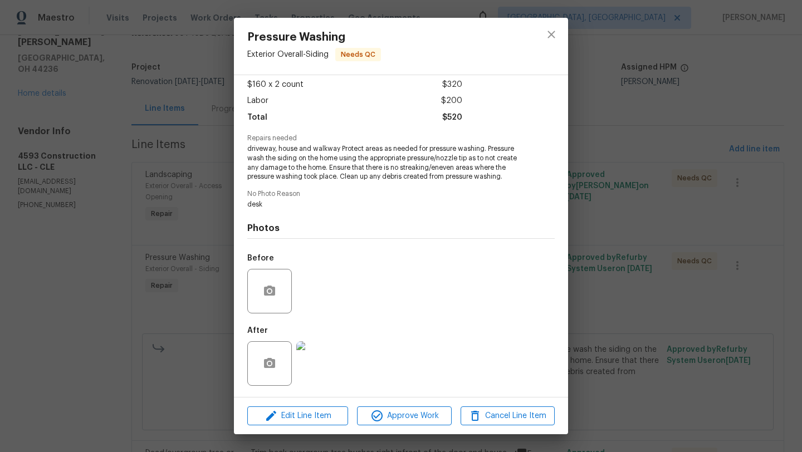
click at [319, 364] on img at bounding box center [318, 363] width 45 height 45
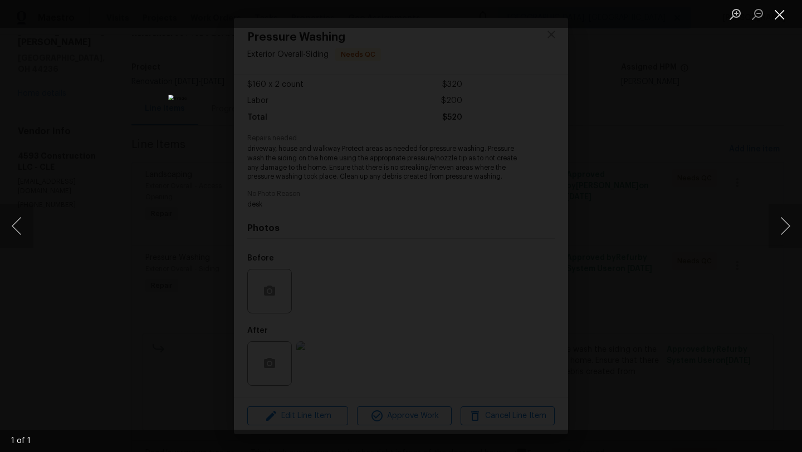
click at [668, 17] on button "Close lightbox" at bounding box center [780, 13] width 22 height 19
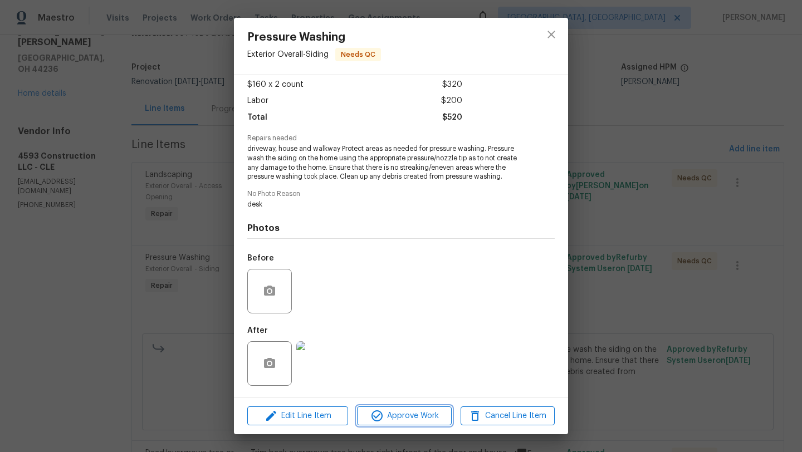
click at [385, 374] on span "Approve Work" at bounding box center [403, 416] width 87 height 14
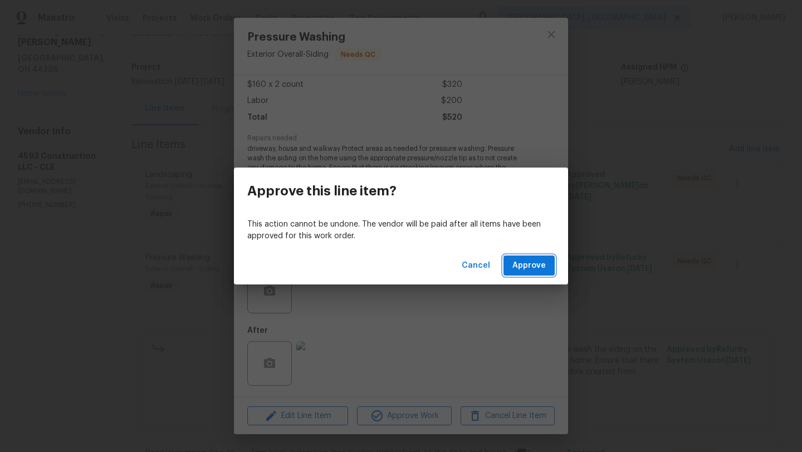
click at [526, 266] on span "Approve" at bounding box center [528, 266] width 33 height 14
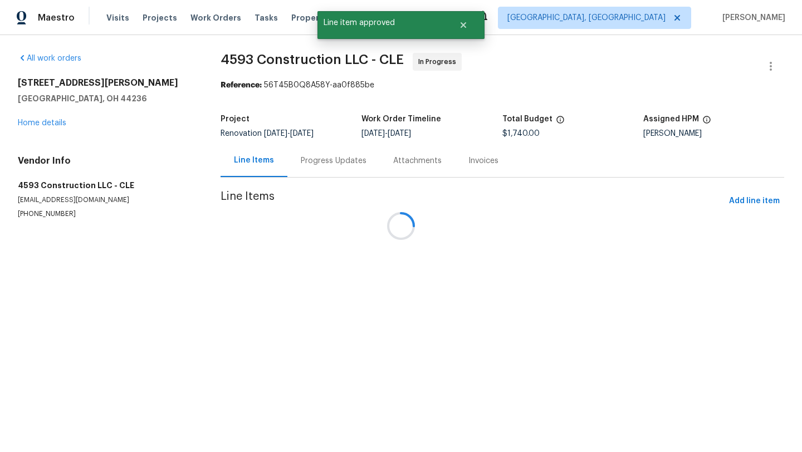
scroll to position [0, 0]
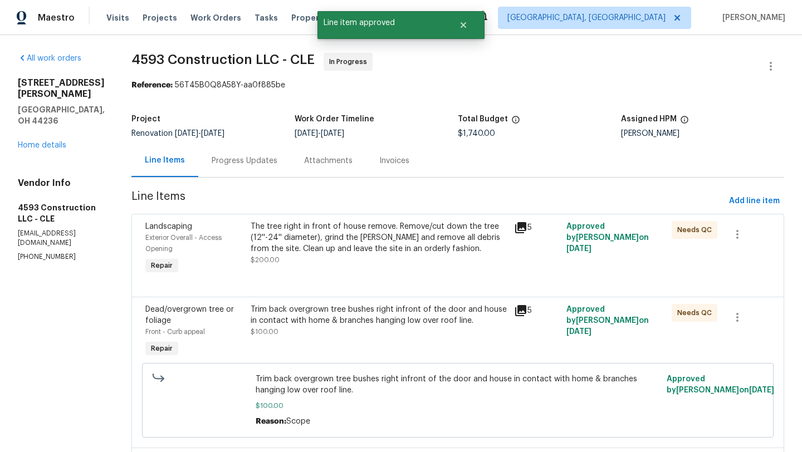
click at [330, 329] on div "Trim back overgrown tree bushes right infront of the door and house in contact …" at bounding box center [379, 320] width 257 height 33
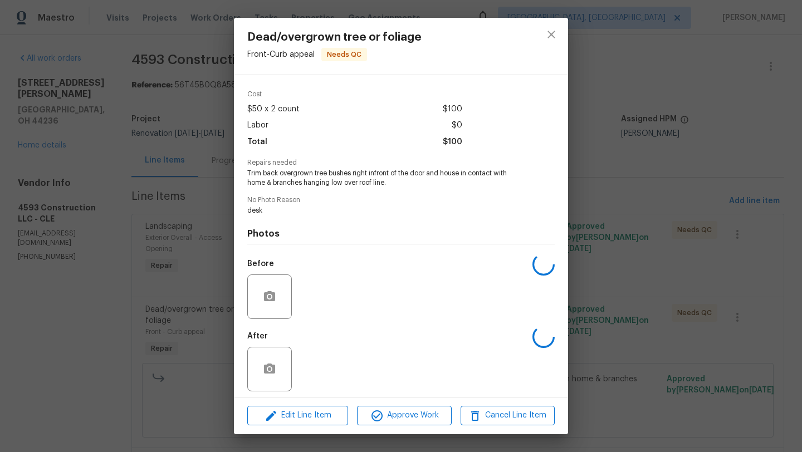
scroll to position [42, 0]
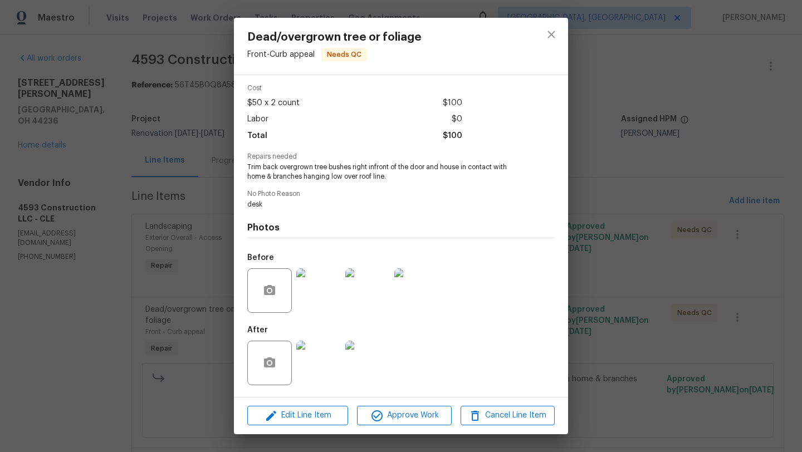
click at [307, 363] on img at bounding box center [318, 363] width 45 height 45
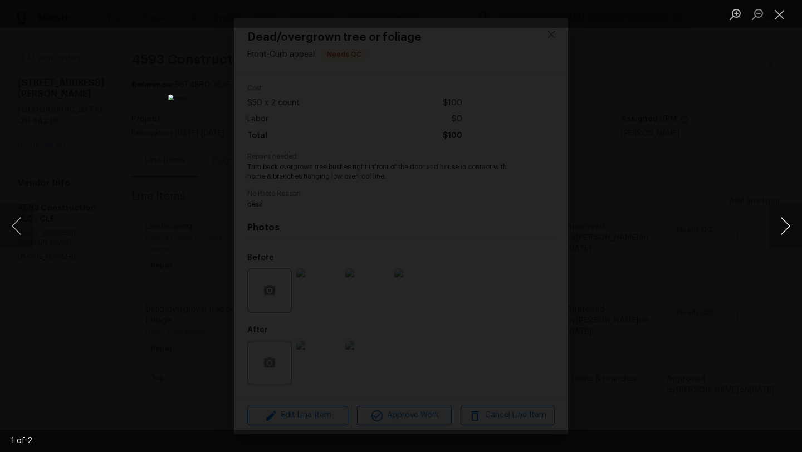
click at [668, 230] on button "Next image" at bounding box center [785, 226] width 33 height 45
click at [668, 231] on button "Next image" at bounding box center [785, 226] width 33 height 45
click at [668, 19] on button "Close lightbox" at bounding box center [780, 13] width 22 height 19
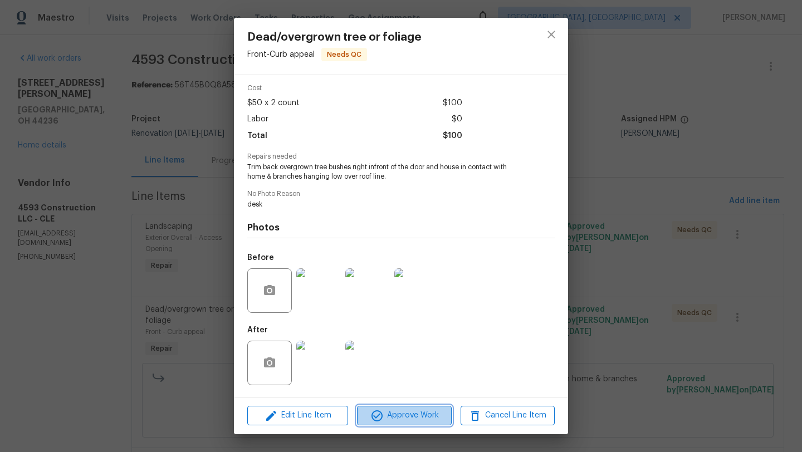
click at [401, 374] on span "Approve Work" at bounding box center [403, 416] width 87 height 14
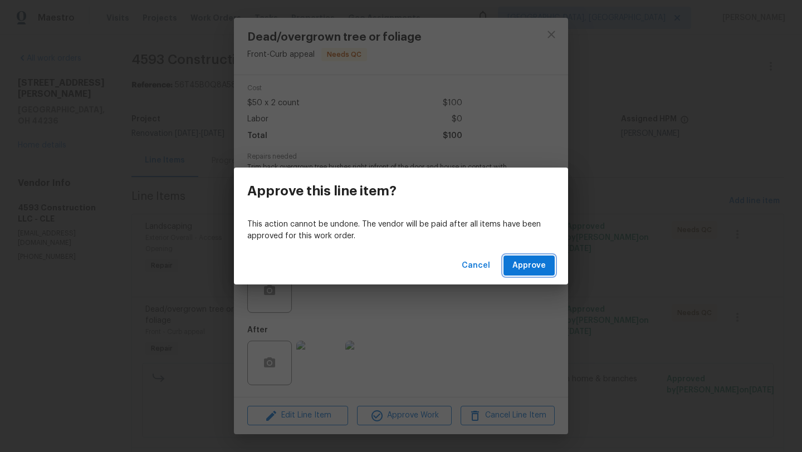
click at [528, 266] on span "Approve" at bounding box center [528, 266] width 33 height 14
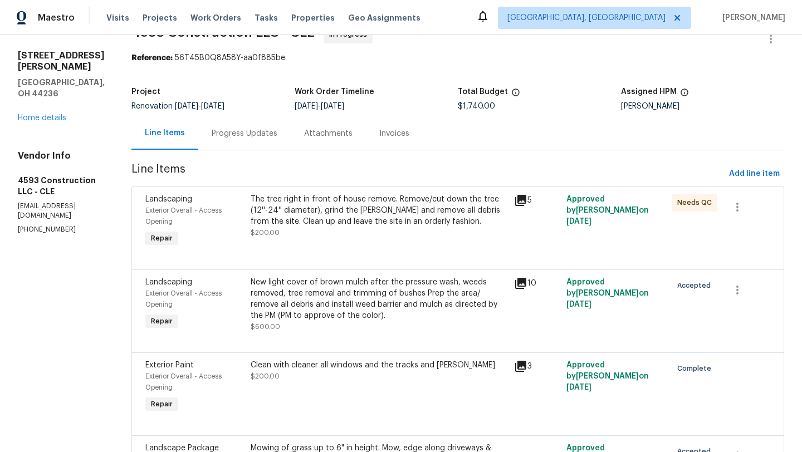
scroll to position [0, 0]
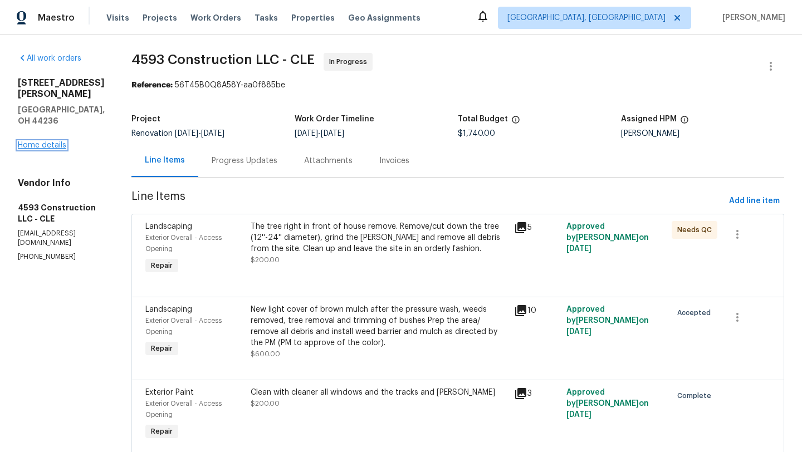
click at [35, 141] on link "Home details" at bounding box center [42, 145] width 48 height 8
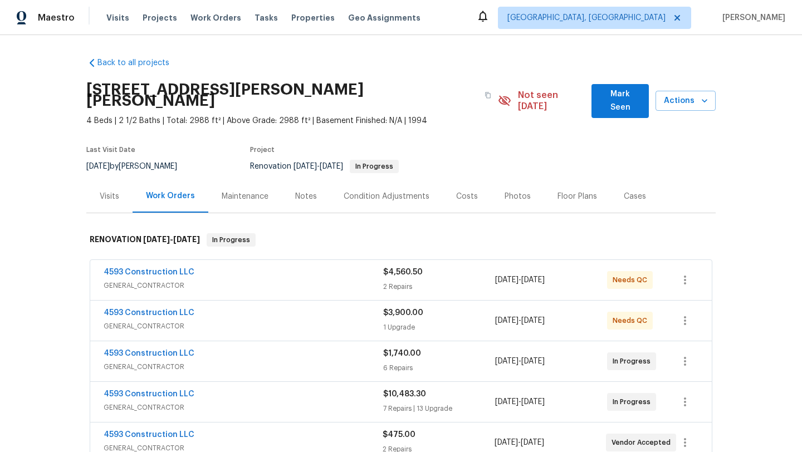
click at [109, 191] on div "Visits" at bounding box center [109, 196] width 19 height 11
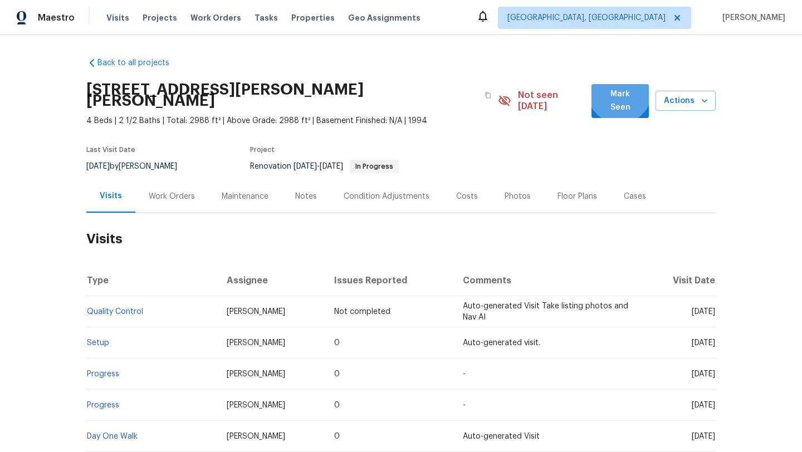
click at [621, 92] on span "Mark Seen" at bounding box center [620, 100] width 40 height 27
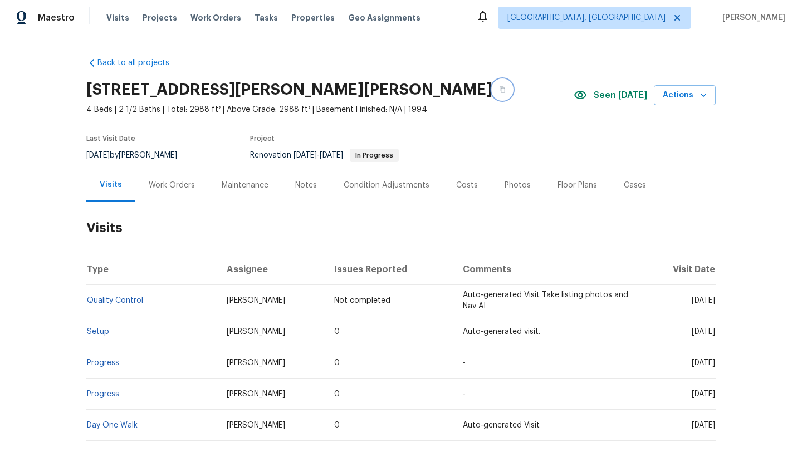
click at [499, 89] on icon "button" at bounding box center [502, 89] width 7 height 7
click at [162, 188] on div "Work Orders" at bounding box center [172, 185] width 46 height 11
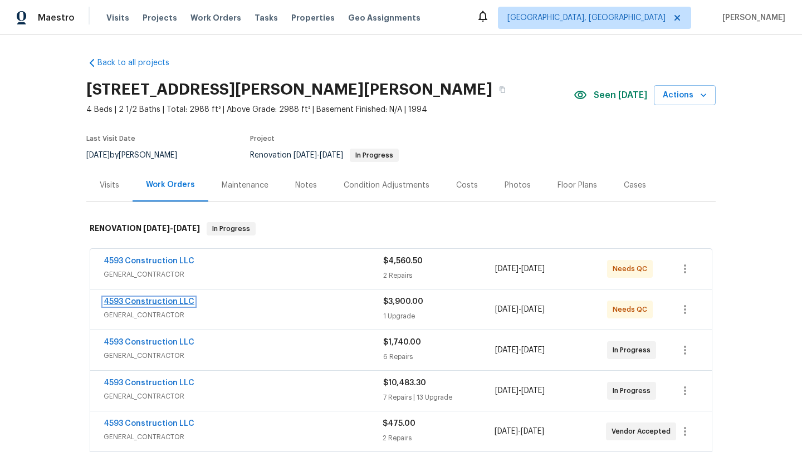
click at [148, 302] on link "4593 Construction LLC" at bounding box center [149, 302] width 91 height 8
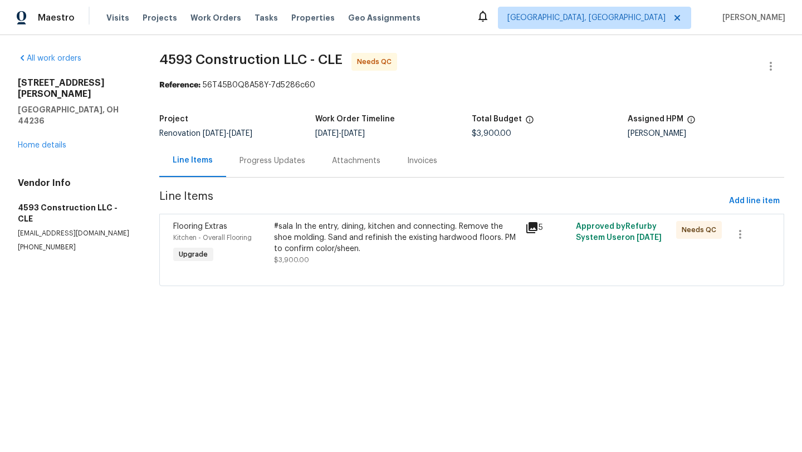
click at [538, 225] on icon at bounding box center [531, 227] width 13 height 13
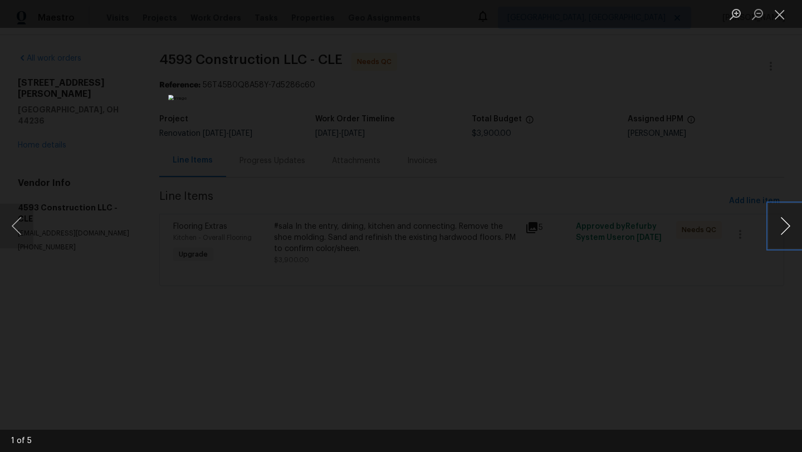
click at [668, 233] on button "Next image" at bounding box center [785, 226] width 33 height 45
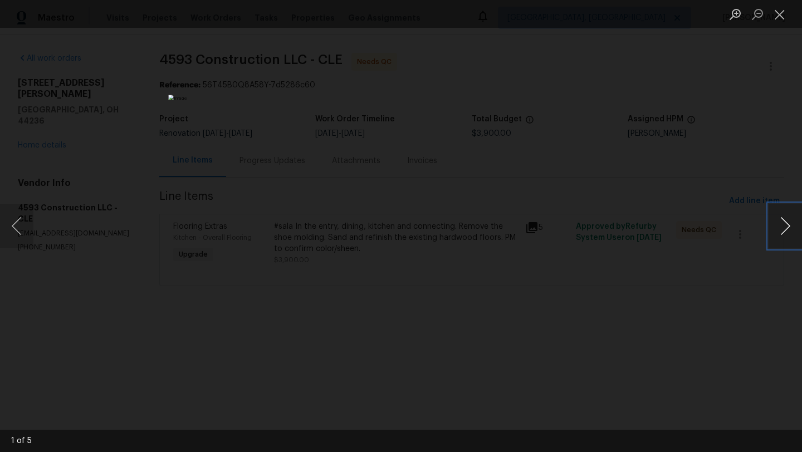
click at [668, 233] on button "Next image" at bounding box center [785, 226] width 33 height 45
click at [668, 14] on button "Close lightbox" at bounding box center [780, 13] width 22 height 19
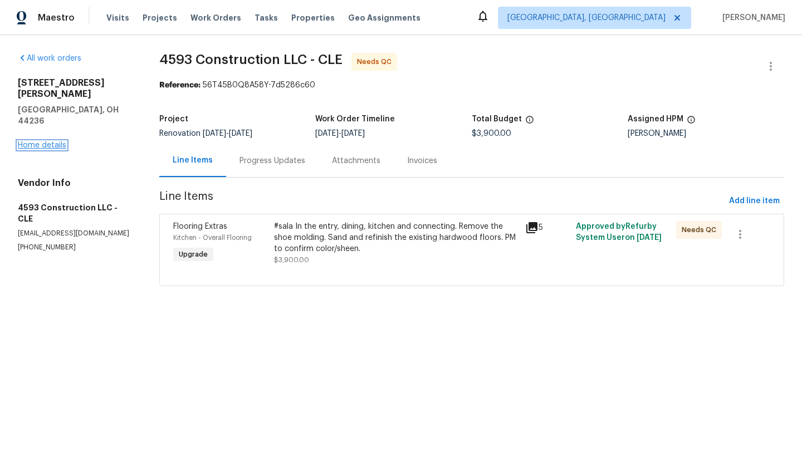
click at [40, 141] on link "Home details" at bounding box center [42, 145] width 48 height 8
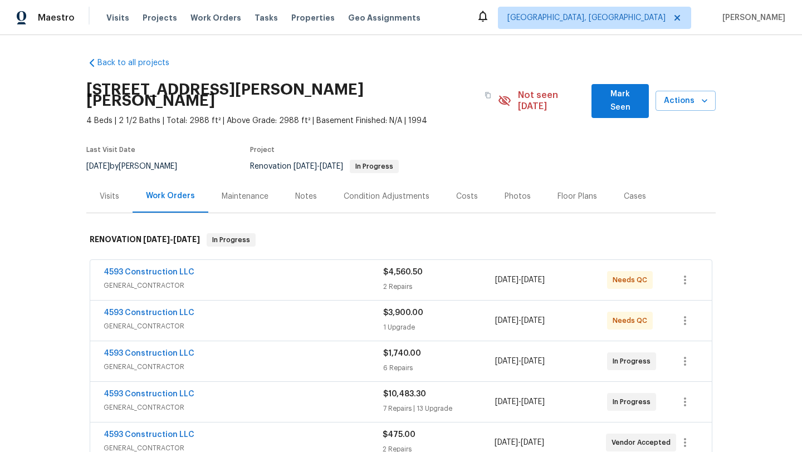
click at [629, 100] on span "Mark Seen" at bounding box center [620, 100] width 40 height 27
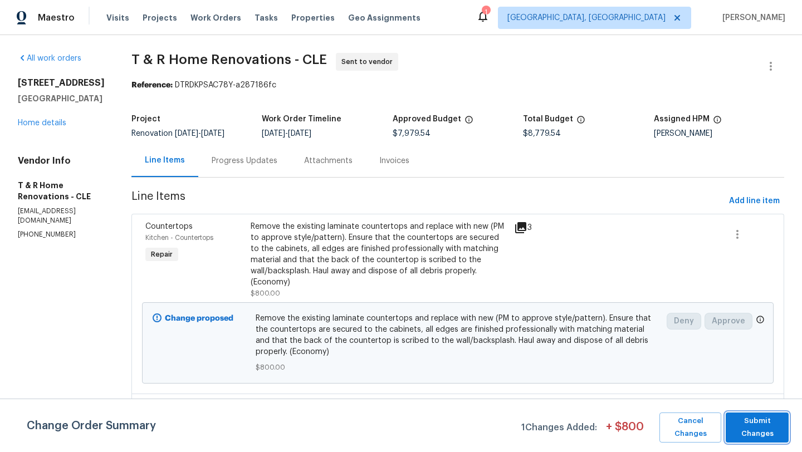
click at [668, 374] on span "Submit Changes" at bounding box center [757, 428] width 52 height 26
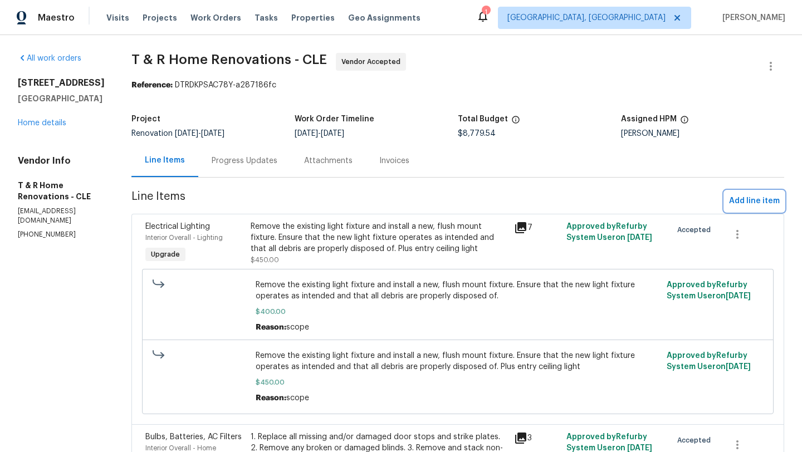
click at [668, 198] on span "Add line item" at bounding box center [754, 201] width 51 height 14
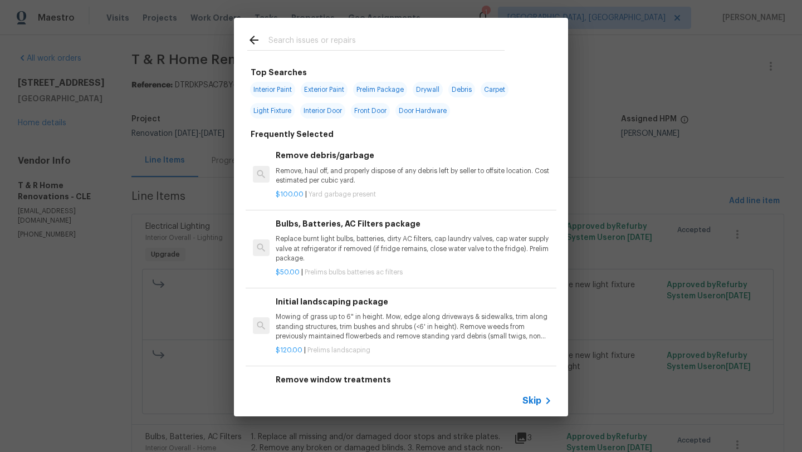
click at [315, 44] on input "text" at bounding box center [386, 41] width 236 height 17
type input "shelf"
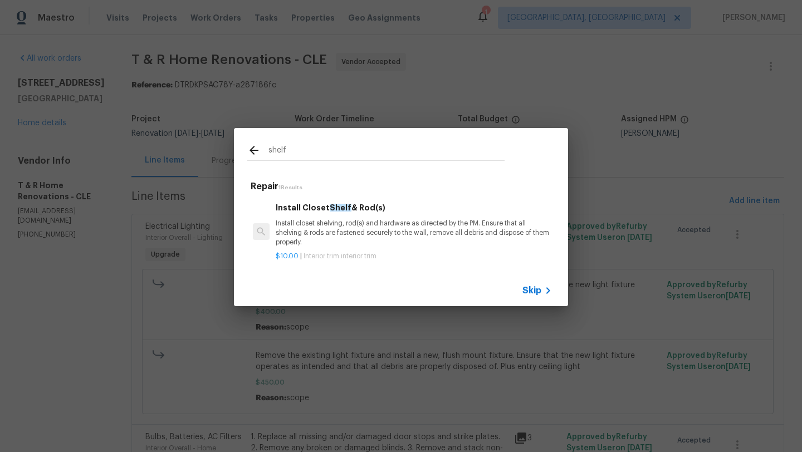
drag, startPoint x: 300, startPoint y: 155, endPoint x: 242, endPoint y: 155, distance: 57.4
click at [243, 154] on div "shelf" at bounding box center [376, 150] width 284 height 44
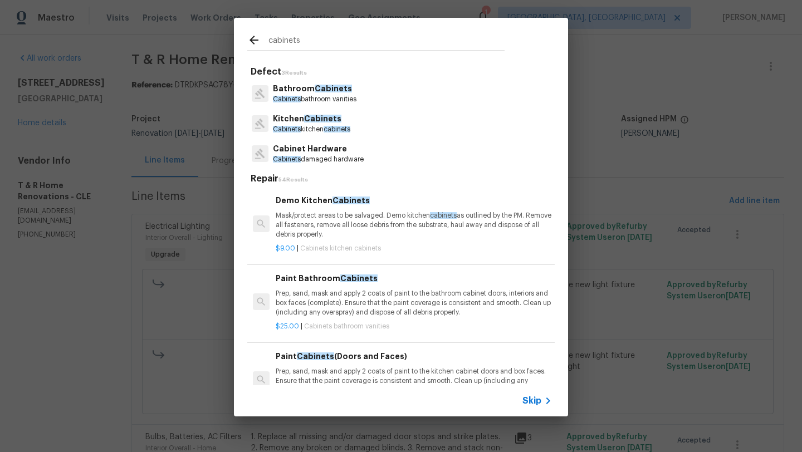
type input "cabinets"
click at [315, 126] on p "Cabinets kitchen cabinets" at bounding box center [311, 129] width 77 height 9
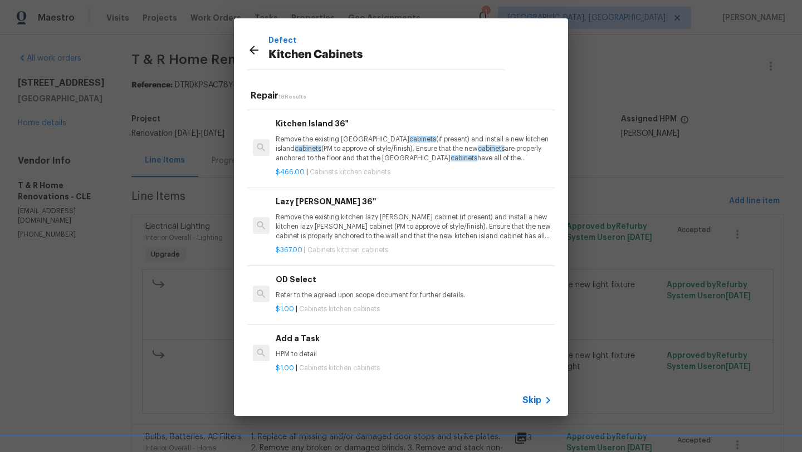
scroll to position [1079, 0]
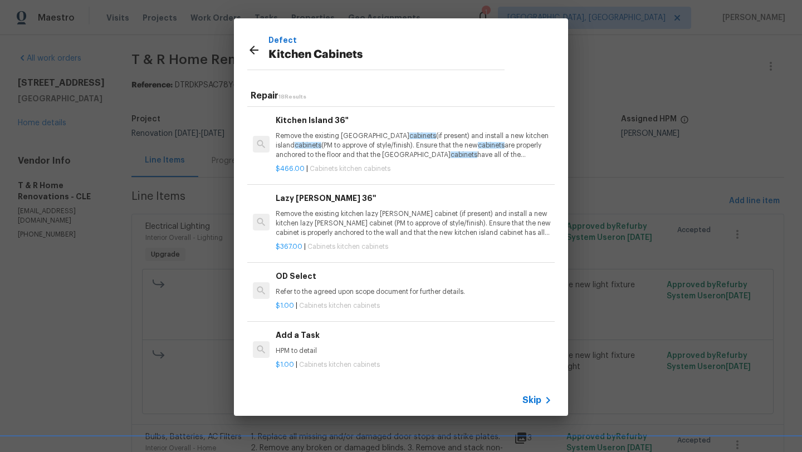
click at [311, 343] on div "Add a Task HPM to detail" at bounding box center [414, 342] width 276 height 27
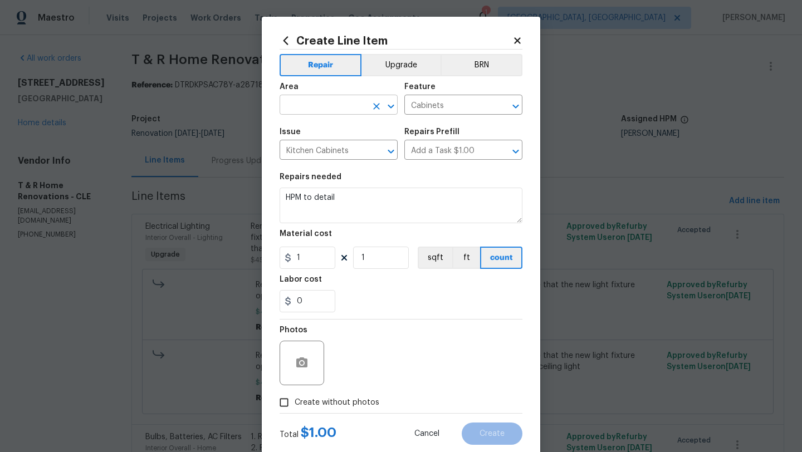
click at [302, 112] on input "text" at bounding box center [323, 105] width 87 height 17
click at [318, 131] on li "Kitchen" at bounding box center [339, 131] width 118 height 18
type input "Kitchen"
drag, startPoint x: 354, startPoint y: 204, endPoint x: 267, endPoint y: 204, distance: 86.9
click at [267, 204] on div "Create Line Item Repair Upgrade BRN Area Kitchen ​ Feature Cabinets ​ Issue Kit…" at bounding box center [401, 240] width 279 height 446
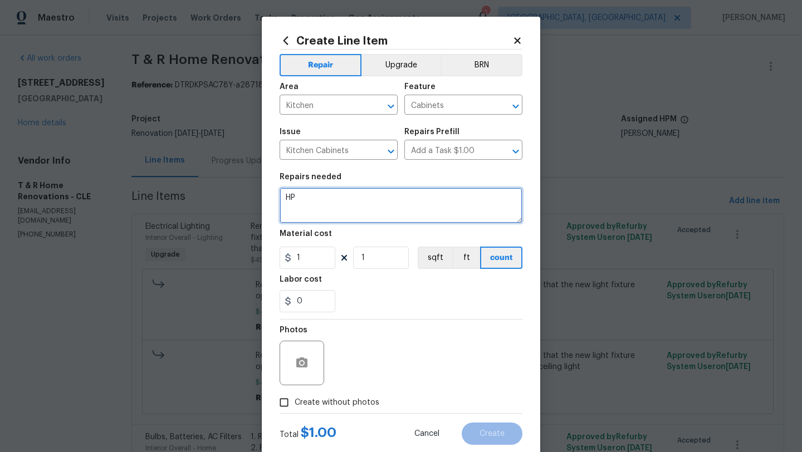
type textarea "H"
type textarea "s"
type textarea "Remove the old shelf liner and replace with new in all cabinets"
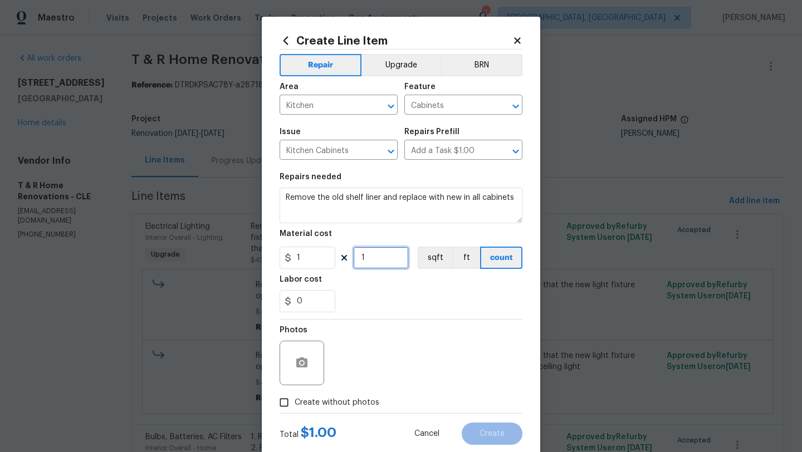
click at [374, 260] on input "1" at bounding box center [381, 258] width 56 height 22
type input "100"
click at [282, 374] on input "Create without photos" at bounding box center [284, 402] width 21 height 21
checkbox input "true"
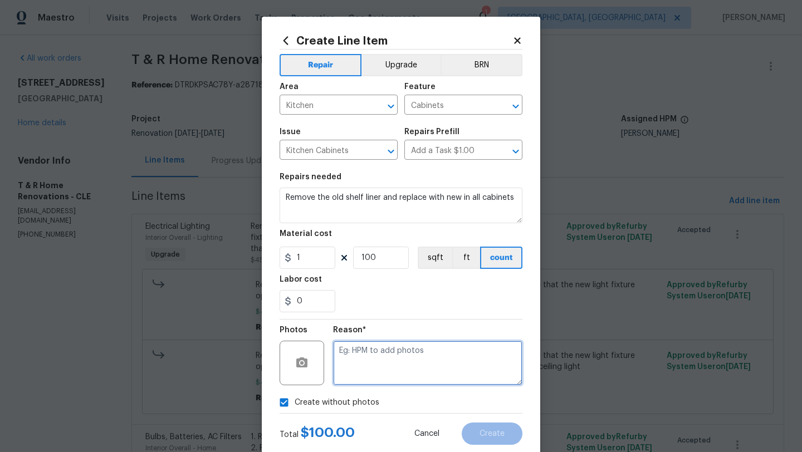
click at [385, 368] on textarea at bounding box center [427, 363] width 189 height 45
type textarea "desk"
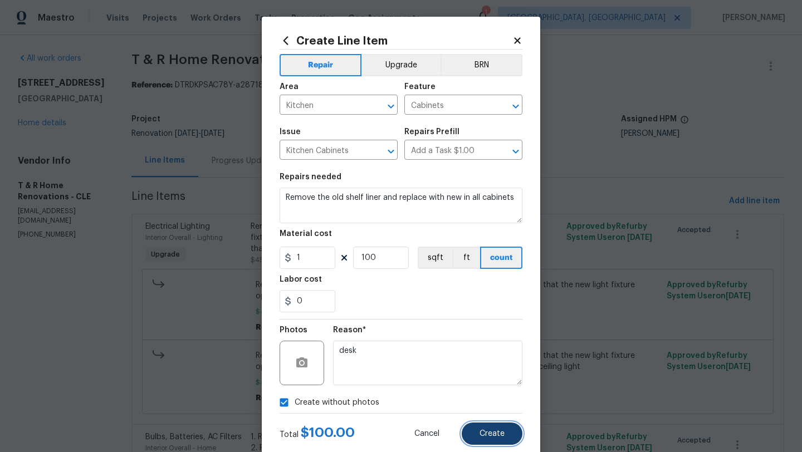
click at [505, 374] on button "Create" at bounding box center [492, 434] width 61 height 22
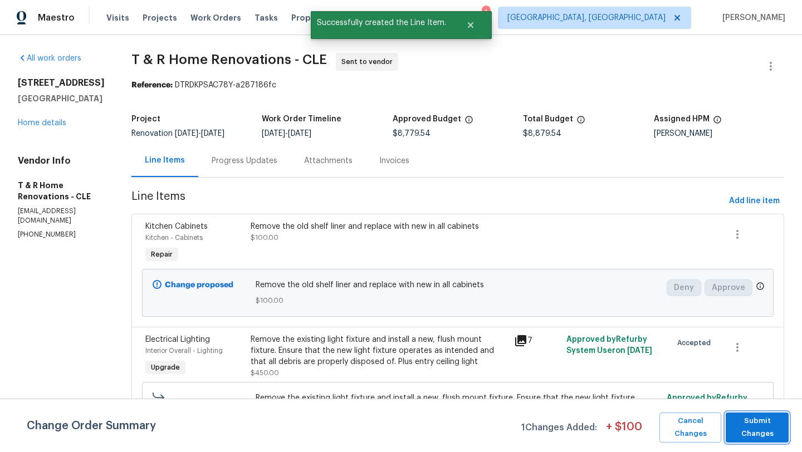
click at [668, 374] on span "Submit Changes" at bounding box center [757, 428] width 52 height 26
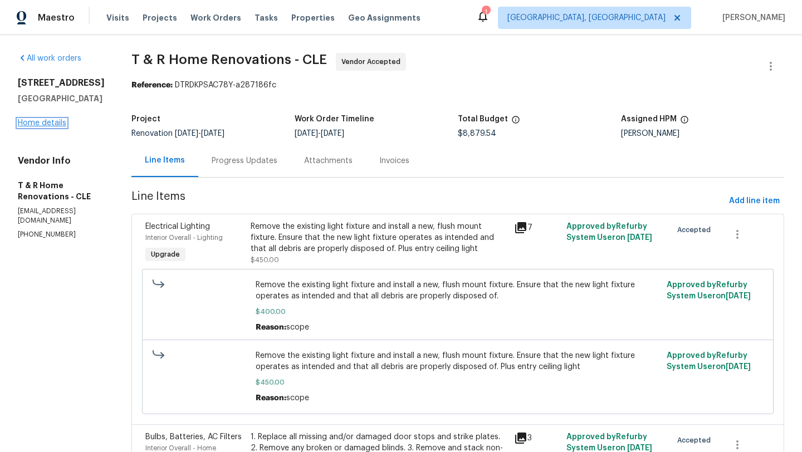
click at [31, 124] on link "Home details" at bounding box center [42, 123] width 48 height 8
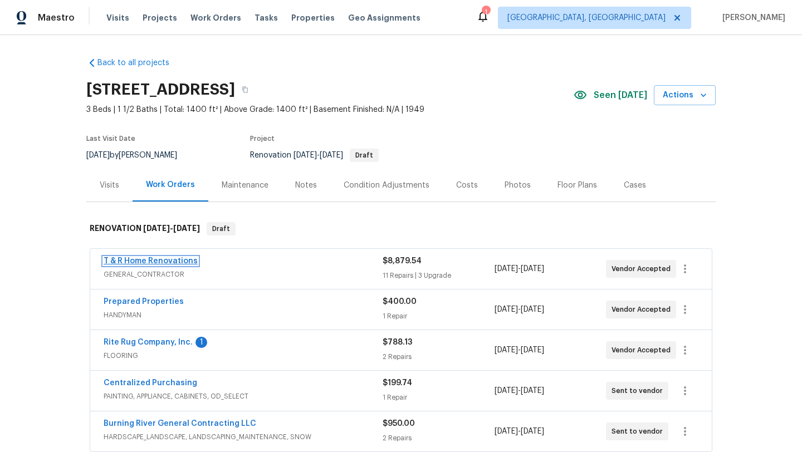
click at [159, 259] on link "T & R Home Renovations" at bounding box center [151, 261] width 94 height 8
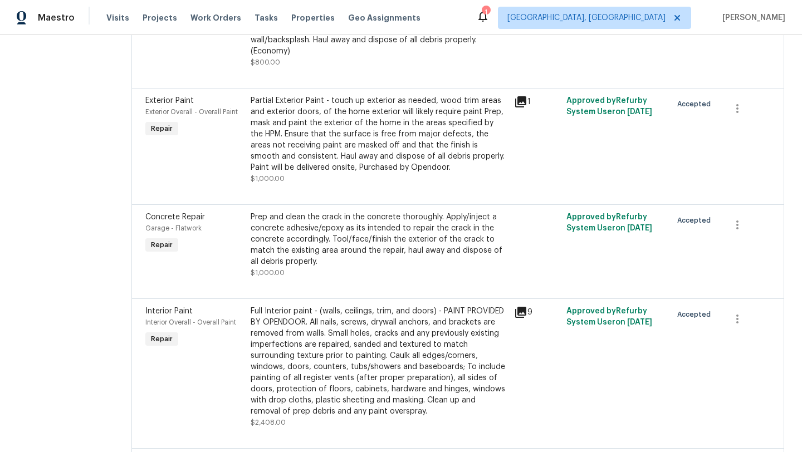
scroll to position [637, 0]
click at [350, 151] on div "Partial Exterior Paint - touch up exterior as needed, wood trim areas and exter…" at bounding box center [379, 134] width 257 height 78
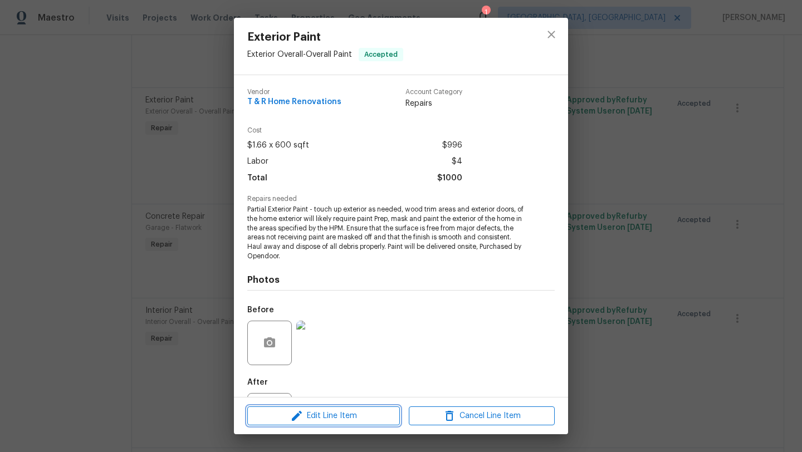
click at [299, 374] on icon "button" at bounding box center [296, 415] width 13 height 13
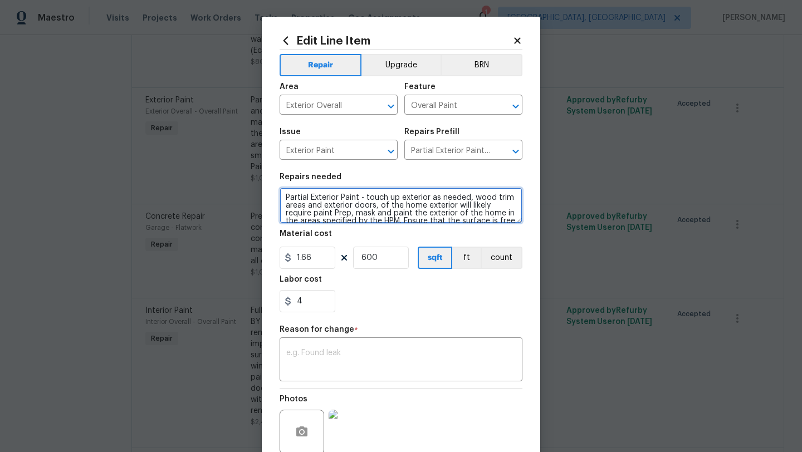
click at [284, 199] on textarea "Partial Exterior Paint - touch up exterior as needed, wood trim areas and exter…" at bounding box center [401, 206] width 243 height 36
type textarea "POS: Partial Exterior Paint - touch up exterior as needed, wood trim areas and …"
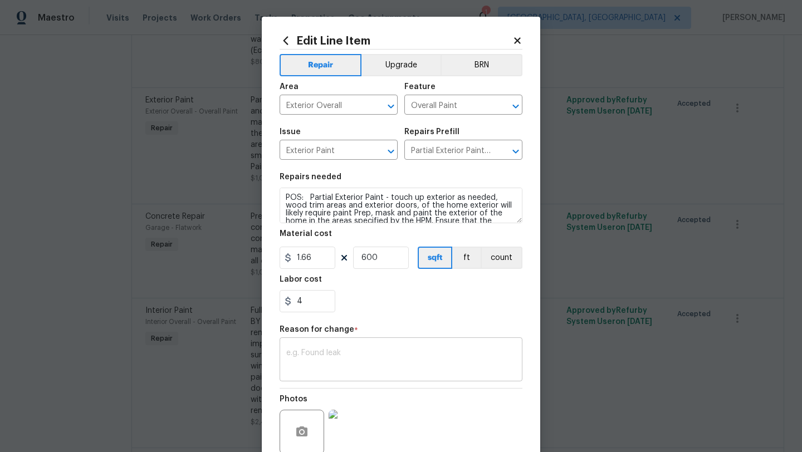
click at [310, 355] on textarea at bounding box center [401, 360] width 230 height 23
type textarea "scope"
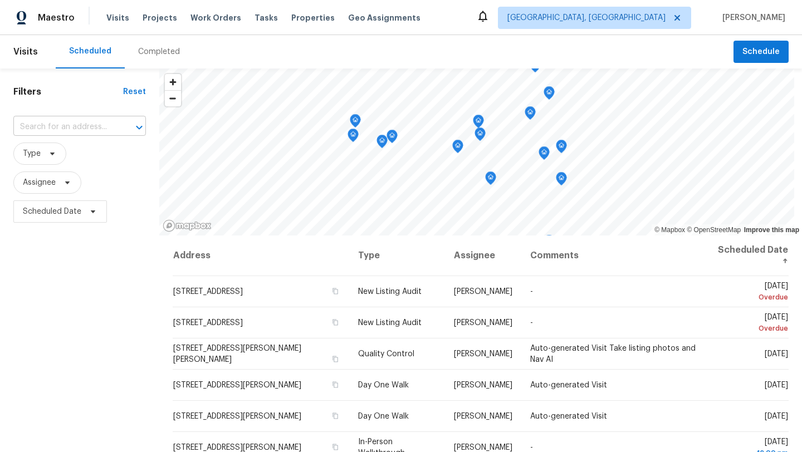
click at [106, 128] on input "text" at bounding box center [63, 127] width 101 height 17
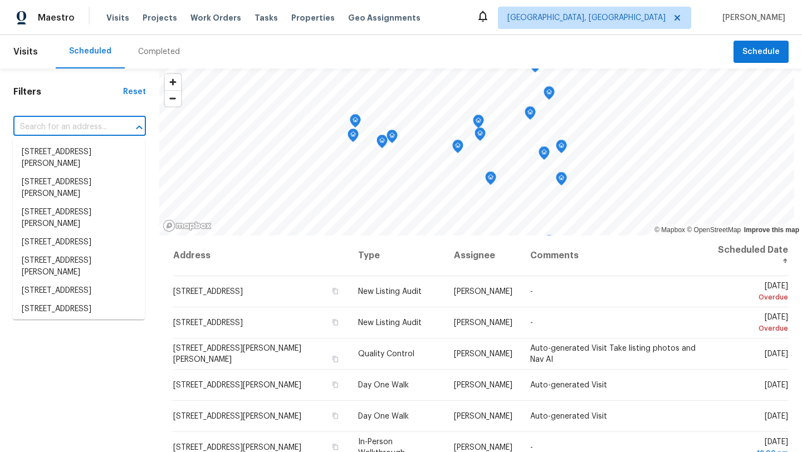
paste input "[STREET_ADDRESS]"
type input "[STREET_ADDRESS]"
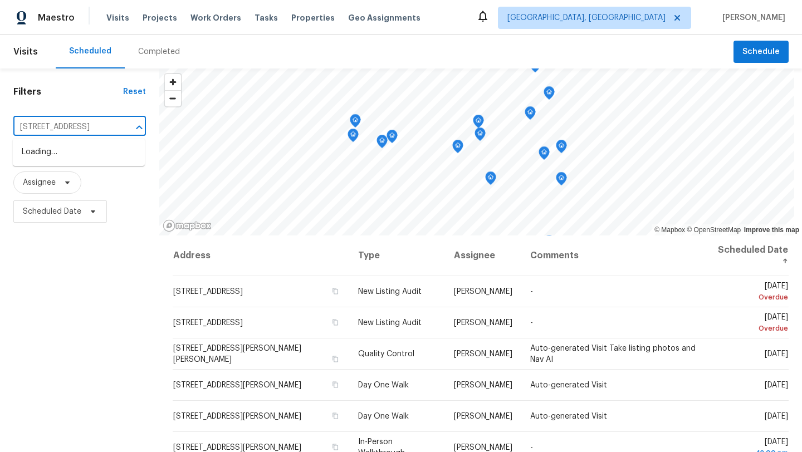
scroll to position [0, 75]
click at [77, 161] on li "[STREET_ADDRESS]" at bounding box center [79, 152] width 132 height 18
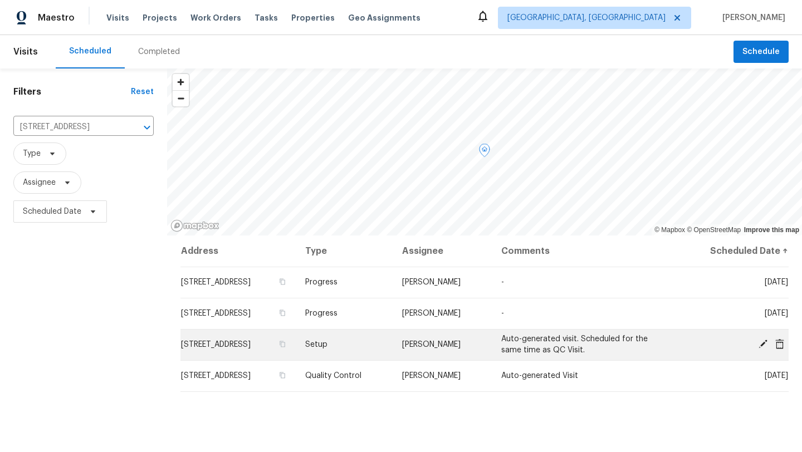
click at [766, 349] on icon at bounding box center [763, 344] width 10 height 10
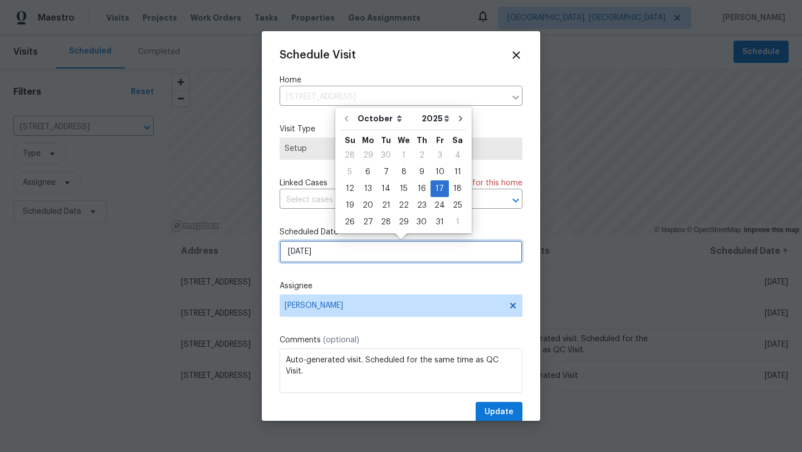
click at [341, 252] on input "[DATE]" at bounding box center [401, 252] width 243 height 22
click at [416, 189] on div "16" at bounding box center [422, 189] width 18 height 16
type input "[DATE]"
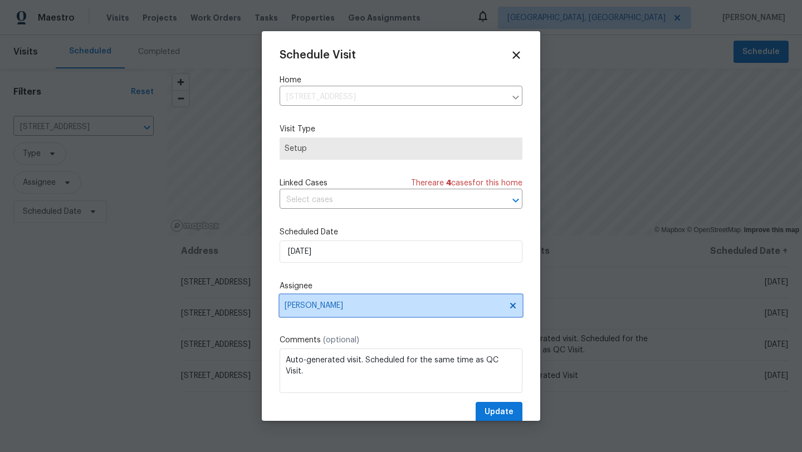
click at [305, 310] on span "[PERSON_NAME]" at bounding box center [394, 305] width 218 height 9
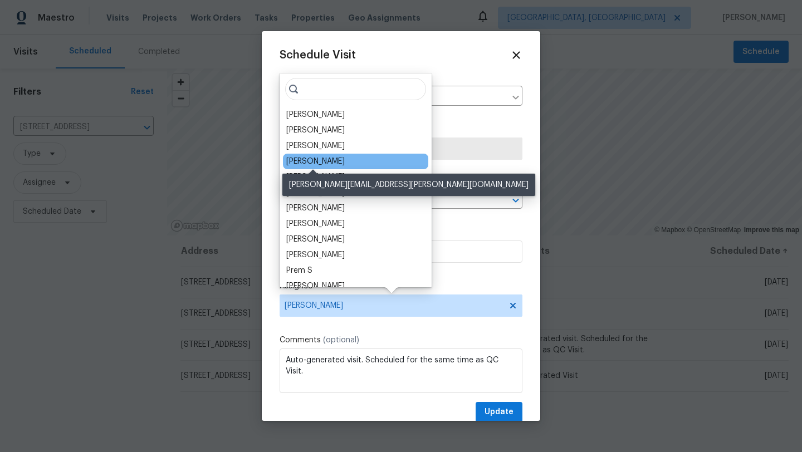
click at [314, 160] on div "[PERSON_NAME]" at bounding box center [315, 161] width 58 height 11
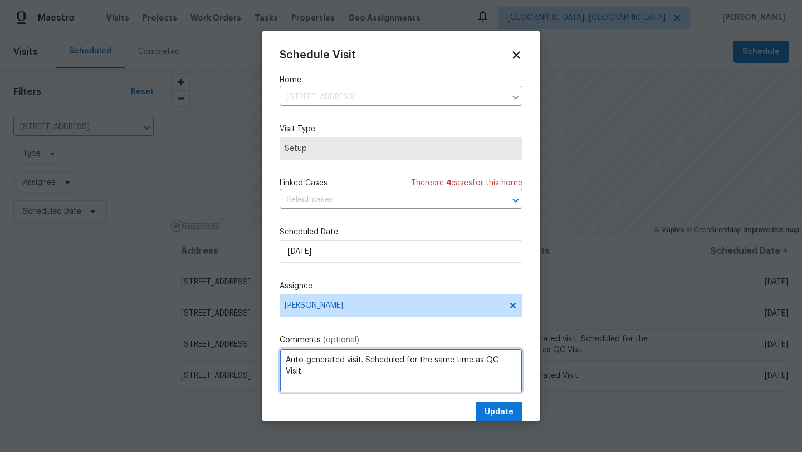
drag, startPoint x: 367, startPoint y: 360, endPoint x: 485, endPoint y: 353, distance: 118.3
click at [485, 357] on textarea "Auto-generated visit. Scheduled for the same time as QC Visit." at bounding box center [401, 371] width 243 height 45
click at [398, 382] on textarea "Auto-generated visit. Scheduled for the same time as QC Visit." at bounding box center [401, 371] width 243 height 45
drag, startPoint x: 365, startPoint y: 361, endPoint x: 527, endPoint y: 363, distance: 161.6
click at [527, 363] on div "Schedule Visit Home [STREET_ADDRESS] ​ Visit Type Setup Linked Cases There are …" at bounding box center [401, 226] width 279 height 390
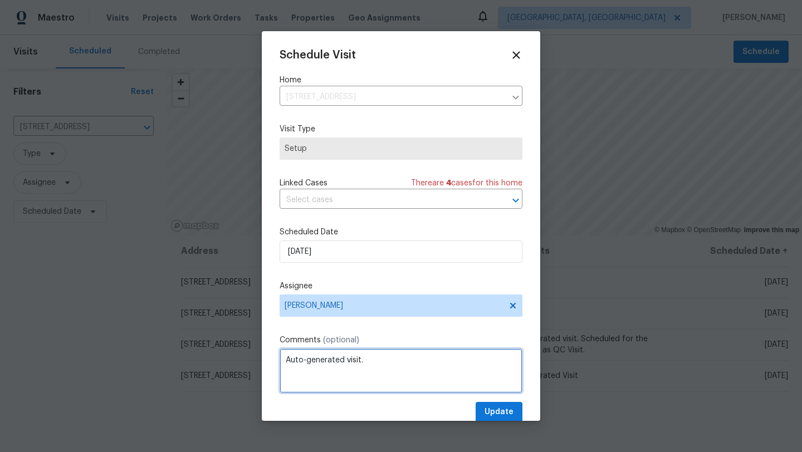
type textarea "Auto-generated visit."
click at [497, 412] on span "Update" at bounding box center [499, 413] width 29 height 14
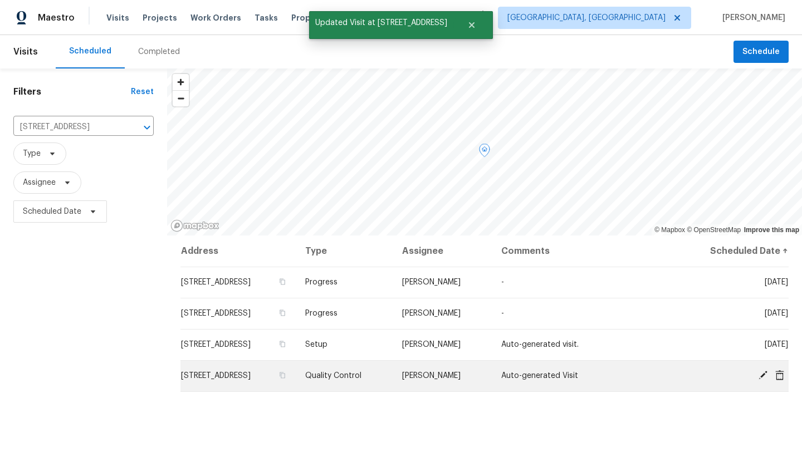
click at [762, 380] on icon at bounding box center [763, 375] width 9 height 9
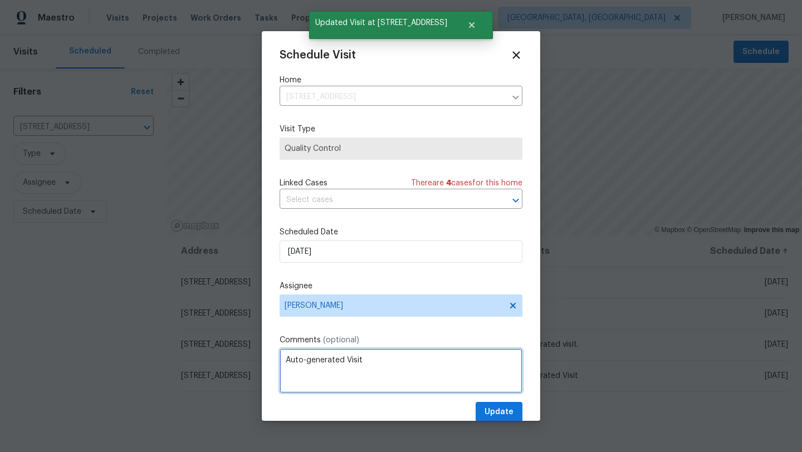
click at [374, 362] on textarea "Auto-generated Visit" at bounding box center [401, 371] width 243 height 45
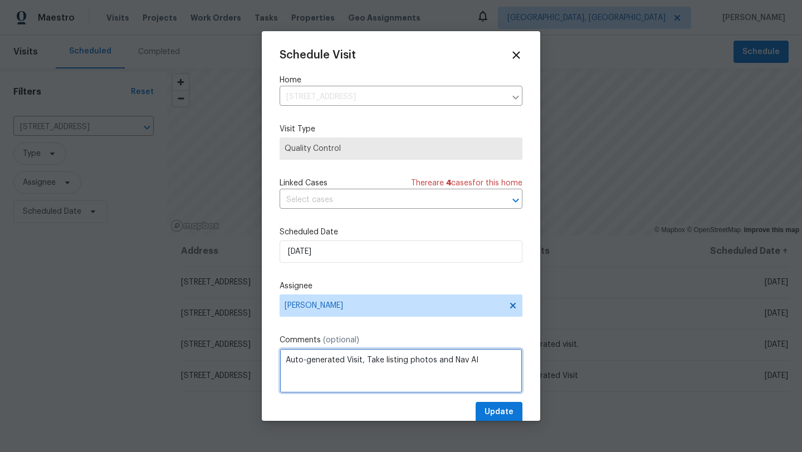
type textarea "Auto-generated Visit, Take listing photos and Nav AI"
click at [494, 416] on span "Update" at bounding box center [499, 413] width 29 height 14
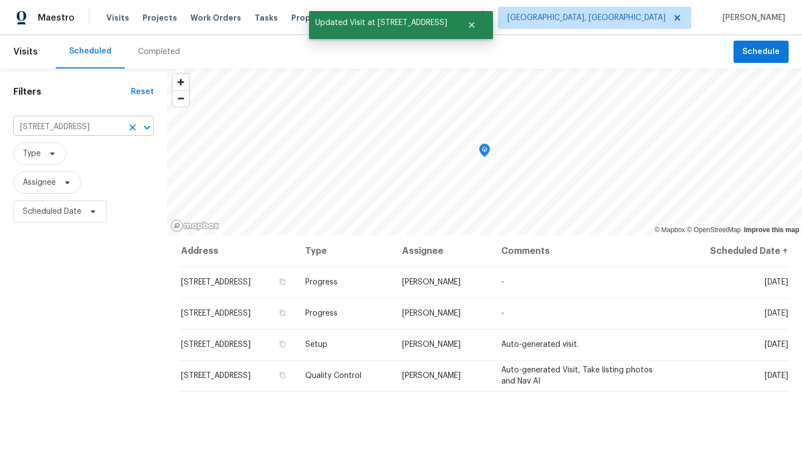
click at [130, 125] on icon "Clear" at bounding box center [132, 127] width 11 height 11
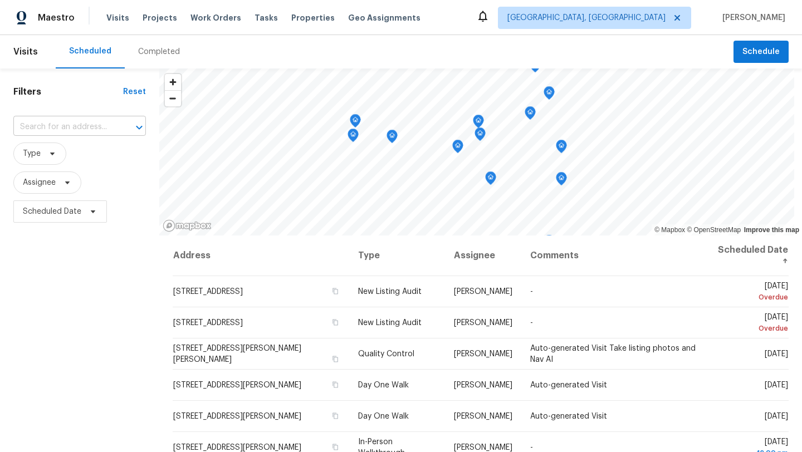
click at [76, 129] on input "text" at bounding box center [63, 127] width 101 height 17
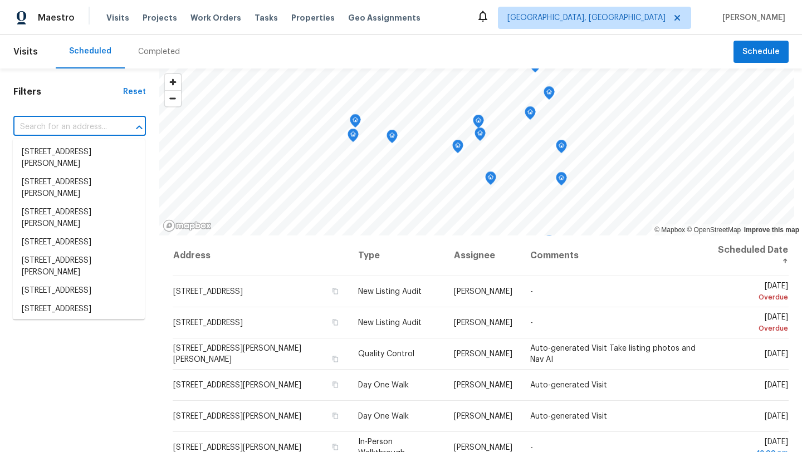
paste input "[STREET_ADDRESS][PERSON_NAME][PERSON_NAME]"
type input "[STREET_ADDRESS][PERSON_NAME][PERSON_NAME]"
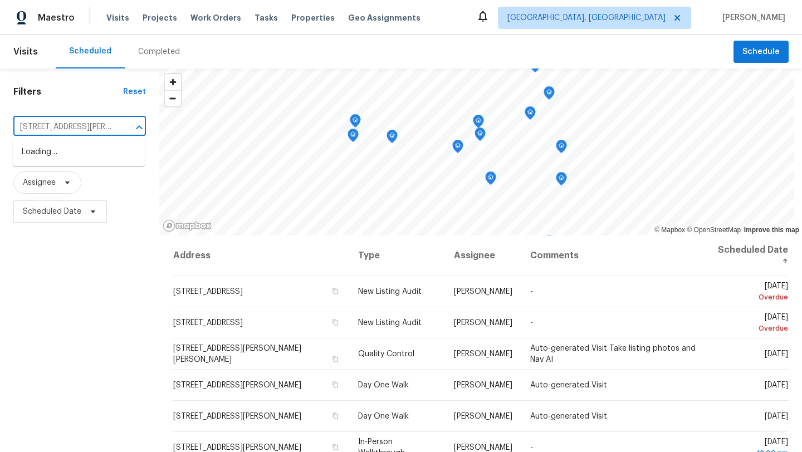
scroll to position [0, 61]
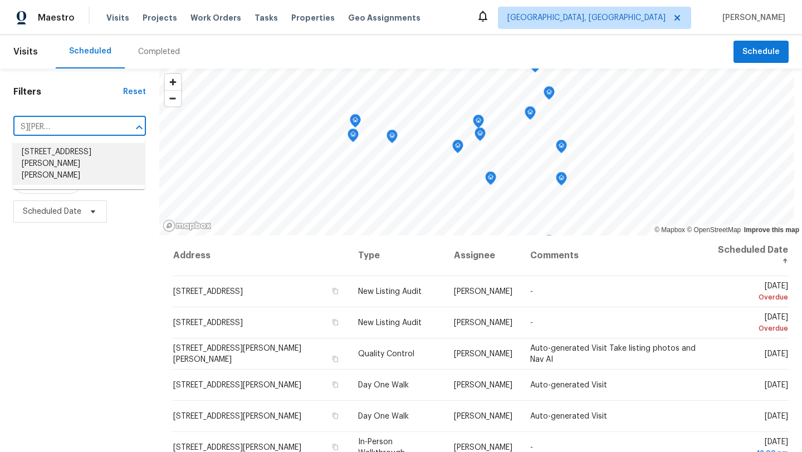
click at [65, 160] on li "[STREET_ADDRESS][PERSON_NAME][PERSON_NAME]" at bounding box center [79, 164] width 132 height 42
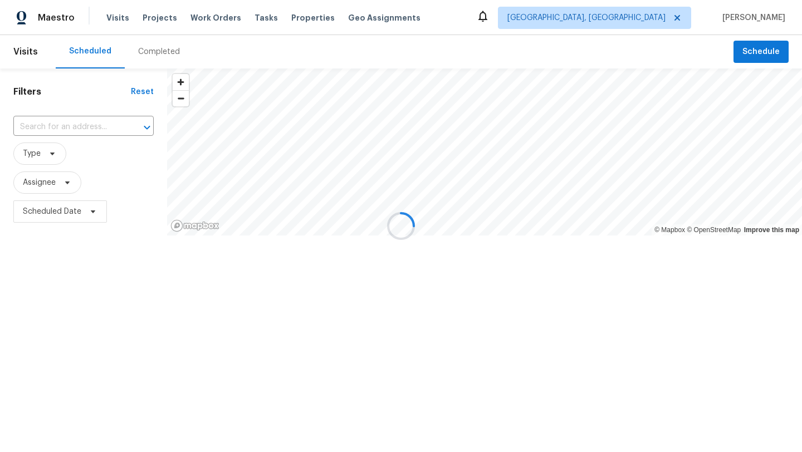
type input "[STREET_ADDRESS][PERSON_NAME][PERSON_NAME]"
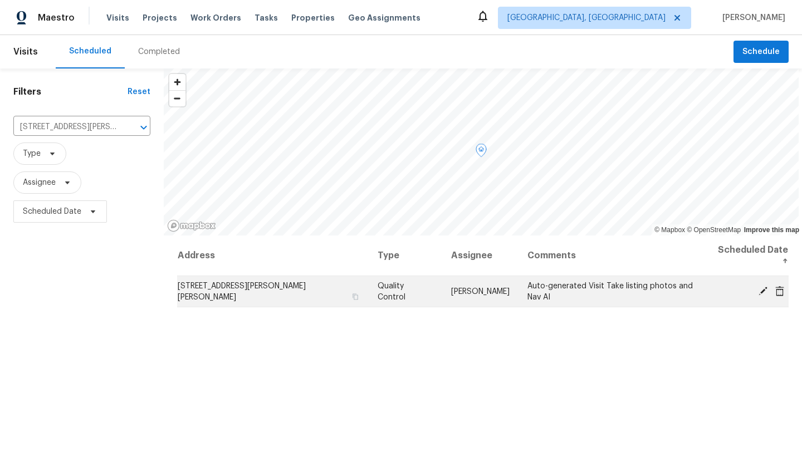
click at [761, 286] on icon at bounding box center [763, 290] width 9 height 9
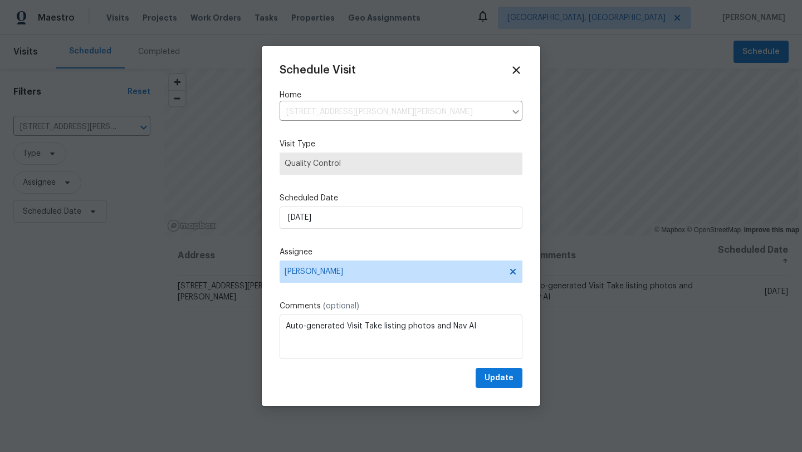
click at [358, 252] on label "Assignee" at bounding box center [401, 252] width 243 height 11
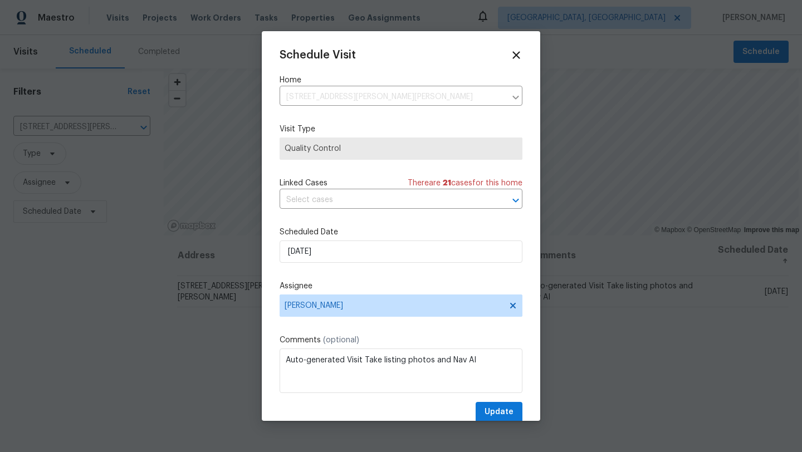
click at [358, 221] on div "Schedule Visit Home [STREET_ADDRESS][PERSON_NAME] ​ Visit Type Quality Control …" at bounding box center [401, 236] width 243 height 374
click at [348, 258] on input "[DATE]" at bounding box center [401, 252] width 243 height 22
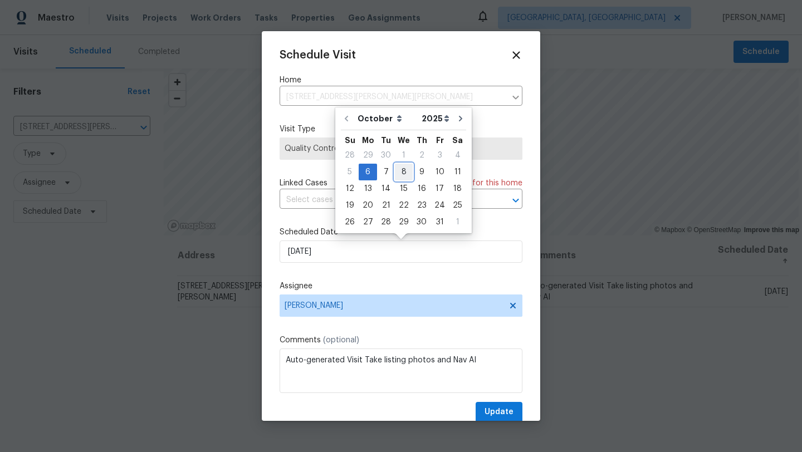
click at [402, 172] on div "8" at bounding box center [404, 172] width 18 height 16
type input "[DATE]"
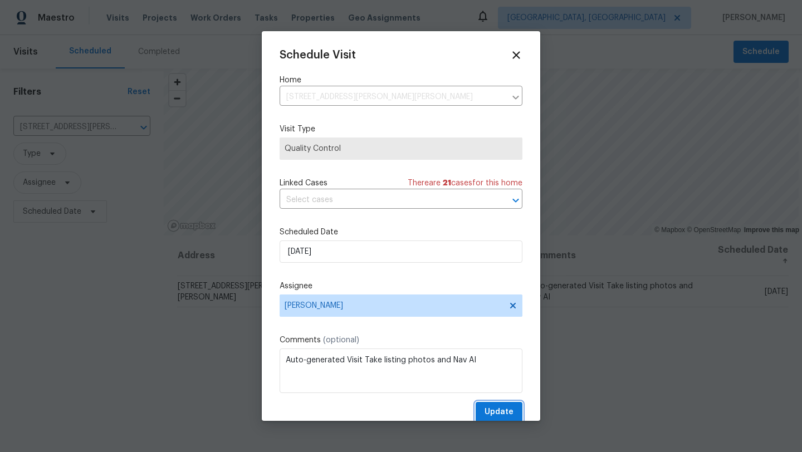
click at [496, 416] on span "Update" at bounding box center [499, 413] width 29 height 14
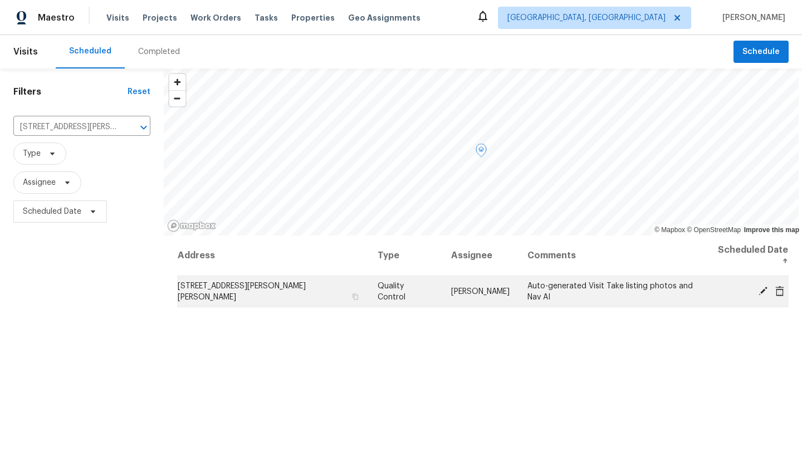
click at [761, 286] on icon at bounding box center [763, 290] width 9 height 9
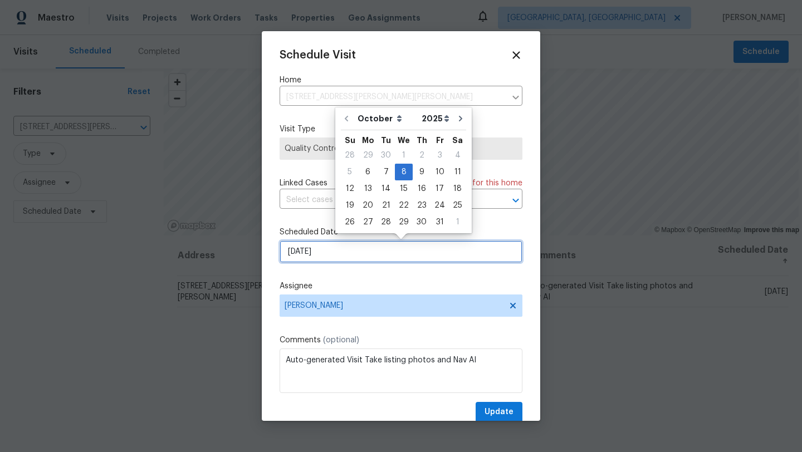
click at [318, 252] on input "[DATE]" at bounding box center [401, 252] width 243 height 22
click at [384, 169] on div "7" at bounding box center [386, 172] width 18 height 16
type input "[DATE]"
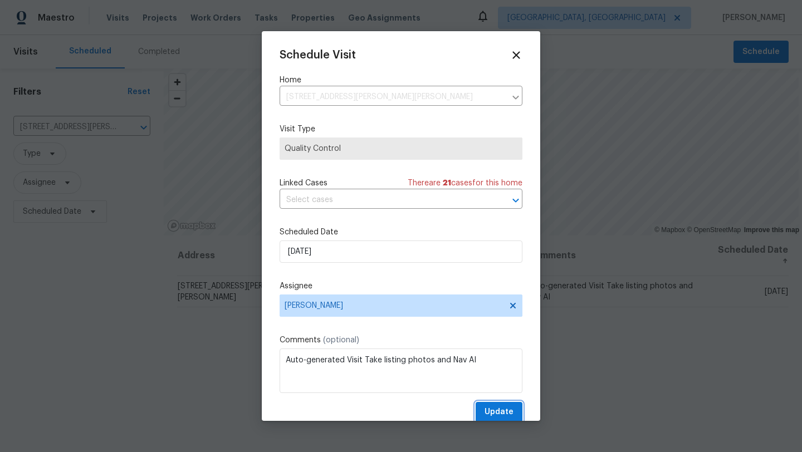
click at [502, 412] on span "Update" at bounding box center [499, 413] width 29 height 14
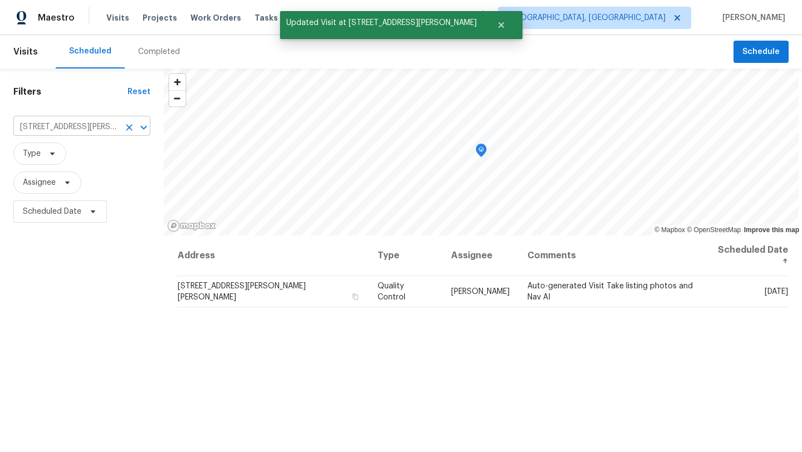
click at [129, 130] on icon "Clear" at bounding box center [129, 127] width 7 height 7
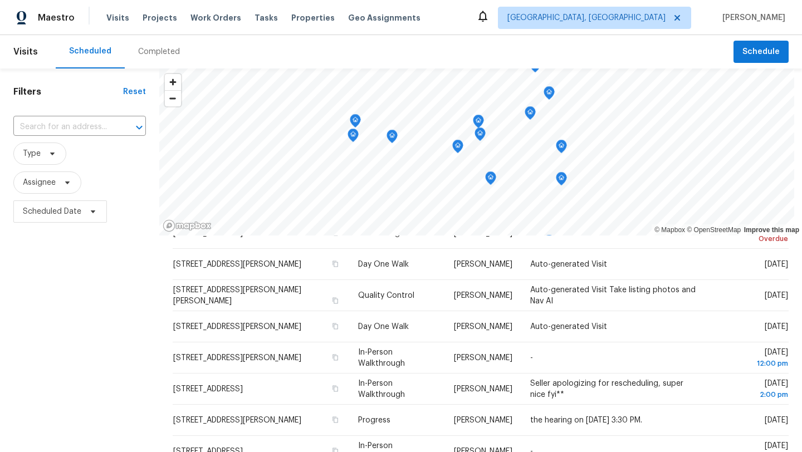
scroll to position [105, 0]
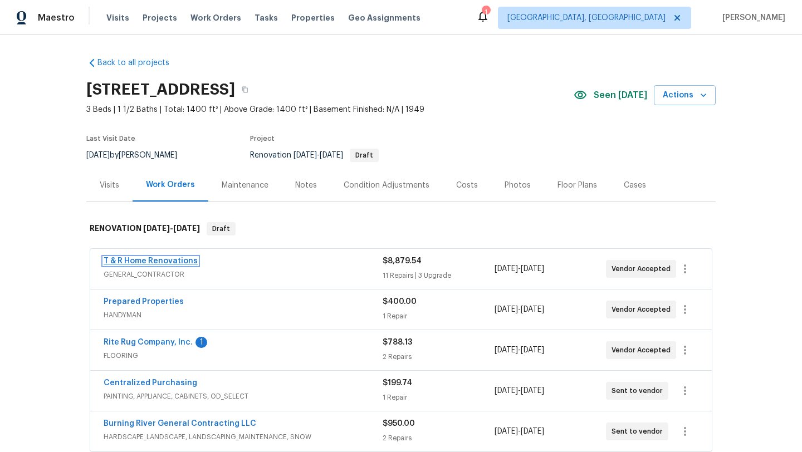
click at [163, 261] on link "T & R Home Renovations" at bounding box center [151, 261] width 94 height 8
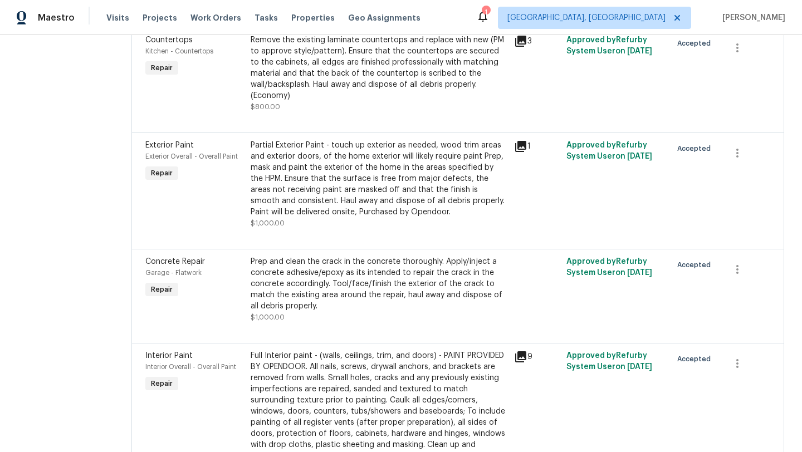
scroll to position [584, 0]
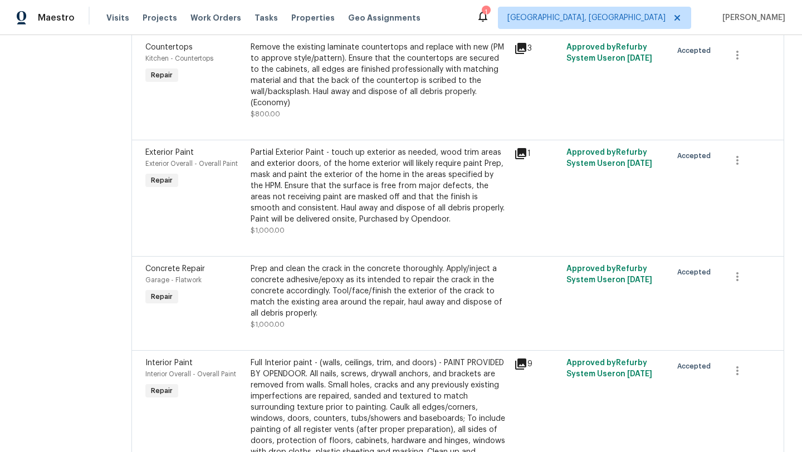
click at [323, 169] on div "Partial Exterior Paint - touch up exterior as needed, wood trim areas and exter…" at bounding box center [379, 186] width 257 height 78
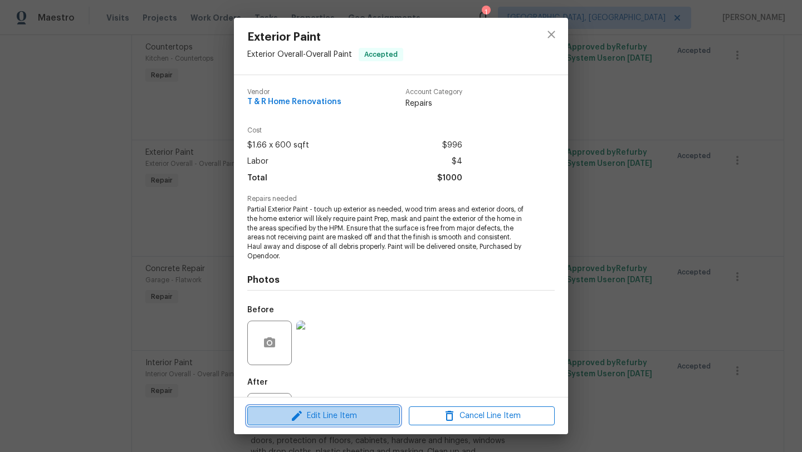
click at [277, 411] on span "Edit Line Item" at bounding box center [324, 416] width 146 height 14
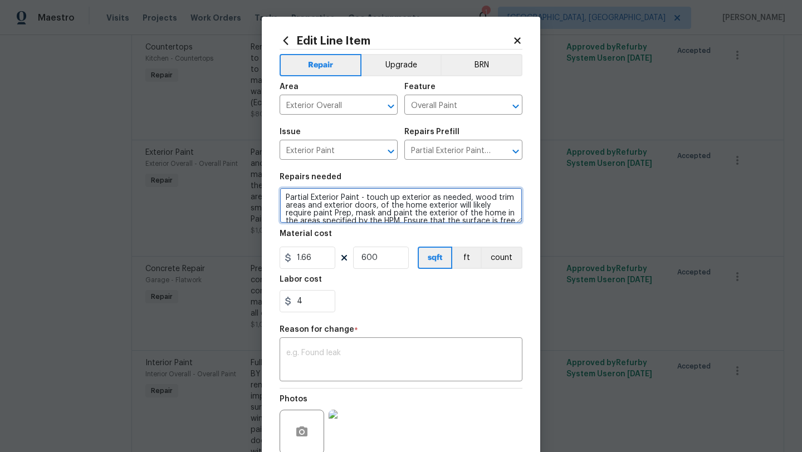
click at [280, 199] on textarea "Partial Exterior Paint - touch up exterior as needed, wood trim areas and exter…" at bounding box center [401, 206] width 243 height 36
type textarea "POS: Partial Exterior Paint - touch up exterior as needed, wood trim areas and …"
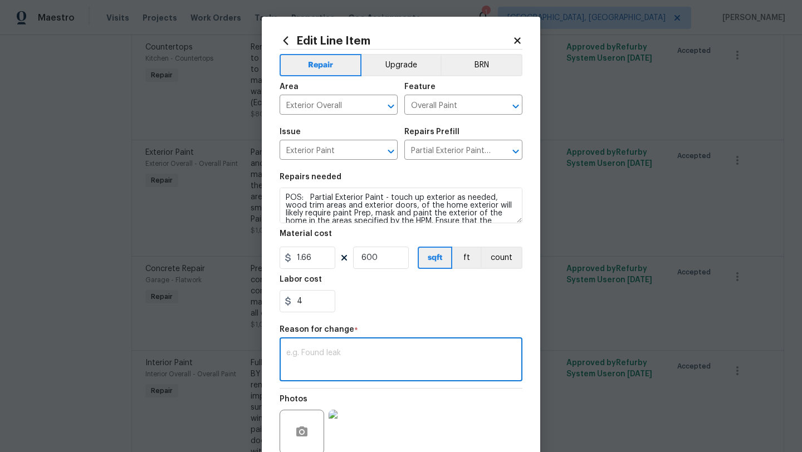
click at [300, 358] on textarea at bounding box center [401, 360] width 230 height 23
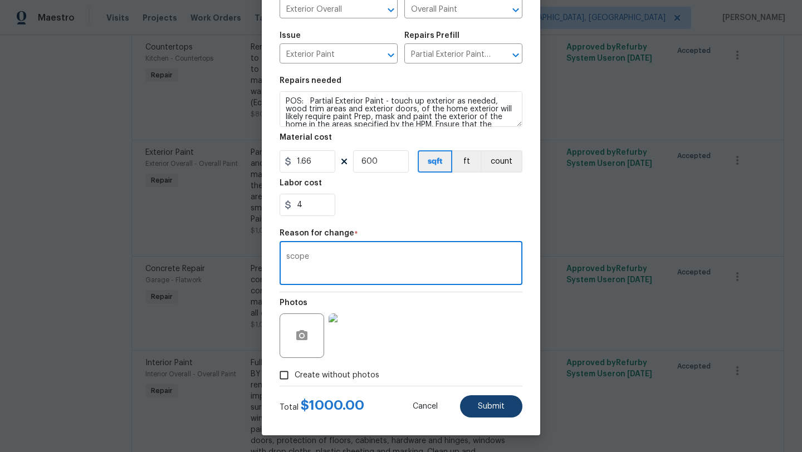
type textarea "scope"
click at [494, 406] on span "Submit" at bounding box center [491, 407] width 27 height 8
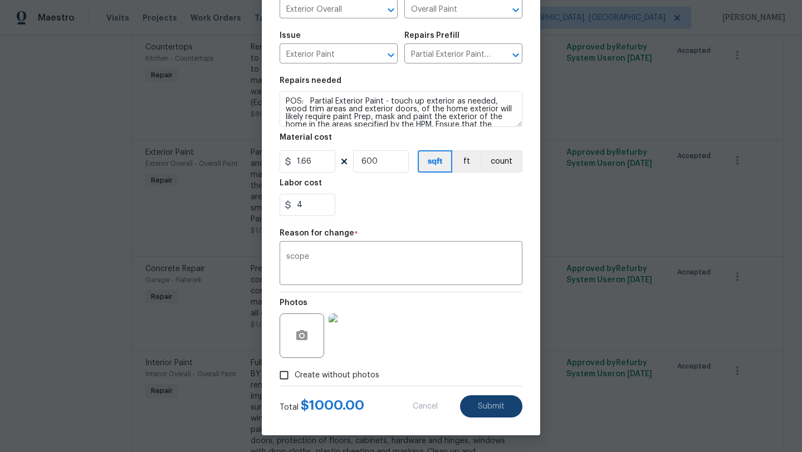
type textarea "Partial Exterior Paint - touch up exterior as needed, wood trim areas and exter…"
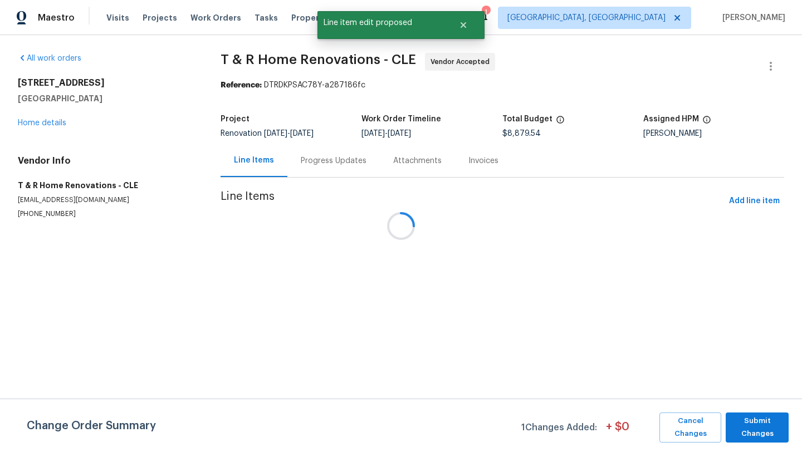
scroll to position [0, 0]
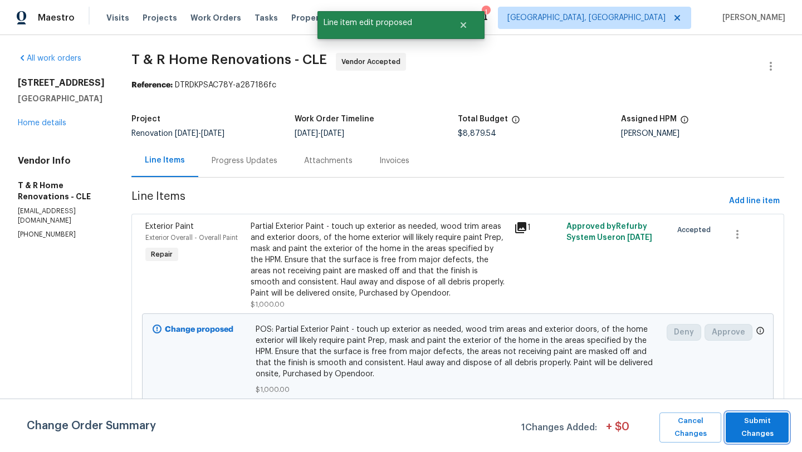
click at [770, 432] on span "Submit Changes" at bounding box center [757, 428] width 52 height 26
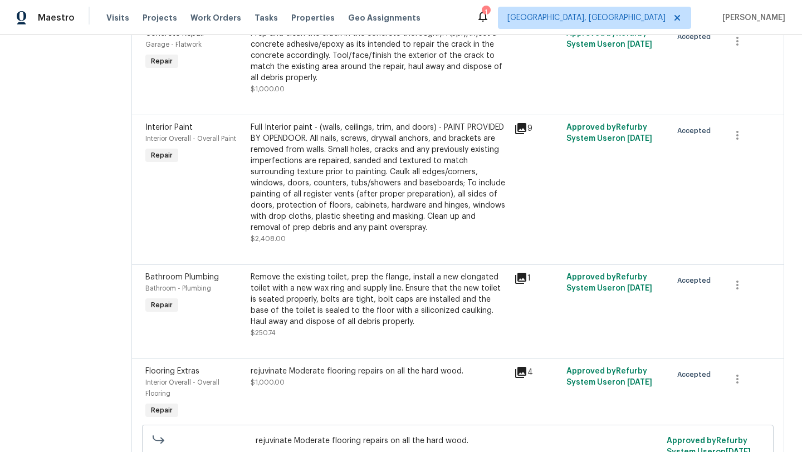
scroll to position [755, 0]
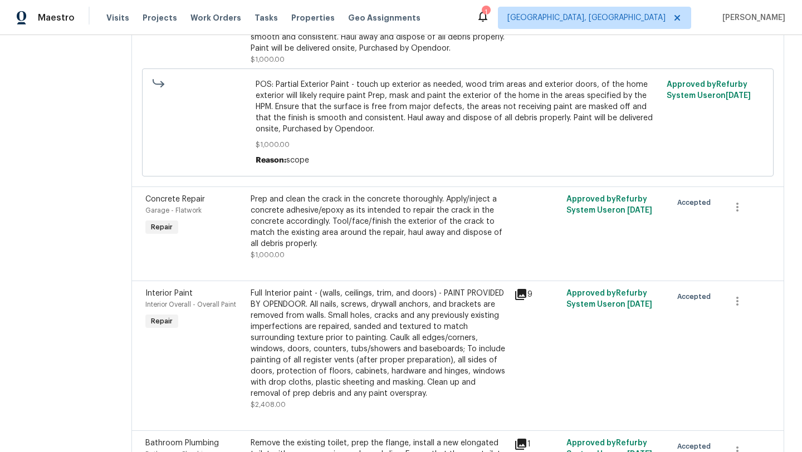
click at [349, 218] on div "Prep and clean the crack in the concrete thoroughly. Apply/inject a concrete ad…" at bounding box center [379, 222] width 257 height 56
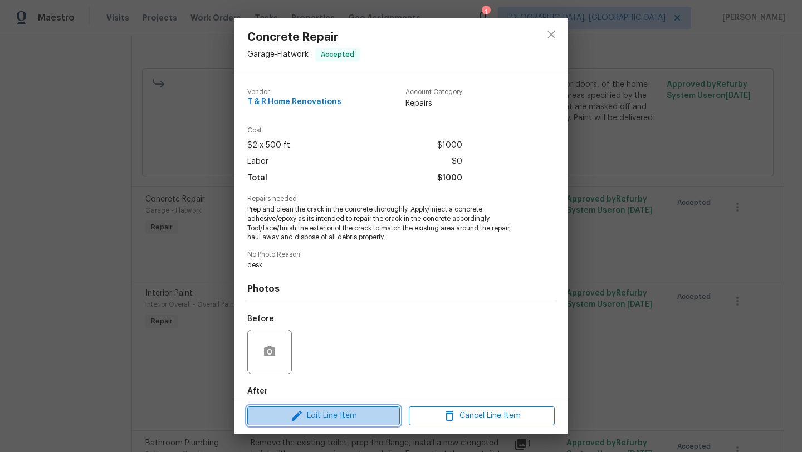
click at [300, 417] on icon "button" at bounding box center [296, 415] width 13 height 13
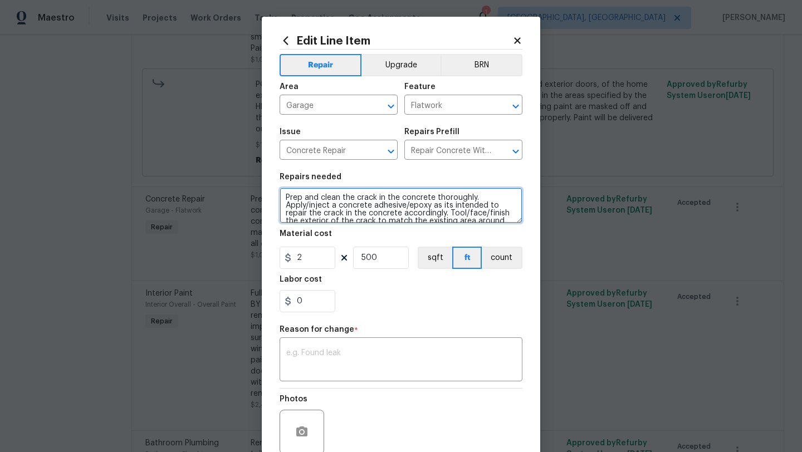
click at [283, 194] on textarea "Prep and clean the crack in the concrete thoroughly. Apply/inject a concrete ad…" at bounding box center [401, 206] width 243 height 36
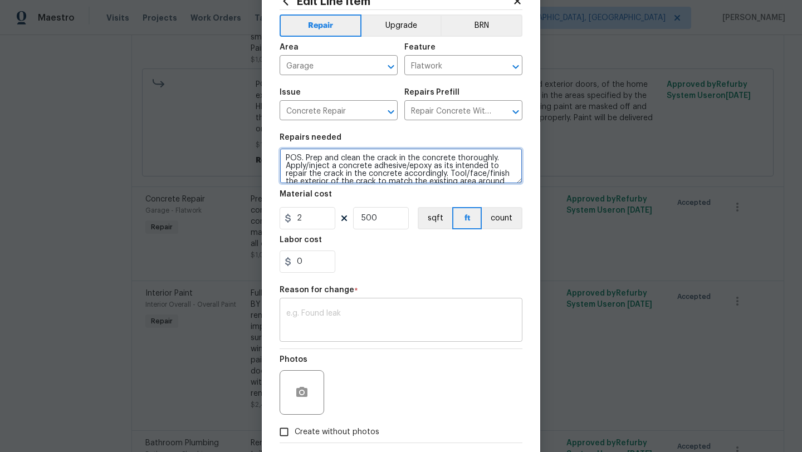
type textarea "POS. Prep and clean the crack in the concrete thoroughly. Apply/inject a concre…"
click at [322, 334] on div "x ​" at bounding box center [401, 321] width 243 height 41
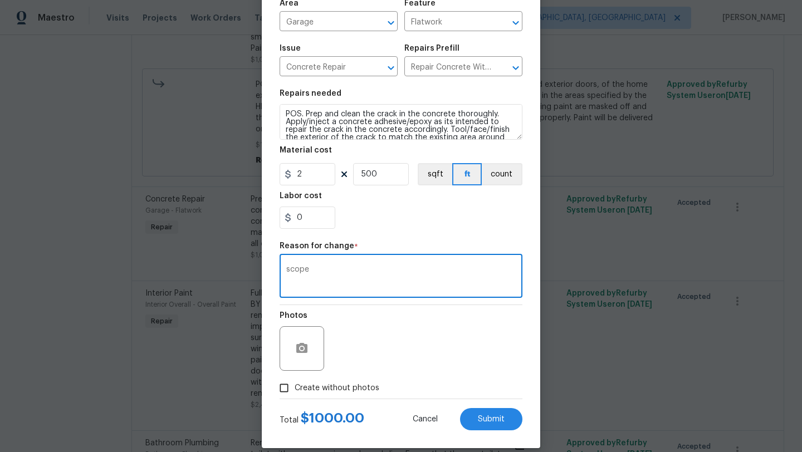
scroll to position [97, 0]
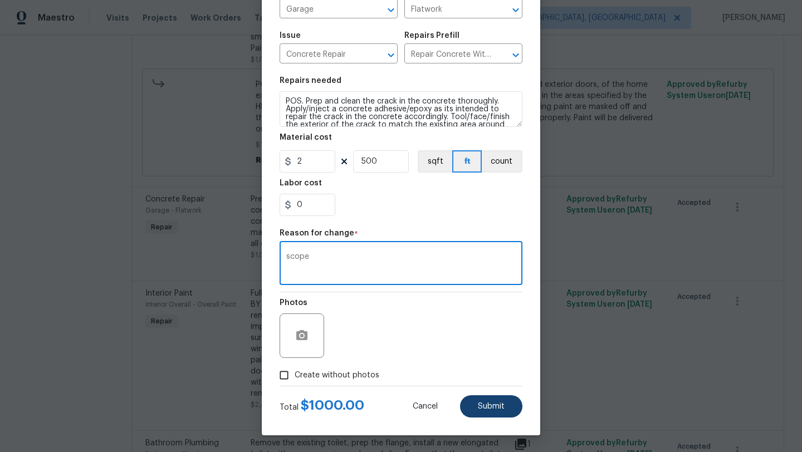
type textarea "scope"
click at [503, 403] on span "Submit" at bounding box center [491, 407] width 27 height 8
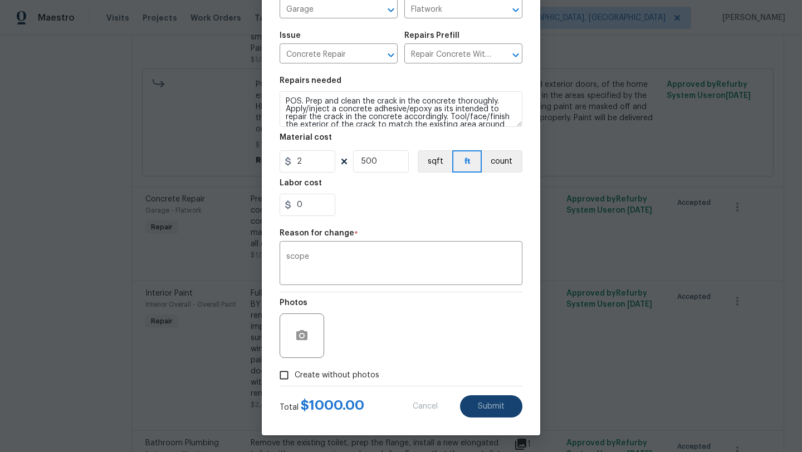
type textarea "Prep and clean the crack in the concrete thoroughly. Apply/inject a concrete ad…"
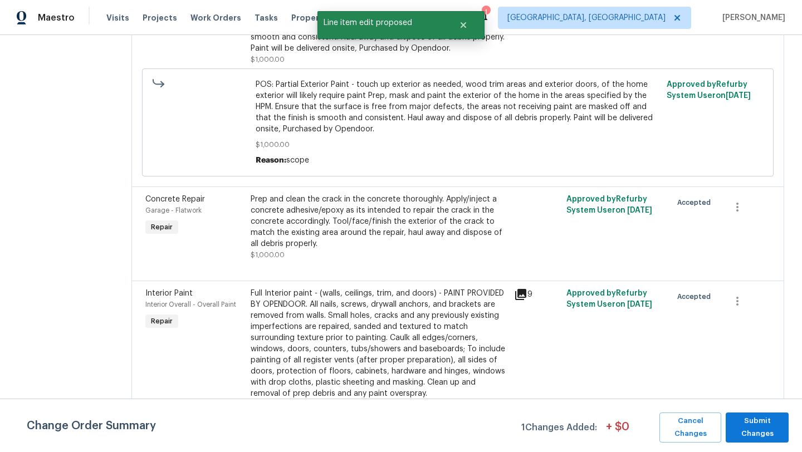
scroll to position [0, 0]
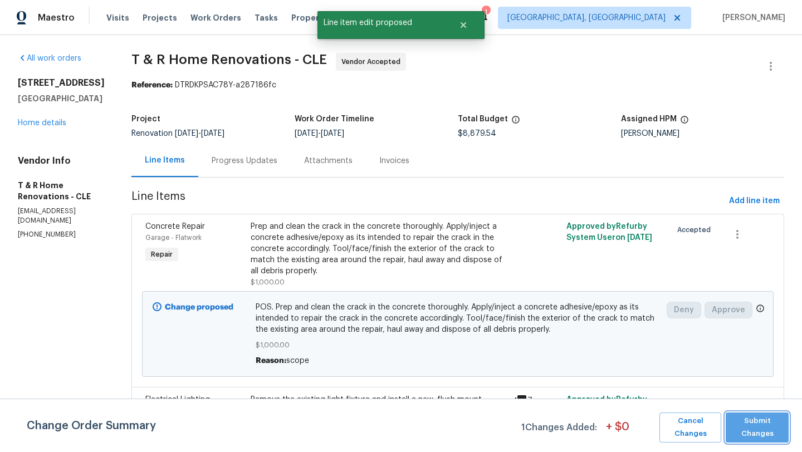
click at [743, 435] on span "Submit Changes" at bounding box center [757, 428] width 52 height 26
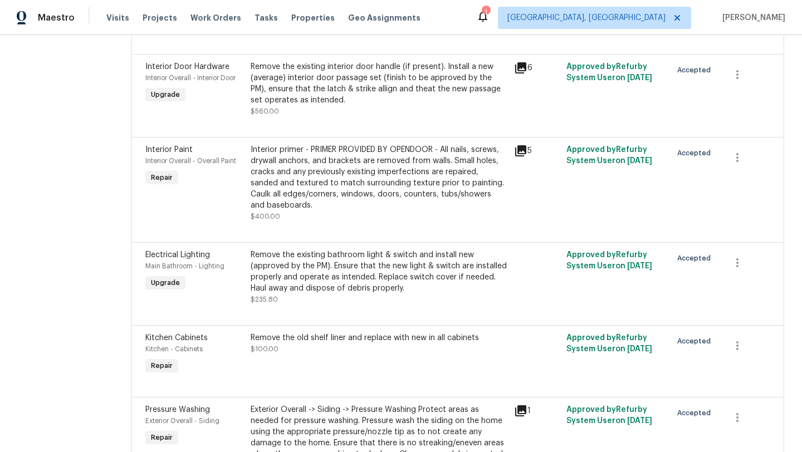
scroll to position [1518, 0]
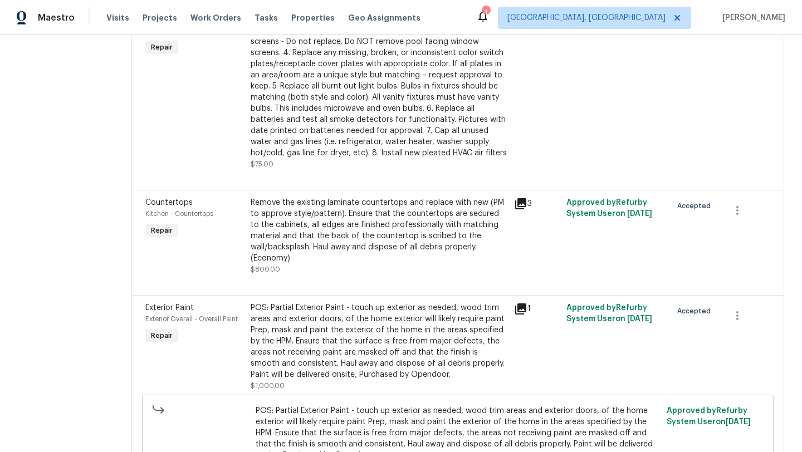
scroll to position [0, 0]
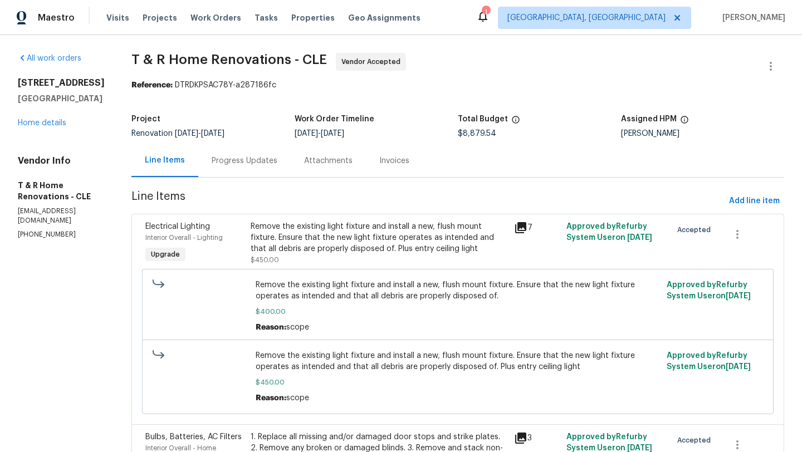
click at [22, 128] on div "20945 Halworth Rd Shaker Heights, OH 44122 Home details" at bounding box center [61, 102] width 87 height 51
click at [25, 119] on div "20945 Halworth Rd Shaker Heights, OH 44122 Home details" at bounding box center [61, 102] width 87 height 51
click at [25, 120] on link "Home details" at bounding box center [42, 123] width 48 height 8
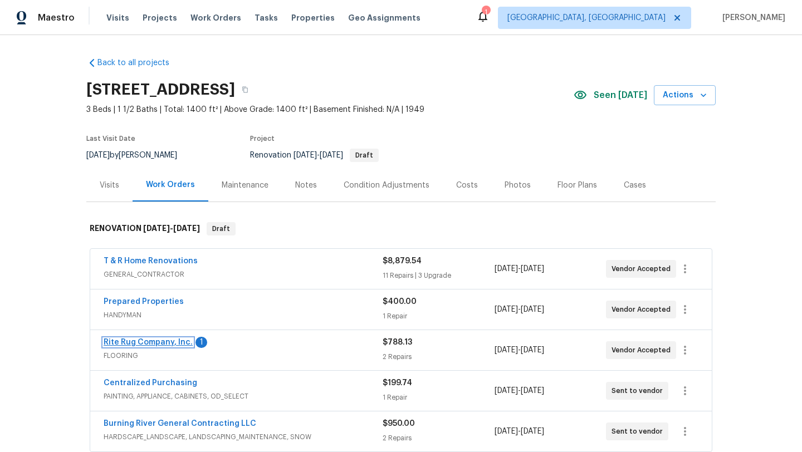
click at [137, 340] on link "Rite Rug Company, Inc." at bounding box center [148, 343] width 89 height 8
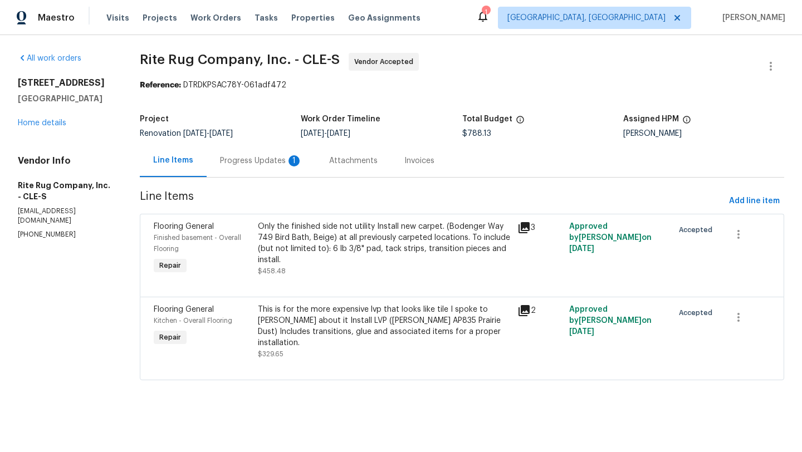
click at [250, 160] on div "Progress Updates 1" at bounding box center [261, 160] width 82 height 11
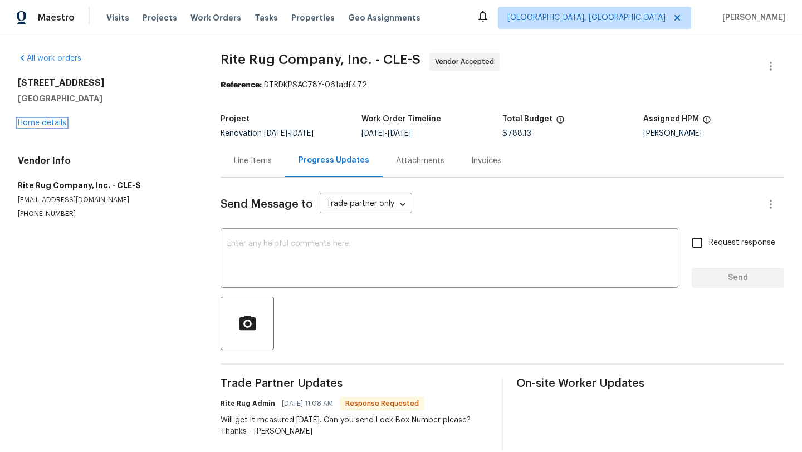
click at [53, 124] on link "Home details" at bounding box center [42, 123] width 48 height 8
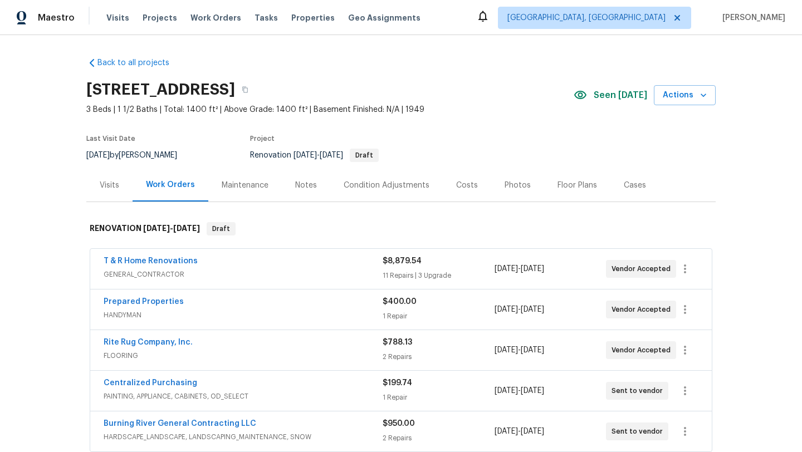
click at [308, 187] on div "Notes" at bounding box center [306, 185] width 22 height 11
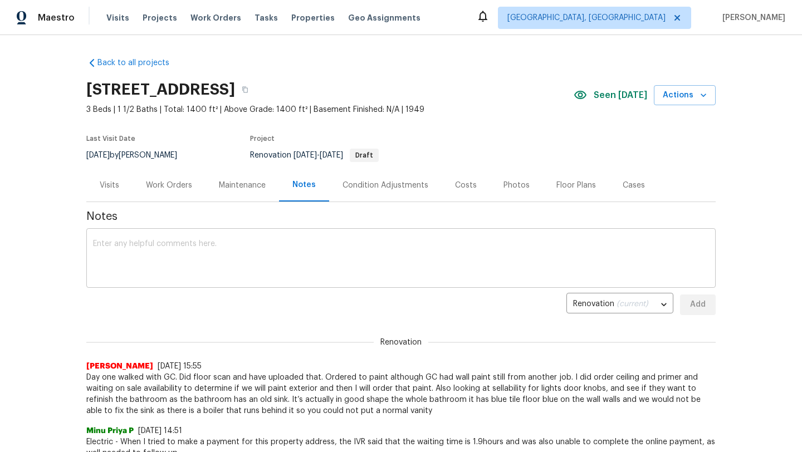
click at [202, 254] on textarea at bounding box center [401, 259] width 616 height 39
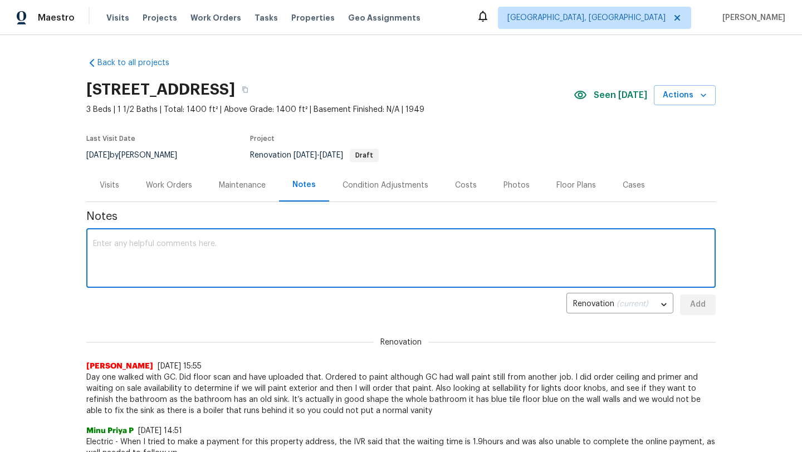
click at [202, 254] on textarea at bounding box center [401, 259] width 616 height 39
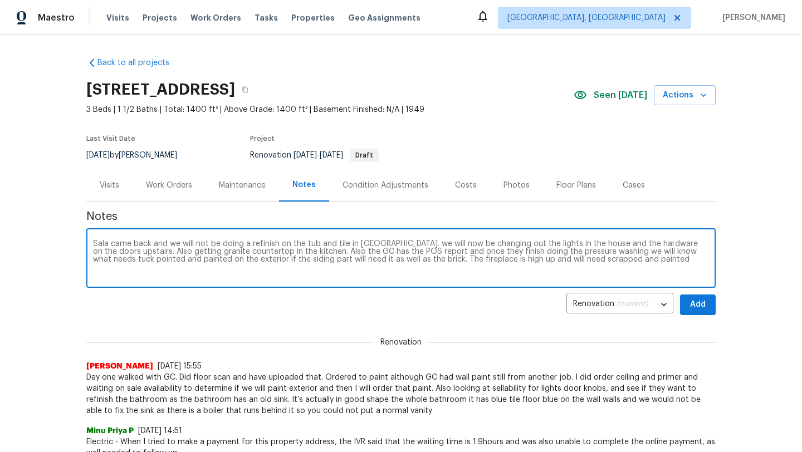
type textarea "Sala came back and we will not be doing a refinish on the tub and tile in bath.…"
click at [709, 306] on button "Add" at bounding box center [698, 305] width 36 height 21
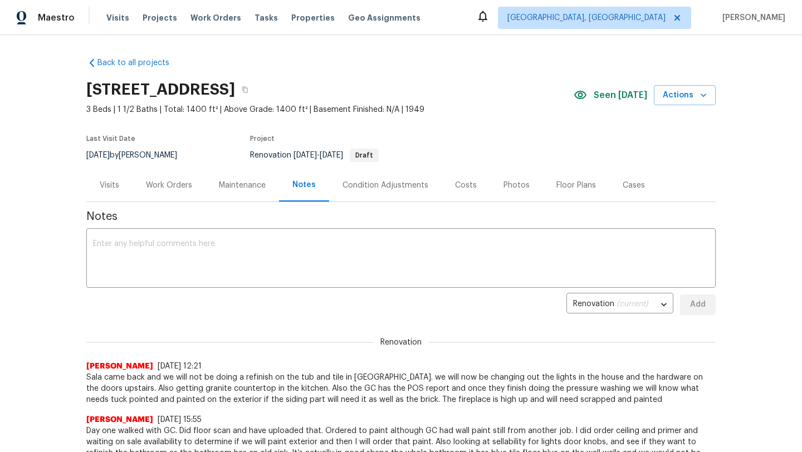
click at [112, 184] on div "Visits" at bounding box center [109, 185] width 19 height 11
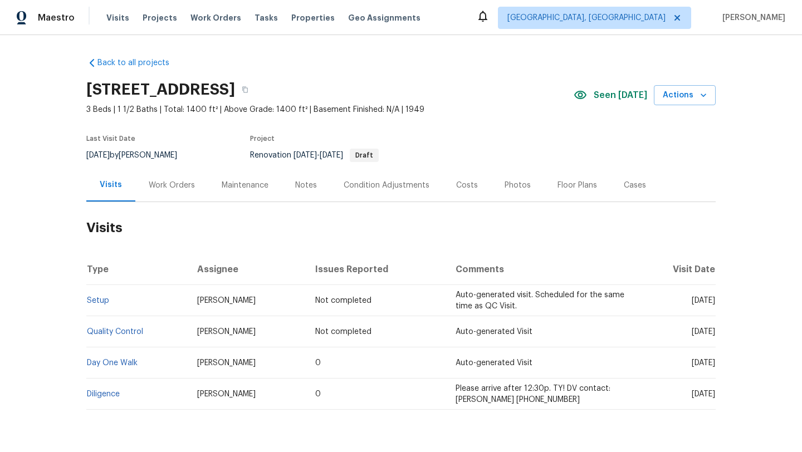
click at [309, 182] on div "Notes" at bounding box center [306, 185] width 22 height 11
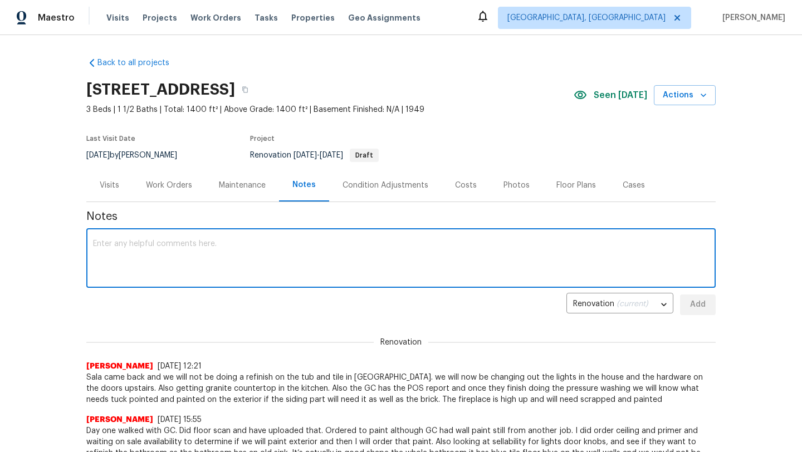
click at [253, 267] on textarea at bounding box center [401, 259] width 616 height 39
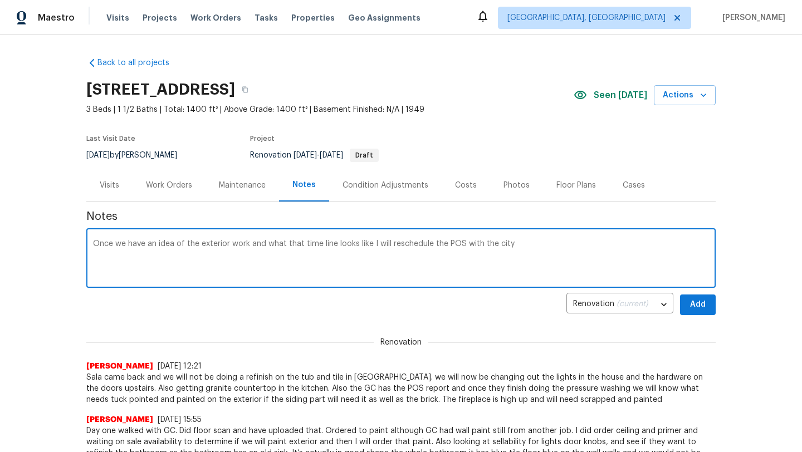
type textarea "Once we have an idea of the exterior work and what that time line looks like I …"
click at [694, 298] on span "Add" at bounding box center [698, 305] width 18 height 14
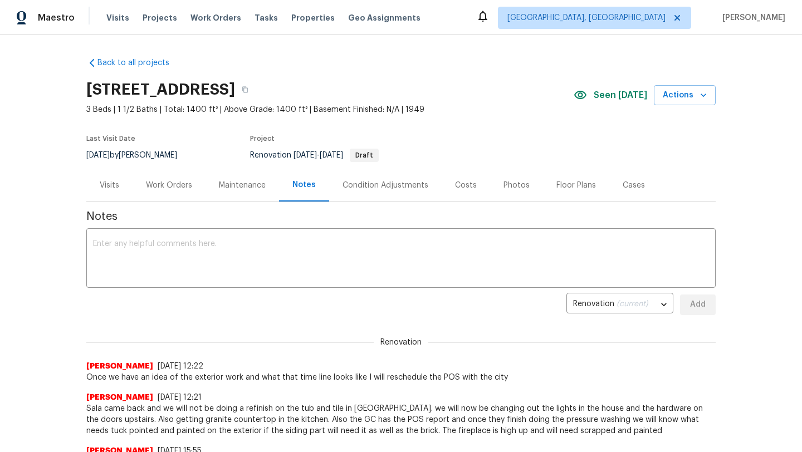
click at [106, 186] on div "Visits" at bounding box center [109, 185] width 19 height 11
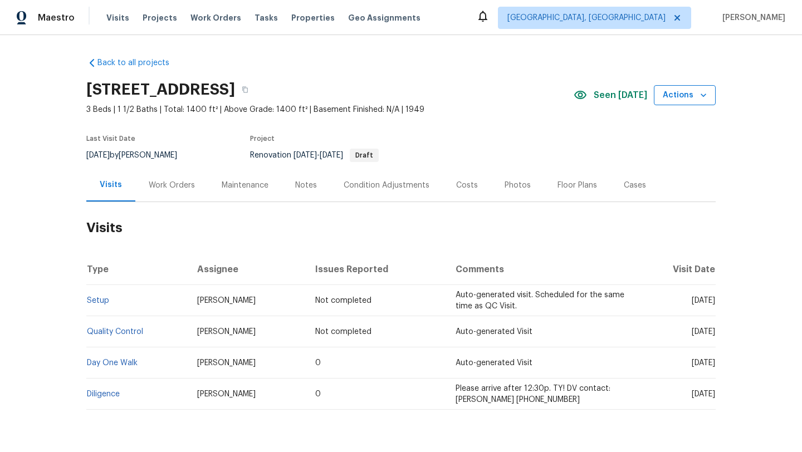
click at [679, 97] on span "Actions" at bounding box center [685, 96] width 44 height 14
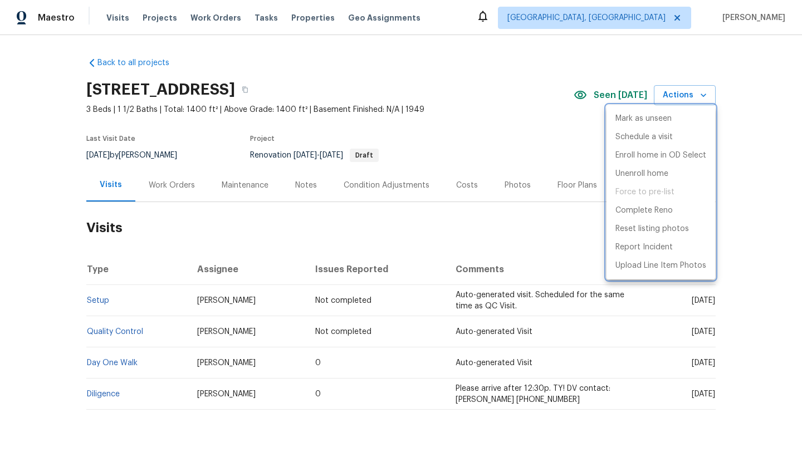
click at [514, 140] on div at bounding box center [401, 226] width 802 height 452
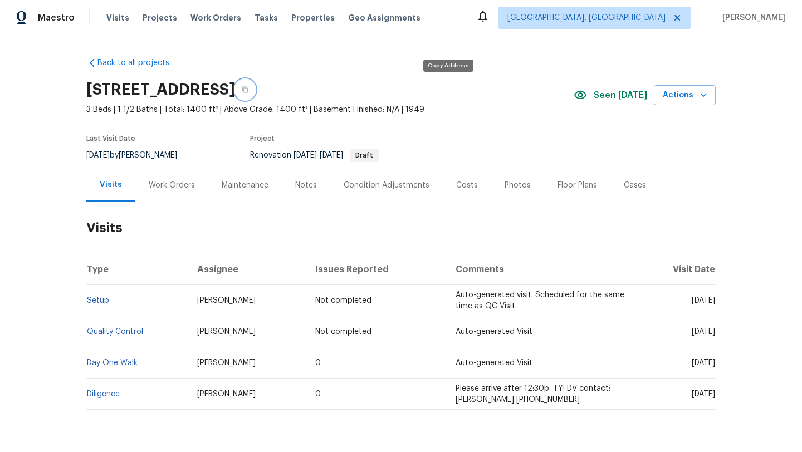
click at [248, 91] on icon "button" at bounding box center [245, 90] width 6 height 6
click at [683, 98] on span "Actions" at bounding box center [685, 96] width 44 height 14
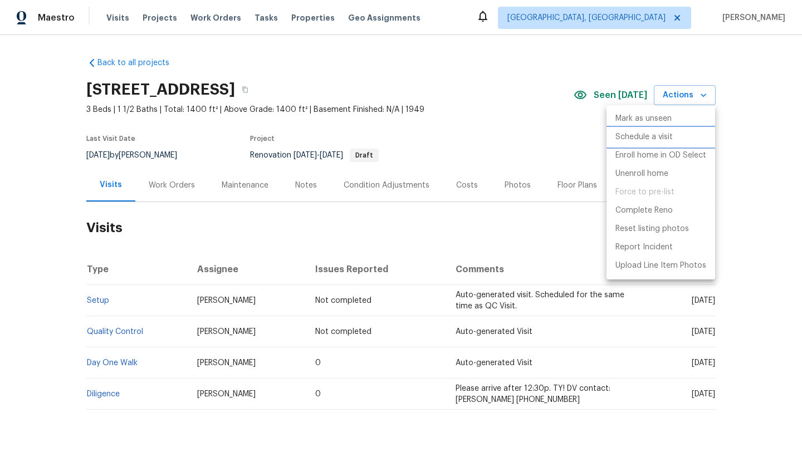
click at [646, 136] on p "Schedule a visit" at bounding box center [644, 137] width 57 height 12
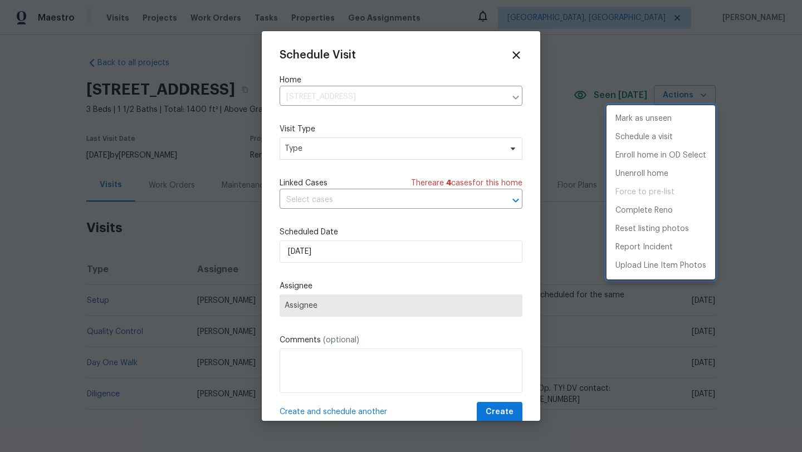
click at [302, 152] on div at bounding box center [401, 226] width 802 height 452
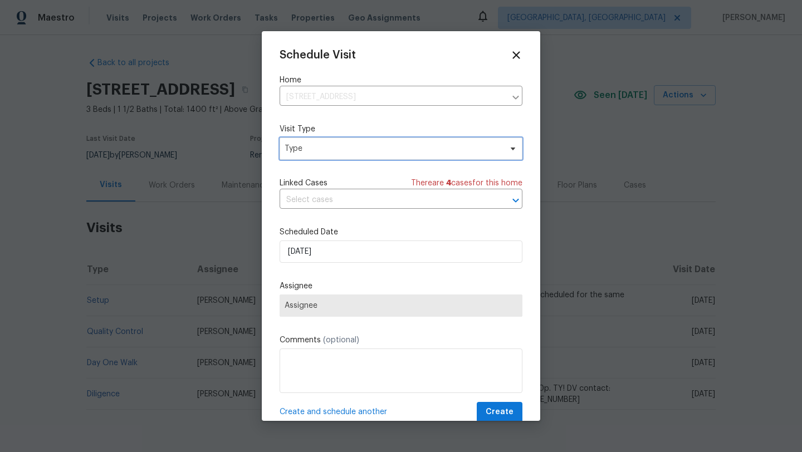
click at [302, 152] on span "Type" at bounding box center [393, 148] width 217 height 11
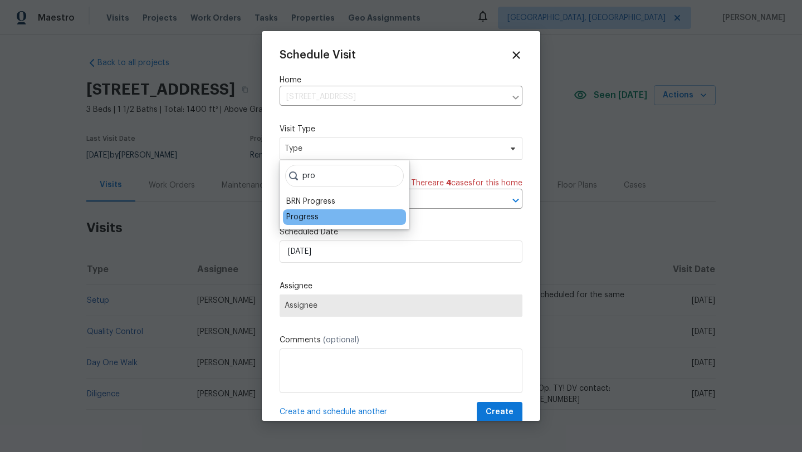
type input "pro"
click at [295, 217] on div "Progress" at bounding box center [302, 217] width 32 height 11
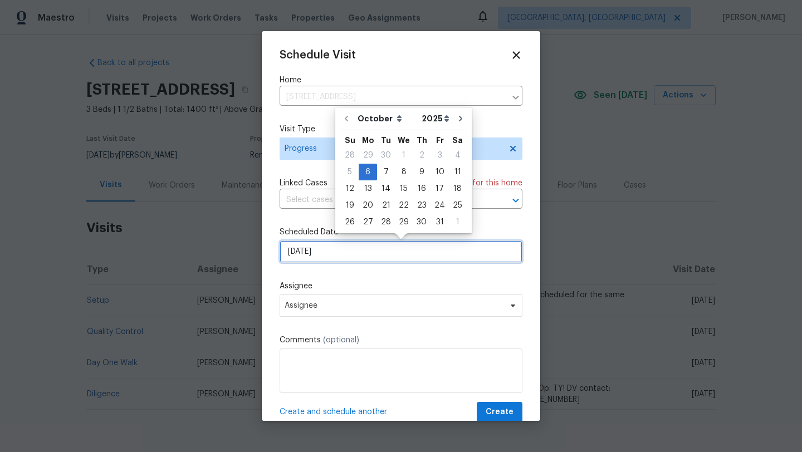
click at [309, 253] on input "10/6/2025" at bounding box center [401, 252] width 243 height 22
click at [419, 172] on div "9" at bounding box center [422, 172] width 18 height 16
type input "10/9/2025"
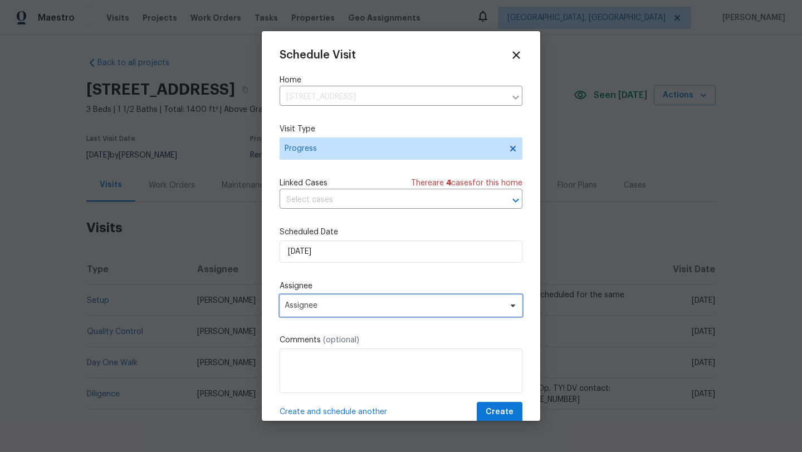
click at [330, 313] on span "Assignee" at bounding box center [401, 306] width 243 height 22
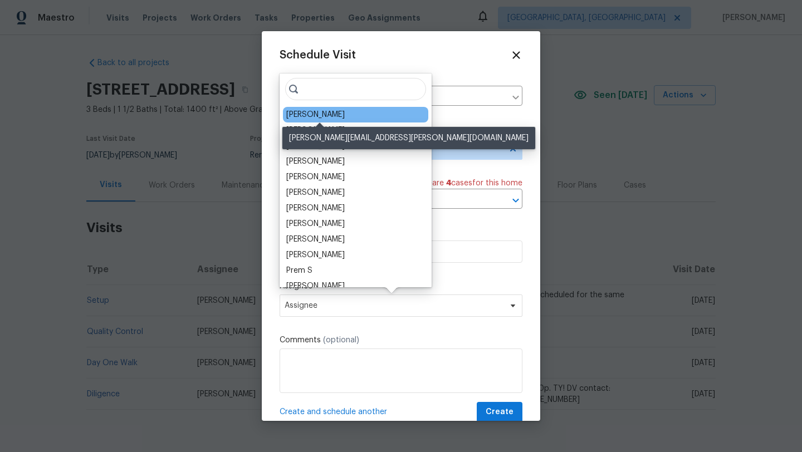
click at [329, 110] on div "[PERSON_NAME]" at bounding box center [315, 114] width 58 height 11
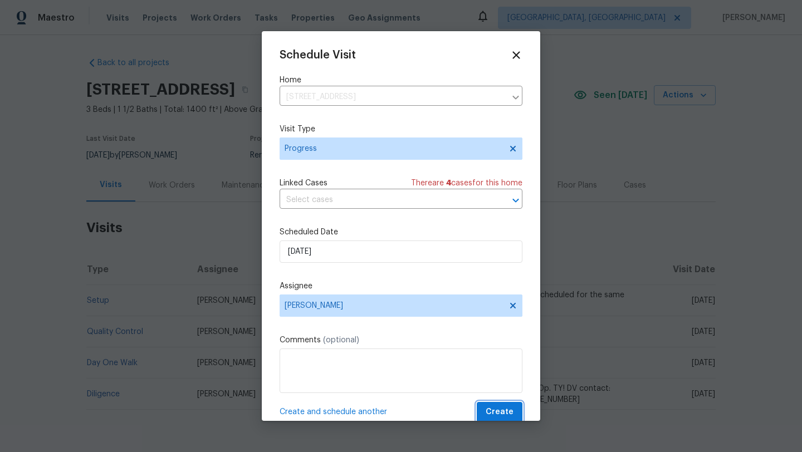
click at [494, 416] on span "Create" at bounding box center [500, 413] width 28 height 14
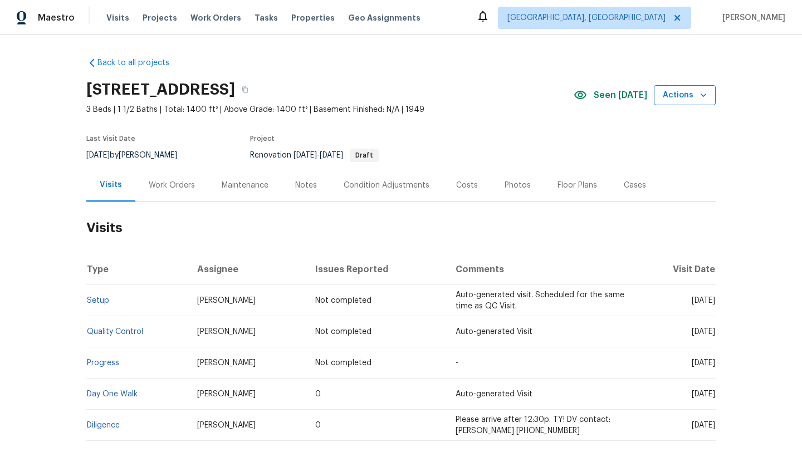
click at [681, 104] on button "Actions" at bounding box center [685, 95] width 62 height 21
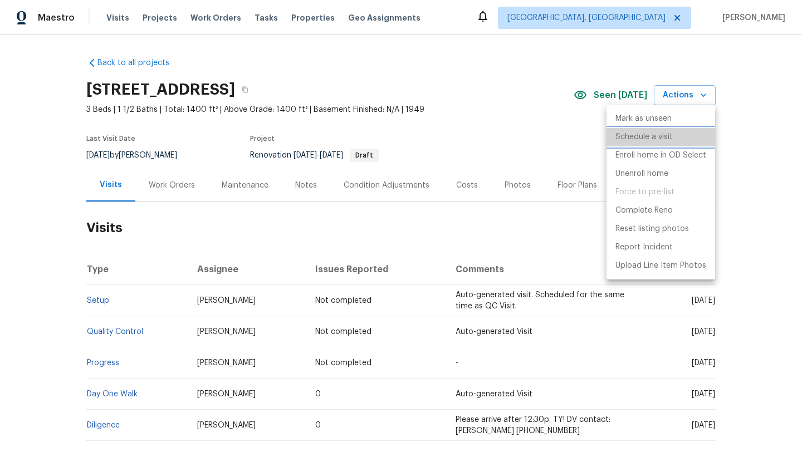
click at [639, 141] on p "Schedule a visit" at bounding box center [644, 137] width 57 height 12
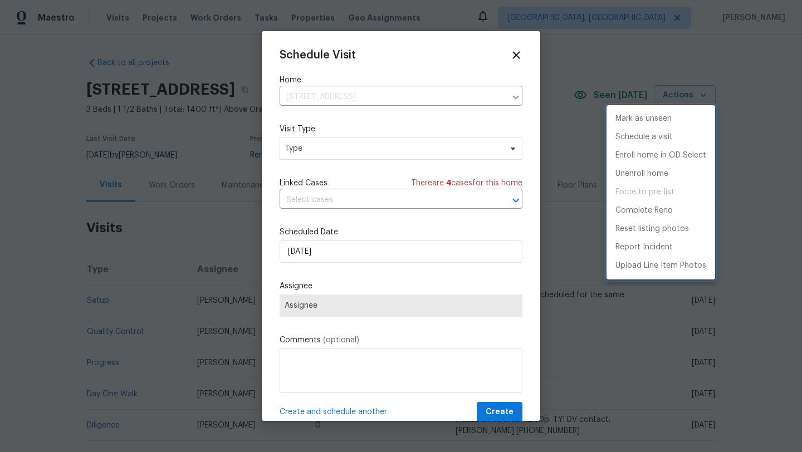
click at [301, 247] on div at bounding box center [401, 226] width 802 height 452
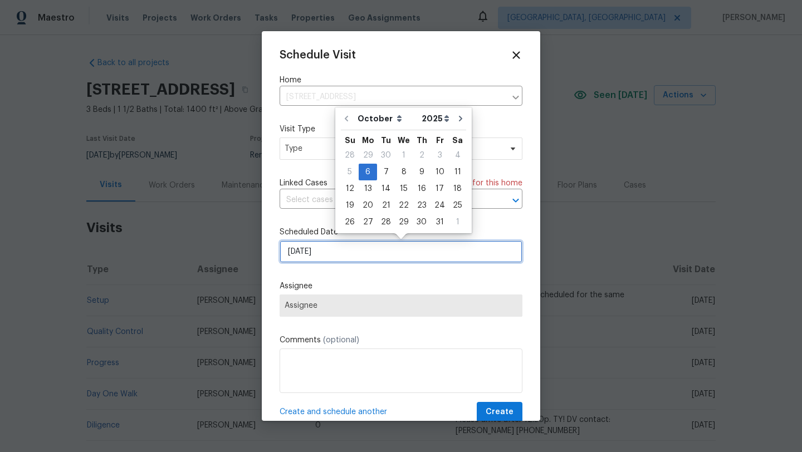
click at [301, 255] on input "10/6/2025" at bounding box center [401, 252] width 243 height 22
click at [388, 189] on div "14" at bounding box center [386, 189] width 18 height 16
type input "10/14/2025"
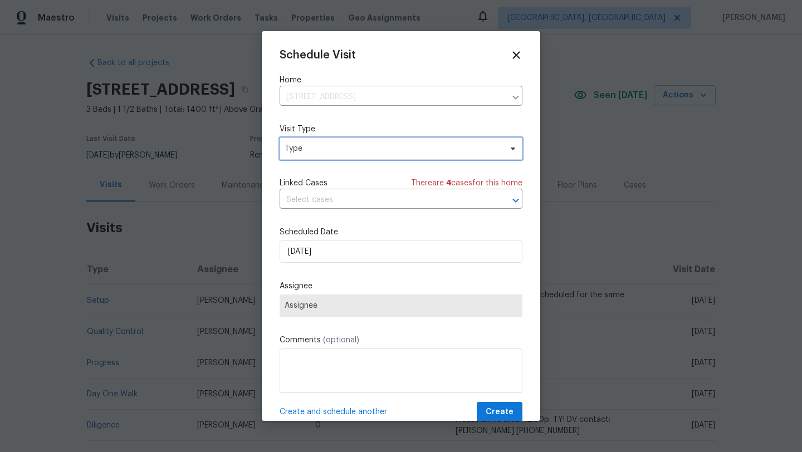
click at [329, 150] on span "Type" at bounding box center [393, 148] width 217 height 11
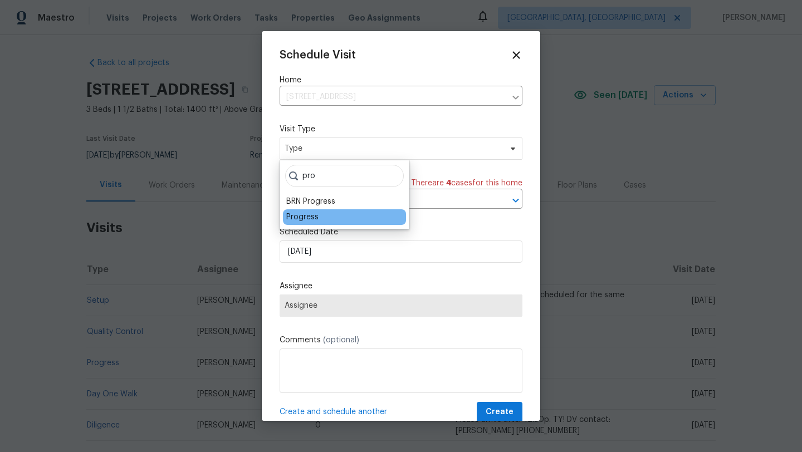
type input "pro"
click at [312, 216] on div "Progress" at bounding box center [302, 217] width 32 height 11
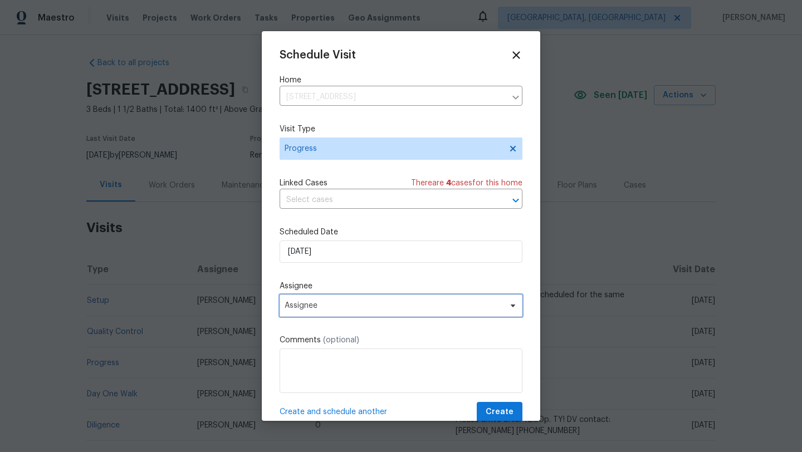
click at [307, 309] on span "Assignee" at bounding box center [394, 305] width 218 height 9
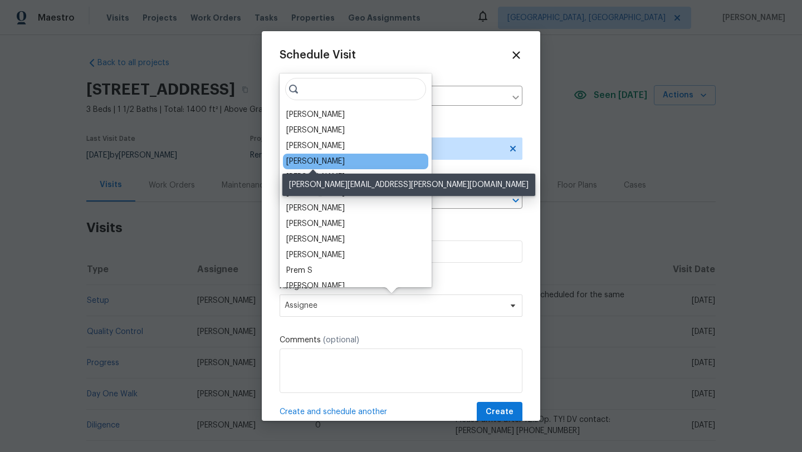
click at [316, 158] on div "Marissa Casias" at bounding box center [315, 161] width 58 height 11
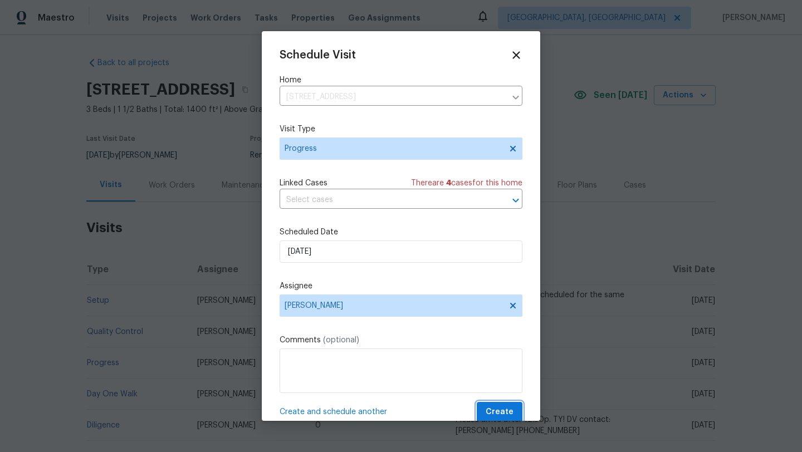
click at [491, 408] on span "Create" at bounding box center [500, 413] width 28 height 14
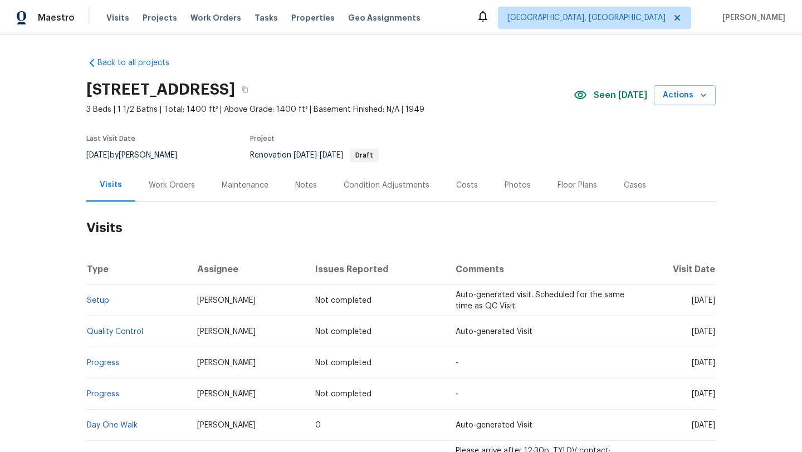
click at [171, 183] on div "Work Orders" at bounding box center [172, 185] width 46 height 11
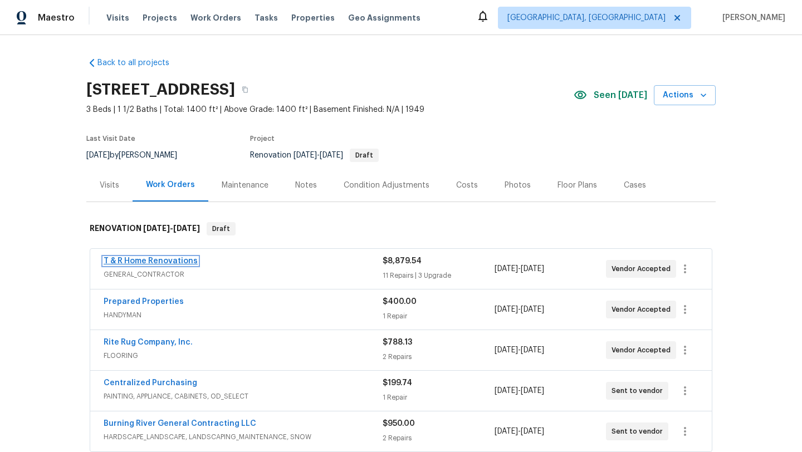
click at [155, 258] on link "T & R Home Renovations" at bounding box center [151, 261] width 94 height 8
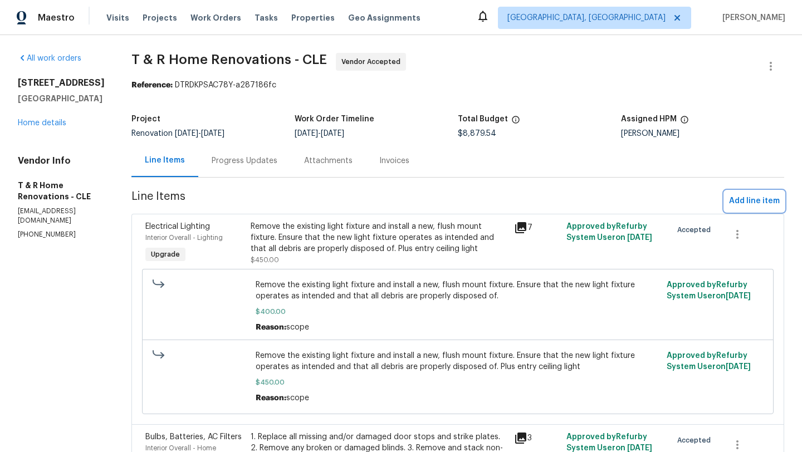
click at [739, 199] on span "Add line item" at bounding box center [754, 201] width 51 height 14
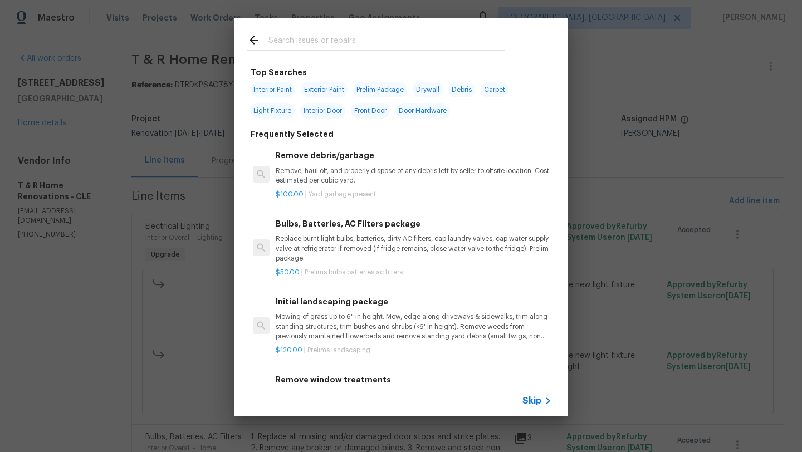
click at [284, 42] on input "text" at bounding box center [386, 41] width 236 height 17
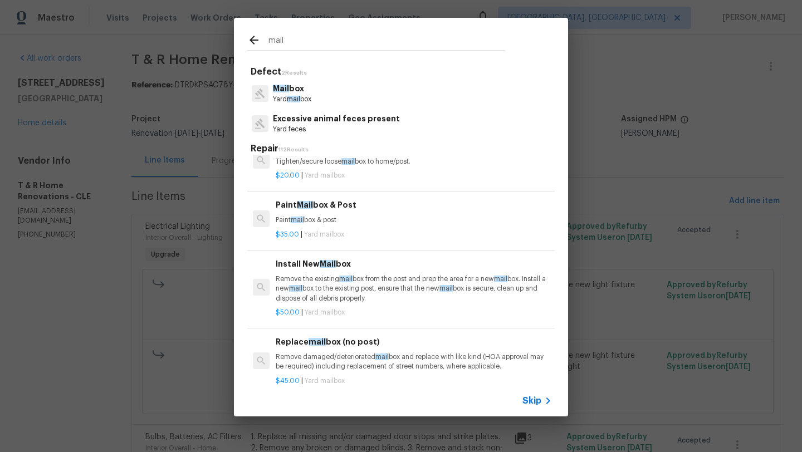
scroll to position [27, 0]
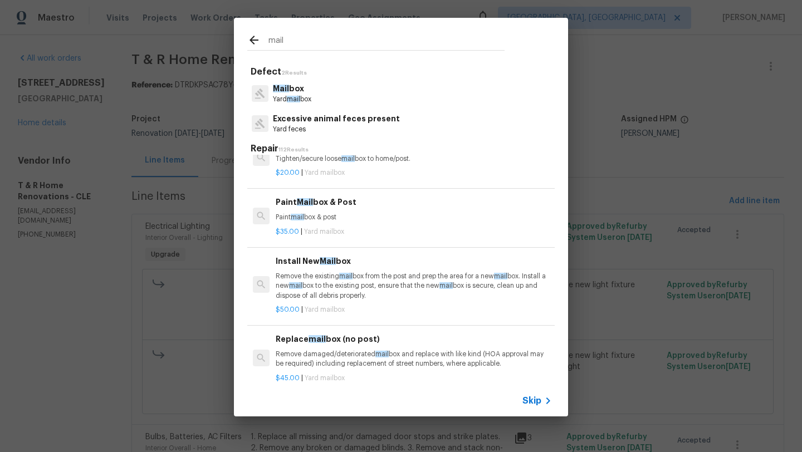
type input "mail"
click at [331, 286] on p "Remove the existing mail box from the post and prep the area for a new mail box…" at bounding box center [414, 286] width 276 height 28
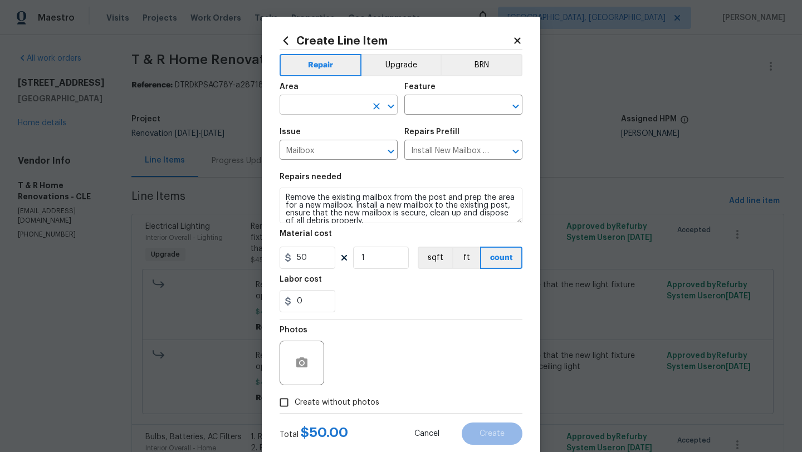
click at [306, 107] on input "text" at bounding box center [323, 105] width 87 height 17
click at [309, 129] on li "Front" at bounding box center [339, 131] width 118 height 18
type input "Front"
click at [447, 103] on input "text" at bounding box center [447, 105] width 87 height 17
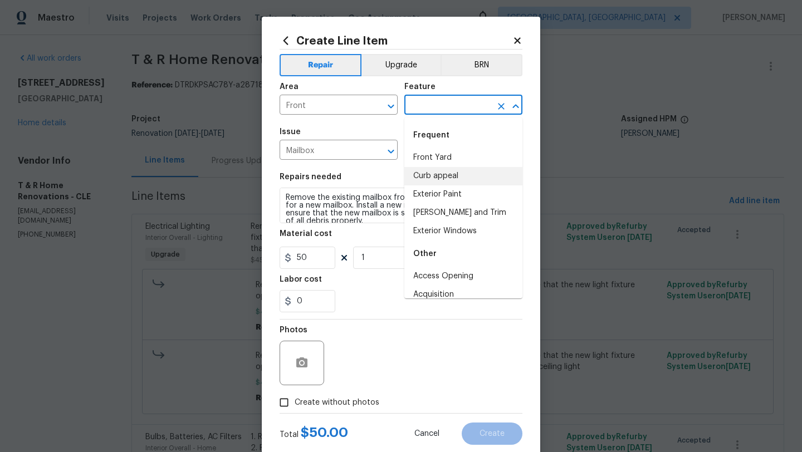
click at [427, 177] on li "Curb appeal" at bounding box center [463, 176] width 118 height 18
type input "Curb appeal"
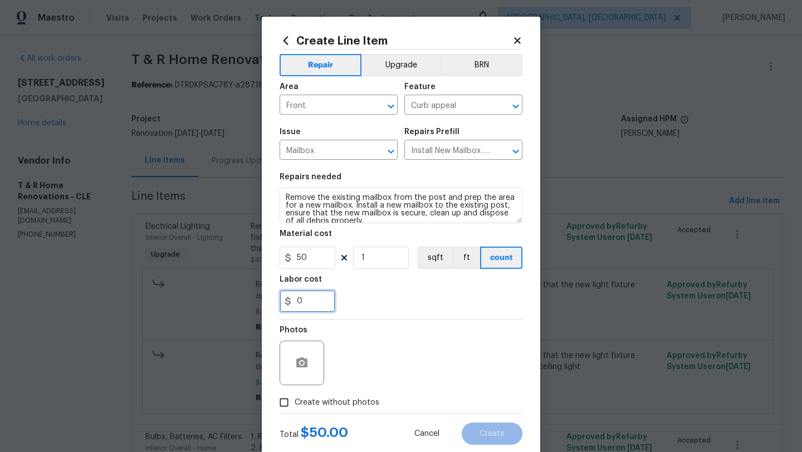
drag, startPoint x: 308, startPoint y: 301, endPoint x: 279, endPoint y: 301, distance: 29.0
click at [280, 301] on input "0" at bounding box center [308, 301] width 56 height 22
type input "50"
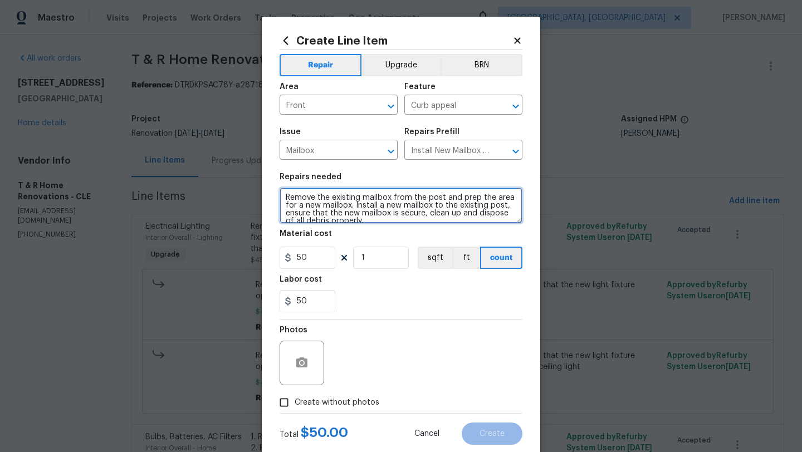
click at [285, 196] on textarea "Remove the existing mailbox from the post and prep the area for a new mailbox. …" at bounding box center [401, 206] width 243 height 36
click at [284, 198] on textarea "Paint house numbers and hang them. Remove the existing mailbox from the post an…" at bounding box center [401, 206] width 243 height 36
type textarea "New Doorbell under the ring doorbell. Paint house numbers and hang them. Remove…"
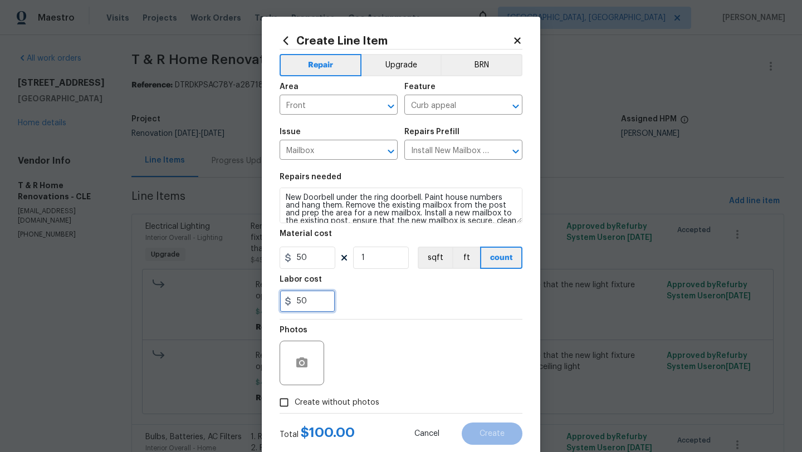
drag, startPoint x: 302, startPoint y: 299, endPoint x: 294, endPoint y: 299, distance: 8.4
click at [294, 299] on input "50" at bounding box center [308, 301] width 56 height 22
click at [399, 301] on div "50" at bounding box center [401, 301] width 243 height 22
click at [281, 404] on input "Create without photos" at bounding box center [284, 402] width 21 height 21
checkbox input "true"
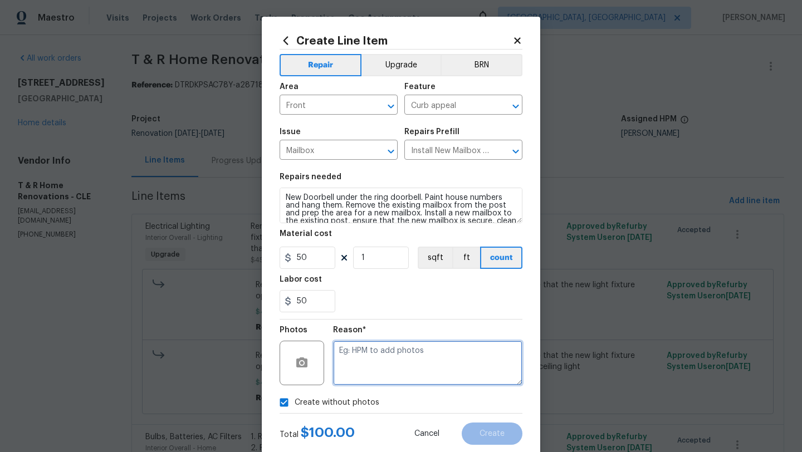
click at [370, 374] on textarea at bounding box center [427, 363] width 189 height 45
type textarea "desk"
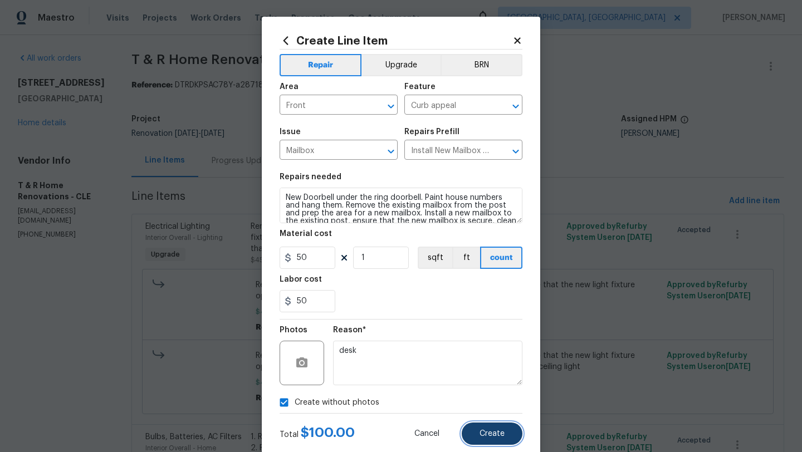
click at [479, 435] on button "Create" at bounding box center [492, 434] width 61 height 22
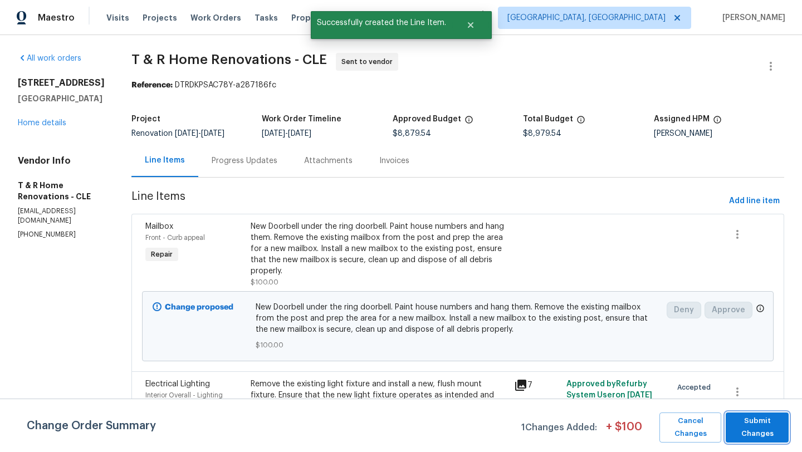
click at [750, 434] on span "Submit Changes" at bounding box center [757, 428] width 52 height 26
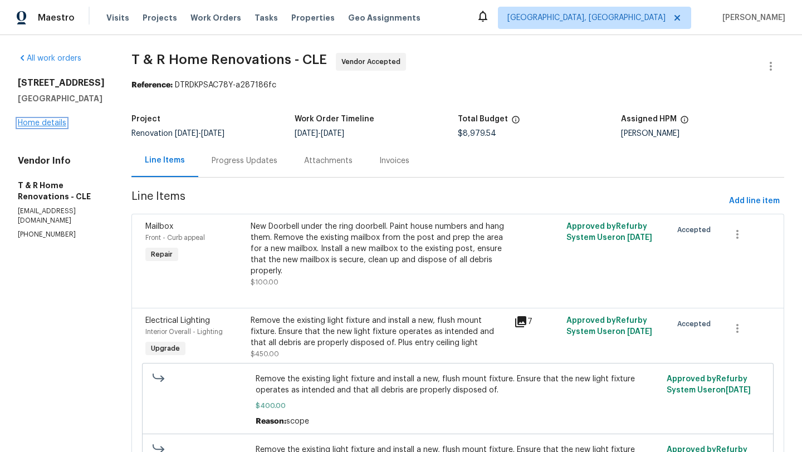
click at [55, 126] on link "Home details" at bounding box center [42, 123] width 48 height 8
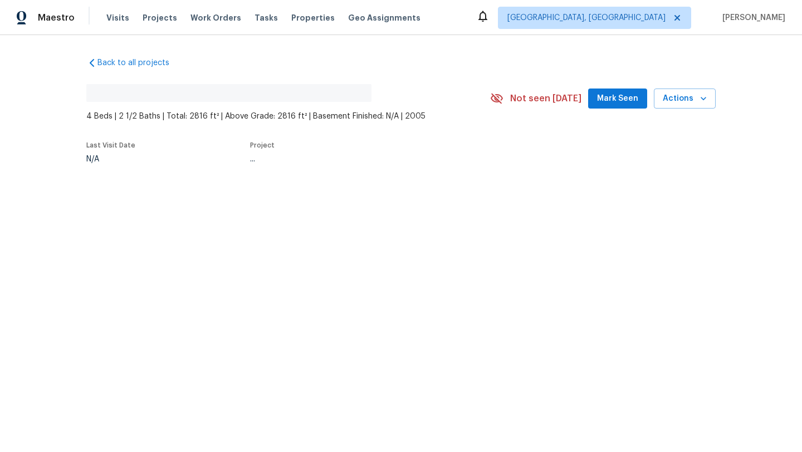
click at [618, 94] on span "Mark Seen" at bounding box center [617, 99] width 41 height 14
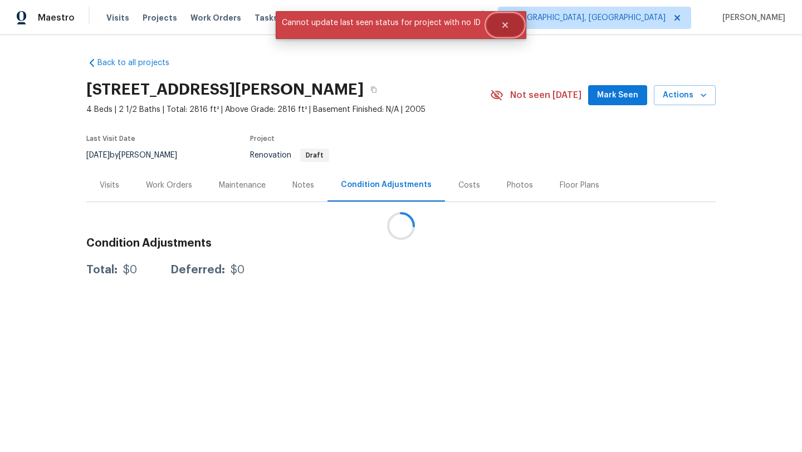
click at [502, 21] on icon "Close" at bounding box center [505, 25] width 9 height 9
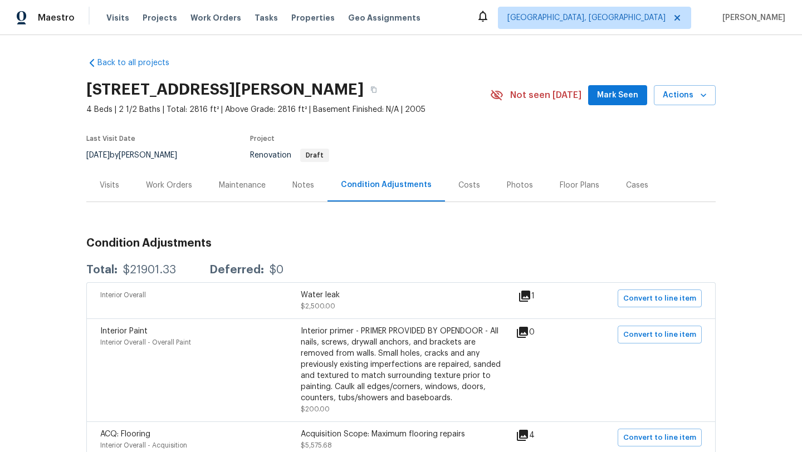
click at [609, 95] on span "Mark Seen" at bounding box center [617, 96] width 41 height 14
click at [161, 183] on div "Work Orders" at bounding box center [169, 185] width 46 height 11
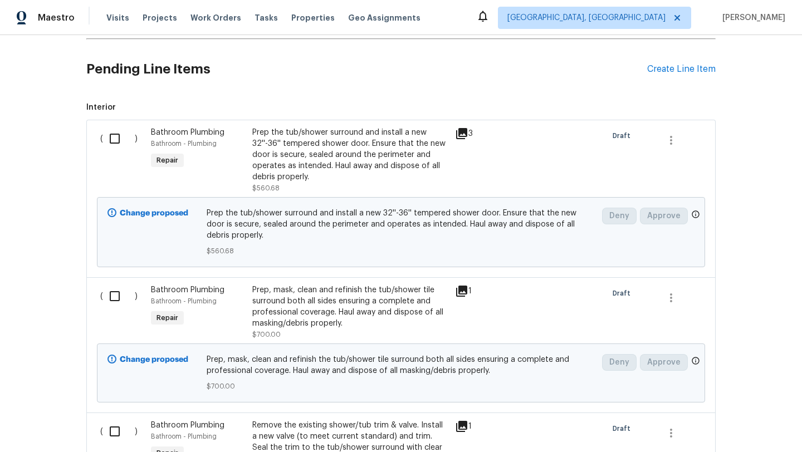
scroll to position [266, 0]
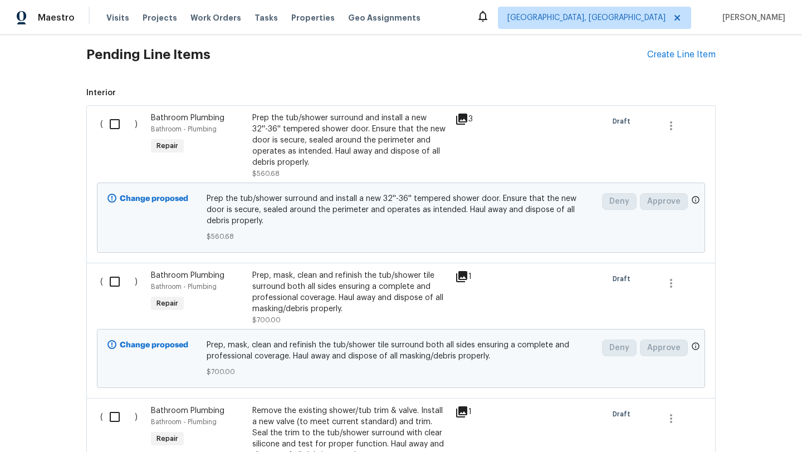
click at [115, 125] on input "checkbox" at bounding box center [119, 124] width 32 height 23
checkbox input "true"
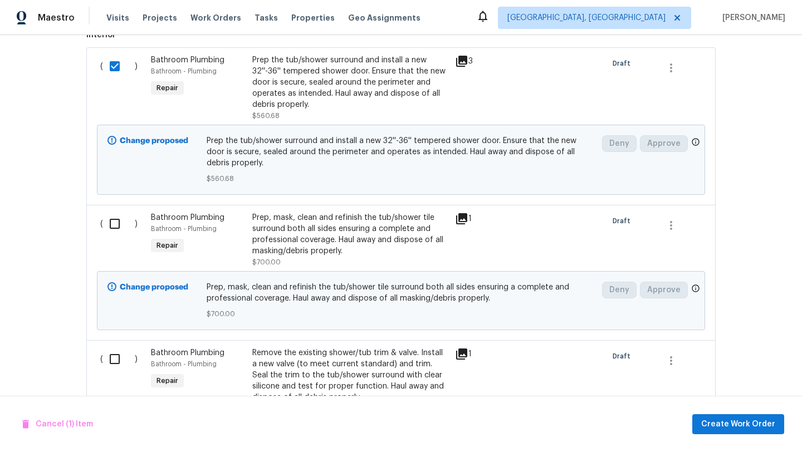
scroll to position [338, 0]
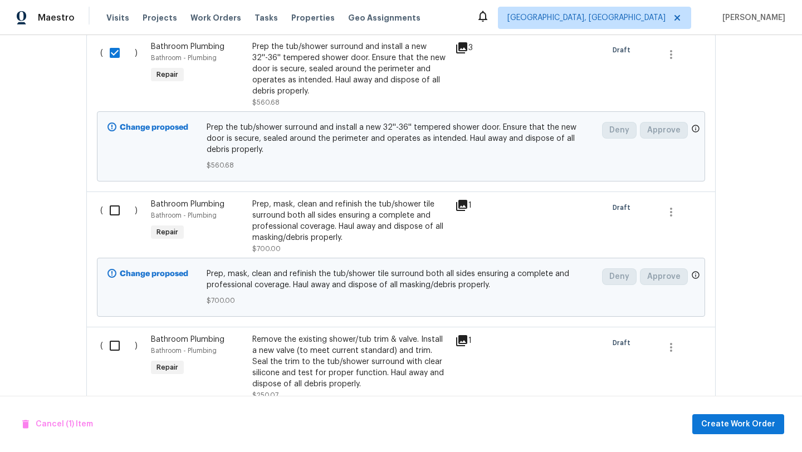
click at [116, 209] on input "checkbox" at bounding box center [119, 210] width 32 height 23
checkbox input "true"
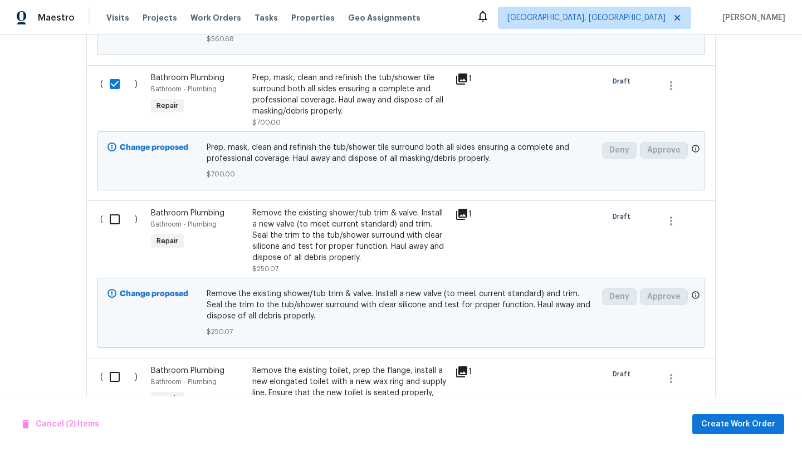
scroll to position [476, 0]
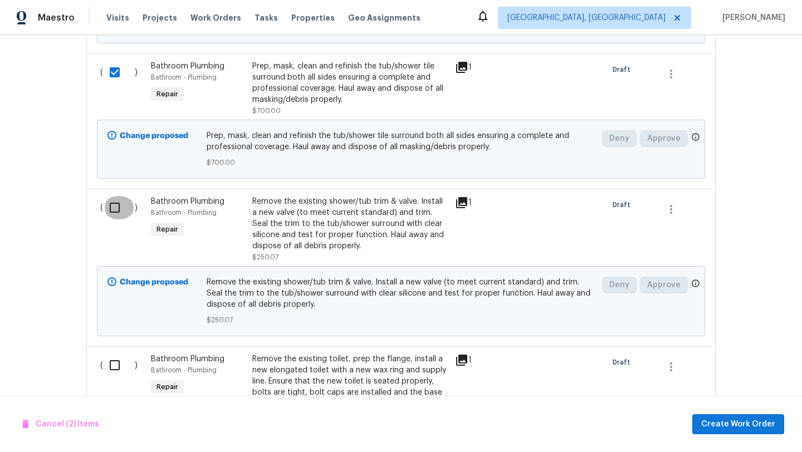
click at [113, 209] on input "checkbox" at bounding box center [119, 207] width 32 height 23
checkbox input "true"
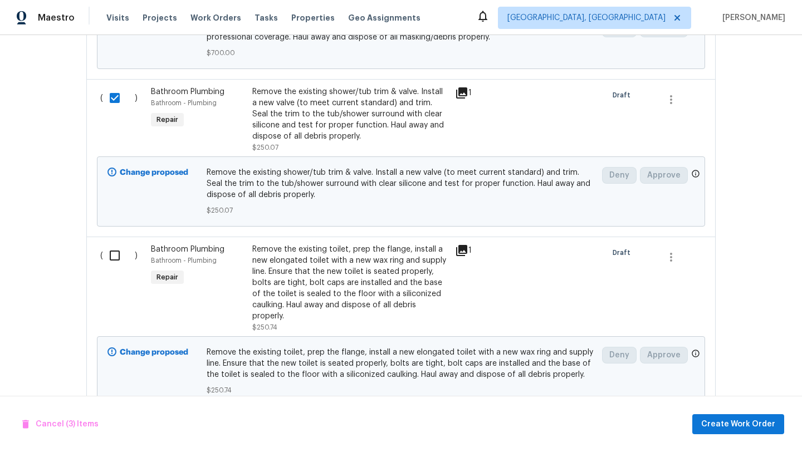
scroll to position [612, 0]
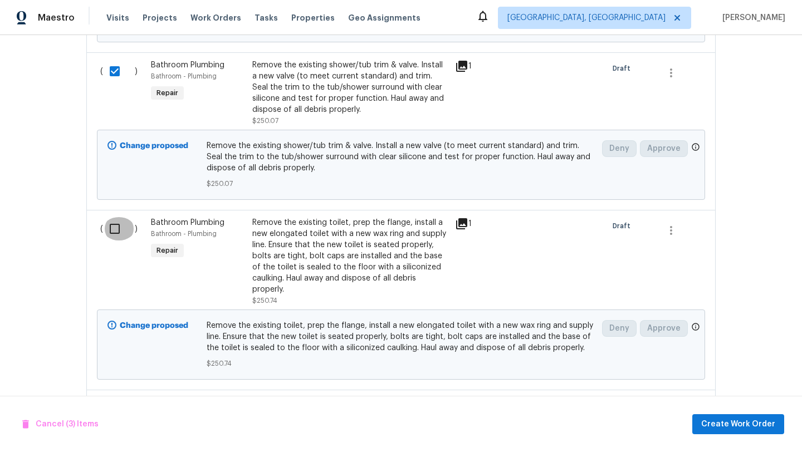
click at [117, 229] on input "checkbox" at bounding box center [119, 228] width 32 height 23
checkbox input "true"
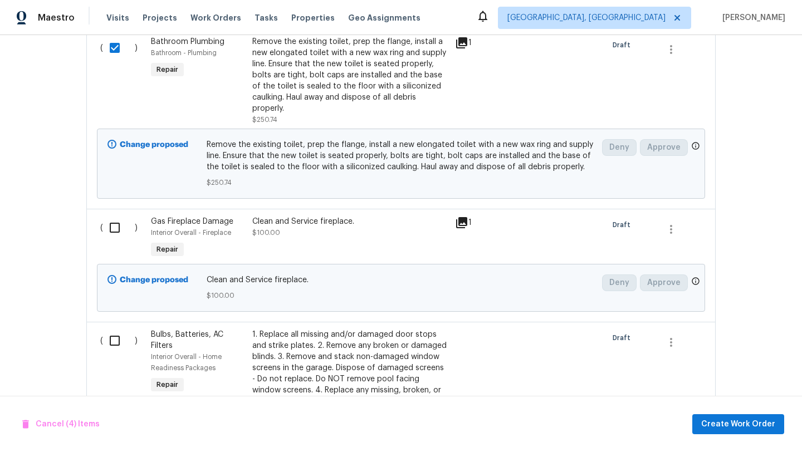
scroll to position [824, 0]
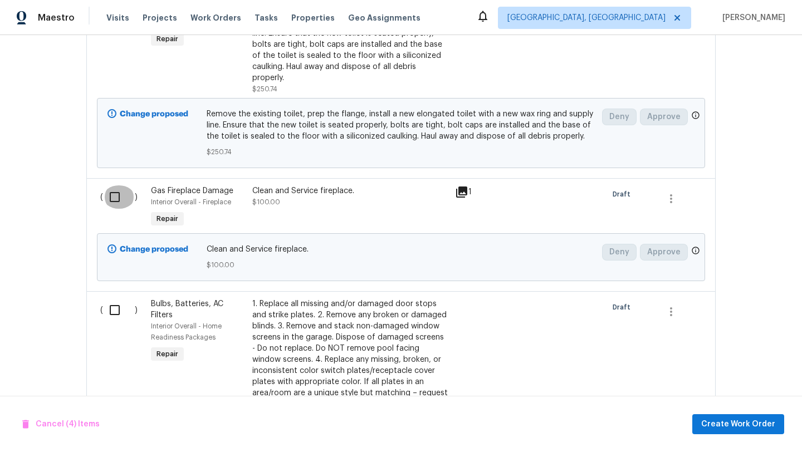
click at [113, 198] on input "checkbox" at bounding box center [119, 196] width 32 height 23
checkbox input "true"
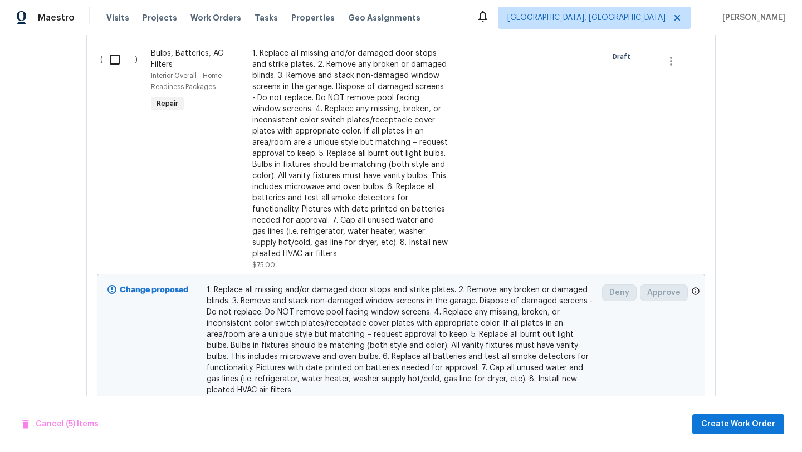
scroll to position [1088, 0]
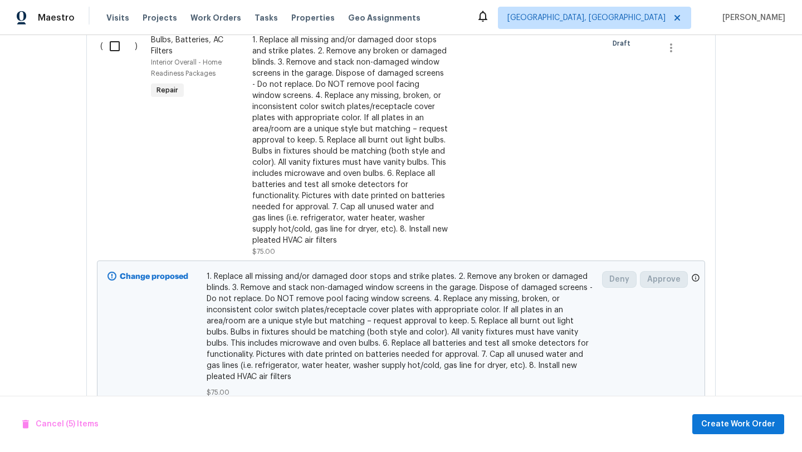
click at [114, 50] on input "checkbox" at bounding box center [119, 46] width 32 height 23
checkbox input "true"
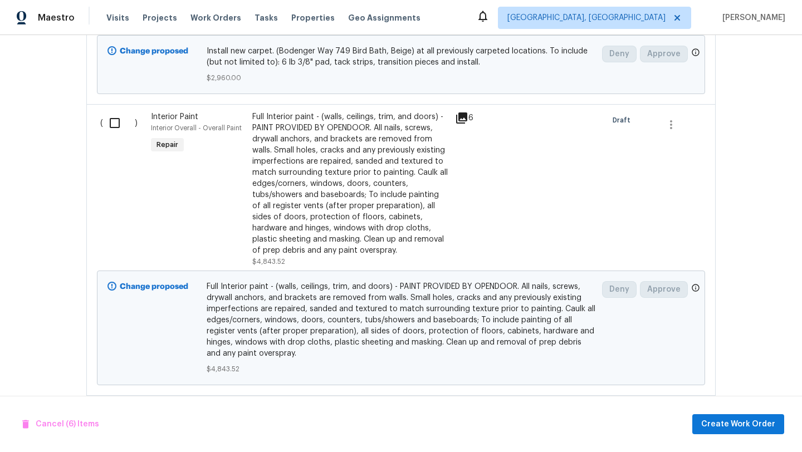
scroll to position [2204, 0]
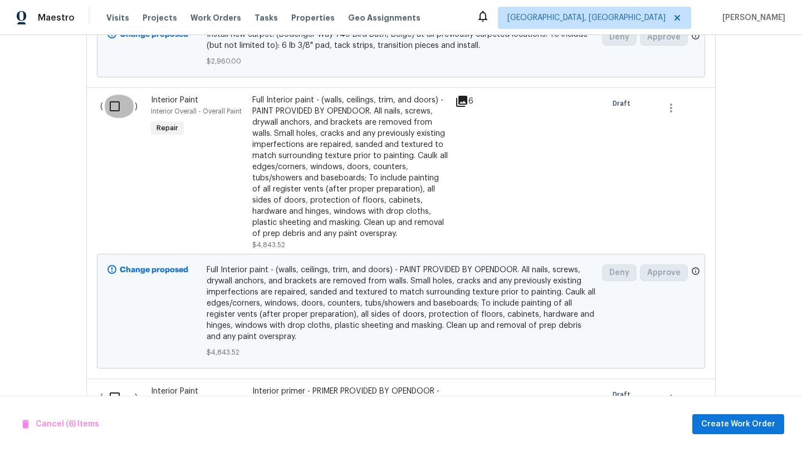
click at [116, 100] on input "checkbox" at bounding box center [119, 106] width 32 height 23
checkbox input "true"
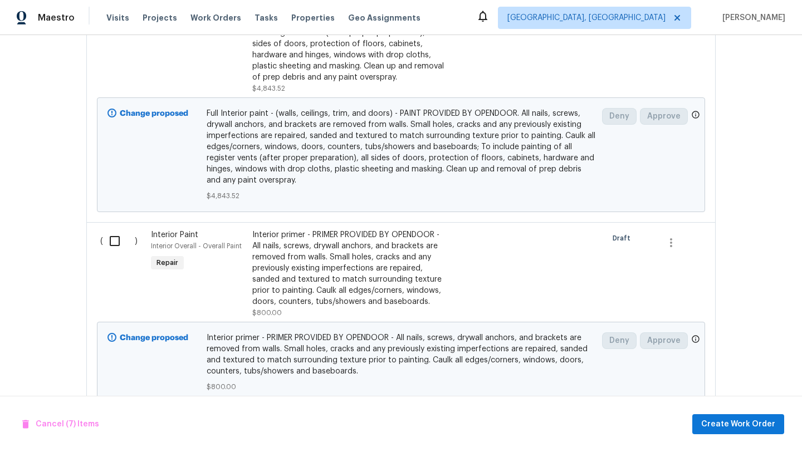
scroll to position [2362, 0]
click at [119, 233] on input "checkbox" at bounding box center [119, 239] width 32 height 23
checkbox input "true"
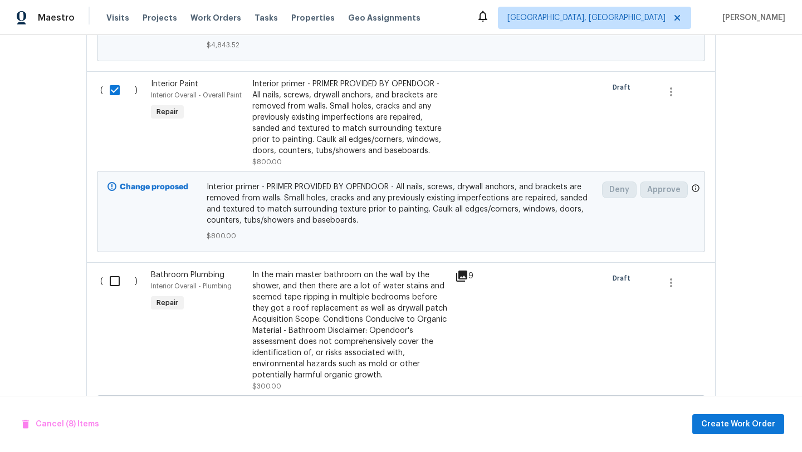
scroll to position [2516, 0]
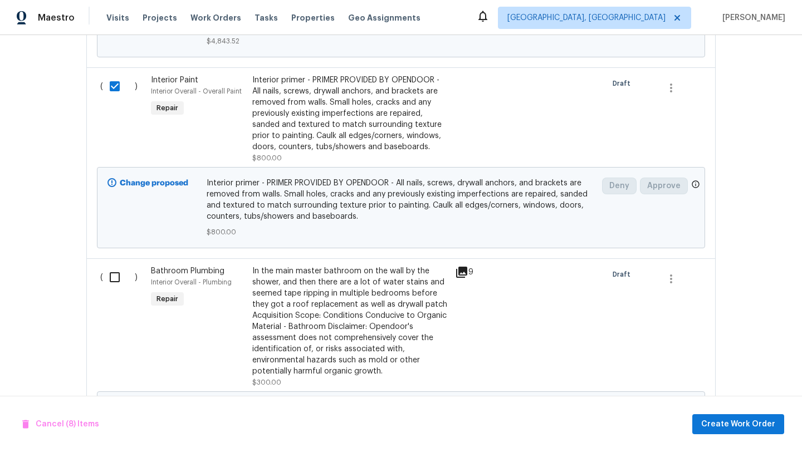
click at [122, 269] on input "checkbox" at bounding box center [119, 277] width 32 height 23
checkbox input "true"
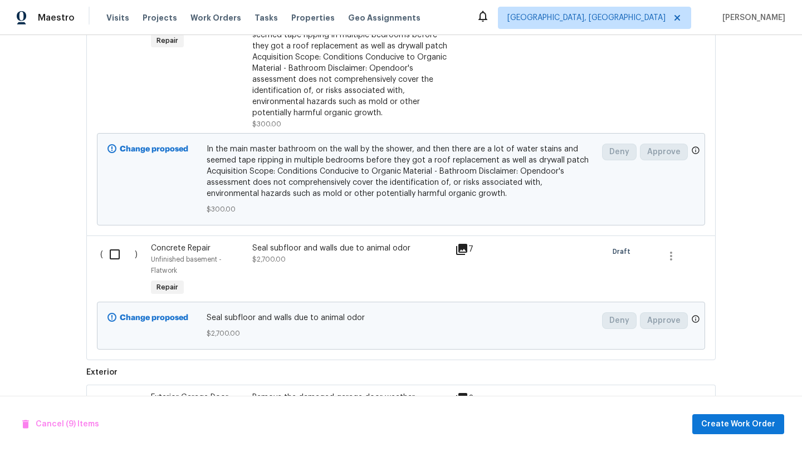
scroll to position [2800, 0]
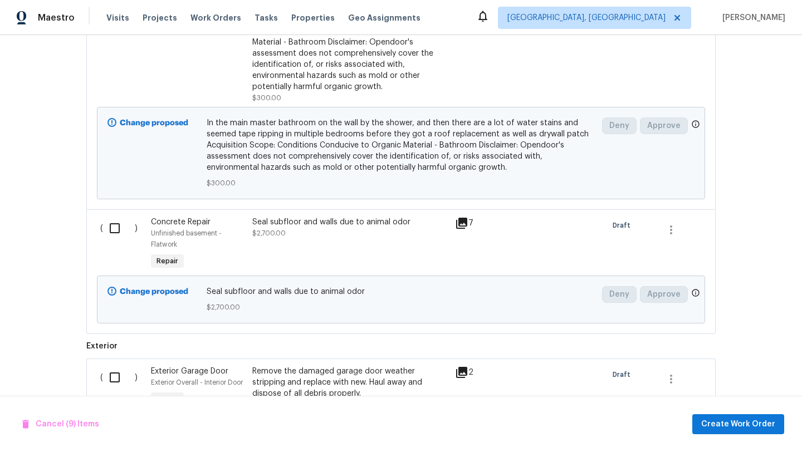
click at [120, 222] on input "checkbox" at bounding box center [119, 228] width 32 height 23
checkbox input "true"
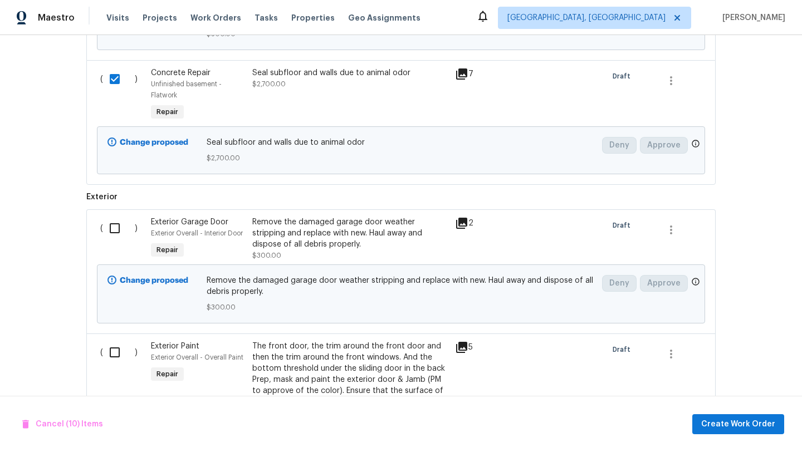
scroll to position [2967, 0]
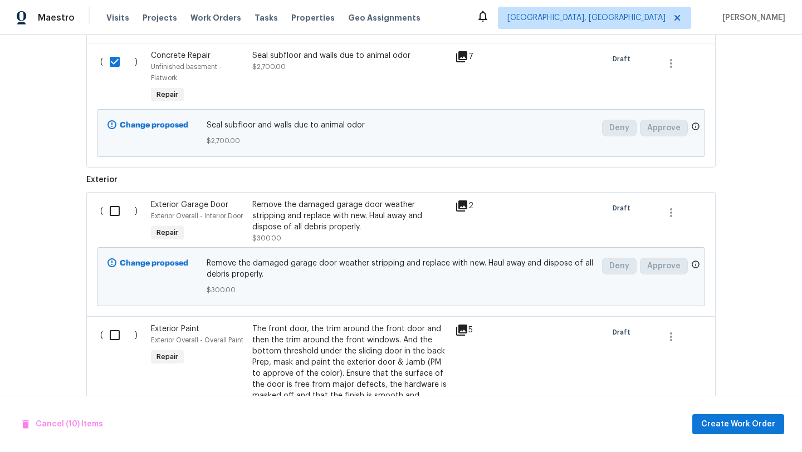
click at [115, 206] on input "checkbox" at bounding box center [119, 210] width 32 height 23
checkbox input "true"
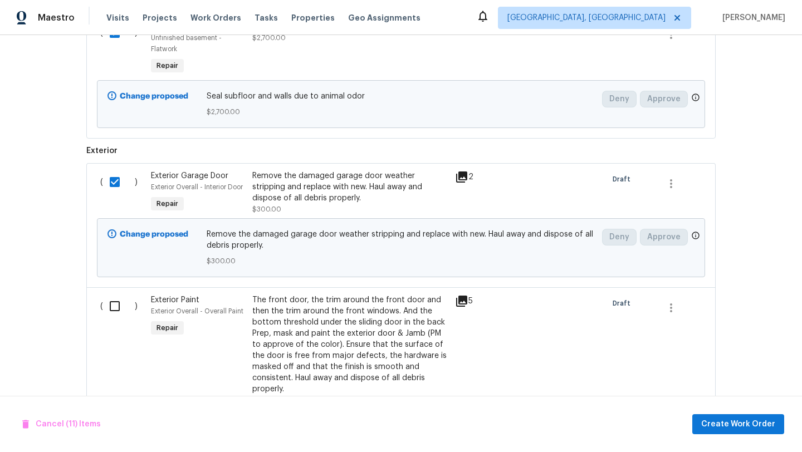
scroll to position [3026, 0]
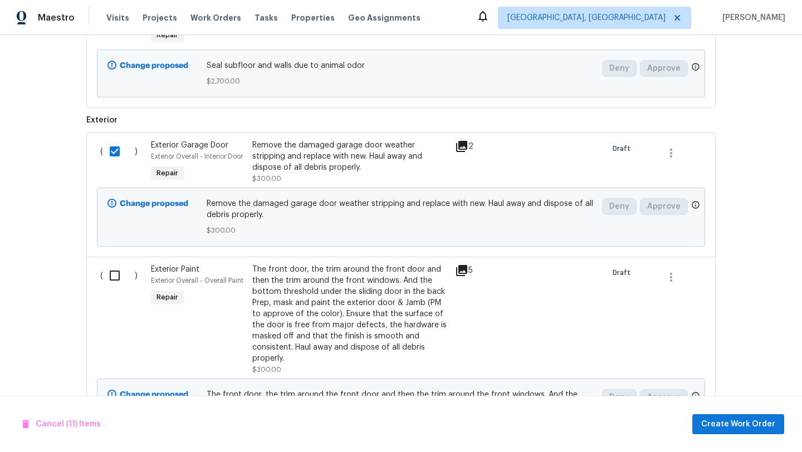
click at [115, 266] on input "checkbox" at bounding box center [119, 275] width 32 height 23
checkbox input "true"
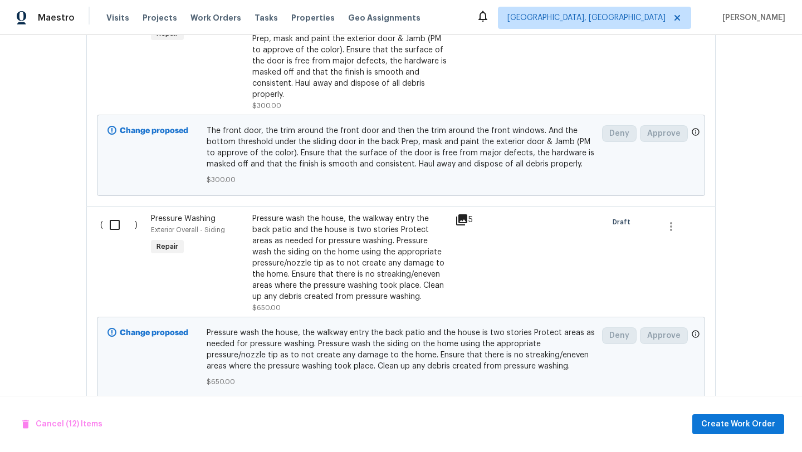
scroll to position [3306, 0]
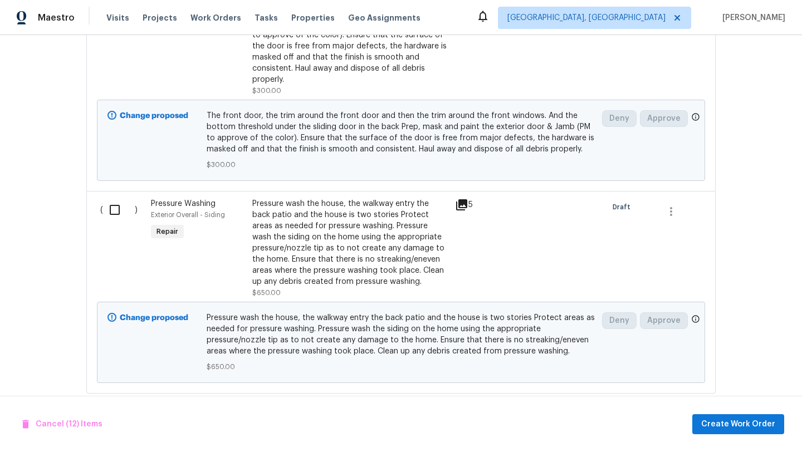
click at [112, 209] on input "checkbox" at bounding box center [119, 209] width 32 height 23
checkbox input "true"
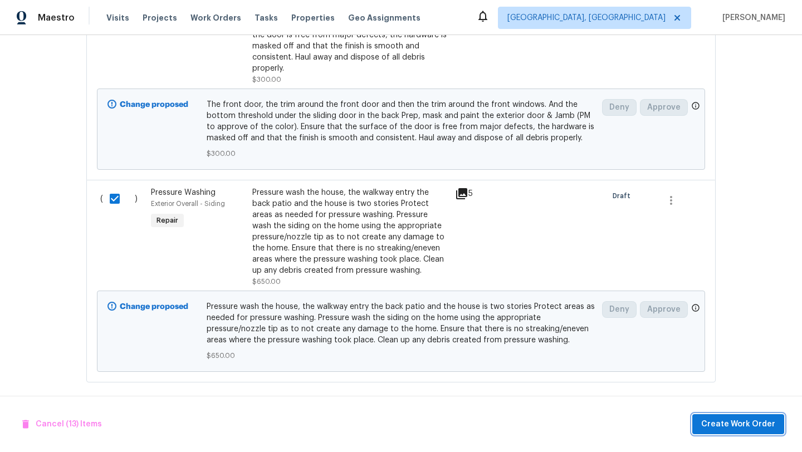
click at [731, 421] on span "Create Work Order" at bounding box center [738, 425] width 74 height 14
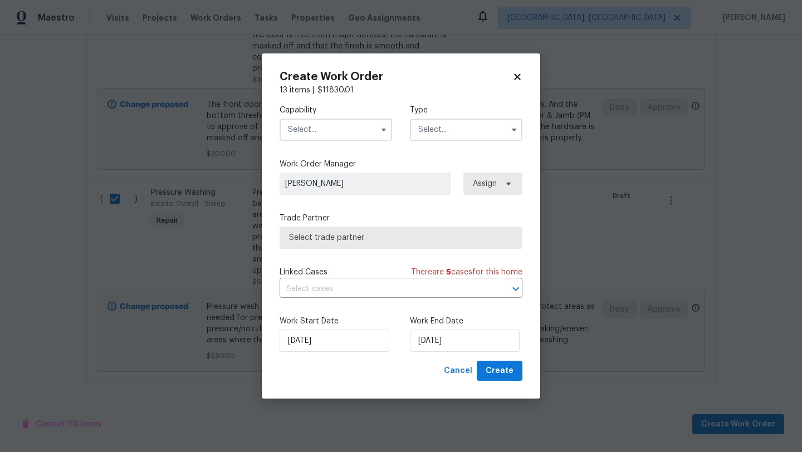
click at [332, 132] on input "text" at bounding box center [336, 130] width 113 height 22
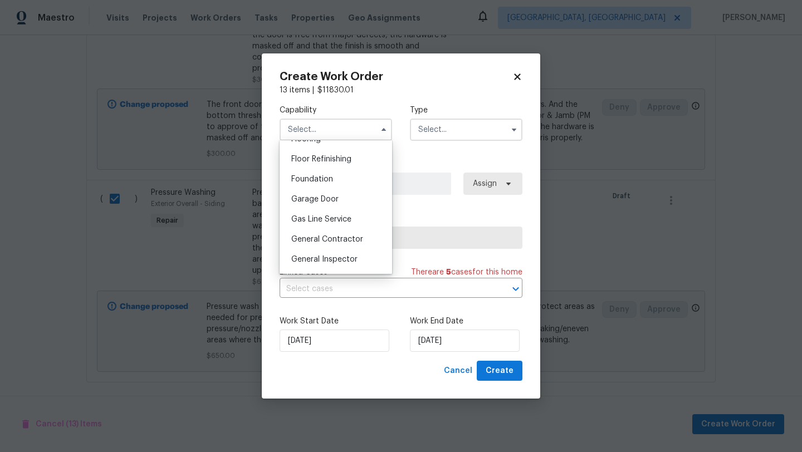
scroll to position [448, 0]
click at [341, 238] on span "General Contractor" at bounding box center [327, 238] width 72 height 8
type input "General Contractor"
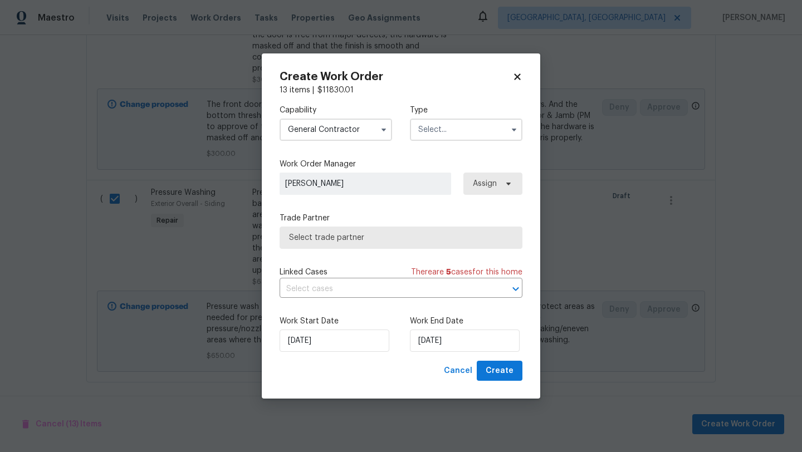
click at [449, 138] on input "text" at bounding box center [466, 130] width 113 height 22
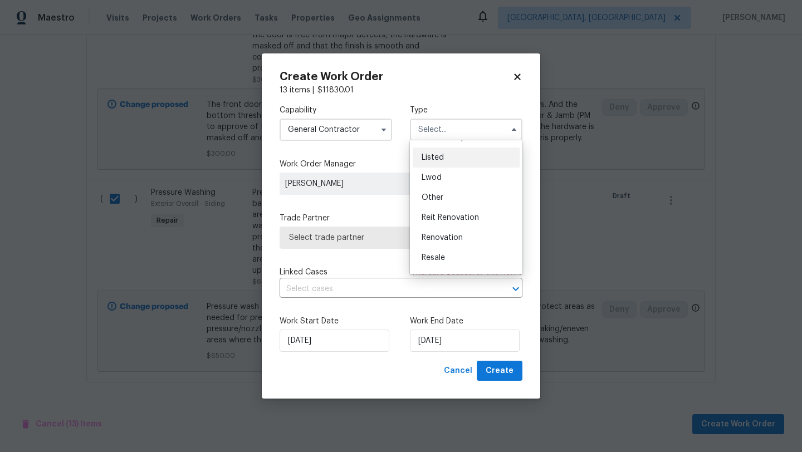
scroll to position [119, 0]
click at [451, 216] on span "Renovation" at bounding box center [442, 215] width 41 height 8
type input "Renovation"
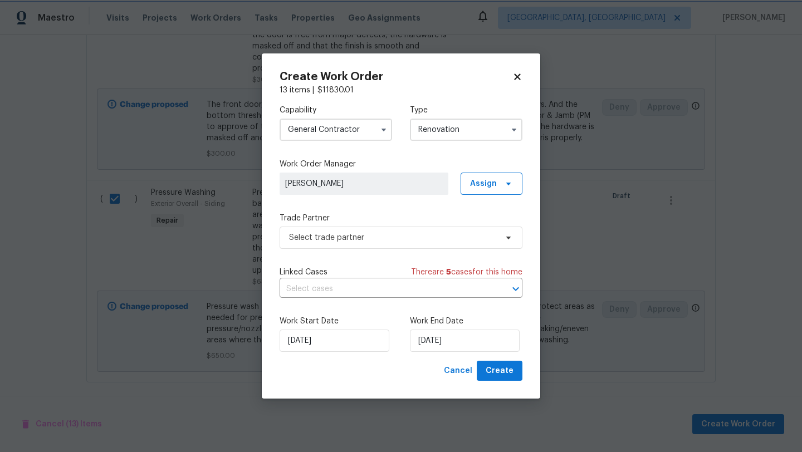
scroll to position [0, 0]
click at [396, 241] on span "Select trade partner" at bounding box center [393, 237] width 208 height 11
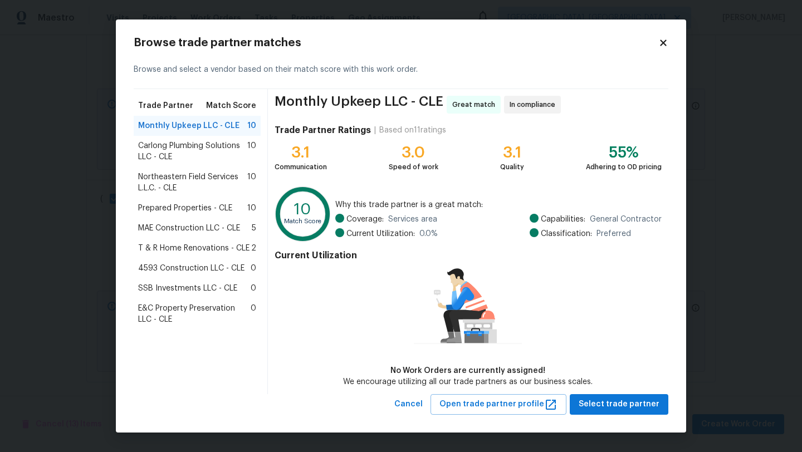
click at [189, 185] on span "Northeastern Field Services L.L.C. - CLE" at bounding box center [192, 183] width 109 height 22
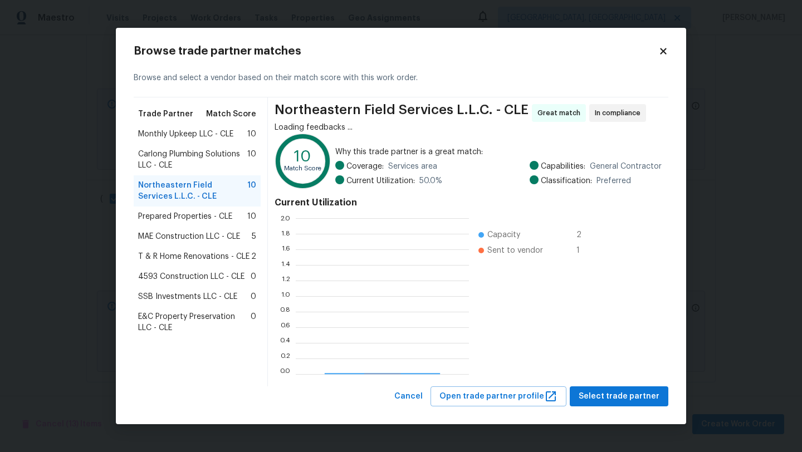
scroll to position [156, 173]
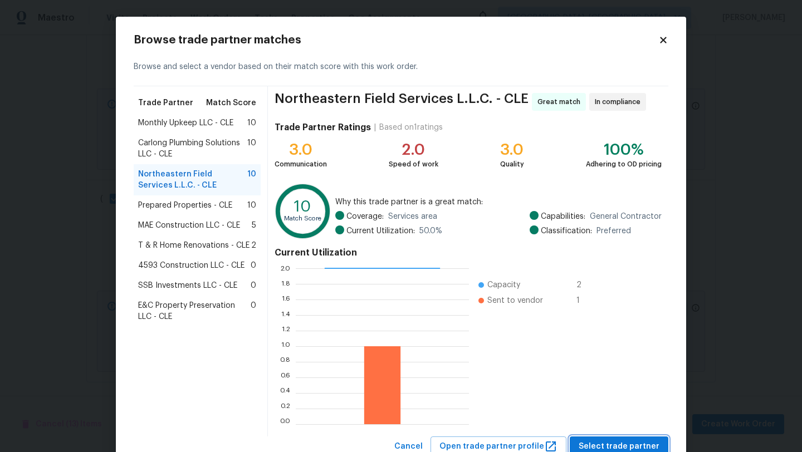
click at [629, 446] on span "Select trade partner" at bounding box center [619, 447] width 81 height 14
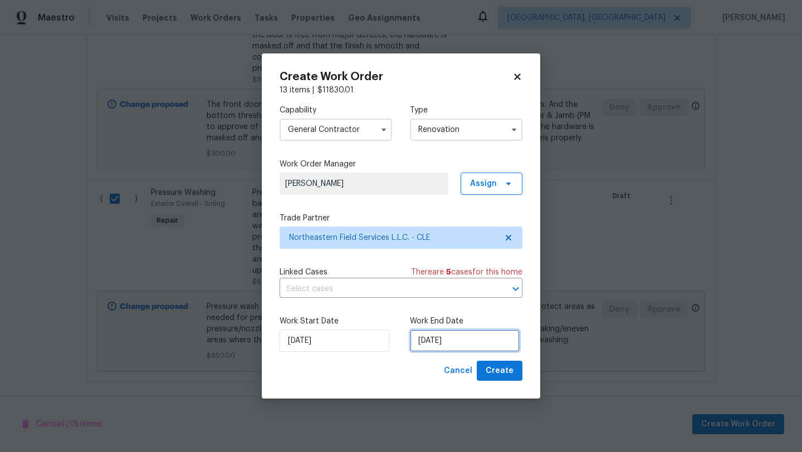
click at [440, 346] on input "[DATE]" at bounding box center [465, 341] width 110 height 22
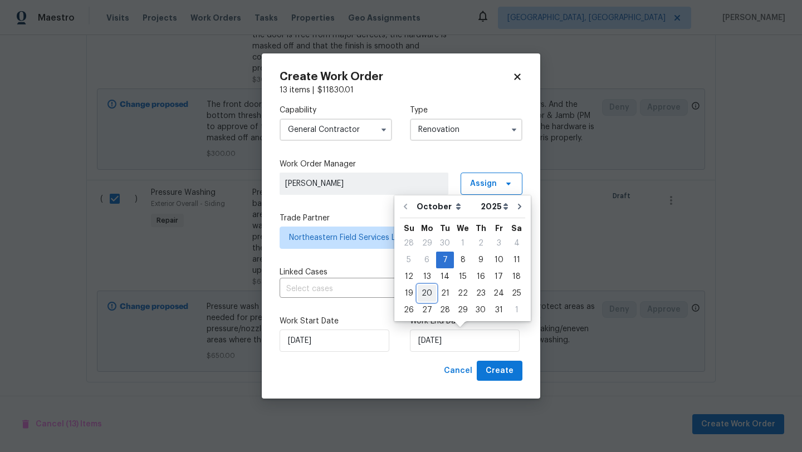
click at [429, 294] on div "20" at bounding box center [427, 294] width 18 height 16
type input "[DATE]"
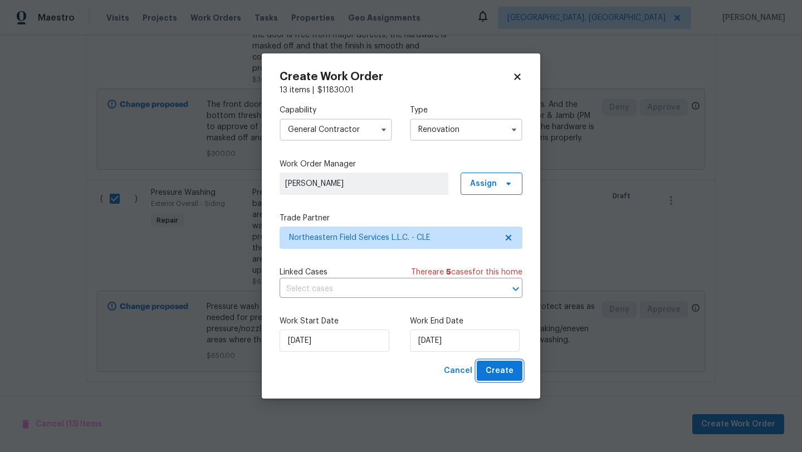
click at [519, 374] on button "Create" at bounding box center [500, 371] width 46 height 21
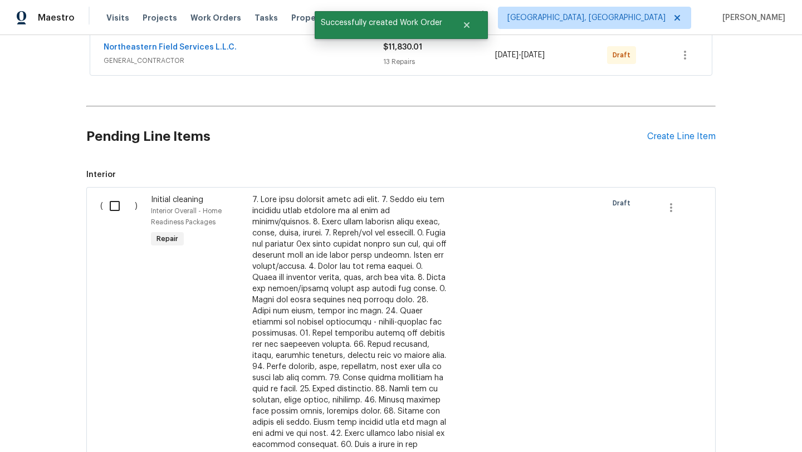
scroll to position [203, 0]
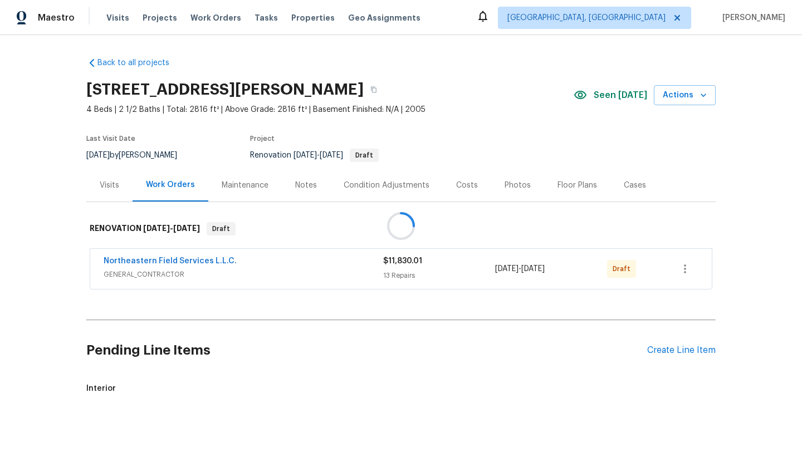
click at [146, 261] on div at bounding box center [401, 226] width 802 height 452
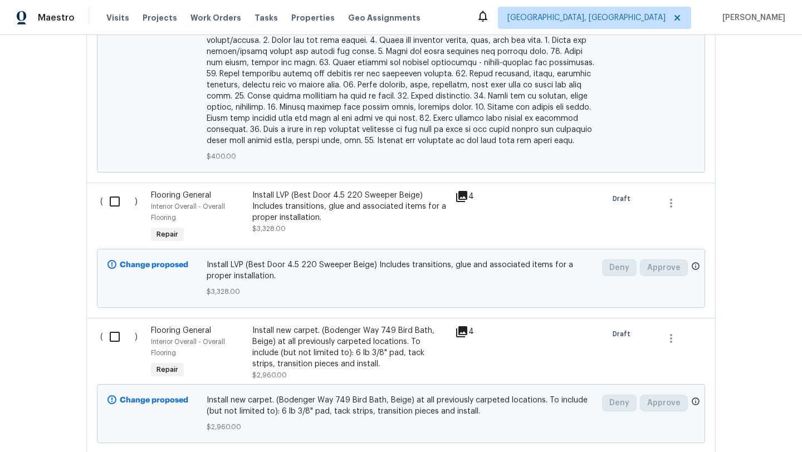
scroll to position [800, 0]
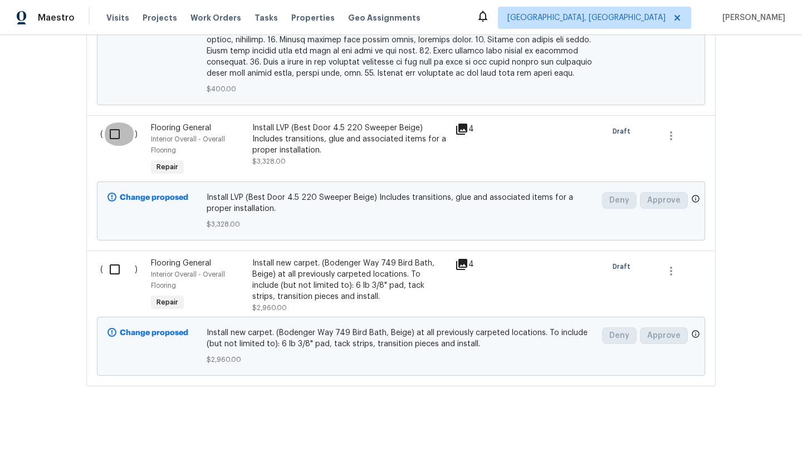
click at [114, 124] on input "checkbox" at bounding box center [119, 134] width 32 height 23
checkbox input "true"
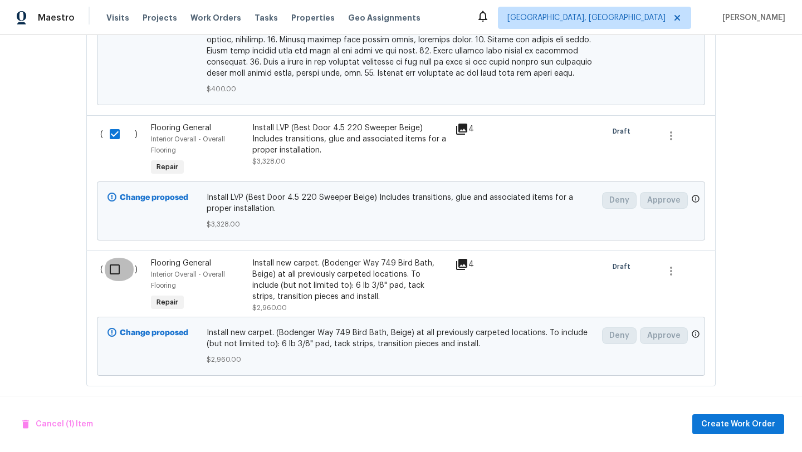
click at [116, 259] on input "checkbox" at bounding box center [119, 269] width 32 height 23
checkbox input "true"
click at [720, 428] on span "Create Work Order" at bounding box center [738, 425] width 74 height 14
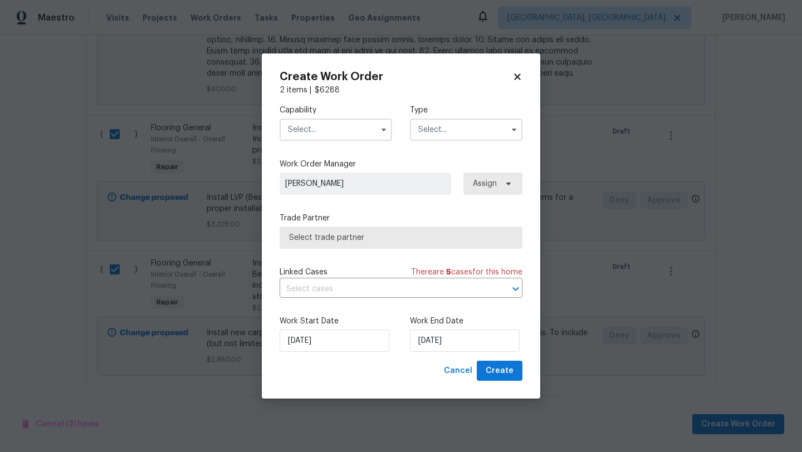
click at [307, 133] on input "text" at bounding box center [336, 130] width 113 height 22
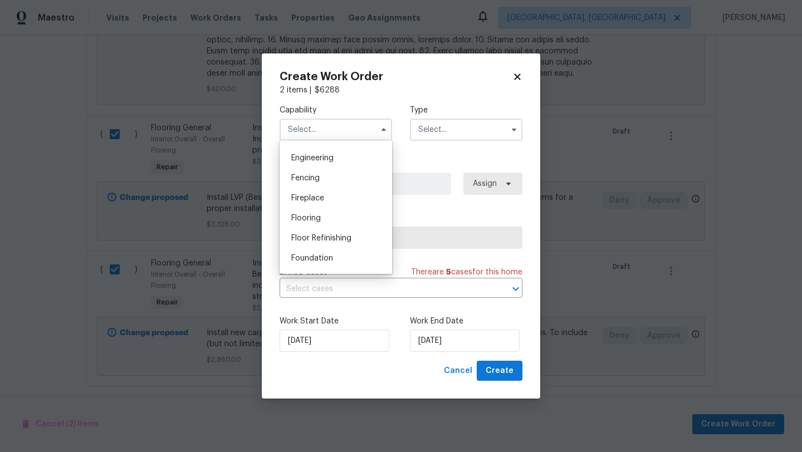
scroll to position [374, 0]
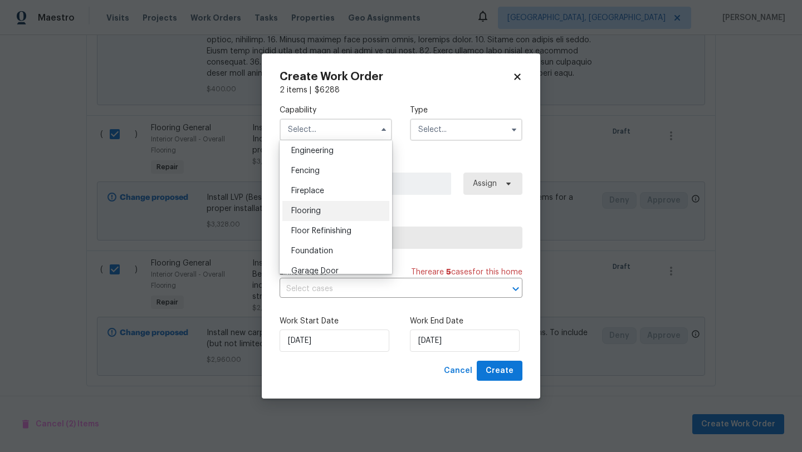
click at [317, 211] on span "Flooring" at bounding box center [306, 211] width 30 height 8
type input "Flooring"
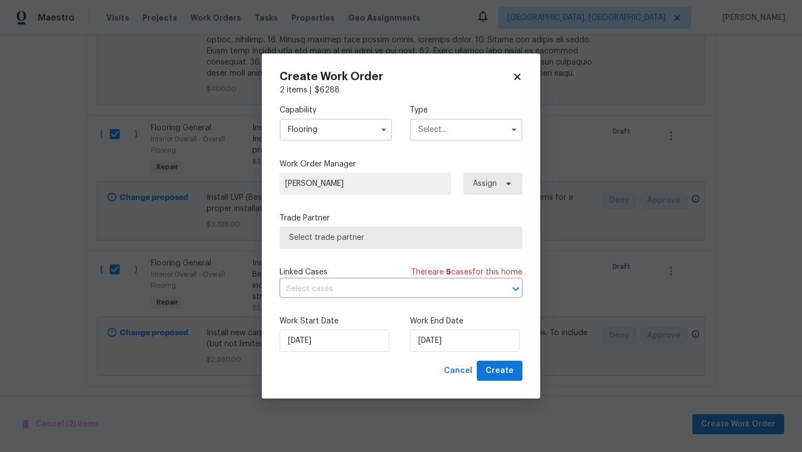
click at [440, 125] on input "text" at bounding box center [466, 130] width 113 height 22
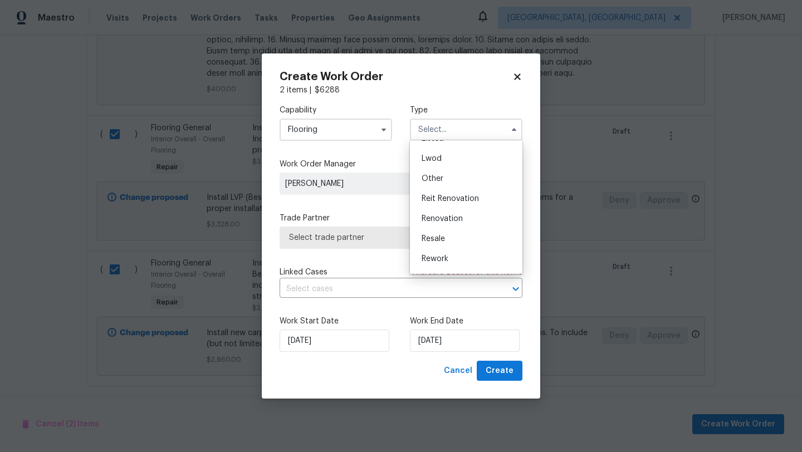
scroll to position [133, 0]
click at [446, 206] on div "Renovation" at bounding box center [466, 201] width 107 height 20
type input "Renovation"
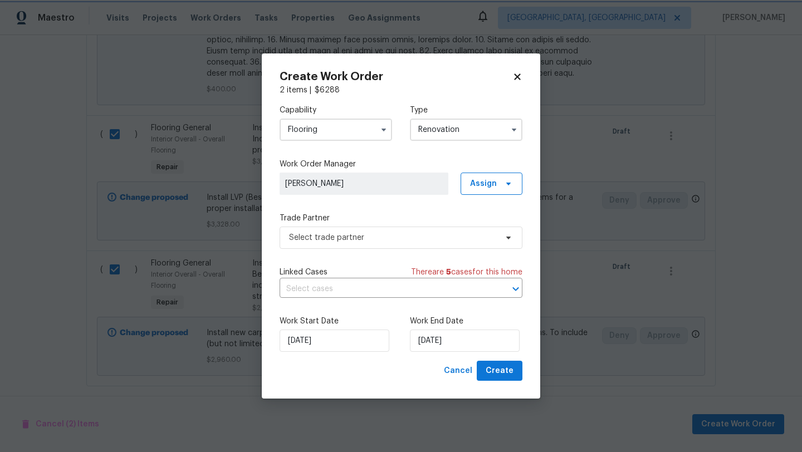
scroll to position [0, 0]
click at [377, 243] on span "Select trade partner" at bounding box center [401, 238] width 243 height 22
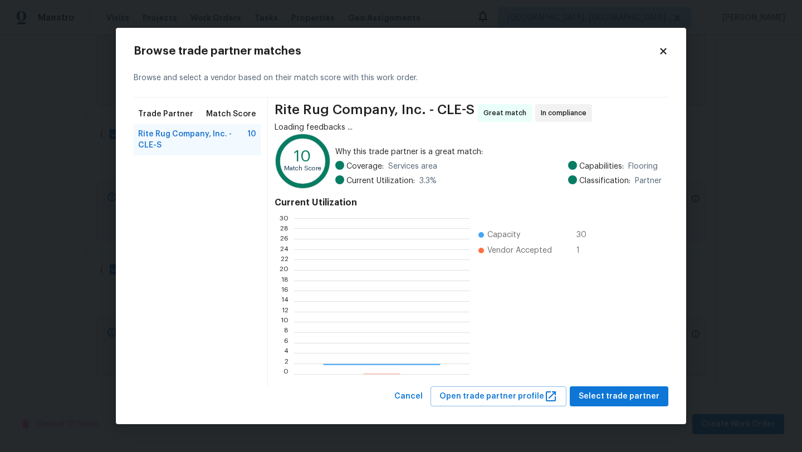
scroll to position [156, 175]
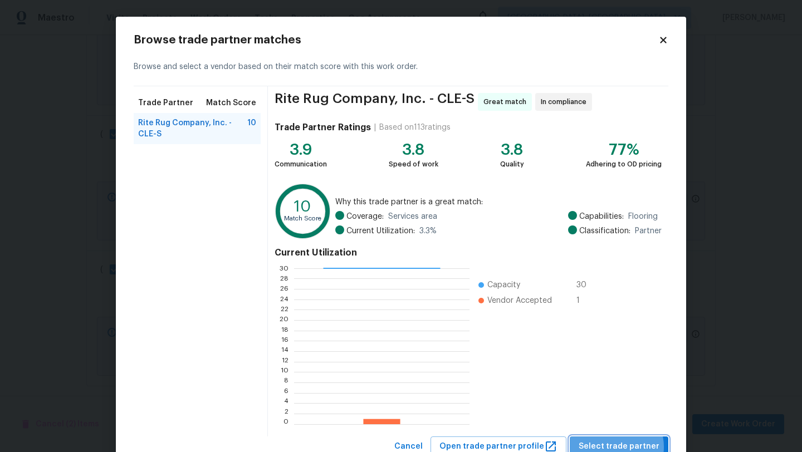
click at [622, 447] on span "Select trade partner" at bounding box center [619, 447] width 81 height 14
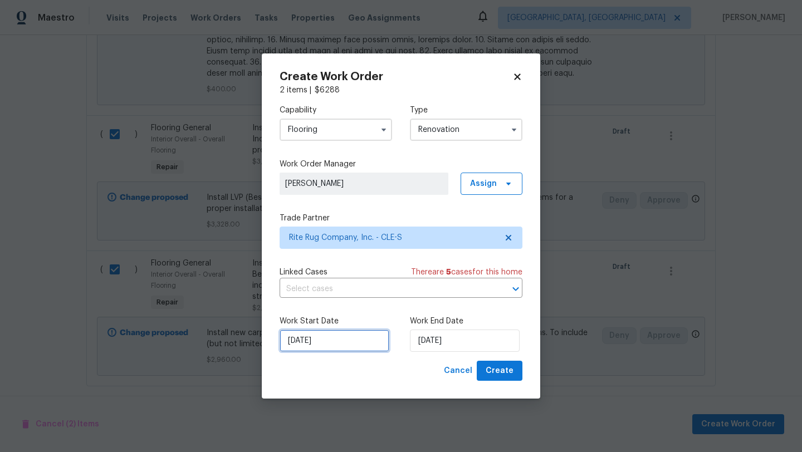
click at [318, 340] on input "[DATE]" at bounding box center [335, 341] width 110 height 22
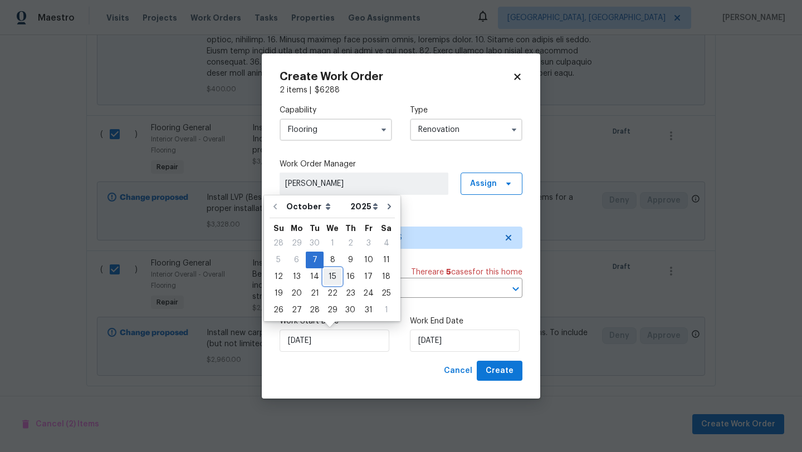
click at [327, 281] on div "15" at bounding box center [333, 277] width 18 height 16
type input "[DATE]"
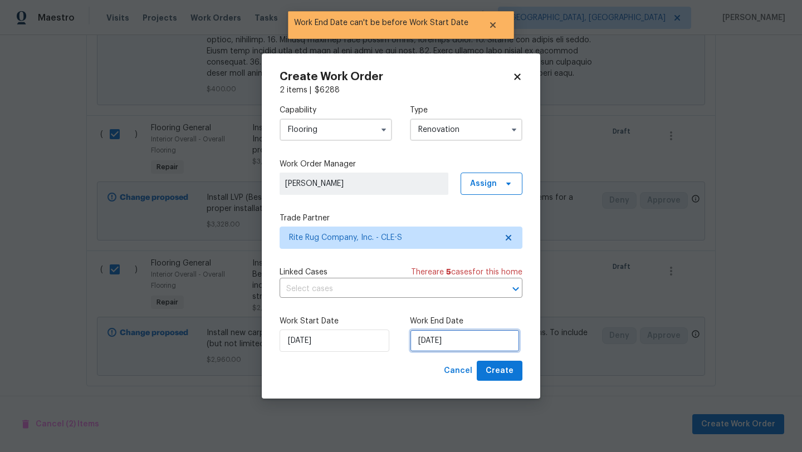
click at [446, 343] on input "[DATE]" at bounding box center [465, 341] width 110 height 22
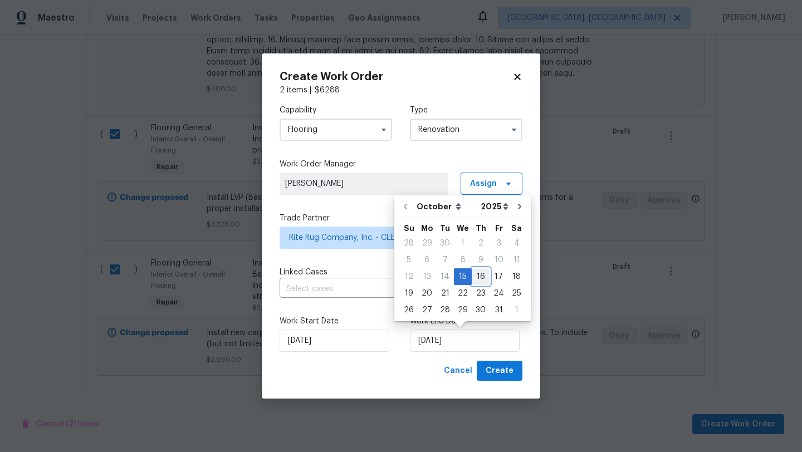
click at [479, 275] on div "16" at bounding box center [481, 277] width 18 height 16
type input "[DATE]"
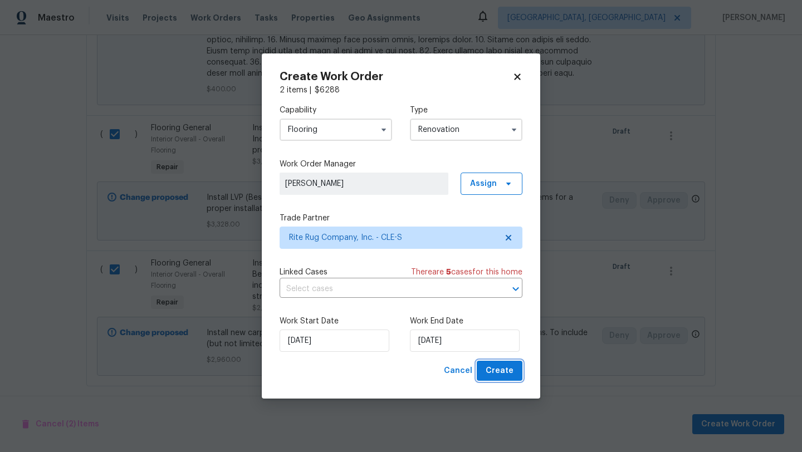
click at [506, 375] on span "Create" at bounding box center [500, 371] width 28 height 14
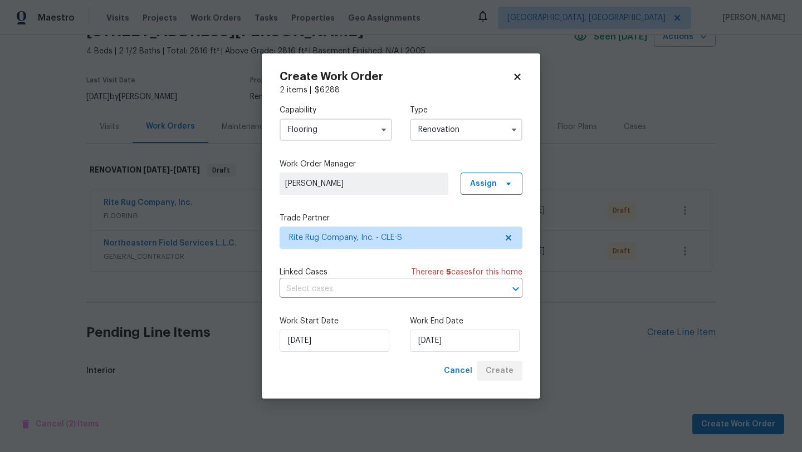
scroll to position [569, 0]
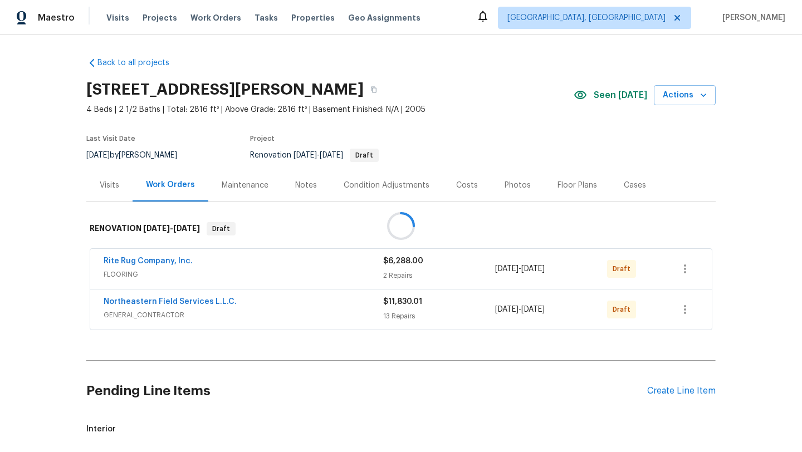
click at [265, 387] on div at bounding box center [401, 226] width 802 height 452
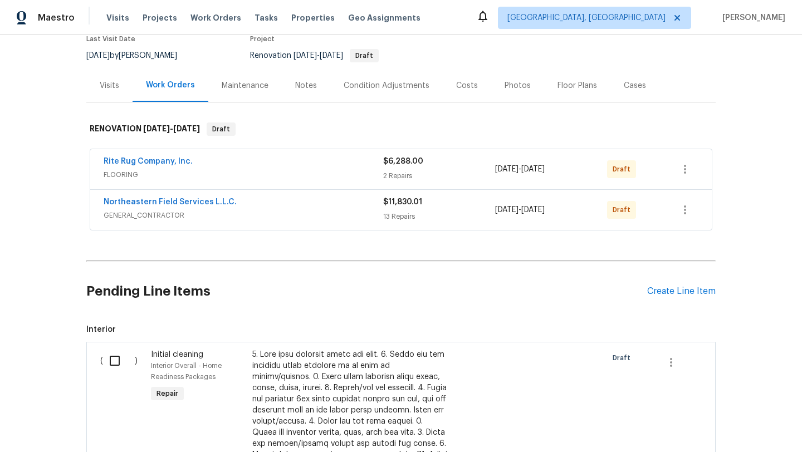
scroll to position [104, 0]
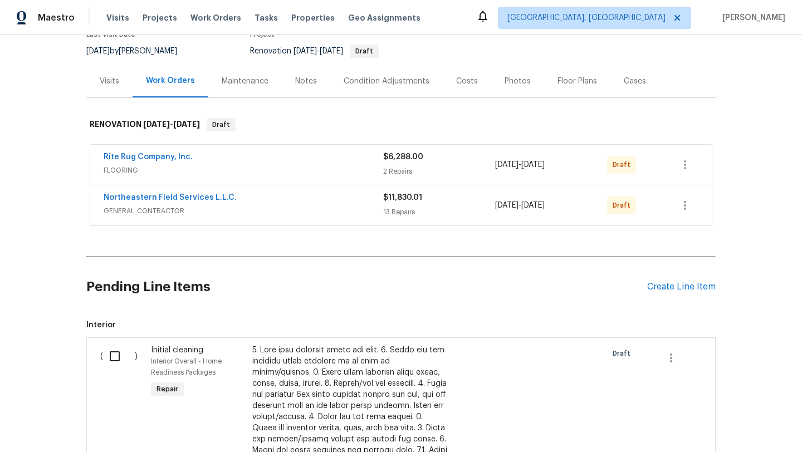
click at [117, 353] on input "checkbox" at bounding box center [119, 356] width 32 height 23
checkbox input "true"
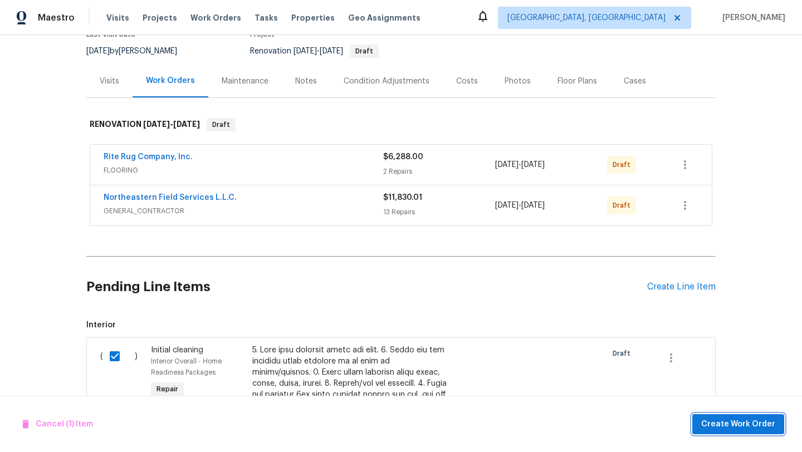
click at [763, 424] on span "Create Work Order" at bounding box center [738, 425] width 74 height 14
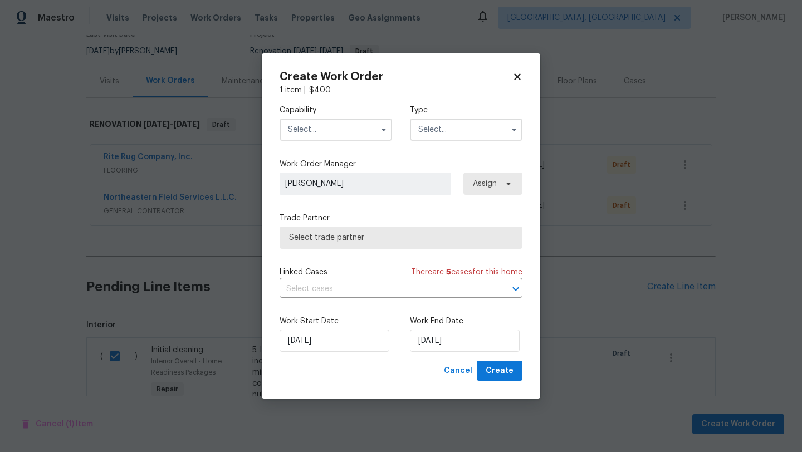
click at [315, 137] on input "text" at bounding box center [336, 130] width 113 height 22
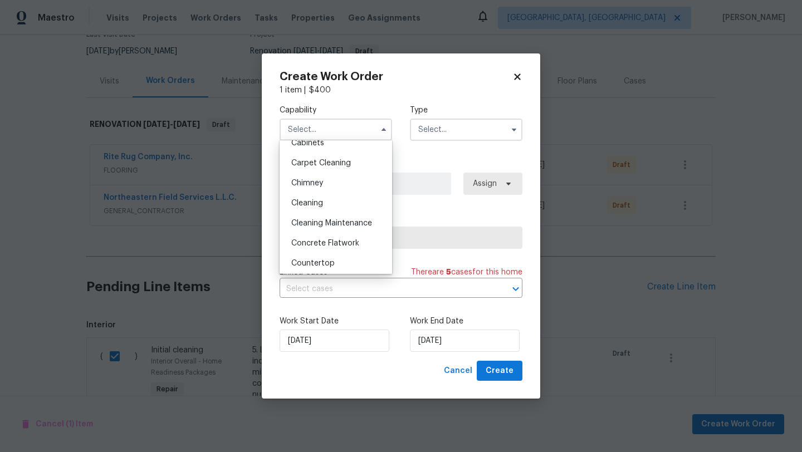
scroll to position [110, 0]
click at [334, 228] on div "Cleaning Maintenance" at bounding box center [335, 224] width 107 height 20
type input "Cleaning Maintenance"
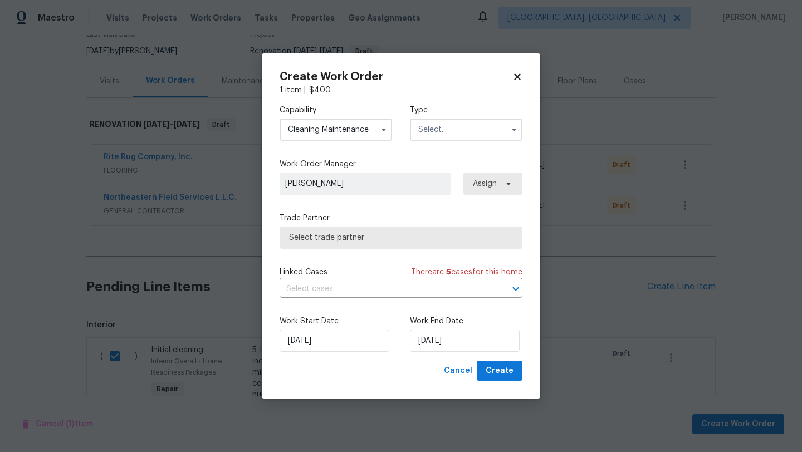
click at [457, 133] on input "text" at bounding box center [466, 130] width 113 height 22
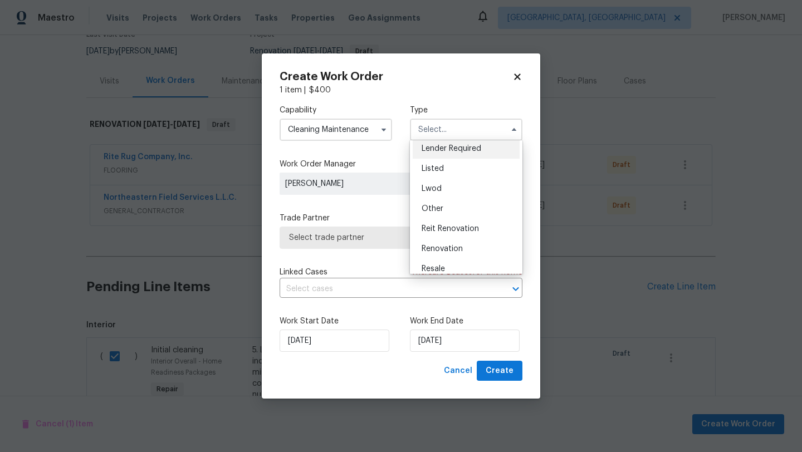
scroll to position [118, 0]
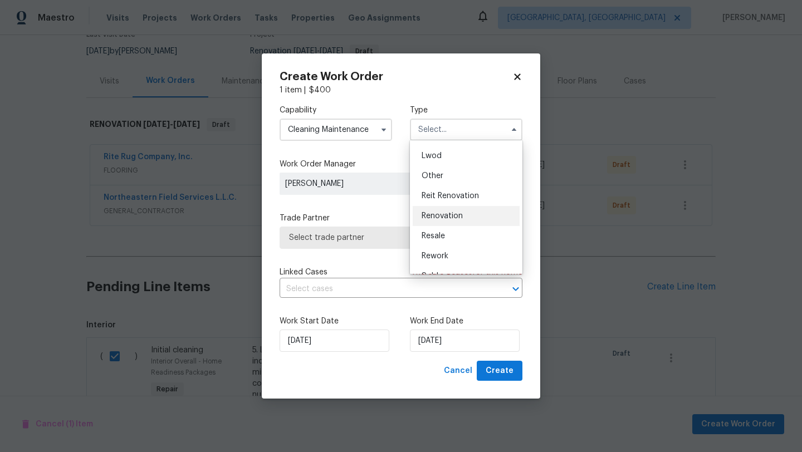
click at [448, 219] on span "Renovation" at bounding box center [442, 216] width 41 height 8
type input "Renovation"
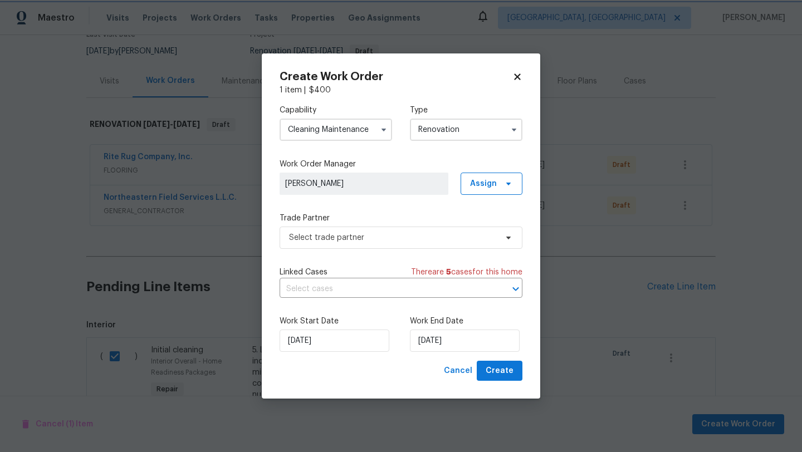
scroll to position [0, 0]
click at [379, 239] on span "Select trade partner" at bounding box center [393, 237] width 208 height 11
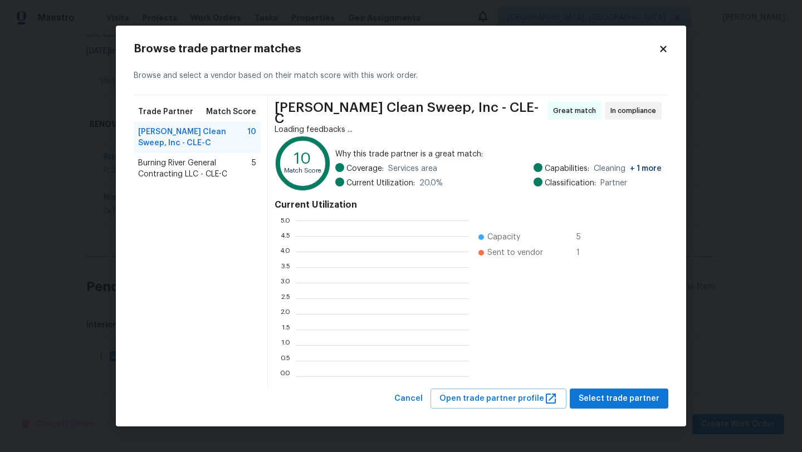
scroll to position [156, 173]
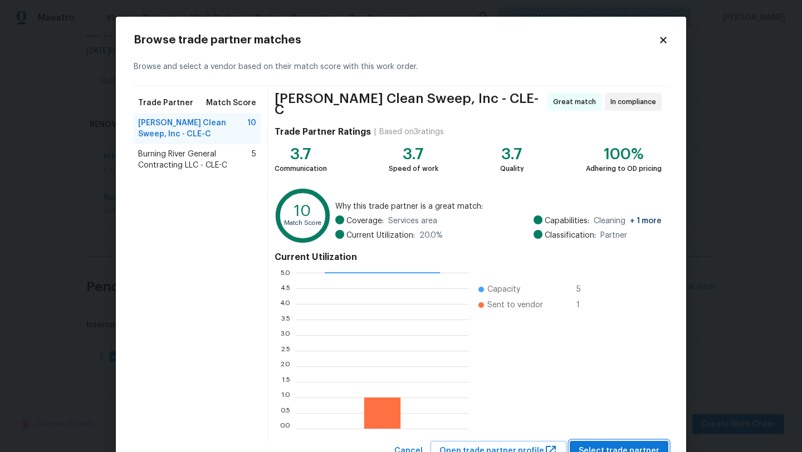
click at [597, 446] on span "Select trade partner" at bounding box center [619, 452] width 81 height 14
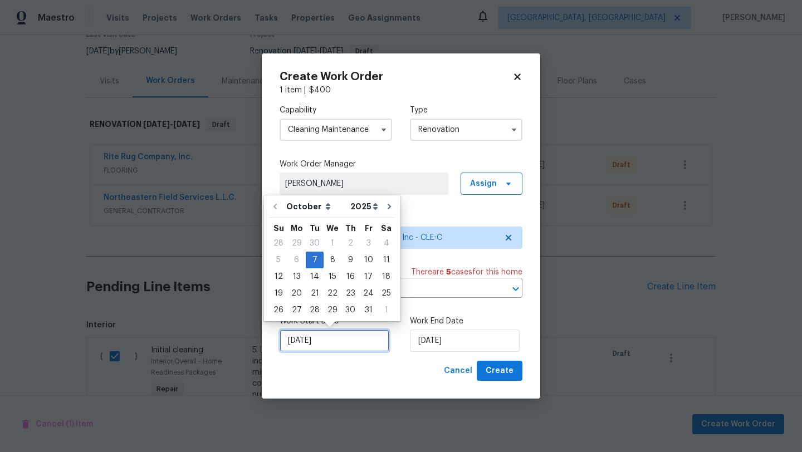
click at [305, 339] on input "[DATE]" at bounding box center [335, 341] width 110 height 22
click at [312, 293] on div "21" at bounding box center [315, 294] width 18 height 16
type input "[DATE]"
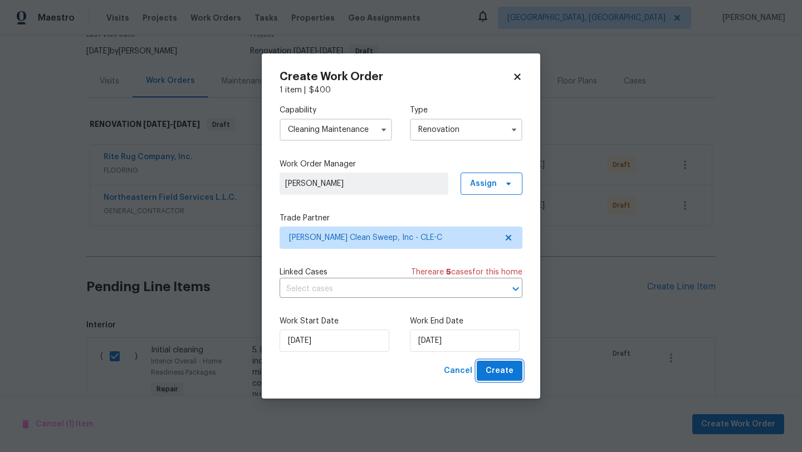
click at [500, 367] on span "Create" at bounding box center [500, 371] width 28 height 14
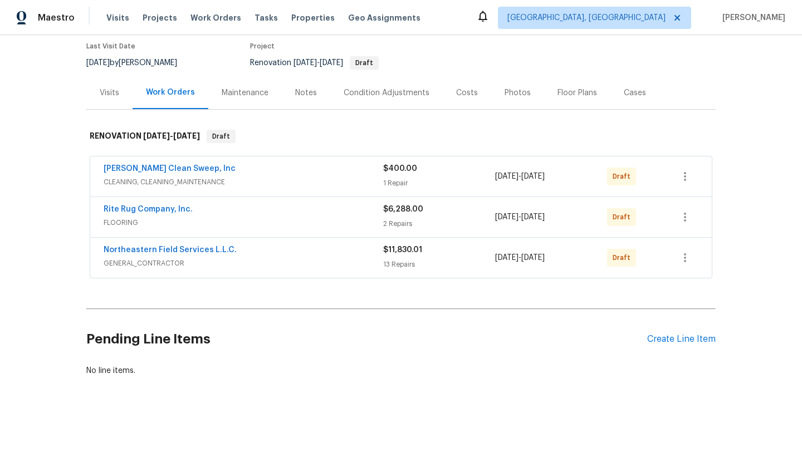
scroll to position [0, 0]
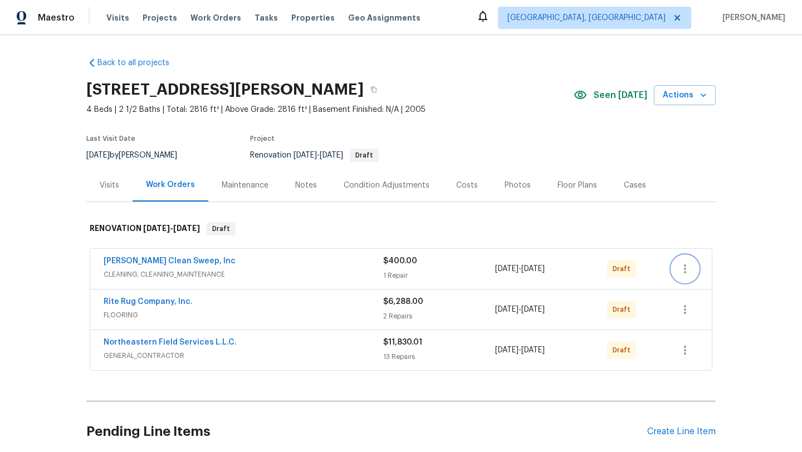
click at [689, 264] on icon "button" at bounding box center [684, 268] width 13 height 13
click at [689, 270] on li "Send to Vendor" at bounding box center [732, 269] width 120 height 18
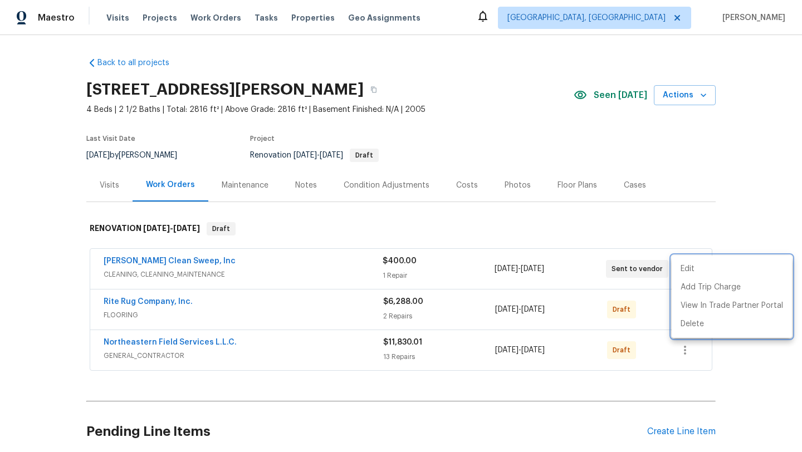
click at [387, 209] on div at bounding box center [401, 226] width 802 height 452
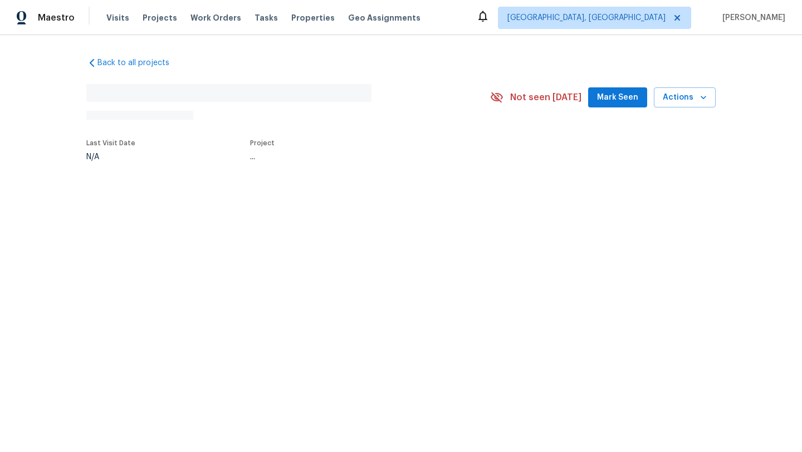
click at [633, 99] on span "Mark Seen" at bounding box center [617, 98] width 41 height 14
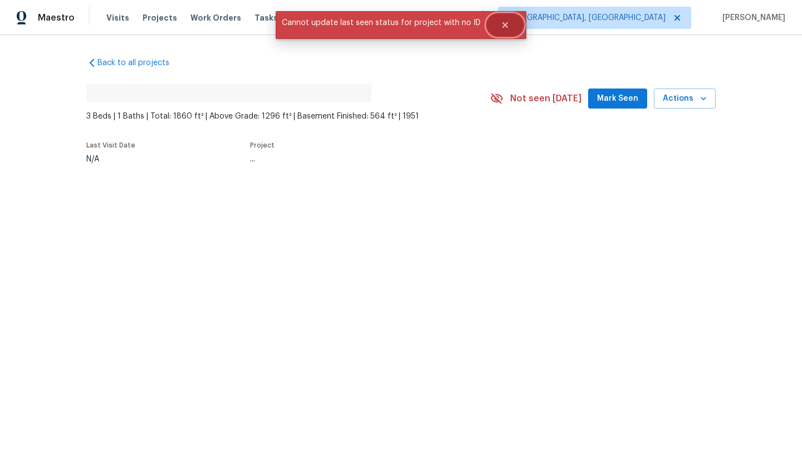
click at [508, 30] on button "Close" at bounding box center [505, 25] width 37 height 22
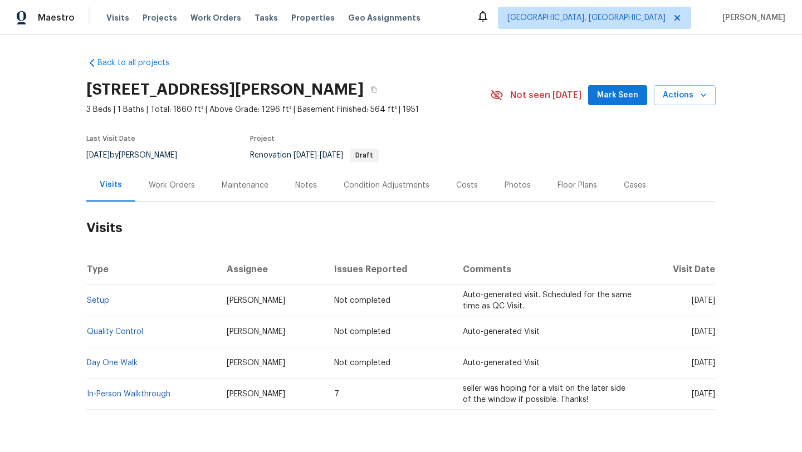
click at [617, 94] on span "Mark Seen" at bounding box center [617, 96] width 41 height 14
click at [163, 183] on div "Work Orders" at bounding box center [172, 185] width 46 height 11
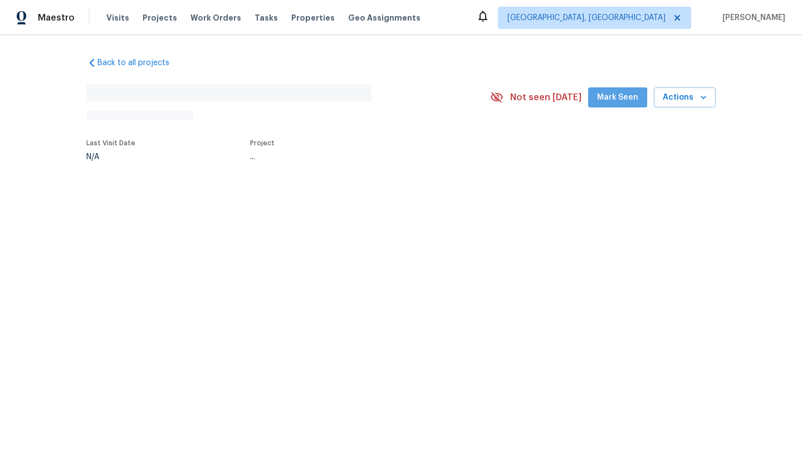
click at [616, 99] on span "Mark Seen" at bounding box center [617, 98] width 41 height 14
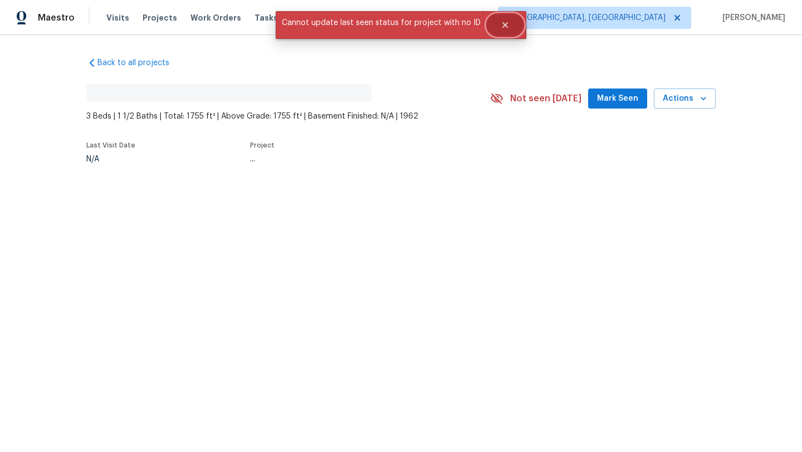
click at [507, 20] on button "Close" at bounding box center [505, 25] width 37 height 22
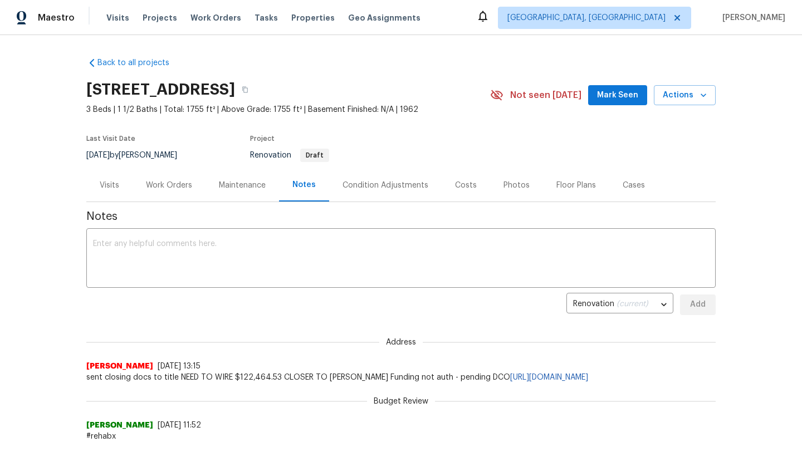
click at [614, 96] on span "Mark Seen" at bounding box center [617, 96] width 41 height 14
click at [161, 184] on div "Work Orders" at bounding box center [169, 185] width 46 height 11
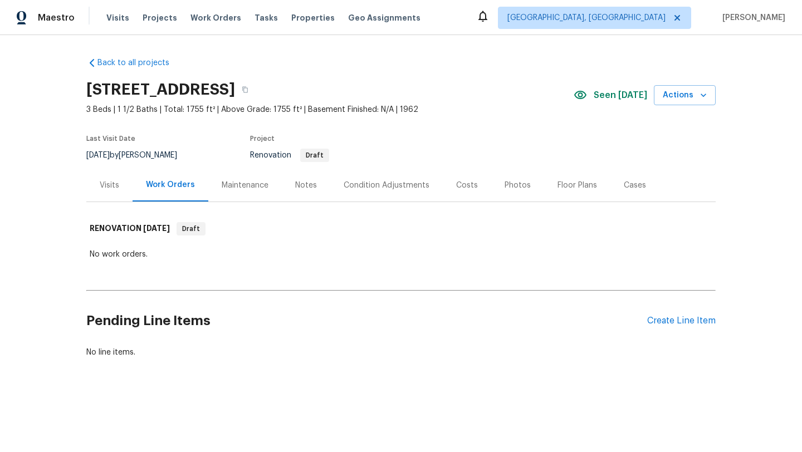
click at [299, 188] on div "Notes" at bounding box center [306, 185] width 22 height 11
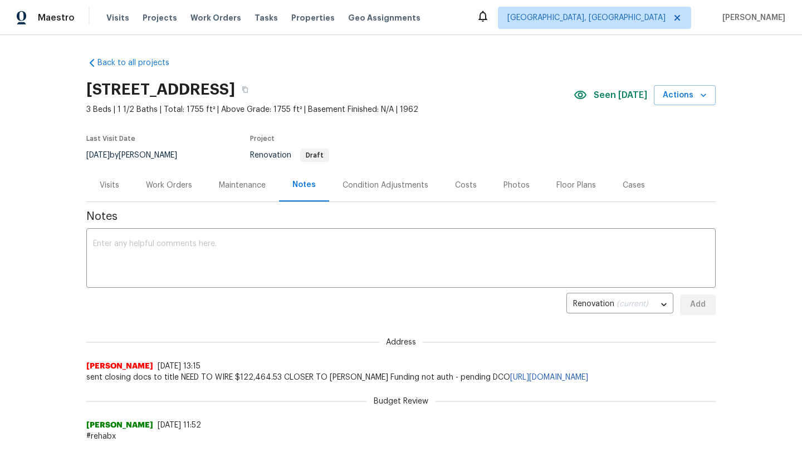
click at [438, 90] on div "[STREET_ADDRESS]" at bounding box center [329, 89] width 487 height 29
click at [173, 187] on div "Work Orders" at bounding box center [169, 185] width 46 height 11
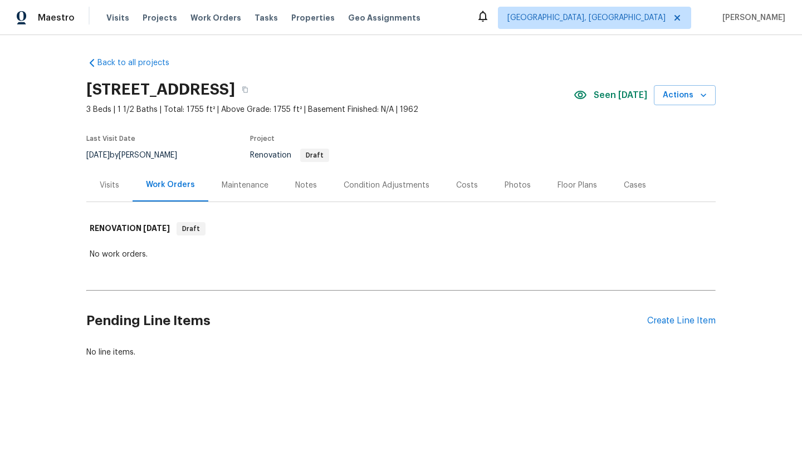
click at [414, 83] on div "[STREET_ADDRESS]" at bounding box center [329, 89] width 487 height 29
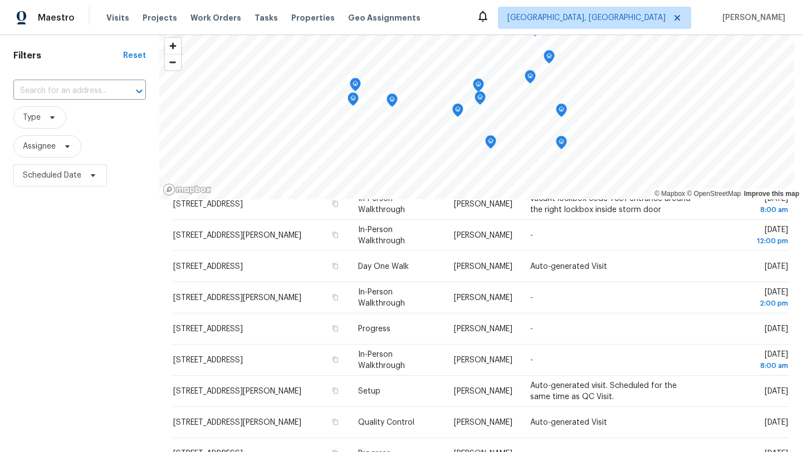
scroll to position [35, 0]
click at [43, 123] on span "Type" at bounding box center [39, 119] width 53 height 22
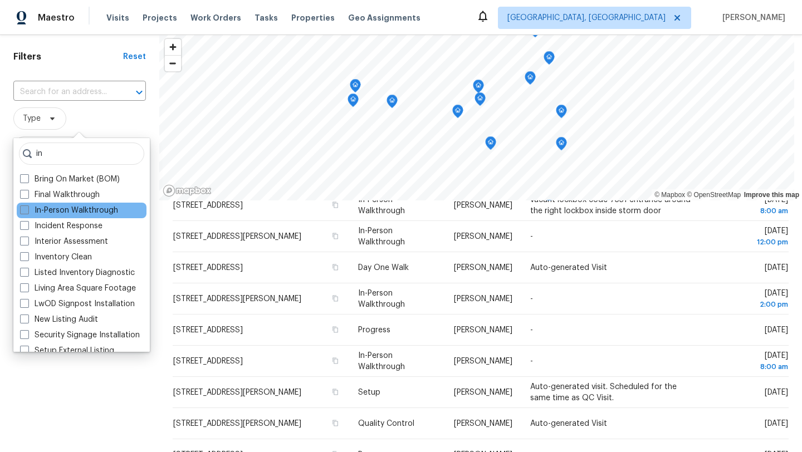
type input "in"
click at [35, 211] on label "In-Person Walkthrough" at bounding box center [69, 210] width 98 height 11
click at [27, 211] on input "In-Person Walkthrough" at bounding box center [23, 208] width 7 height 7
checkbox input "true"
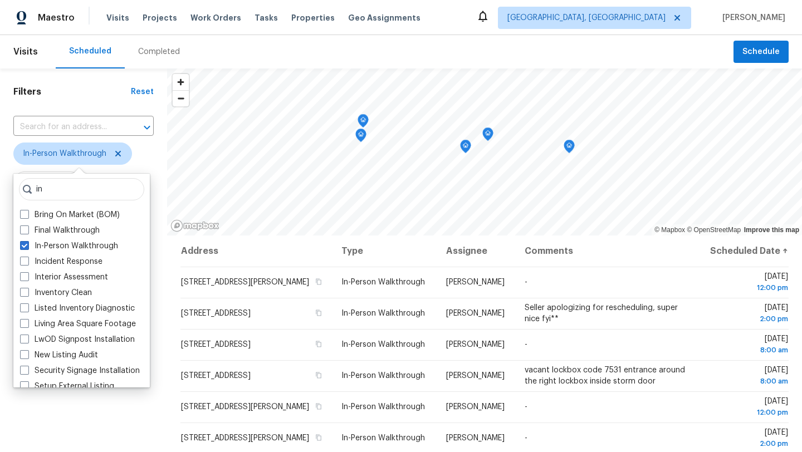
click at [86, 416] on div "Filters Reset ​ In-Person Walkthrough Assignee Scheduled Date" at bounding box center [83, 333] width 167 height 529
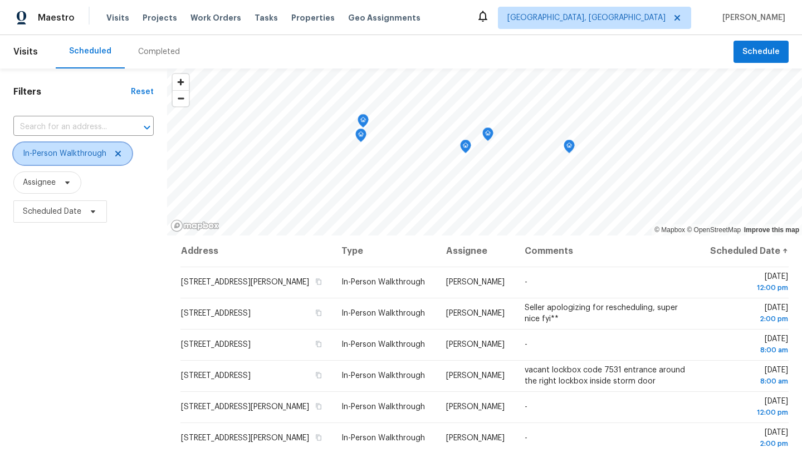
click at [120, 154] on icon at bounding box center [118, 153] width 9 height 9
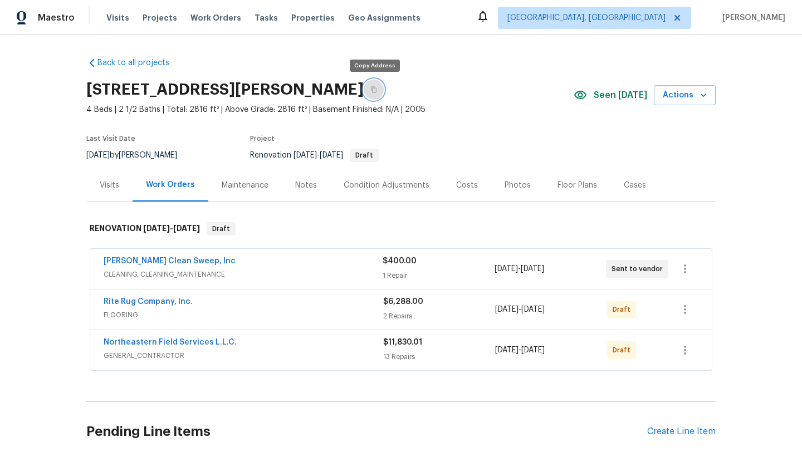
click at [375, 91] on icon "button" at bounding box center [373, 89] width 7 height 7
